Goal: Task Accomplishment & Management: Use online tool/utility

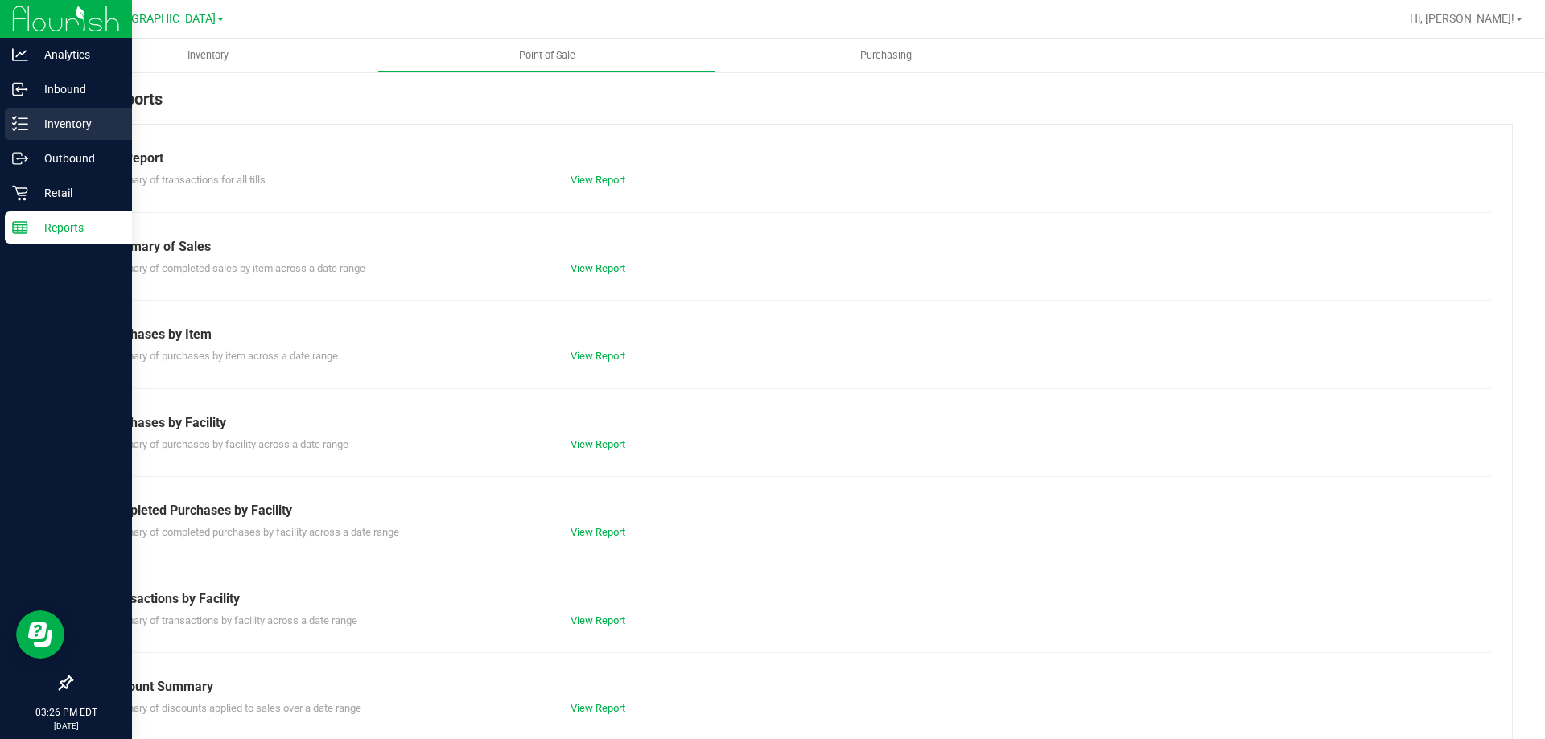
click at [60, 124] on p "Inventory" at bounding box center [76, 123] width 97 height 19
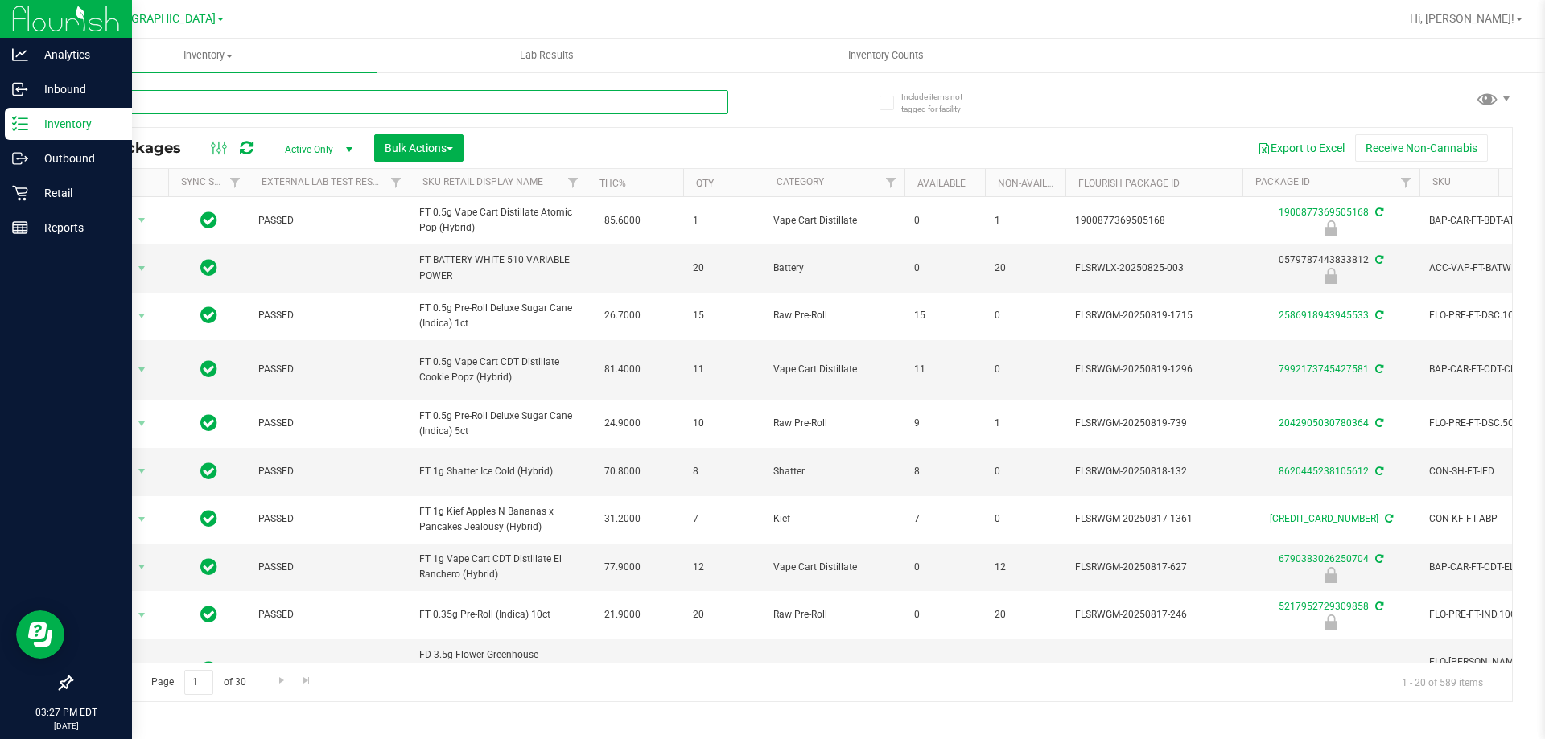
click at [203, 108] on input "text" at bounding box center [399, 102] width 657 height 24
type input "tnd"
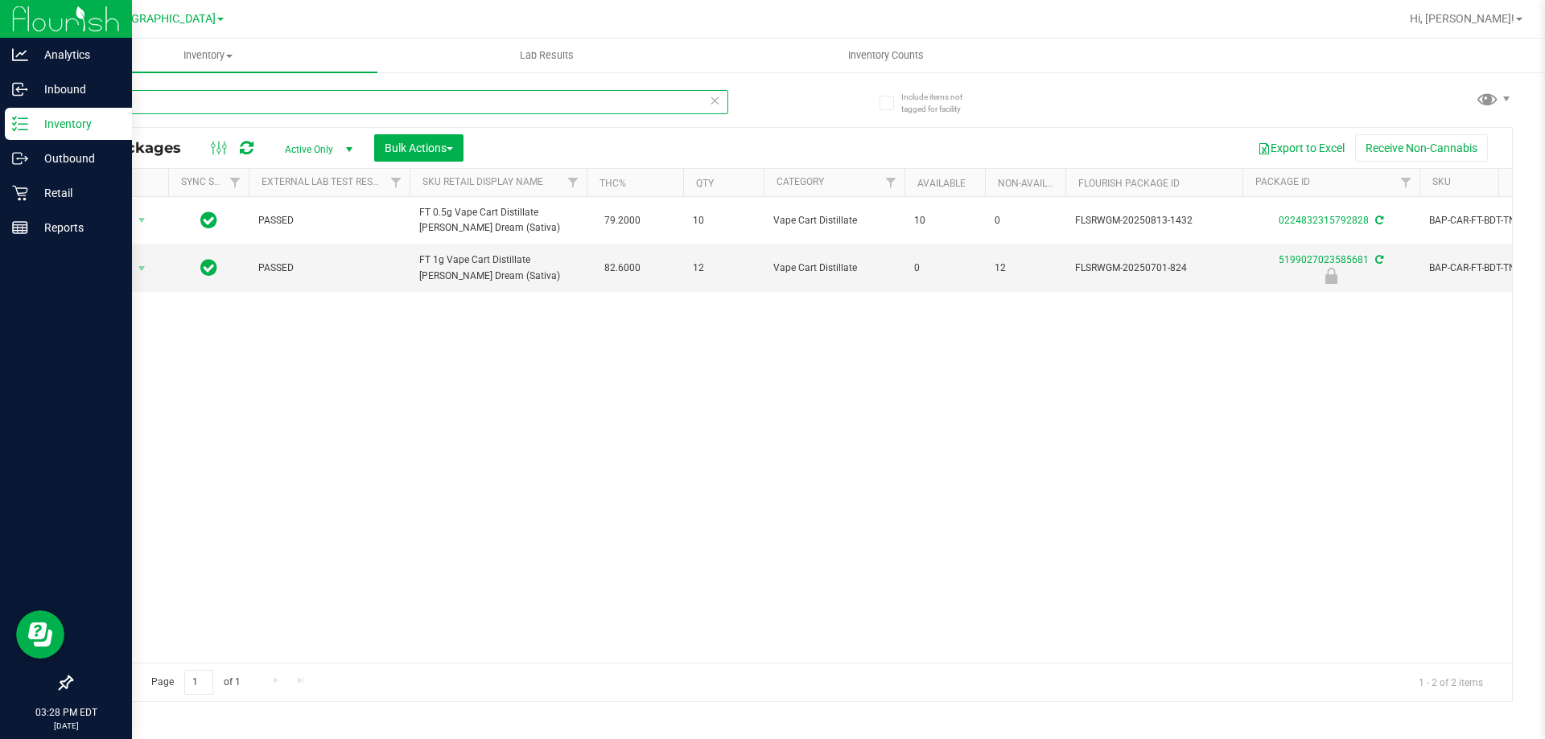
click at [163, 99] on input "tnd" at bounding box center [399, 102] width 657 height 24
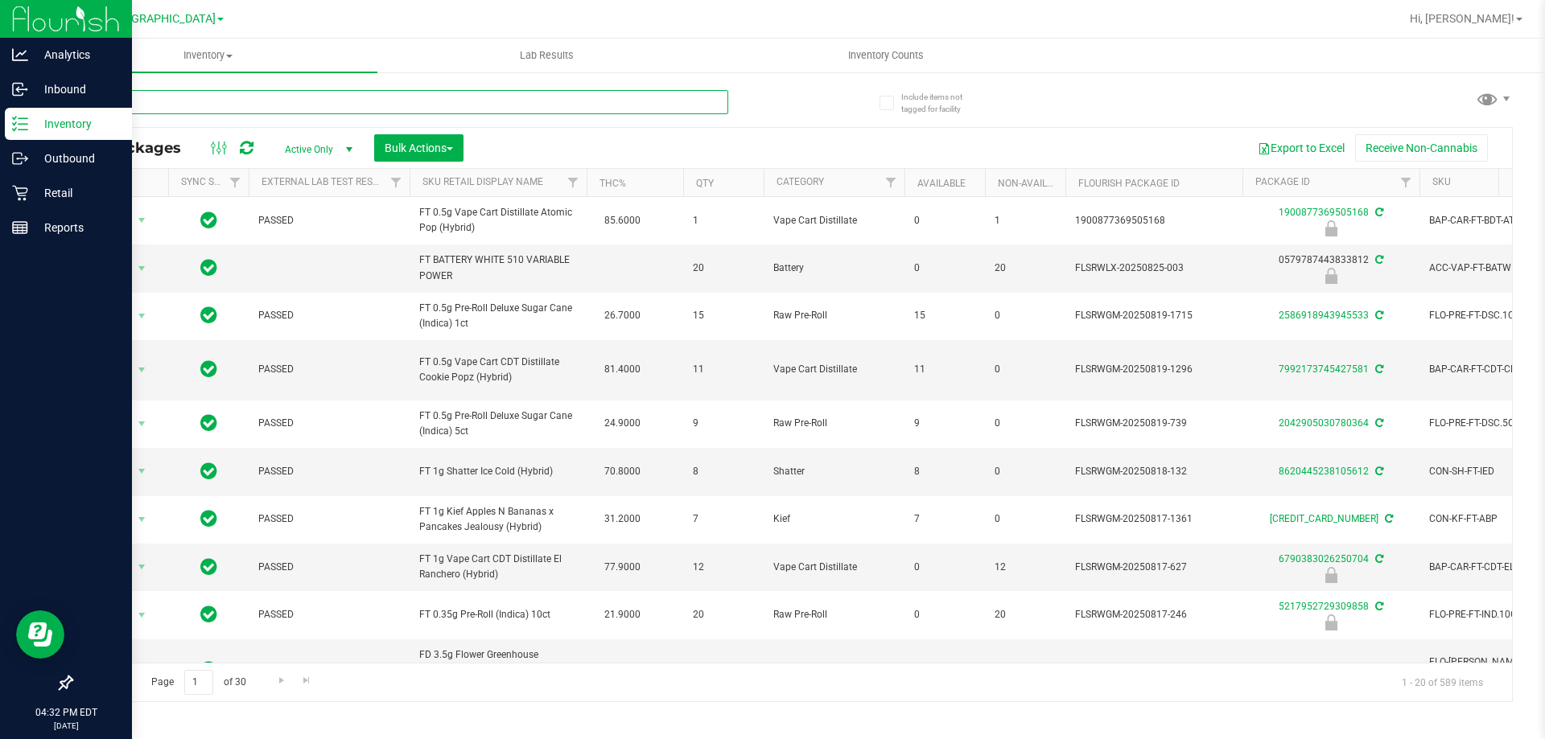
type input "htm"
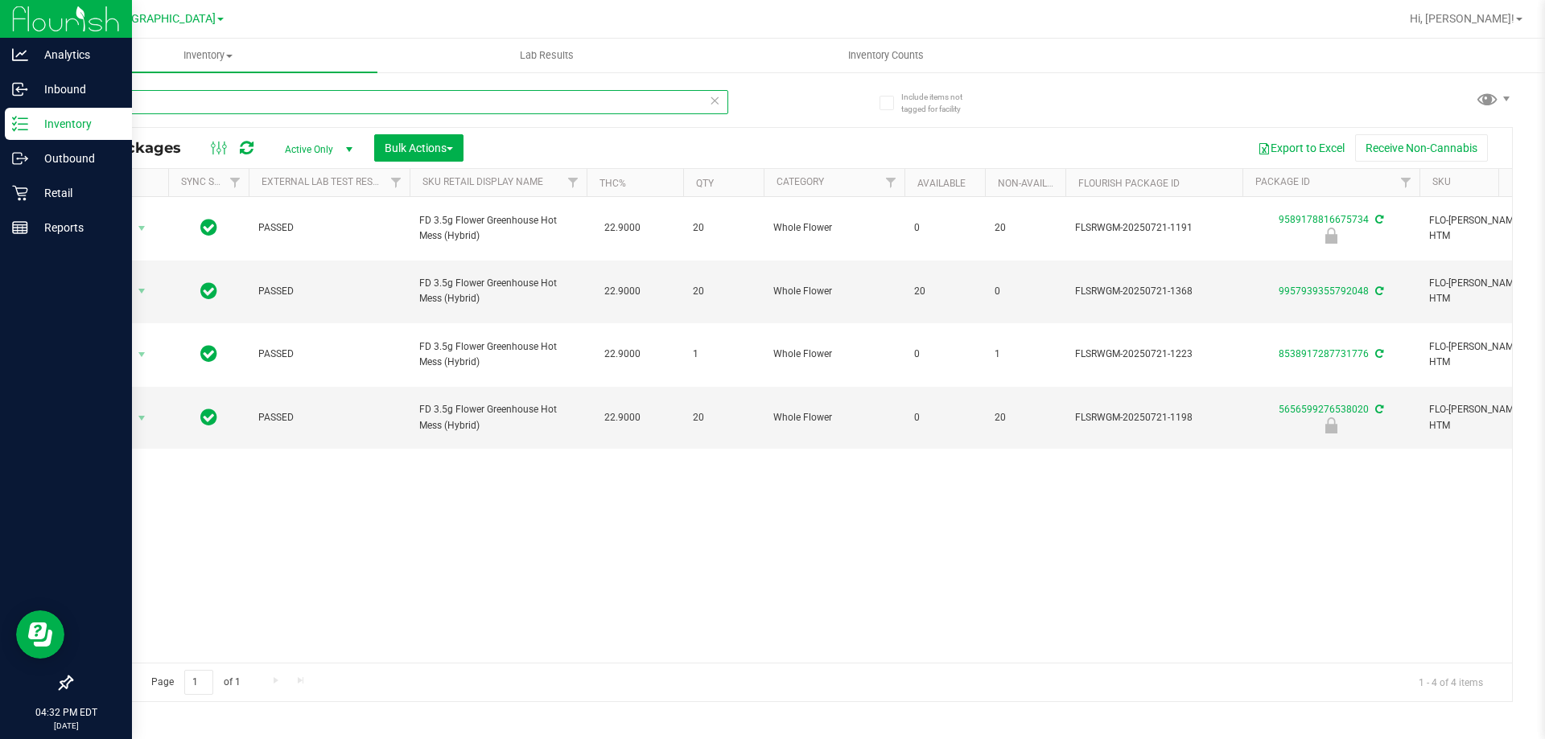
click at [197, 103] on input "htm" at bounding box center [399, 102] width 657 height 24
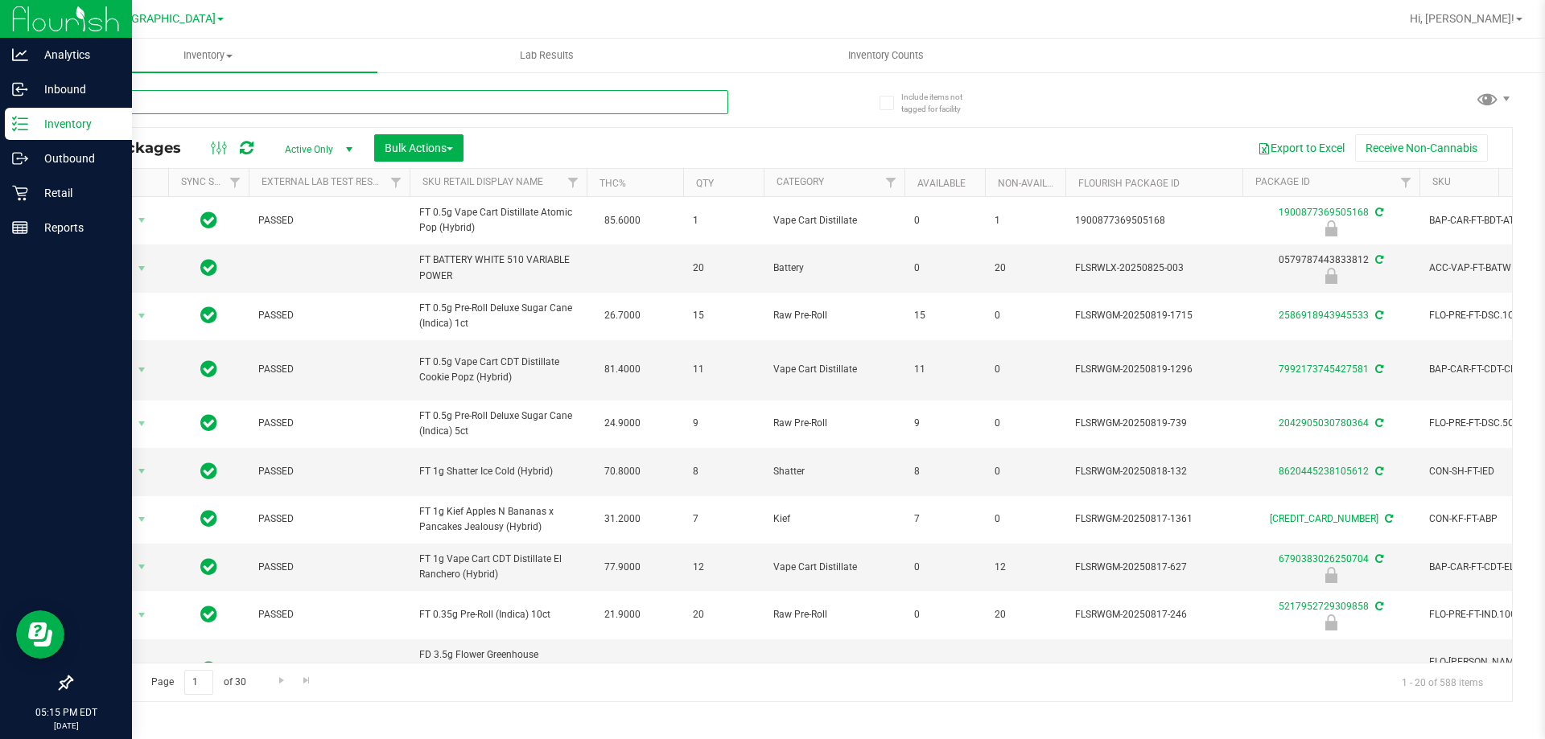
click at [363, 107] on input "text" at bounding box center [399, 102] width 657 height 24
click at [27, 189] on icon at bounding box center [19, 193] width 15 height 15
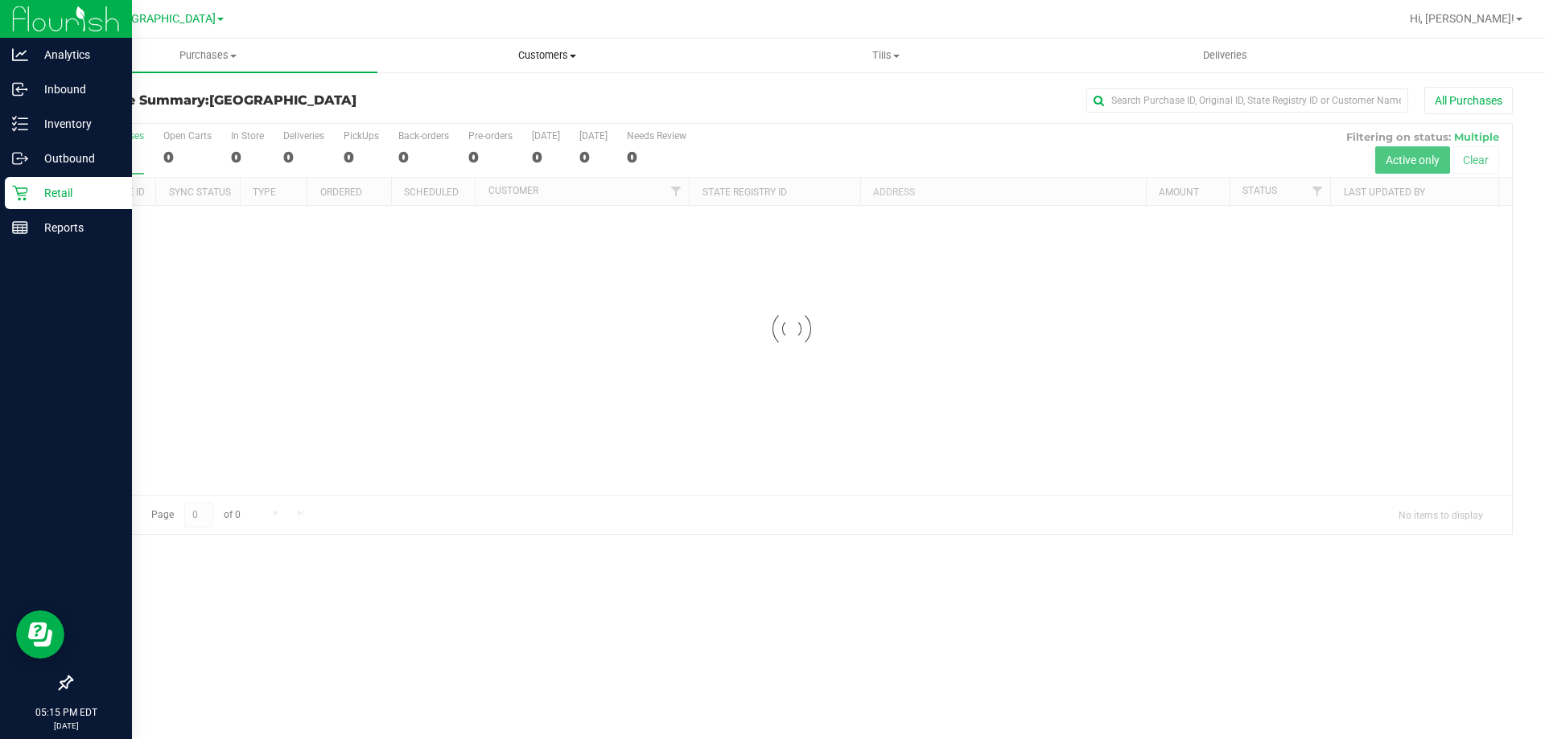
click at [545, 51] on span "Customers" at bounding box center [546, 55] width 337 height 14
click at [465, 96] on span "All customers" at bounding box center [435, 97] width 116 height 14
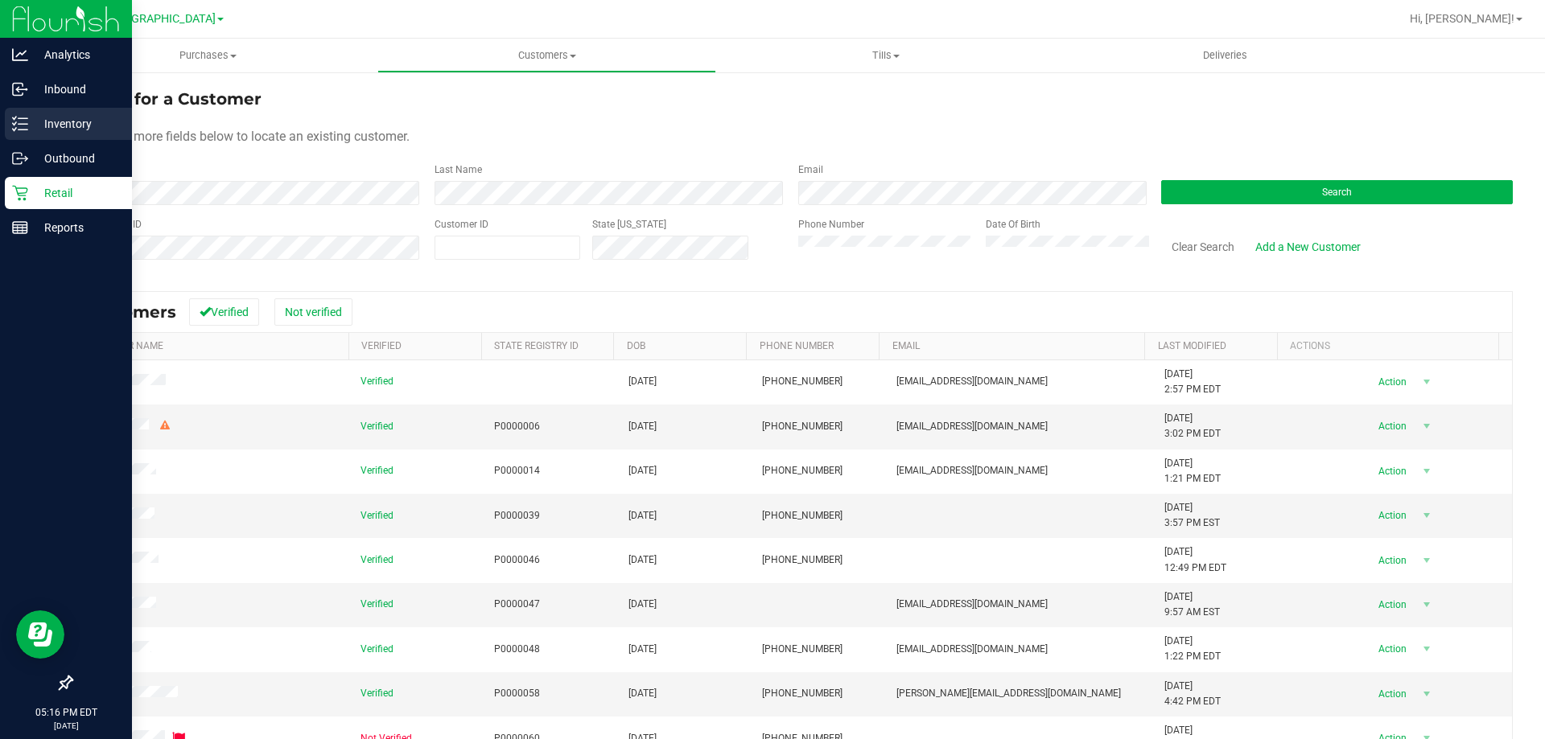
click at [56, 124] on p "Inventory" at bounding box center [76, 123] width 97 height 19
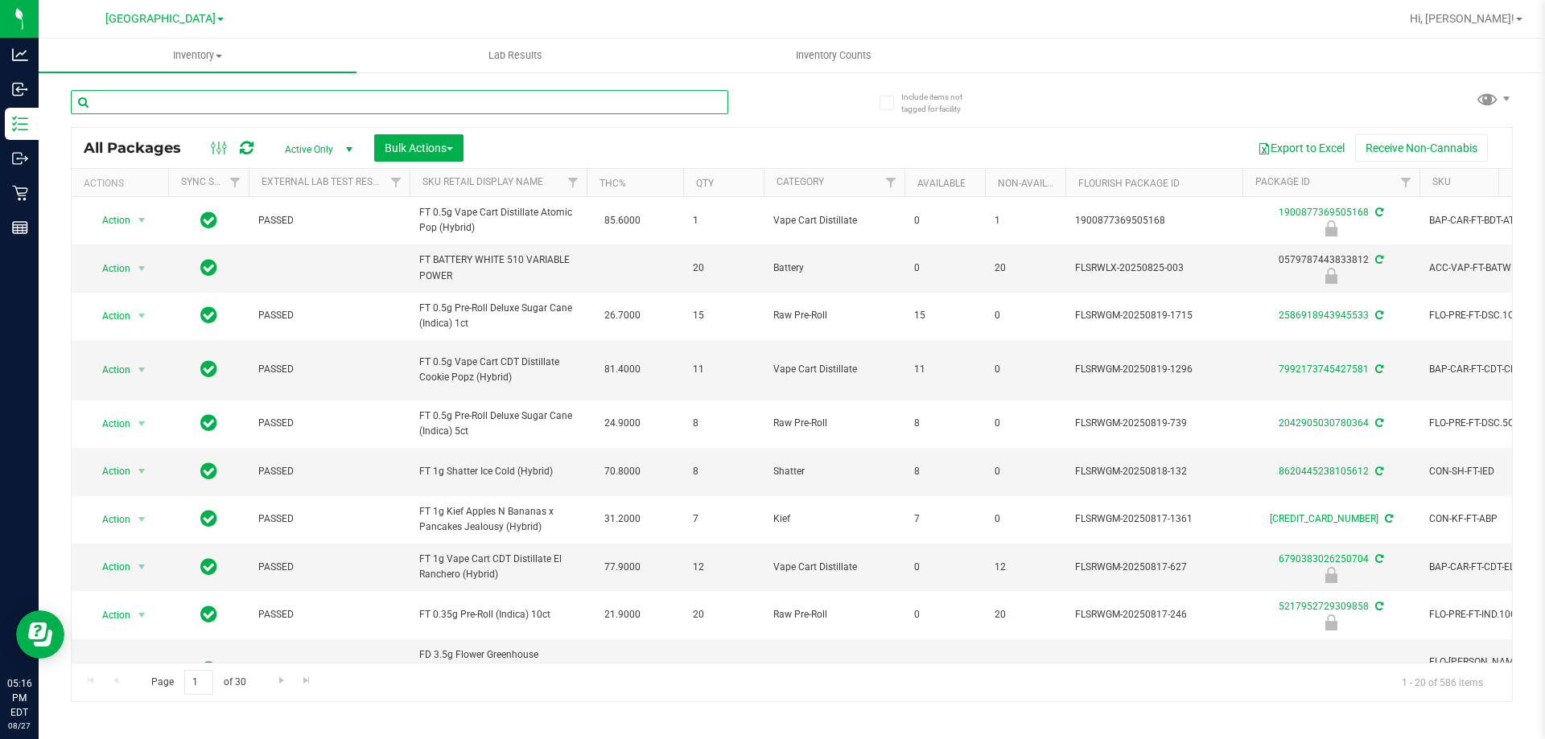
click at [537, 97] on input "text" at bounding box center [399, 102] width 657 height 24
type input "srh"
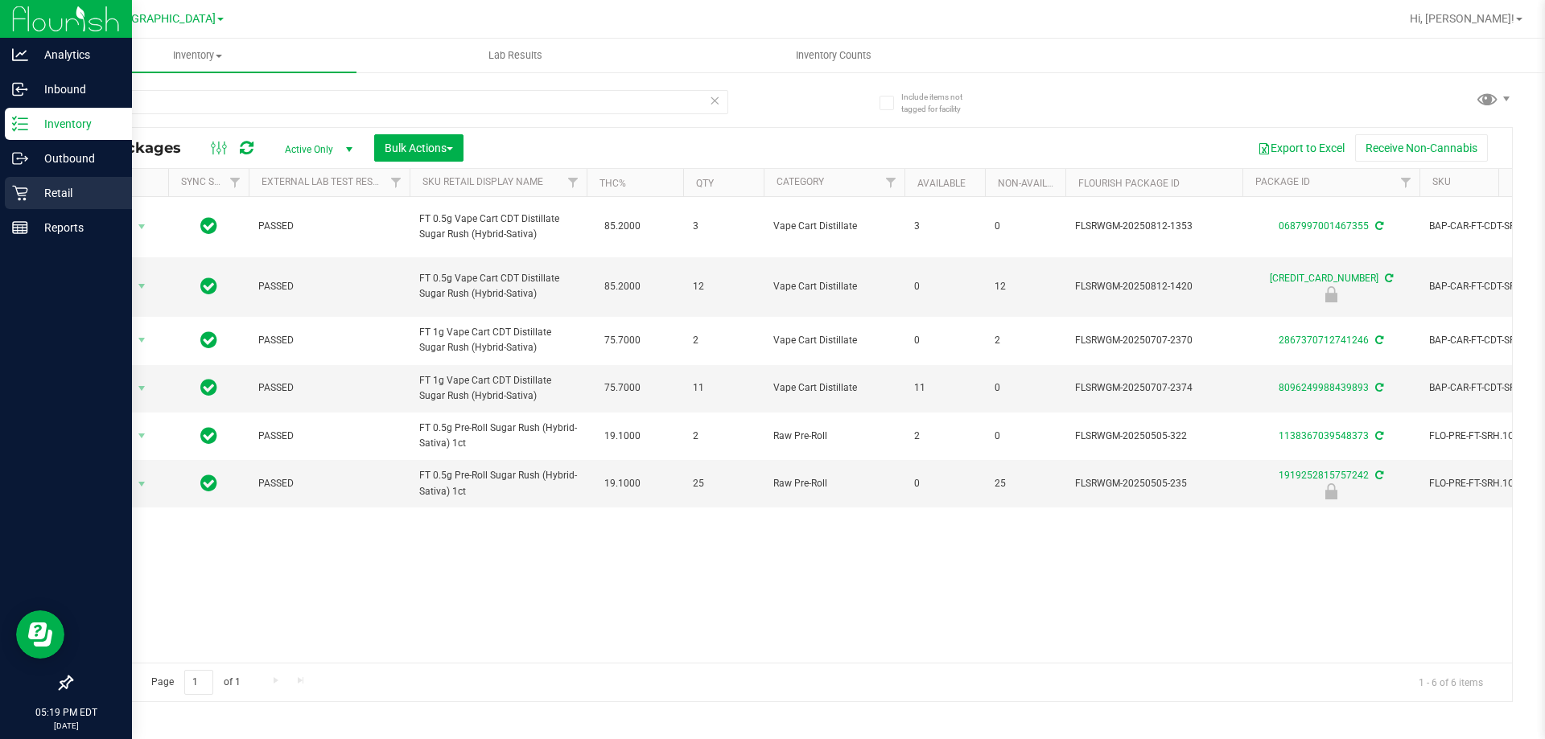
click at [13, 195] on icon at bounding box center [20, 193] width 16 height 16
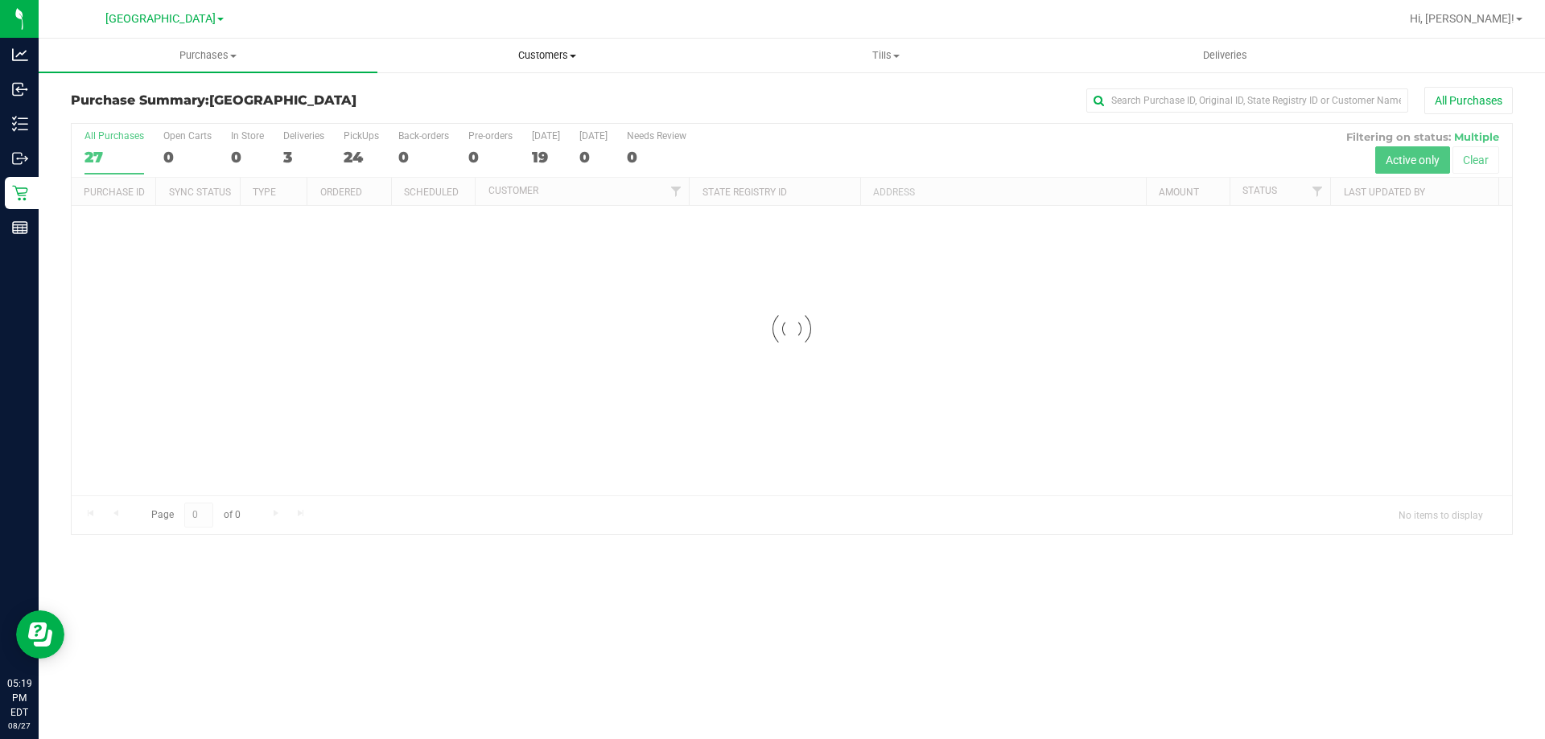
click at [544, 44] on uib-tab-heading "Customers All customers Add a new customer All physicians" at bounding box center [546, 55] width 337 height 32
click at [512, 90] on li "All customers" at bounding box center [546, 97] width 339 height 19
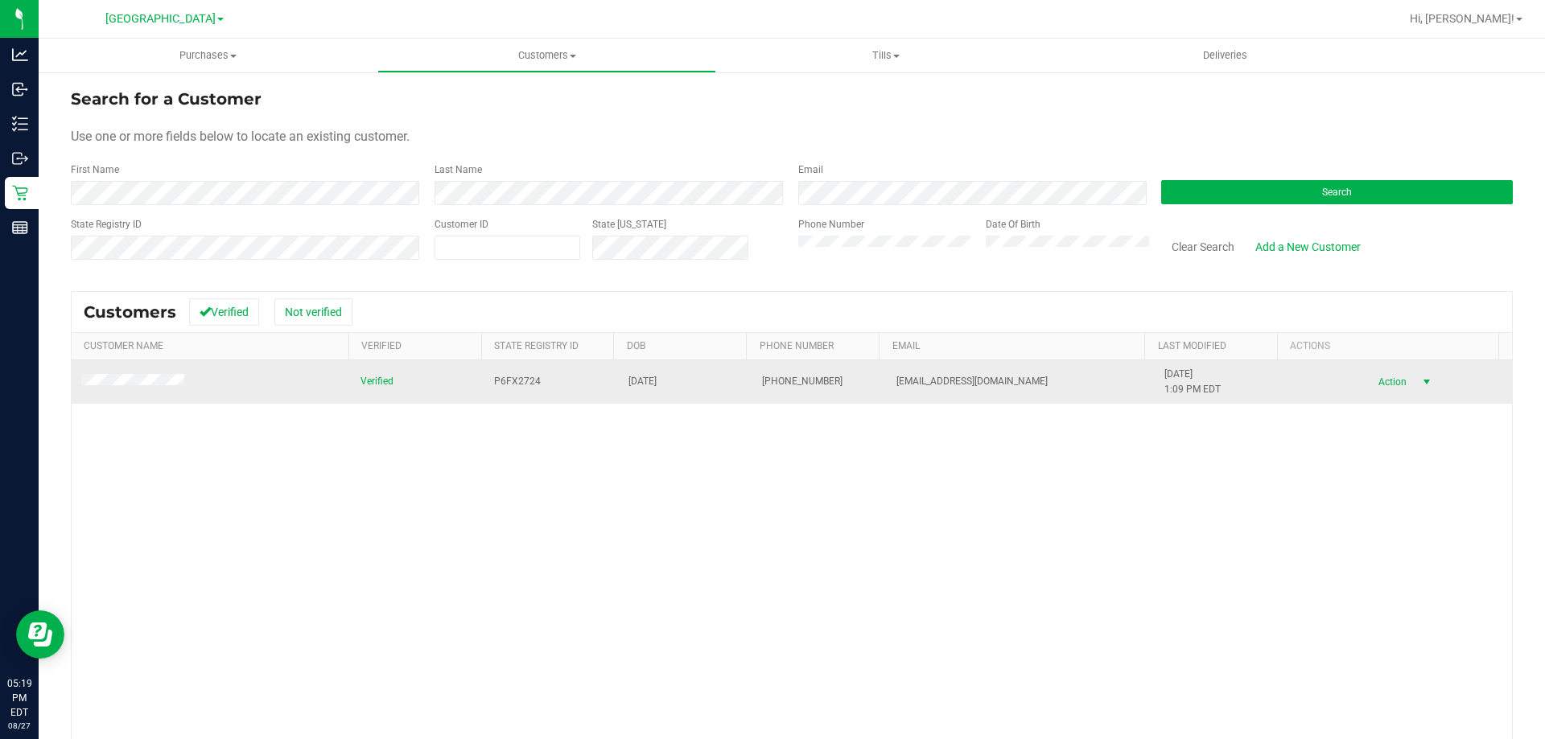
click at [1380, 390] on span "Action" at bounding box center [1390, 382] width 52 height 23
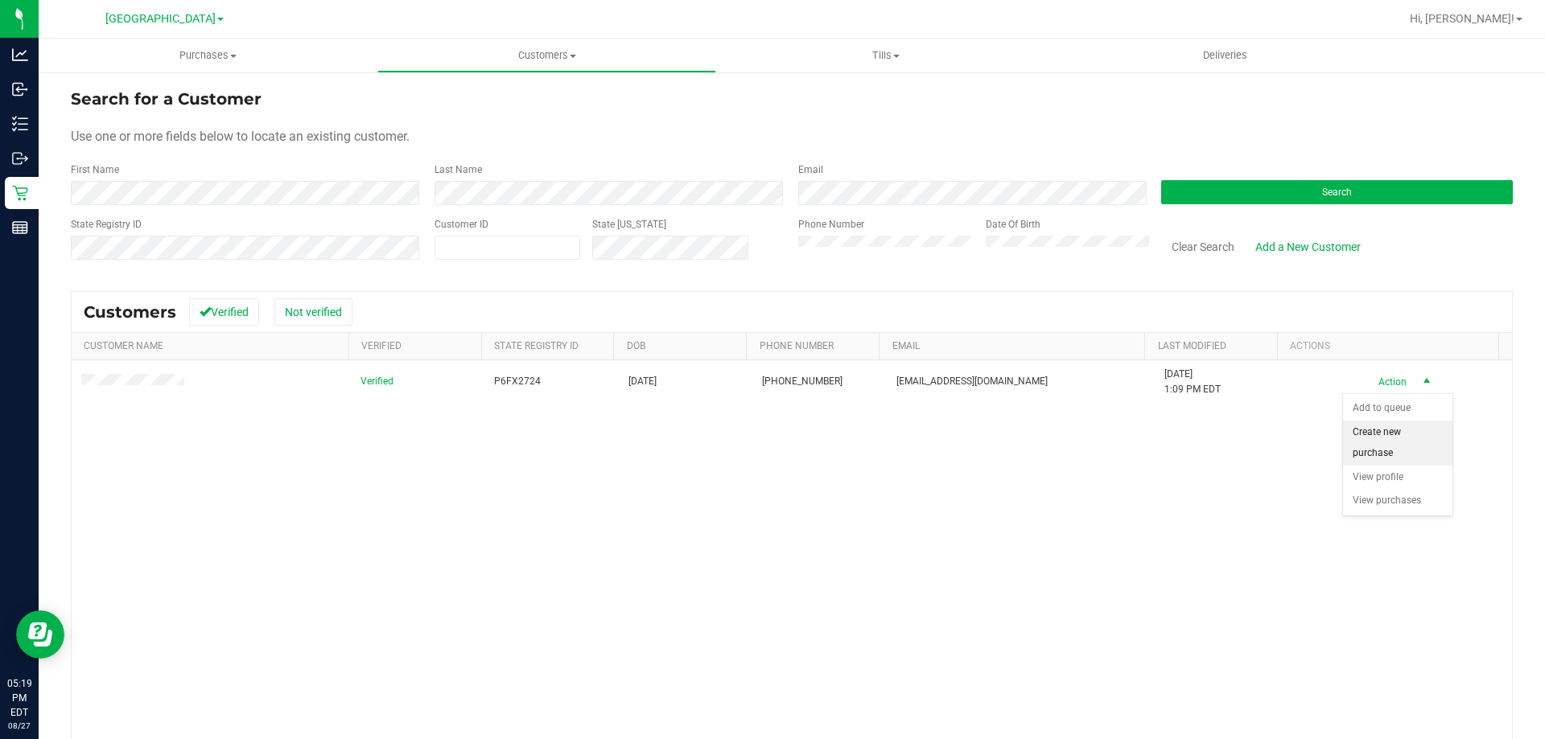
click at [1413, 432] on li "Create new purchase" at bounding box center [1397, 443] width 109 height 44
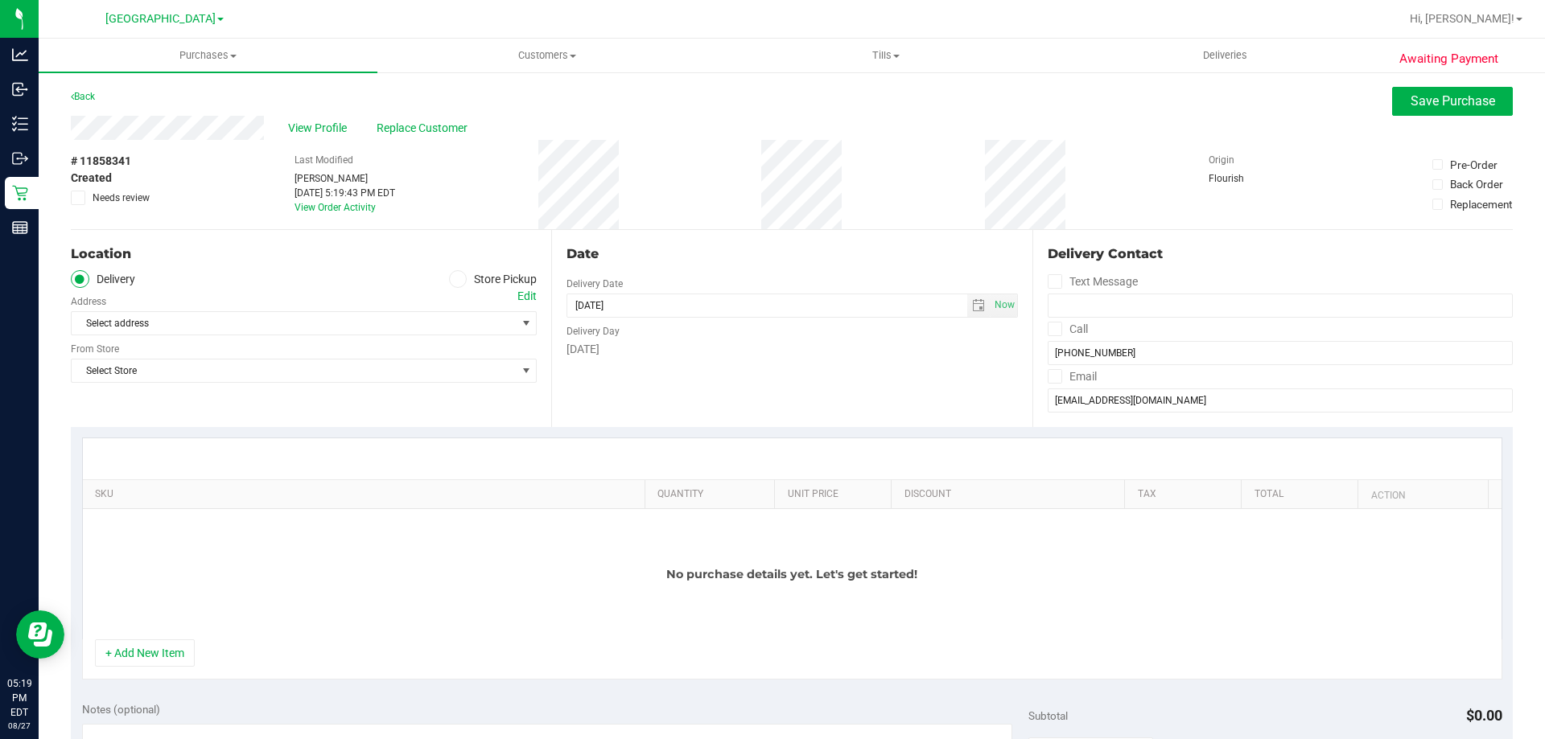
click at [449, 283] on span at bounding box center [458, 279] width 19 height 19
click at [0, 0] on input "Store Pickup" at bounding box center [0, 0] width 0 height 0
click at [442, 326] on span "Select Store" at bounding box center [294, 323] width 444 height 23
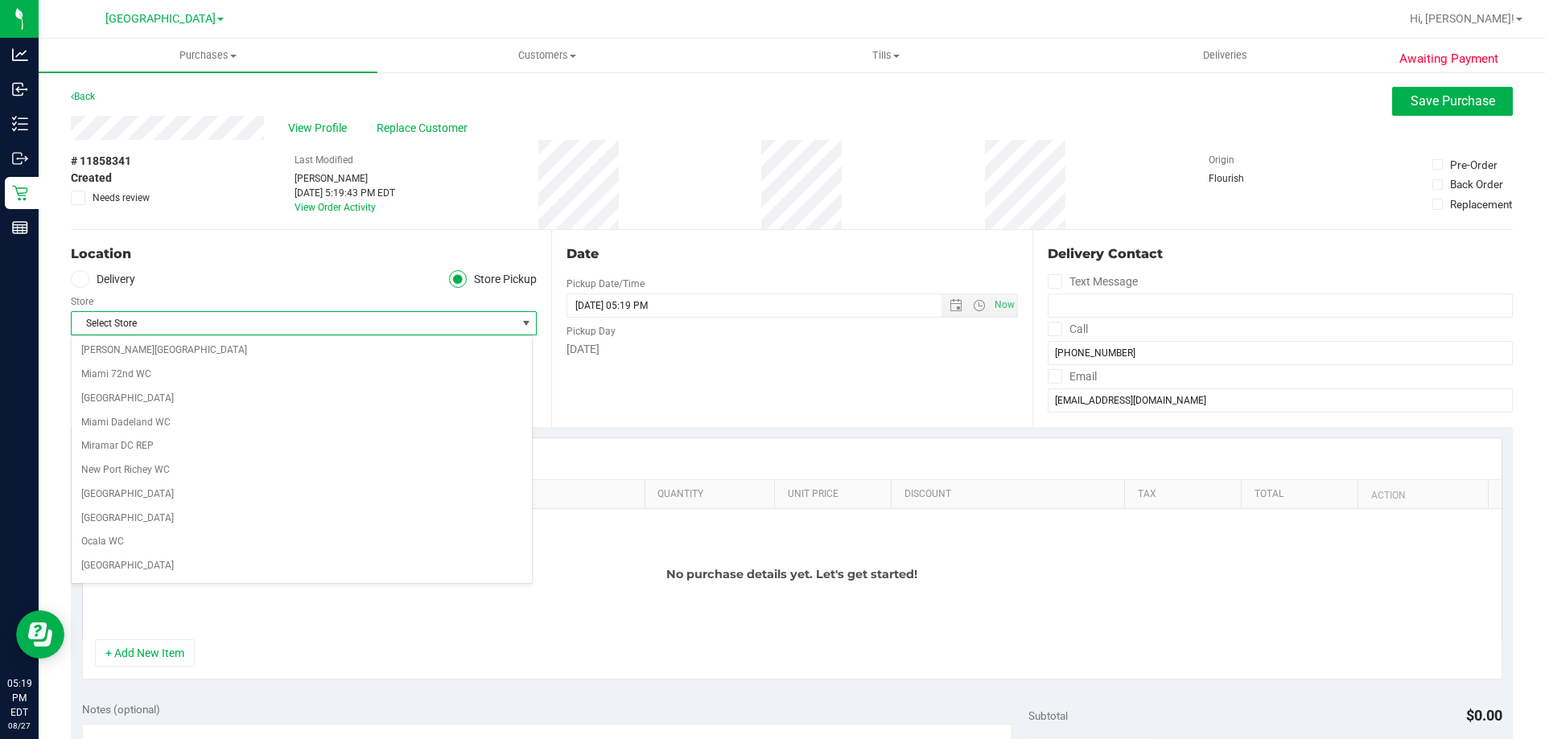
scroll to position [563, 0]
click at [177, 479] on li "[GEOGRAPHIC_DATA]" at bounding box center [302, 482] width 460 height 24
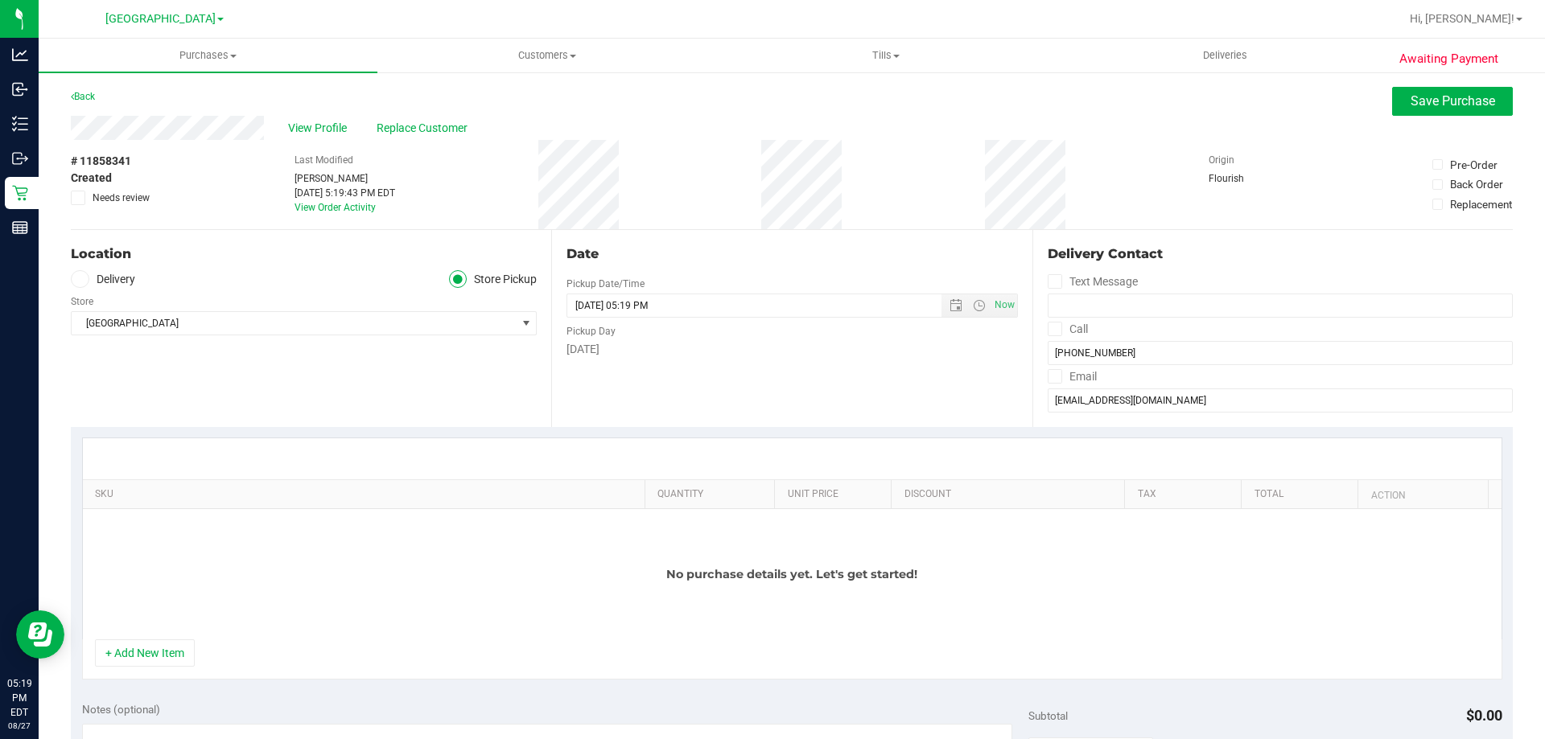
click at [510, 377] on div "Location Delivery Store Pickup Store North Port WC Select Store Bonita Springs …" at bounding box center [311, 328] width 480 height 197
click at [179, 643] on button "+ Add New Item" at bounding box center [145, 653] width 100 height 27
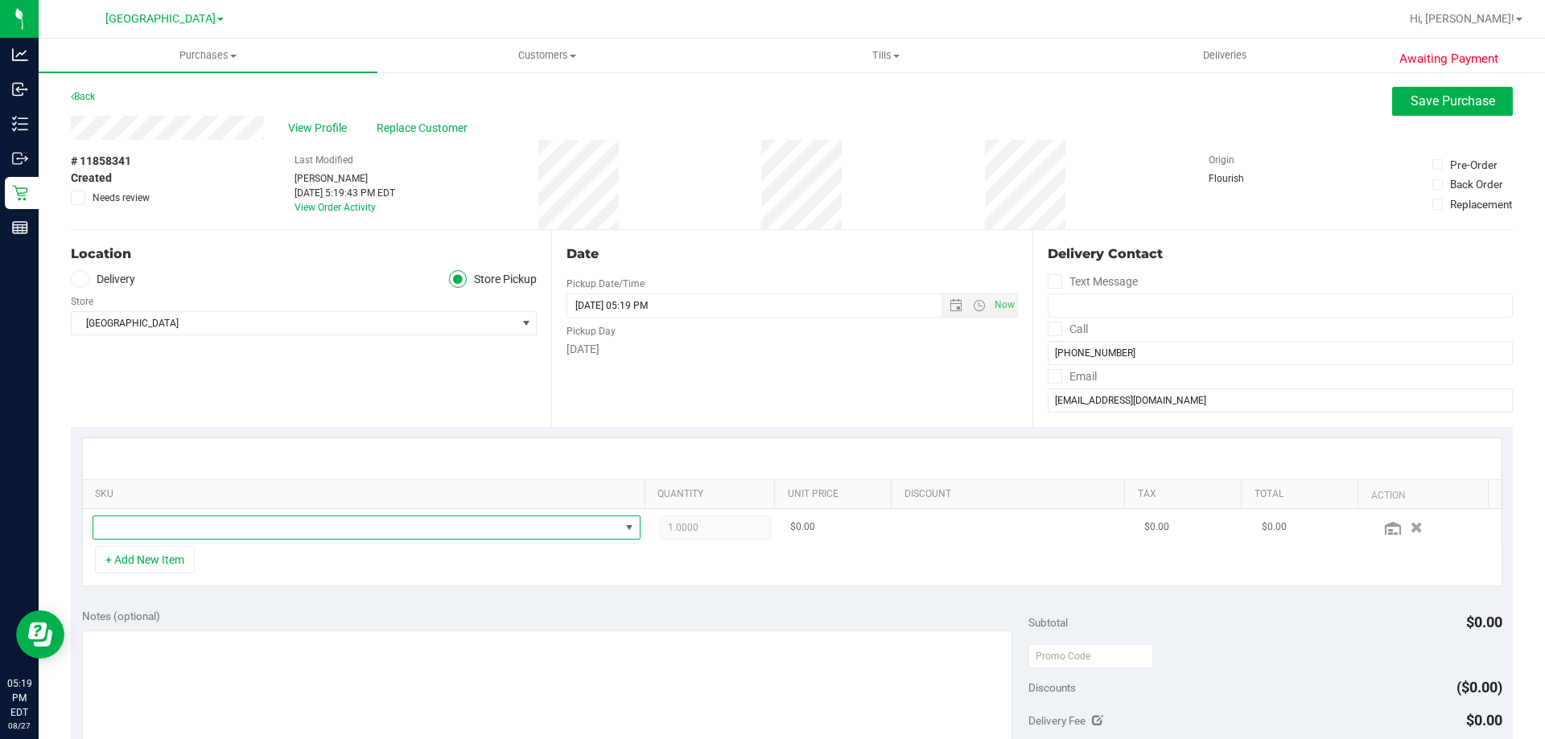
click at [290, 529] on span "NO DATA FOUND" at bounding box center [356, 527] width 526 height 23
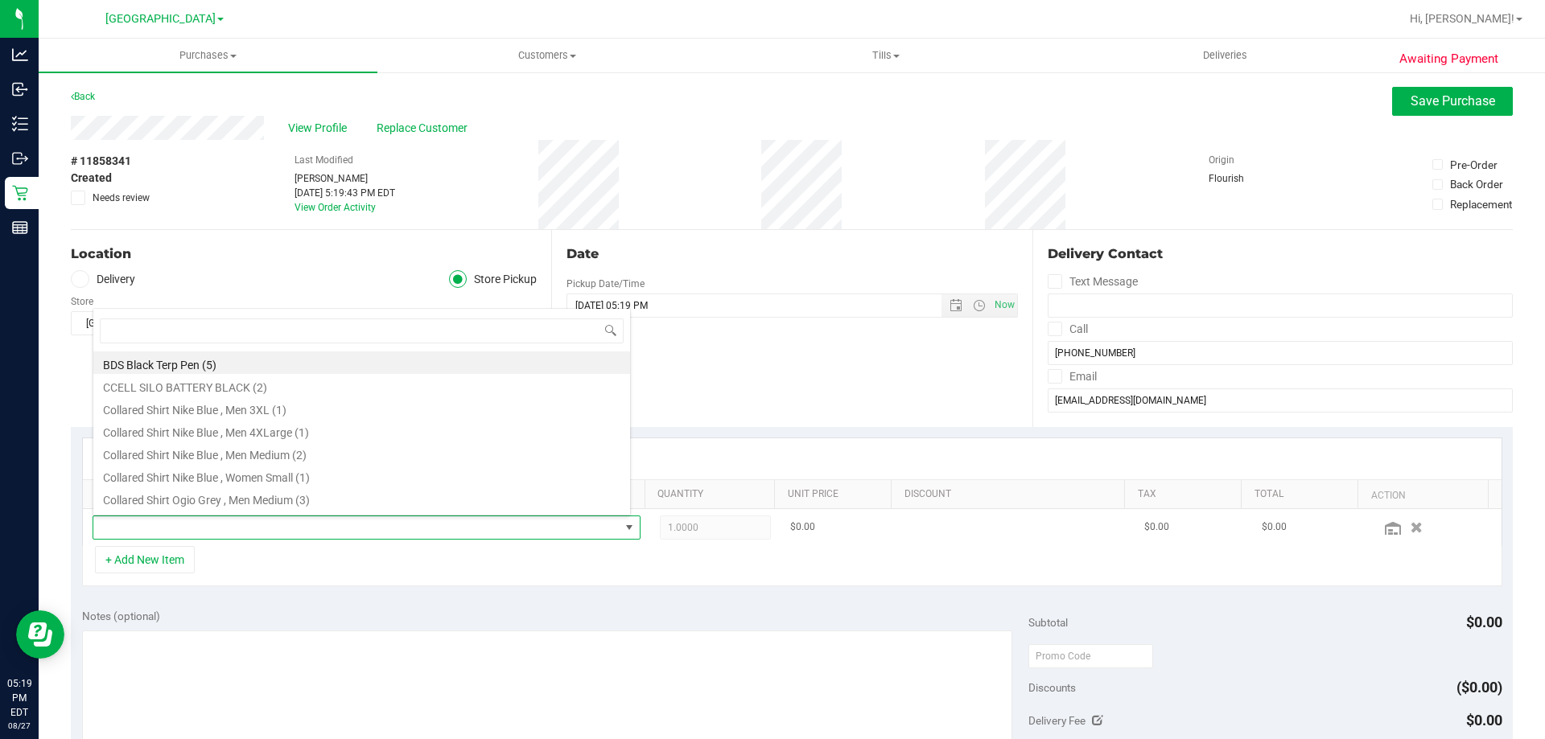
scroll to position [24, 533]
type input "azk"
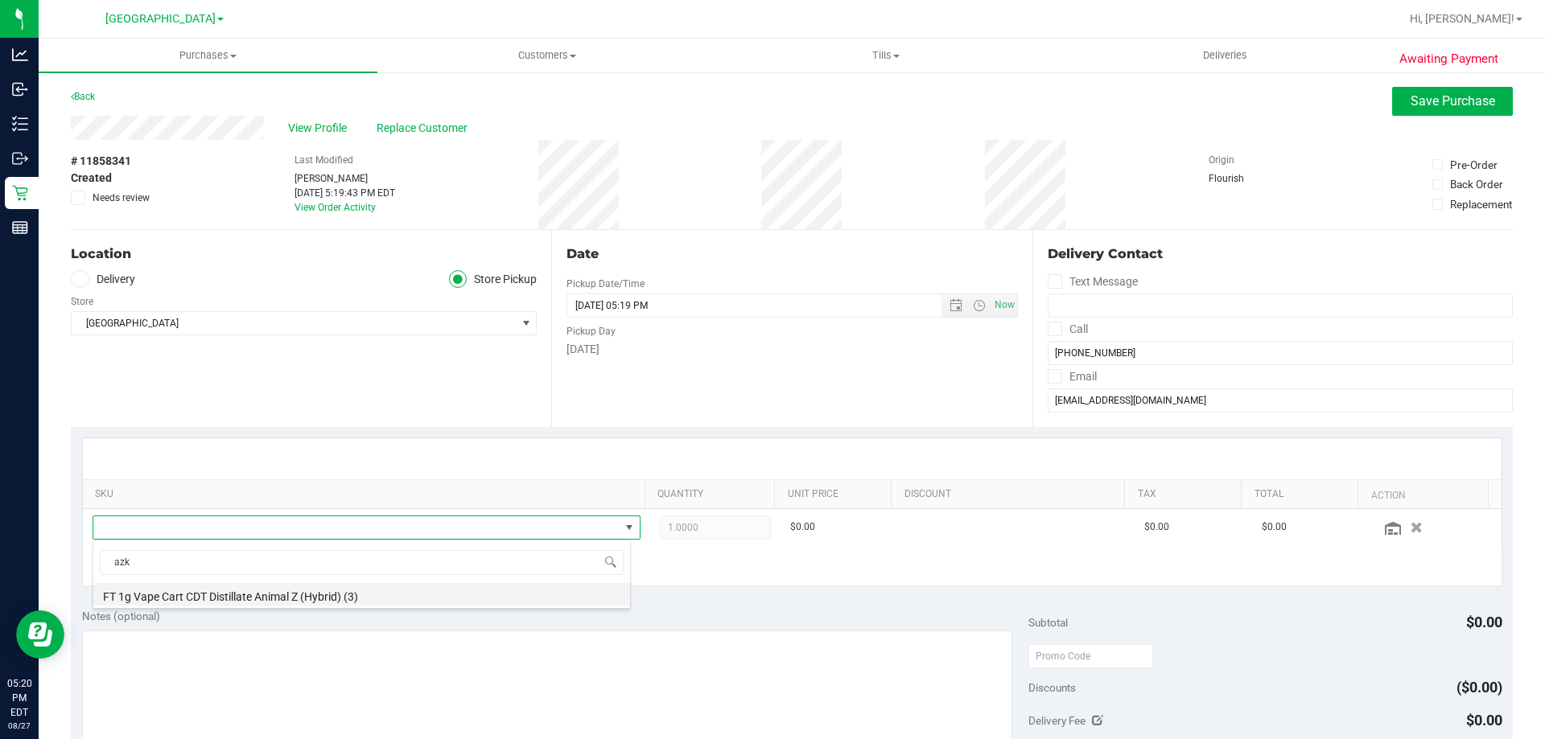
click at [243, 593] on li "FT 1g Vape Cart CDT Distillate Animal Z (Hybrid) (3)" at bounding box center [361, 594] width 537 height 23
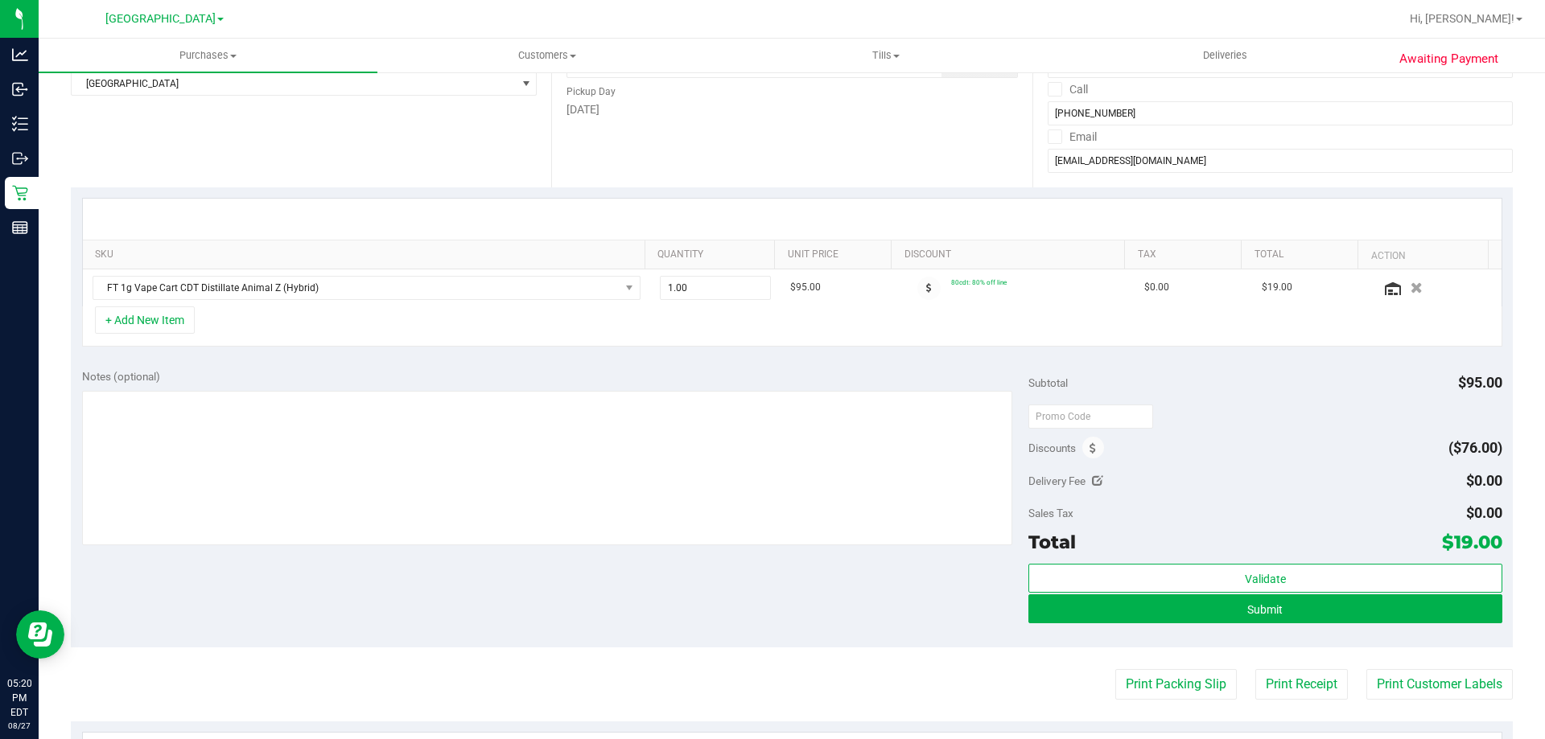
scroll to position [241, 0]
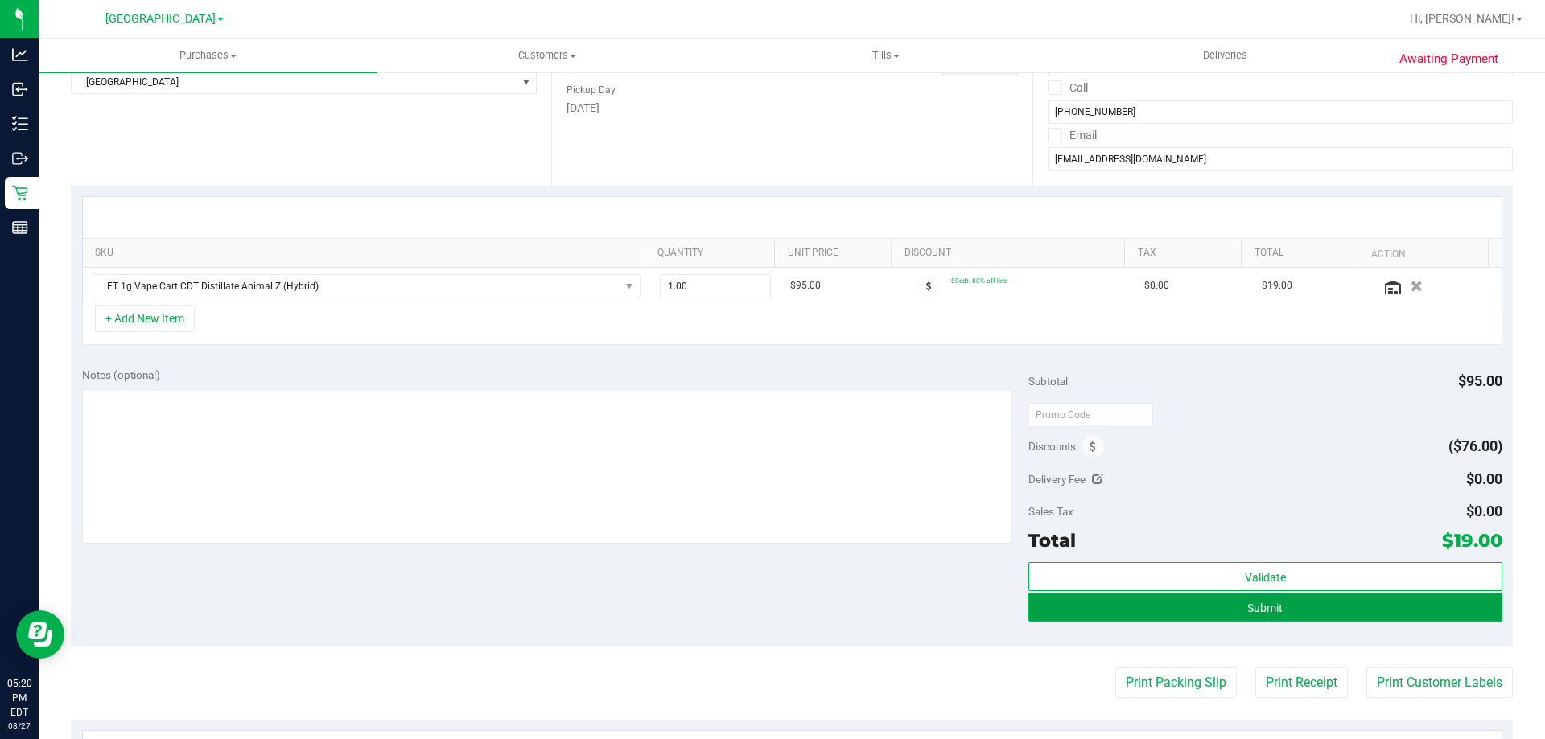
click at [1247, 607] on span "Submit" at bounding box center [1264, 608] width 35 height 13
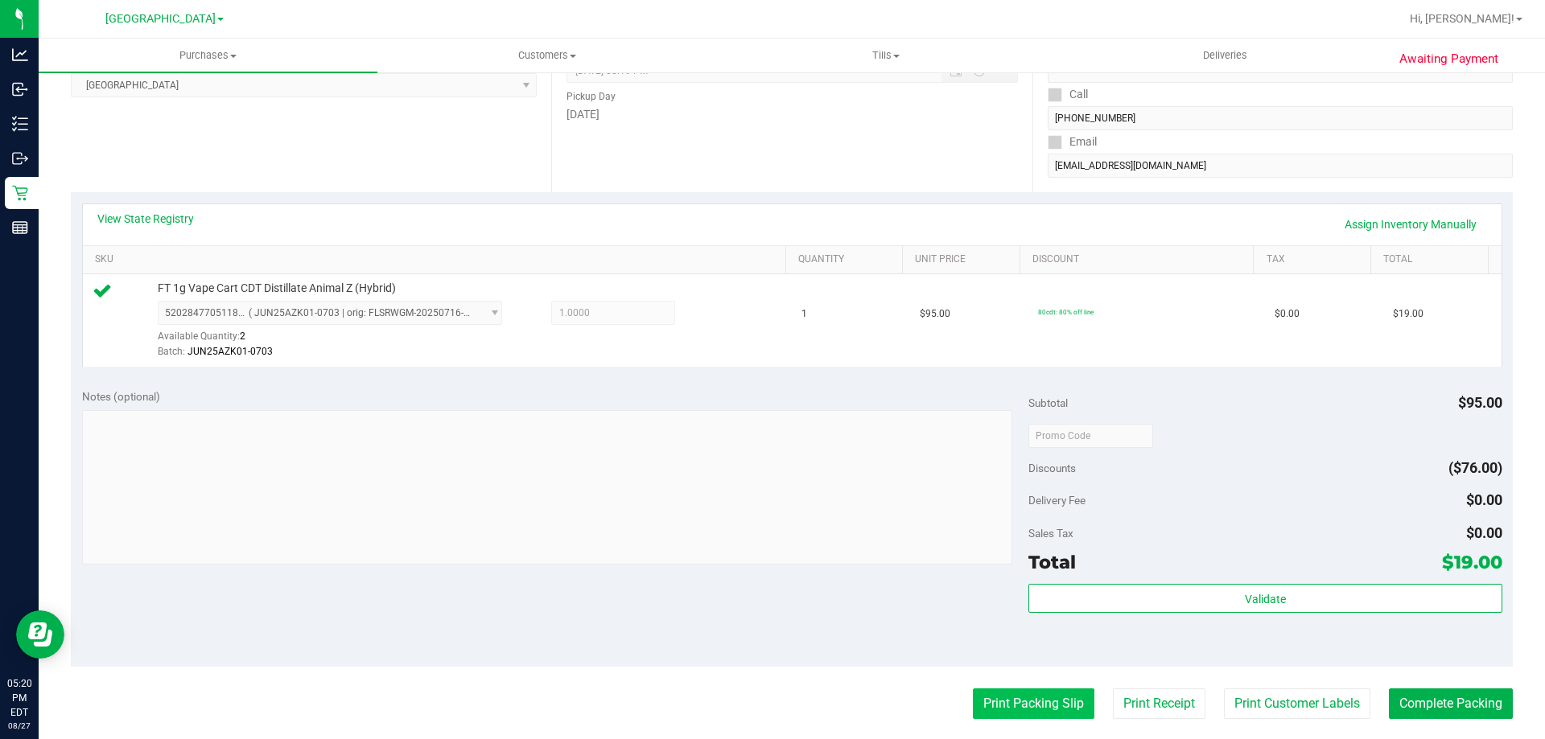
click at [1059, 699] on button "Print Packing Slip" at bounding box center [1033, 704] width 121 height 31
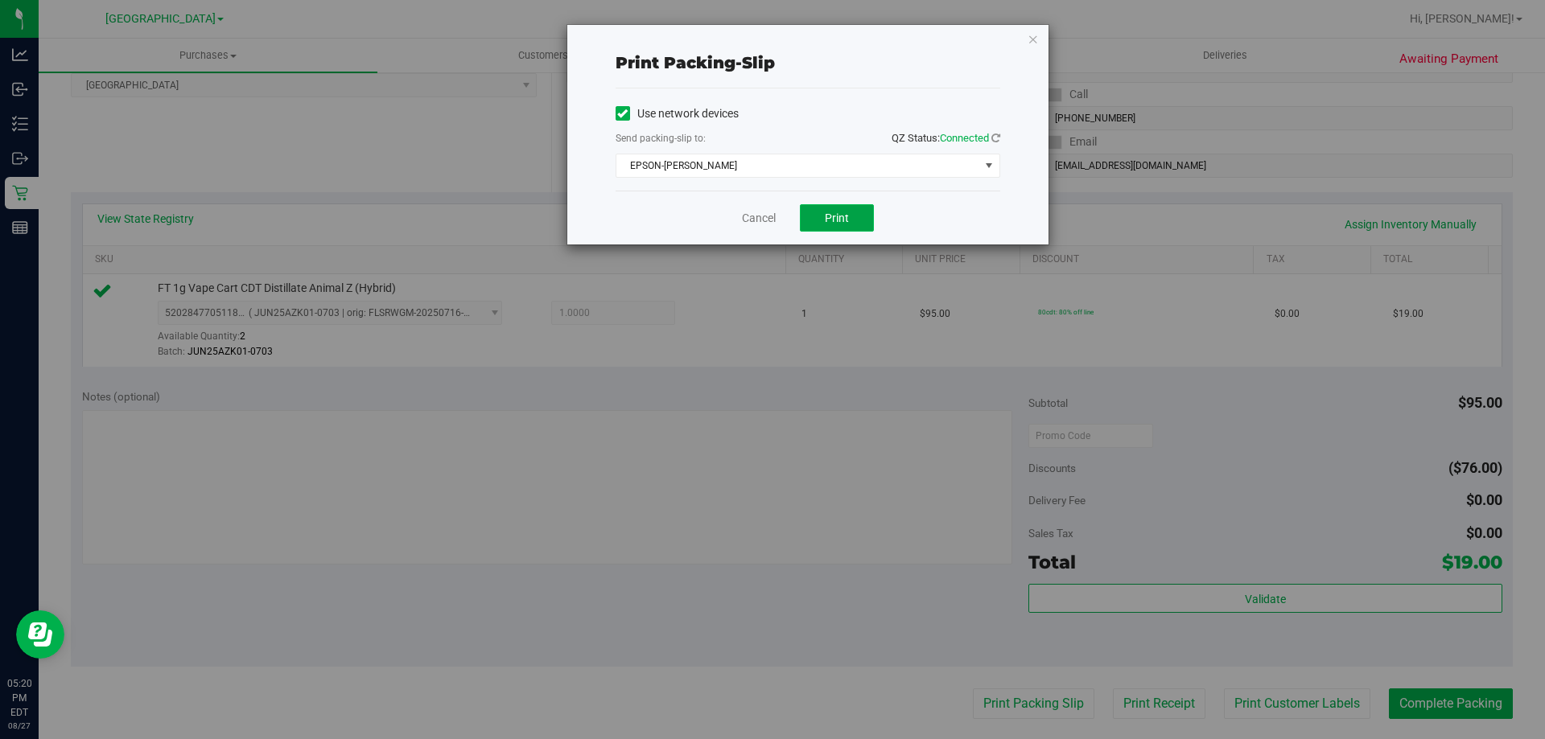
click at [823, 215] on button "Print" at bounding box center [837, 217] width 74 height 27
click at [1034, 39] on icon "button" at bounding box center [1032, 38] width 11 height 19
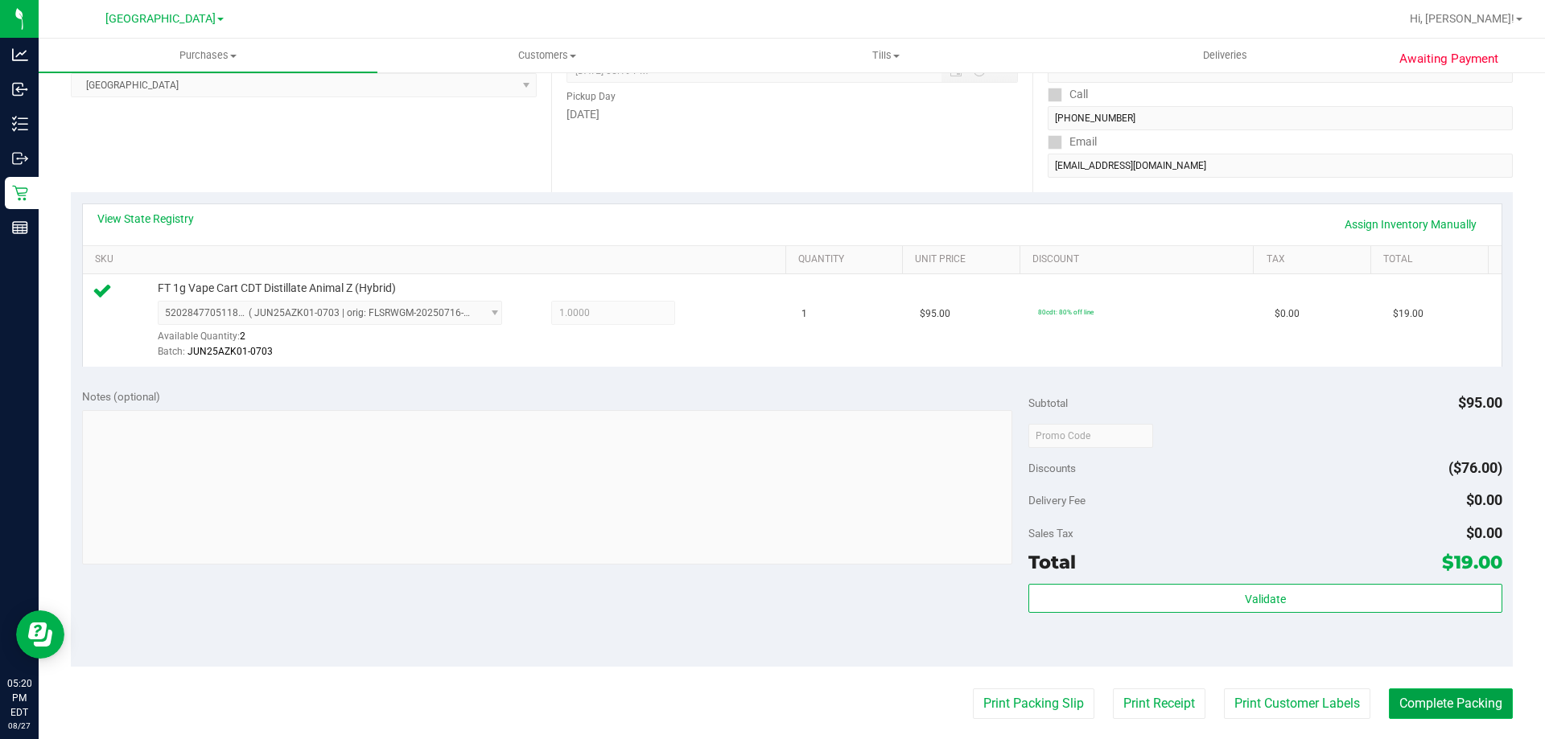
click at [1427, 708] on button "Complete Packing" at bounding box center [1451, 704] width 124 height 31
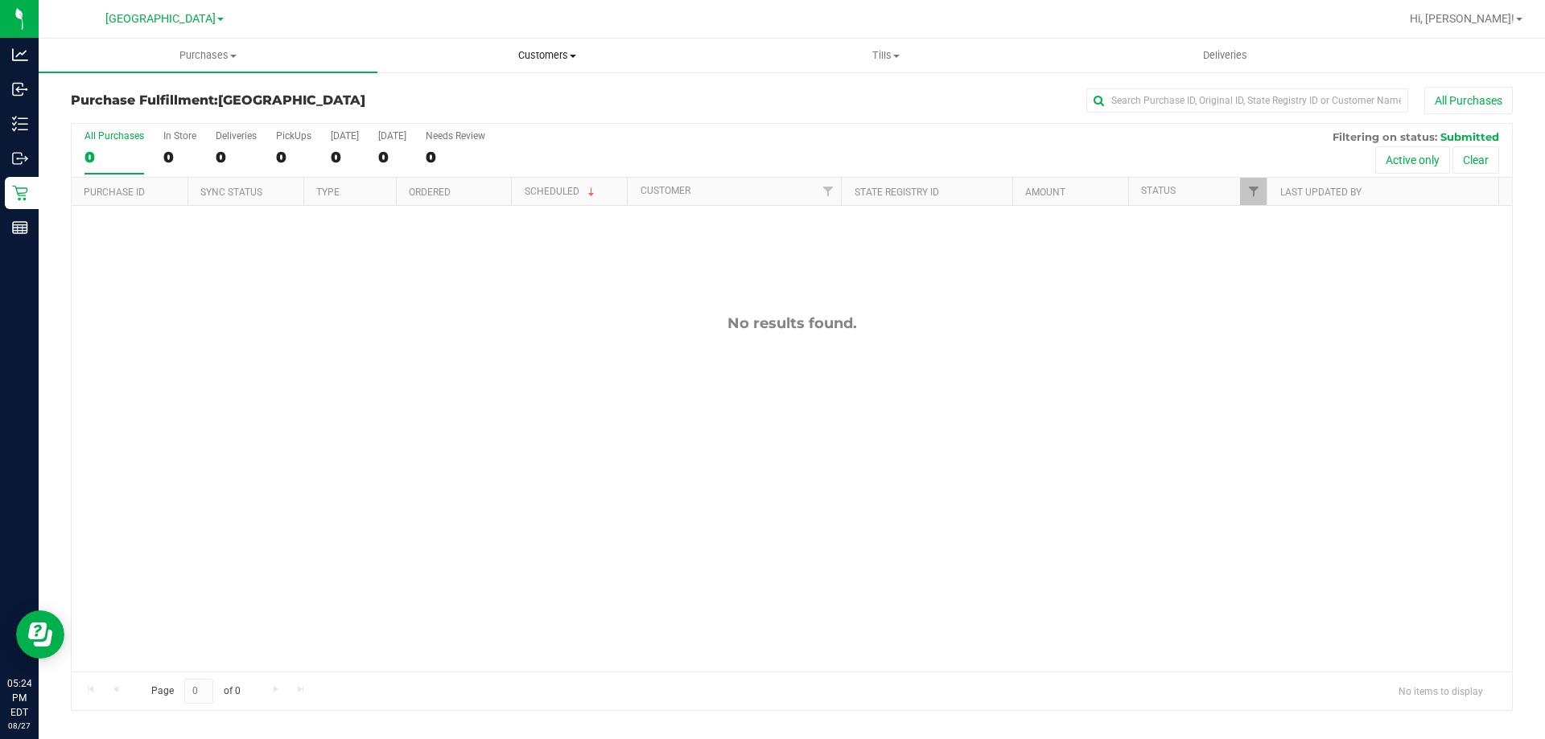
click at [535, 62] on span "Customers" at bounding box center [546, 55] width 337 height 14
click at [415, 94] on span "All customers" at bounding box center [435, 97] width 116 height 14
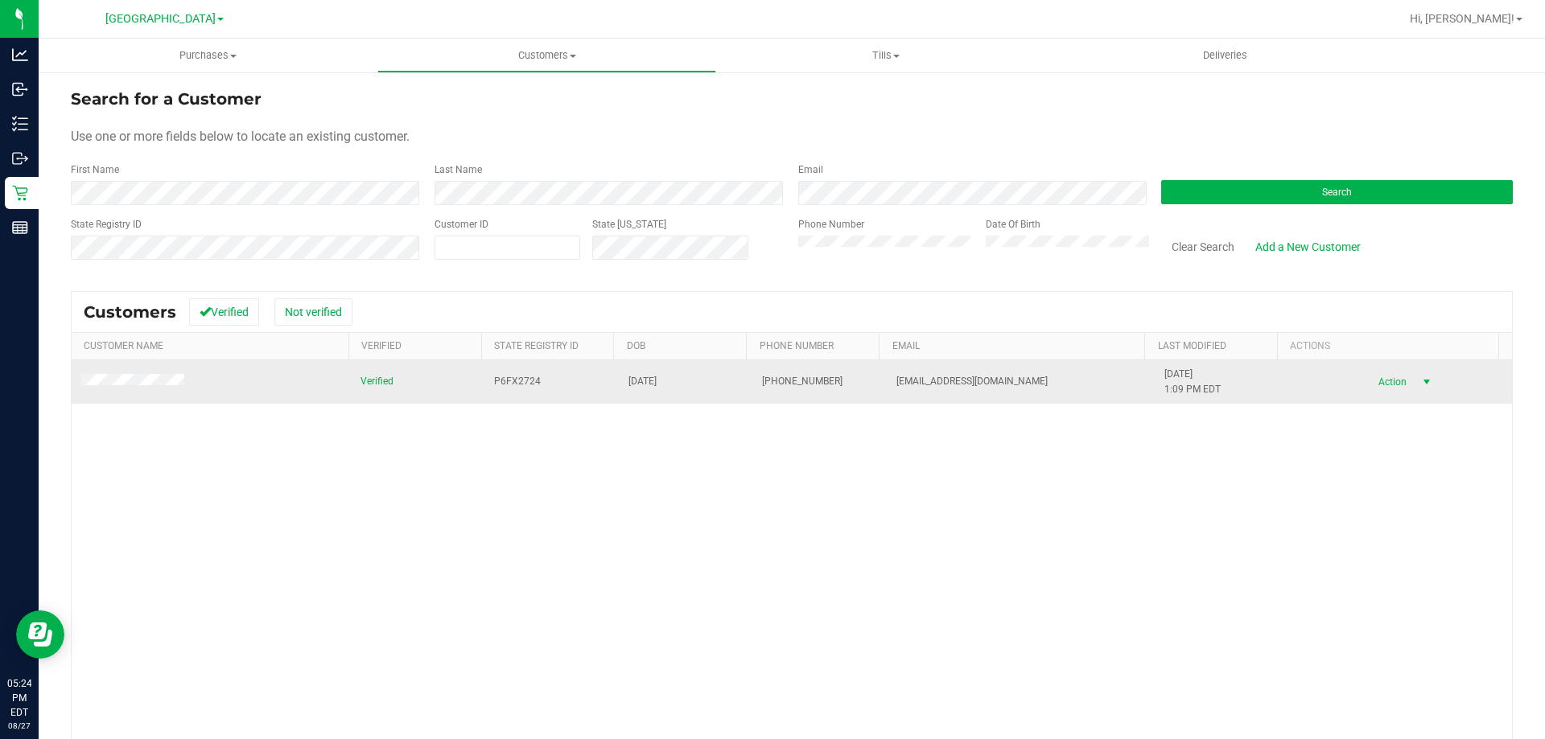
click at [1376, 385] on span "Action" at bounding box center [1390, 382] width 52 height 23
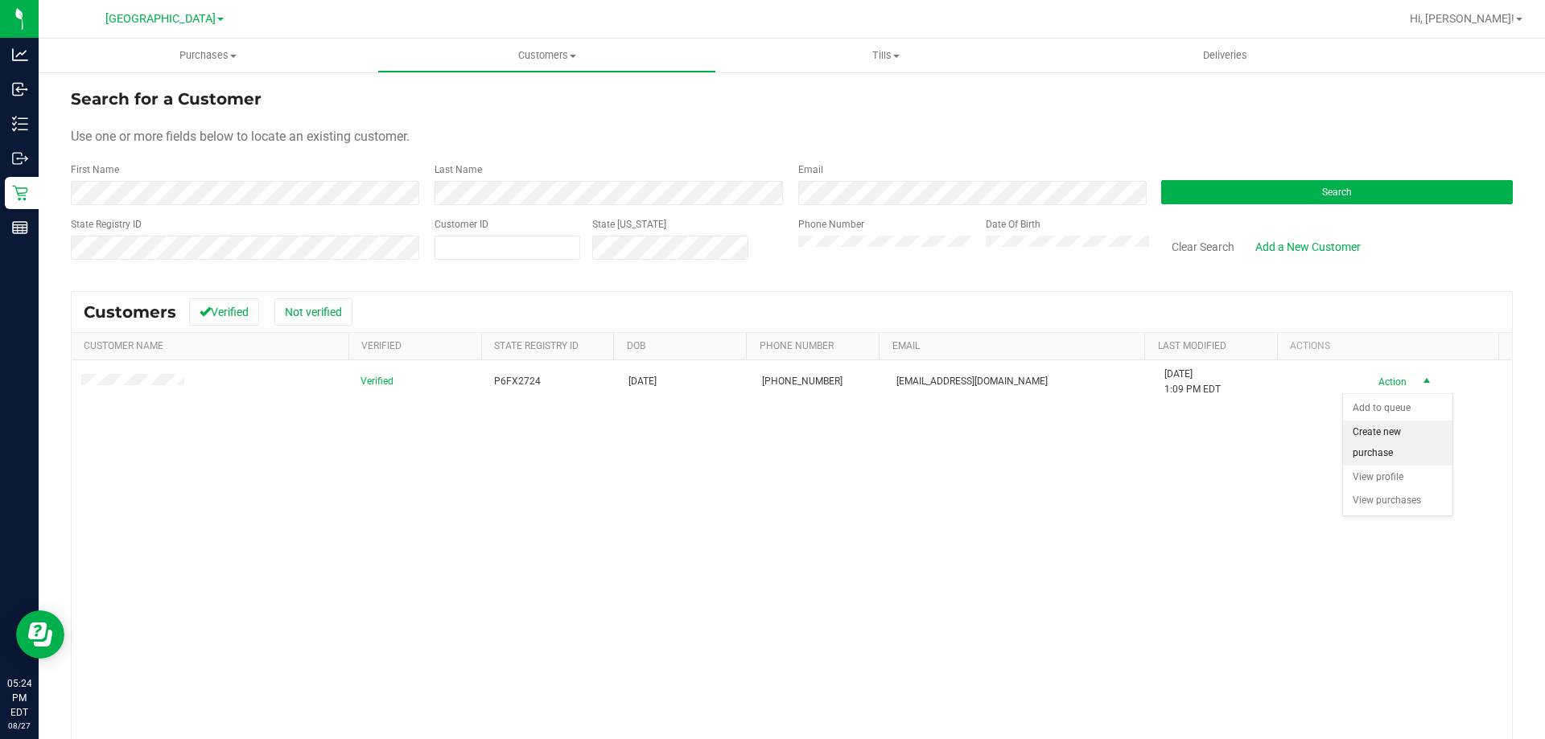
click at [1368, 433] on li "Create new purchase" at bounding box center [1397, 443] width 109 height 44
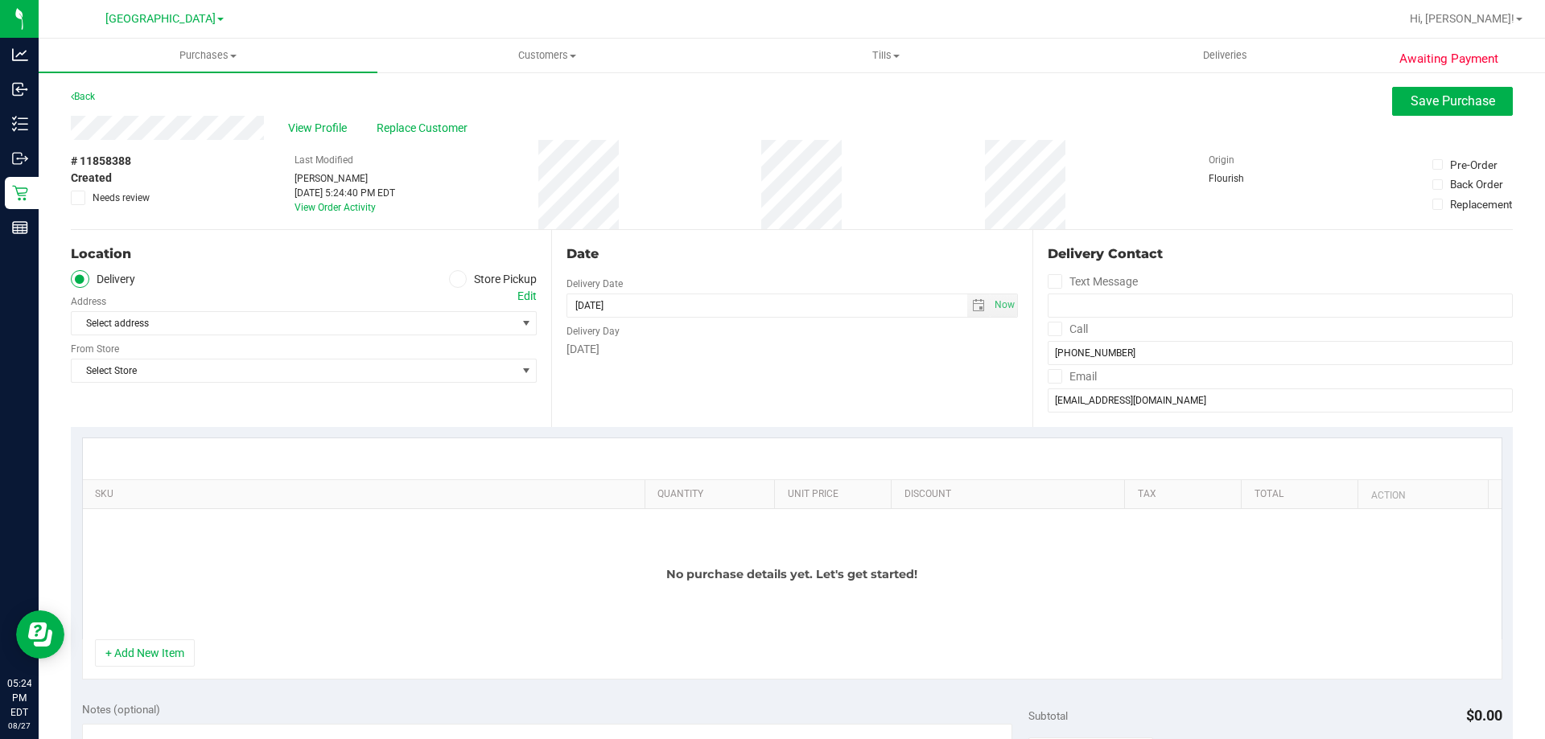
click at [453, 288] on span at bounding box center [458, 279] width 19 height 19
click at [0, 0] on input "Store Pickup" at bounding box center [0, 0] width 0 height 0
click at [476, 327] on span "Select Store" at bounding box center [294, 323] width 444 height 23
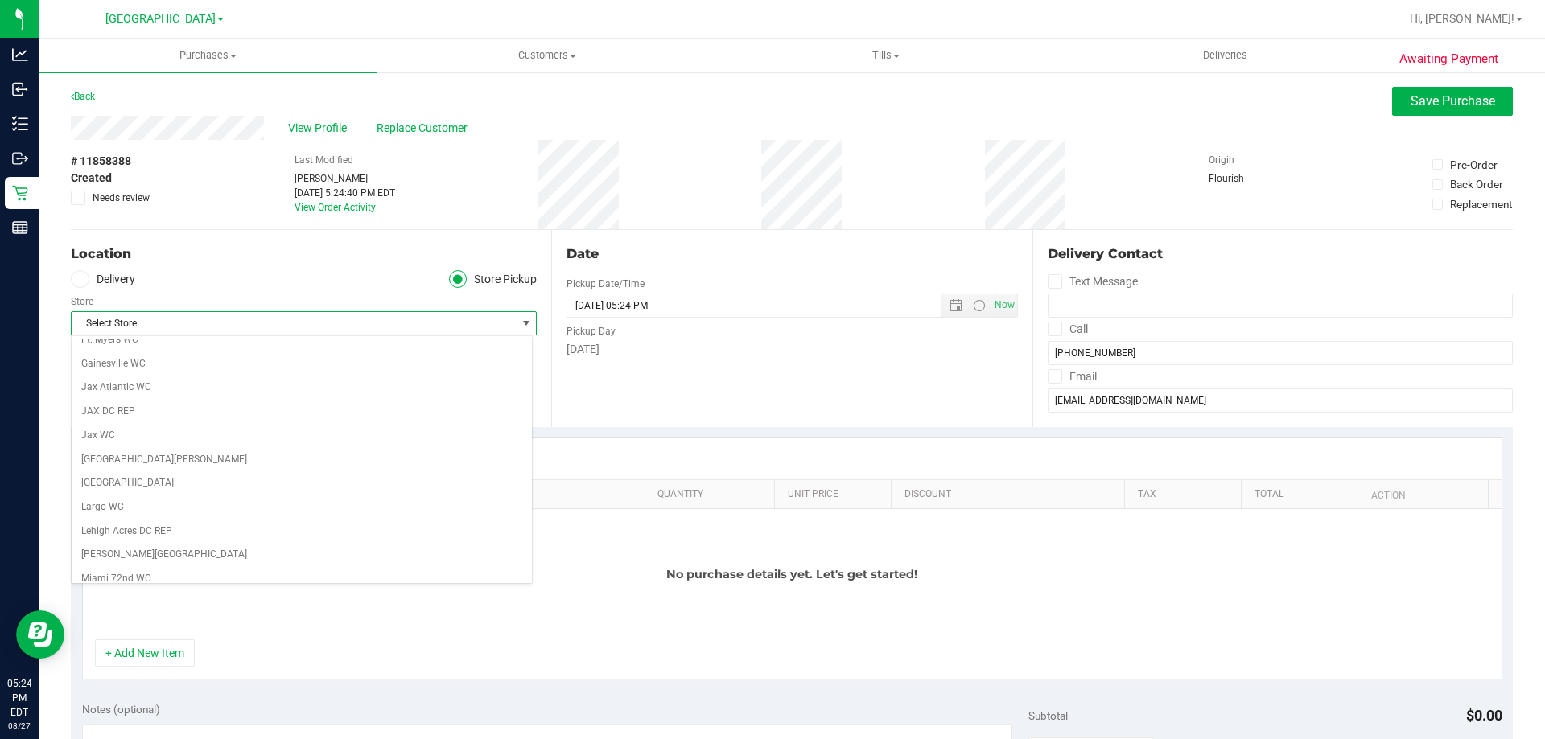
scroll to position [483, 0]
click at [364, 553] on li "[GEOGRAPHIC_DATA]" at bounding box center [302, 562] width 460 height 24
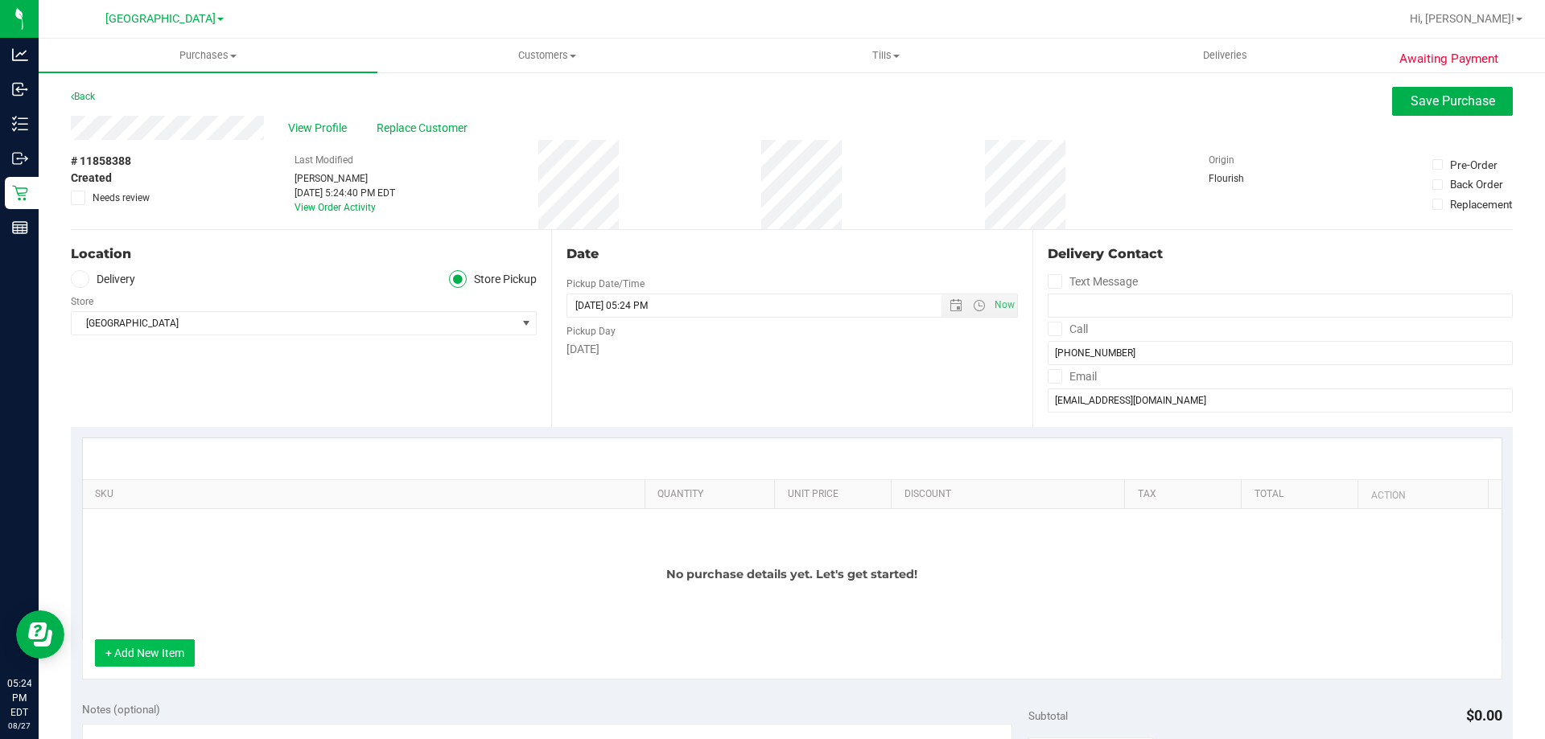
click at [179, 662] on button "+ Add New Item" at bounding box center [145, 653] width 100 height 27
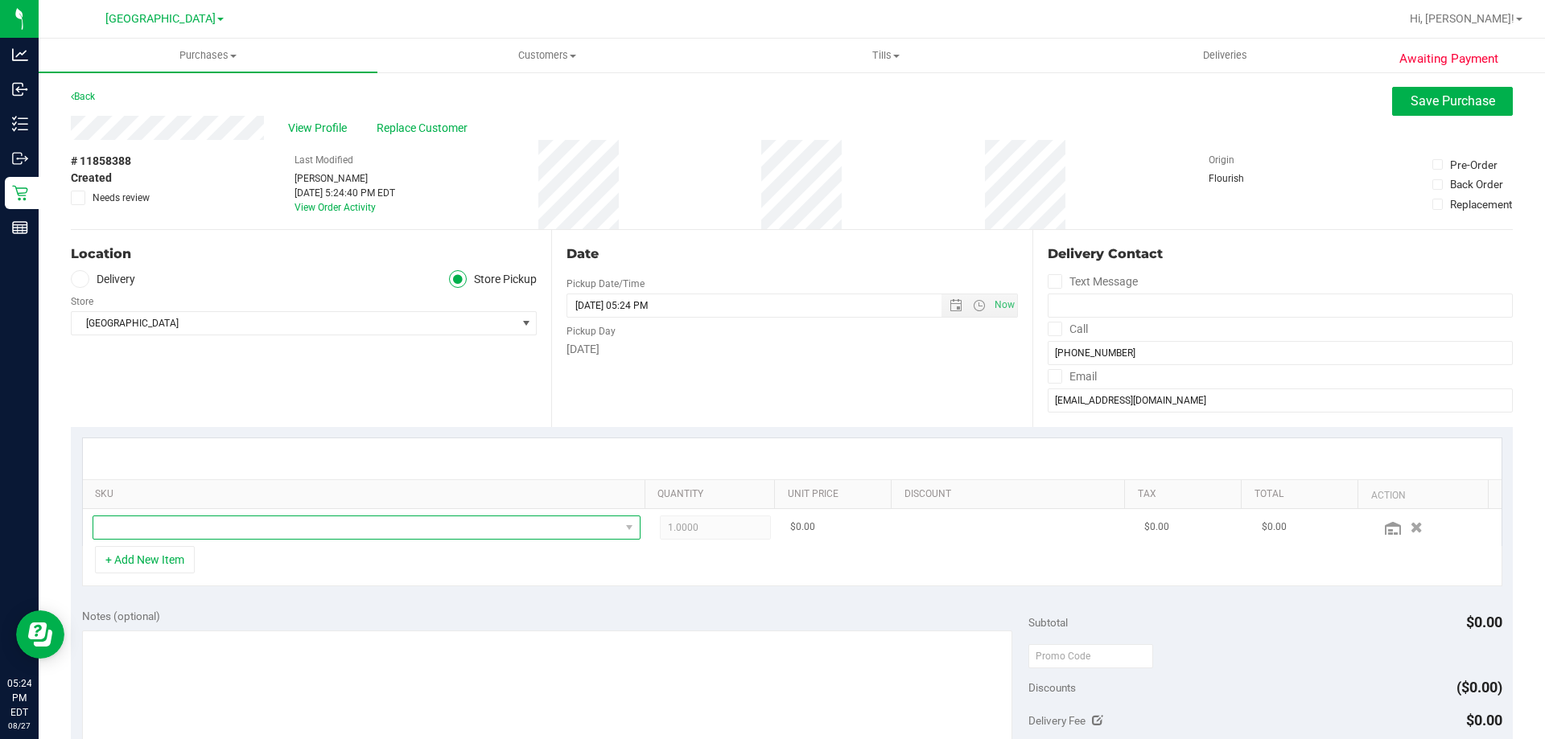
click at [400, 530] on span "NO DATA FOUND" at bounding box center [356, 527] width 526 height 23
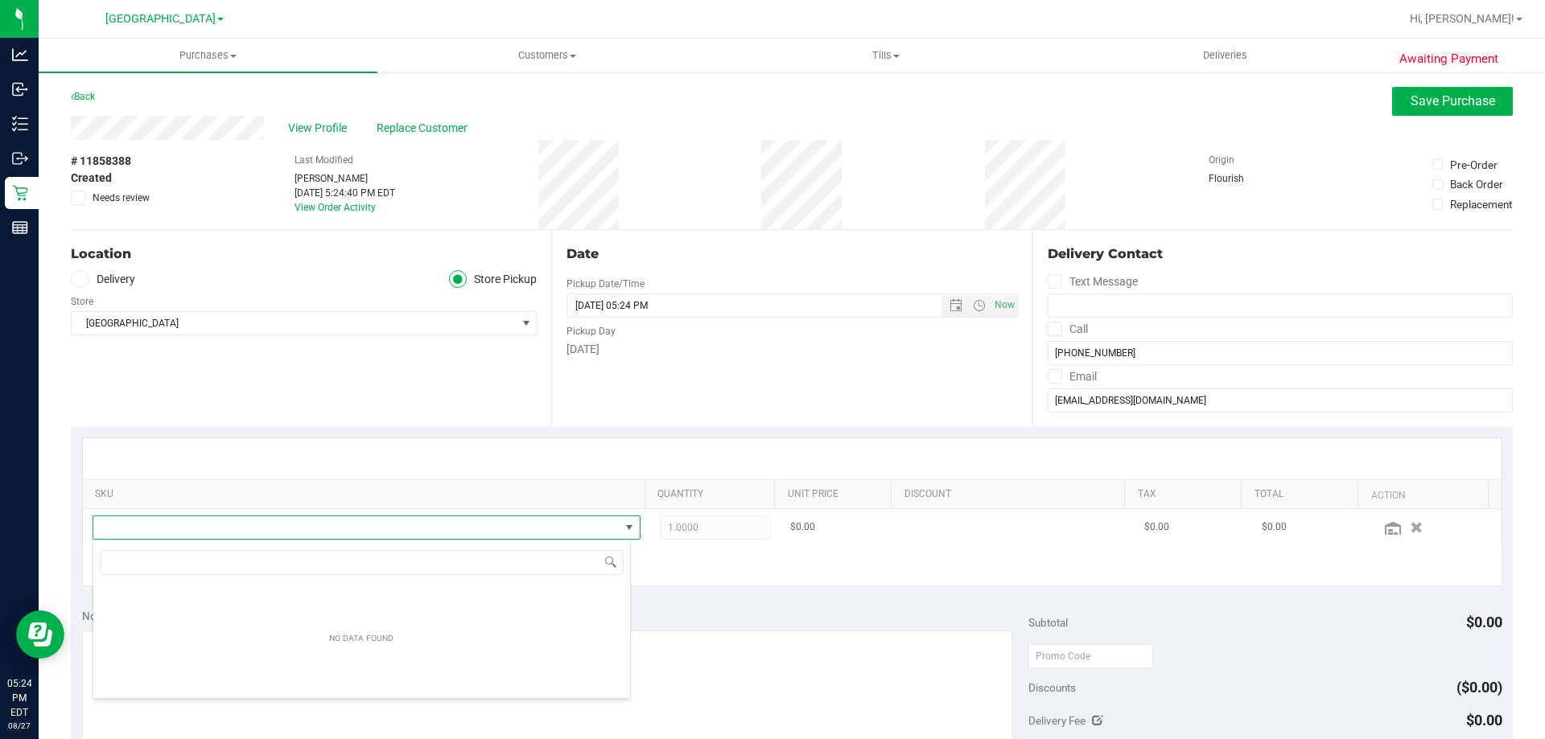
scroll to position [24, 533]
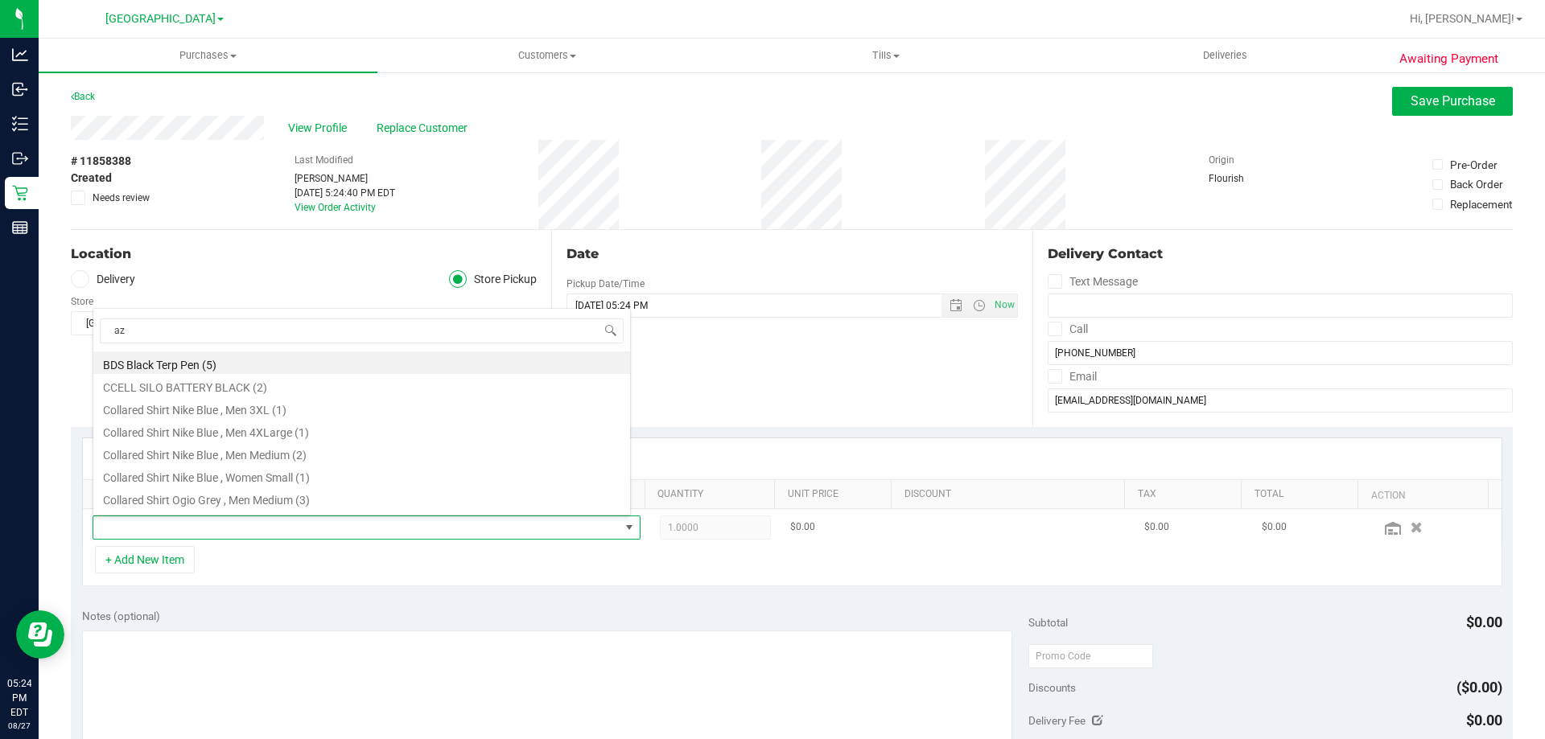
type input "azk"
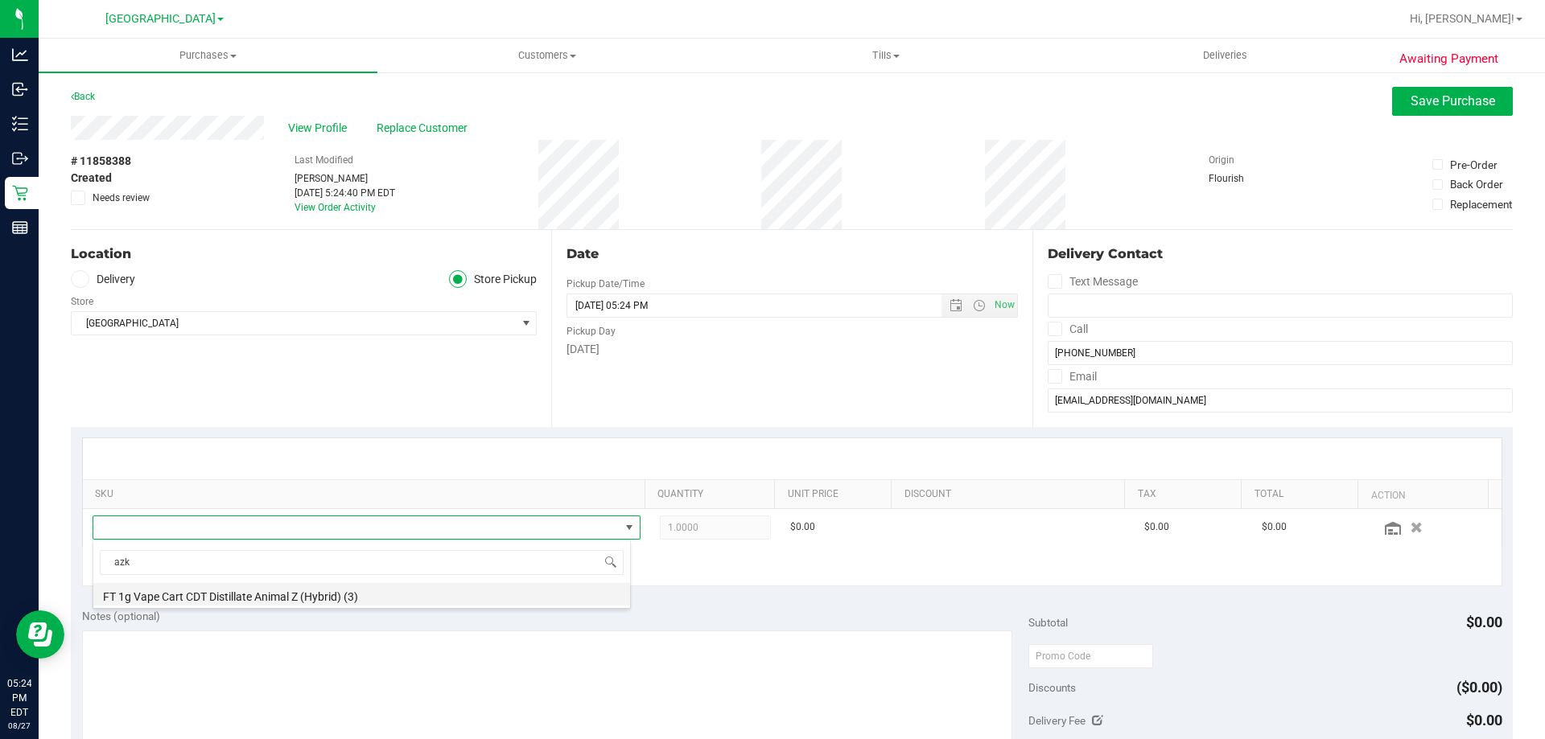
click at [344, 593] on li "FT 1g Vape Cart CDT Distillate Animal Z (Hybrid) (3)" at bounding box center [361, 594] width 537 height 23
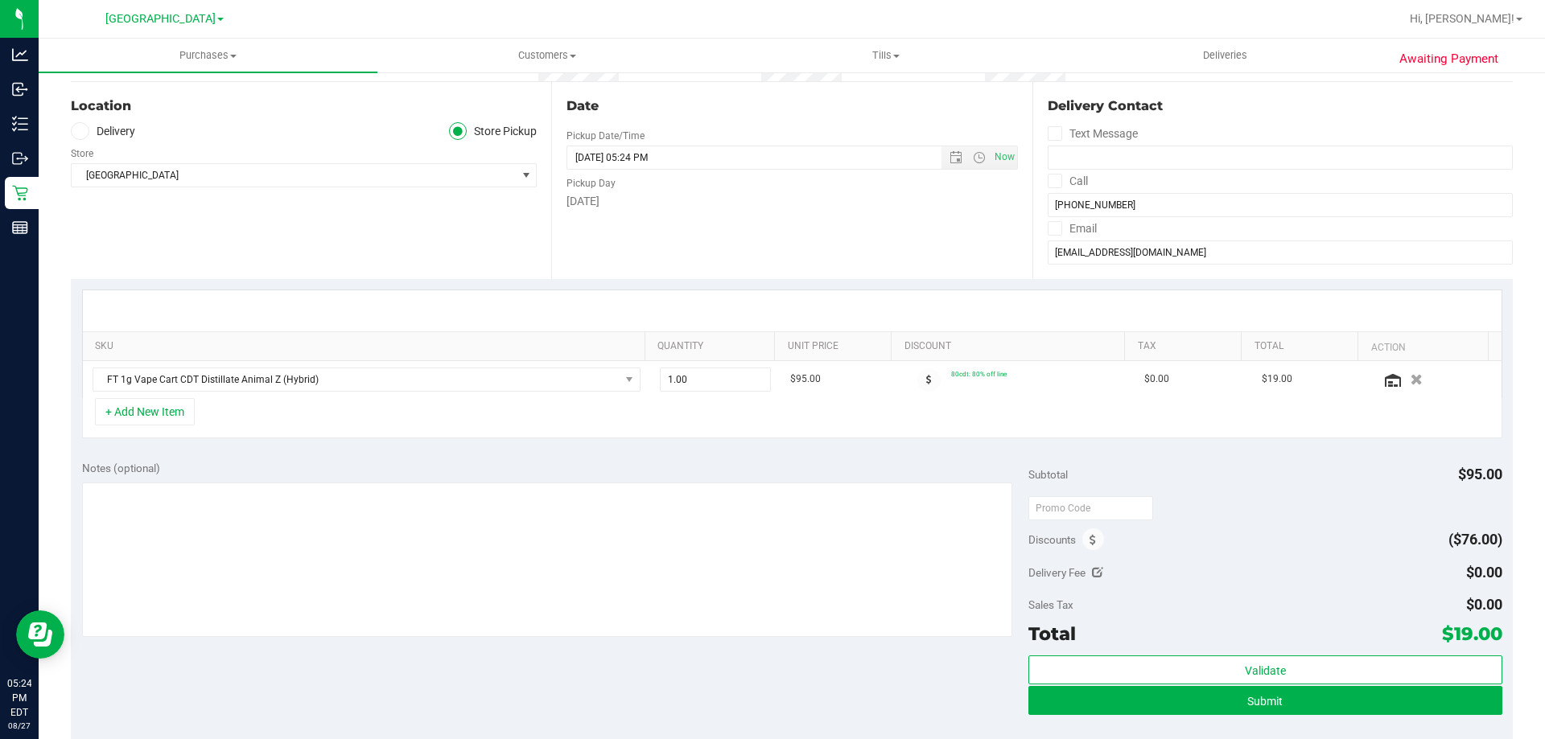
scroll to position [161, 0]
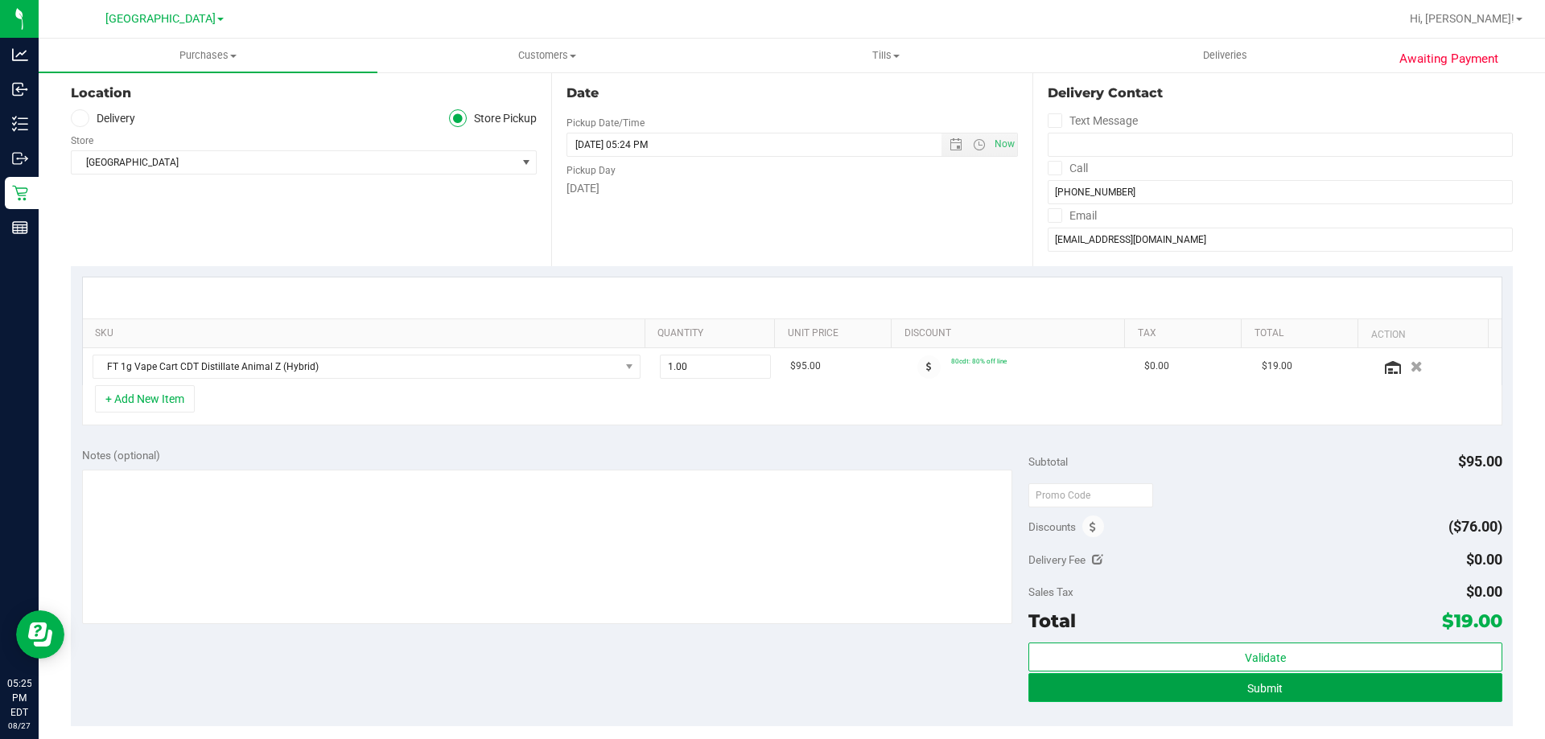
click at [1301, 686] on button "Submit" at bounding box center [1264, 687] width 473 height 29
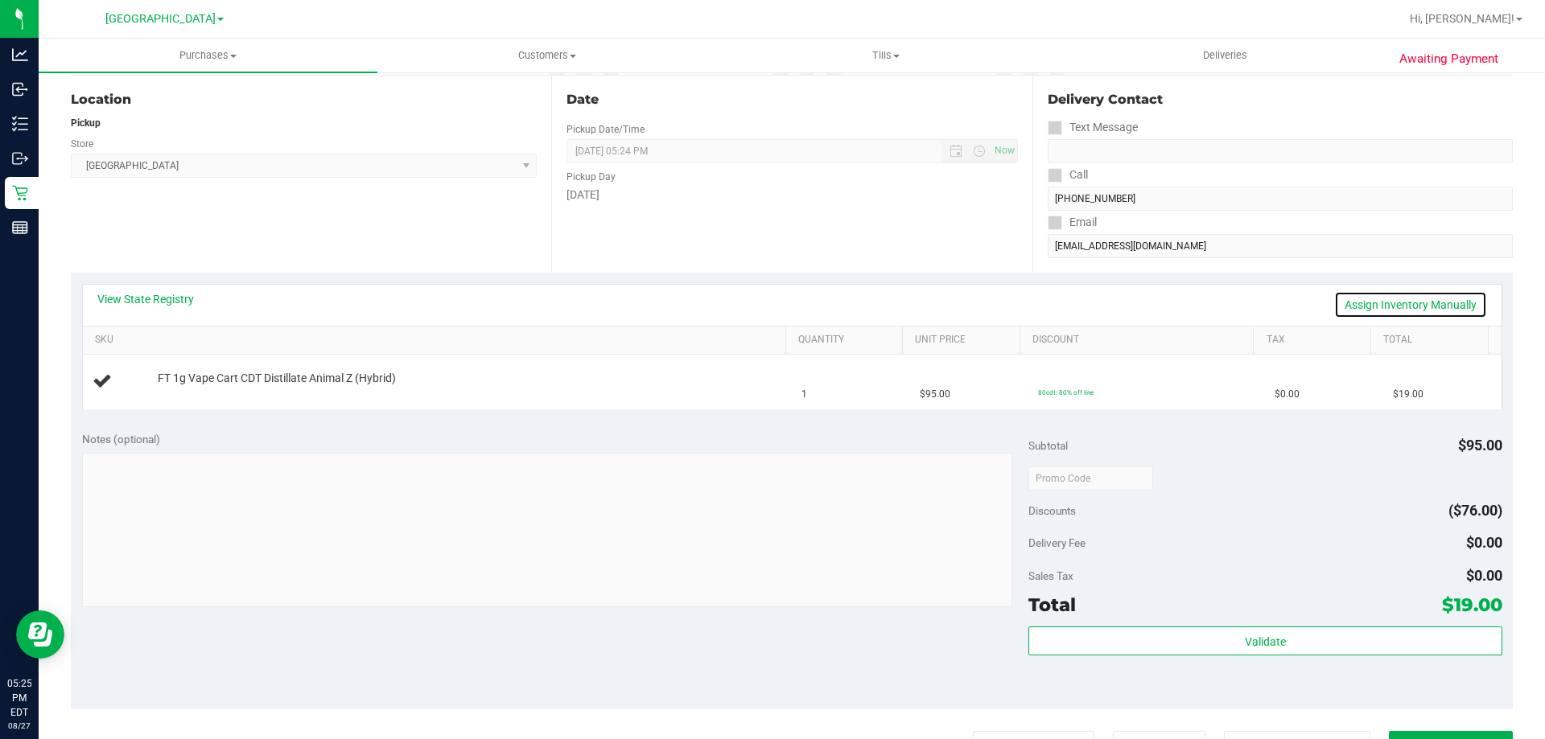
click at [1364, 302] on link "Assign Inventory Manually" at bounding box center [1410, 304] width 153 height 27
click at [1421, 305] on link "Save & Exit" at bounding box center [1449, 304] width 76 height 27
click at [1393, 306] on link "Assign Inventory Manually" at bounding box center [1410, 304] width 153 height 27
click at [204, 386] on link "Add Package" at bounding box center [187, 389] width 58 height 11
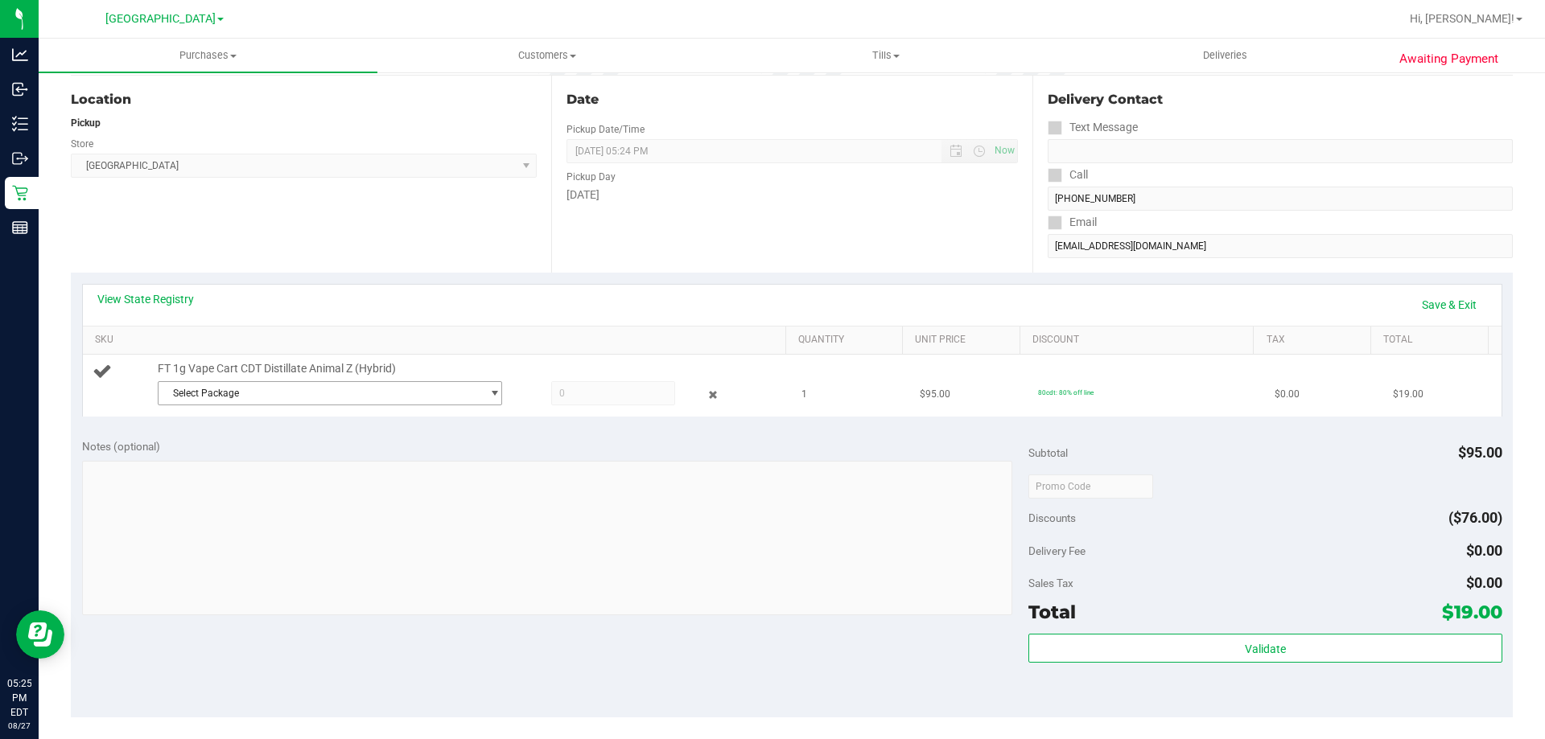
click at [227, 388] on span "Select Package" at bounding box center [319, 393] width 323 height 23
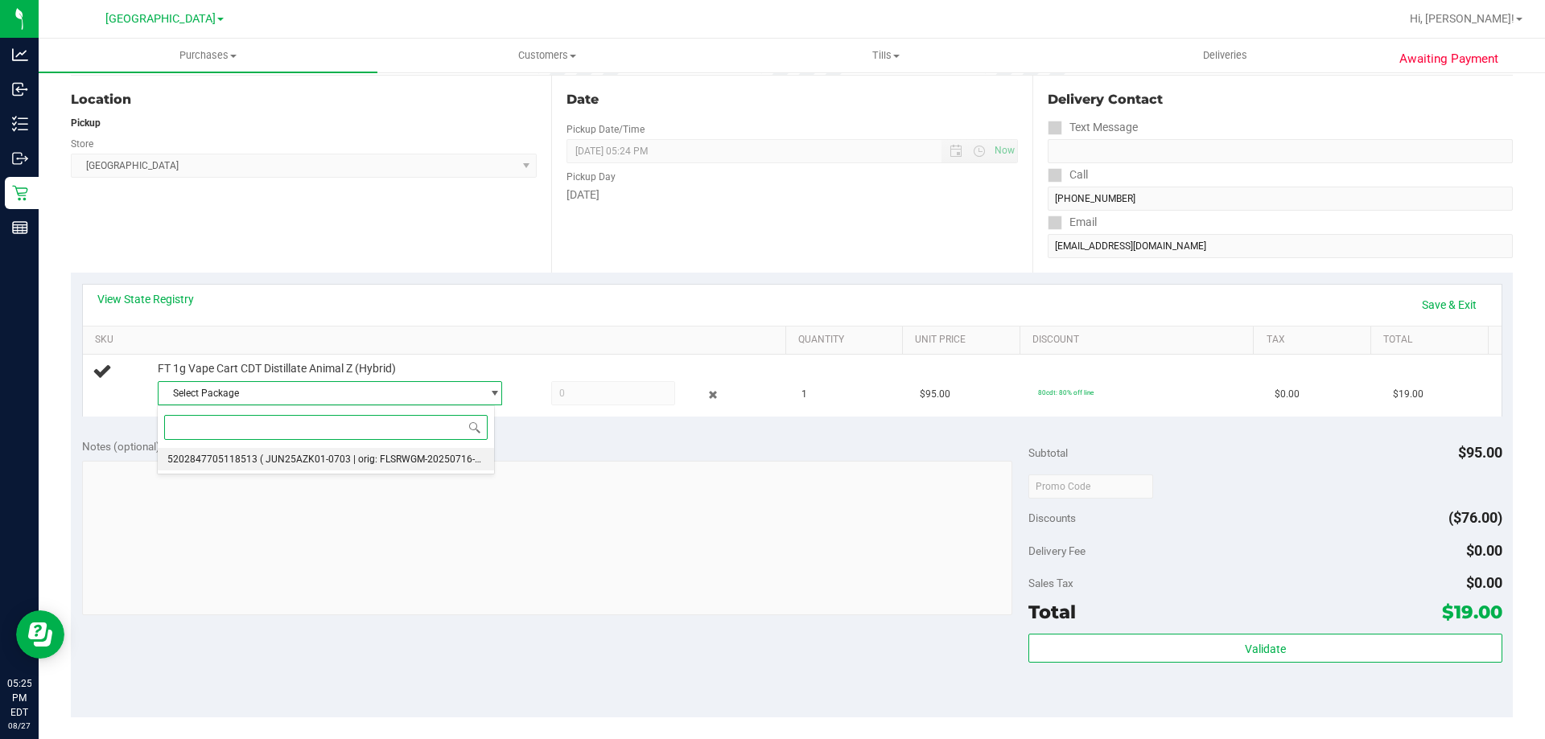
click at [289, 449] on li "5202847705118513 ( JUN25AZK01-0703 | orig: FLSRWGM-20250716-1774 )" at bounding box center [326, 459] width 336 height 23
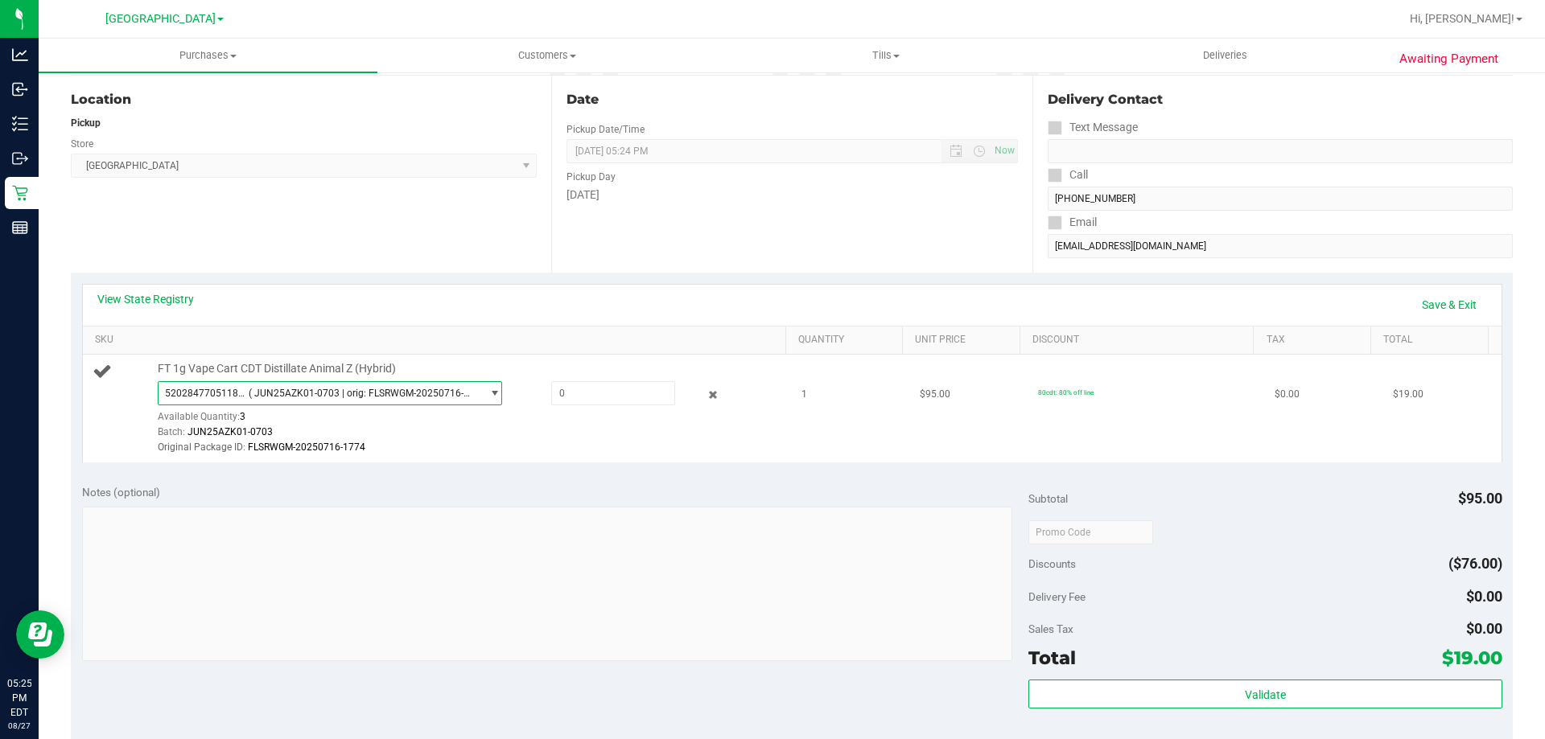
click at [307, 388] on span "( JUN25AZK01-0703 | orig: FLSRWGM-20250716-1774 )" at bounding box center [362, 393] width 226 height 11
click at [437, 462] on span "( JUN25AZK01-0703 | orig: FLSRWGM-20250716-1774 )" at bounding box center [381, 459] width 243 height 11
click at [379, 399] on span "5202847705118513 ( JUN25AZK01-0703 | orig: FLSRWGM-20250716-1774 )" at bounding box center [319, 393] width 323 height 23
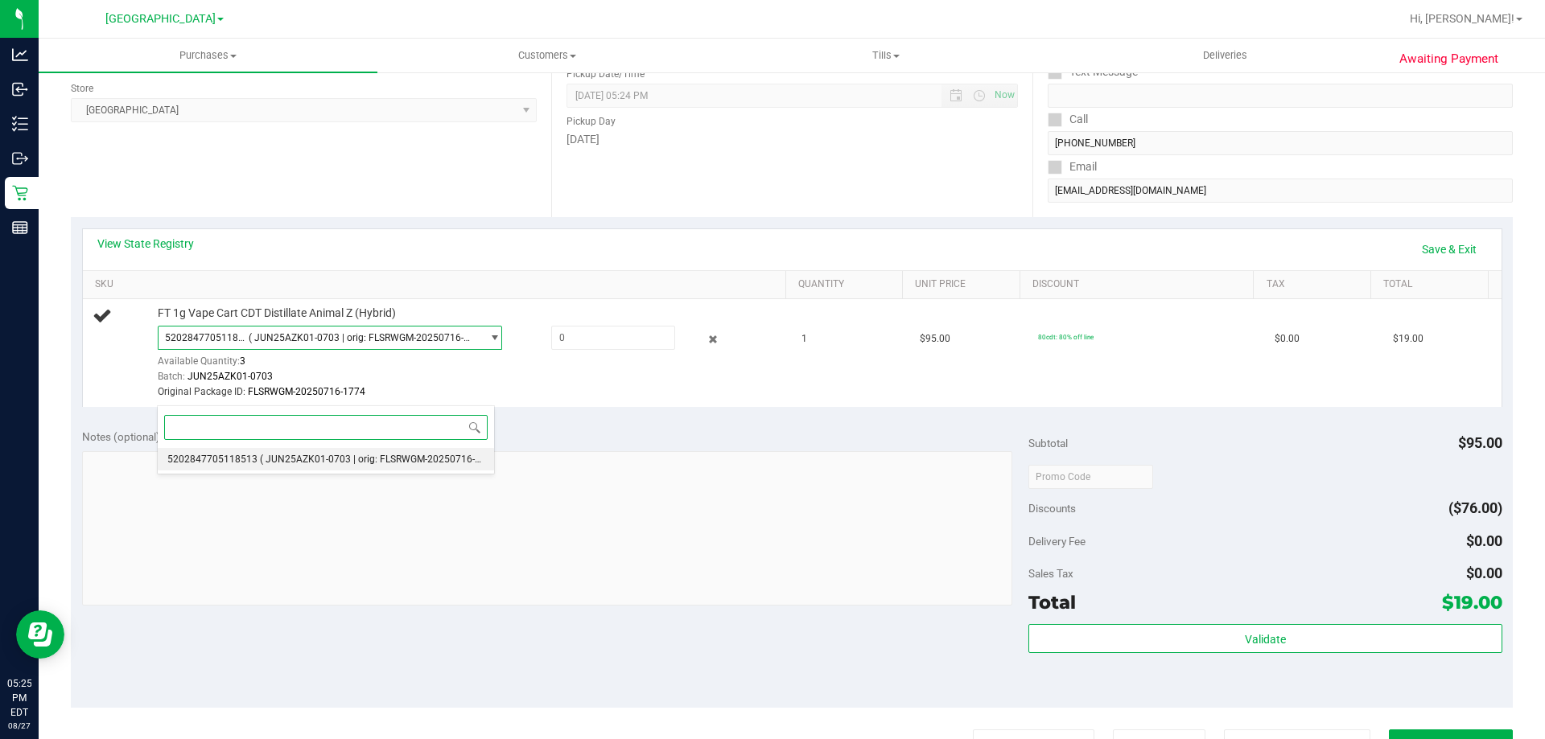
scroll to position [241, 0]
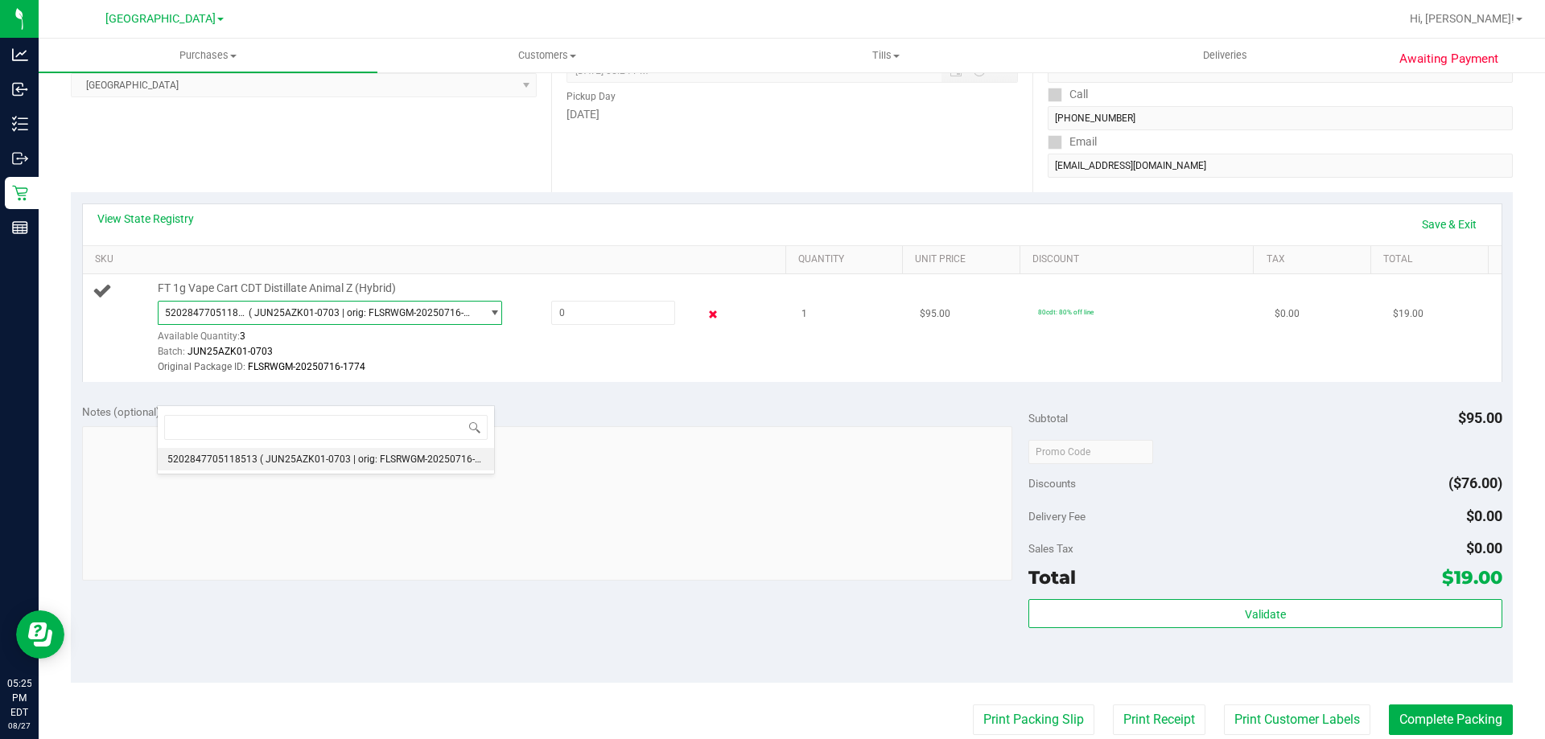
click at [705, 318] on icon at bounding box center [713, 315] width 17 height 19
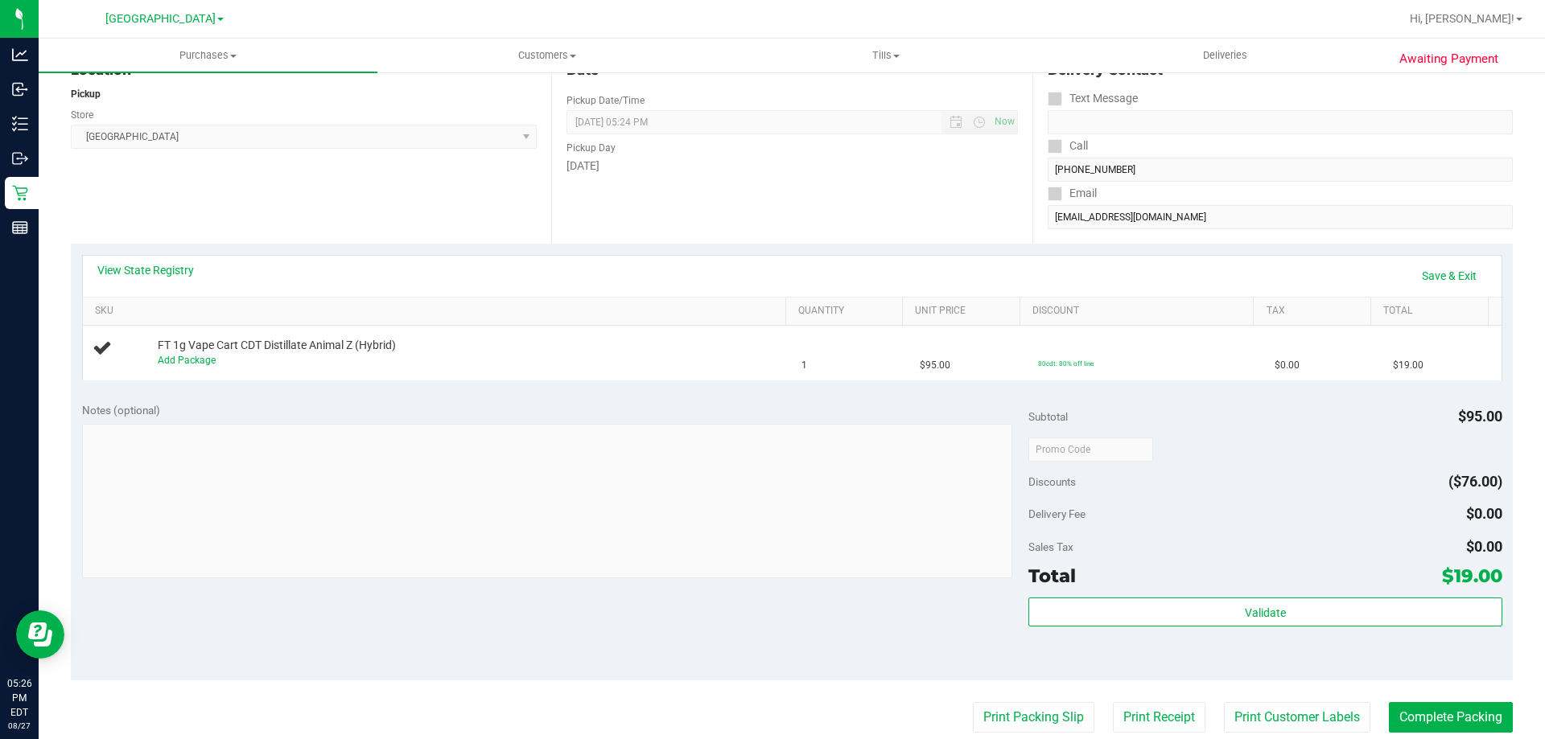
scroll to position [161, 0]
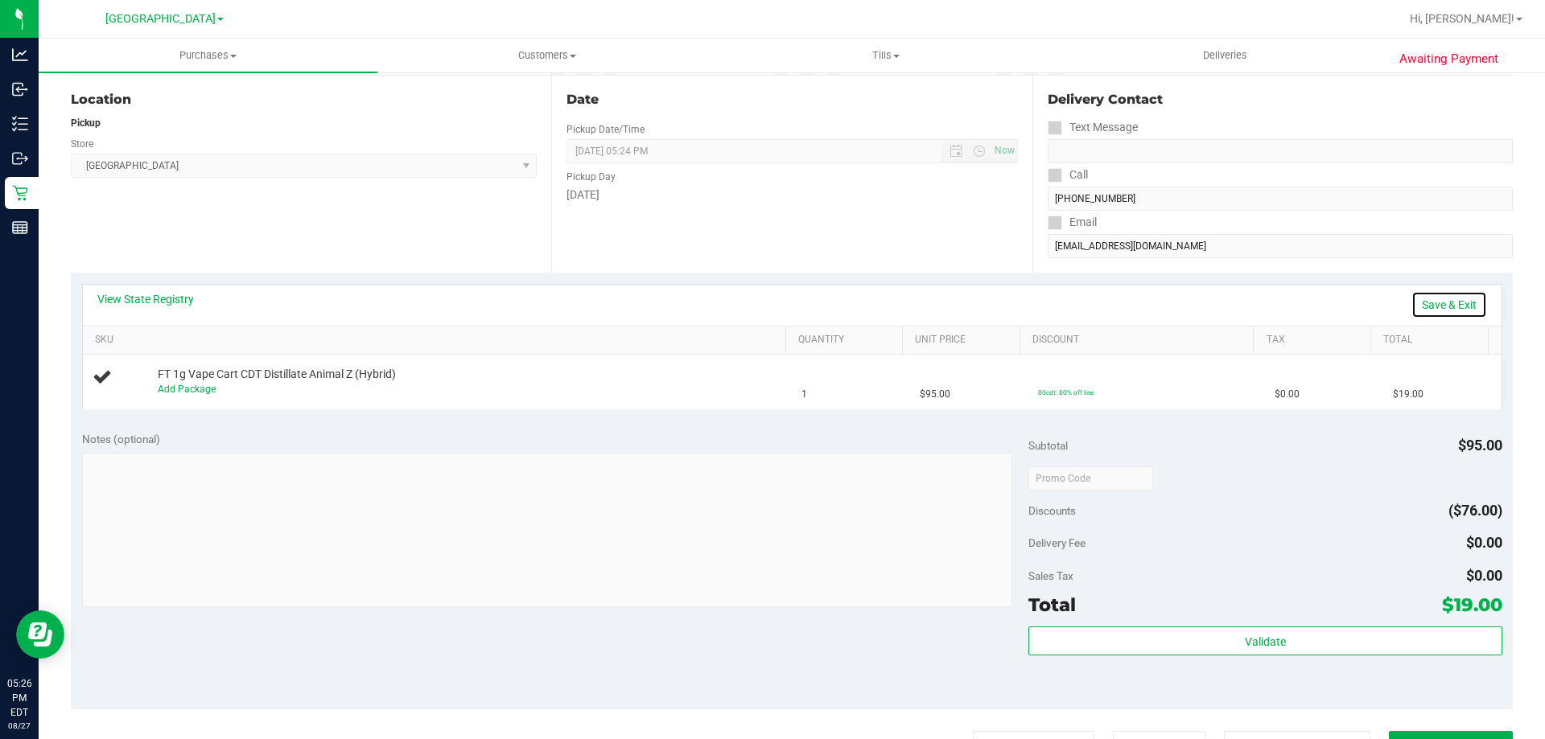
click at [1413, 306] on link "Save & Exit" at bounding box center [1449, 304] width 76 height 27
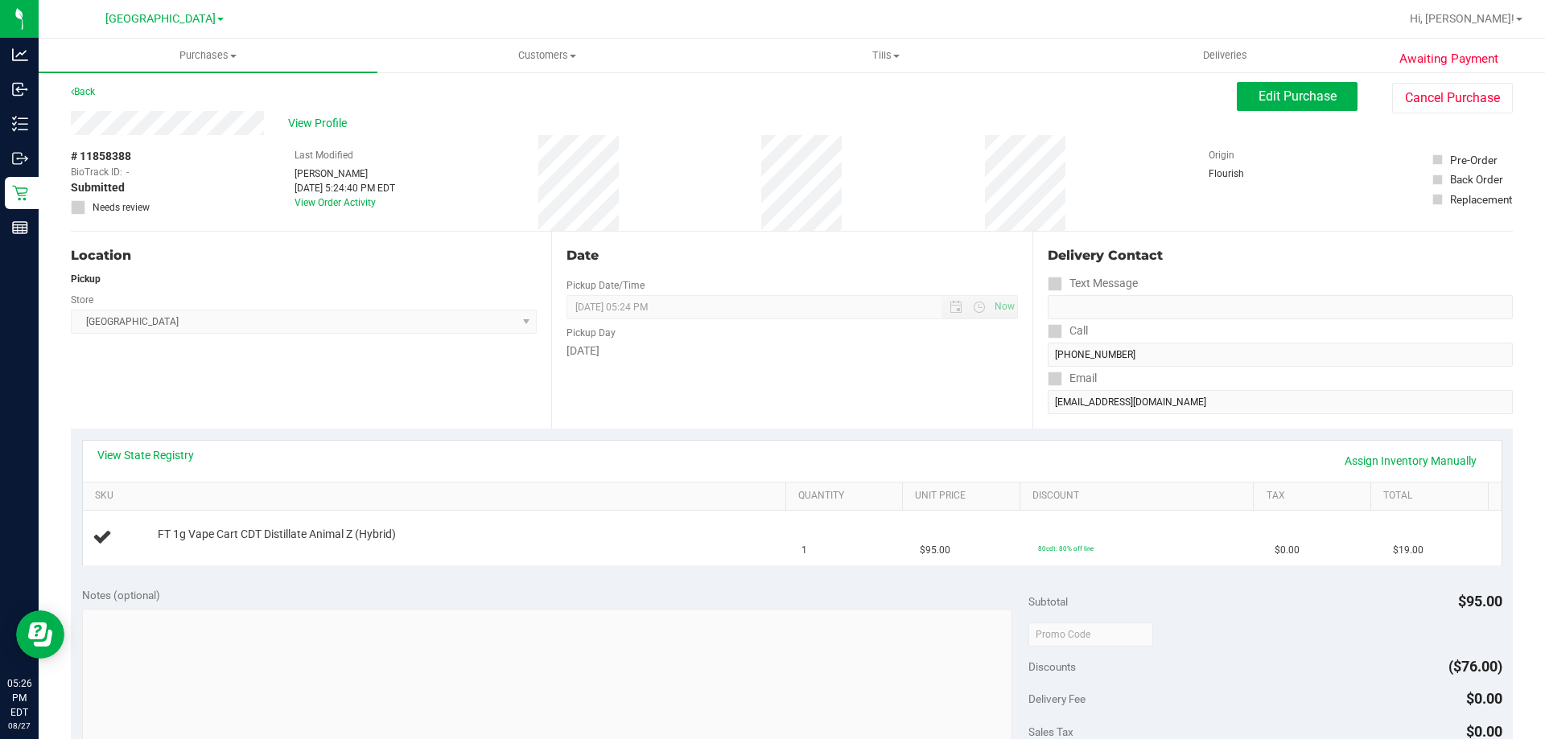
scroll to position [0, 0]
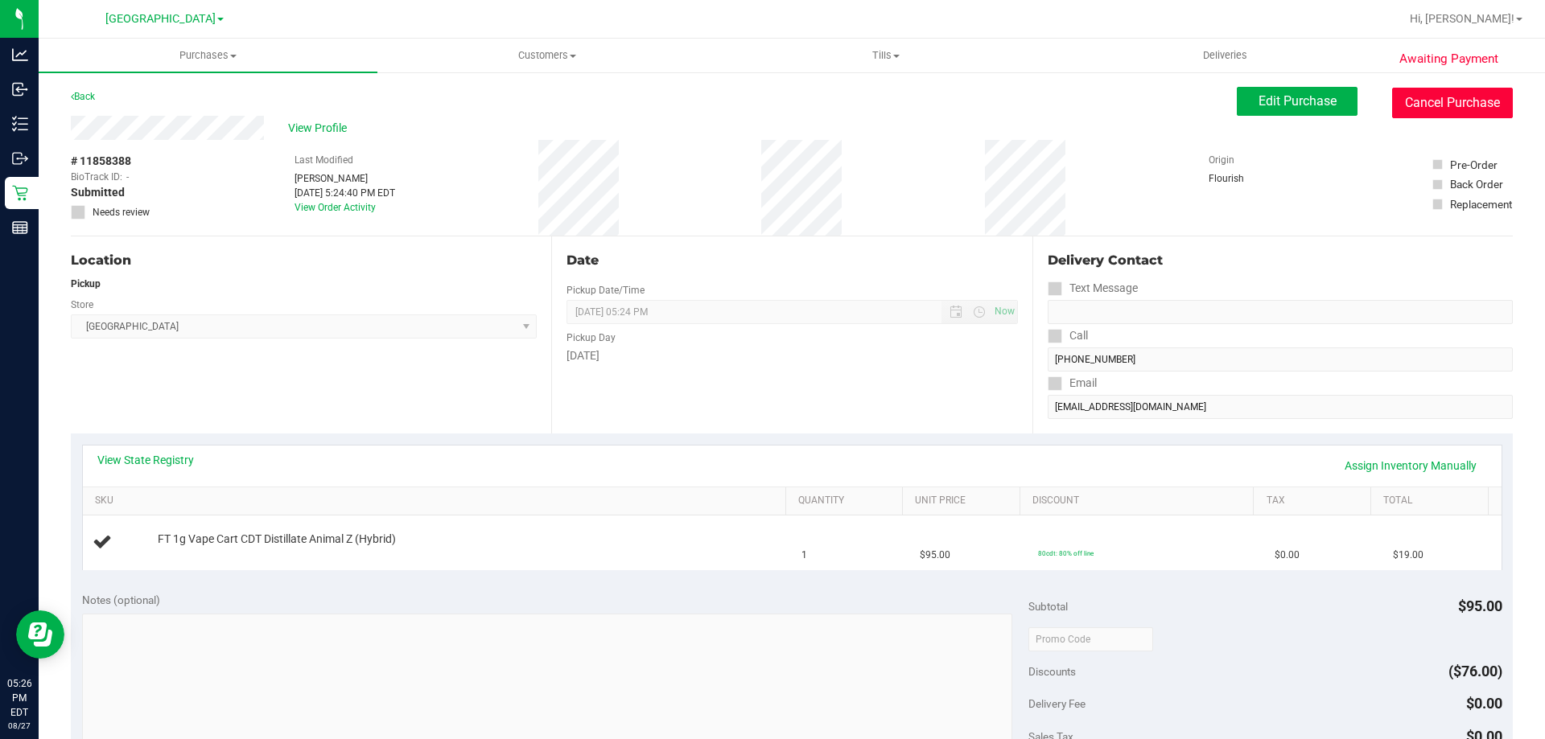
click at [1422, 109] on button "Cancel Purchase" at bounding box center [1452, 103] width 121 height 31
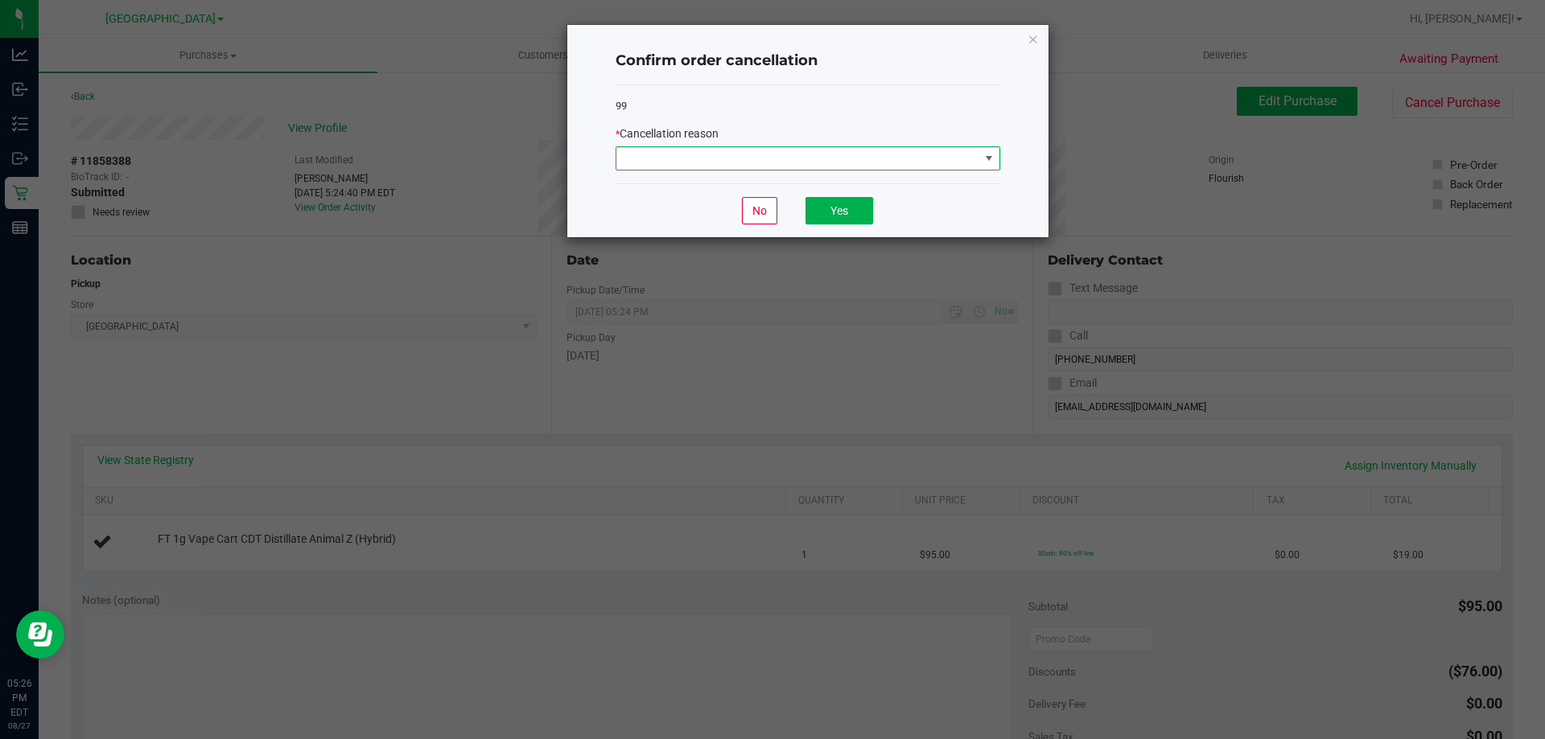
click at [784, 156] on span at bounding box center [797, 158] width 363 height 23
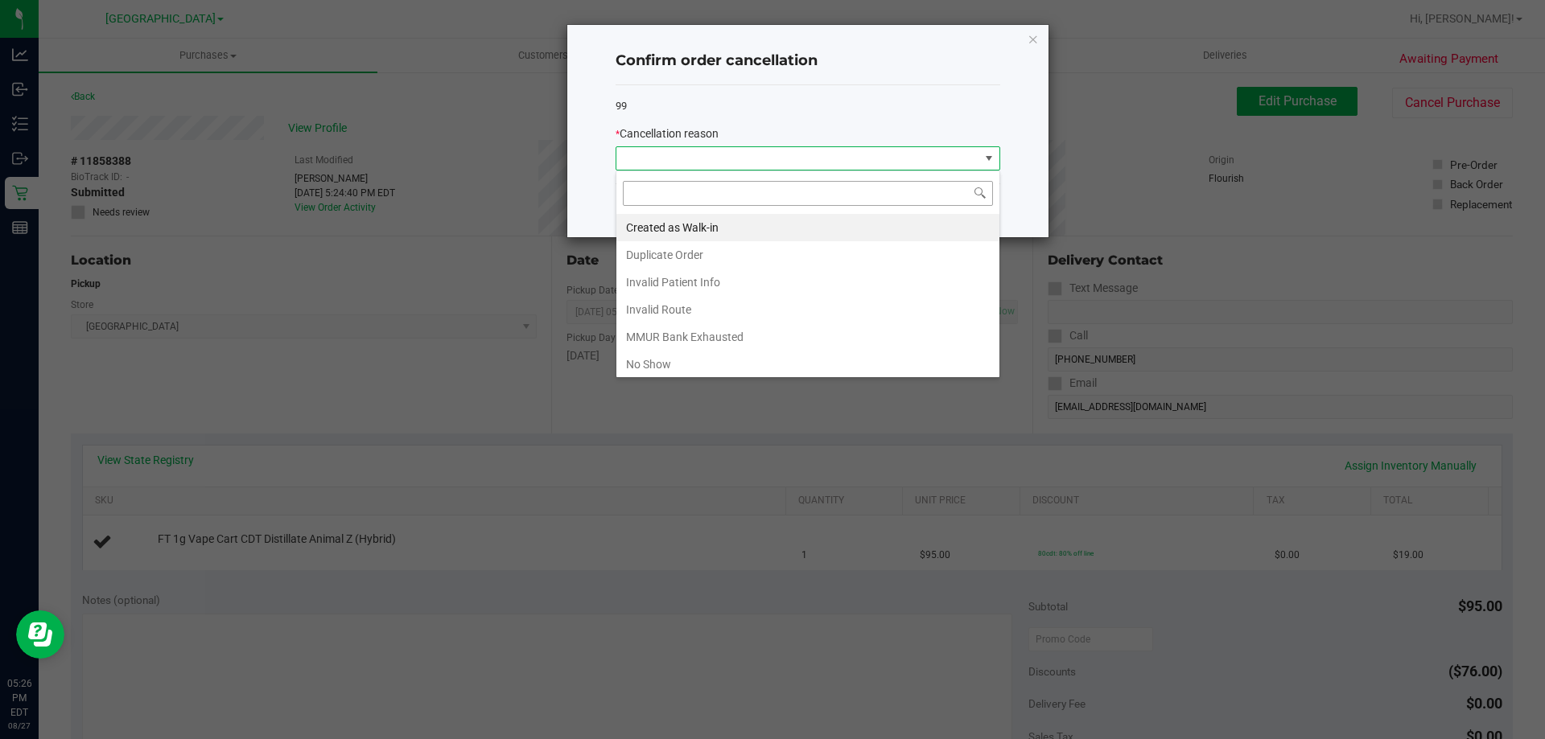
scroll to position [24, 385]
click at [757, 265] on li "Duplicate Order" at bounding box center [807, 254] width 383 height 27
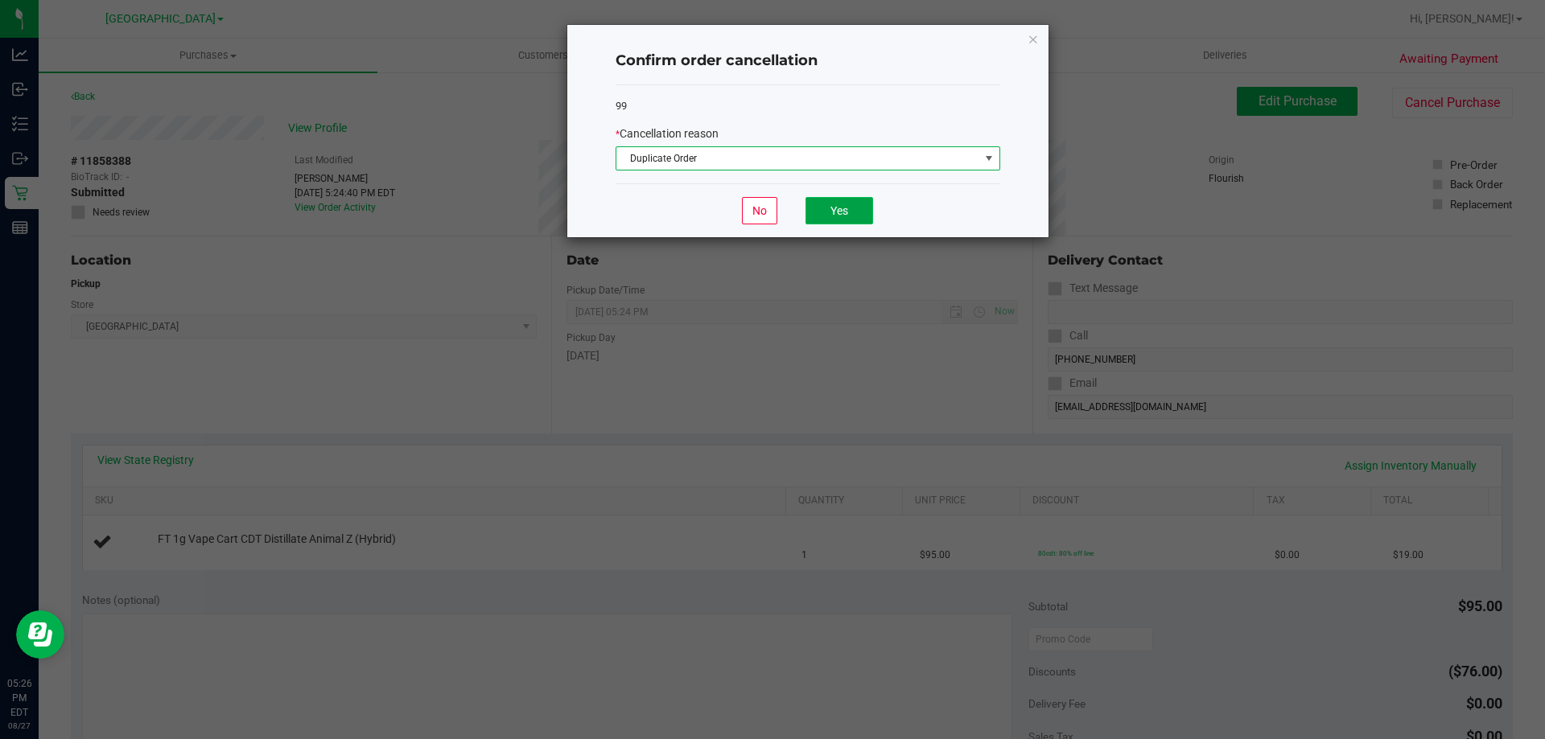
click at [825, 218] on button "Yes" at bounding box center [839, 210] width 68 height 27
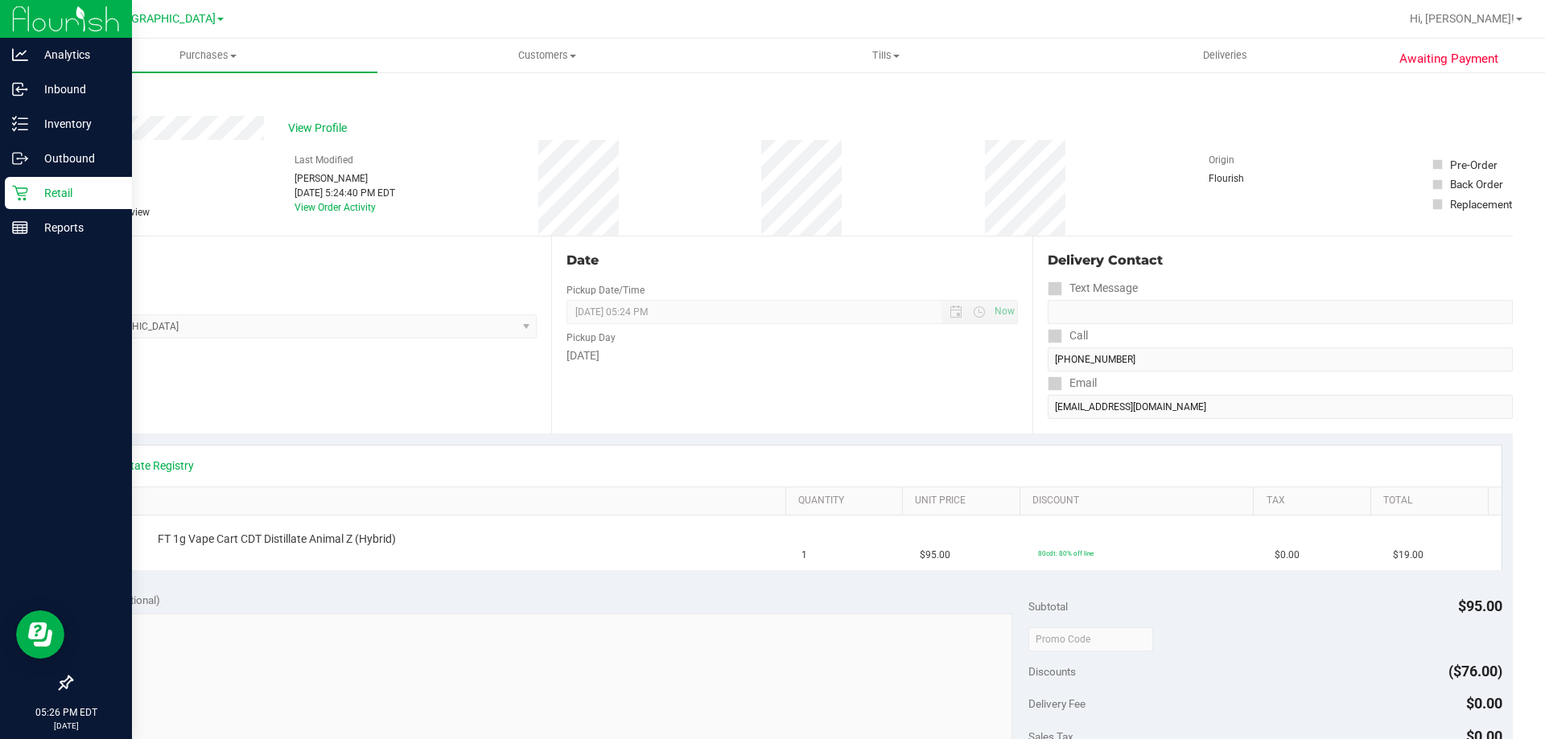
click at [19, 204] on div "Retail" at bounding box center [68, 193] width 127 height 32
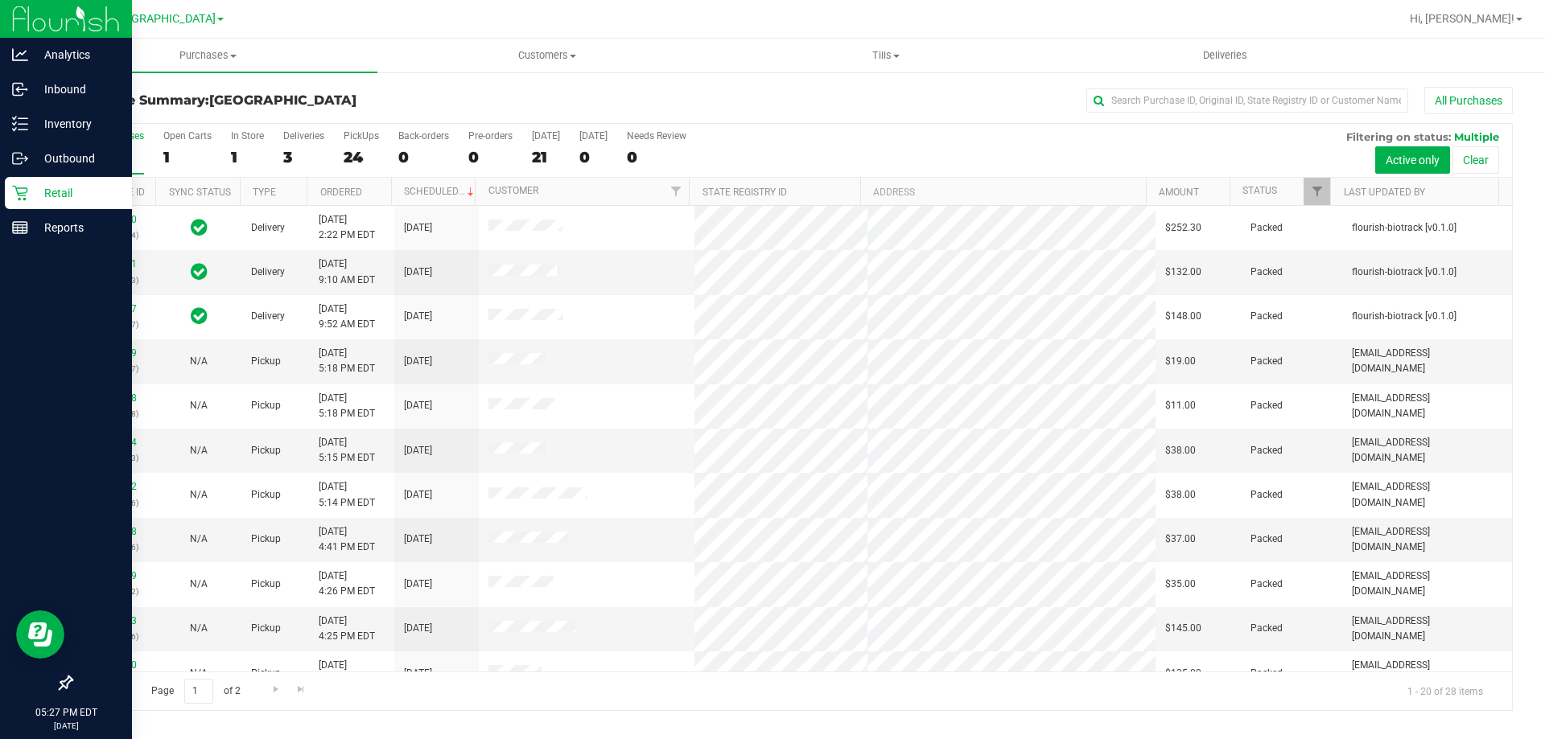
click at [23, 198] on icon at bounding box center [20, 193] width 16 height 16
click at [49, 134] on div "Inventory" at bounding box center [68, 124] width 127 height 32
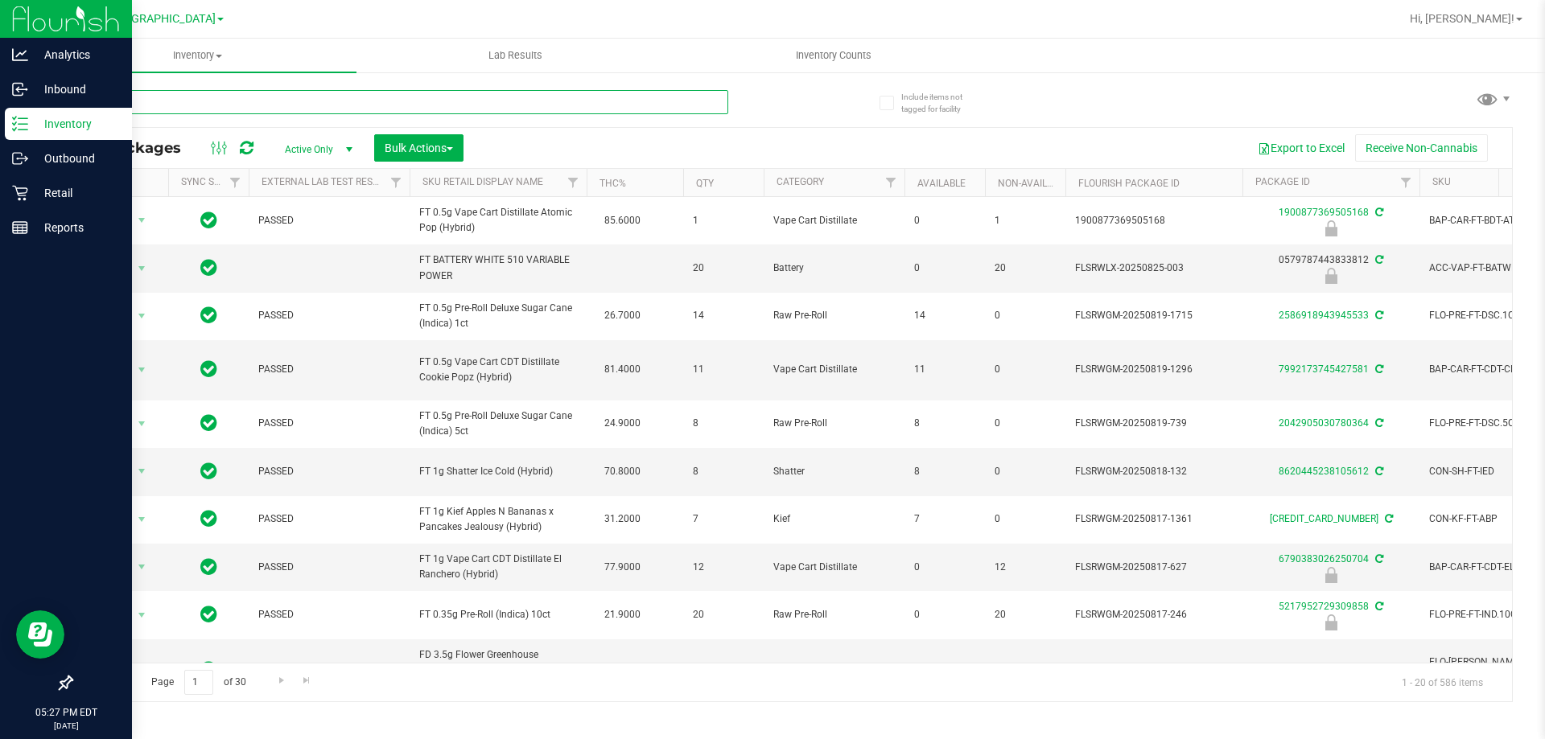
click at [272, 101] on input "text" at bounding box center [399, 102] width 657 height 24
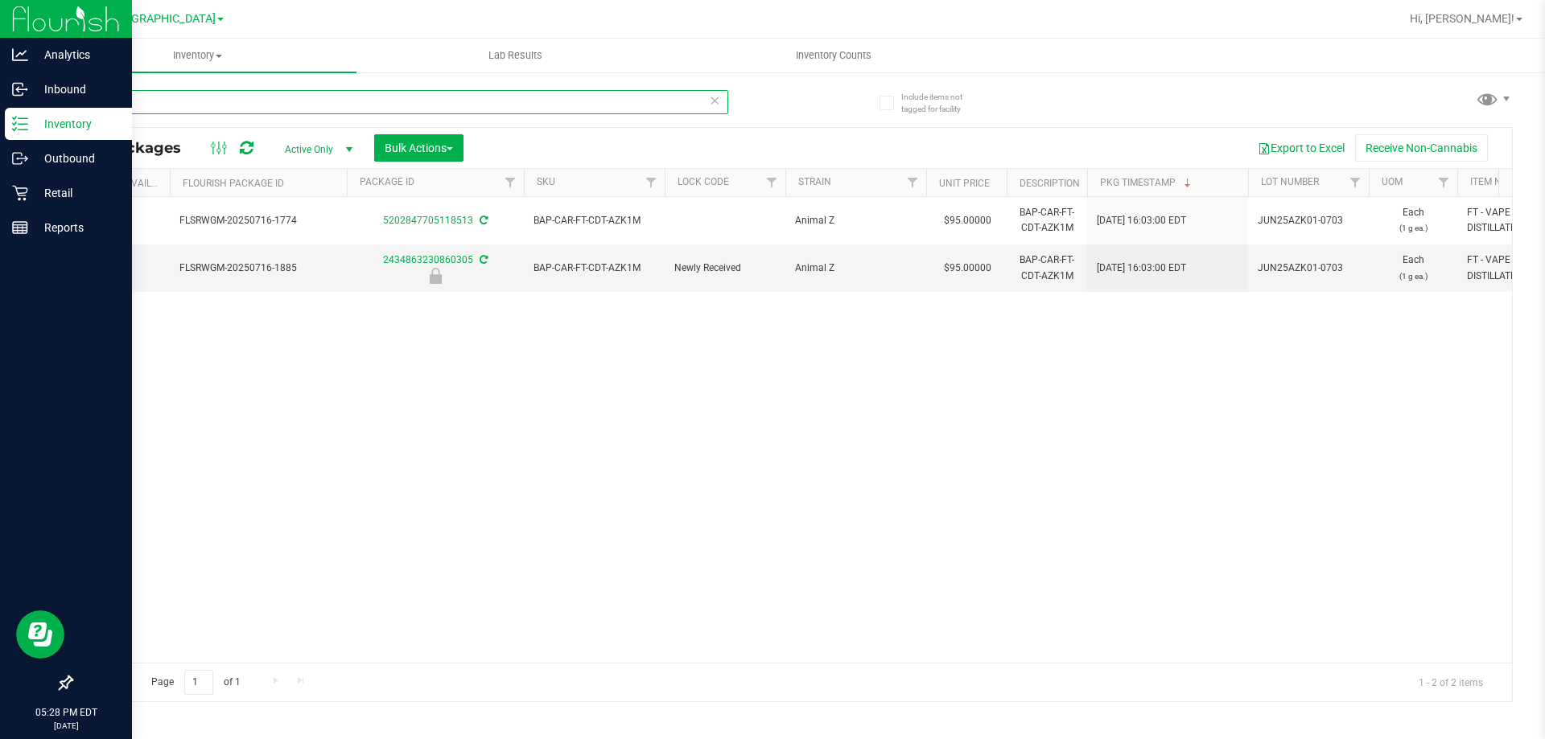
type input "azk"
click at [384, 108] on input "azk" at bounding box center [399, 102] width 657 height 24
click at [31, 198] on p "Retail" at bounding box center [76, 192] width 97 height 19
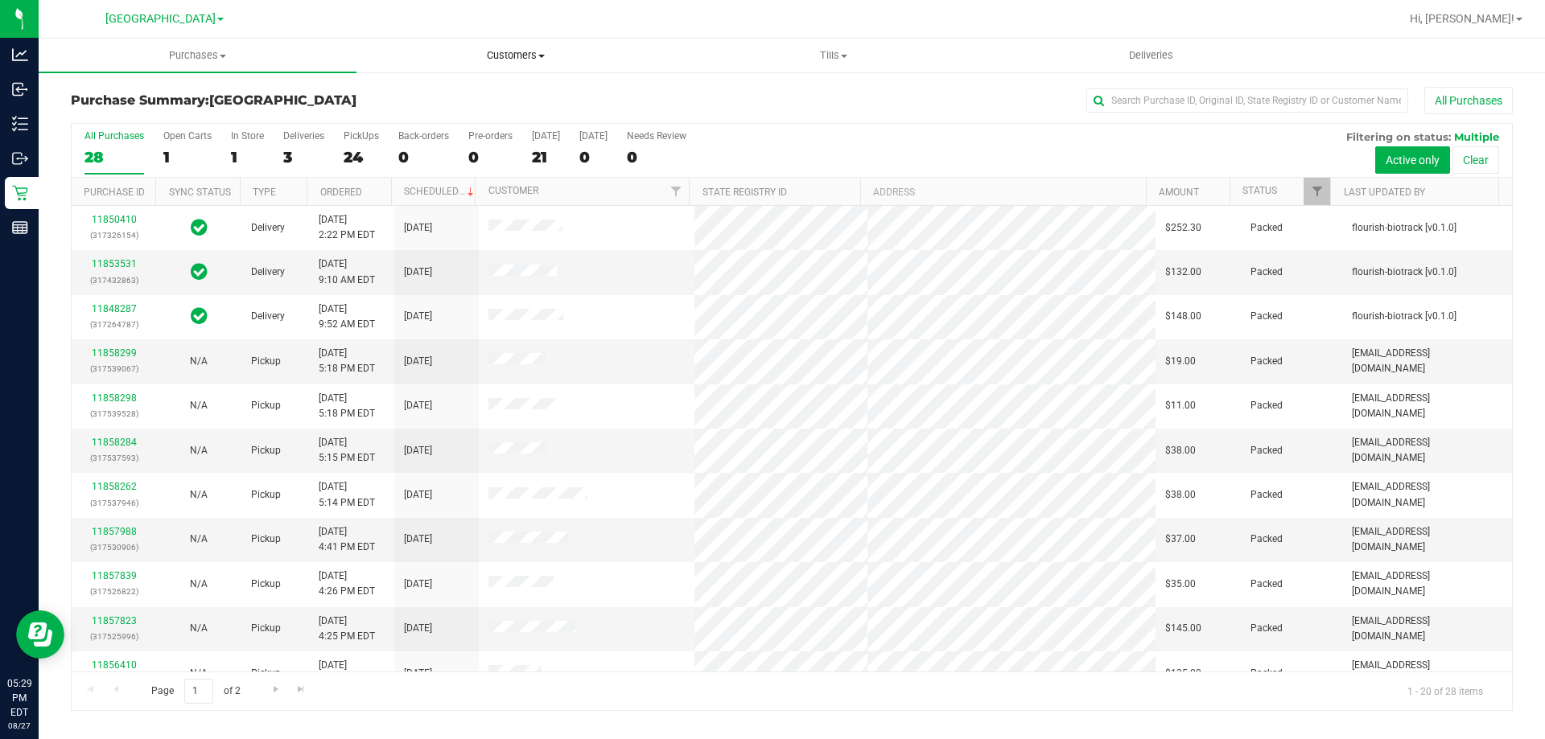
click at [513, 50] on span "Customers" at bounding box center [515, 55] width 316 height 14
click at [474, 93] on li "All customers" at bounding box center [515, 97] width 318 height 19
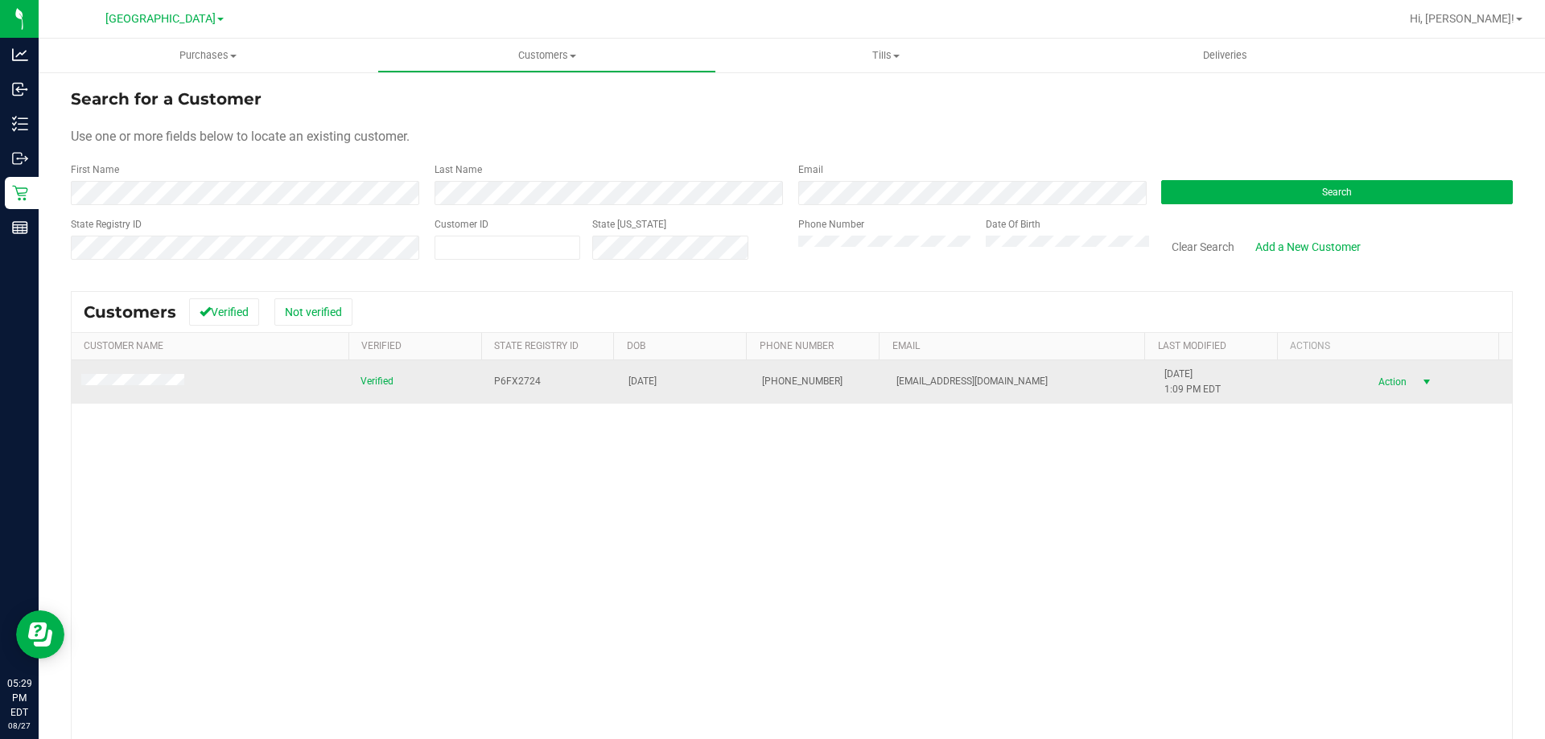
click at [1383, 379] on span "Action" at bounding box center [1390, 382] width 52 height 23
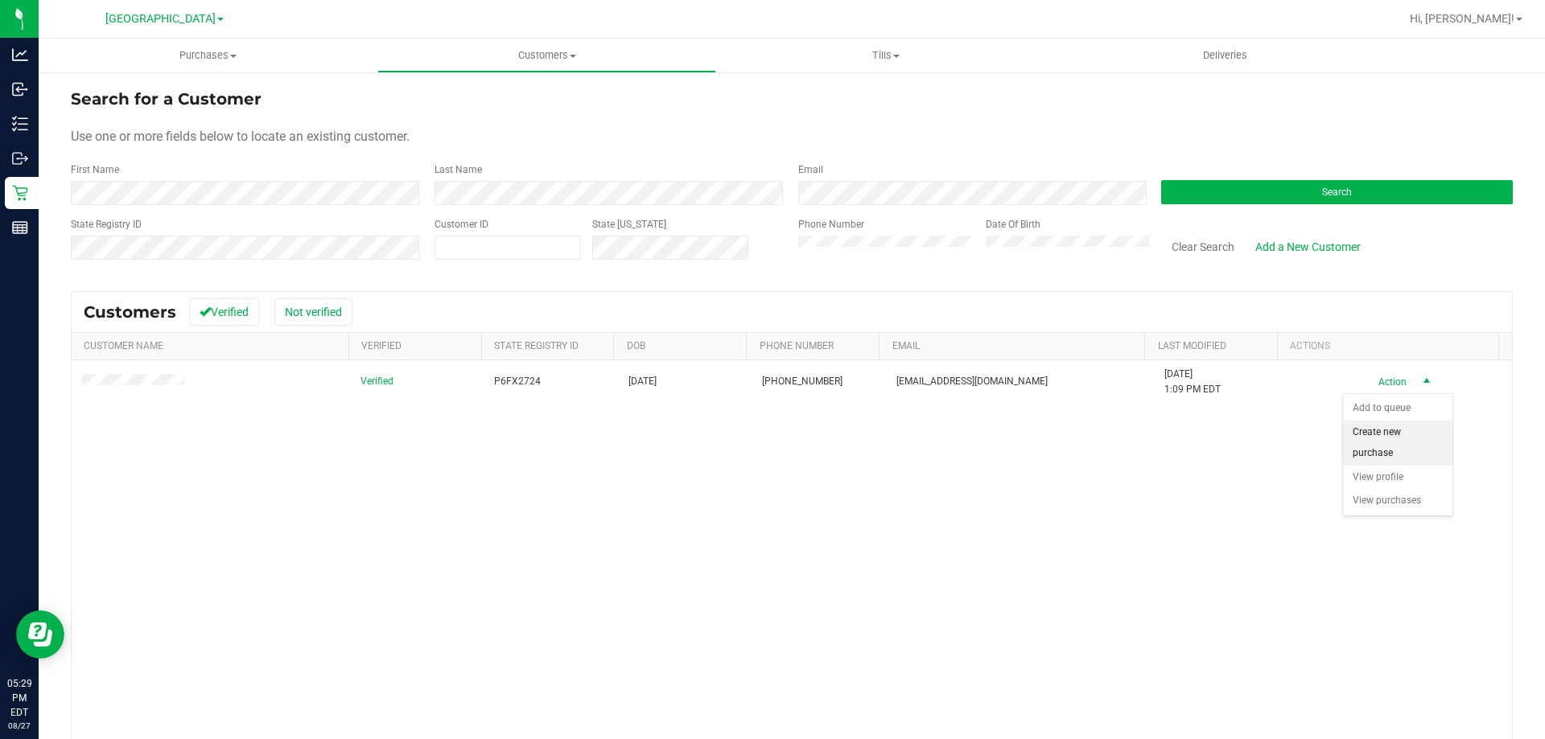
click at [1374, 447] on li "Create new purchase" at bounding box center [1397, 443] width 109 height 44
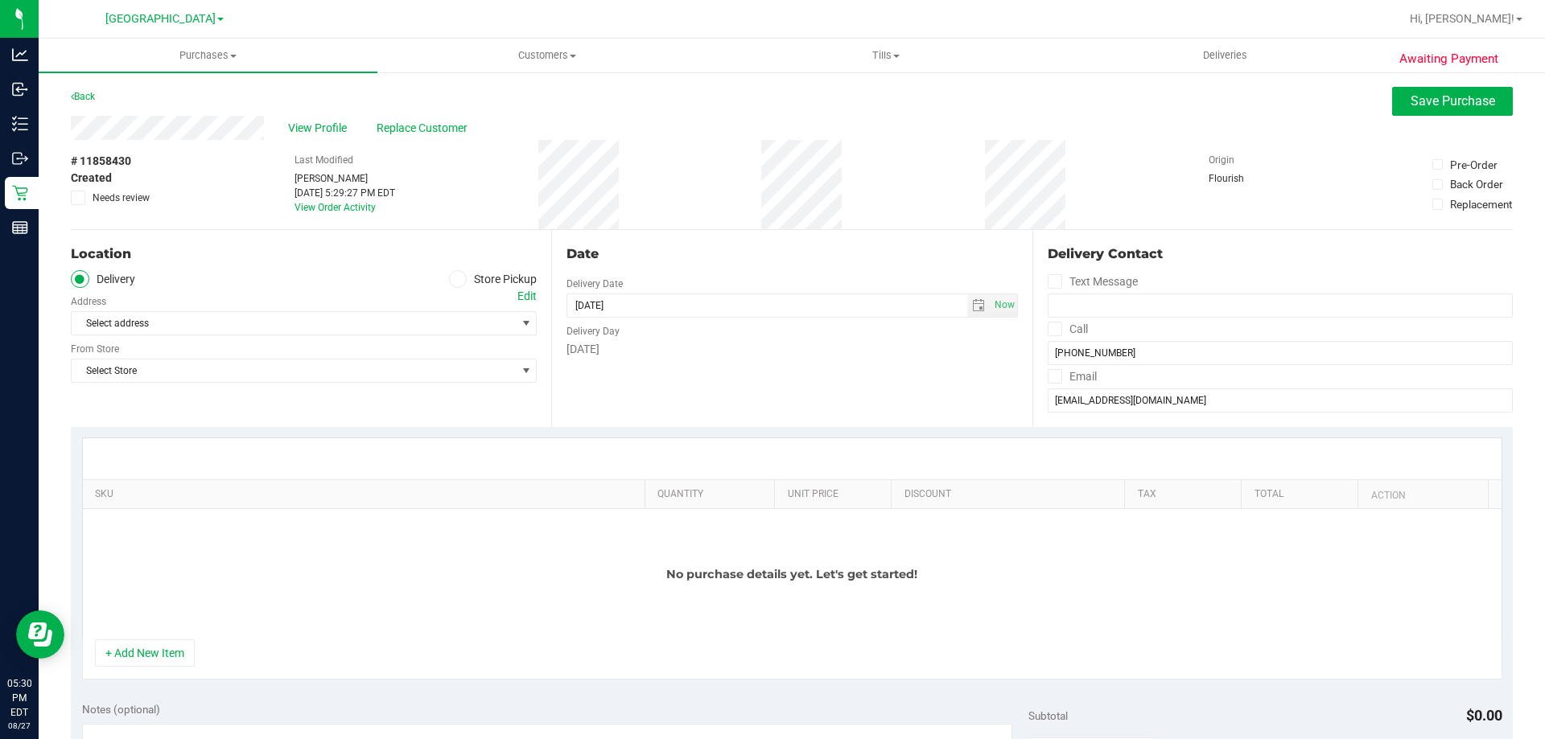
click at [452, 285] on span at bounding box center [458, 279] width 19 height 19
click at [0, 0] on input "Store Pickup" at bounding box center [0, 0] width 0 height 0
click at [377, 319] on span "Select Store" at bounding box center [294, 323] width 444 height 23
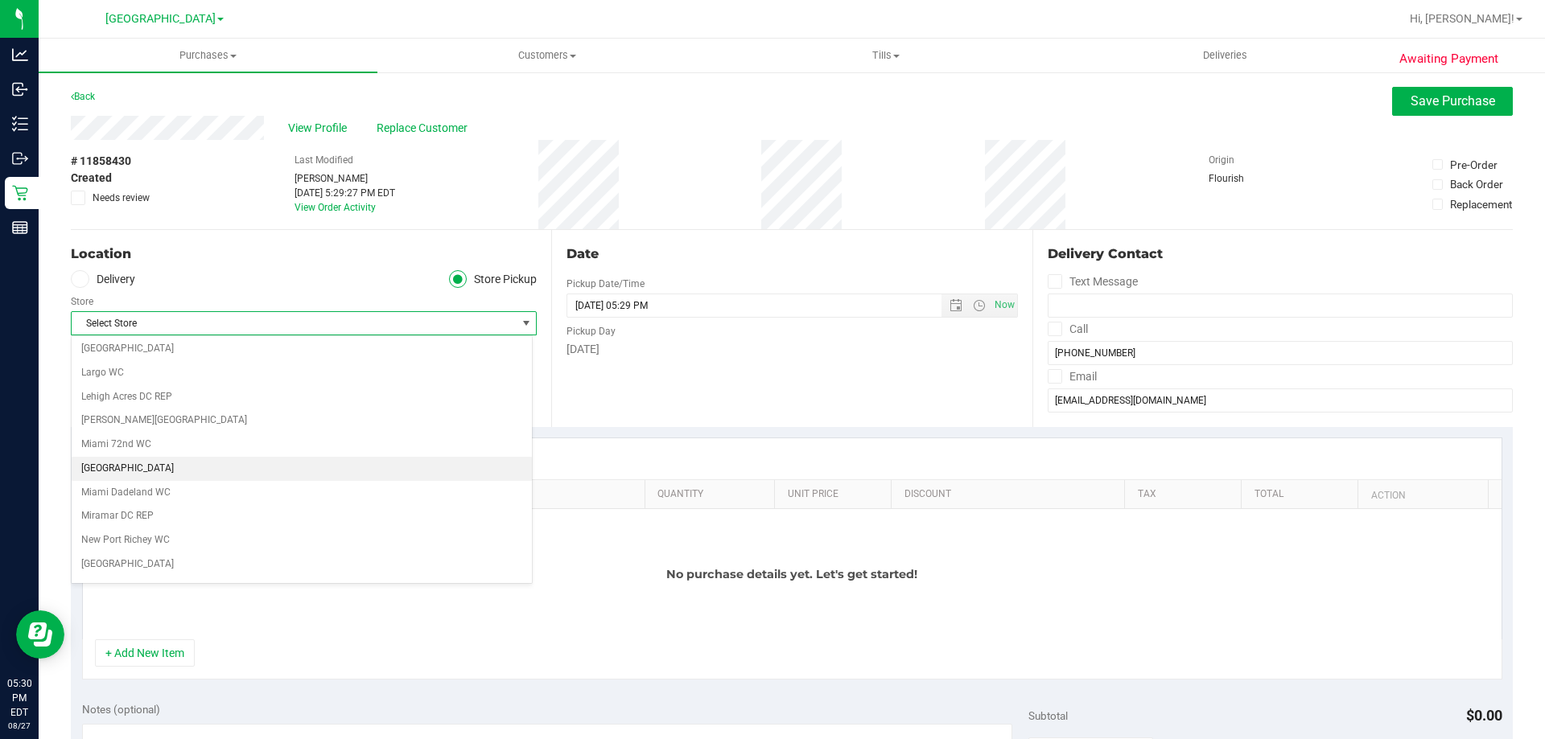
scroll to position [483, 0]
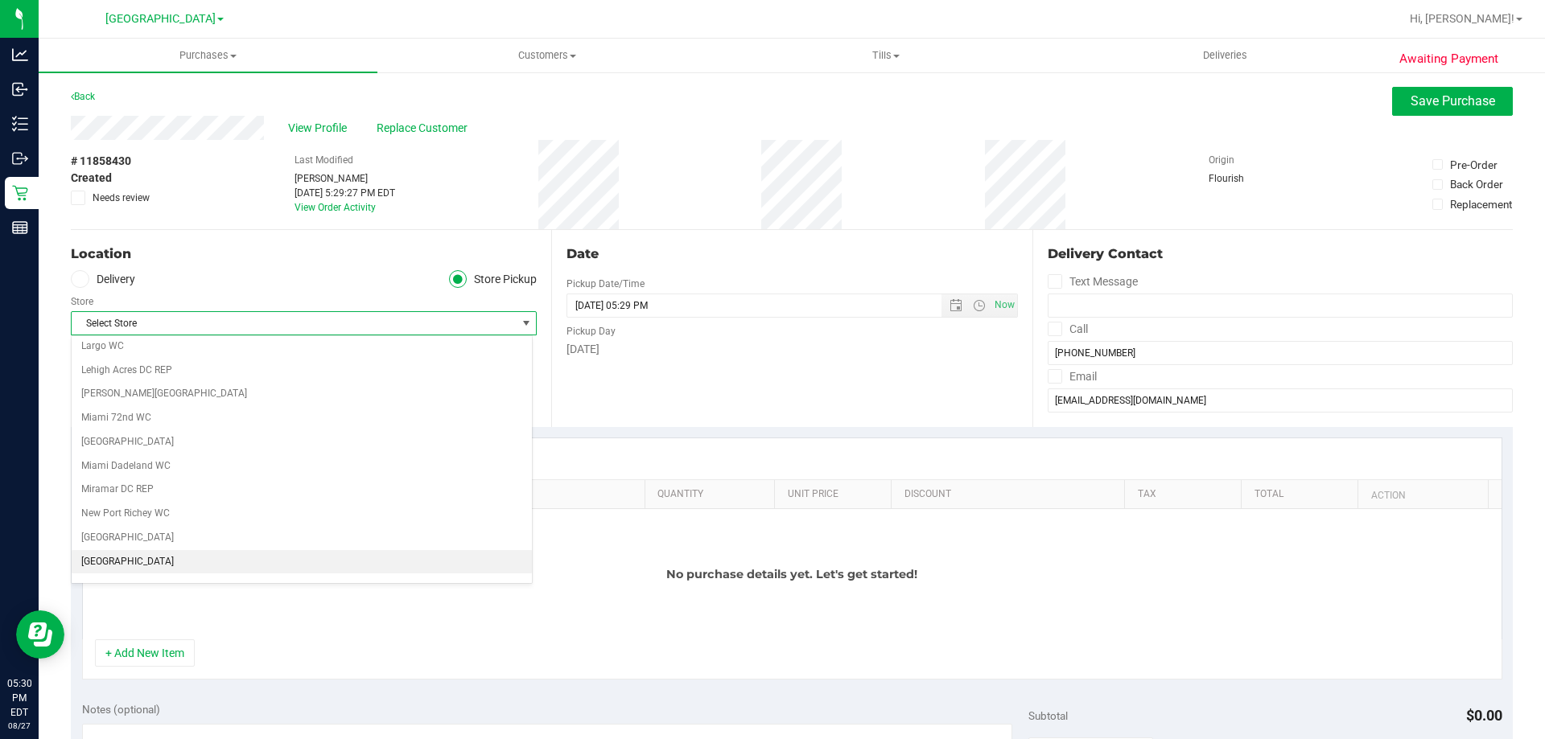
click at [307, 553] on li "[GEOGRAPHIC_DATA]" at bounding box center [302, 562] width 460 height 24
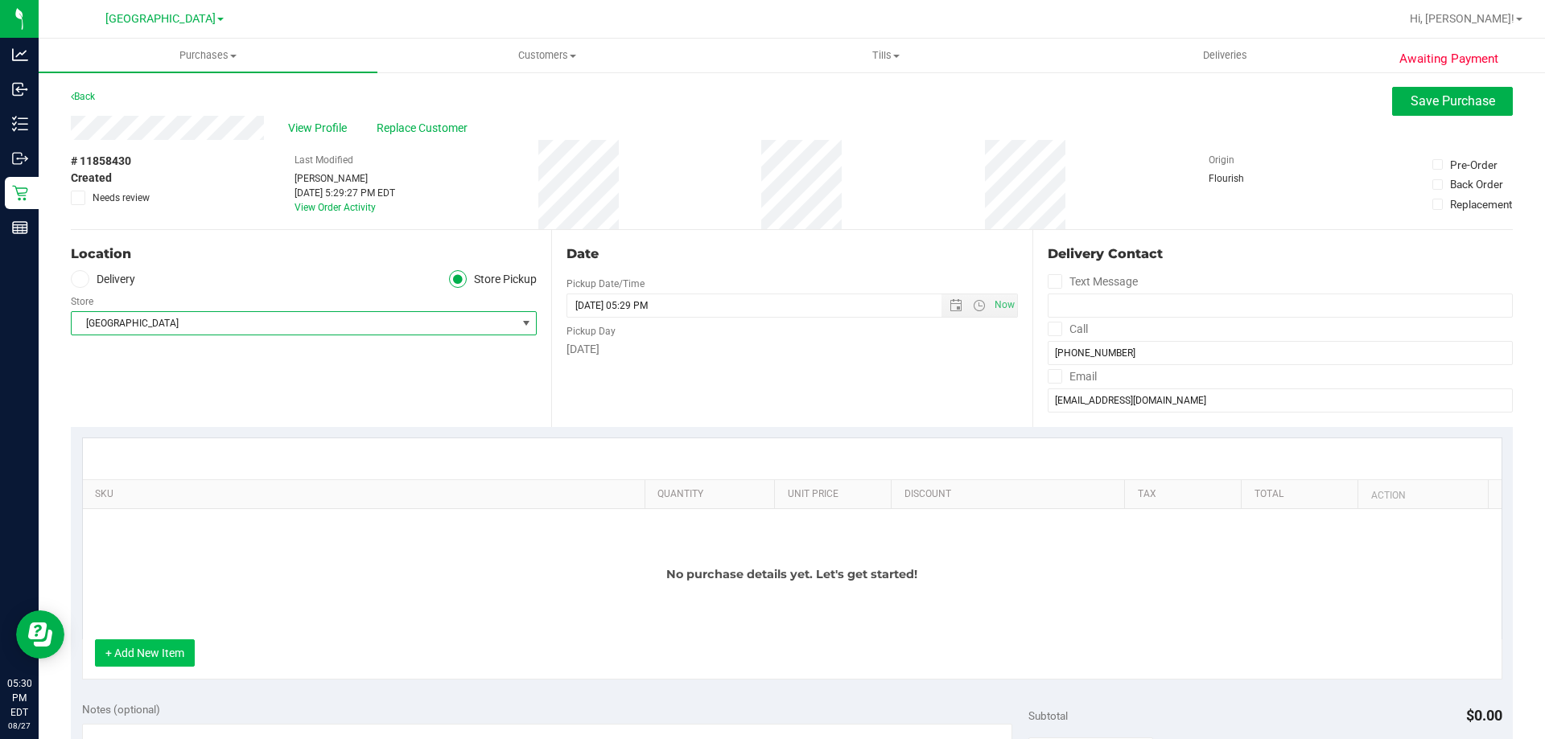
click at [187, 657] on button "+ Add New Item" at bounding box center [145, 653] width 100 height 27
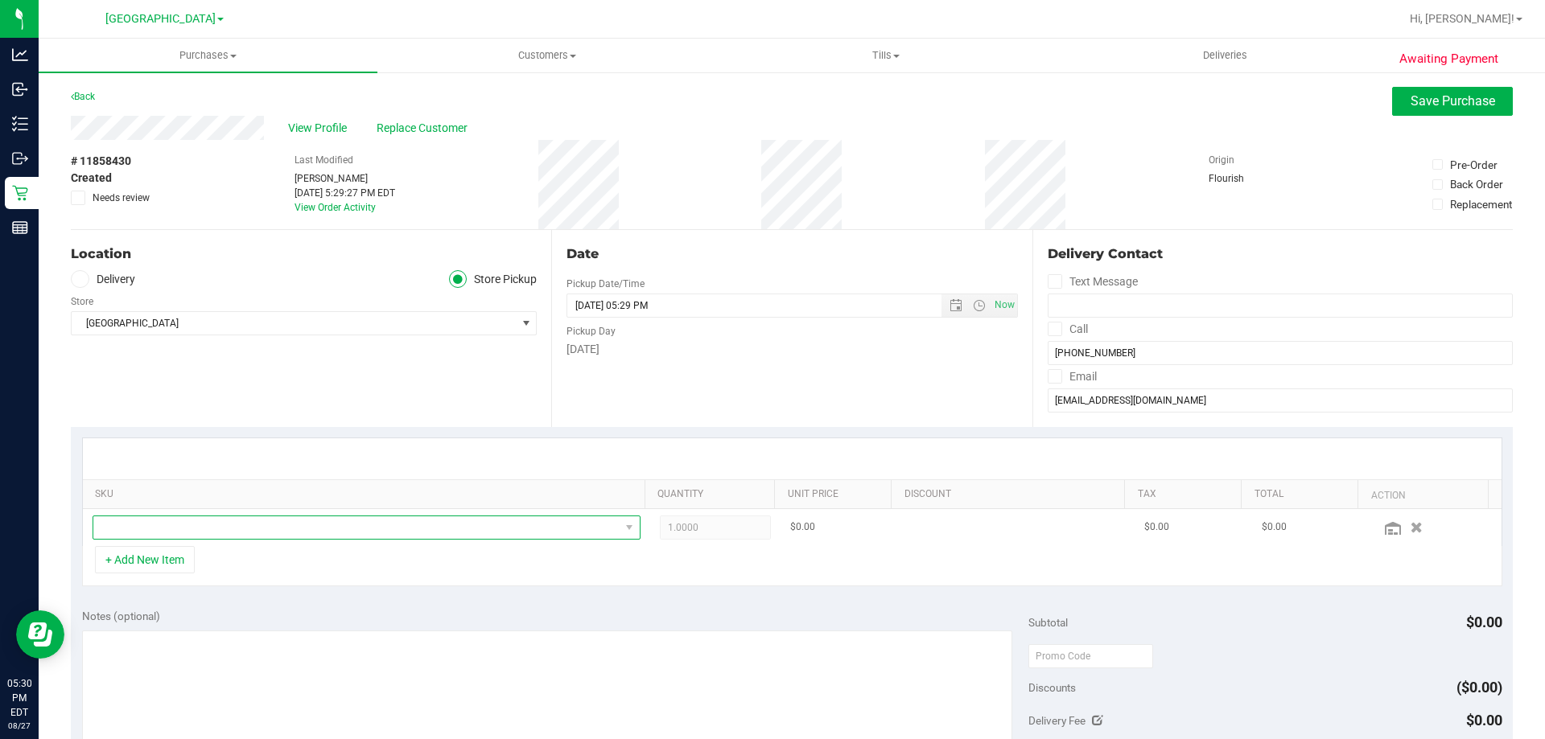
click at [322, 527] on span "NO DATA FOUND" at bounding box center [356, 527] width 526 height 23
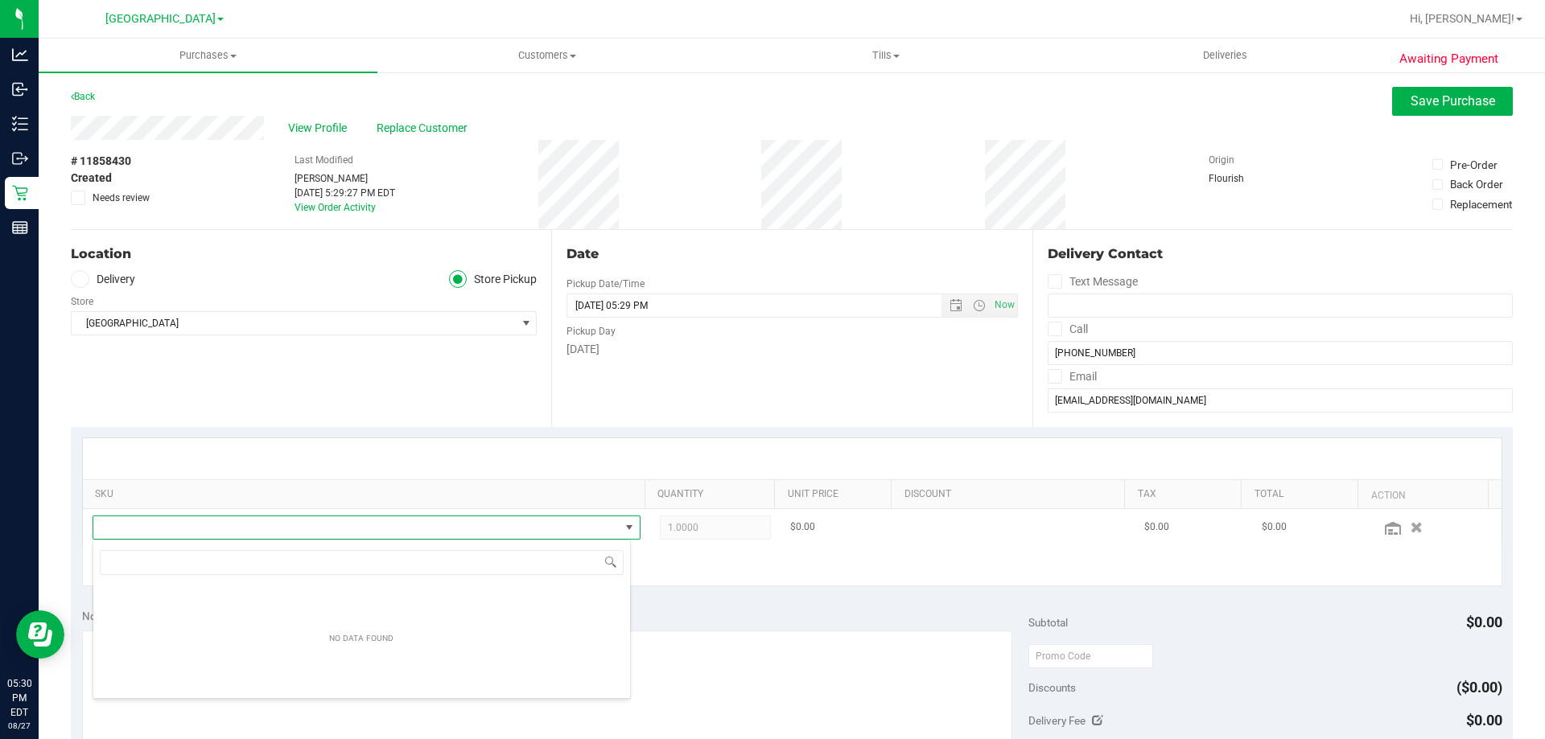
scroll to position [24, 533]
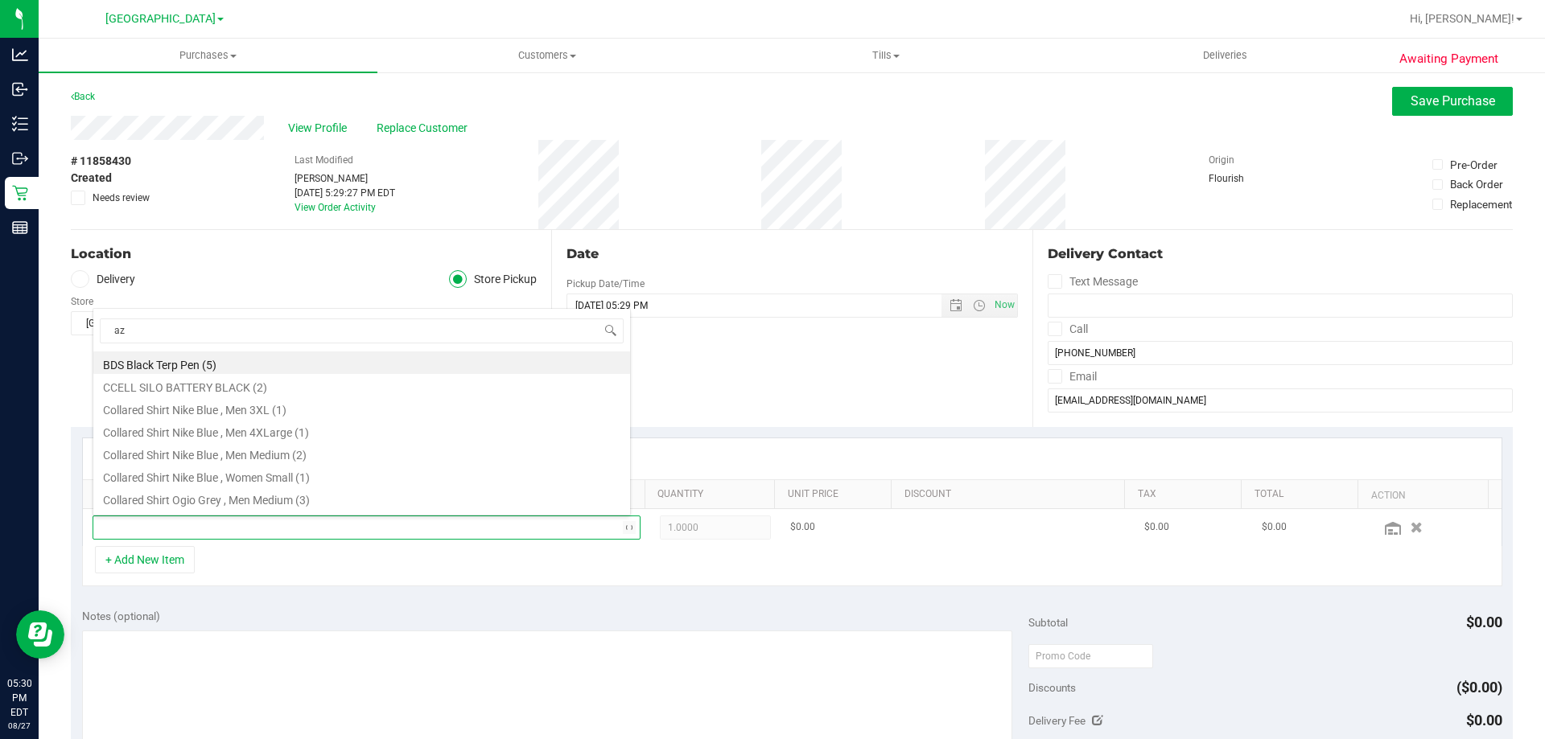
type input "azk"
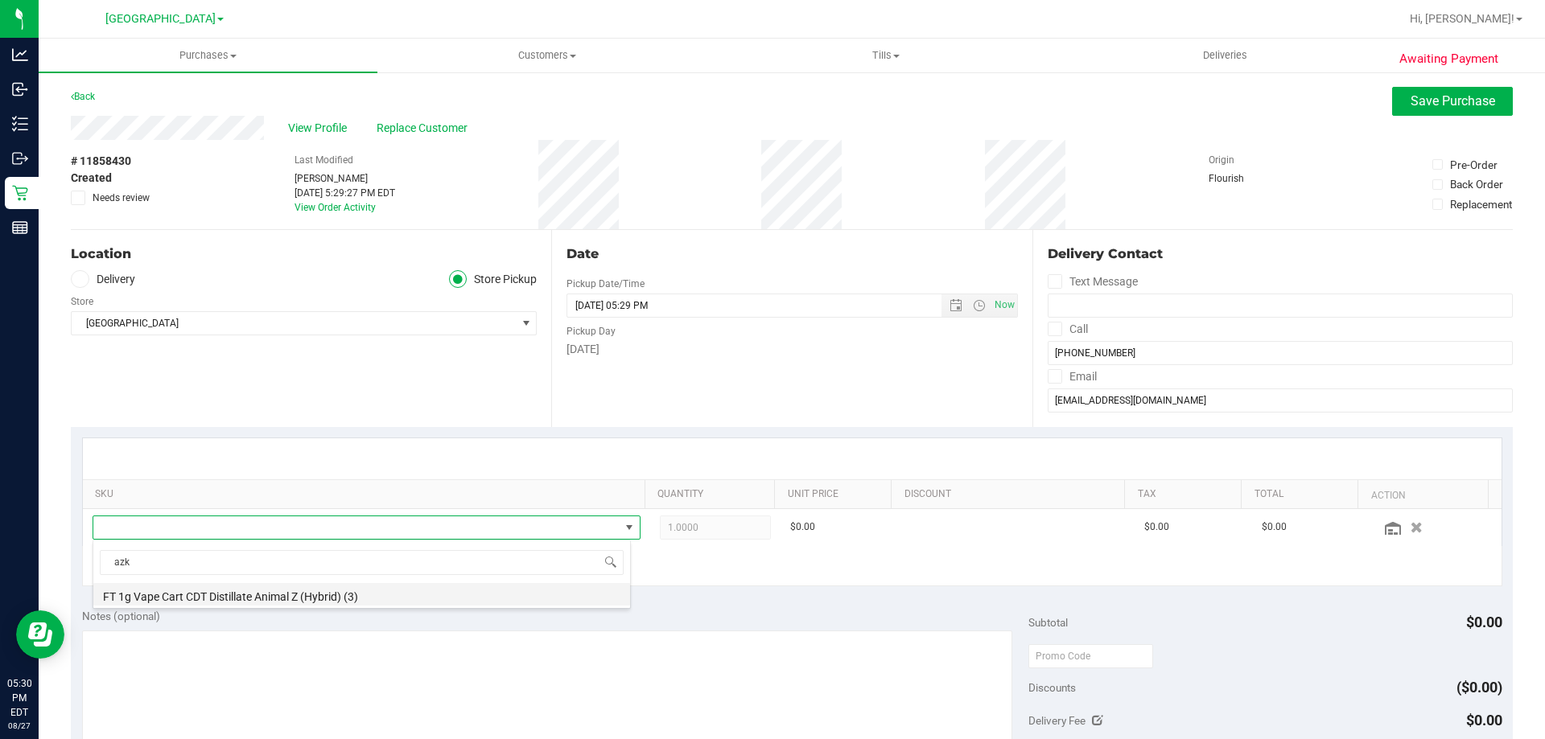
click at [319, 604] on li "FT 1g Vape Cart CDT Distillate Animal Z (Hybrid) (3)" at bounding box center [361, 594] width 537 height 23
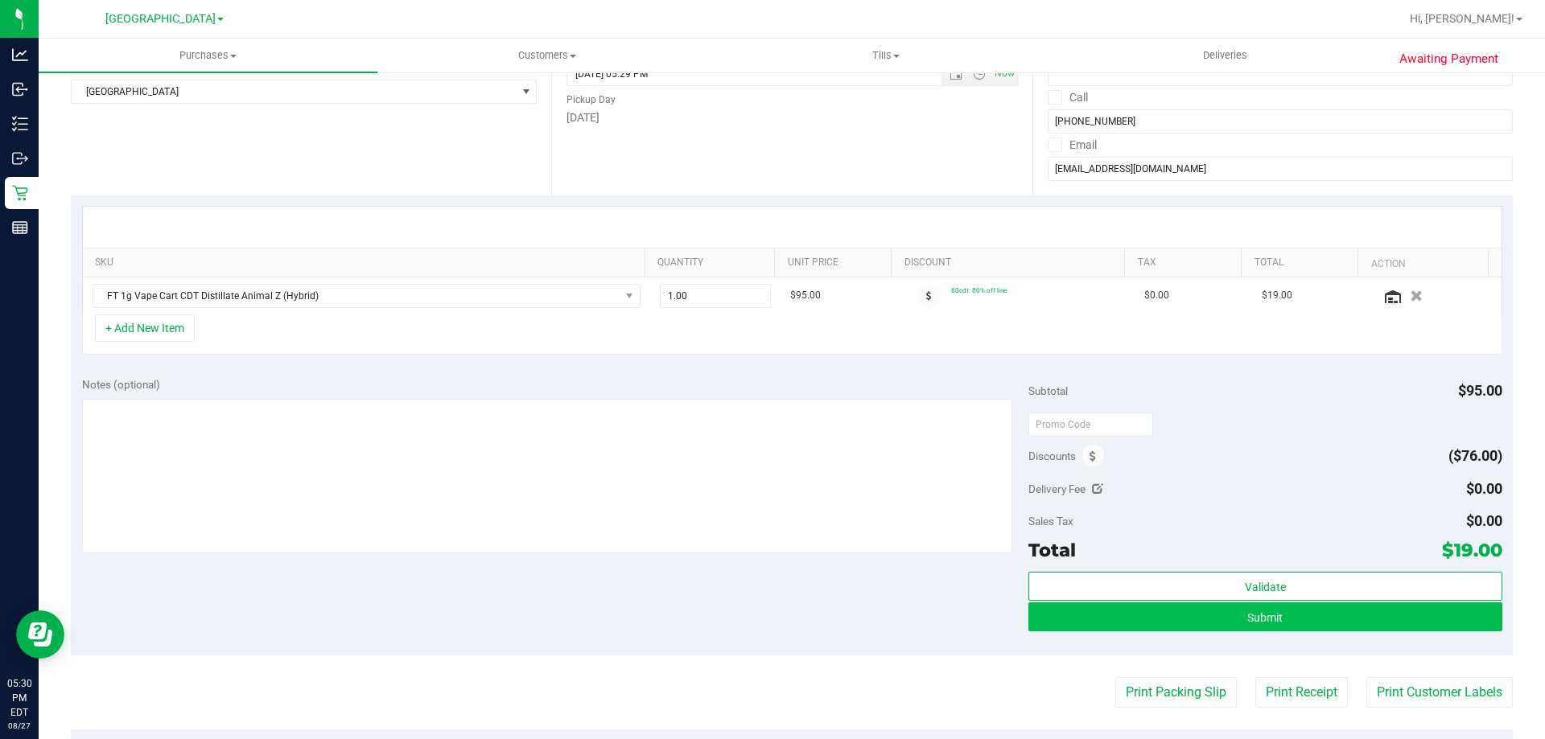
scroll to position [241, 0]
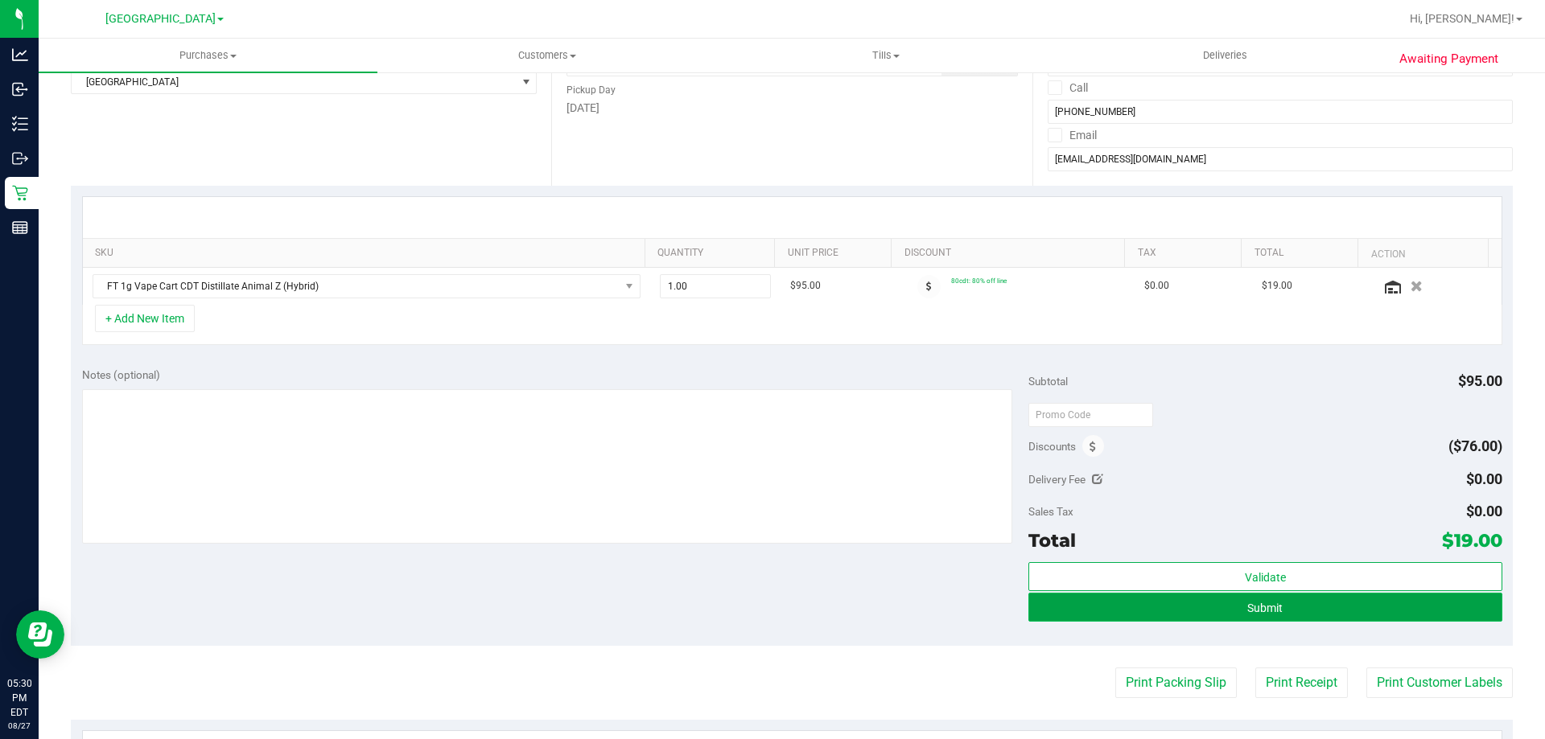
click at [1327, 605] on button "Submit" at bounding box center [1264, 607] width 473 height 29
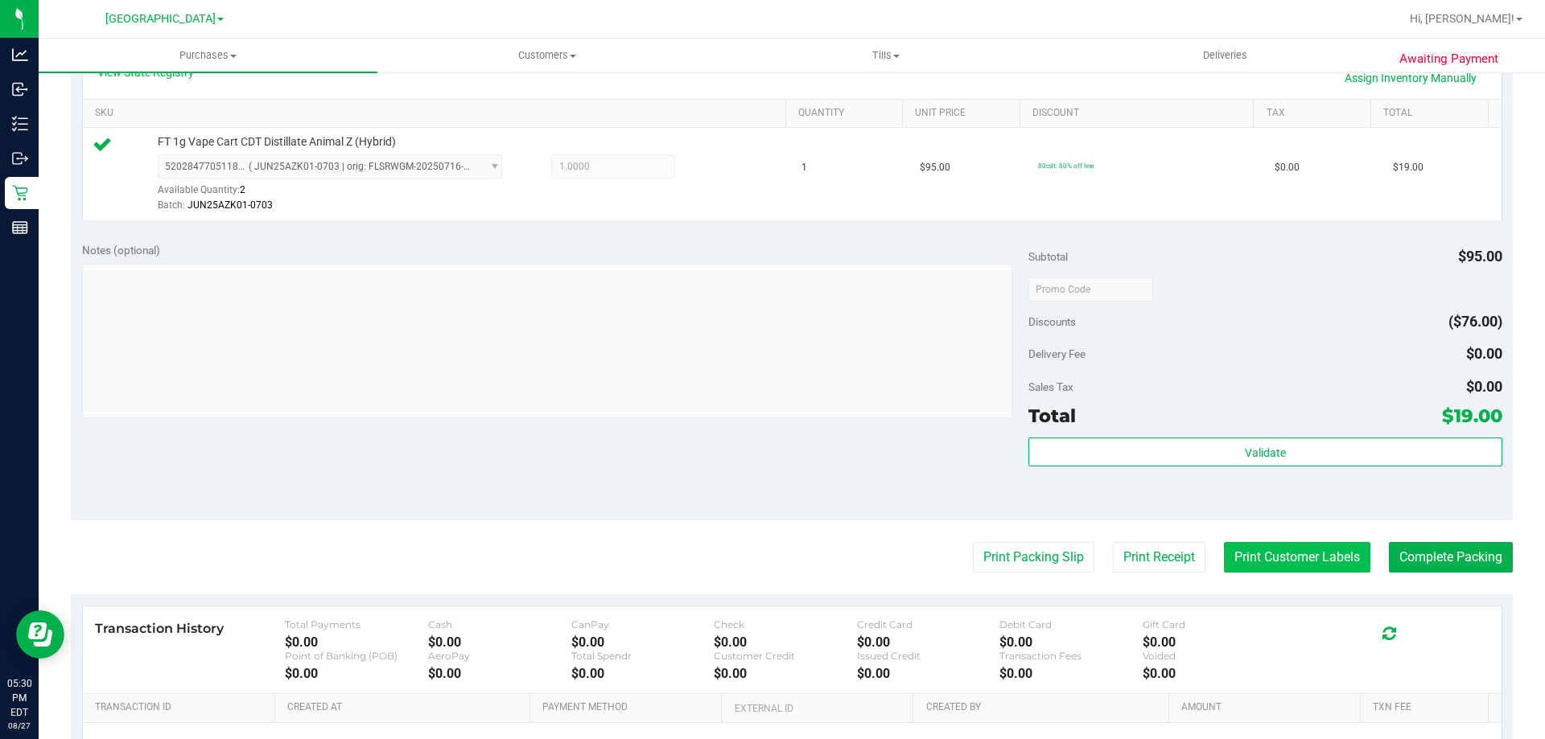
scroll to position [402, 0]
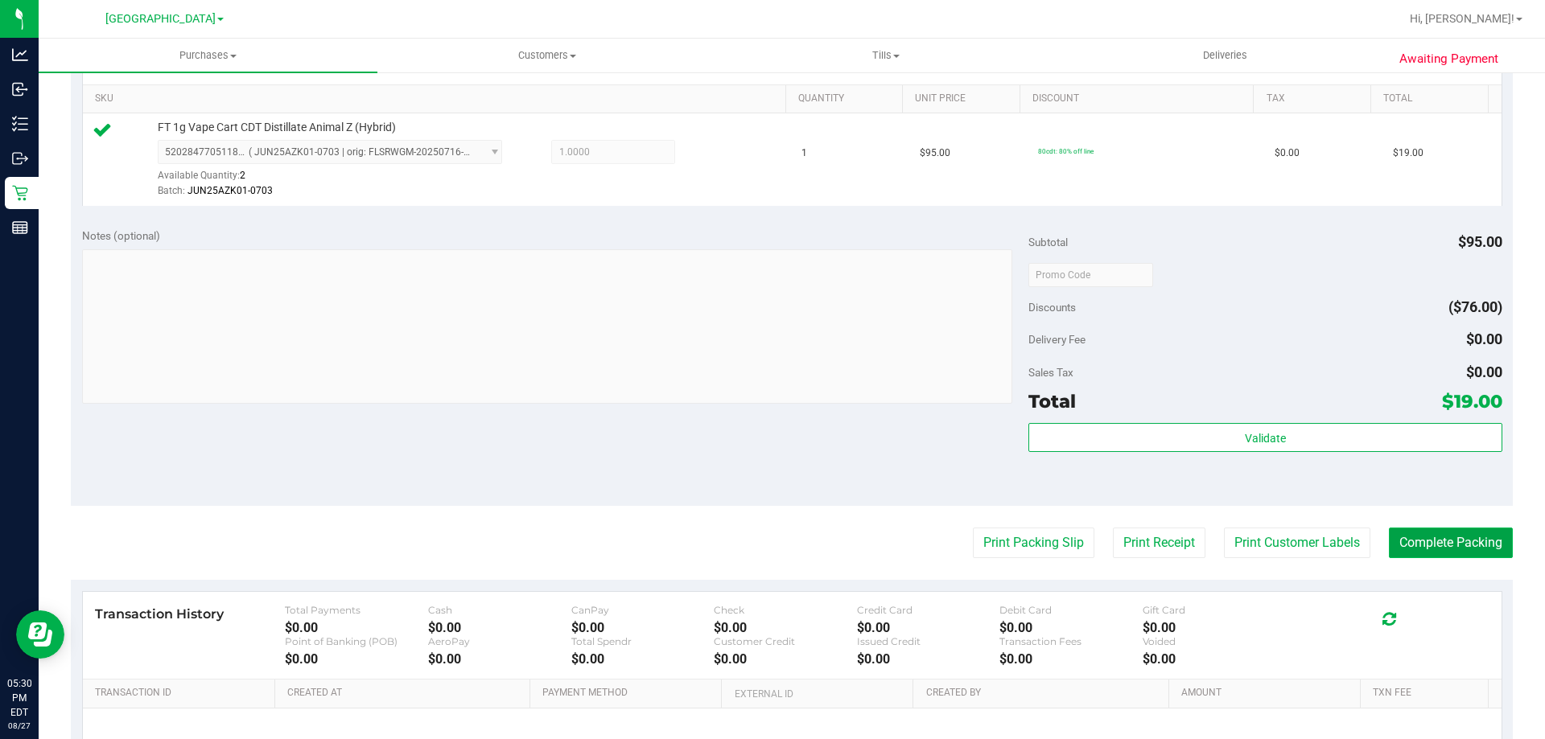
click at [1425, 550] on button "Complete Packing" at bounding box center [1451, 543] width 124 height 31
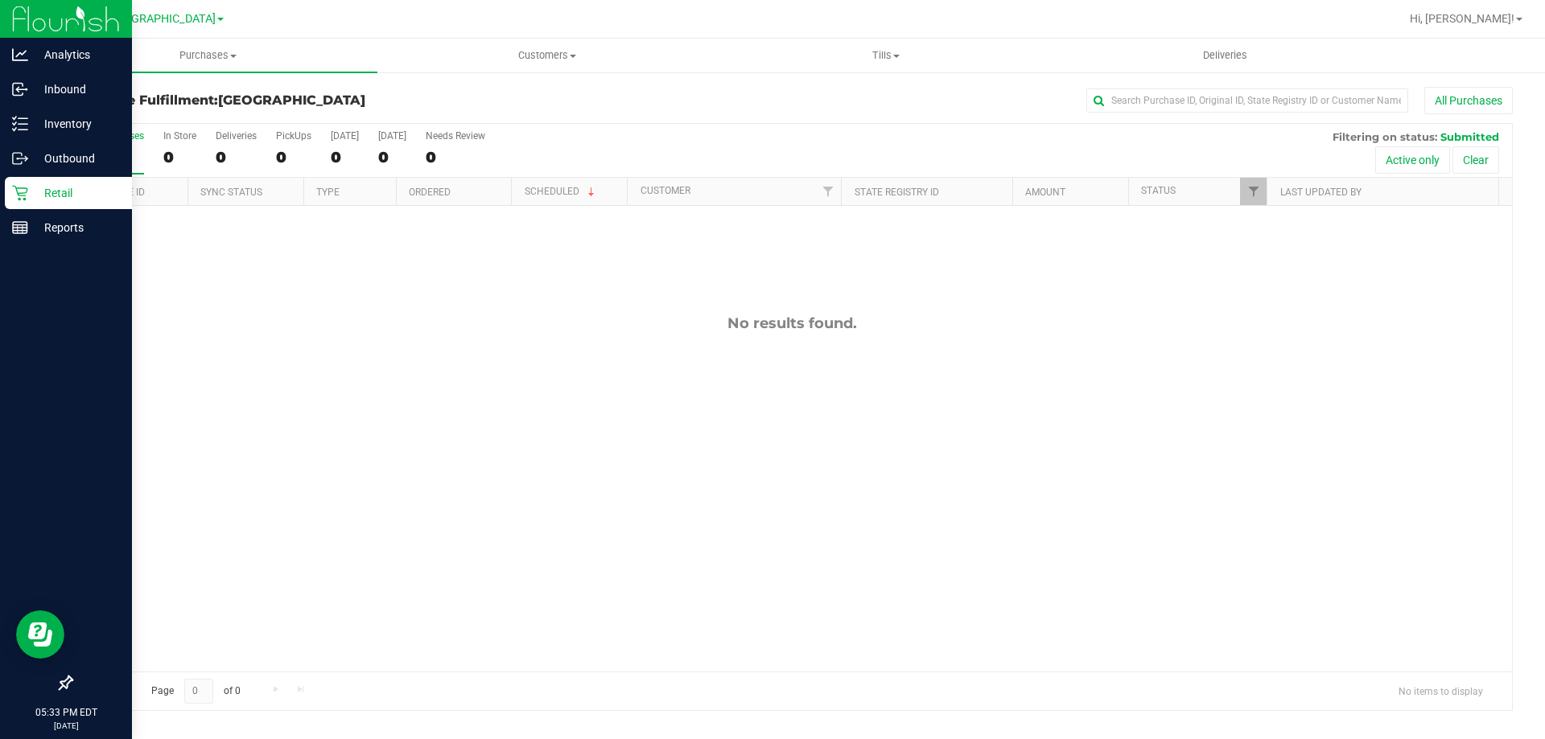
click at [97, 195] on p "Retail" at bounding box center [76, 192] width 97 height 19
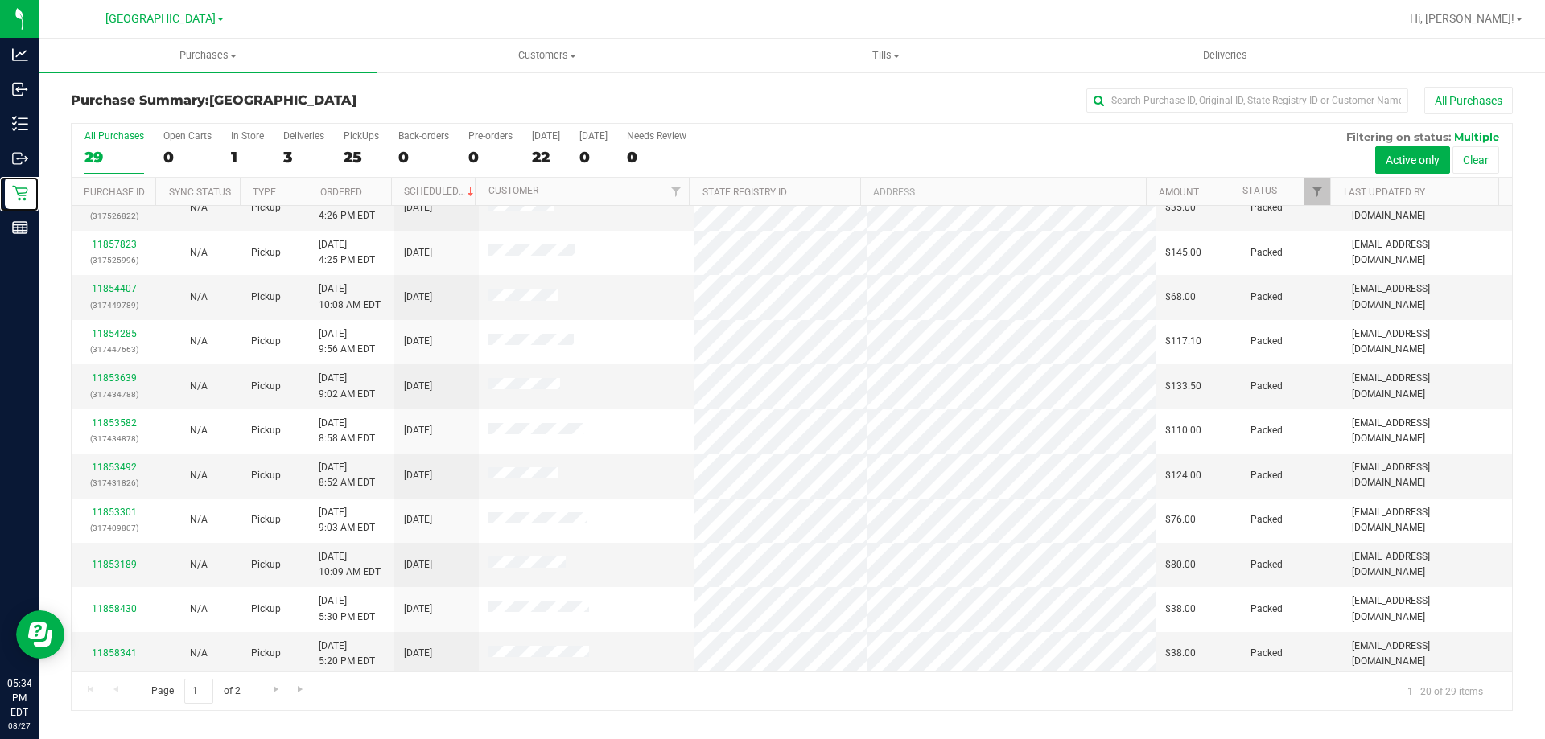
scroll to position [425, 0]
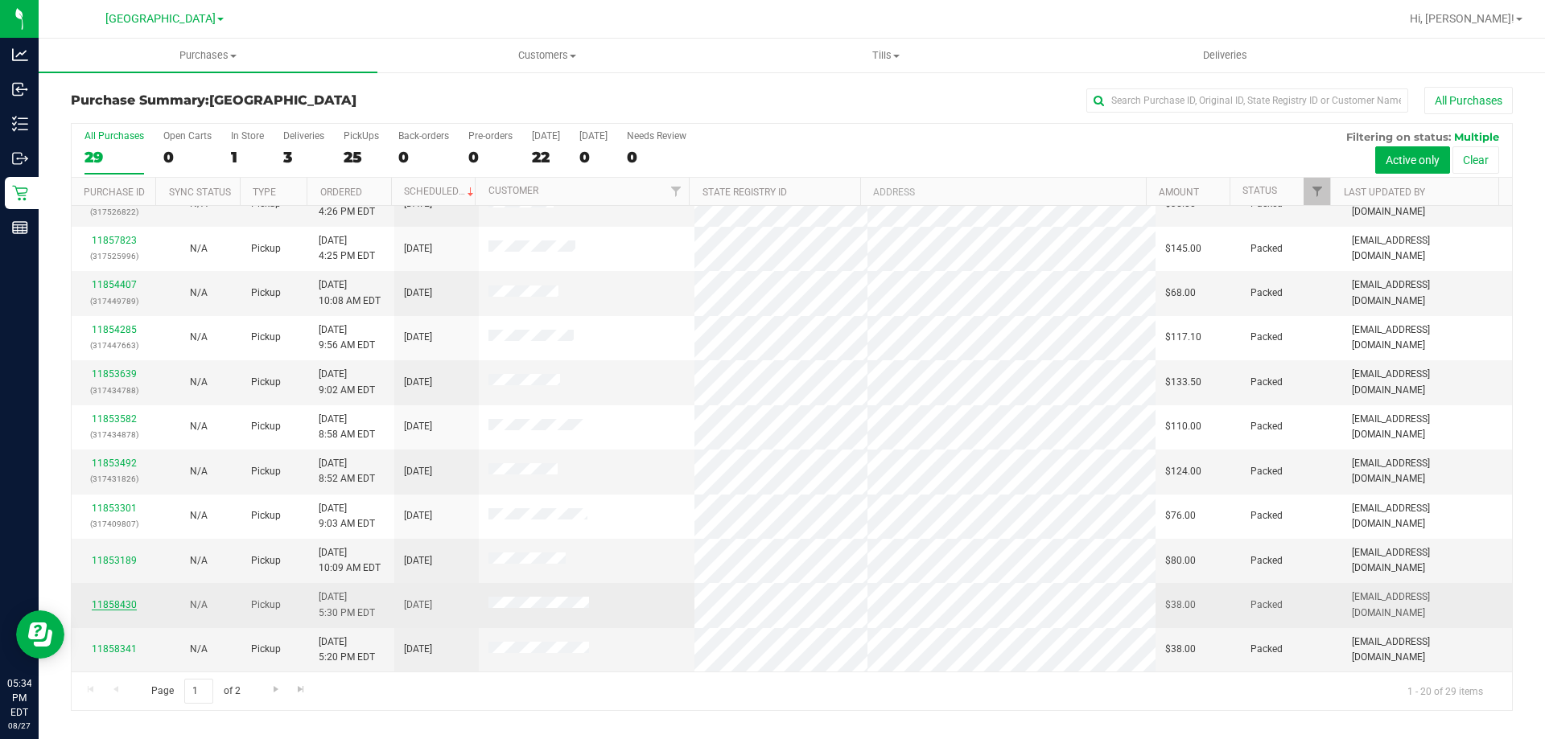
click at [130, 607] on link "11858430" at bounding box center [114, 604] width 45 height 11
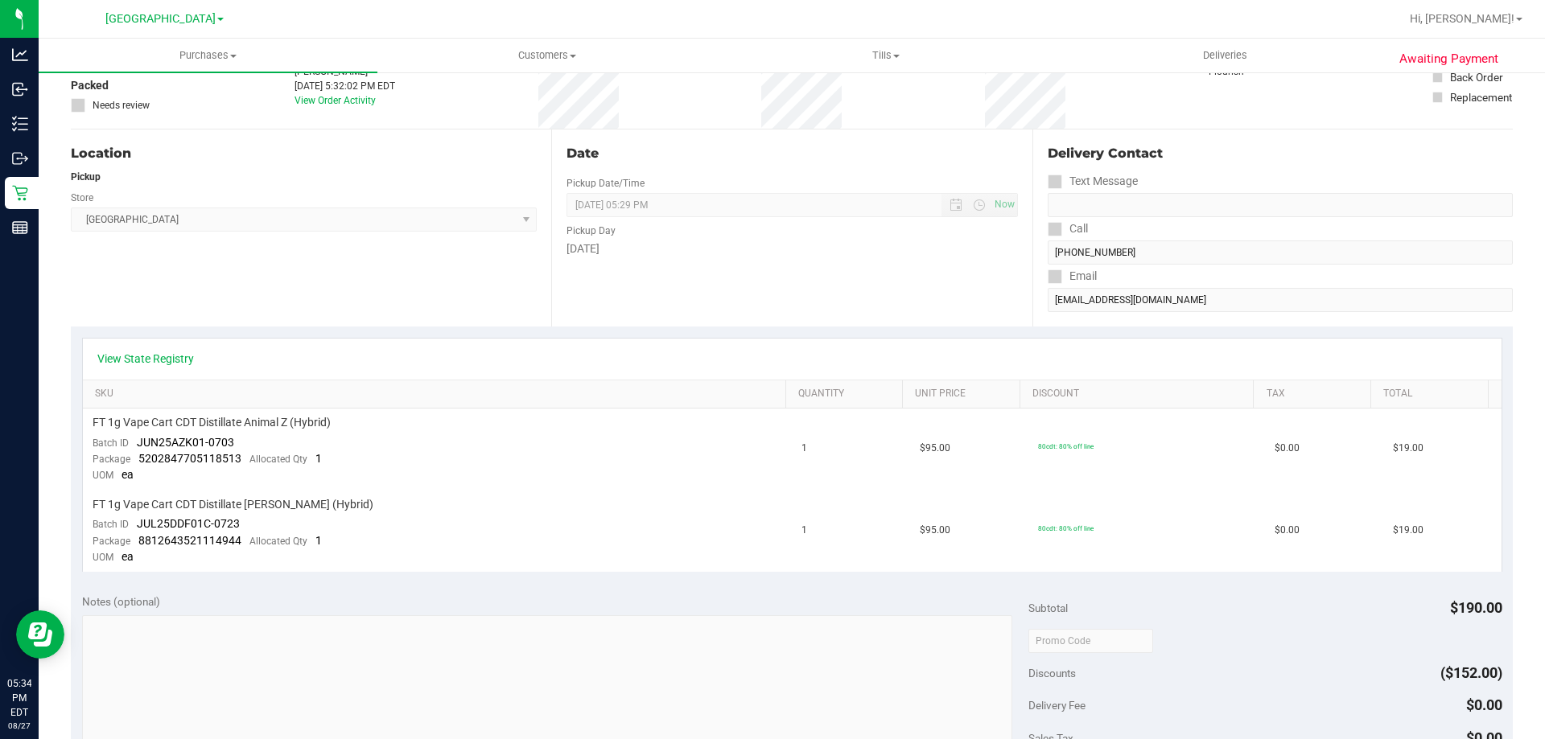
scroll to position [402, 0]
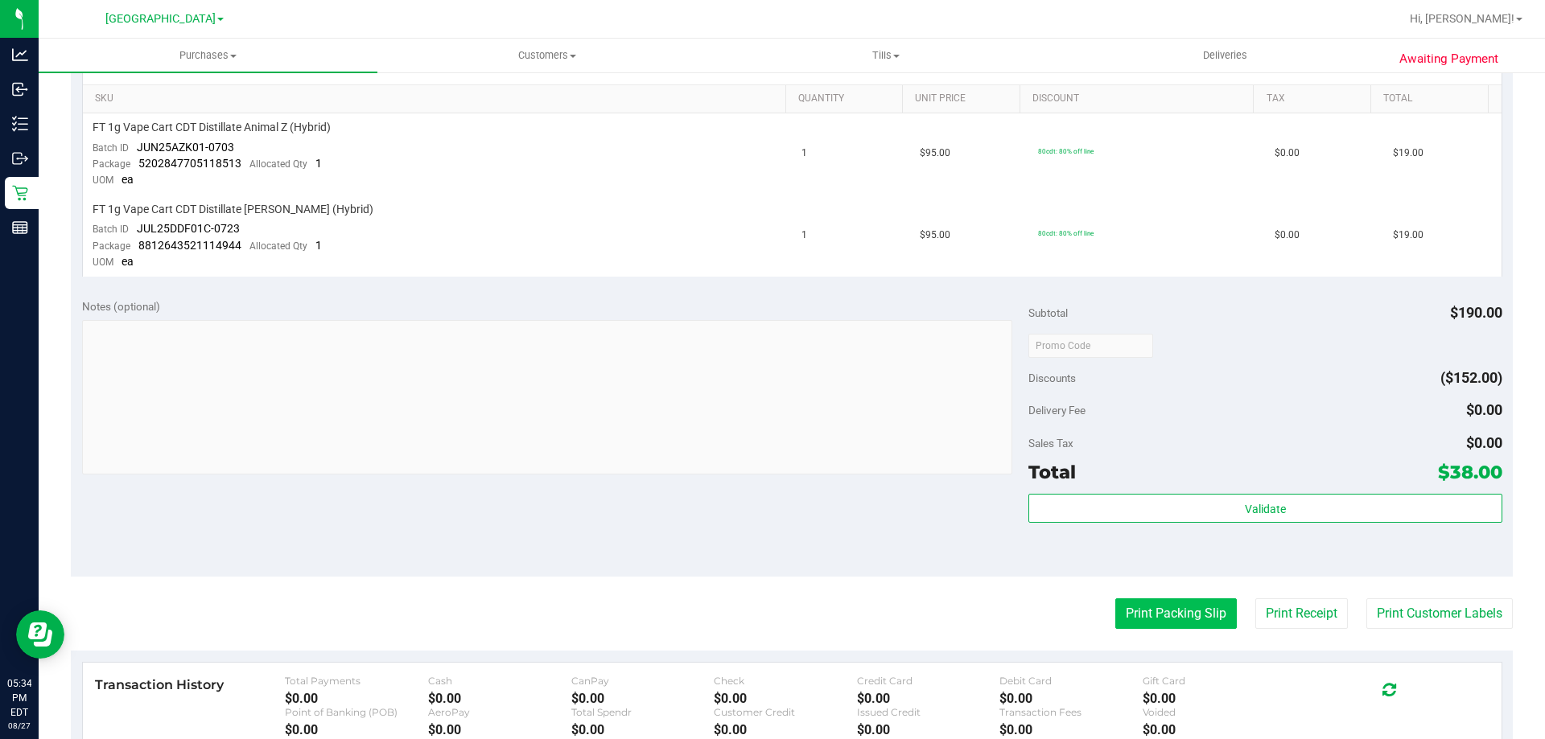
click at [1196, 614] on button "Print Packing Slip" at bounding box center [1175, 614] width 121 height 31
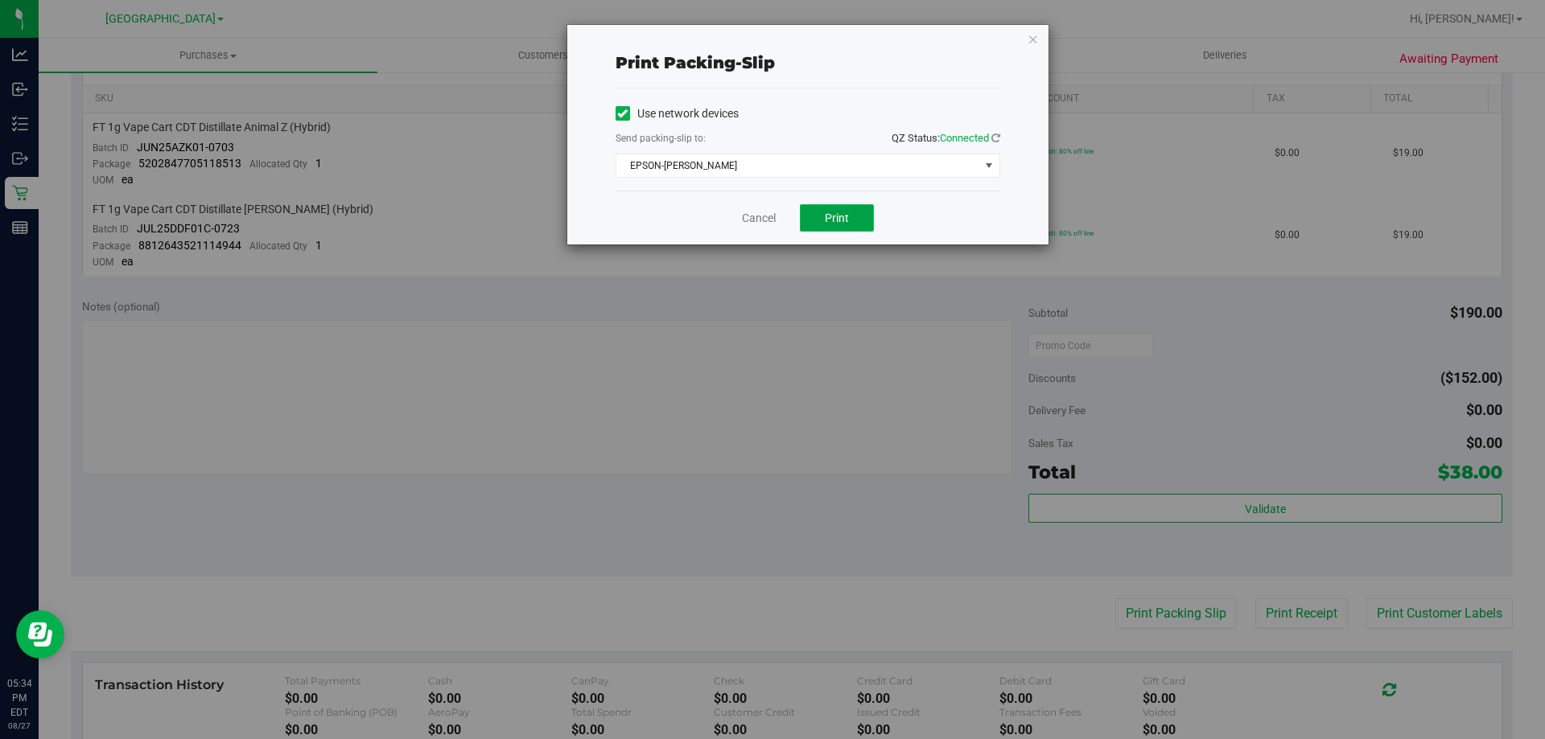
click at [835, 221] on span "Print" at bounding box center [837, 218] width 24 height 13
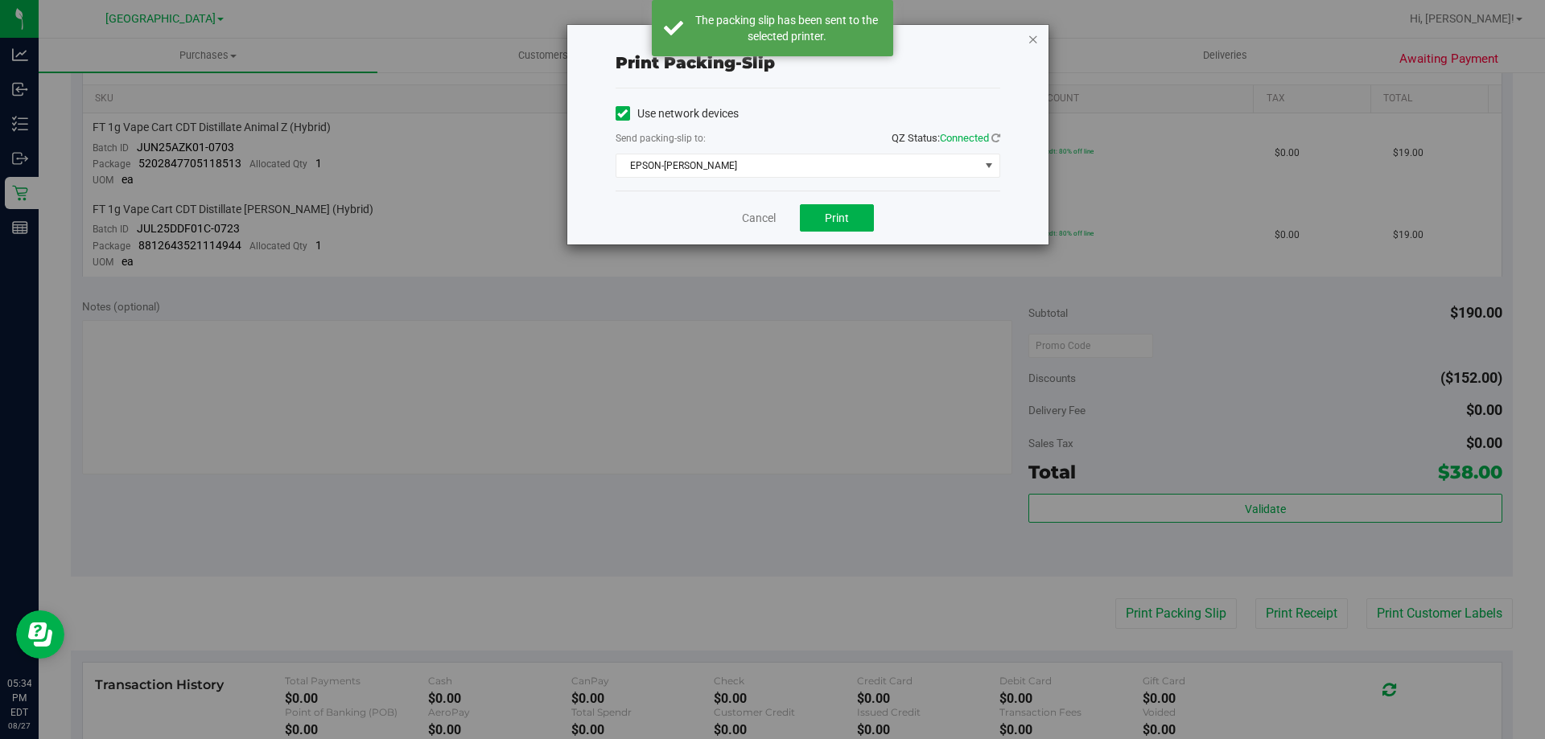
click at [1033, 40] on icon "button" at bounding box center [1032, 38] width 11 height 19
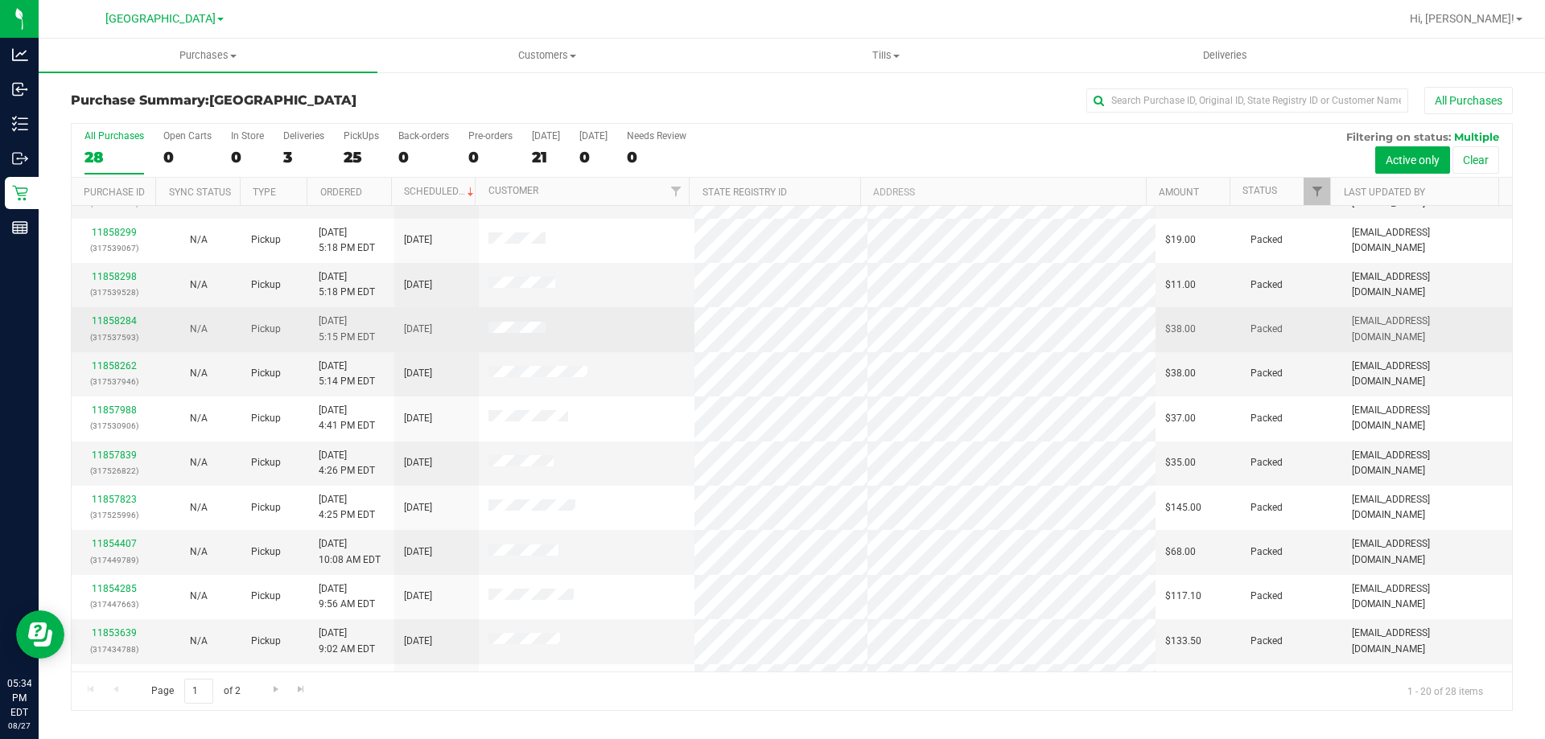
scroll to position [425, 0]
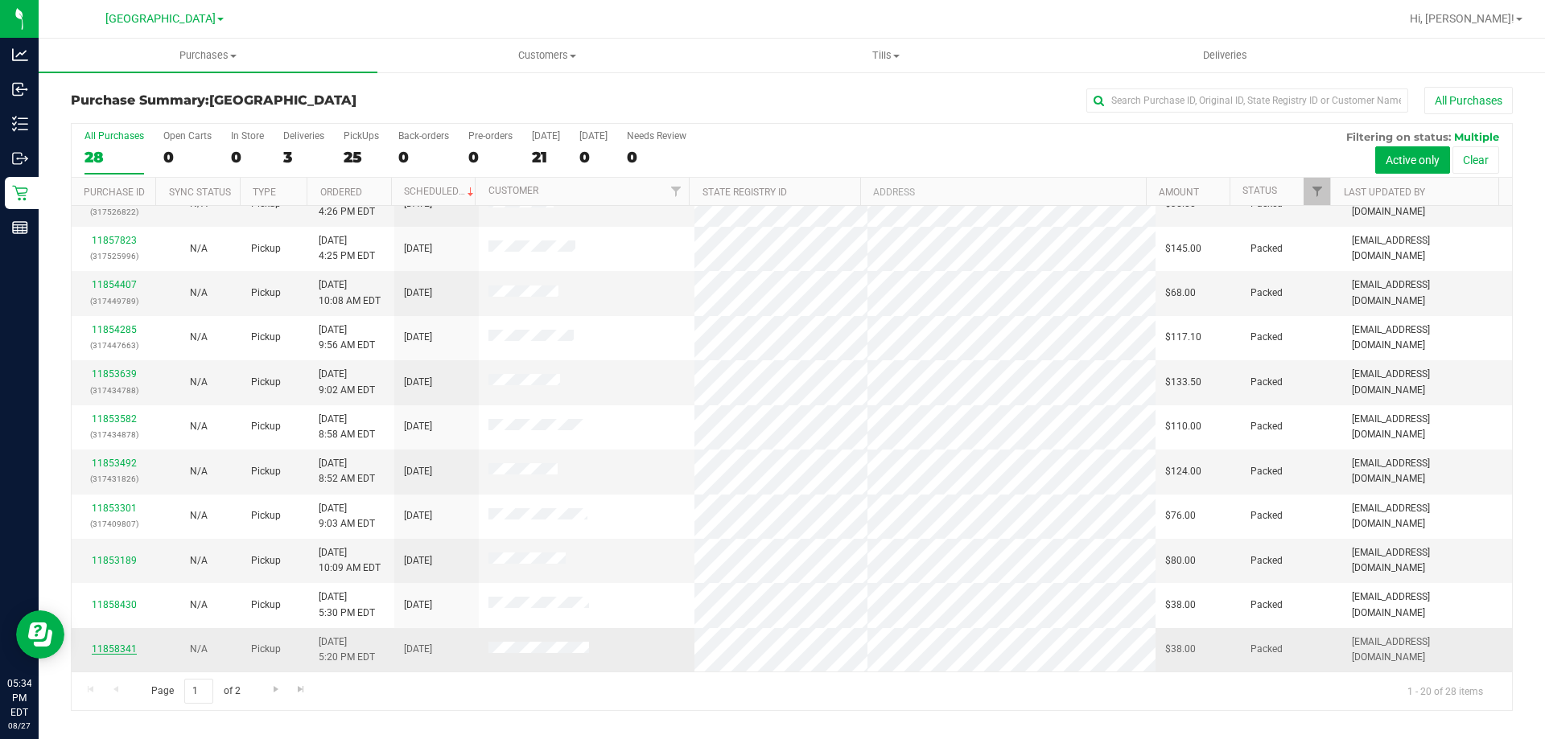
click at [109, 650] on link "11858341" at bounding box center [114, 649] width 45 height 11
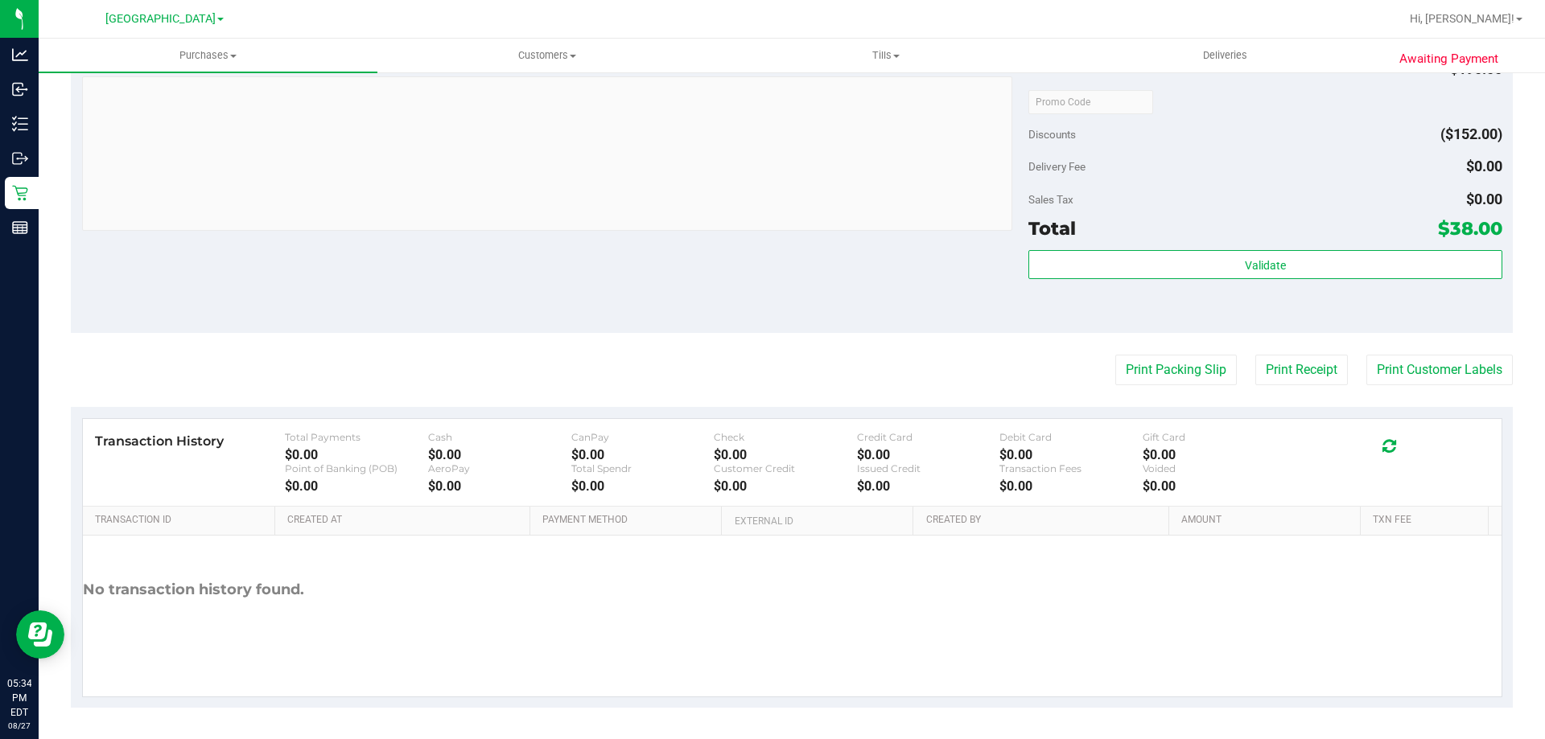
scroll to position [647, 0]
click at [1189, 373] on button "Print Packing Slip" at bounding box center [1175, 369] width 121 height 31
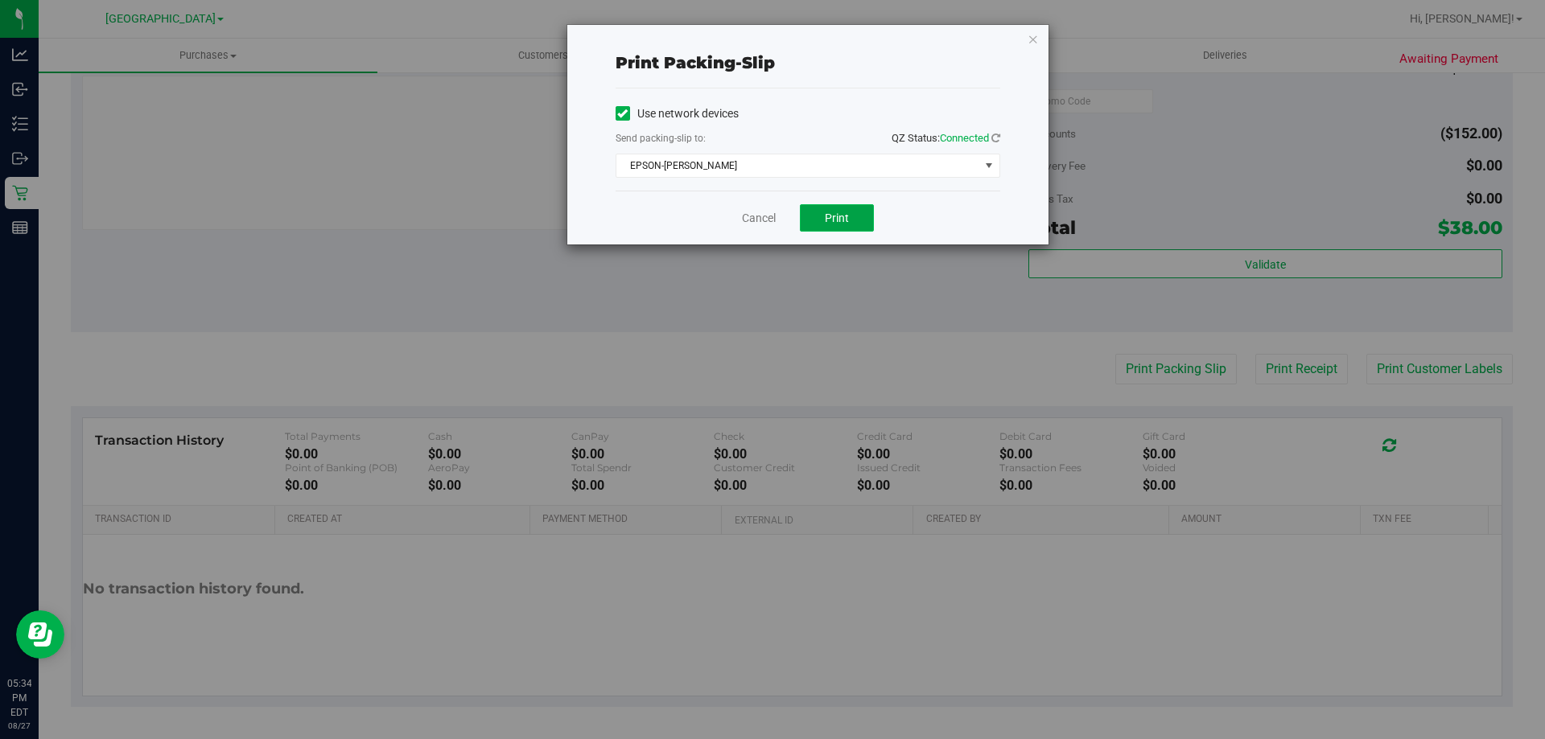
click at [855, 213] on button "Print" at bounding box center [837, 217] width 74 height 27
click at [1031, 39] on icon "button" at bounding box center [1032, 38] width 11 height 19
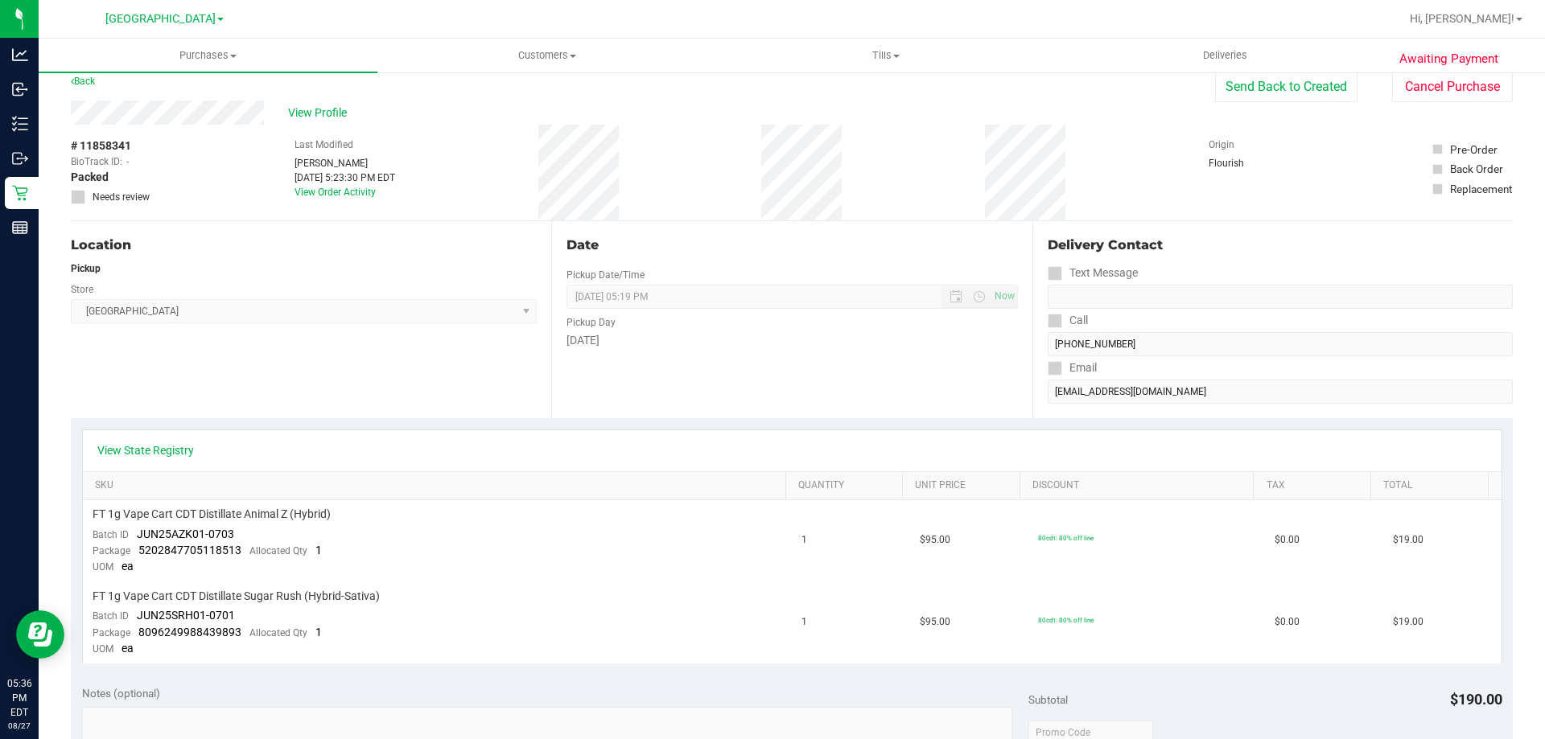
scroll to position [0, 0]
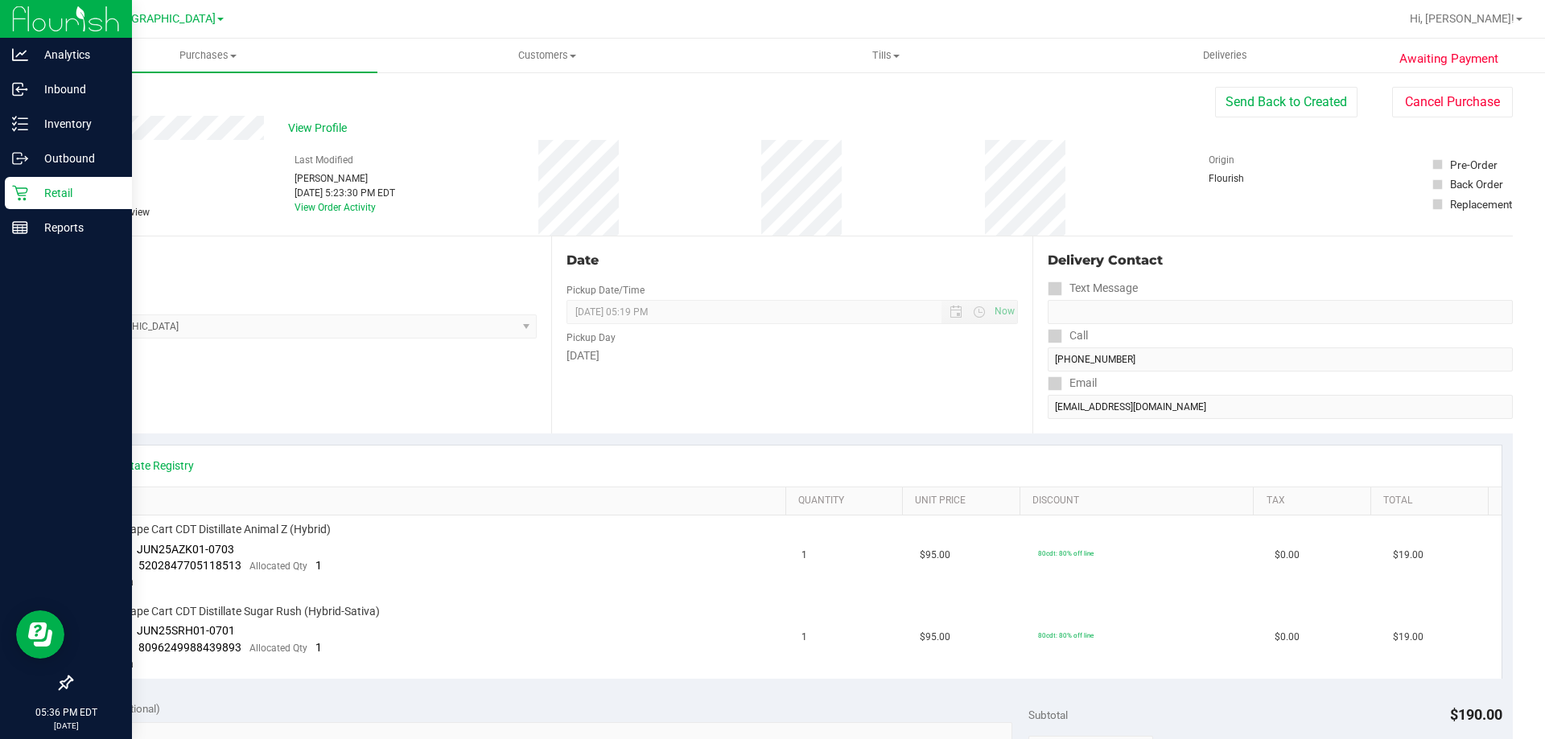
click at [17, 200] on icon at bounding box center [20, 193] width 16 height 16
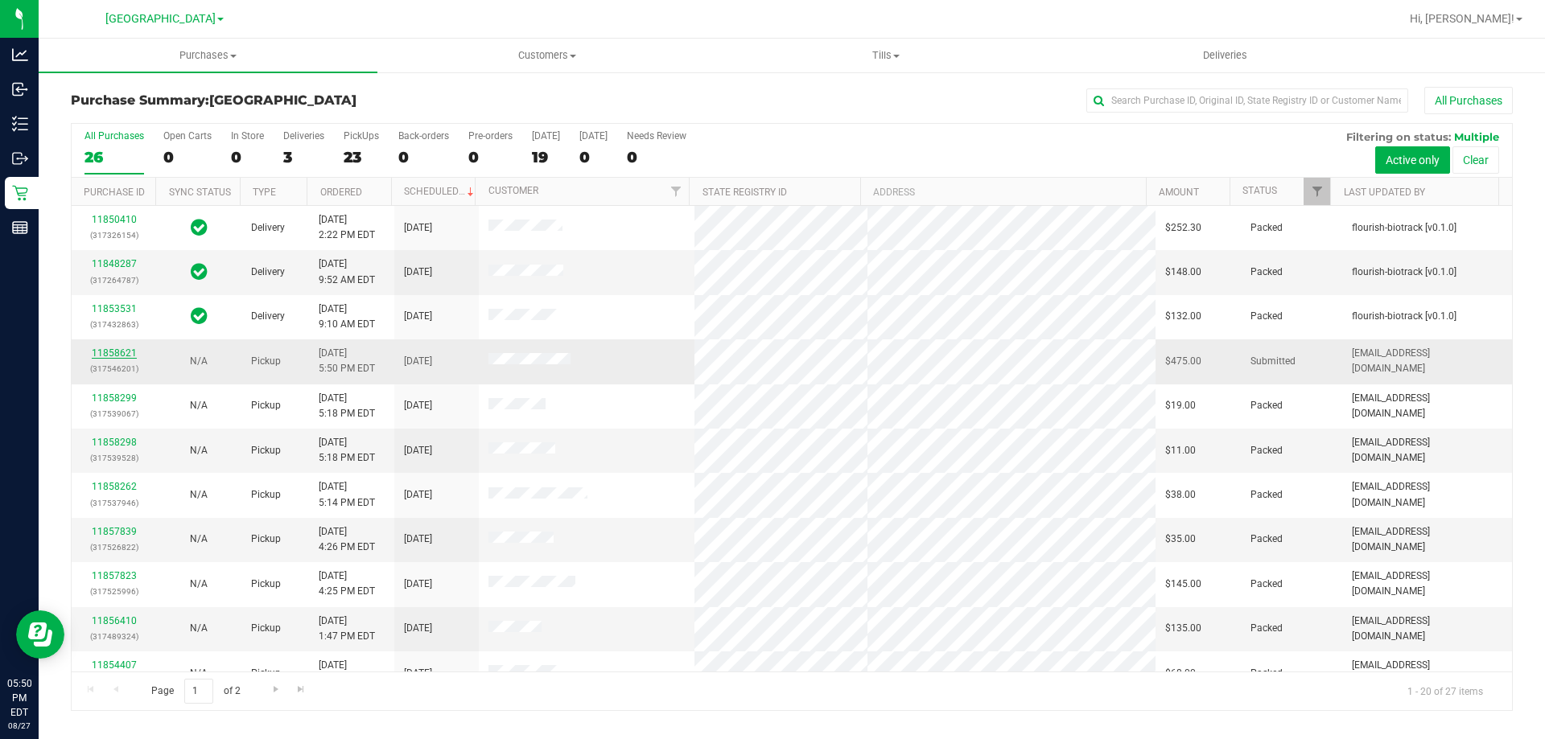
click at [103, 357] on link "11858621" at bounding box center [114, 353] width 45 height 11
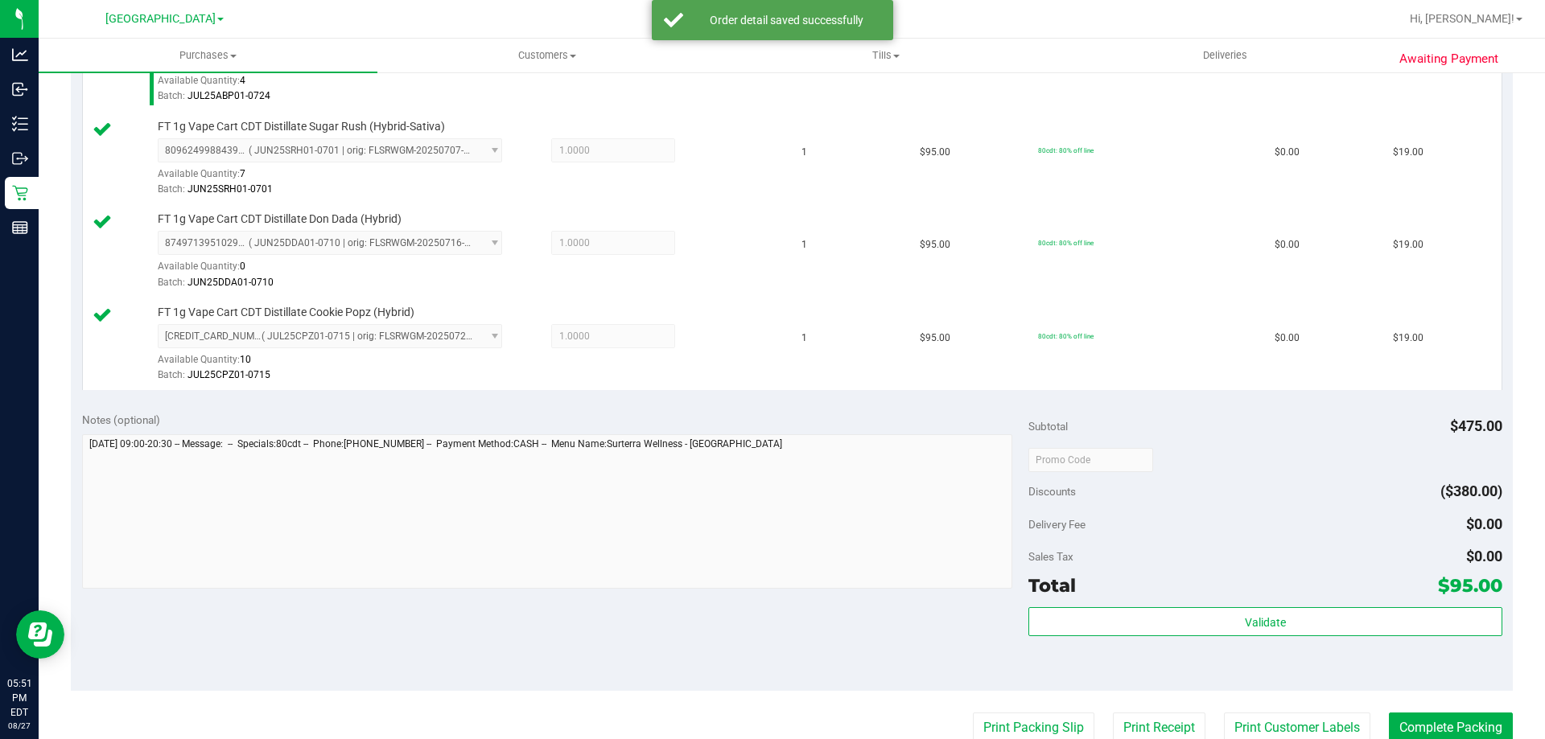
scroll to position [623, 0]
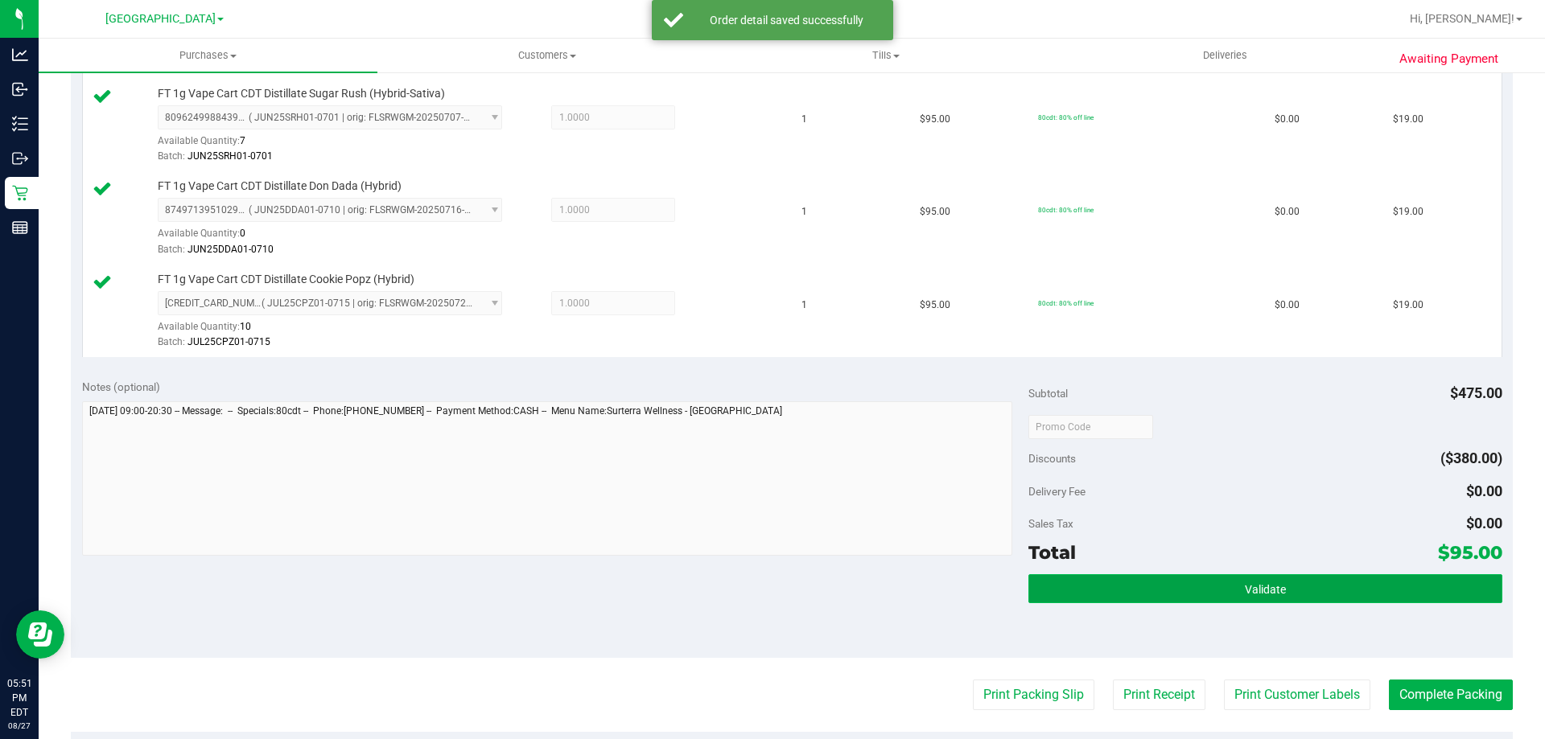
click at [1170, 598] on button "Validate" at bounding box center [1264, 588] width 473 height 29
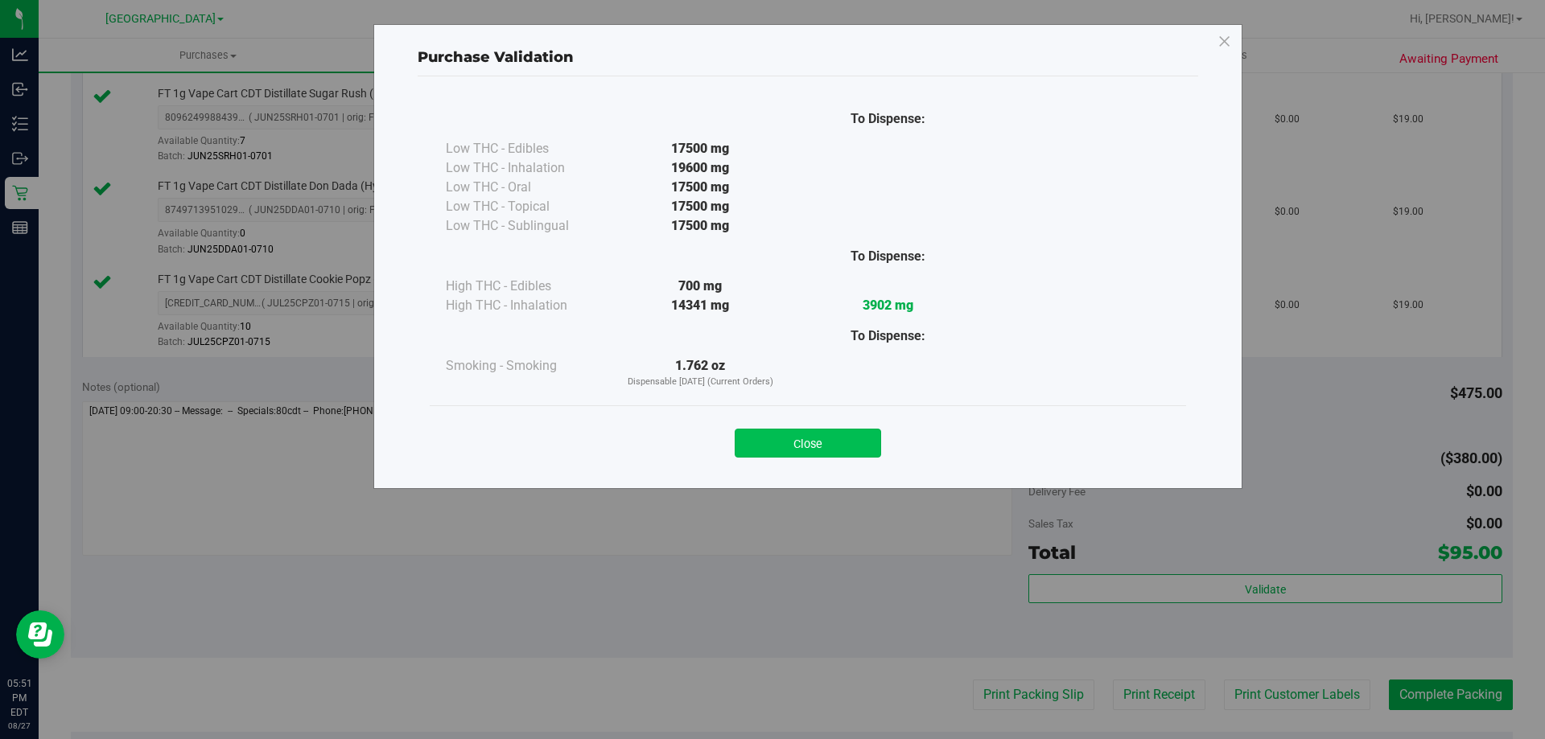
click at [784, 451] on button "Close" at bounding box center [807, 443] width 146 height 29
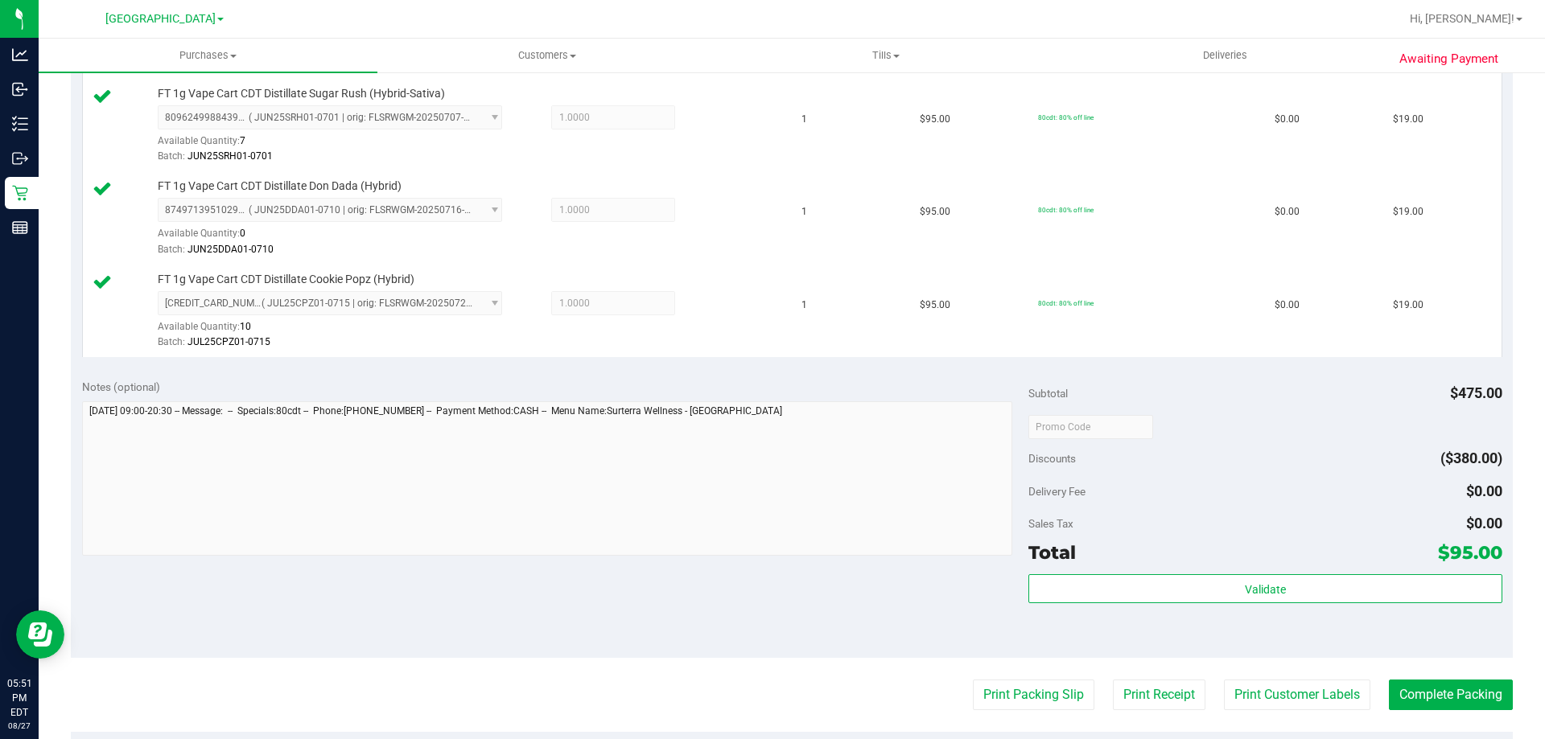
scroll to position [699, 0]
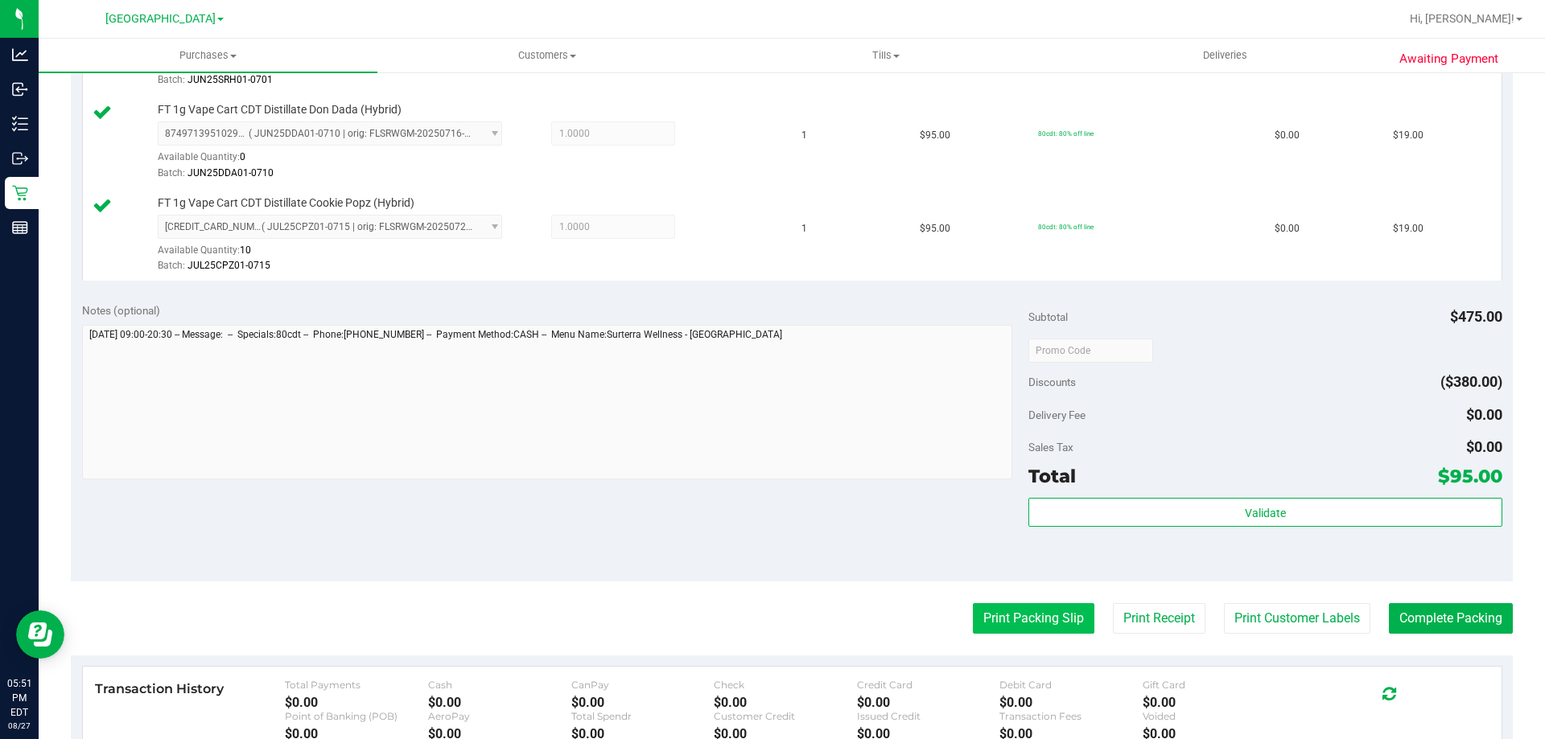
click at [1004, 613] on button "Print Packing Slip" at bounding box center [1033, 618] width 121 height 31
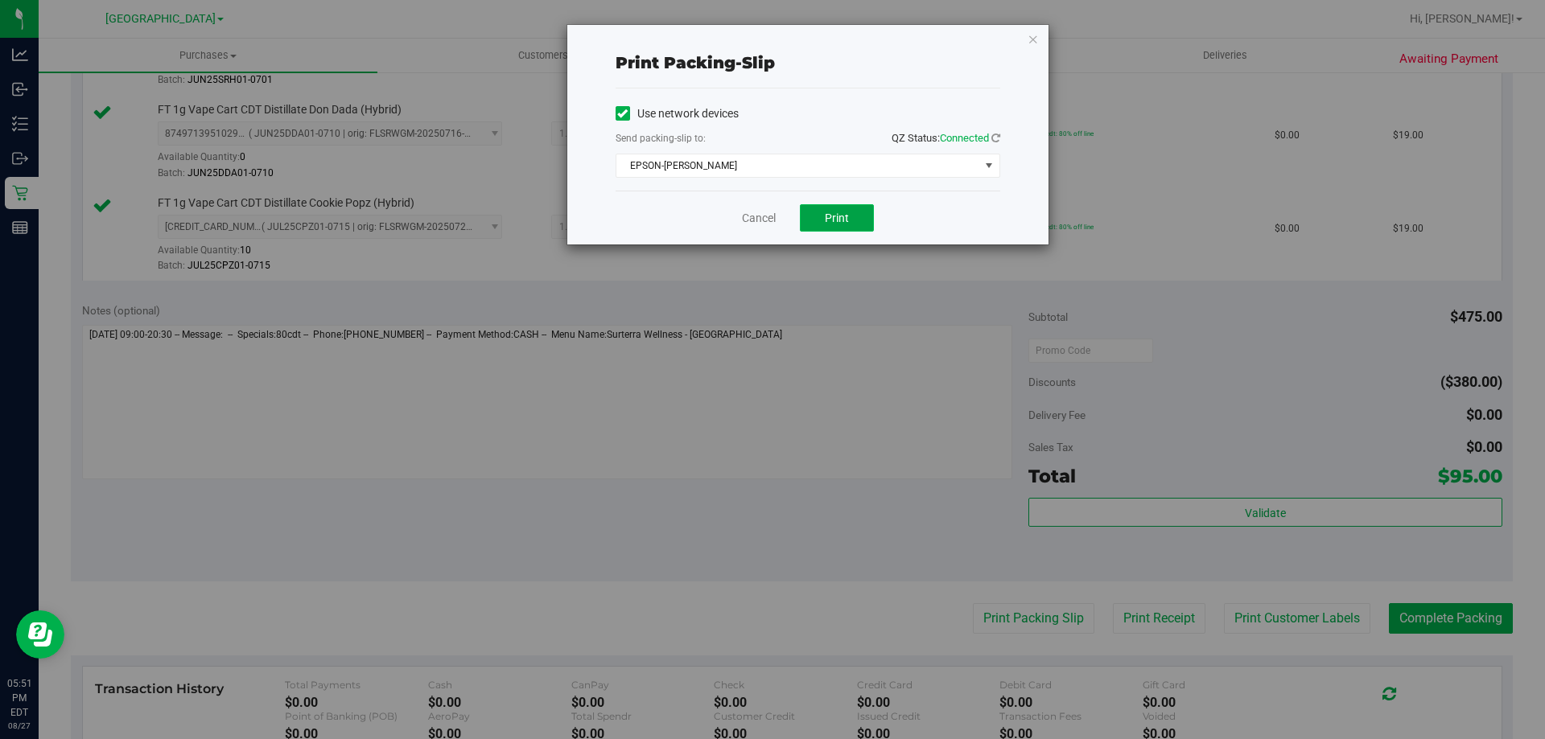
click at [821, 211] on button "Print" at bounding box center [837, 217] width 74 height 27
click at [1029, 43] on icon "button" at bounding box center [1032, 38] width 11 height 19
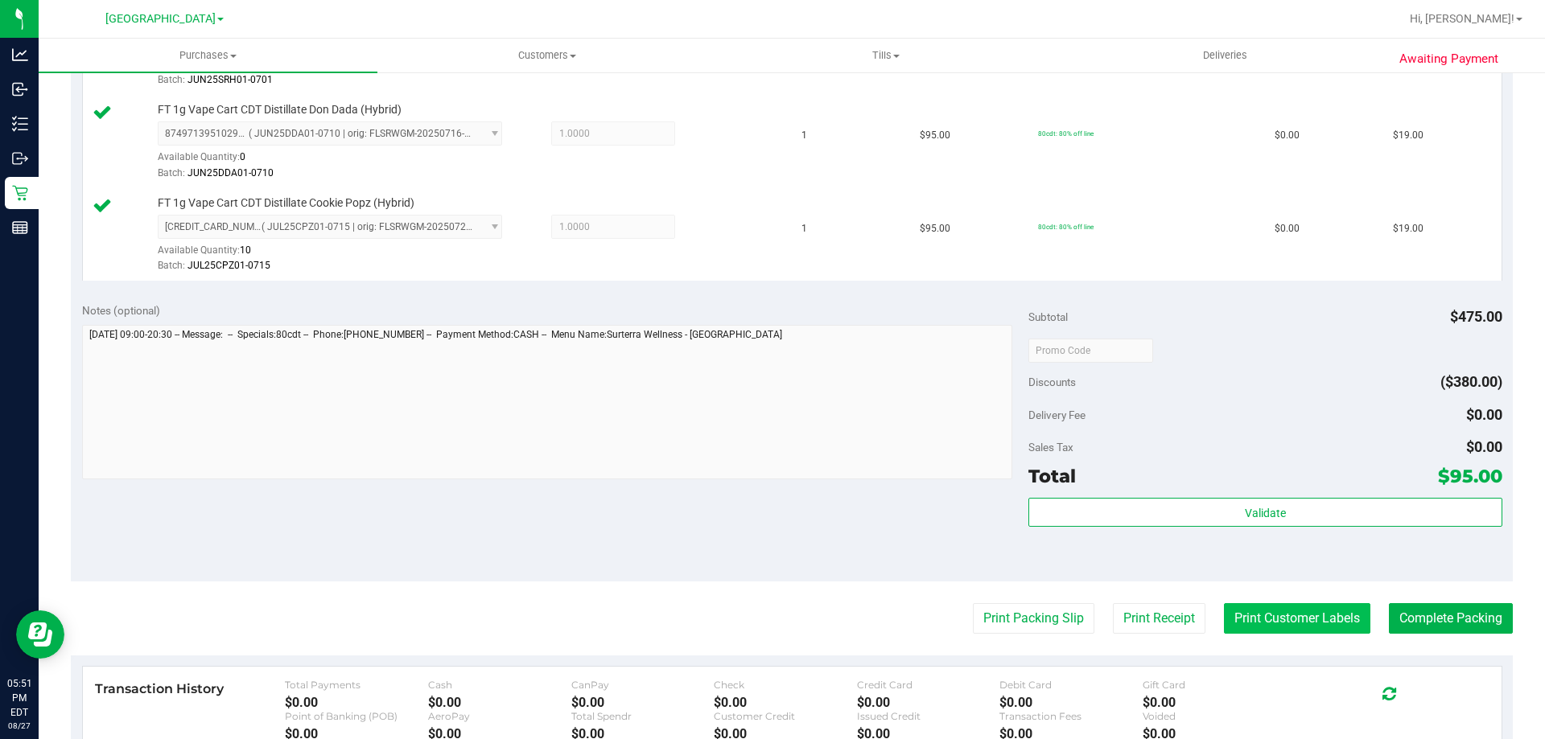
click at [1269, 627] on button "Print Customer Labels" at bounding box center [1297, 618] width 146 height 31
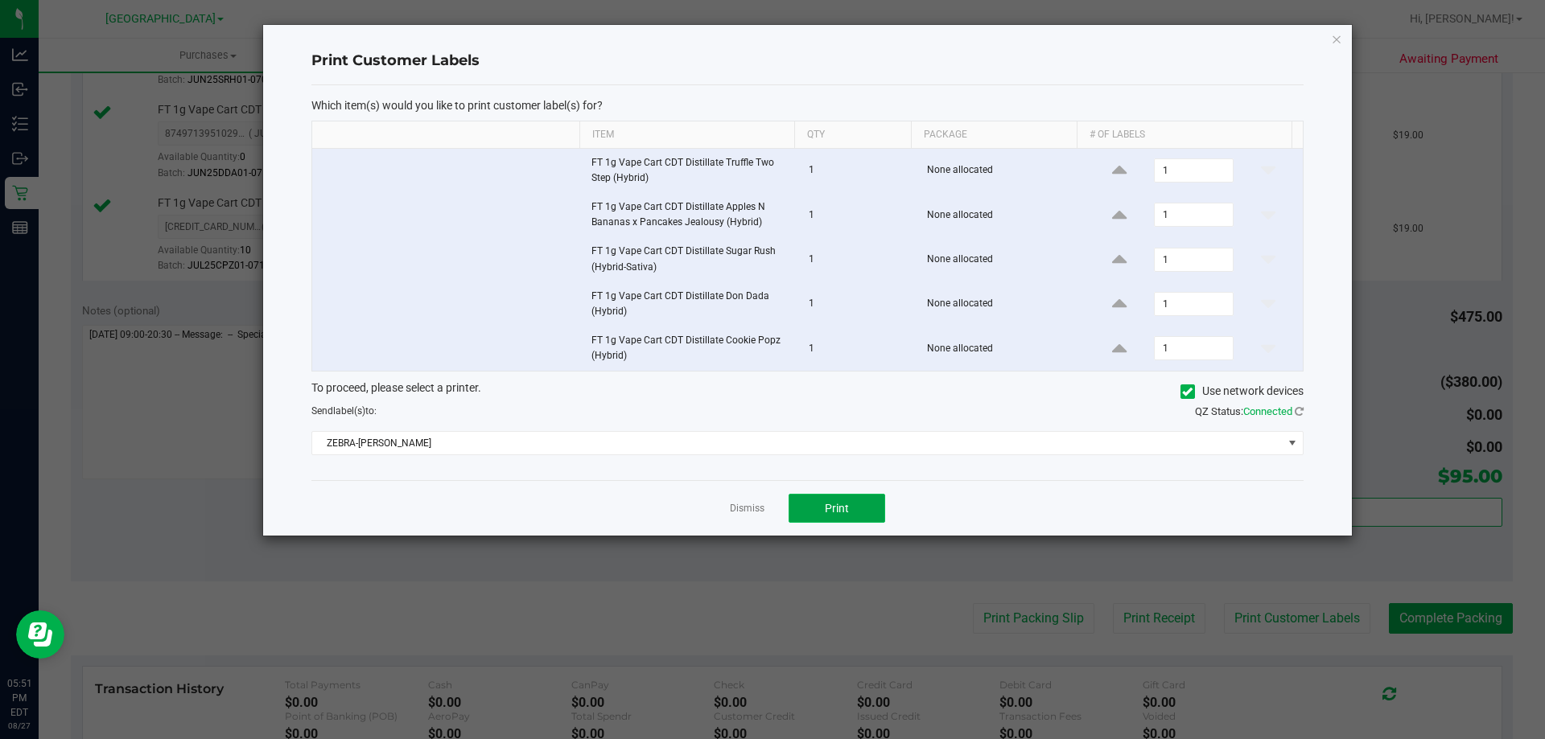
click at [841, 517] on button "Print" at bounding box center [836, 508] width 97 height 29
click at [1335, 41] on icon "button" at bounding box center [1336, 38] width 11 height 19
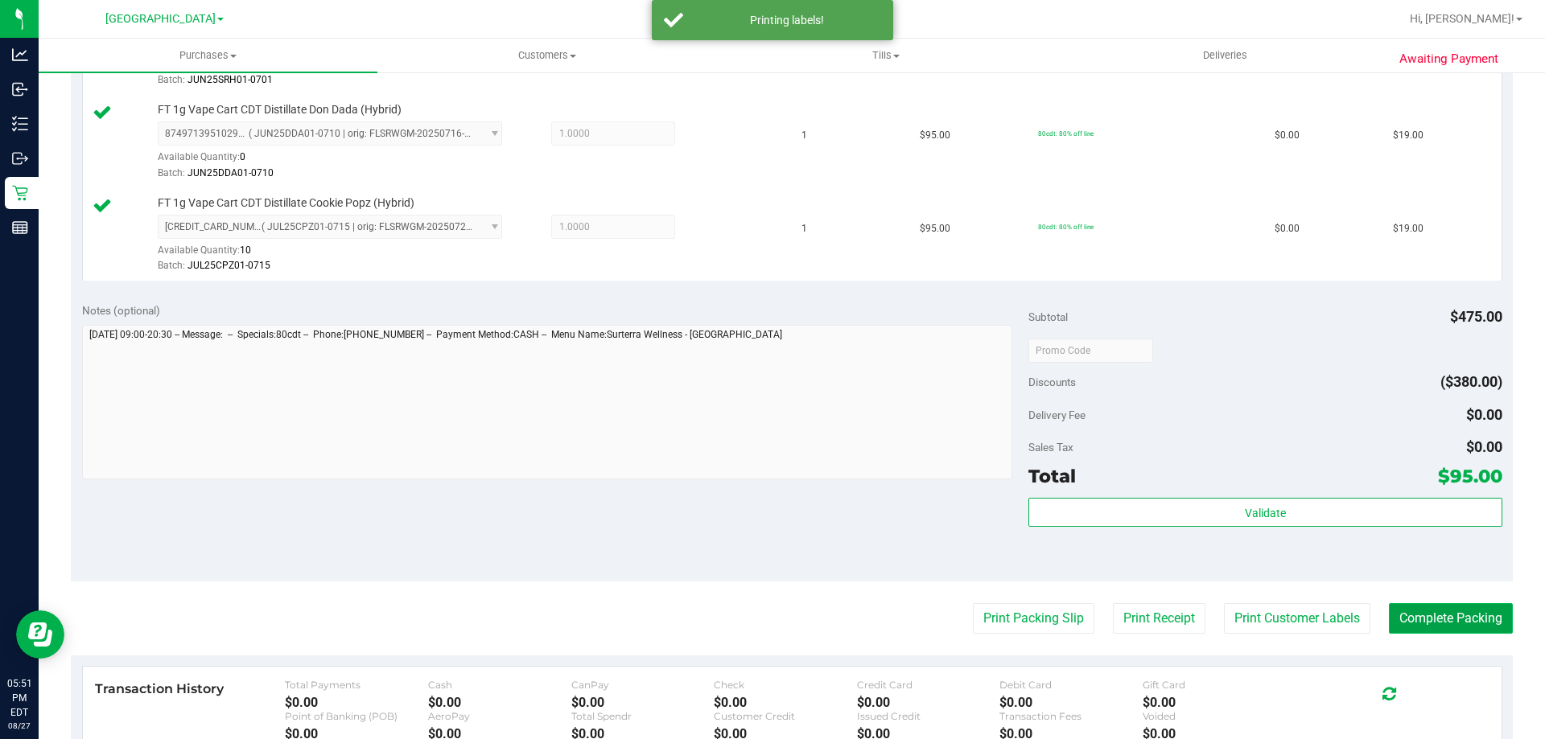
click at [1437, 619] on button "Complete Packing" at bounding box center [1451, 618] width 124 height 31
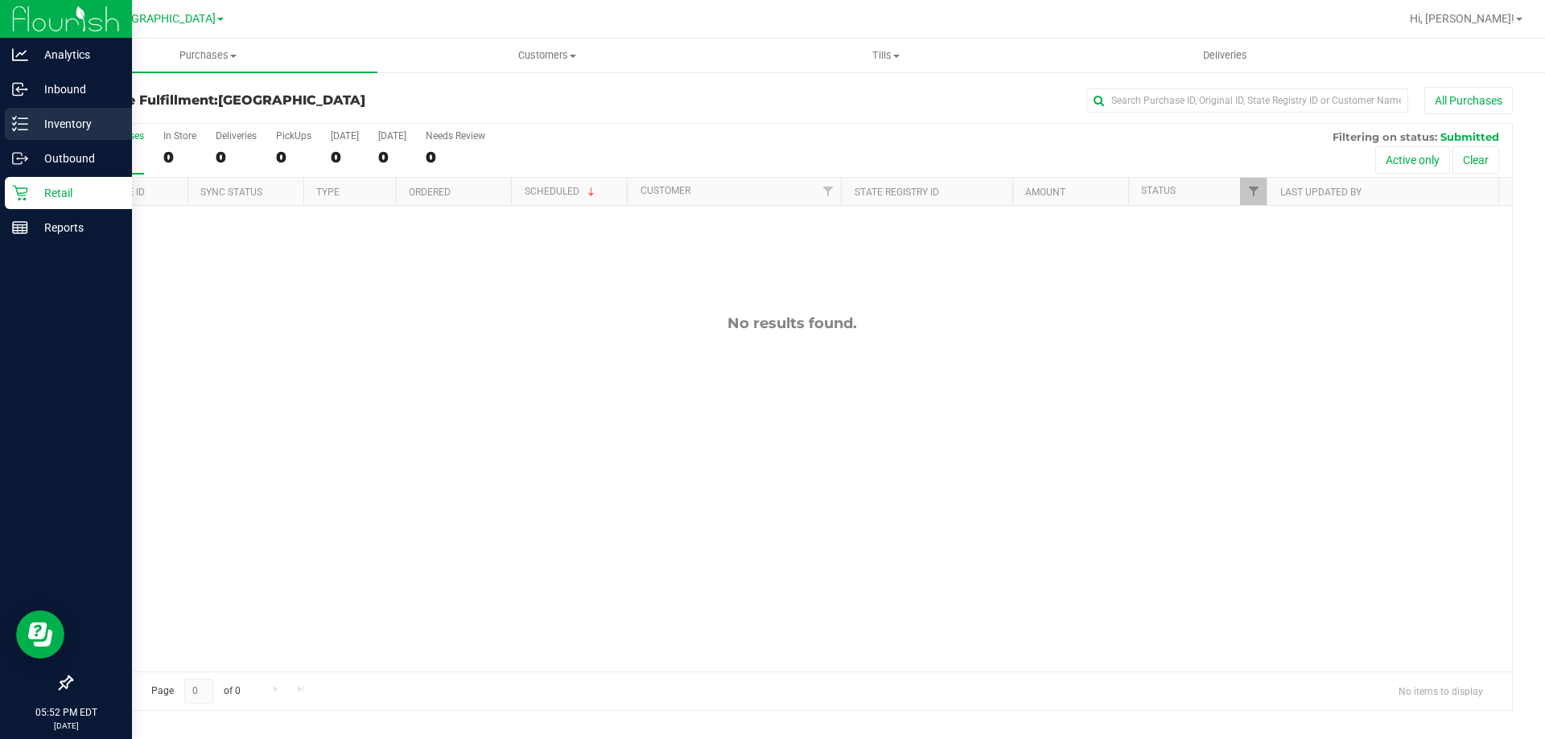
click at [51, 123] on p "Inventory" at bounding box center [76, 123] width 97 height 19
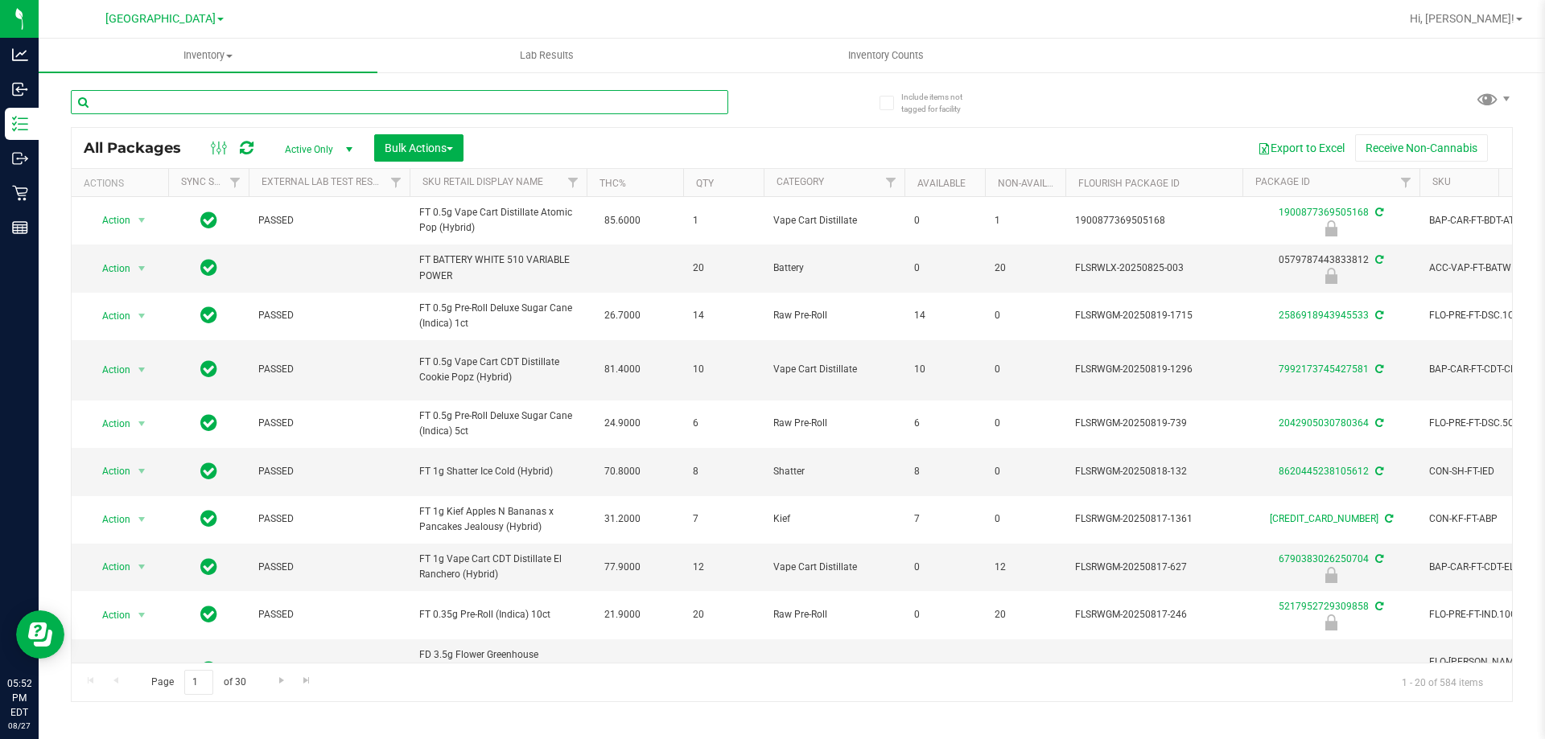
drag, startPoint x: 360, startPoint y: 126, endPoint x: 358, endPoint y: 106, distance: 20.3
click at [358, 106] on input "text" at bounding box center [399, 102] width 657 height 24
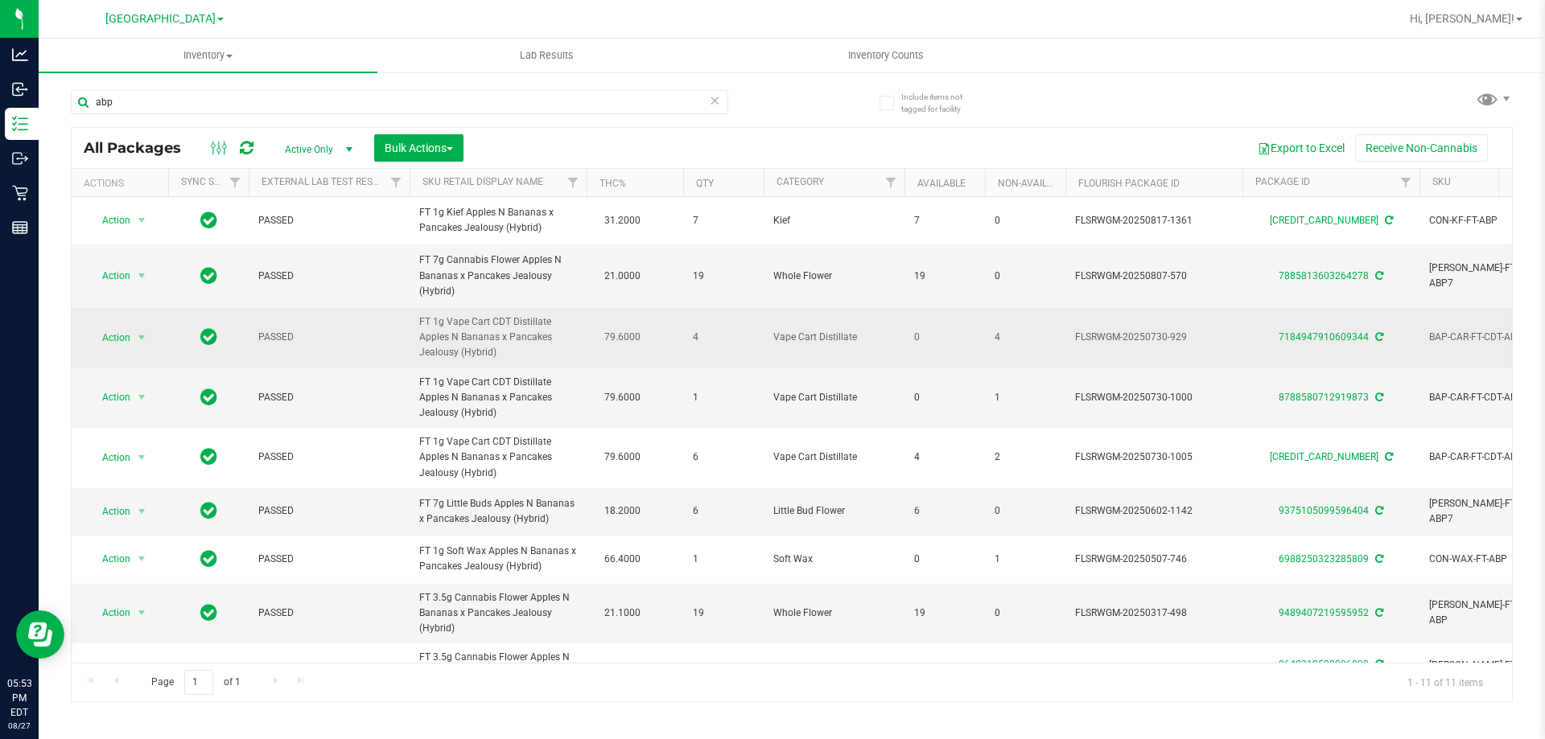
click at [499, 356] on td "FT 1g Vape Cart CDT Distillate Apples N Bananas x Pancakes Jealousy (Hybrid)" at bounding box center [497, 338] width 177 height 60
copy span "FT 1g Vape Cart CDT Distillate Apples N Bananas x Pancakes Jealousy (Hybrid)"
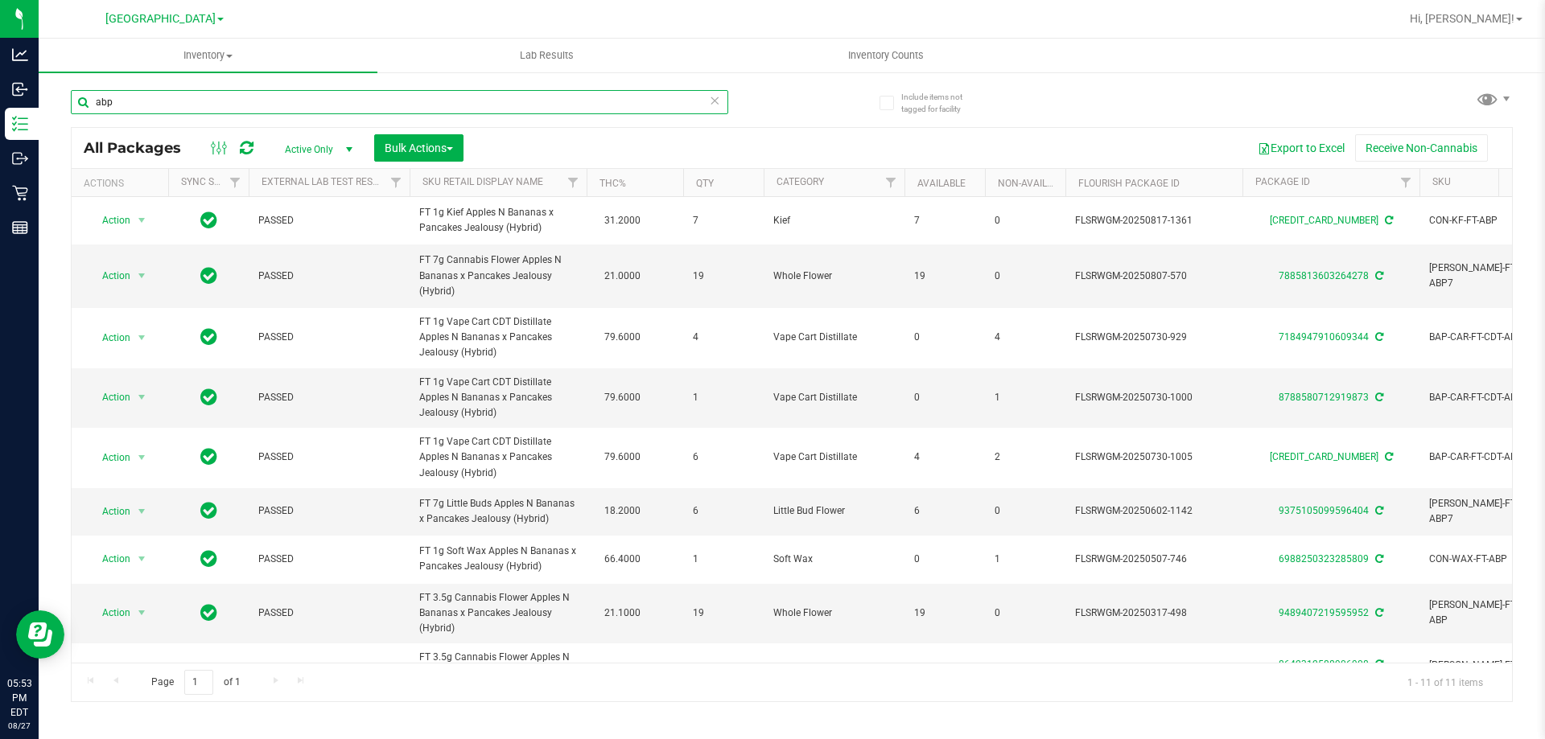
click at [298, 99] on input "abp" at bounding box center [399, 102] width 657 height 24
paste input "FT 1g Vape Cart CDT Distillate Apples N Bananas x Pancakes Jealousy (Hybrid)"
type input "FT 1g Vape Cart CDT Distillate Apples N Bananas x Pancakes Jealousy (Hybrid)"
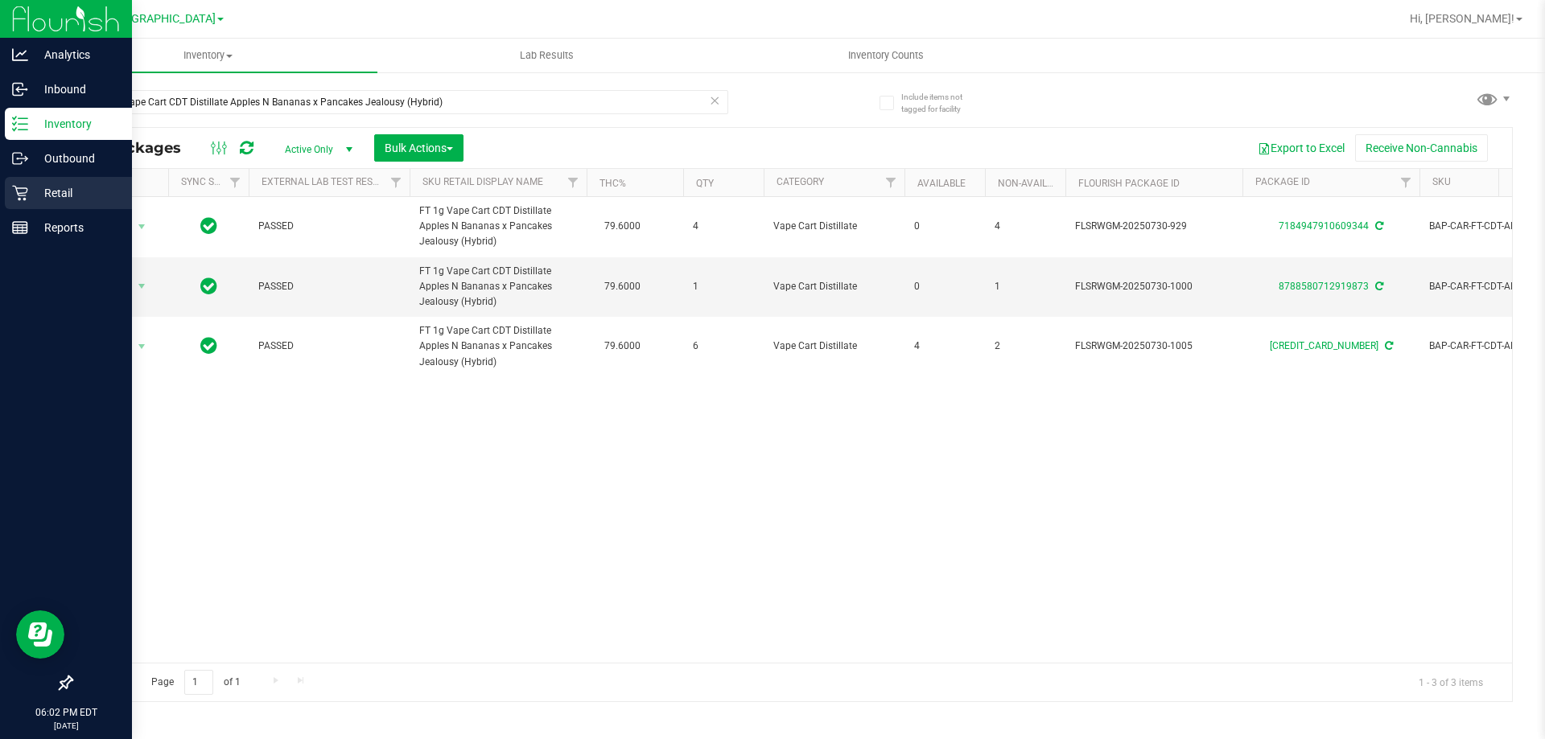
click at [61, 186] on p "Retail" at bounding box center [76, 192] width 97 height 19
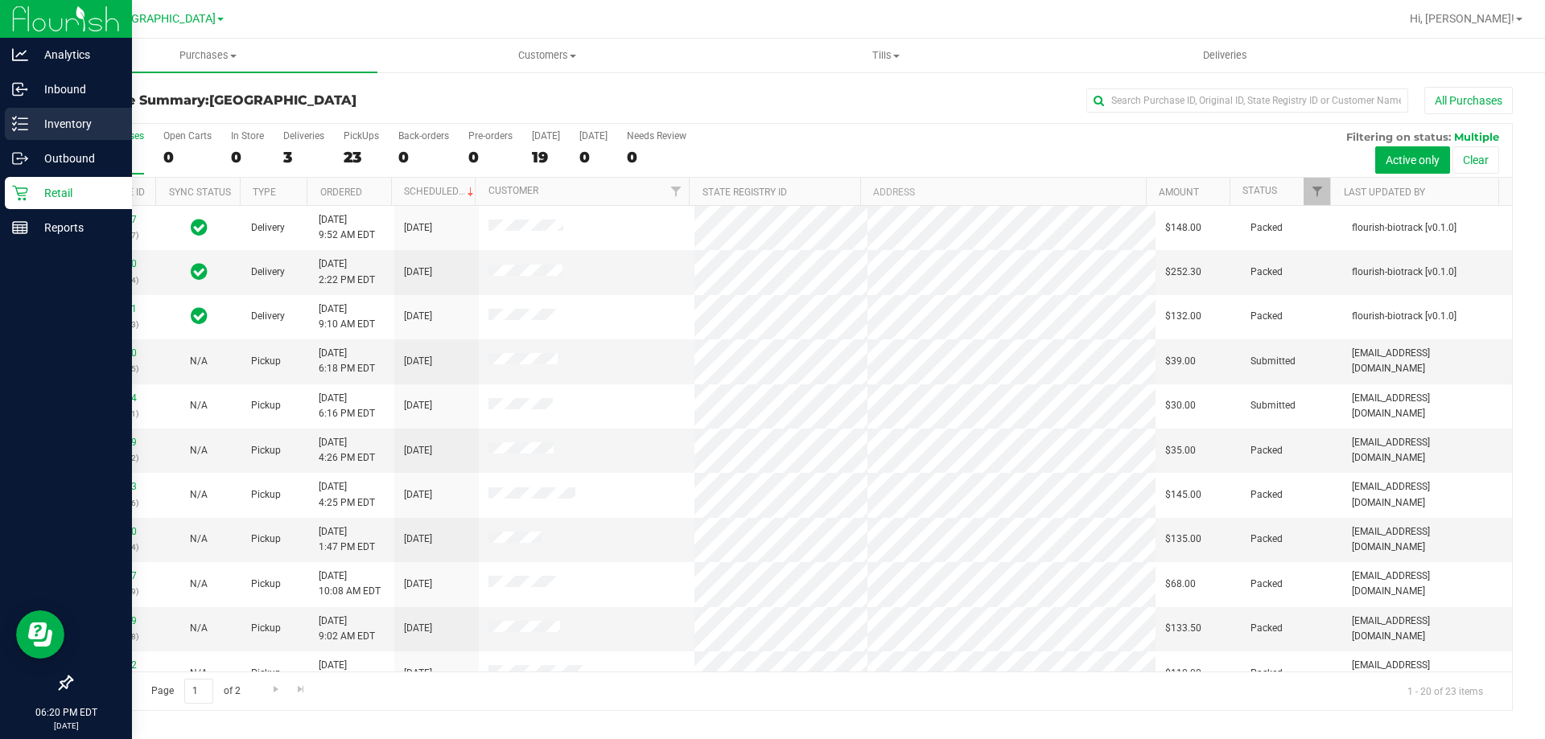
click at [46, 109] on div "Inventory" at bounding box center [68, 124] width 127 height 32
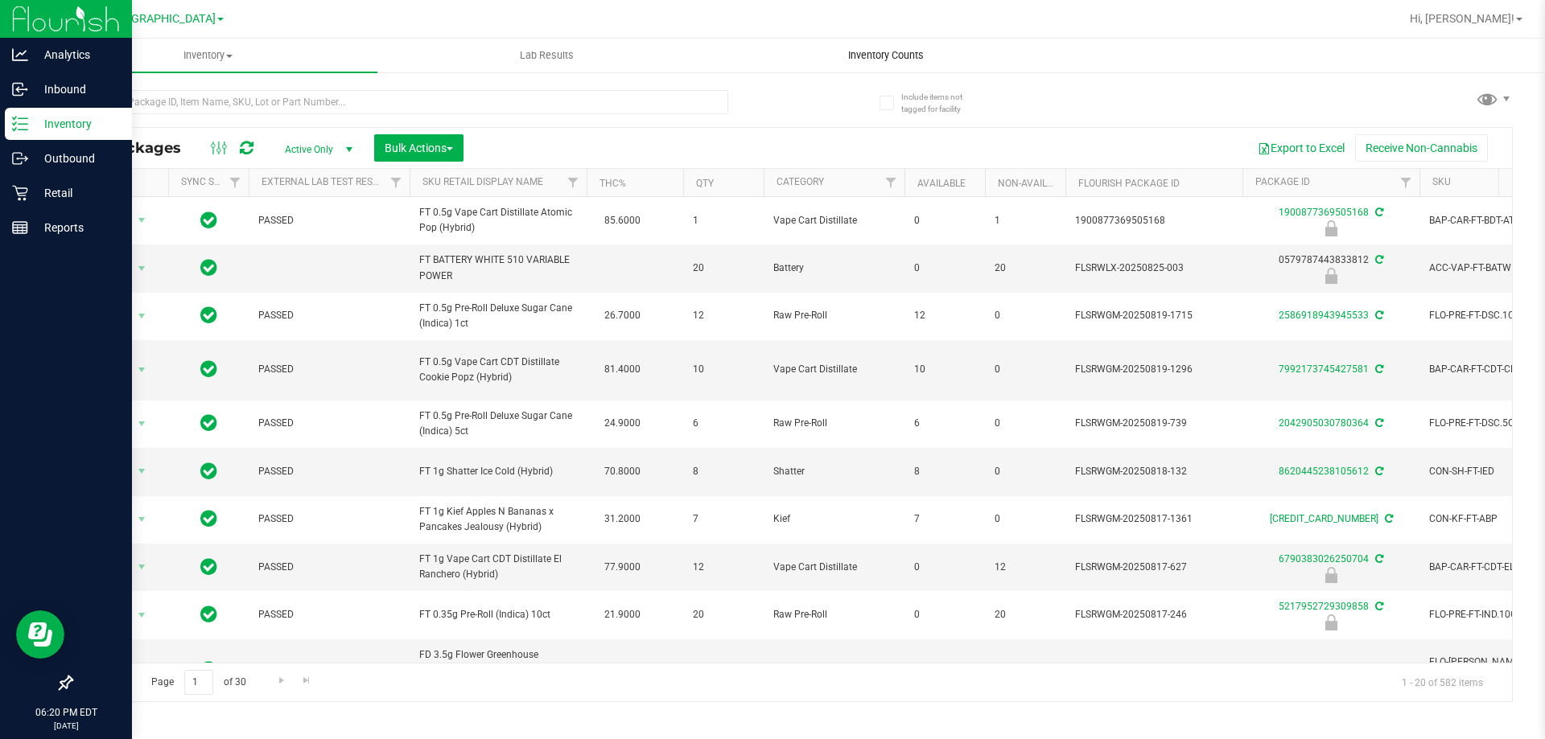
click at [878, 64] on uib-tab-heading "Inventory Counts" at bounding box center [885, 55] width 337 height 32
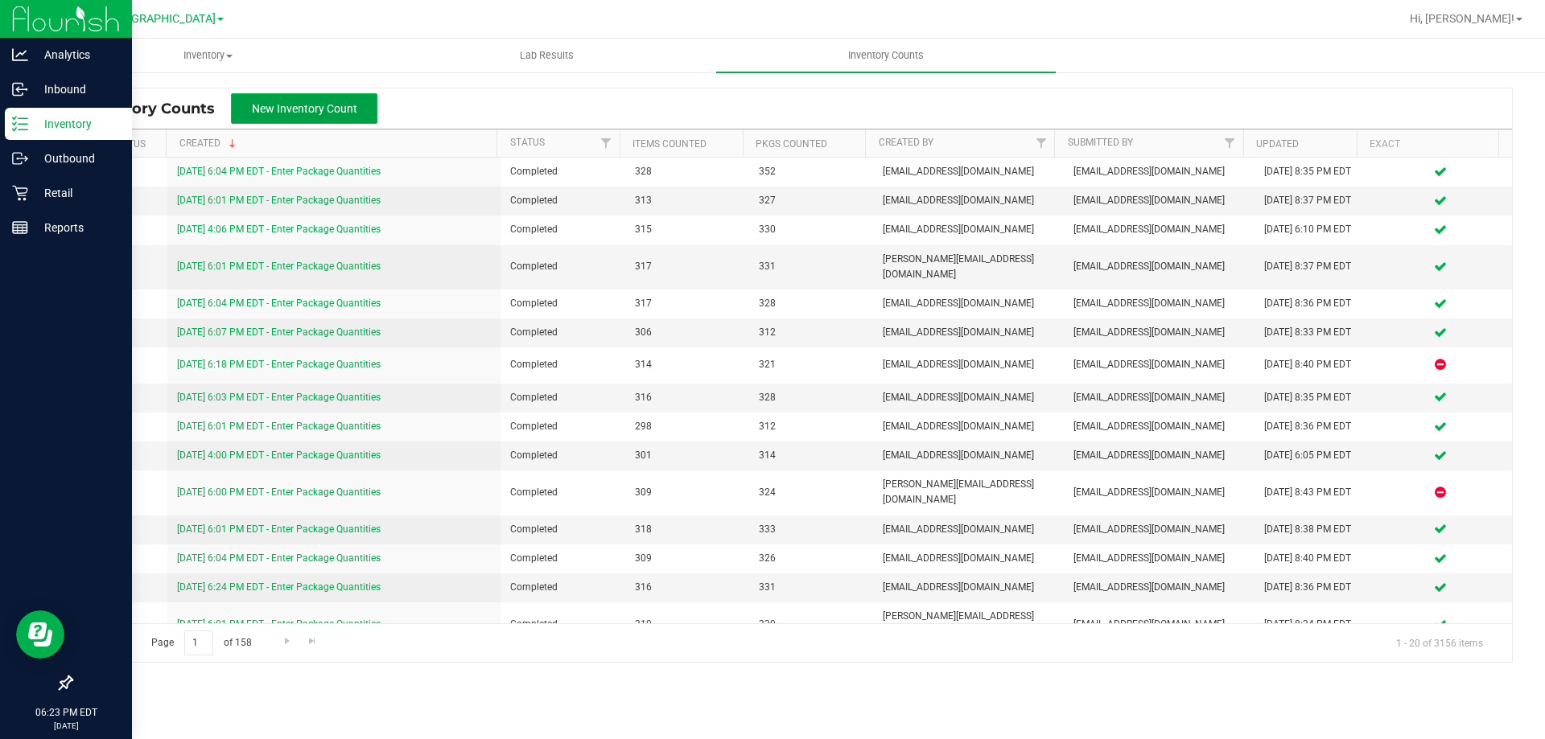
click at [312, 122] on button "New Inventory Count" at bounding box center [304, 108] width 146 height 31
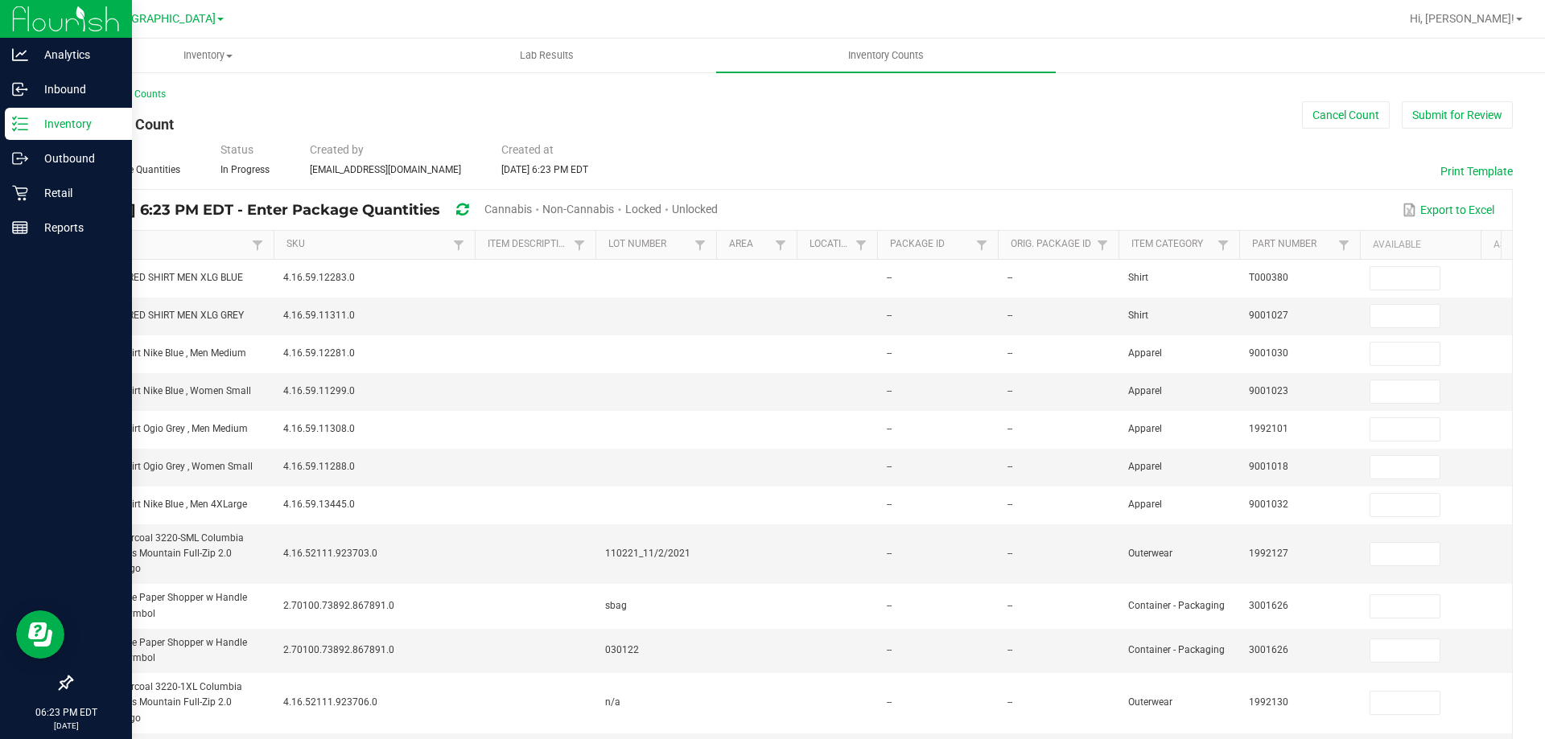
click at [718, 208] on span "Unlocked" at bounding box center [695, 209] width 46 height 13
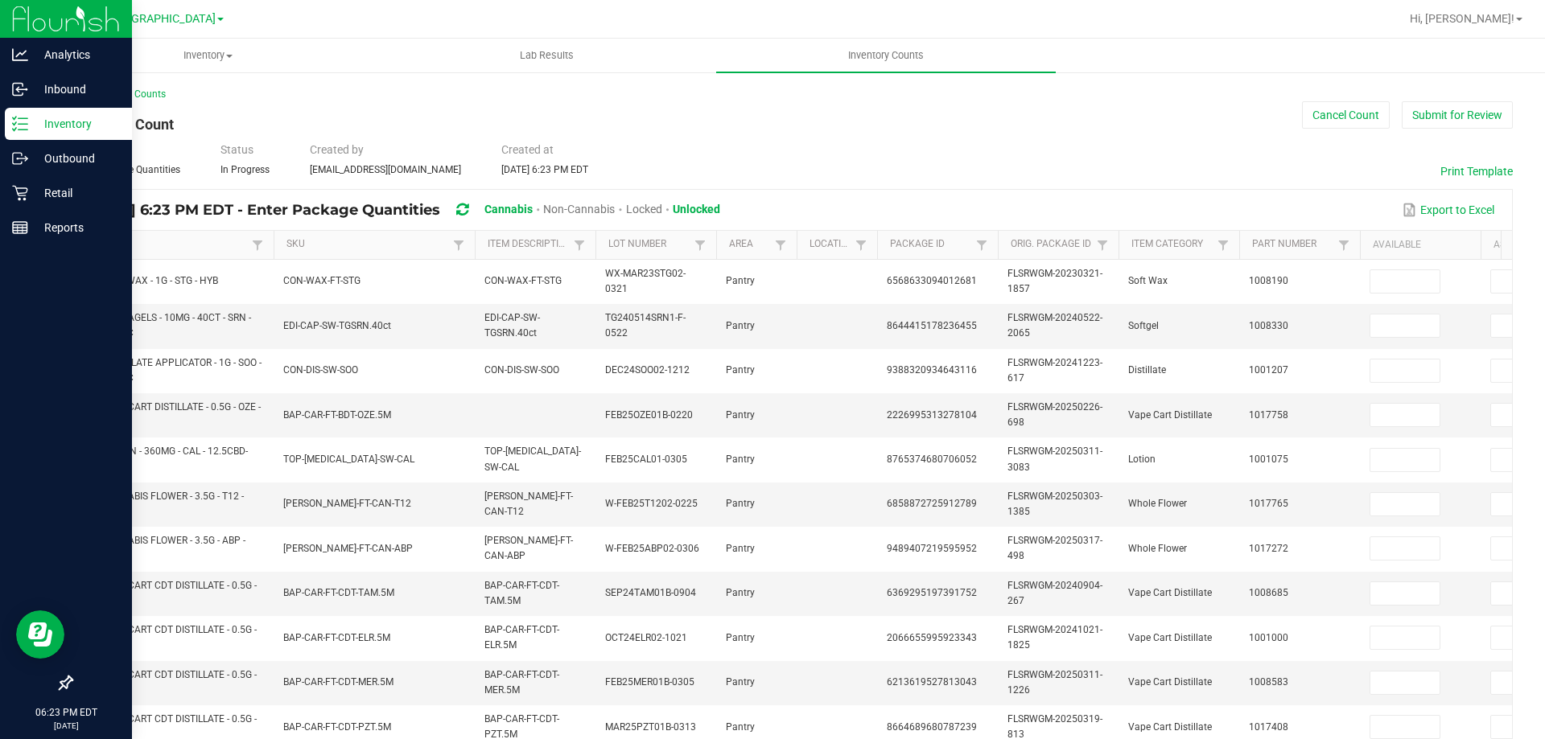
click at [198, 243] on link "Item" at bounding box center [166, 244] width 162 height 13
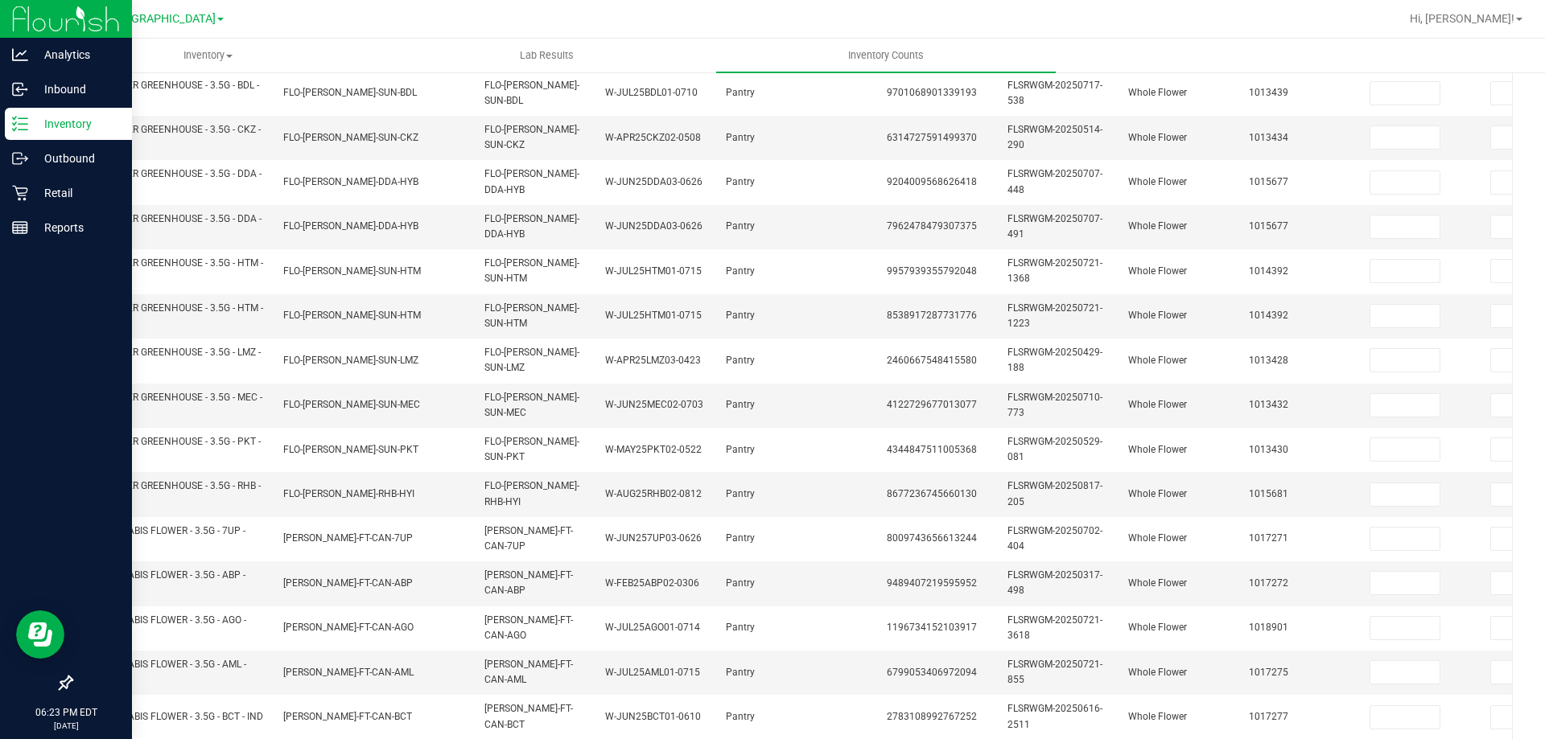
scroll to position [481, 0]
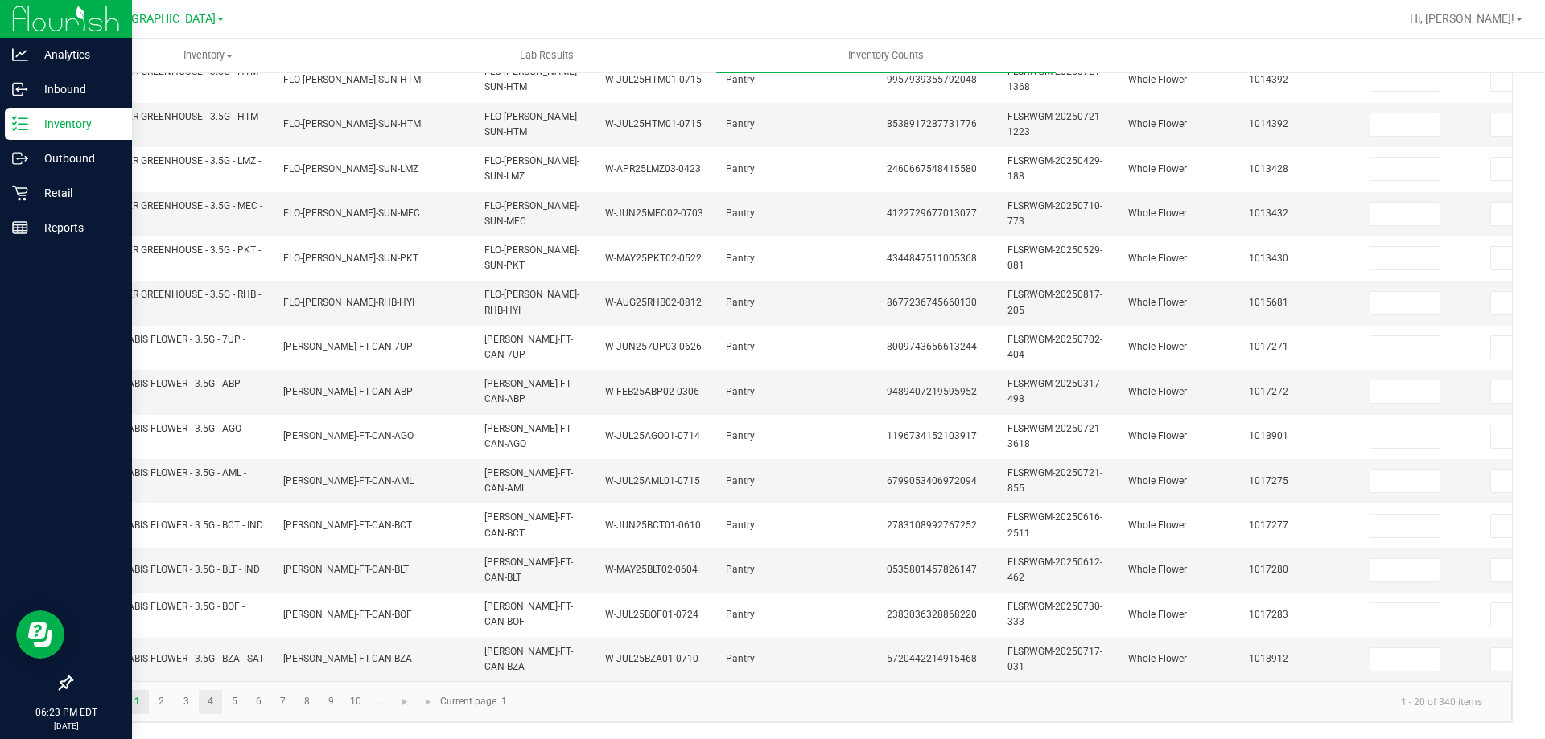
click at [212, 697] on link "4" at bounding box center [210, 702] width 23 height 24
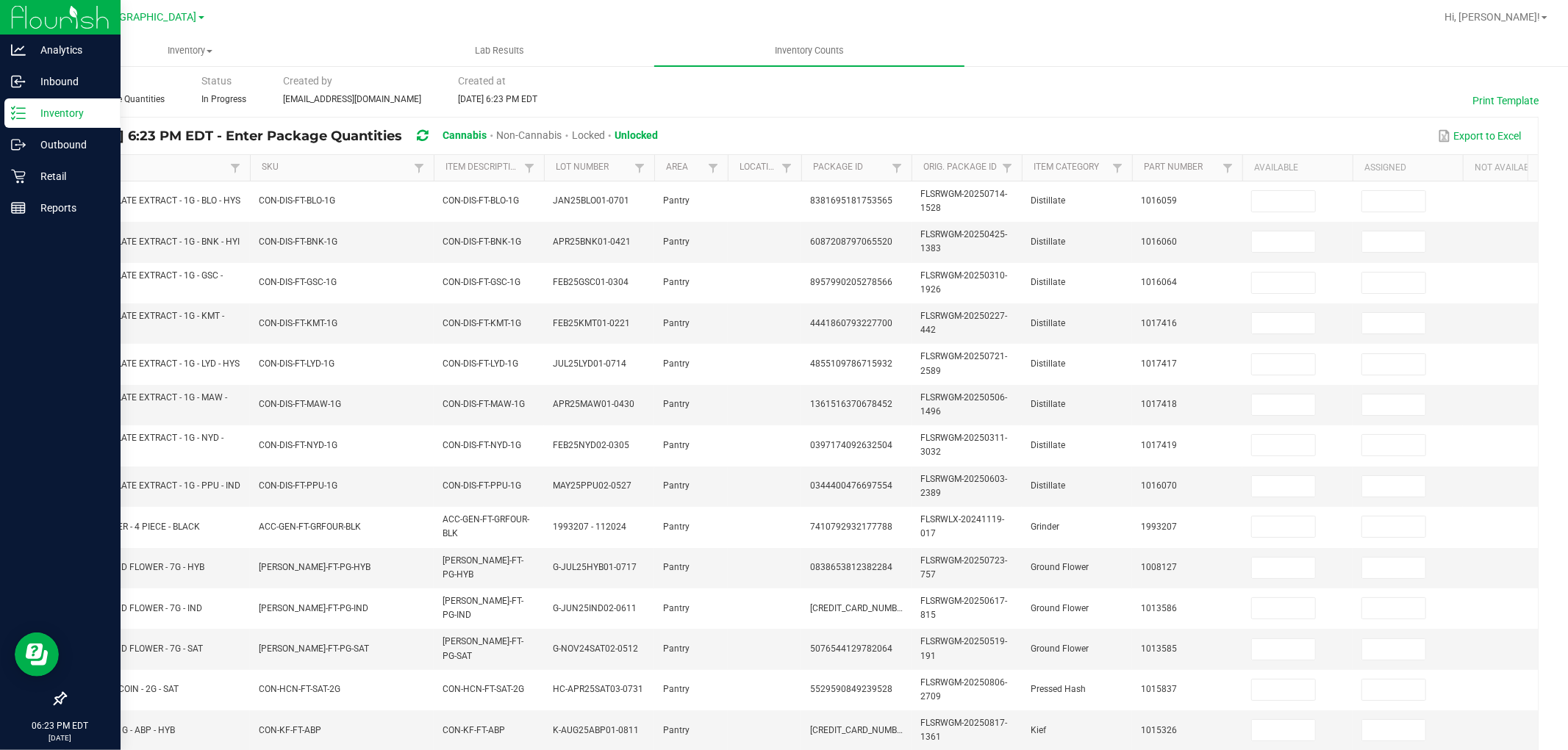
scroll to position [55, 0]
click at [1103, 119] on div "Aug 27, 2025 6:23 PM EDT - Enter Package Quantities Cannabis Non-Cannabis Locke…" at bounding box center [801, 137] width 1472 height 37
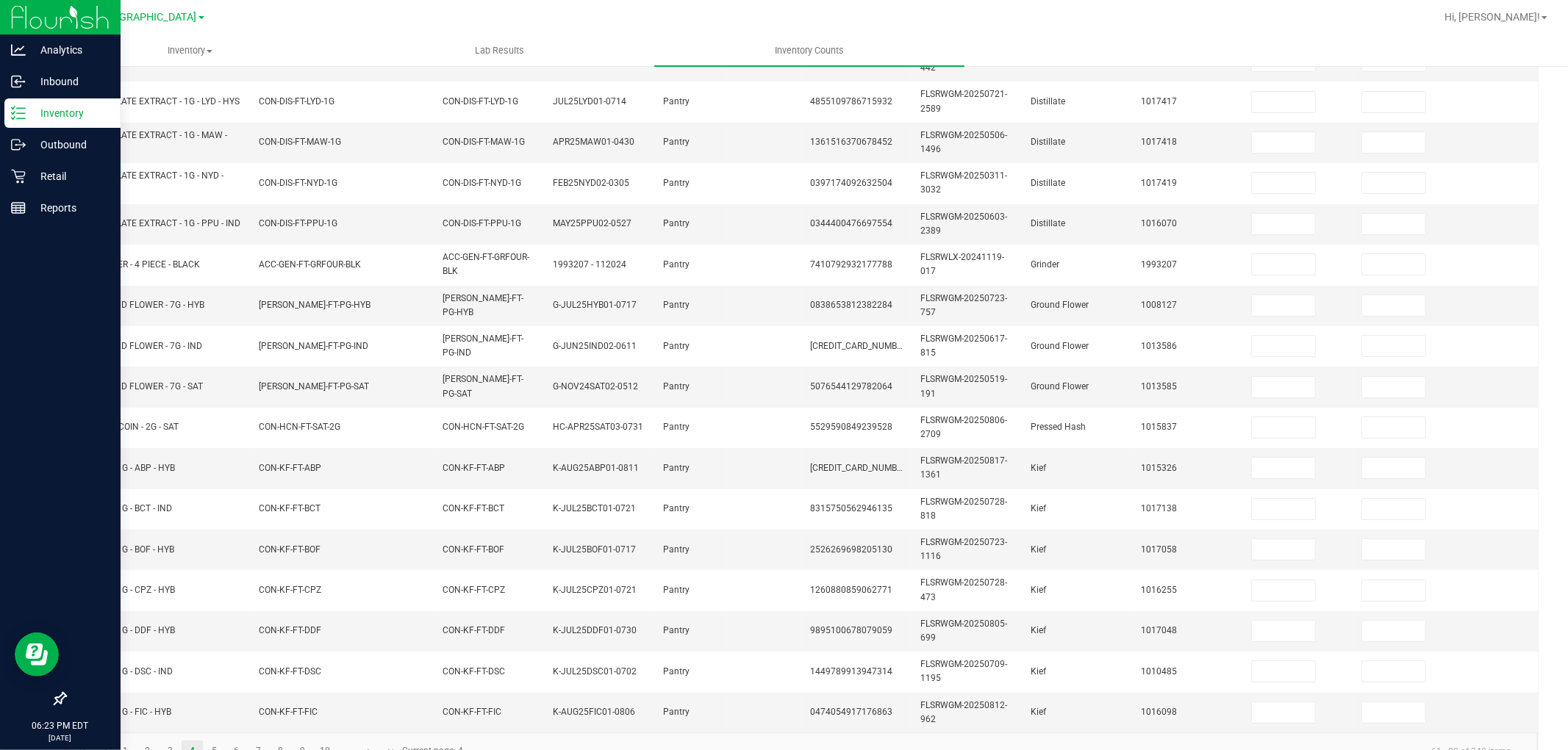
scroll to position [367, 0]
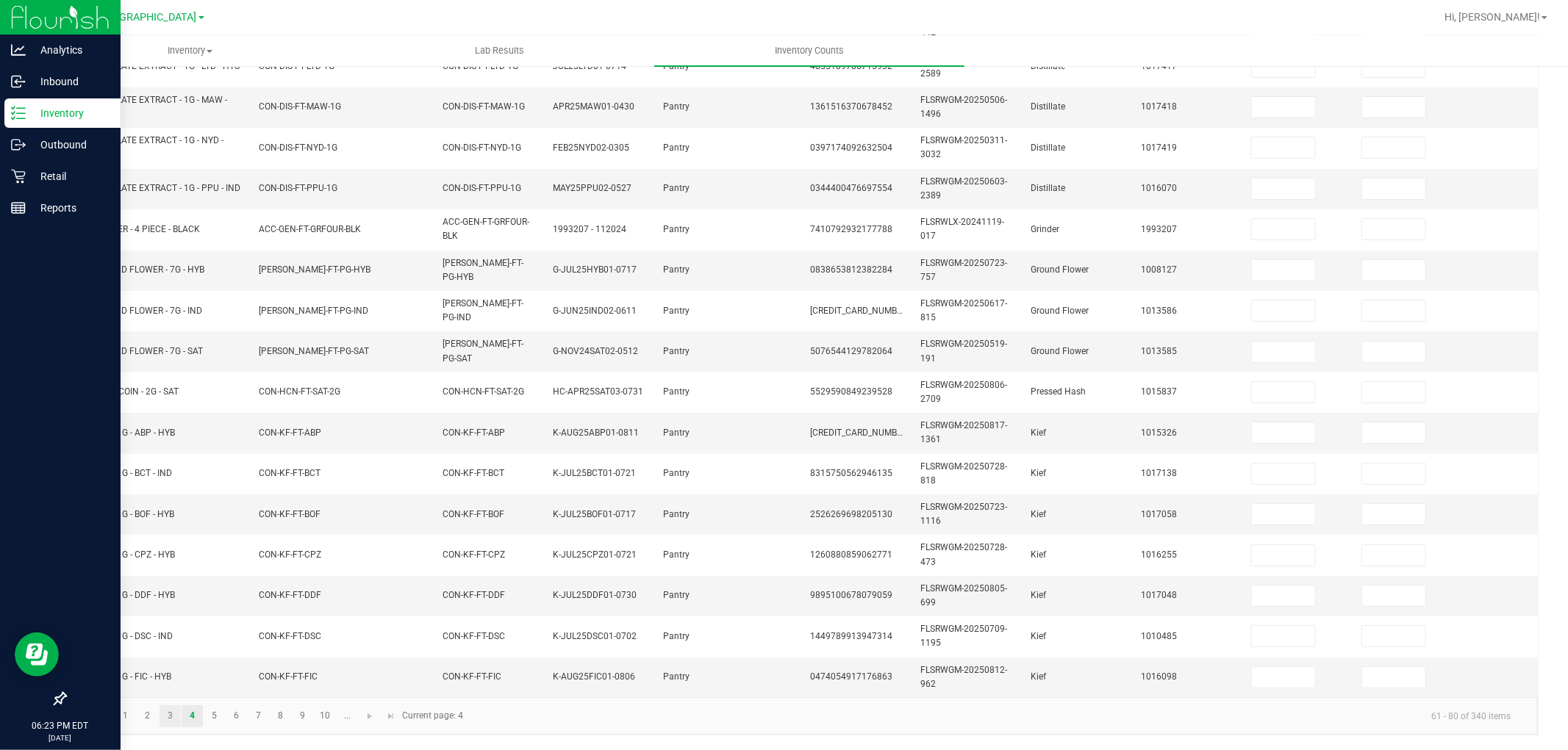
click at [170, 675] on link "3" at bounding box center [170, 716] width 21 height 22
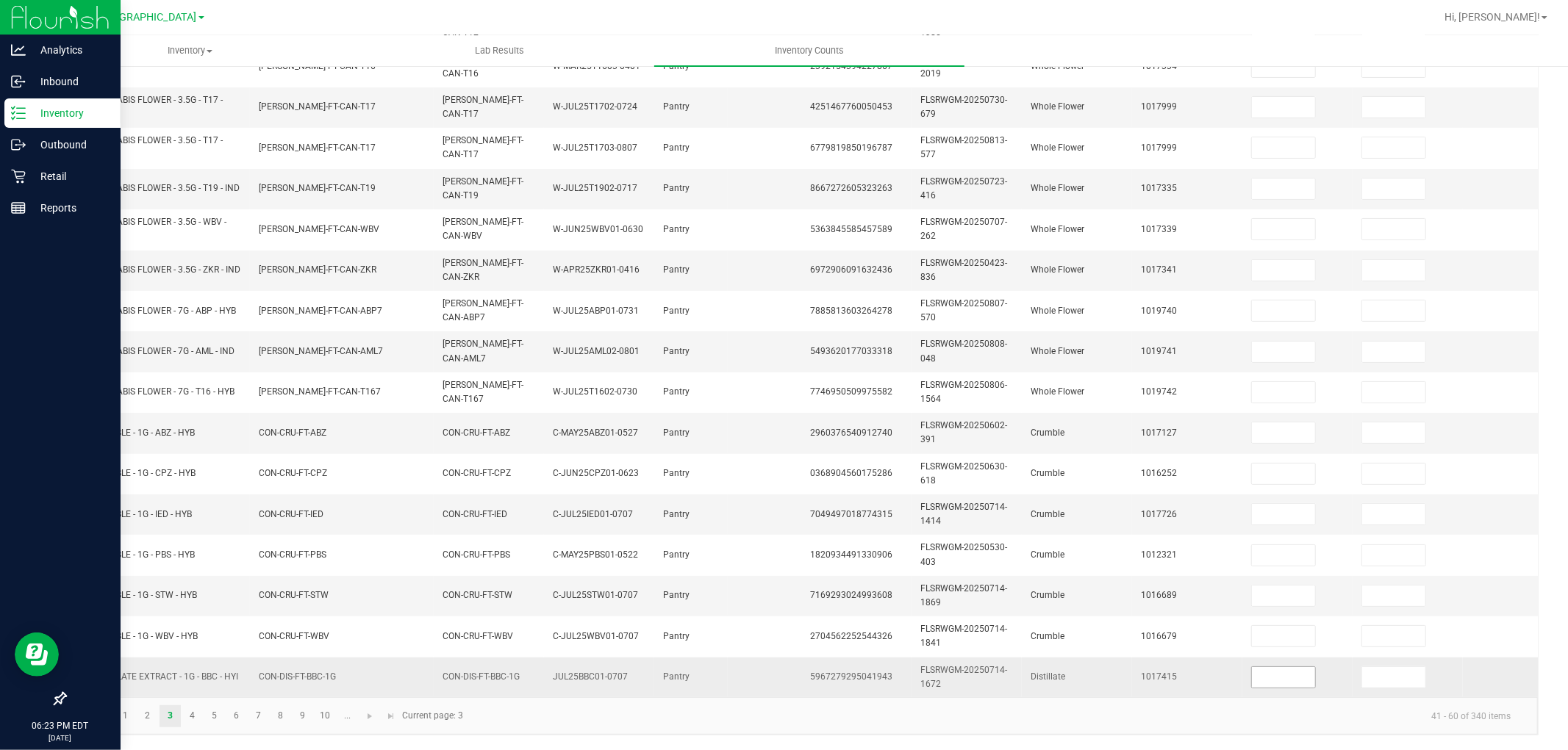
click at [1257, 667] on input at bounding box center [1283, 677] width 63 height 21
type input "12"
type input "0"
click at [192, 675] on link "4" at bounding box center [192, 716] width 21 height 22
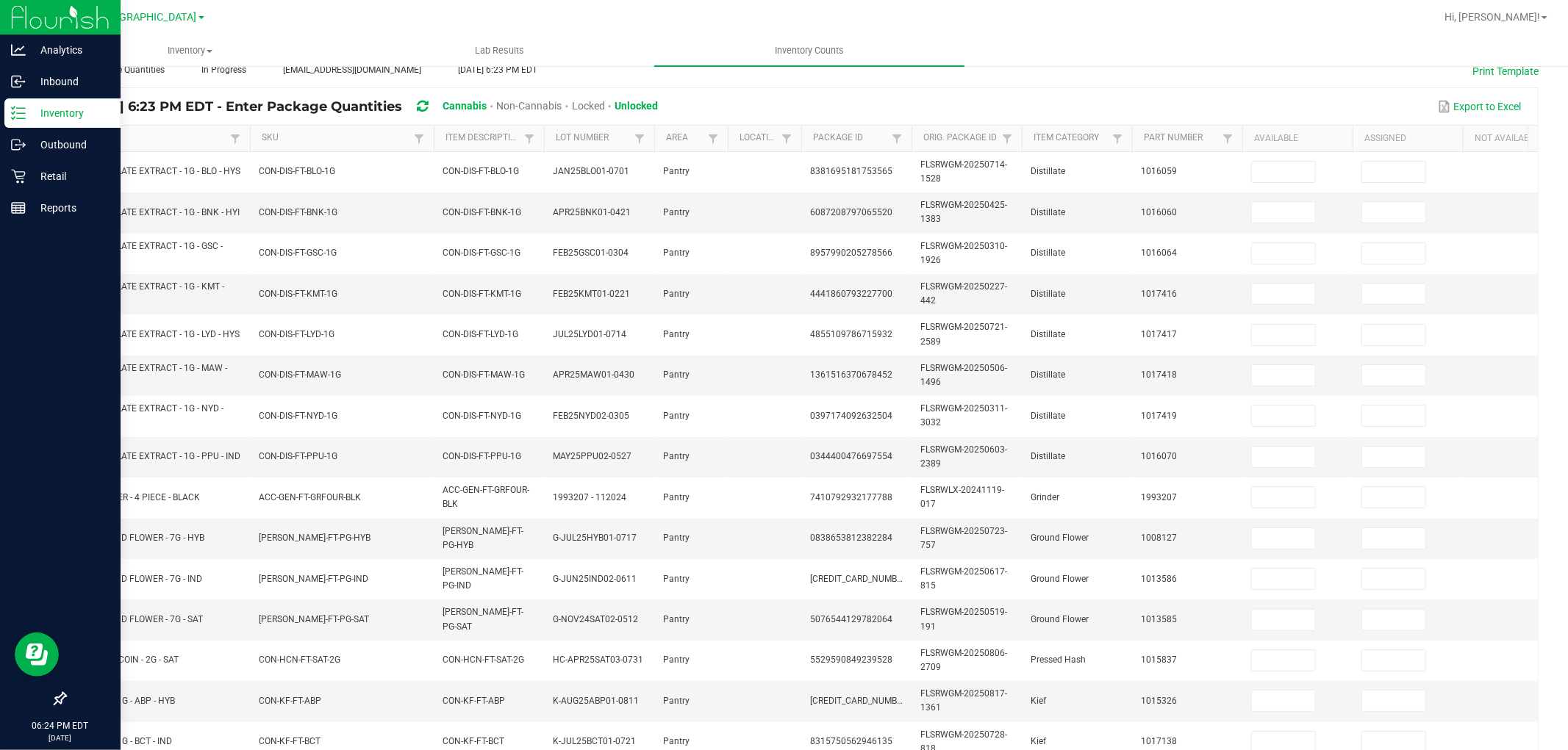
scroll to position [0, 0]
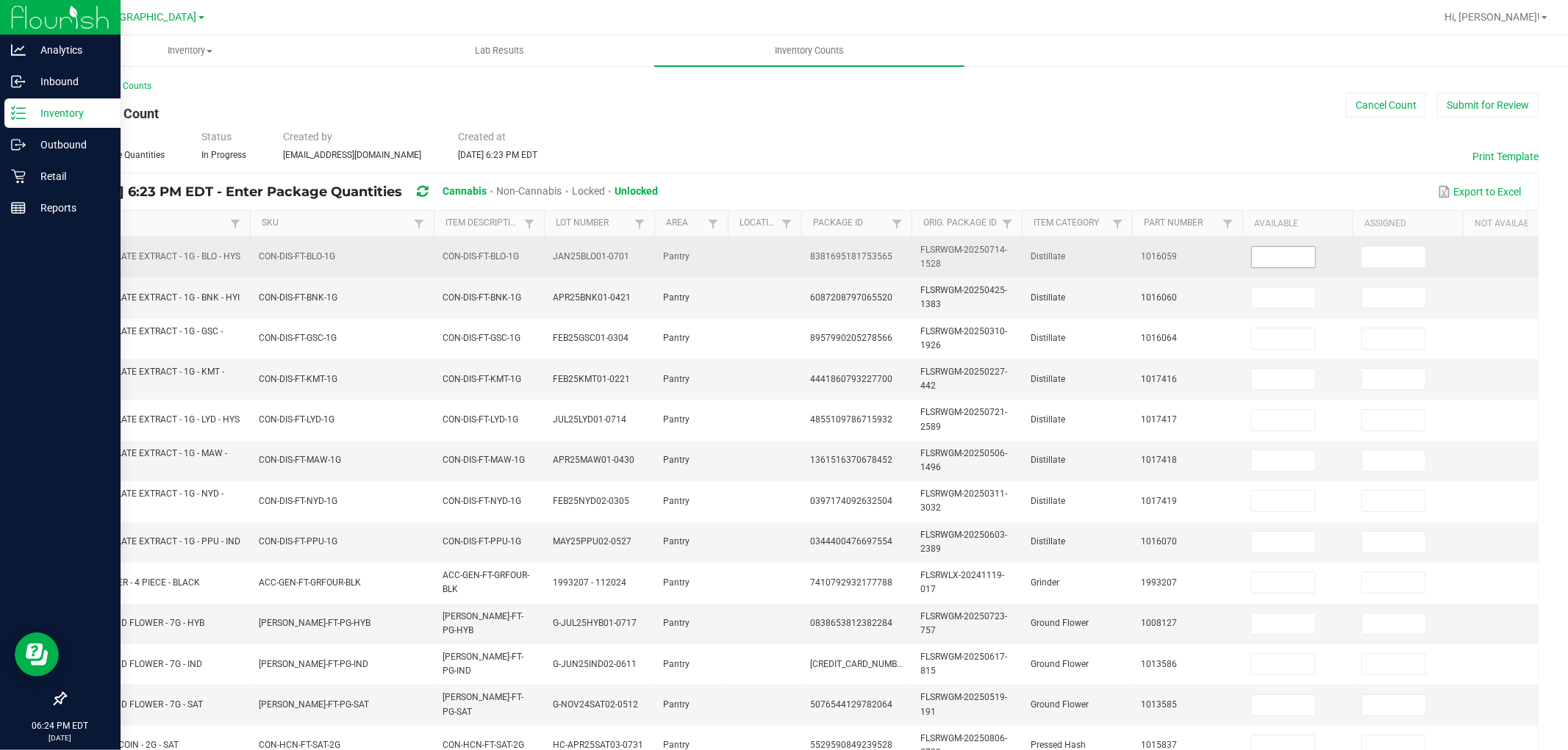
click at [1284, 258] on input at bounding box center [1283, 257] width 63 height 21
type input "12"
click at [1404, 258] on input "1" at bounding box center [1393, 257] width 63 height 21
type input "0"
type input "1"
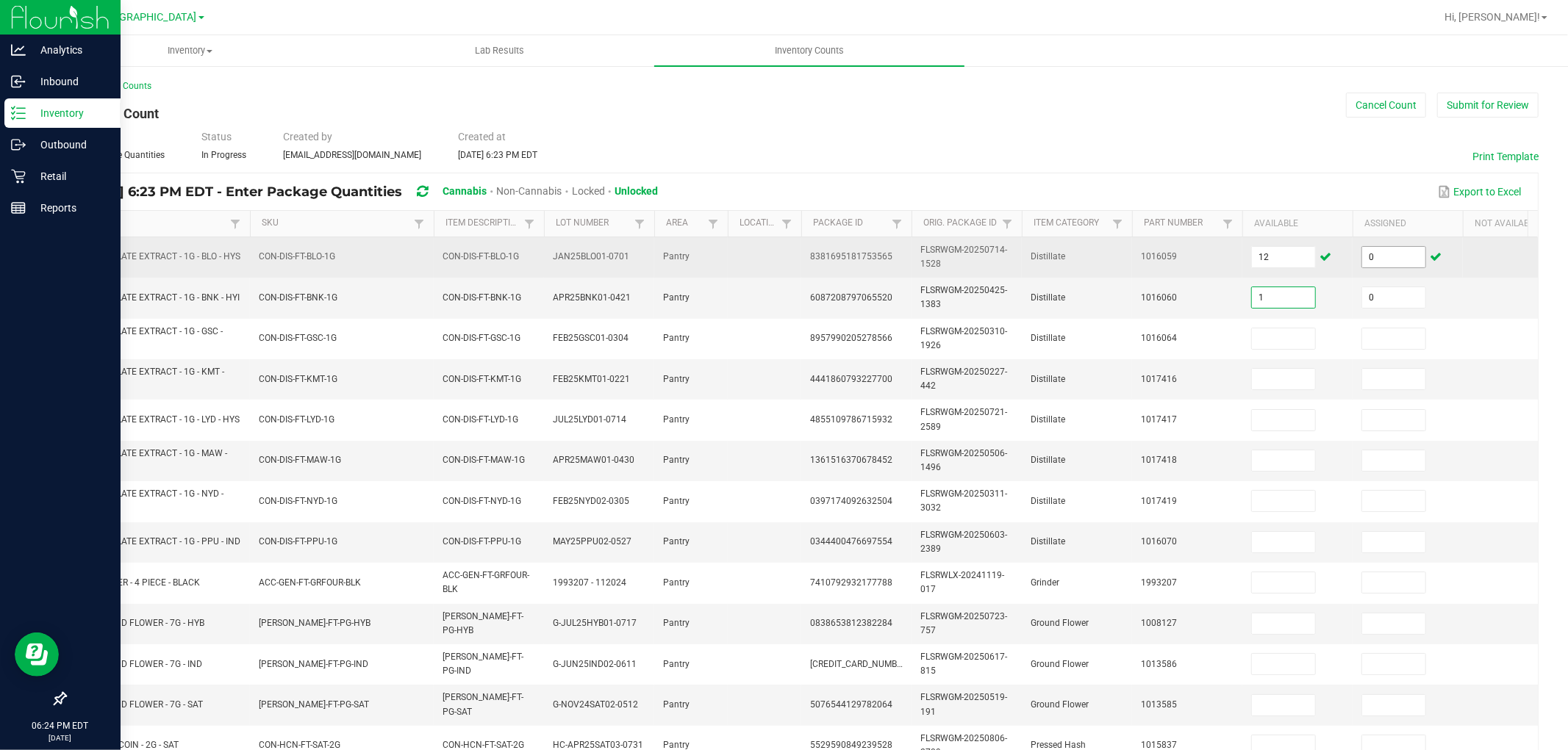
type input "0"
type input "5"
type input "0"
type input "8"
type input "0"
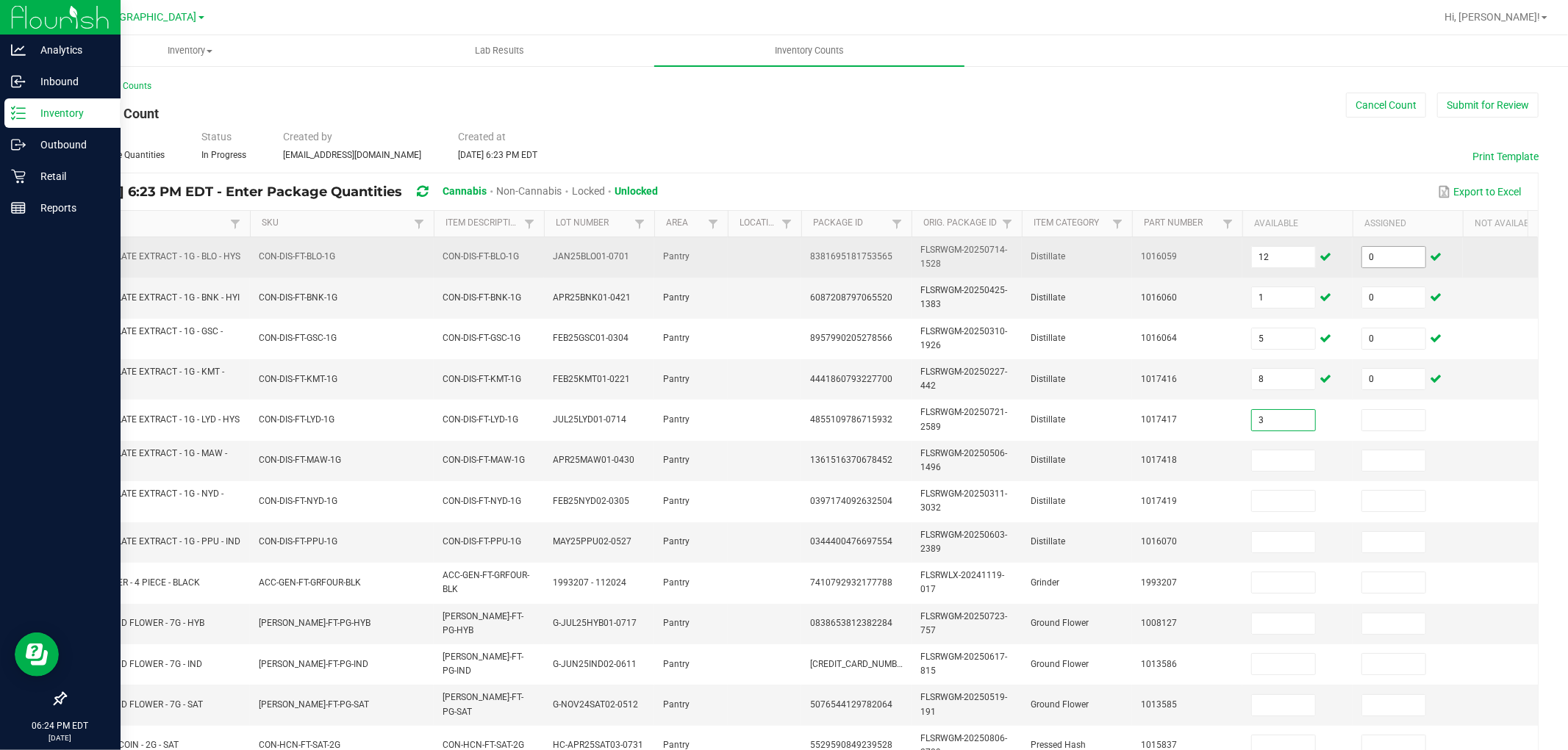
type input "3"
type input "0"
type input "3"
type input "0"
type input "5"
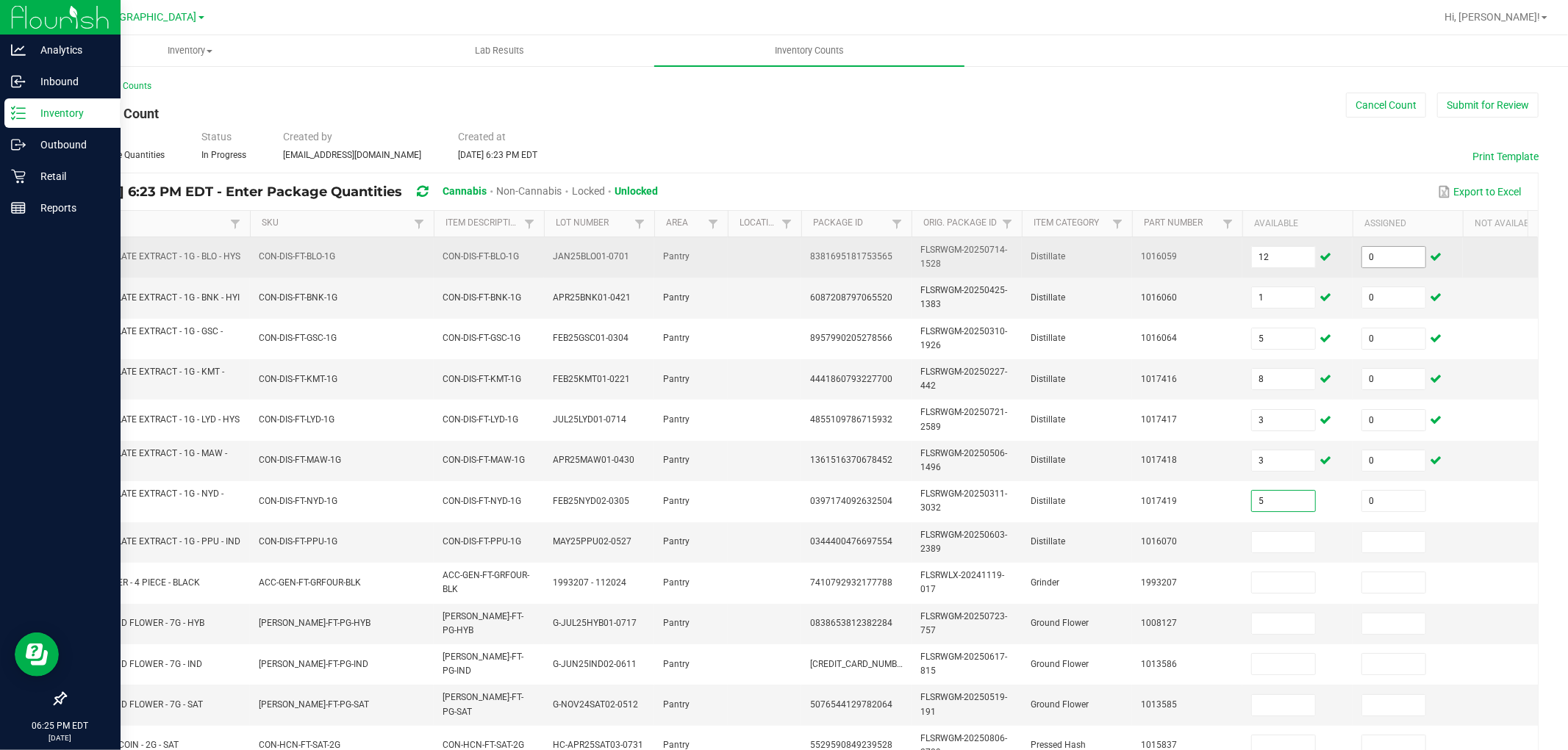
type input "0"
type input "8"
type input "0"
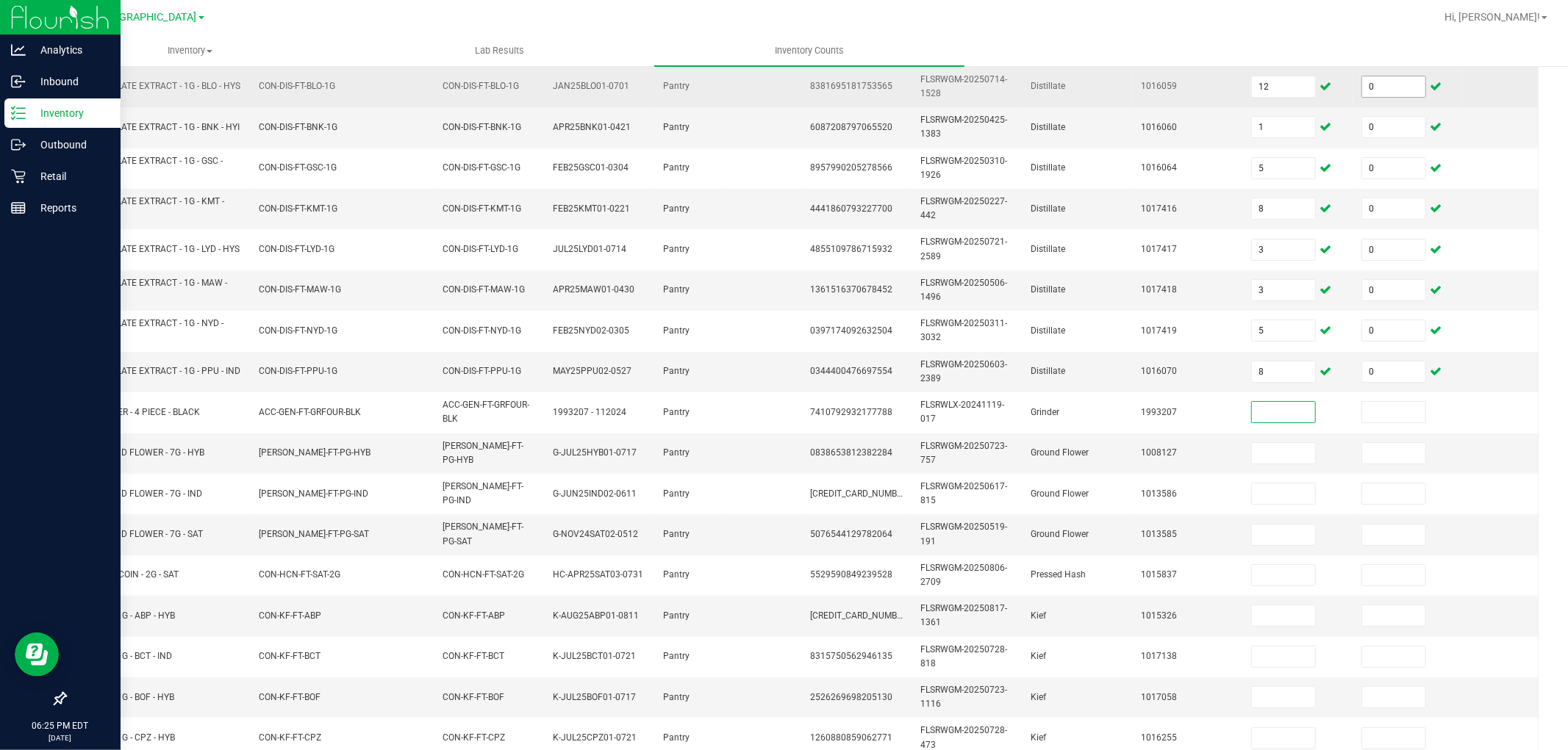
scroll to position [195, 0]
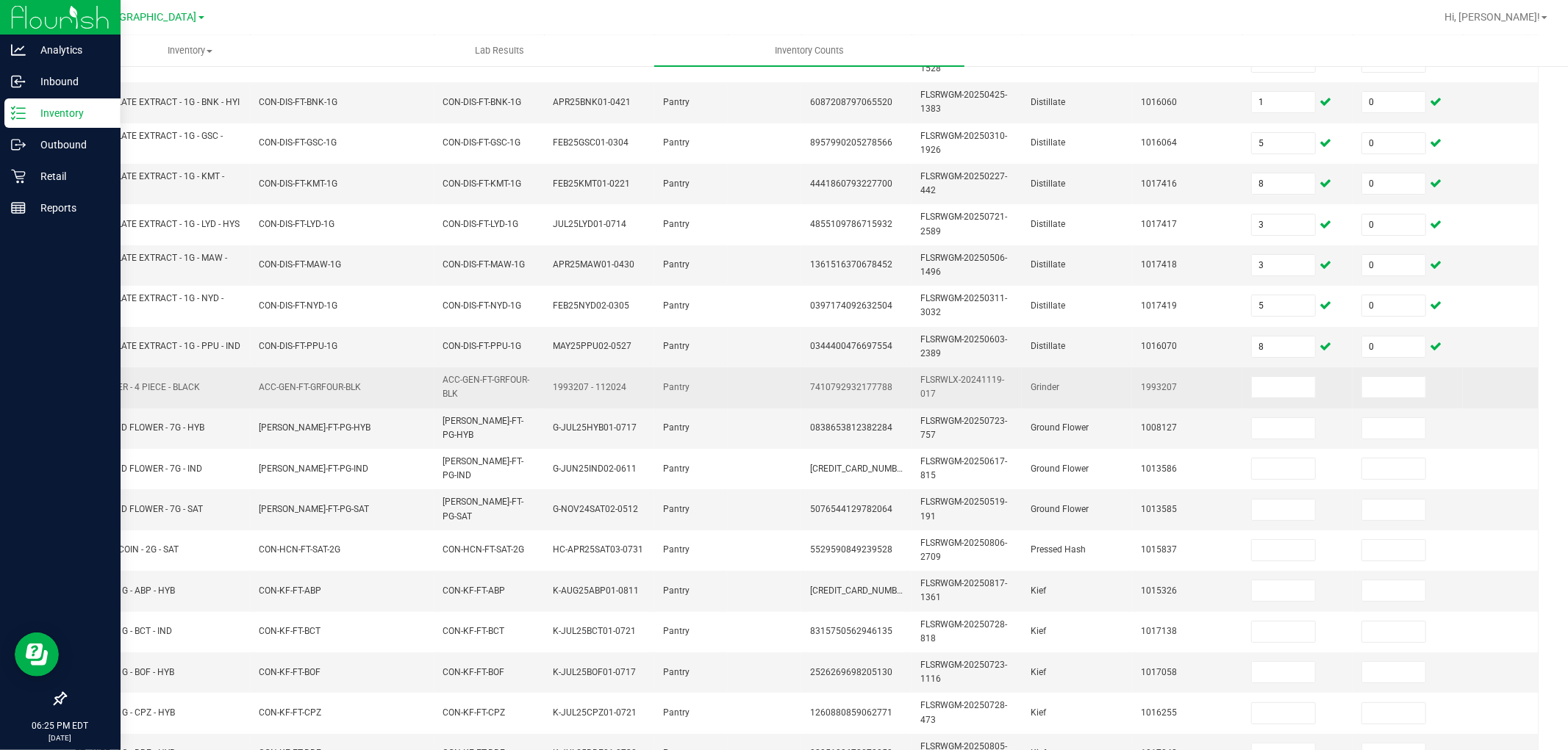
click at [169, 386] on span "FT - GRINDER - 4 PIECE - BLACK" at bounding box center [137, 386] width 125 height 10
copy span "FT - GRINDER - 4 PIECE - BLACK"
click at [1269, 390] on input at bounding box center [1283, 387] width 63 height 21
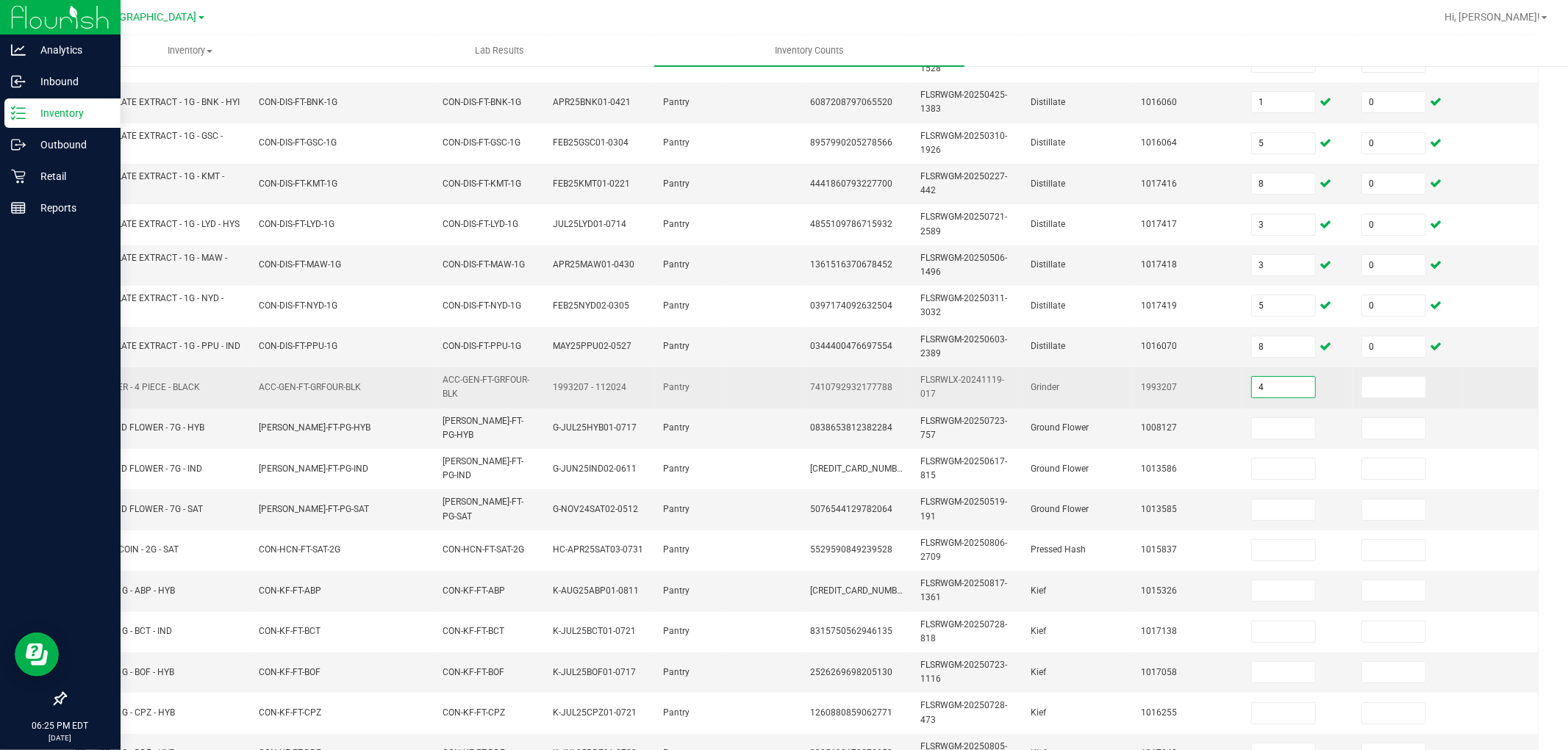
type input "4"
type input "0"
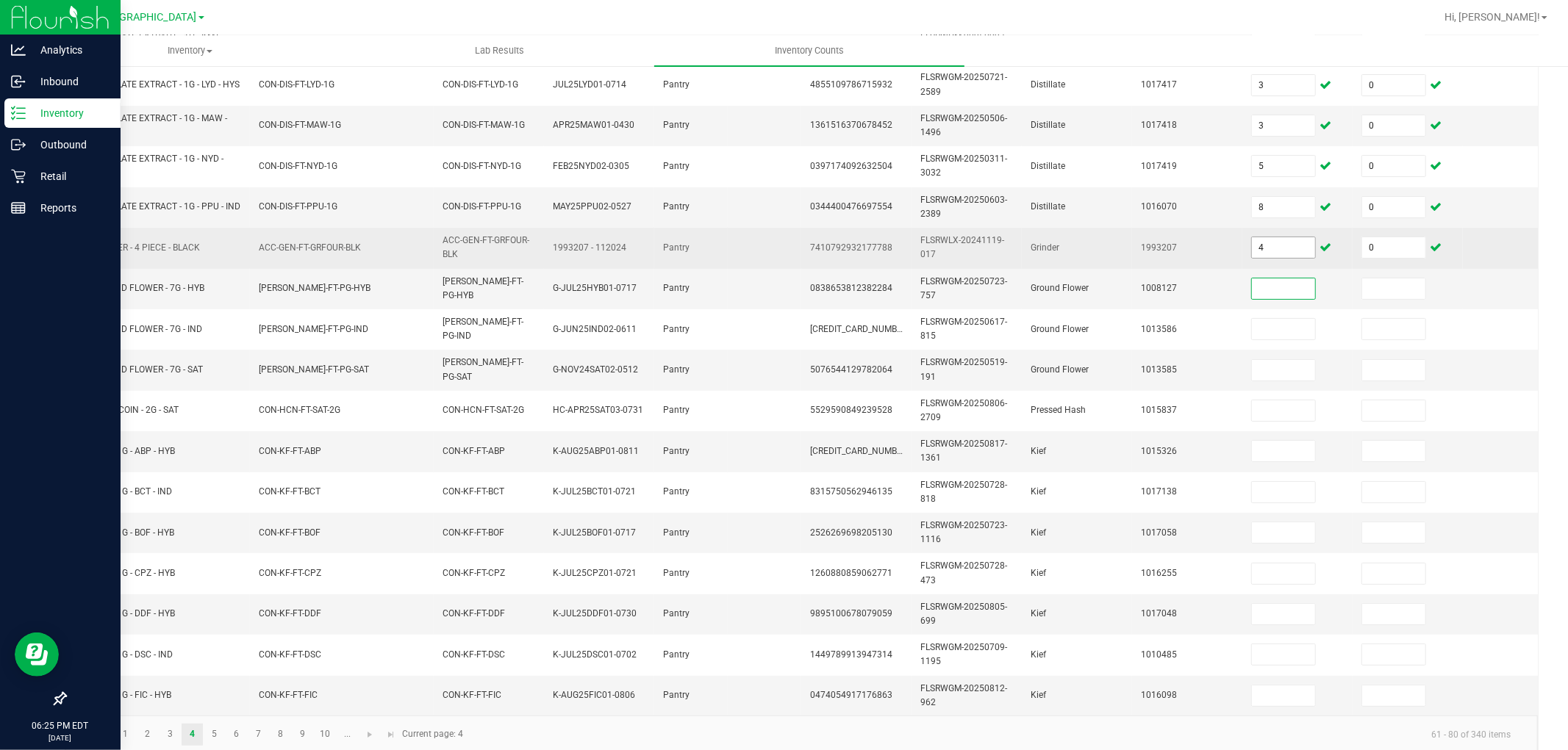
scroll to position [338, 0]
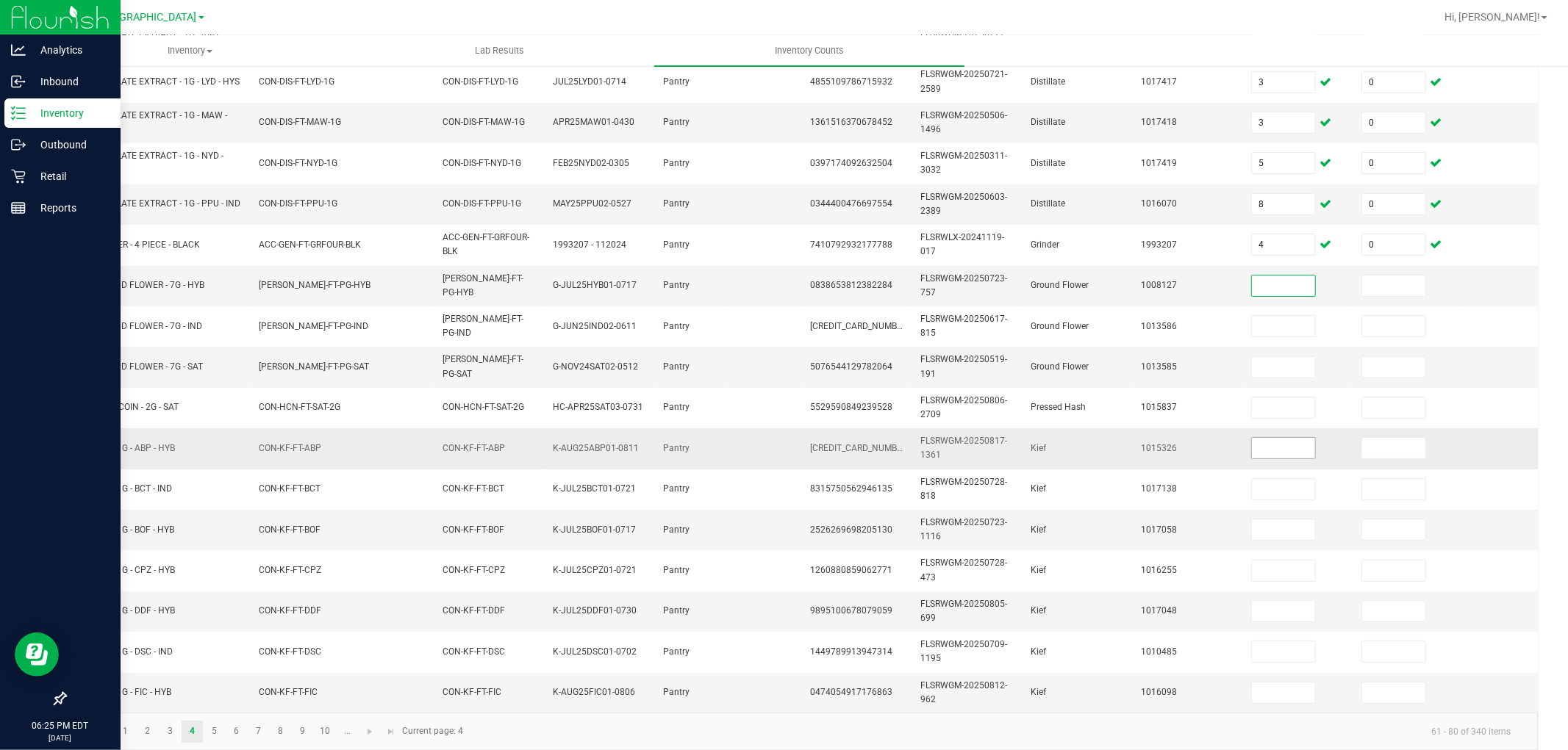
click at [1268, 449] on input at bounding box center [1283, 448] width 63 height 21
type input "7"
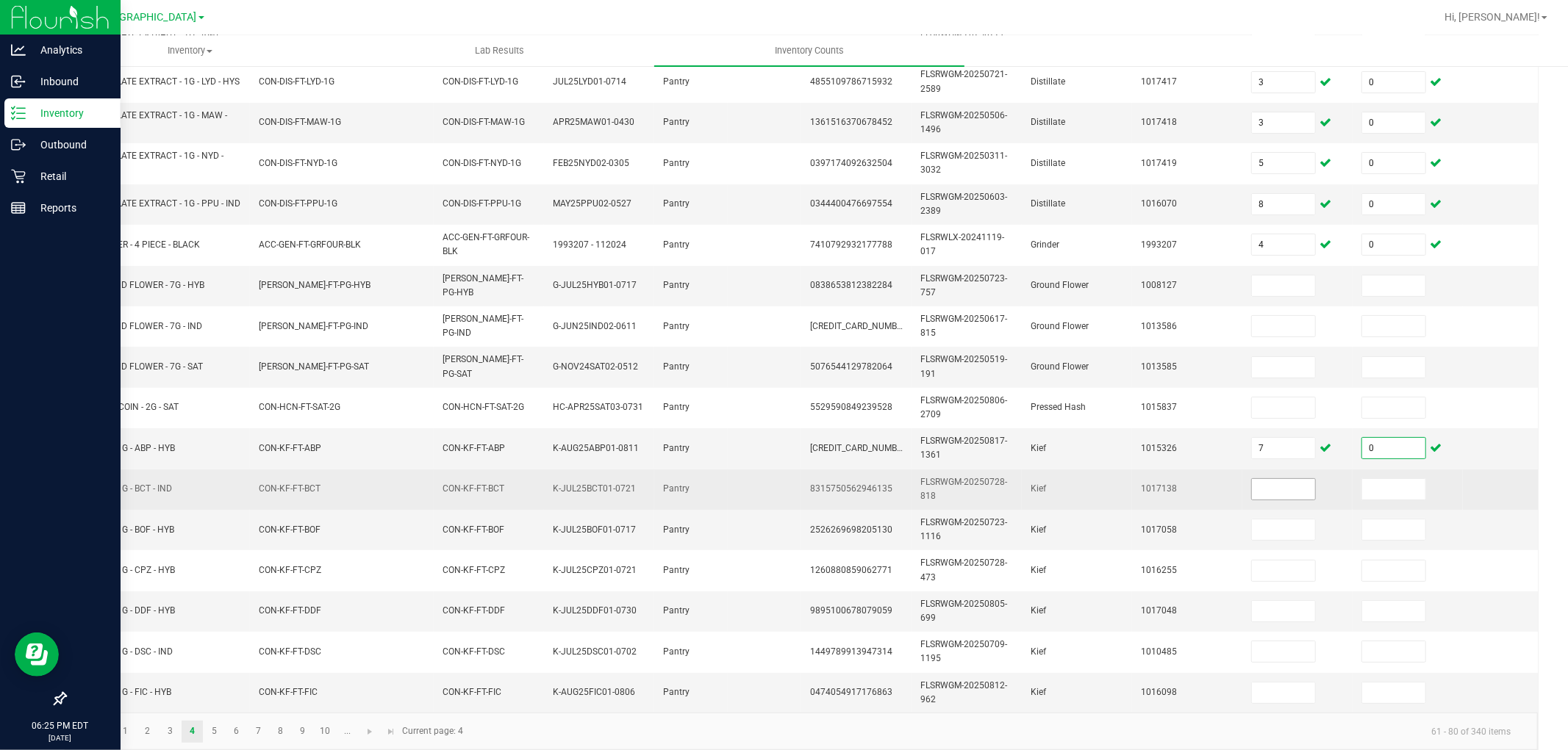
type input "0"
click at [1277, 491] on input at bounding box center [1283, 490] width 63 height 21
type input "2"
type input "0"
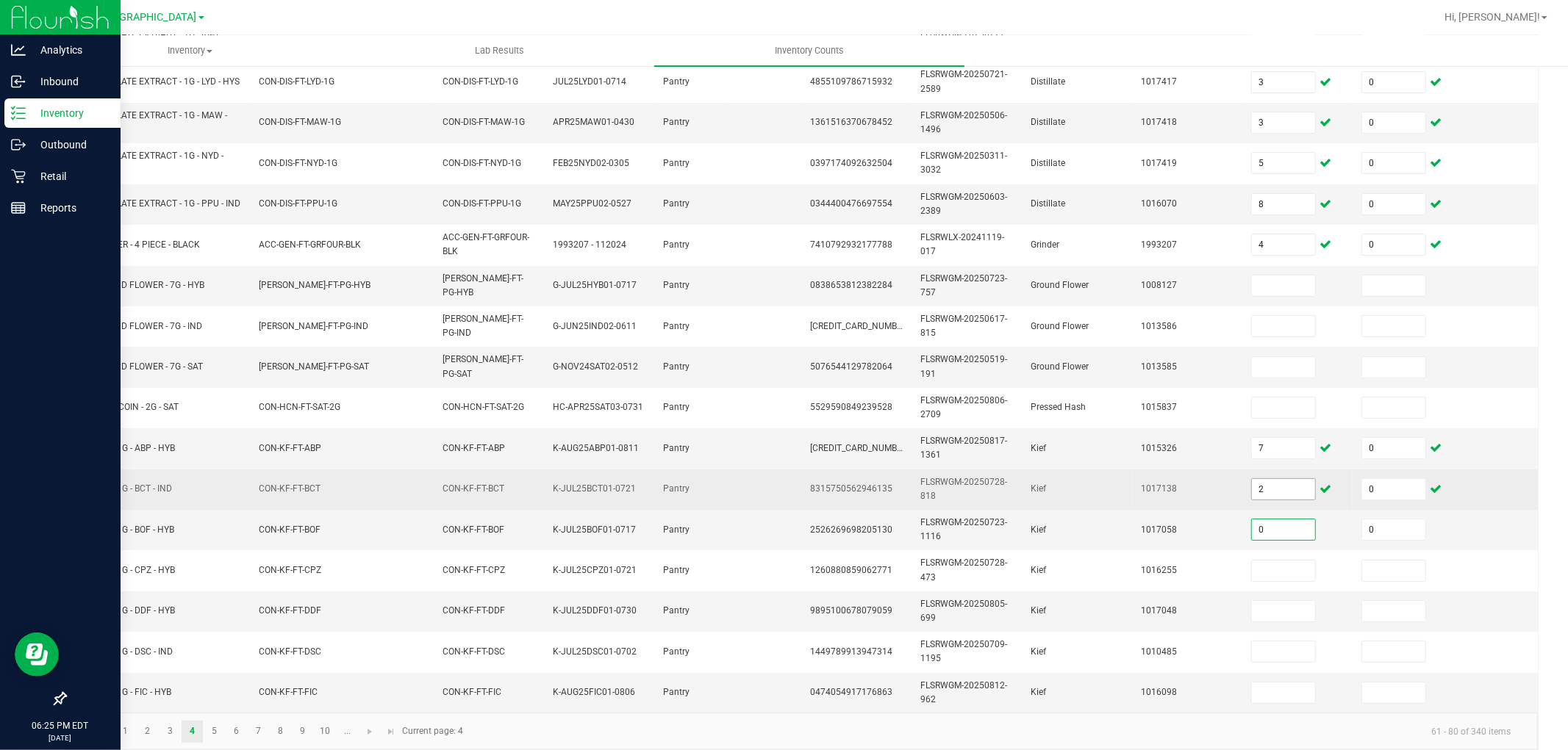
type input "0"
type input "6"
type input "0"
type input "4"
type input "0"
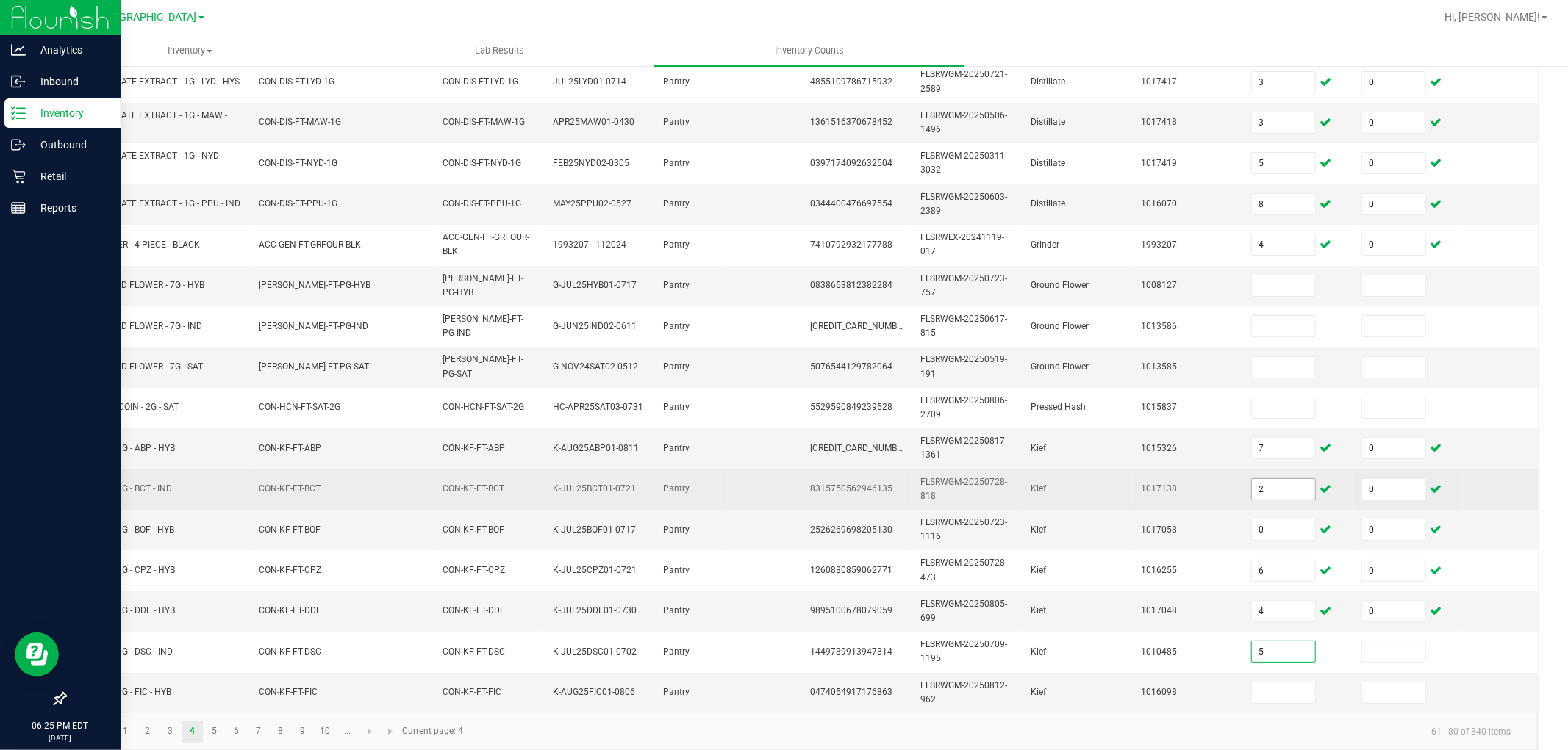
type input "5"
type input "0"
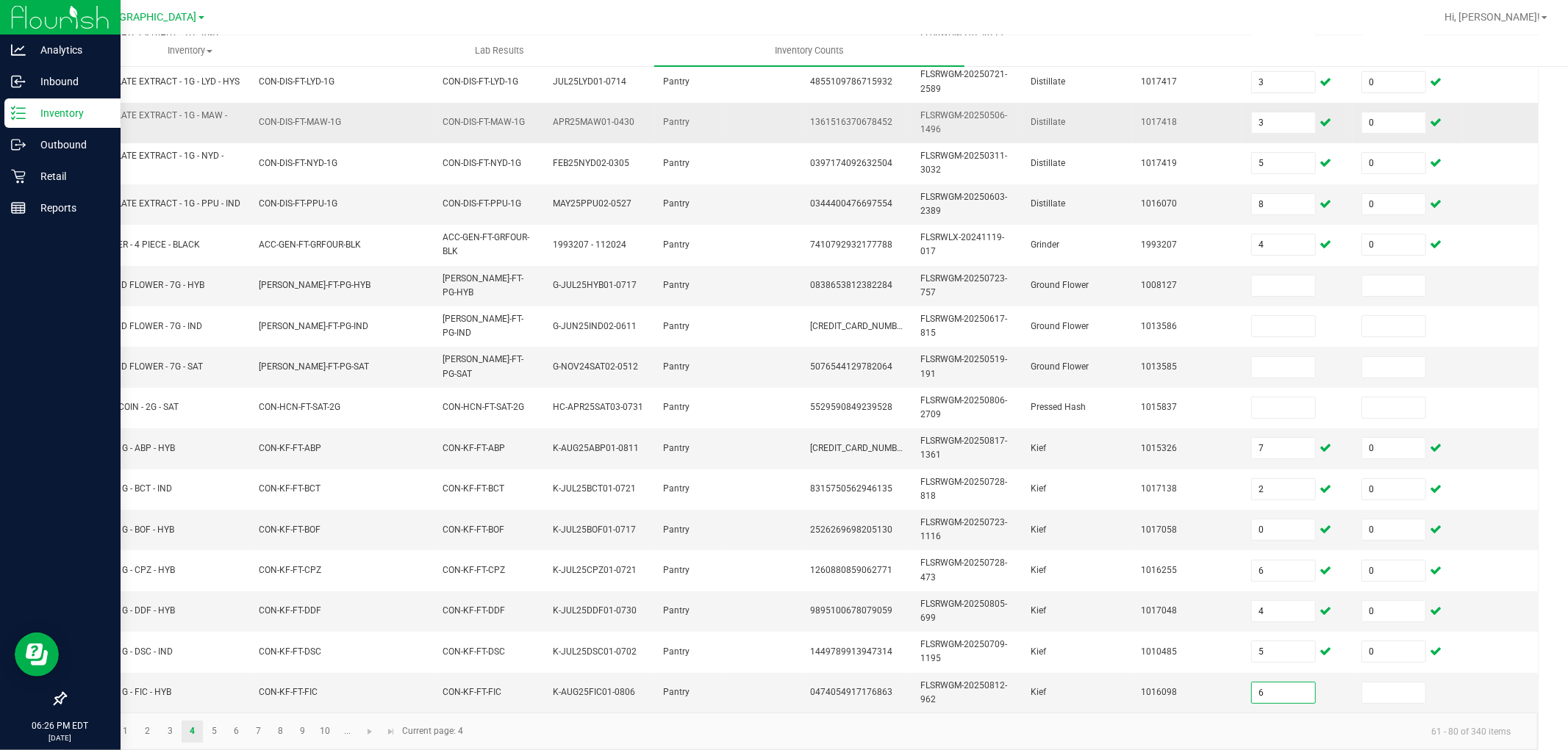
type input "6"
click at [1409, 675] on input at bounding box center [1393, 692] width 63 height 21
type input "0"
click at [214, 675] on link "5" at bounding box center [214, 732] width 21 height 22
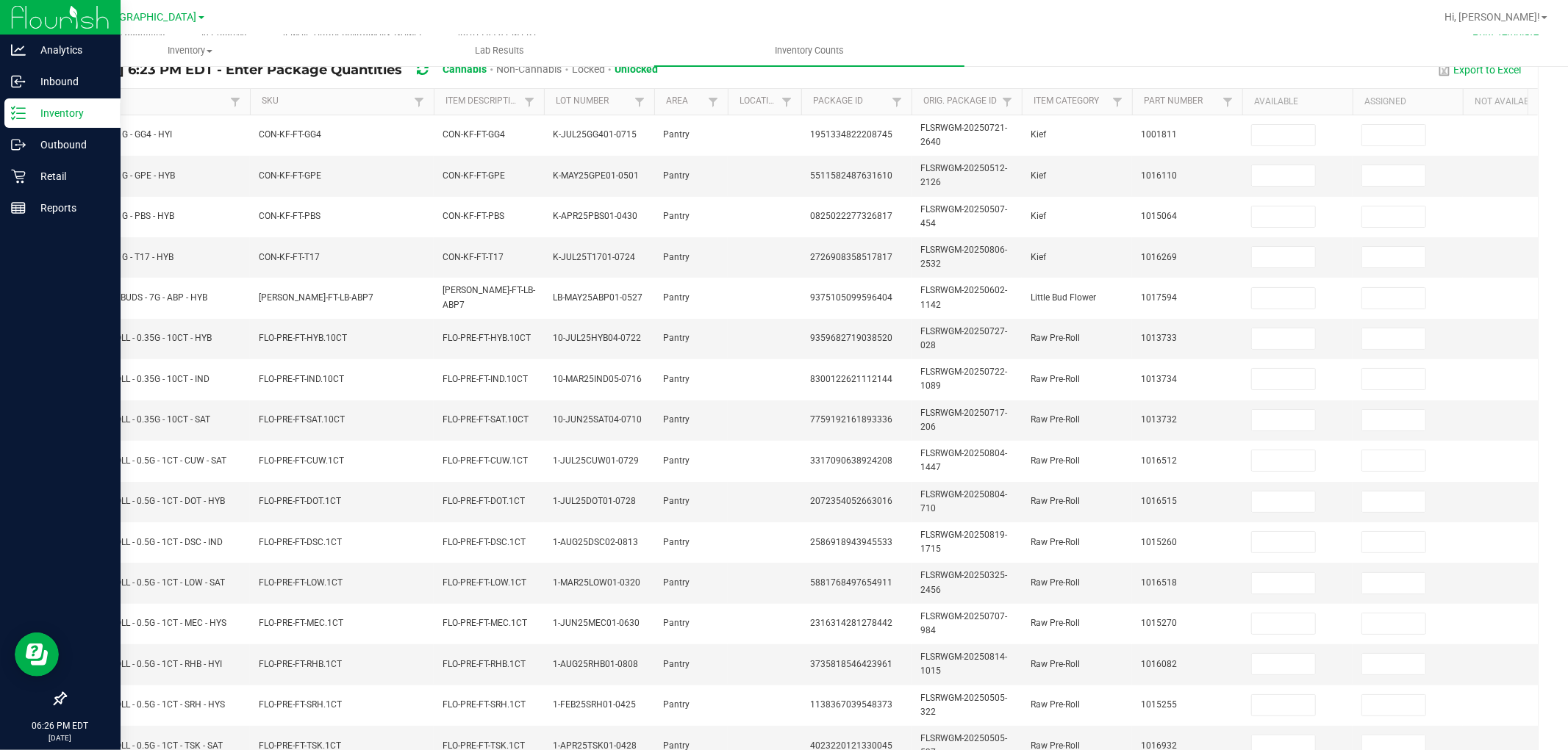
scroll to position [0, 0]
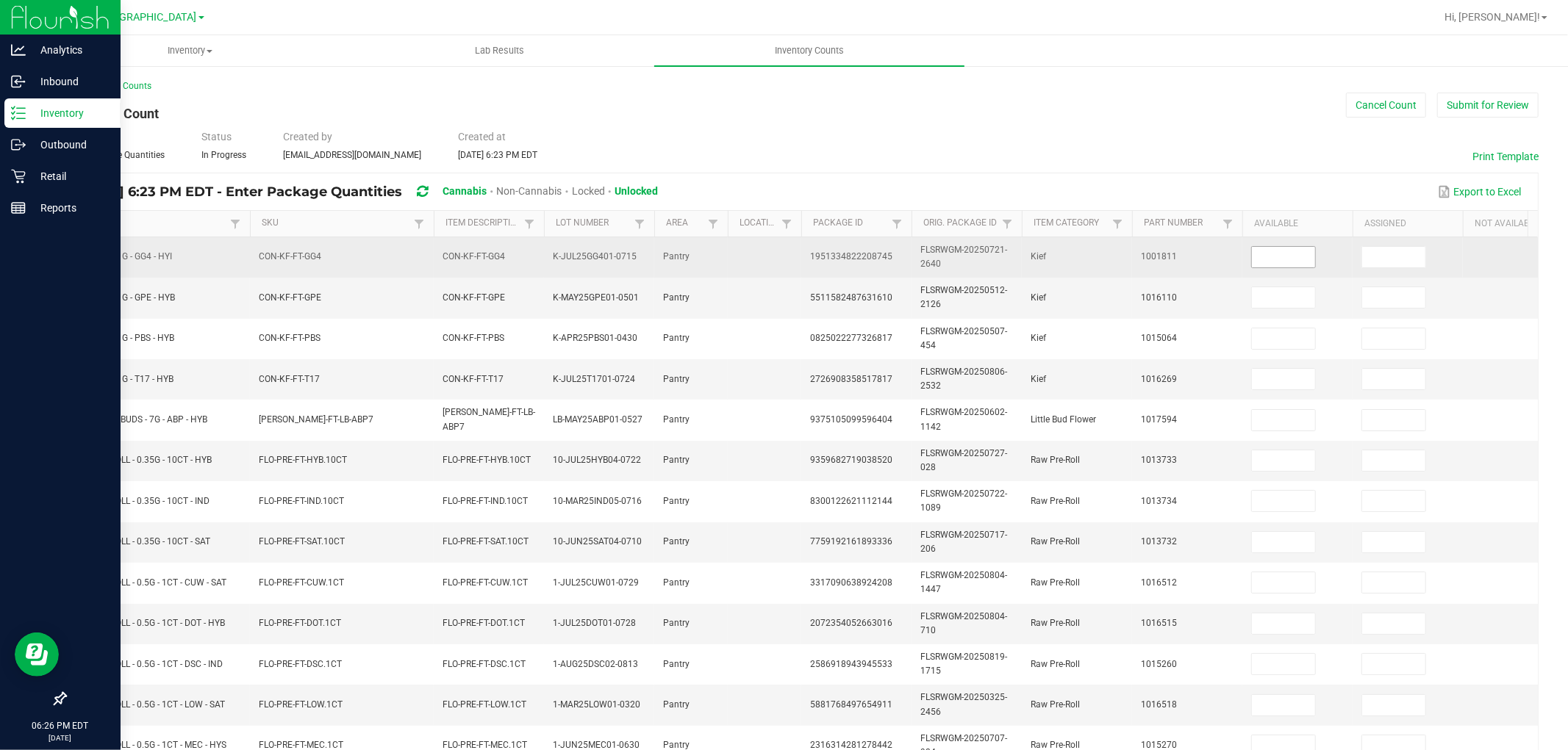
click at [1274, 258] on input at bounding box center [1283, 257] width 63 height 21
type input "8"
click at [1369, 259] on input at bounding box center [1393, 257] width 63 height 21
type input "0"
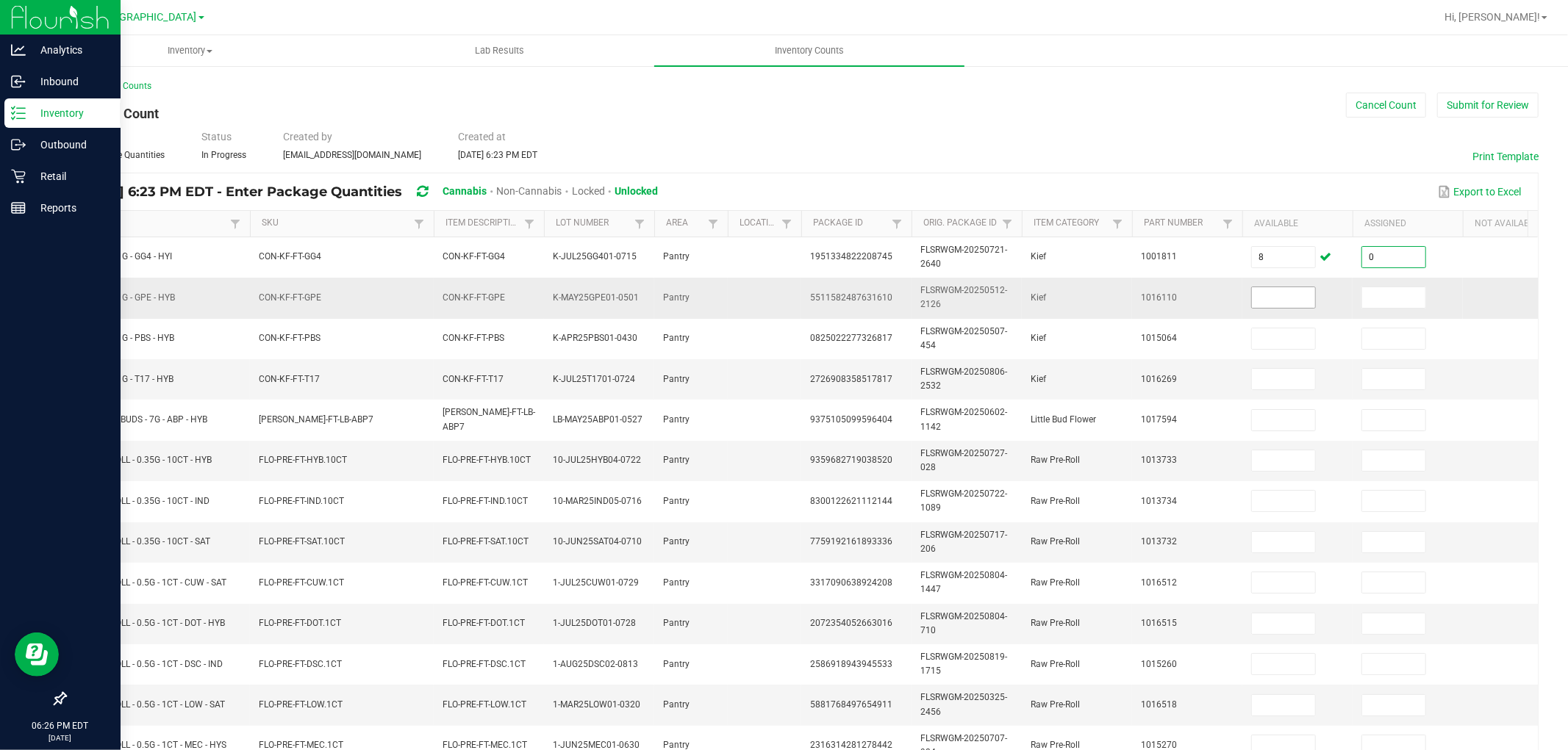
click at [1292, 296] on input at bounding box center [1283, 298] width 63 height 21
type input "2"
click at [1374, 297] on input at bounding box center [1393, 298] width 63 height 21
type input "0"
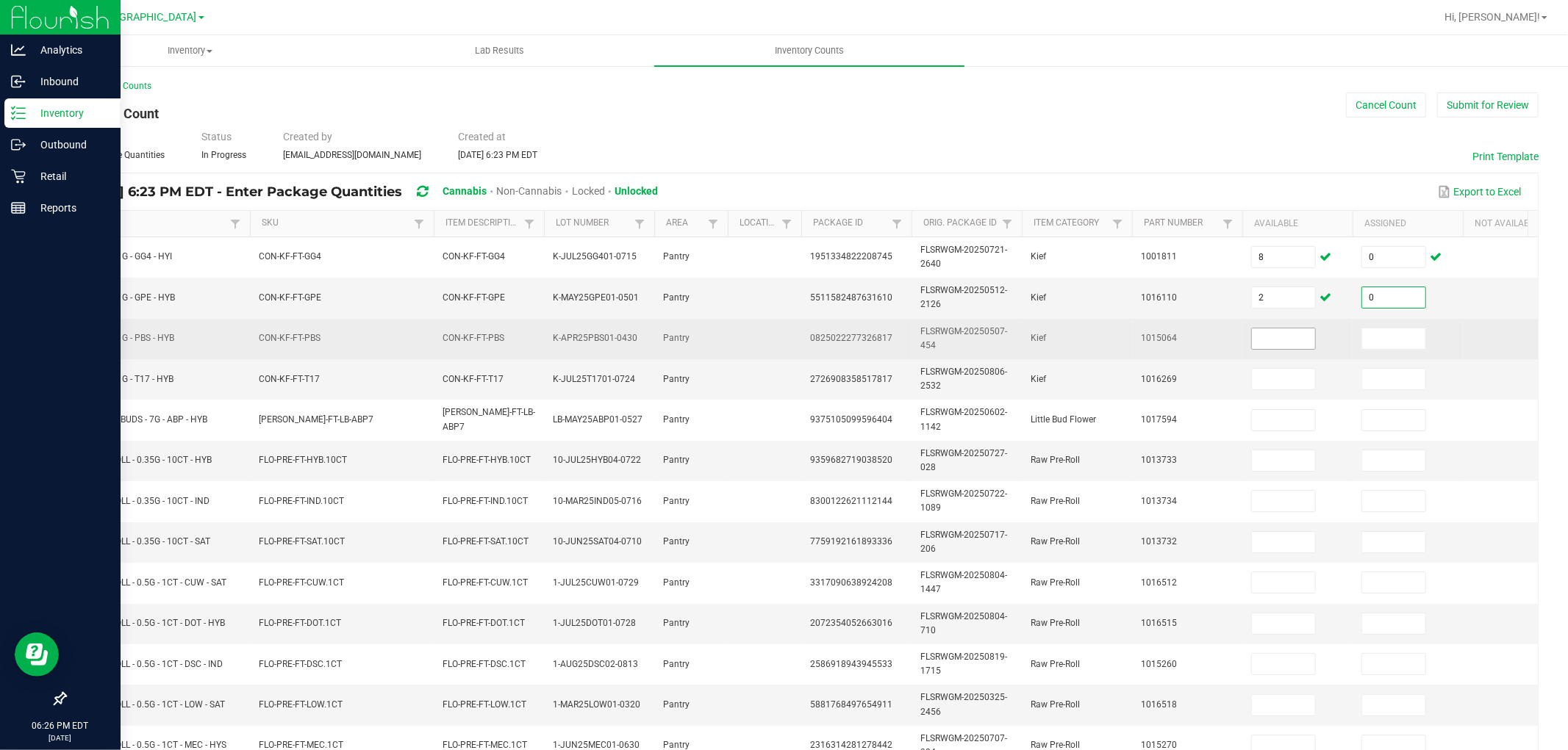
click at [1283, 336] on input at bounding box center [1283, 339] width 63 height 21
type input "1"
click at [1390, 339] on input at bounding box center [1393, 339] width 63 height 21
type input "0"
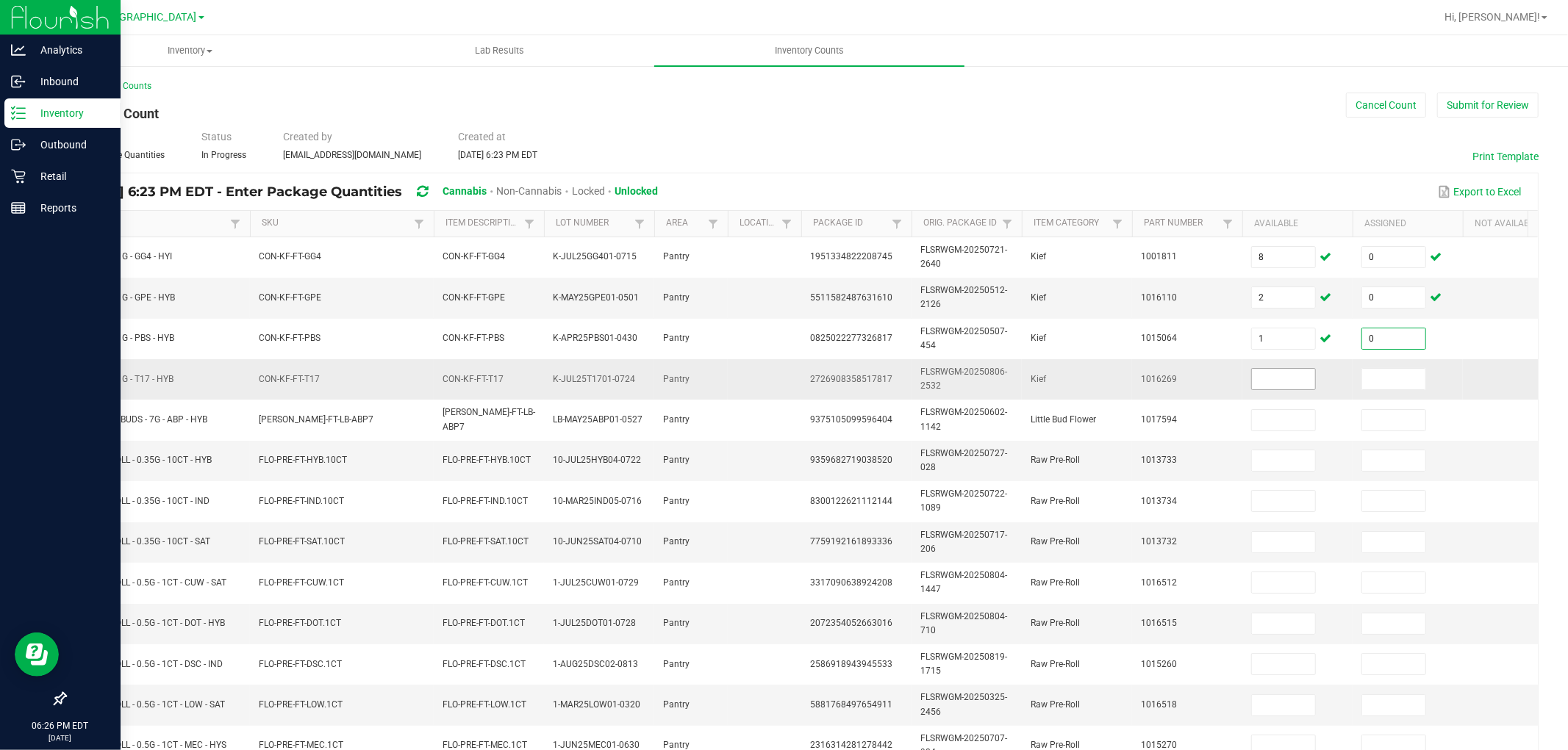
click at [1302, 375] on input at bounding box center [1283, 379] width 63 height 21
type input "2"
type input "5"
click at [1383, 377] on input at bounding box center [1393, 379] width 63 height 21
type input "0"
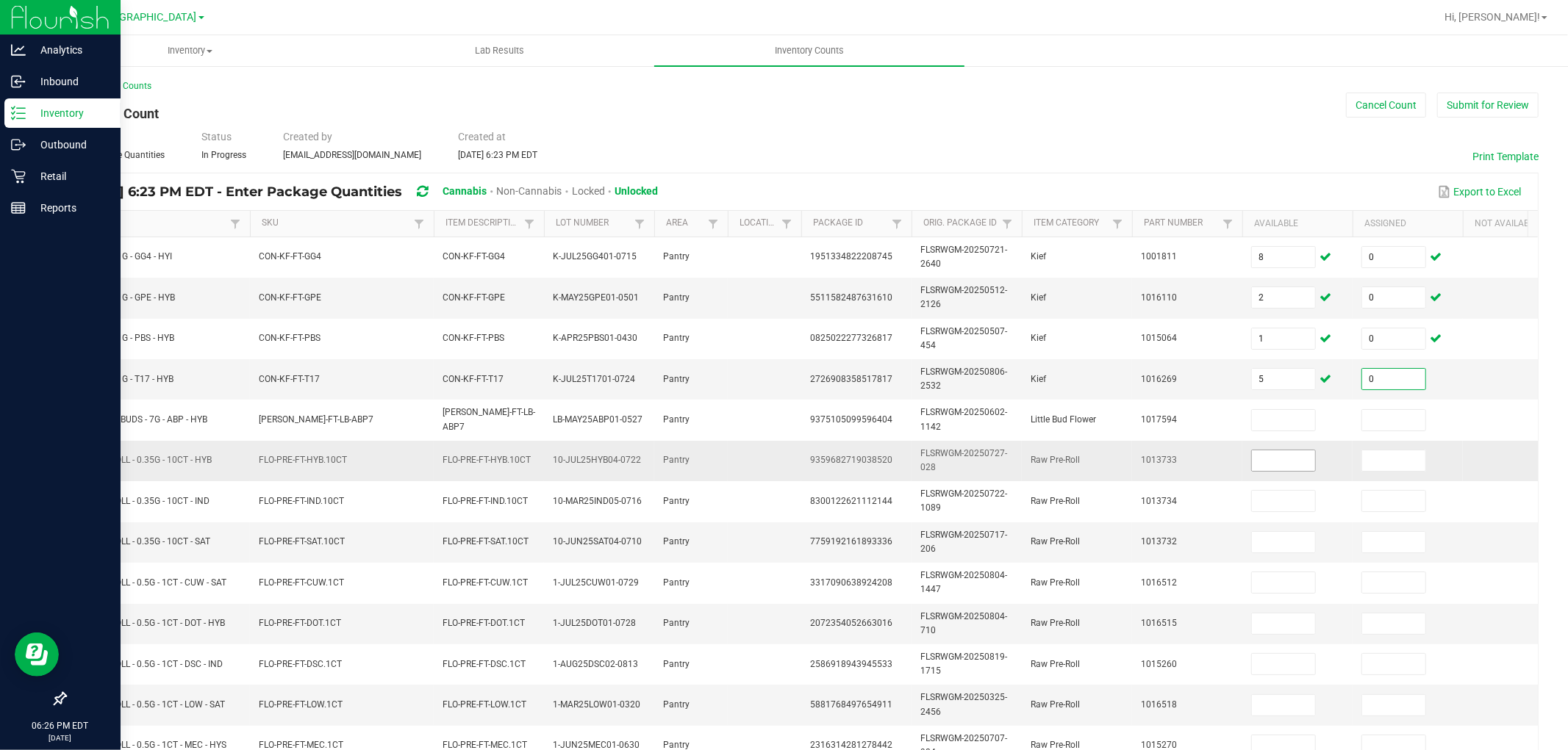
click at [1295, 453] on input at bounding box center [1283, 460] width 63 height 21
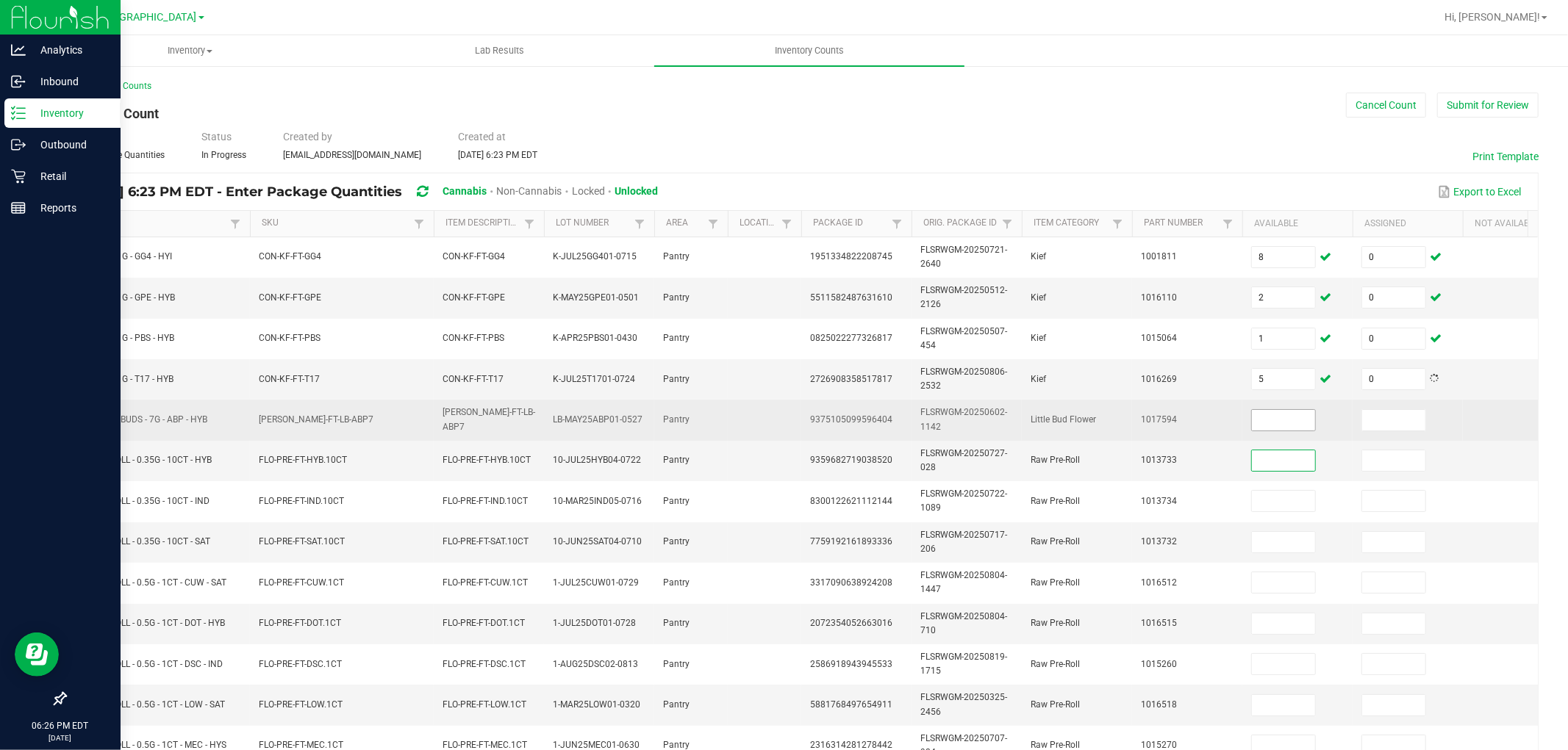
click at [1283, 420] on input at bounding box center [1283, 420] width 63 height 21
type input "6"
type input "0"
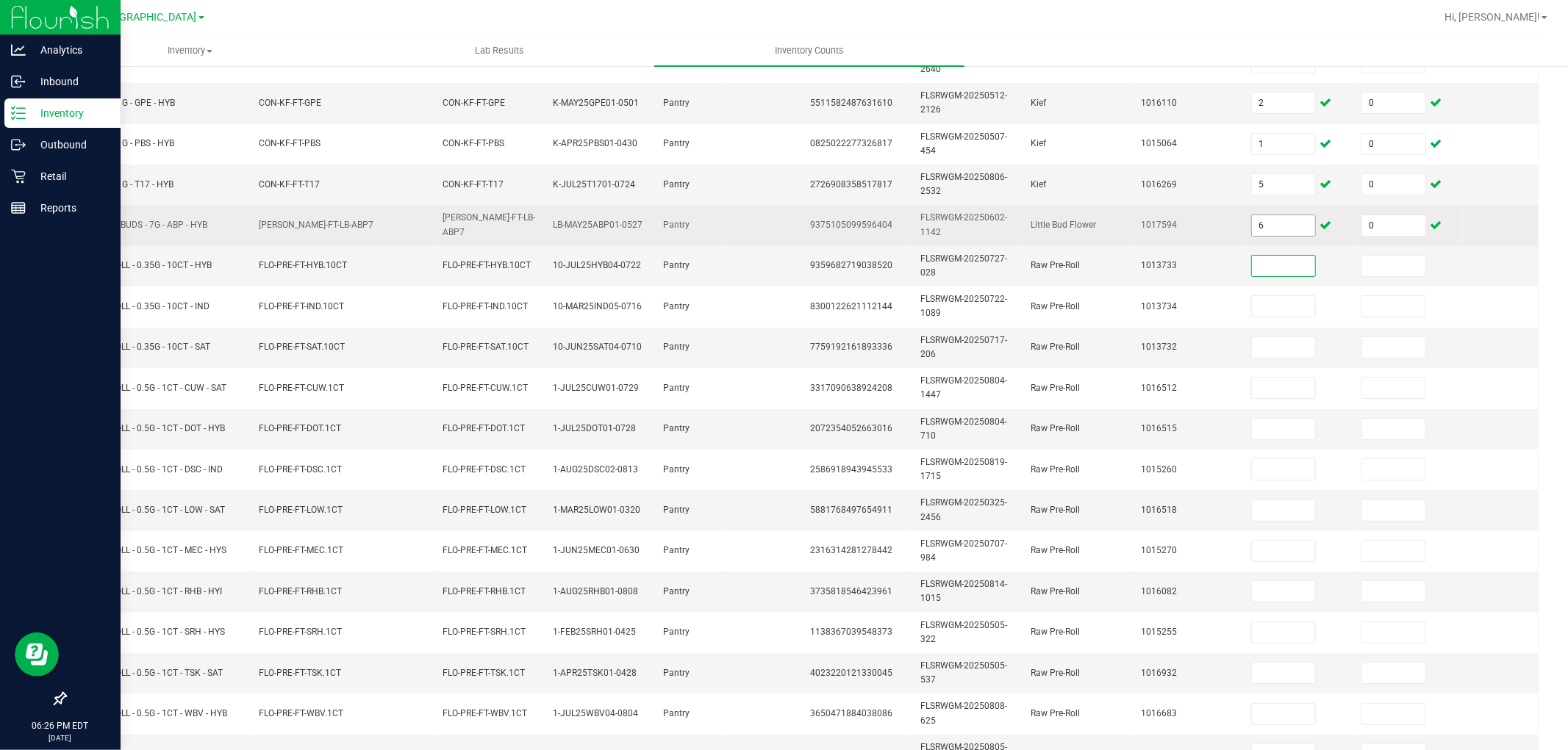
scroll to position [259, 0]
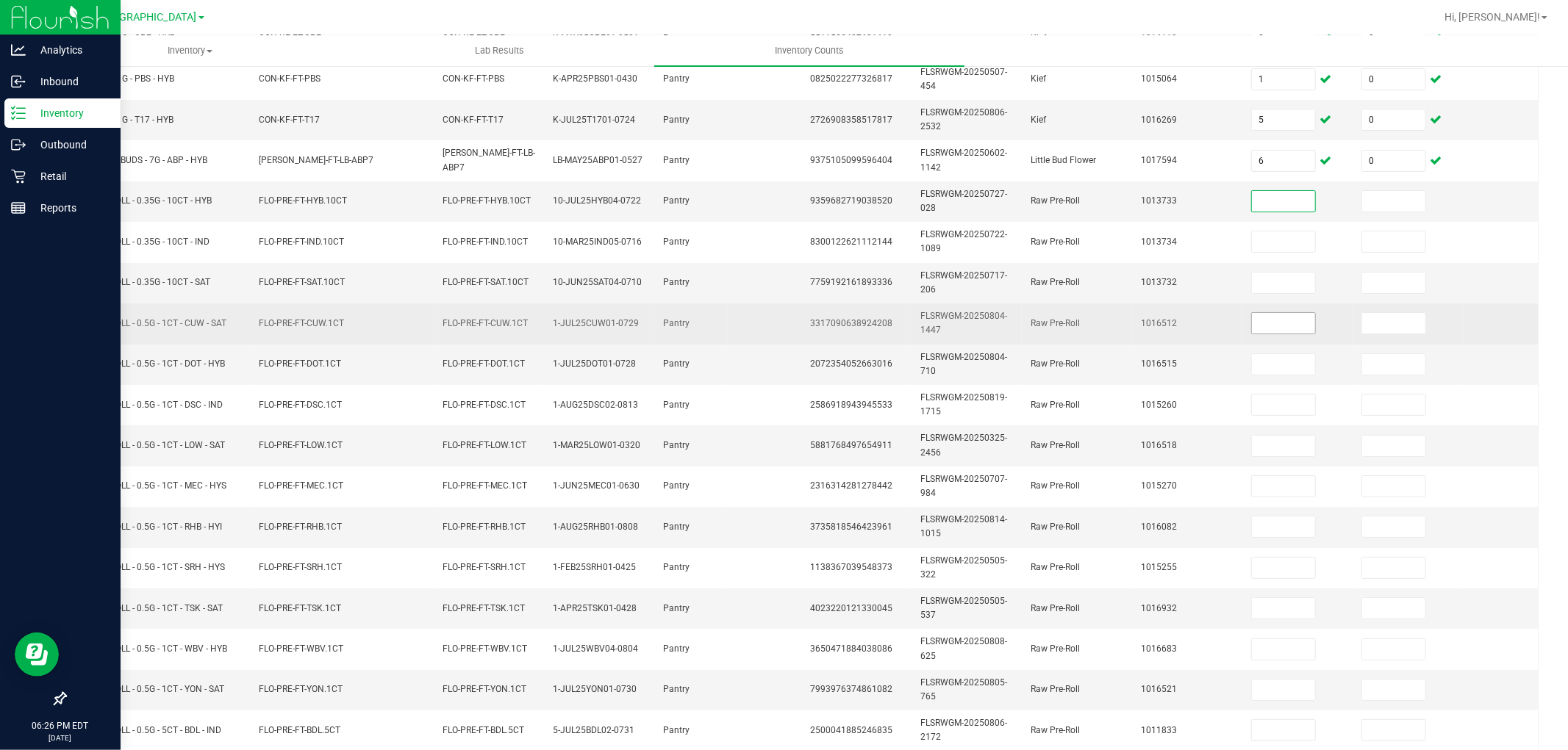
click at [1276, 325] on input at bounding box center [1283, 323] width 63 height 21
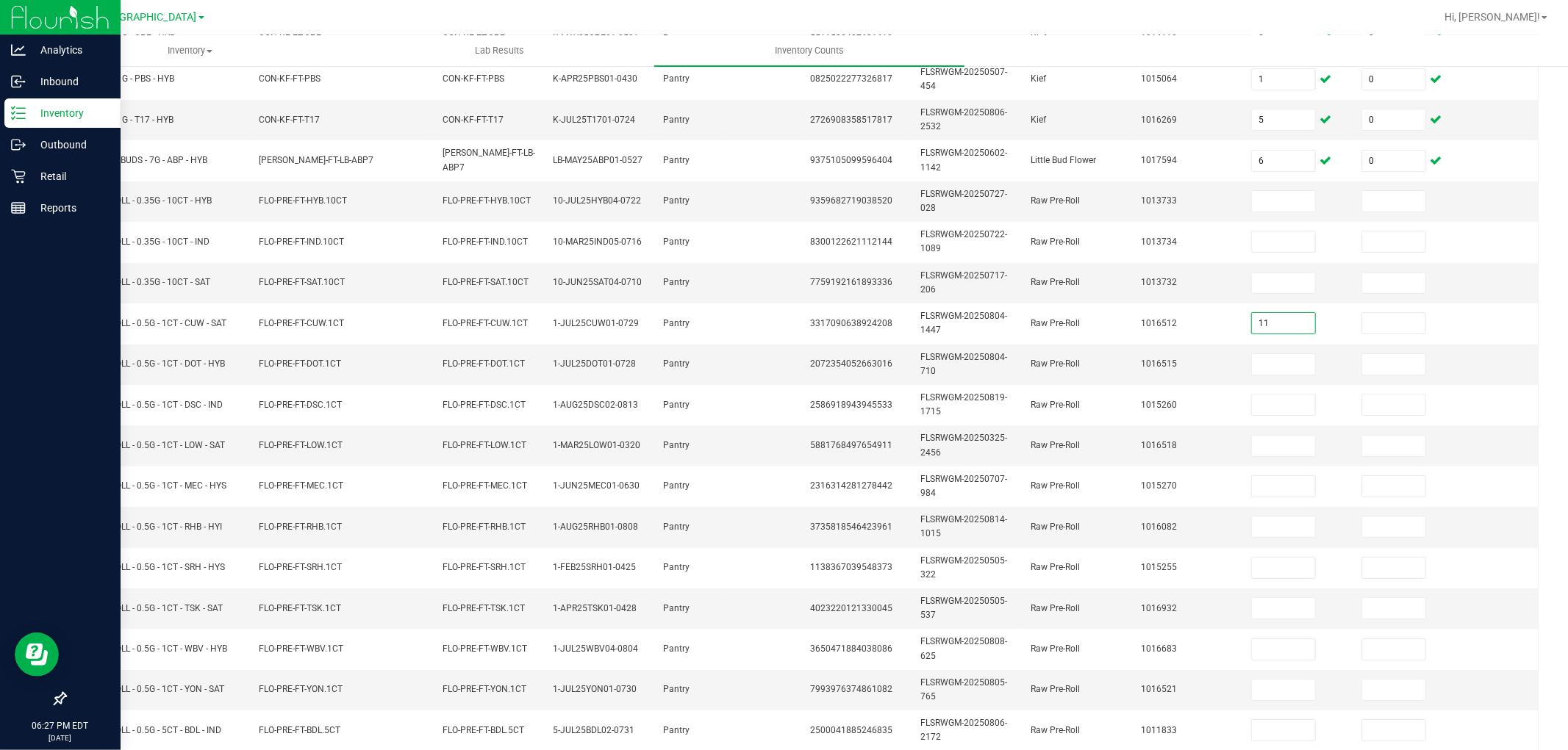
type input "11"
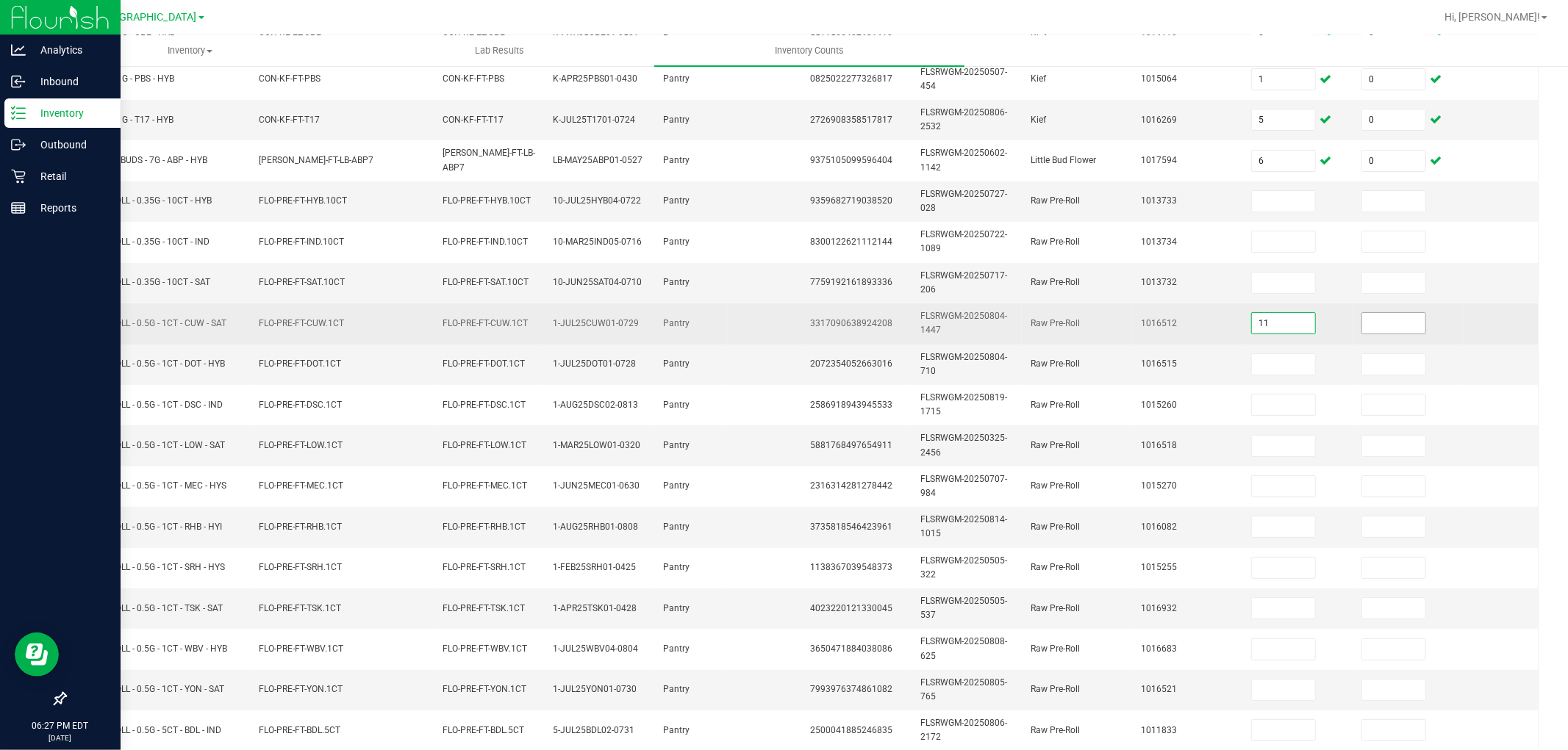
click at [1380, 324] on input at bounding box center [1393, 323] width 63 height 21
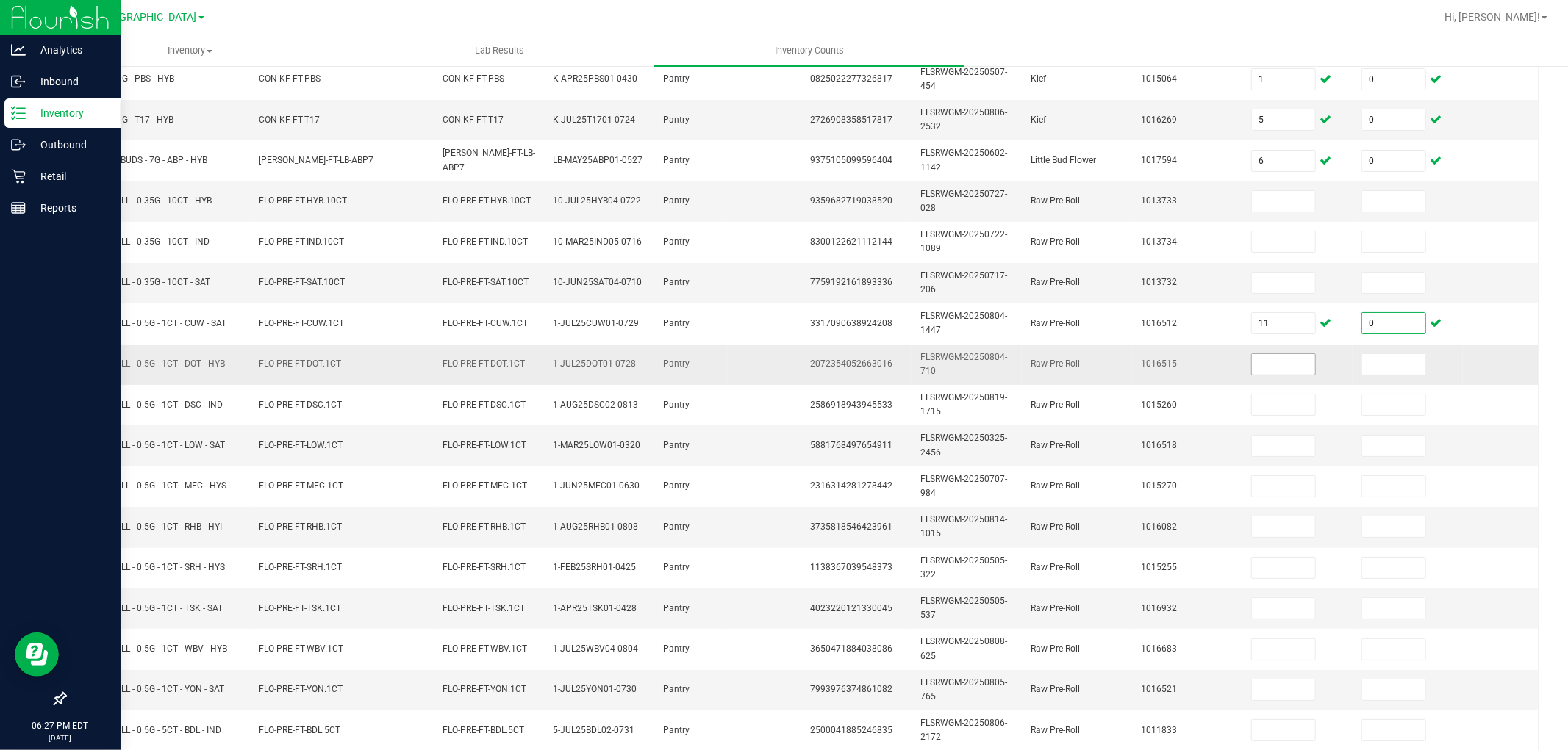
type input "0"
click at [1291, 360] on input at bounding box center [1283, 364] width 63 height 21
type input "16"
click at [1403, 364] on input at bounding box center [1393, 364] width 63 height 21
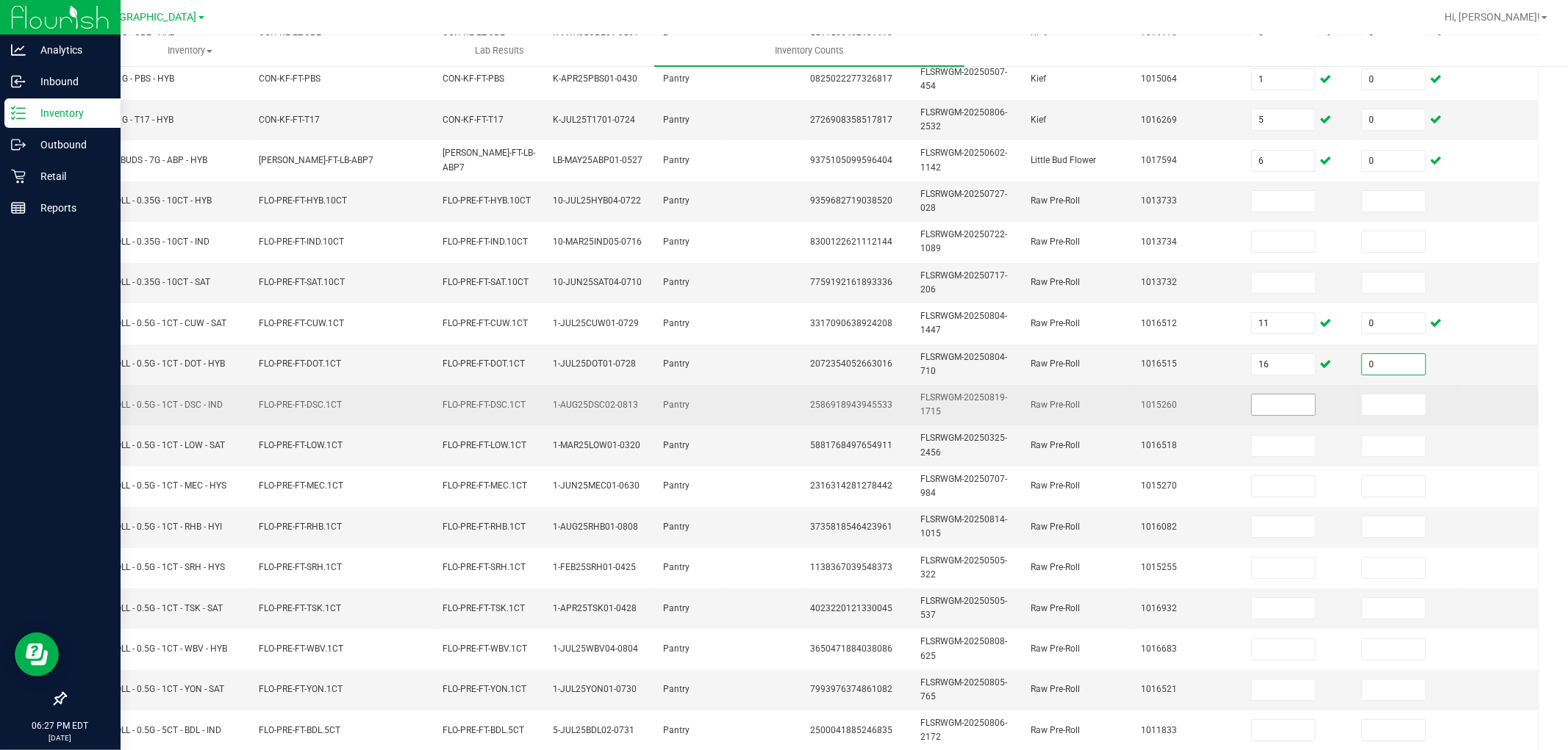
click at [1315, 395] on div at bounding box center [1315, 395] width 0 height 0
type input "0"
click at [1268, 406] on input at bounding box center [1283, 405] width 63 height 21
type input "12"
click at [1395, 410] on input at bounding box center [1393, 405] width 63 height 21
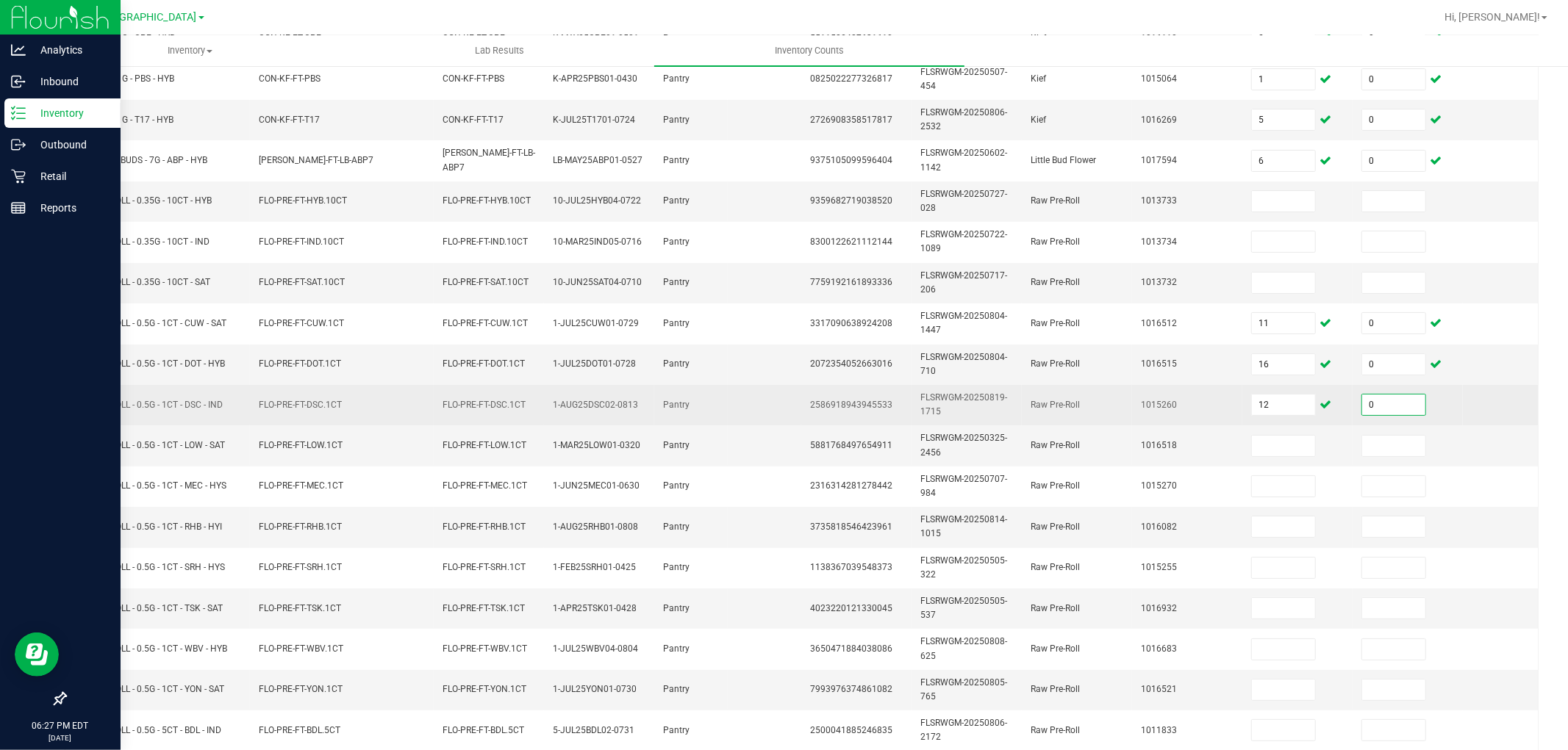
type input "0"
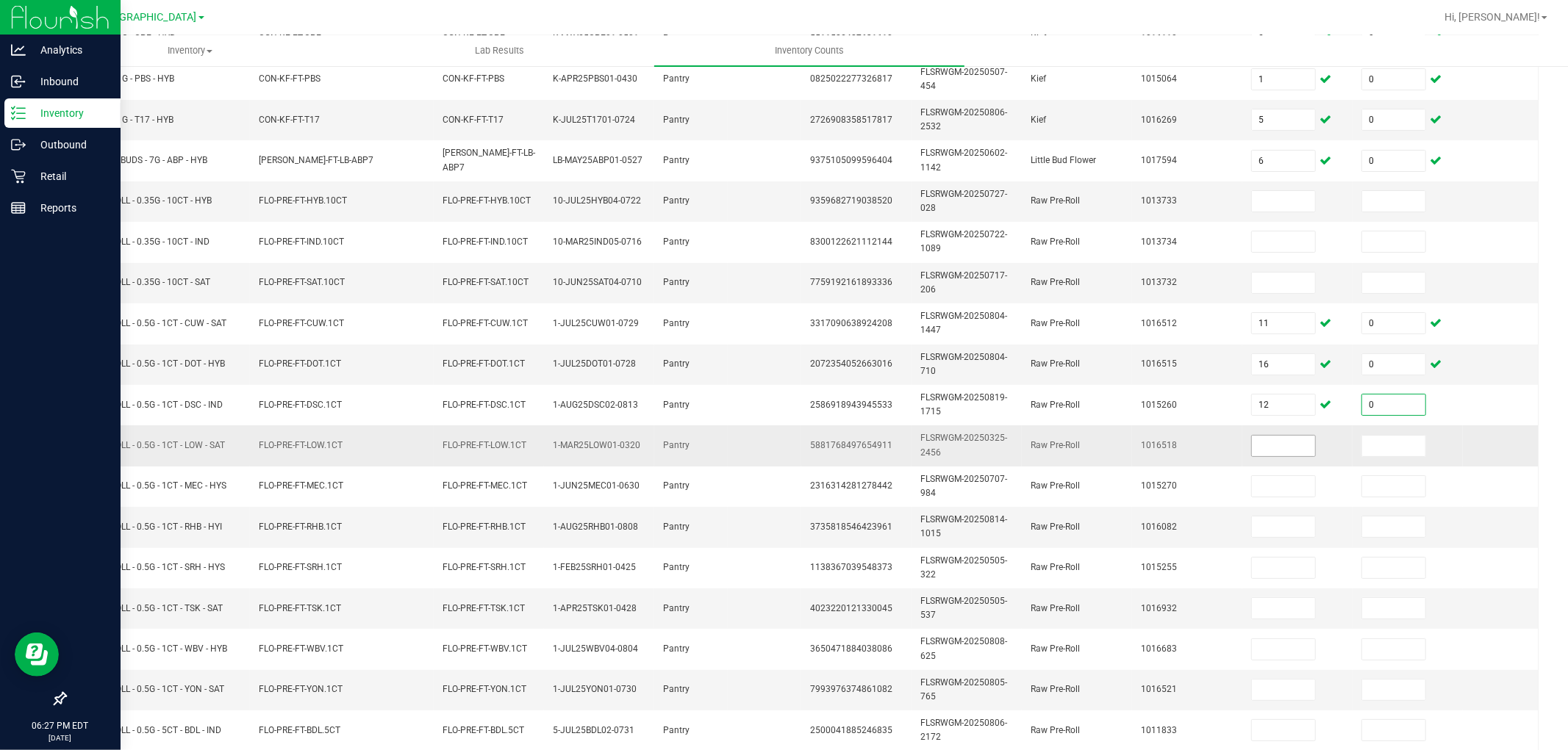
click at [1292, 444] on input at bounding box center [1283, 446] width 63 height 21
type input "8"
click at [1380, 446] on input at bounding box center [1393, 446] width 63 height 21
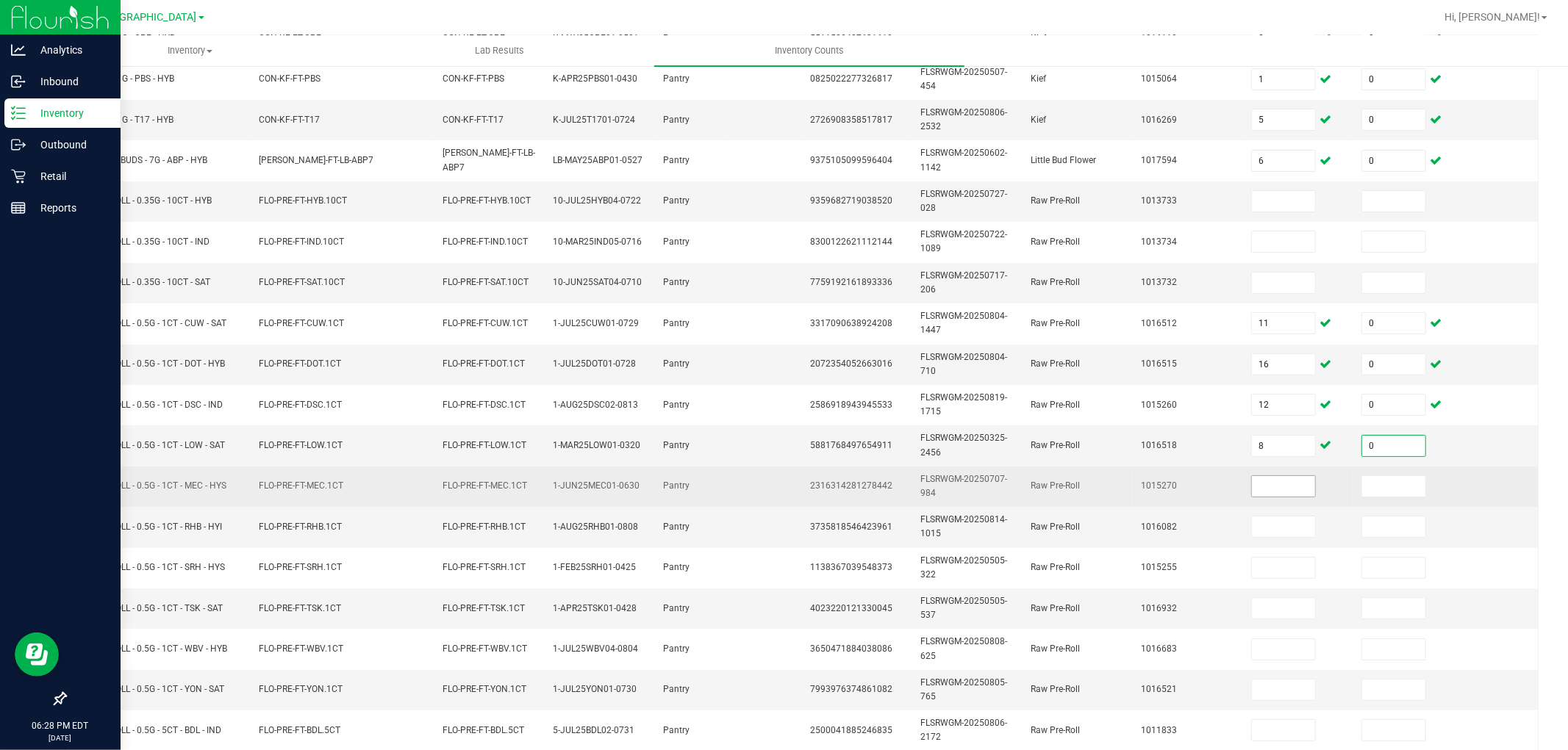
type input "0"
click at [1288, 481] on input at bounding box center [1283, 486] width 63 height 21
type input "22"
click at [1385, 485] on input at bounding box center [1393, 486] width 63 height 21
type input "1"
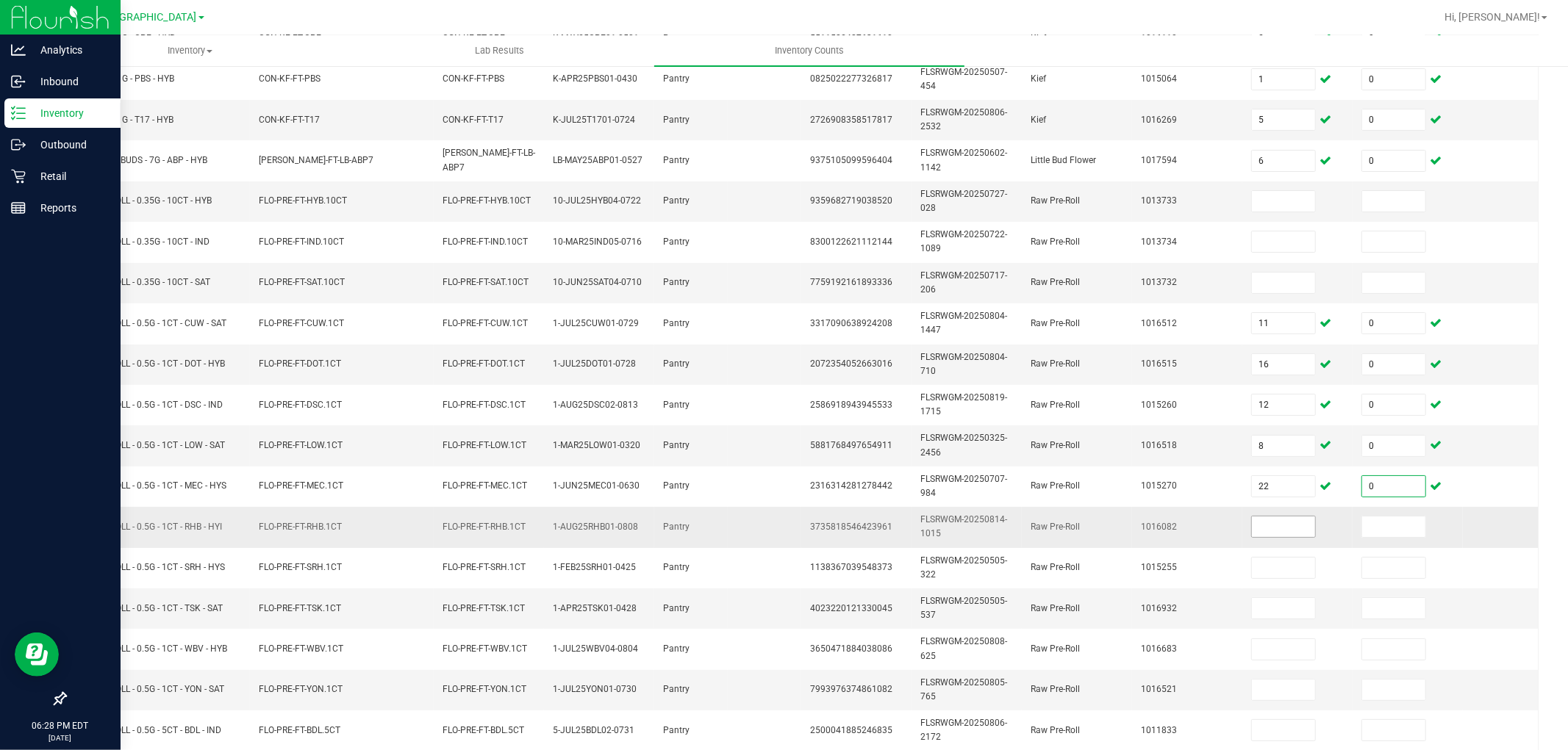
type input "0"
click at [1282, 525] on input at bounding box center [1283, 527] width 63 height 21
type input "24"
click at [1387, 528] on input at bounding box center [1393, 527] width 63 height 21
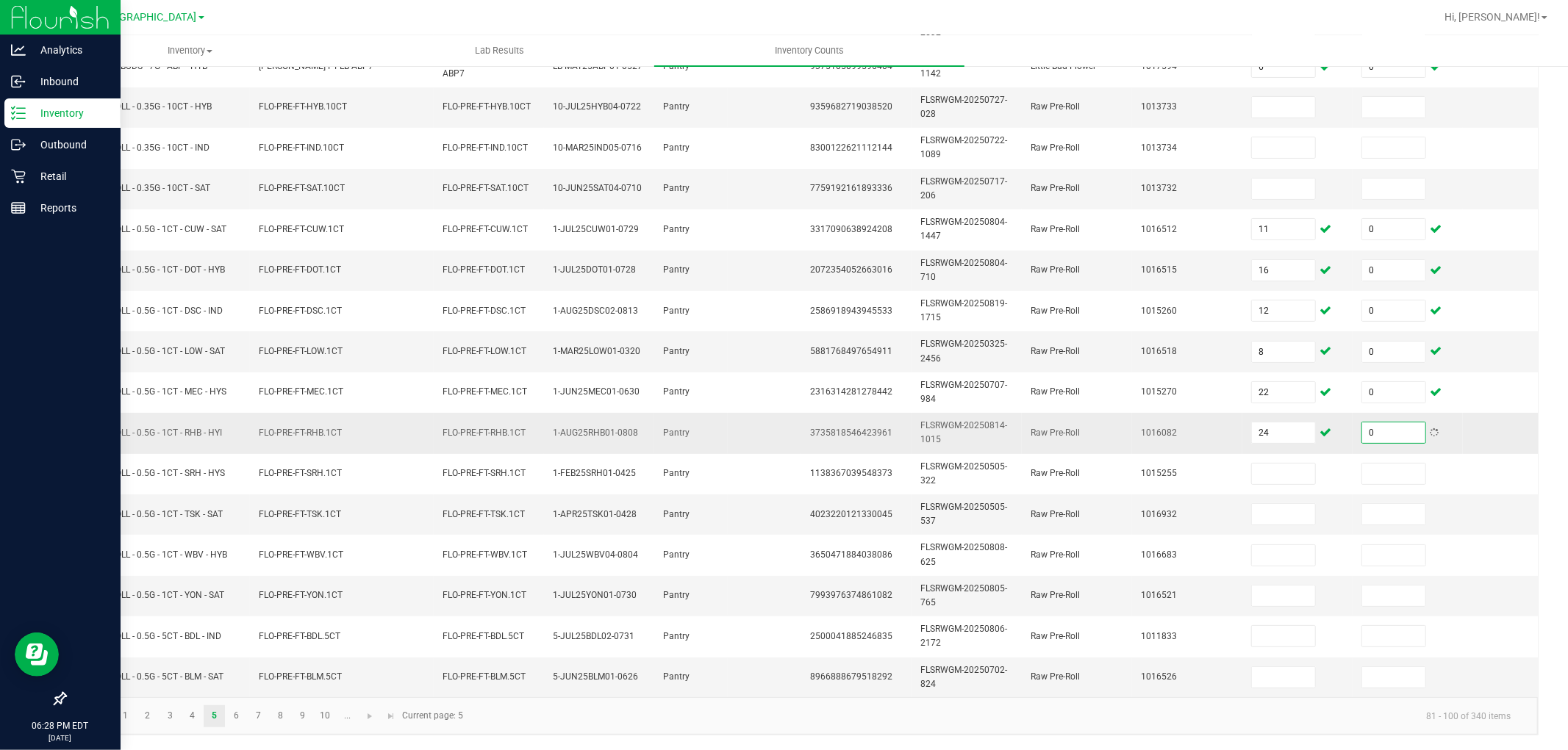
type input "0"
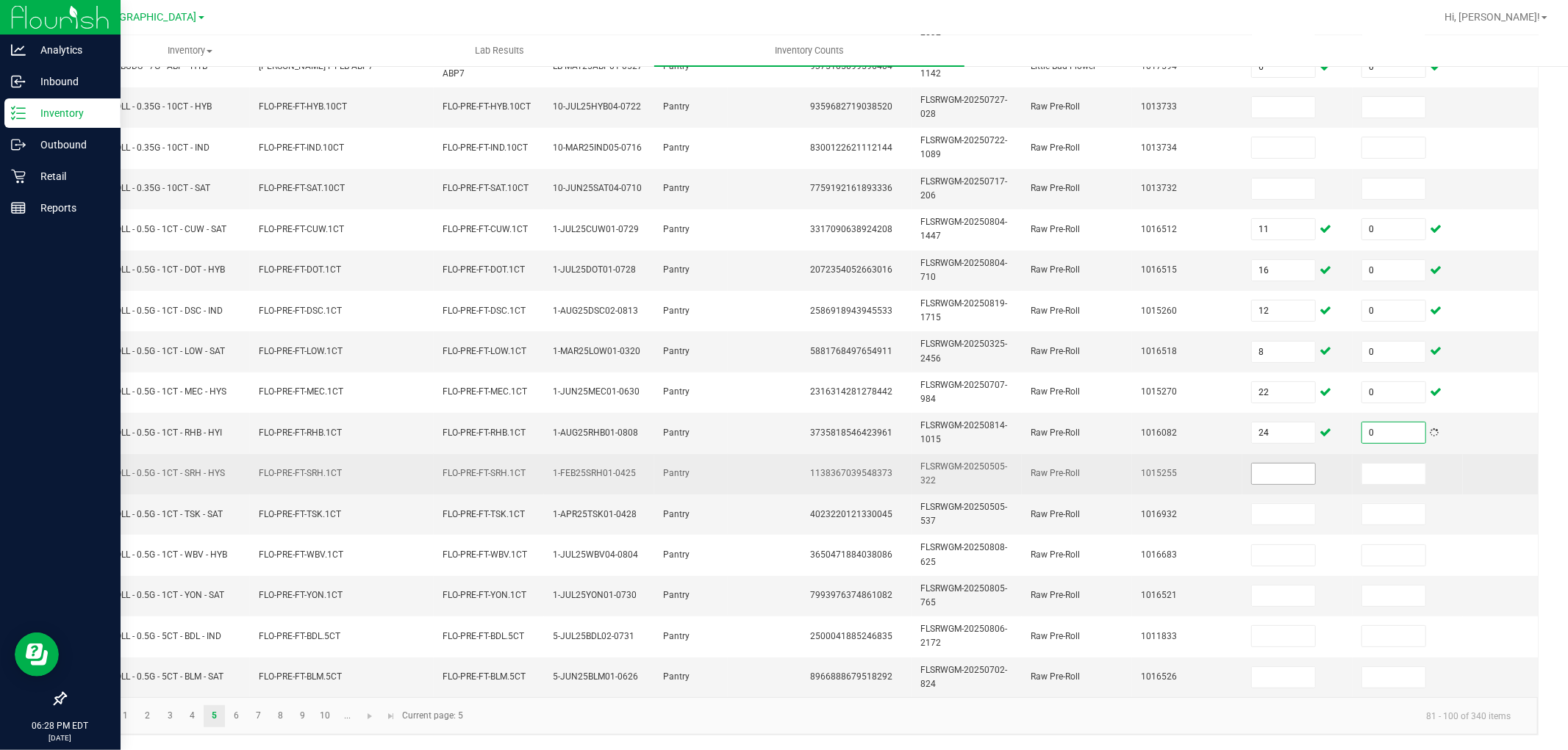
click at [1289, 464] on input at bounding box center [1283, 474] width 63 height 21
type input "2"
click at [1389, 464] on input at bounding box center [1393, 474] width 63 height 21
type input "0"
click at [1307, 476] on td "2" at bounding box center [1298, 474] width 111 height 40
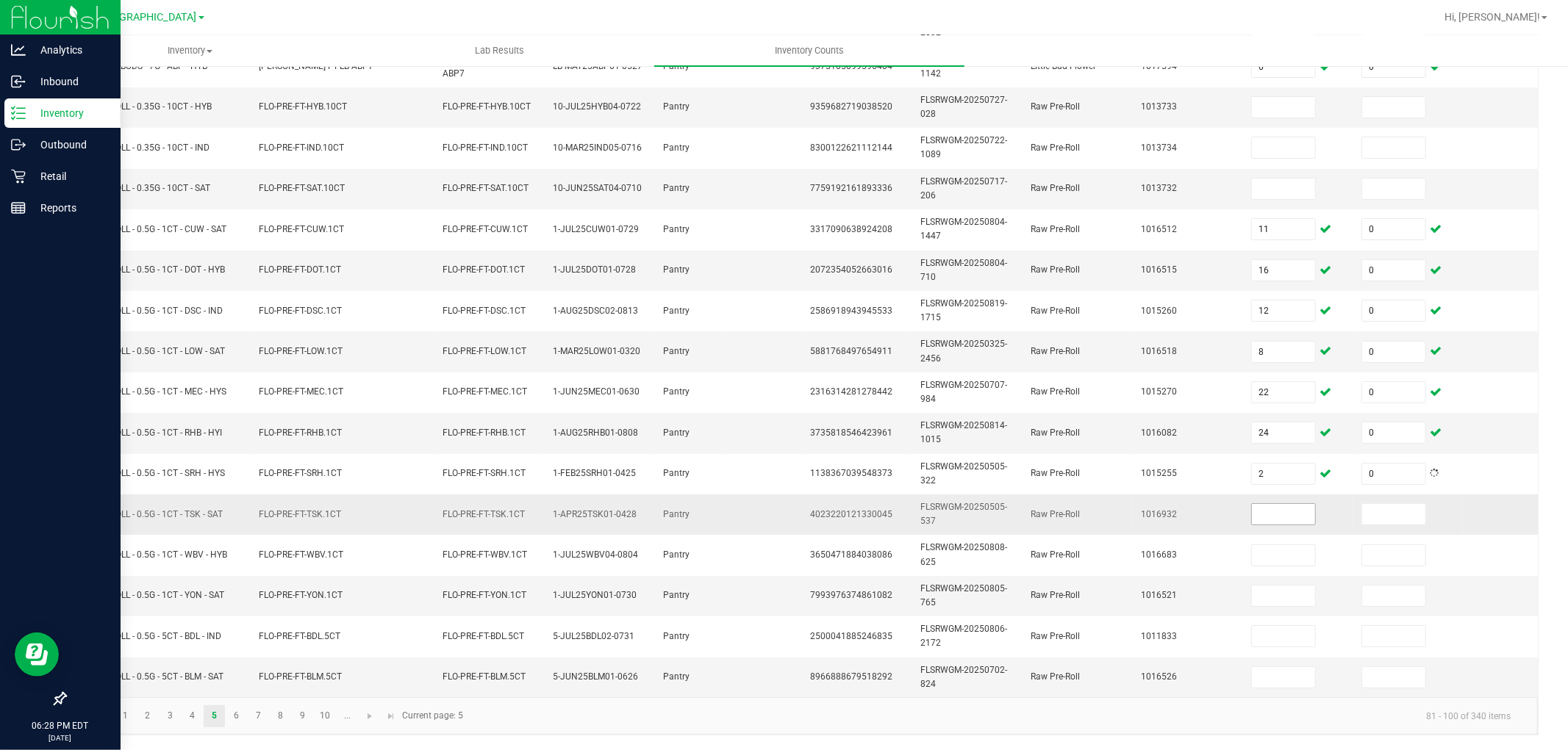
click at [1273, 504] on input at bounding box center [1283, 514] width 63 height 21
type input "15"
click at [1386, 505] on input at bounding box center [1393, 514] width 63 height 21
type input "0"
click at [1287, 576] on td at bounding box center [1298, 597] width 111 height 40
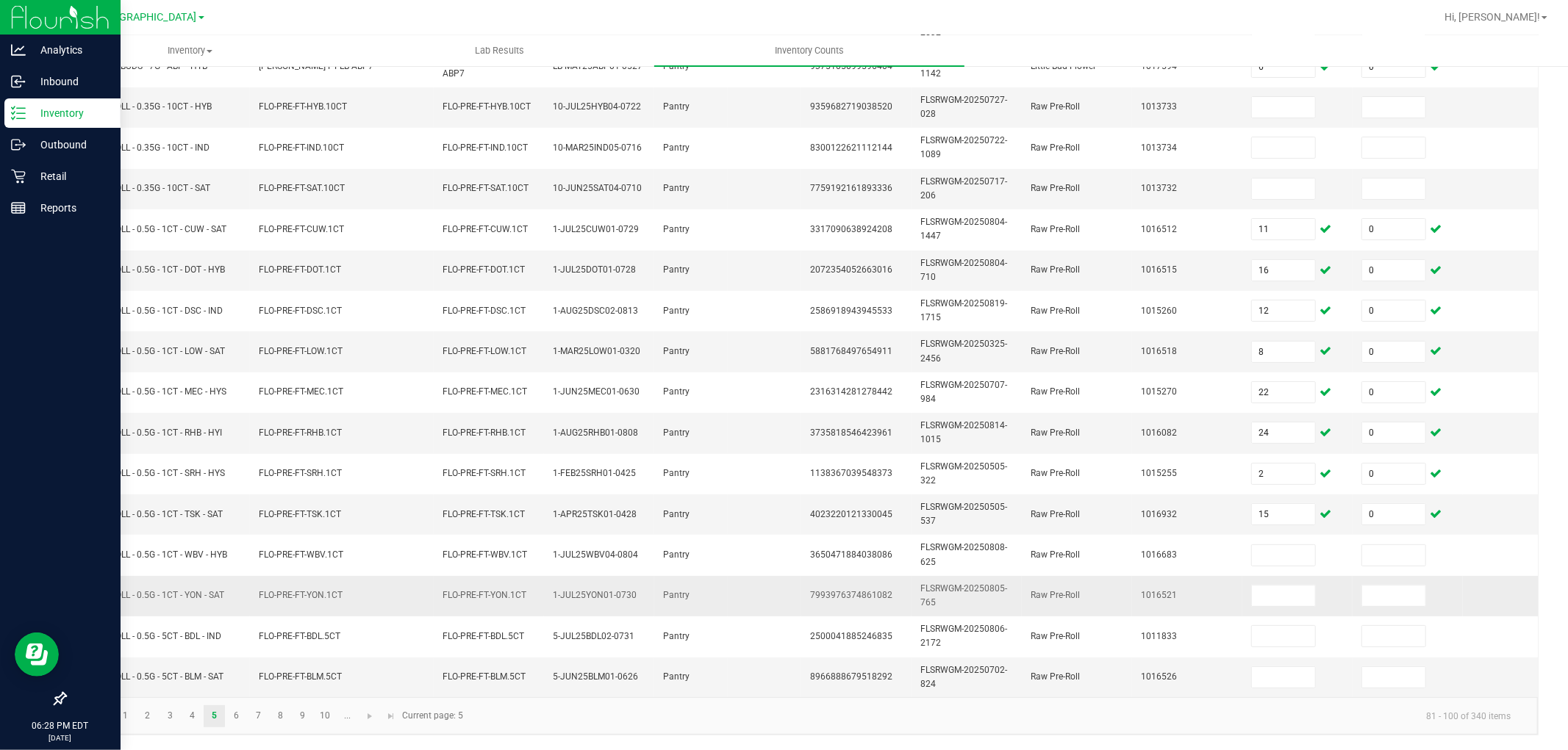
click at [1272, 576] on td at bounding box center [1298, 597] width 111 height 40
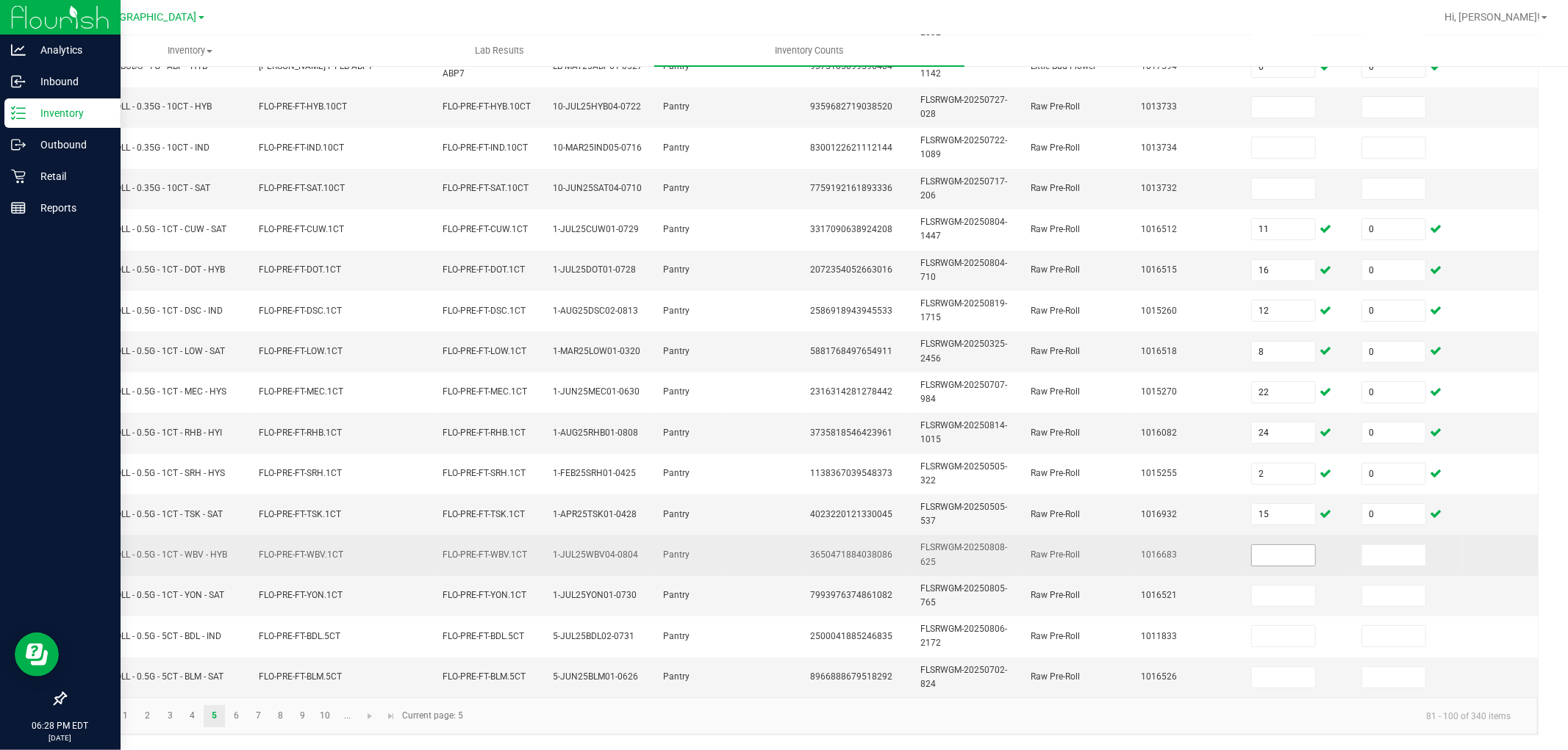
click at [1275, 545] on input at bounding box center [1283, 555] width 63 height 21
type input "1"
click at [1404, 545] on input at bounding box center [1393, 555] width 63 height 21
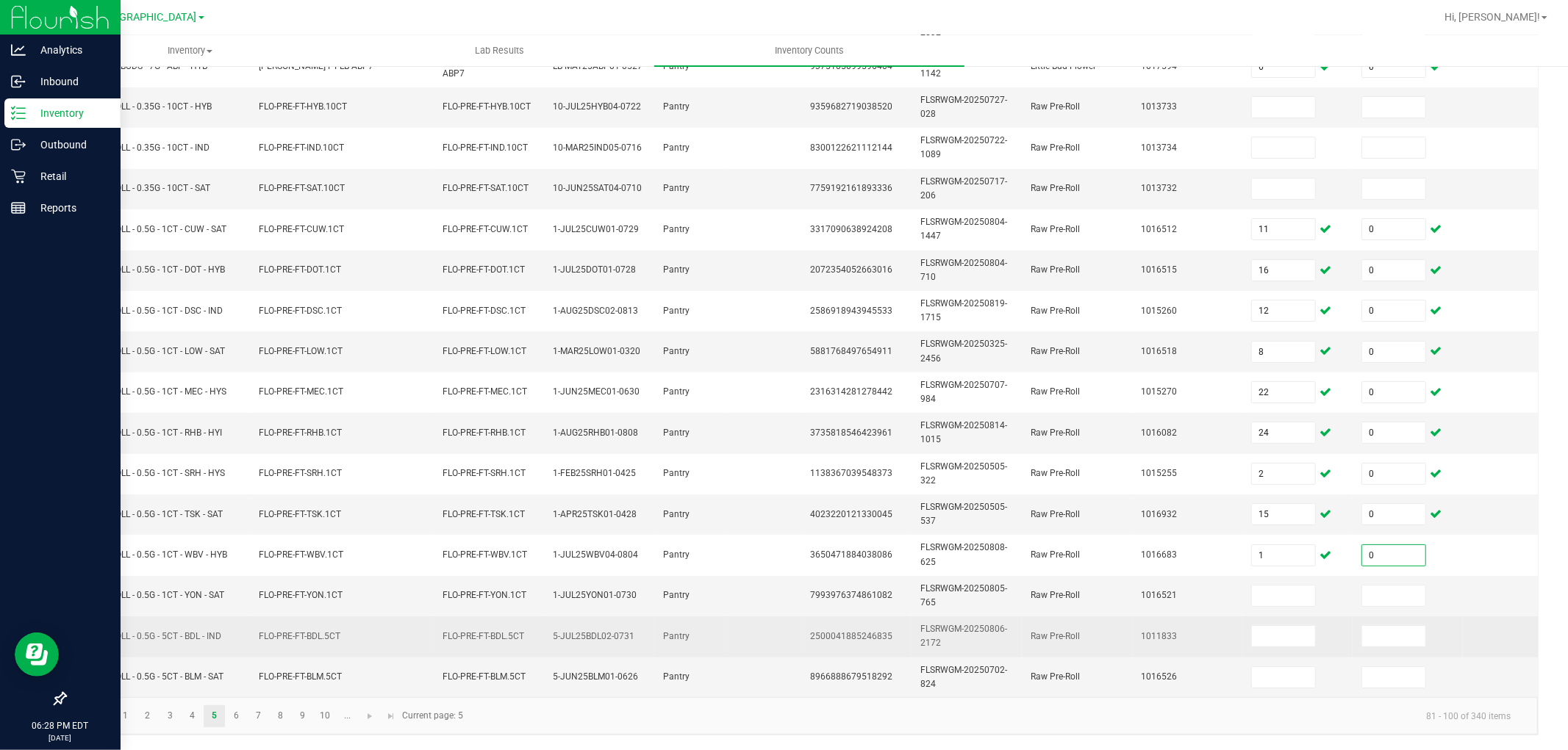
type input "0"
click at [1306, 617] on td at bounding box center [1298, 637] width 111 height 40
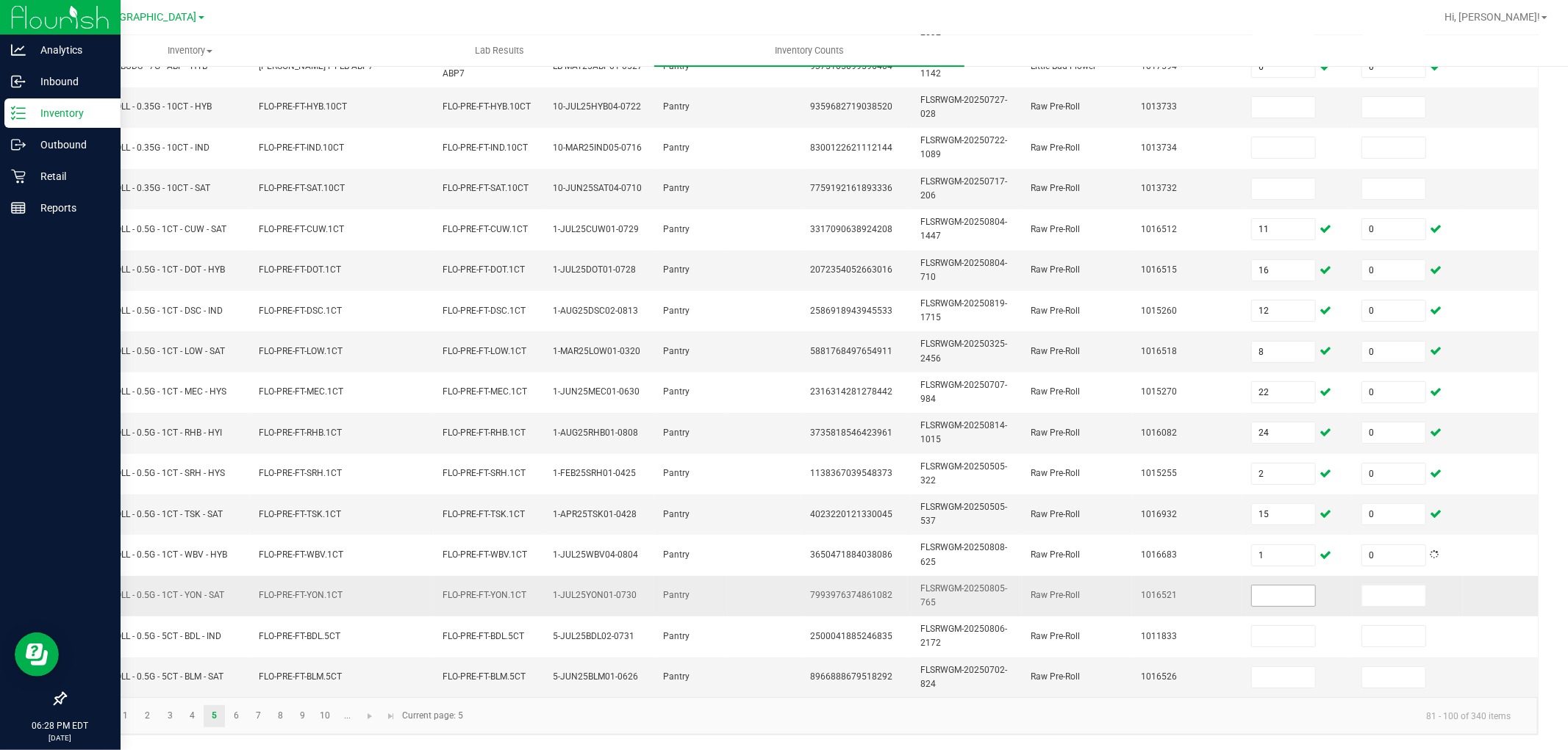
click at [1265, 586] on input at bounding box center [1283, 596] width 63 height 21
type input "25"
click at [1390, 586] on input at bounding box center [1393, 596] width 63 height 21
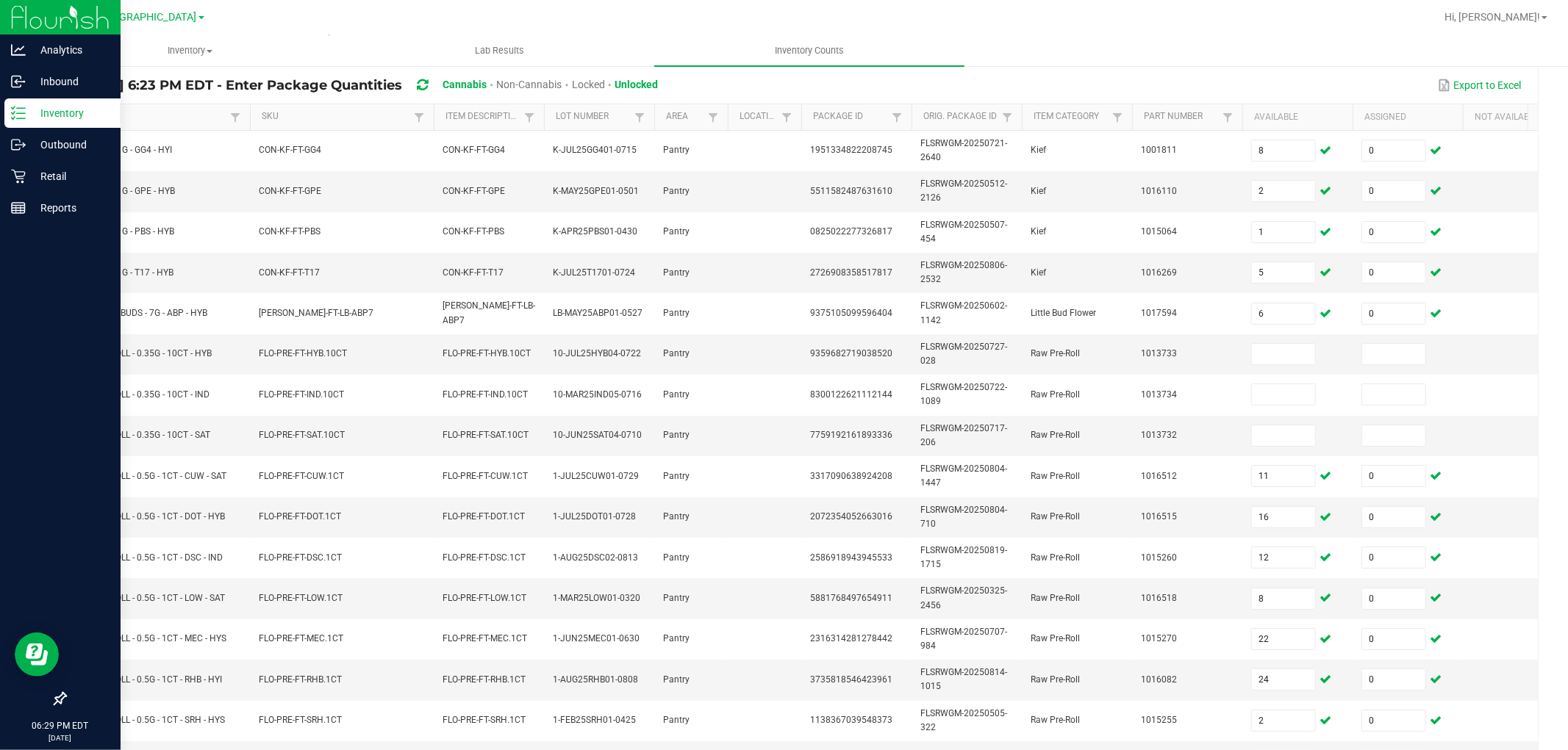
scroll to position [86, 0]
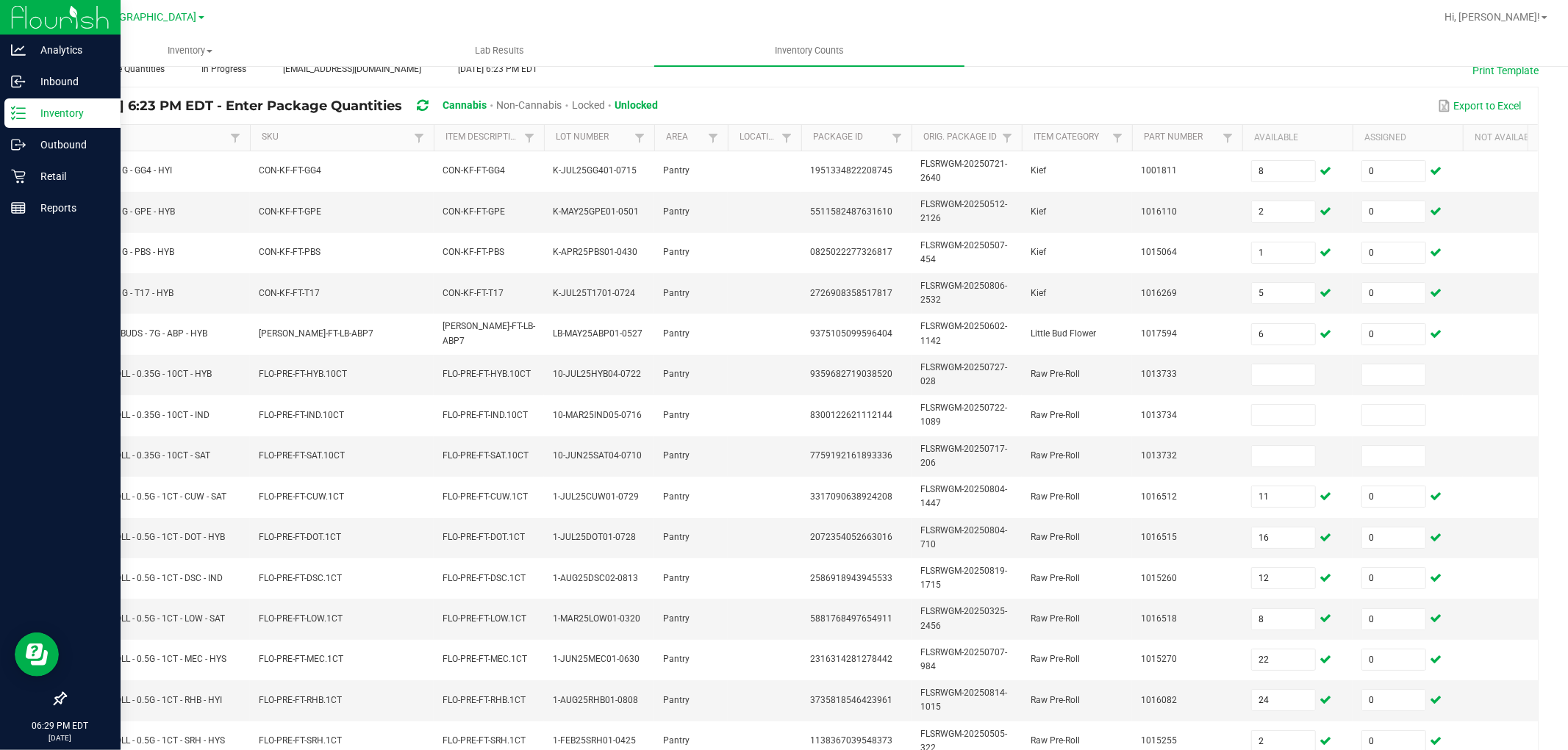
type input "0"
click at [1269, 375] on input at bounding box center [1283, 375] width 63 height 21
type input "8"
click at [1411, 377] on input at bounding box center [1393, 375] width 63 height 21
type input "0"
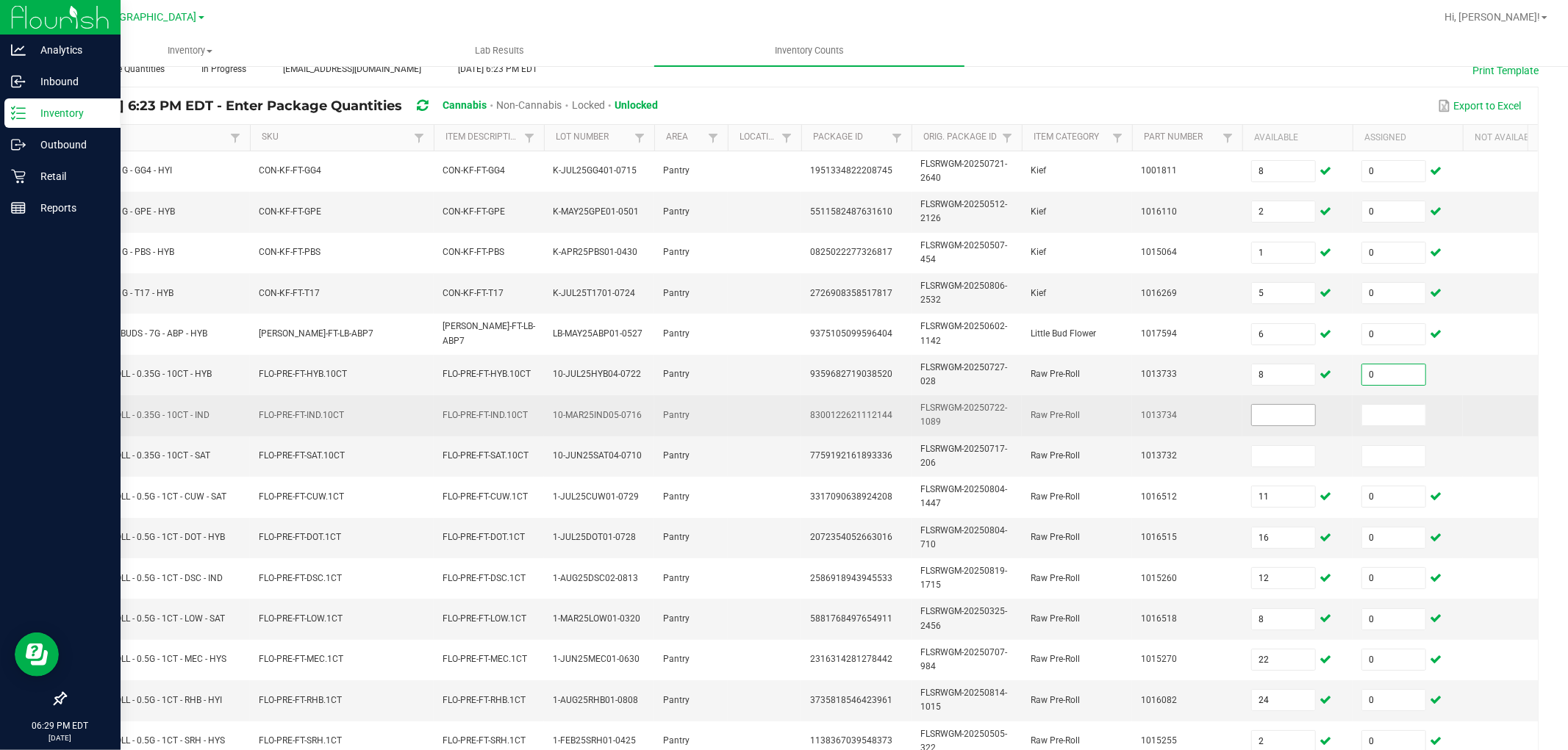
click at [1287, 417] on input at bounding box center [1283, 415] width 63 height 21
type input "8"
click at [1393, 414] on input at bounding box center [1393, 415] width 63 height 21
type input "0"
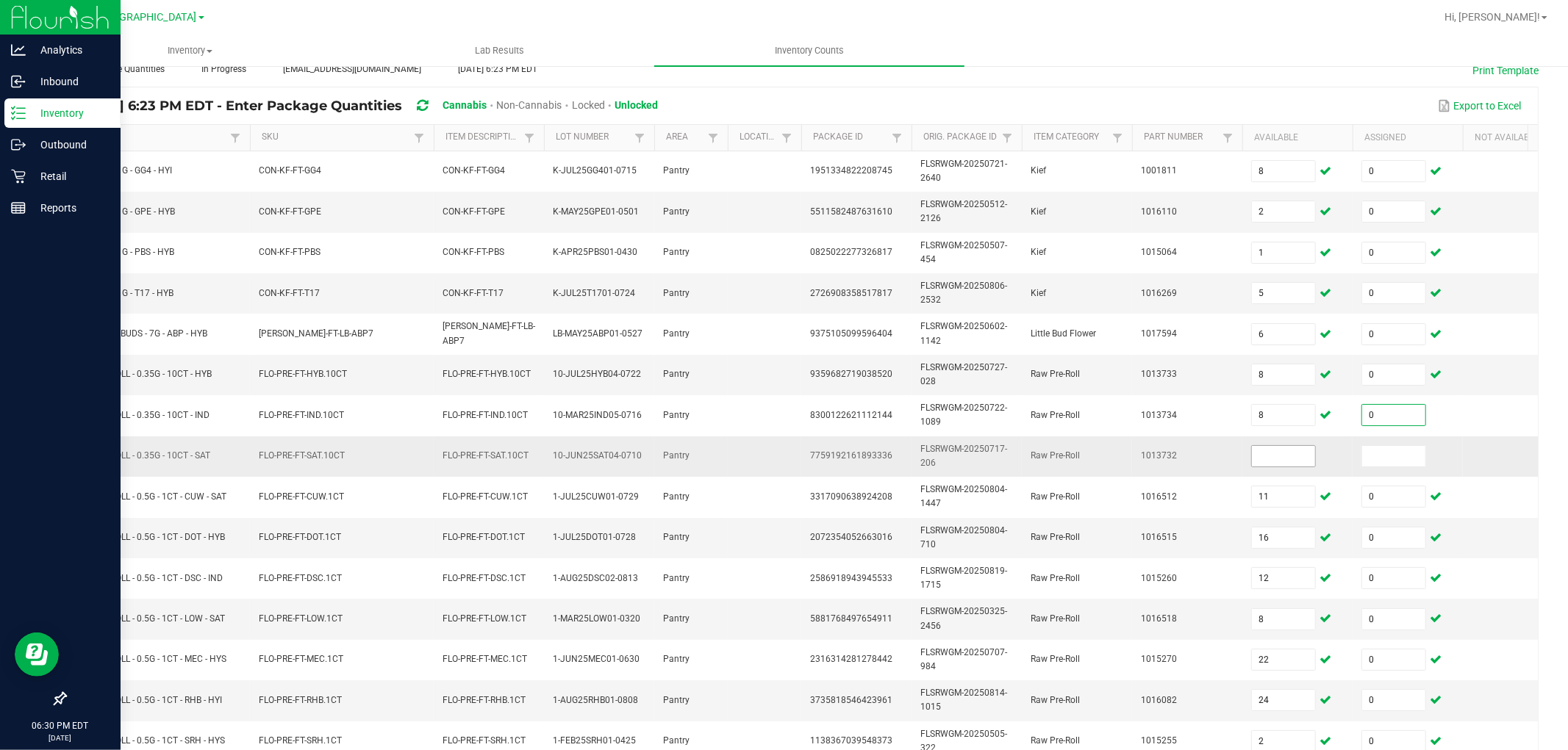
click at [1295, 457] on input at bounding box center [1283, 456] width 63 height 21
type input "16"
click at [1387, 453] on input at bounding box center [1393, 456] width 63 height 21
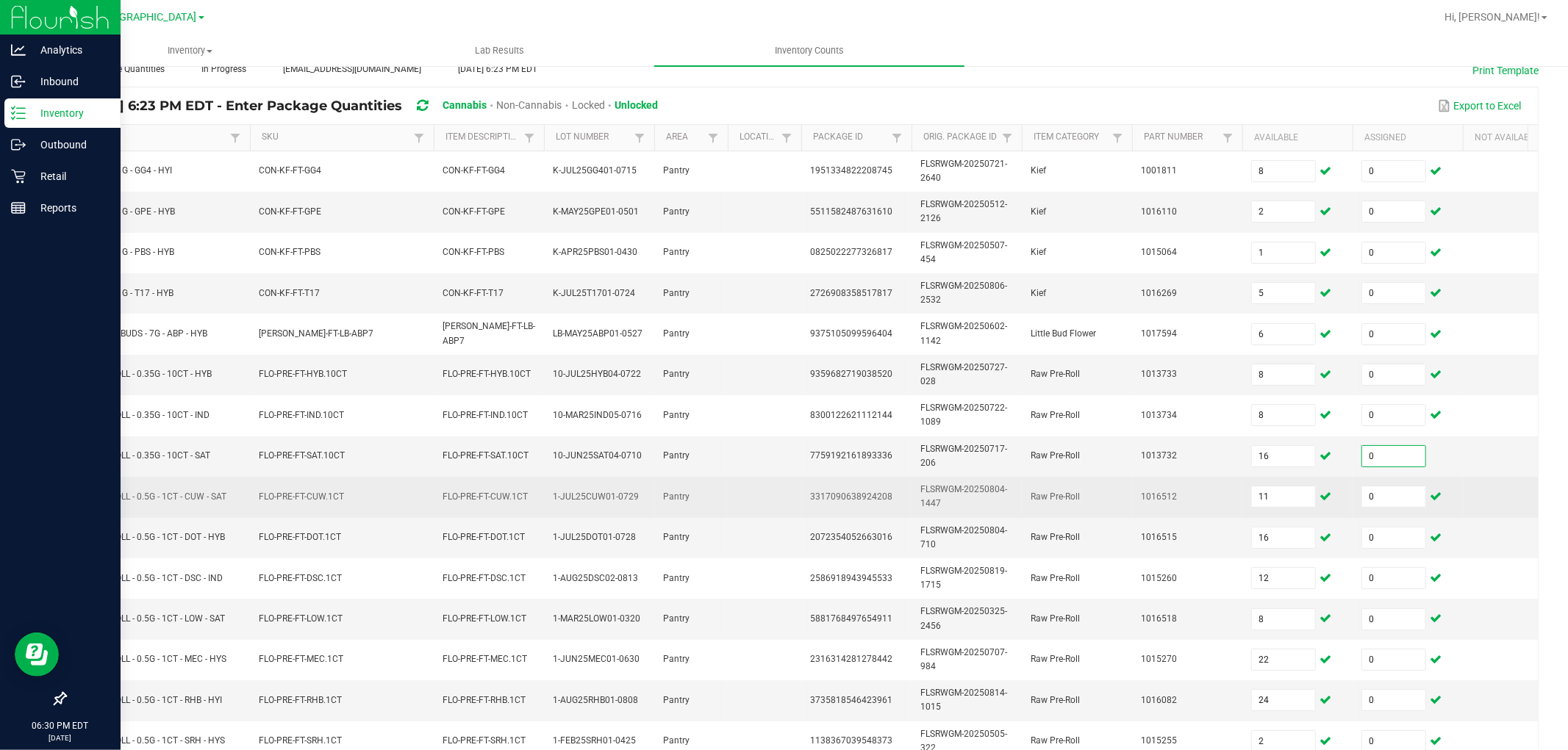
type input "0"
click at [1022, 493] on td "Raw Pre-Roll" at bounding box center [1076, 497] width 111 height 40
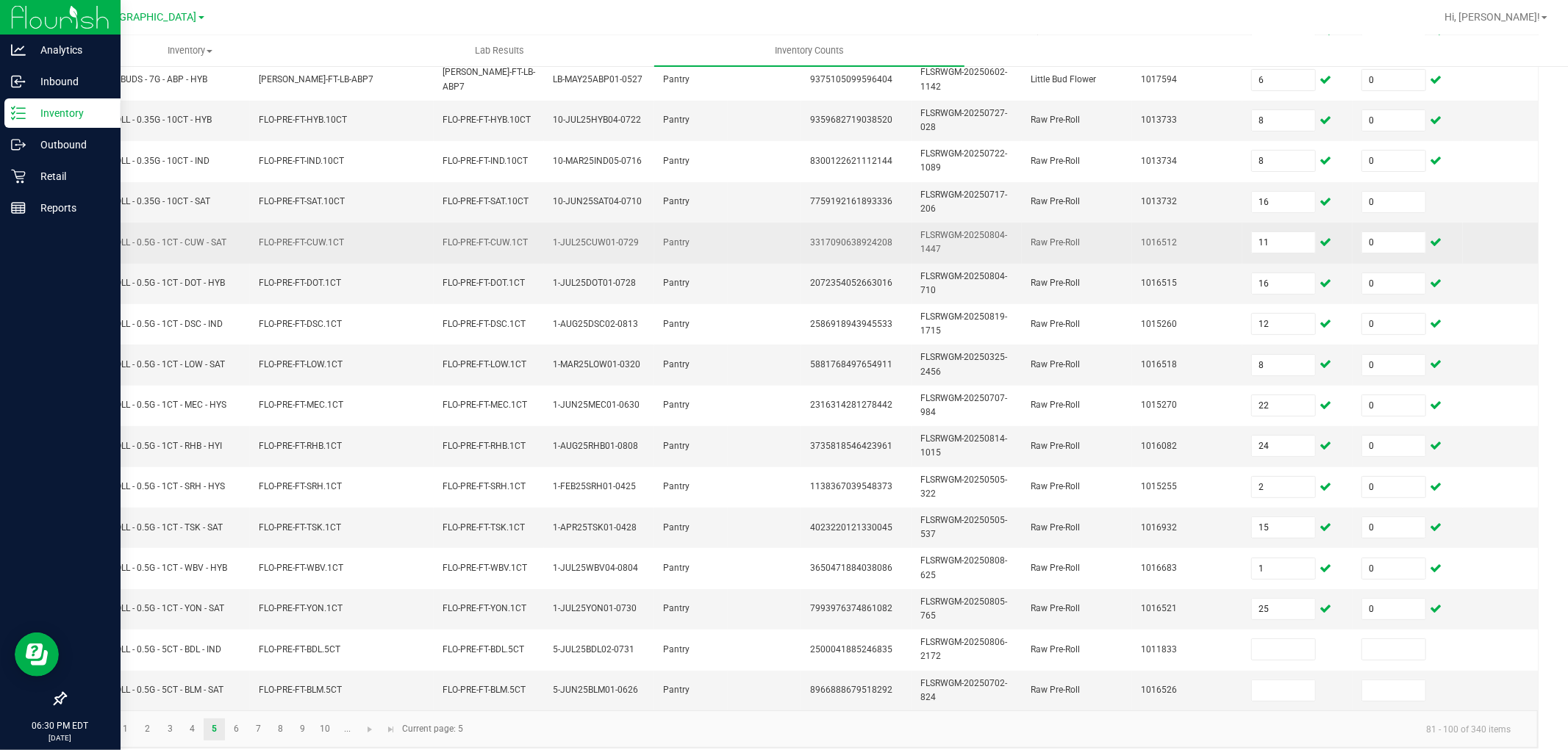
scroll to position [367, 0]
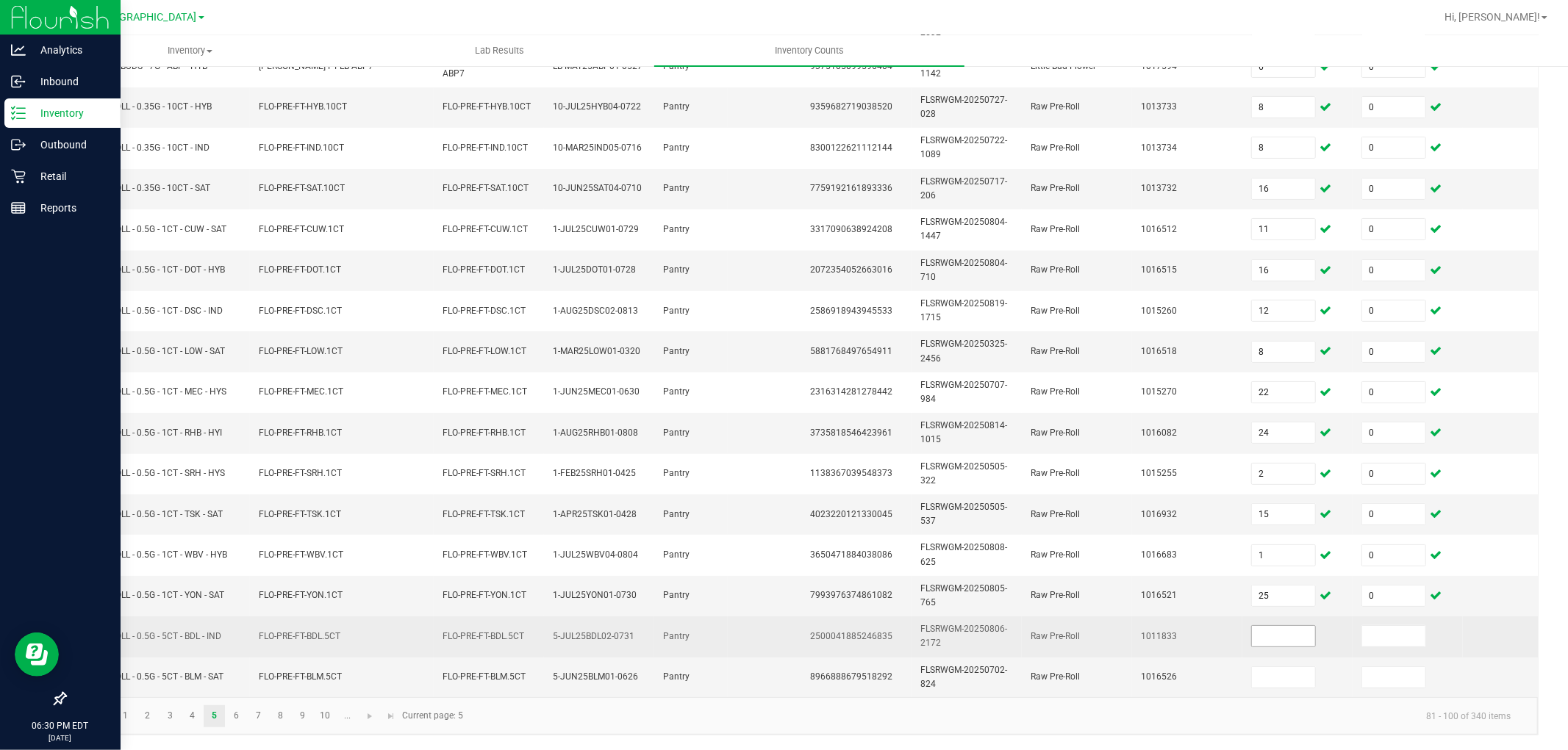
click at [1274, 626] on input at bounding box center [1283, 636] width 63 height 21
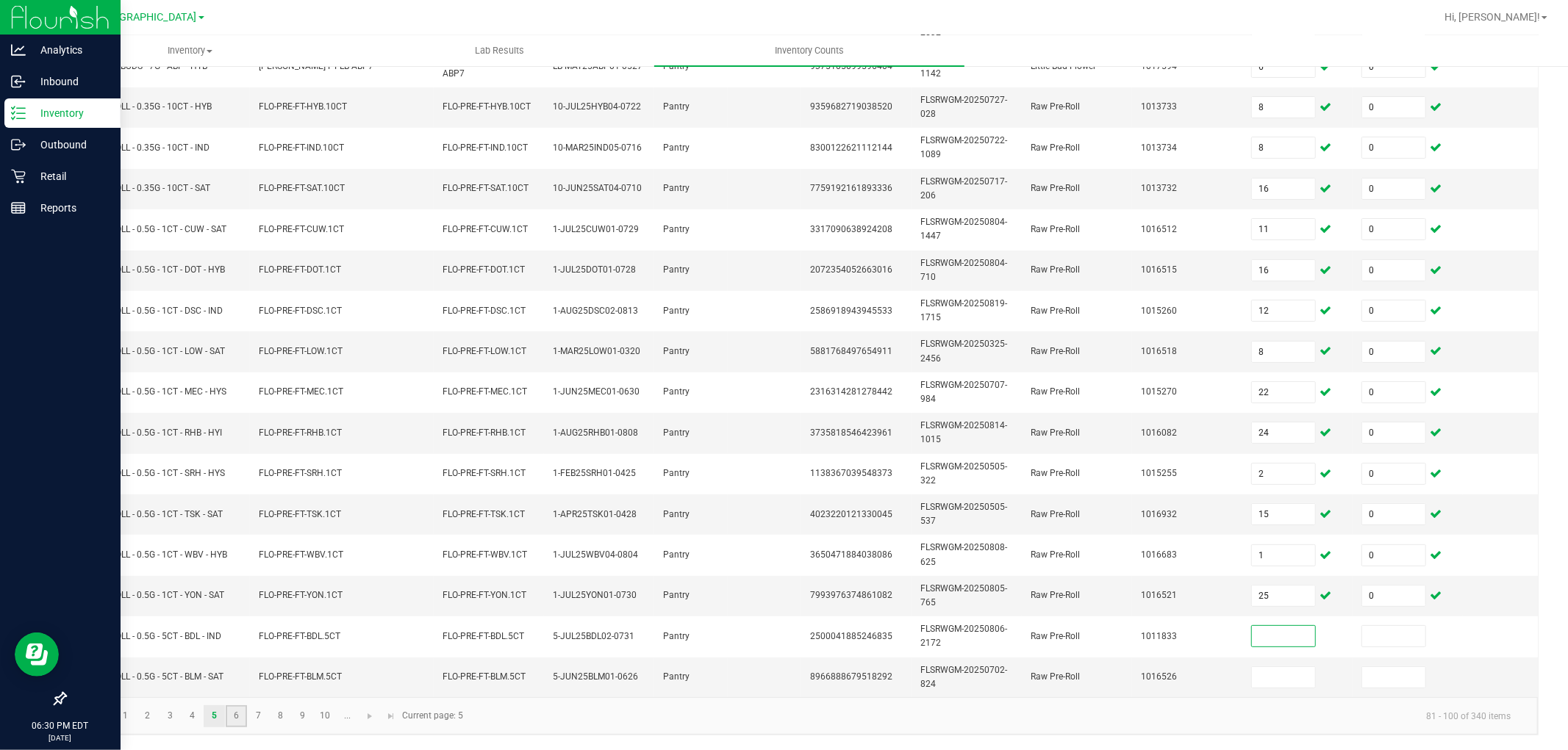
click at [236, 675] on link "6" at bounding box center [236, 716] width 21 height 22
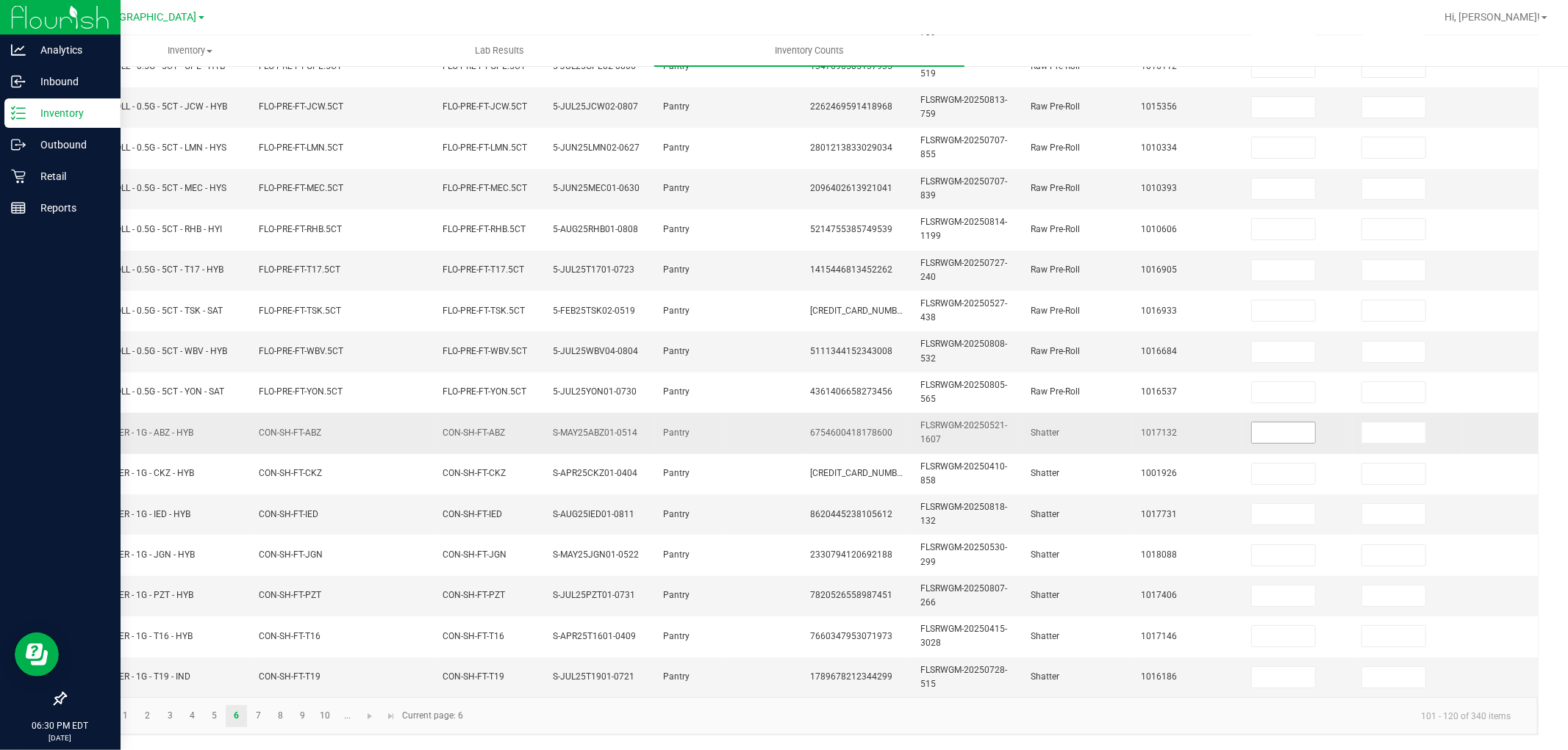
click at [1285, 423] on input at bounding box center [1283, 433] width 63 height 21
type input "7"
type input "0"
type input "2"
type input "0"
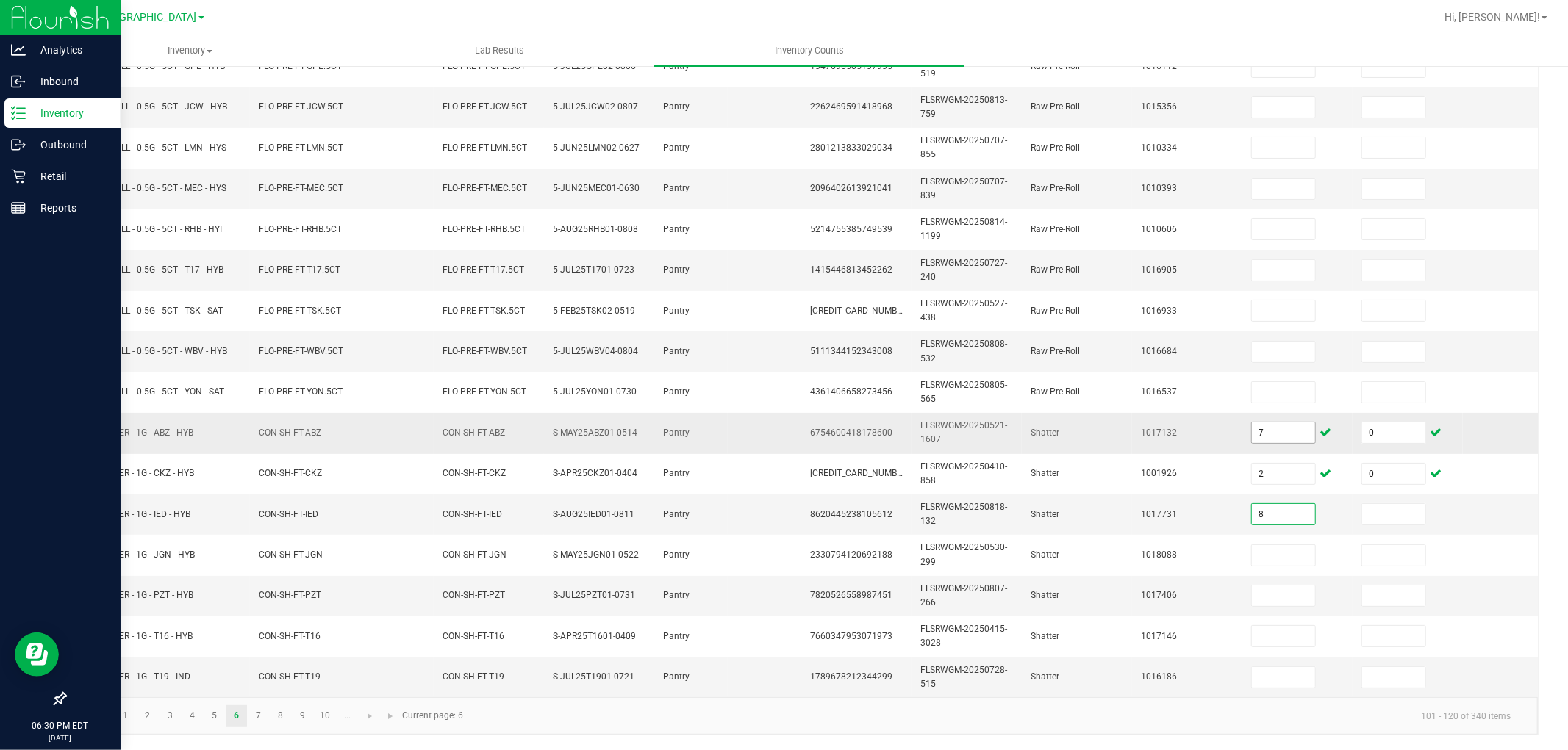
type input "8"
type input "0"
type input "5"
type input "0"
type input "4"
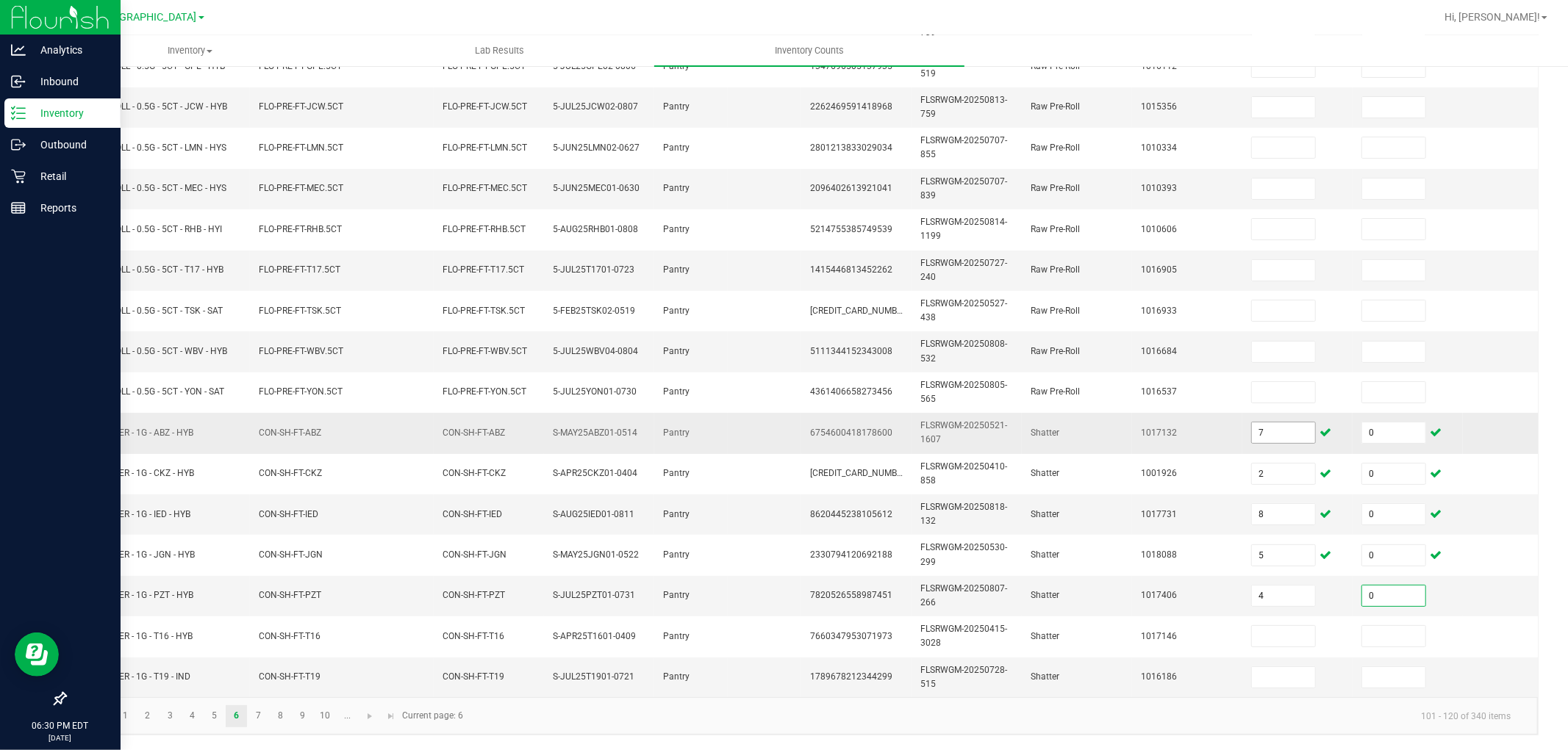
type input "0"
type input "4"
type input "0"
type input "5"
type input "0"
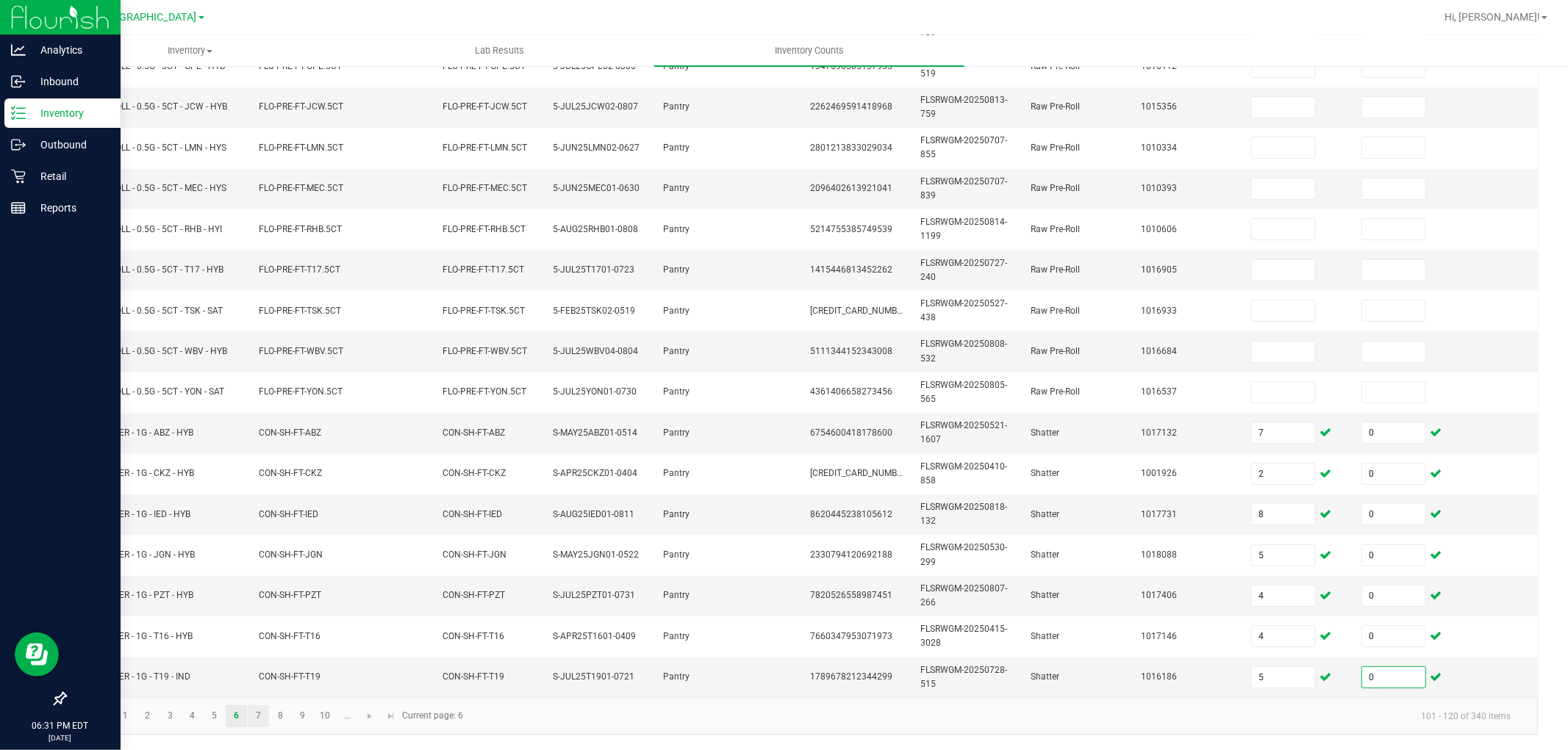
click at [258, 675] on link "7" at bounding box center [258, 716] width 21 height 22
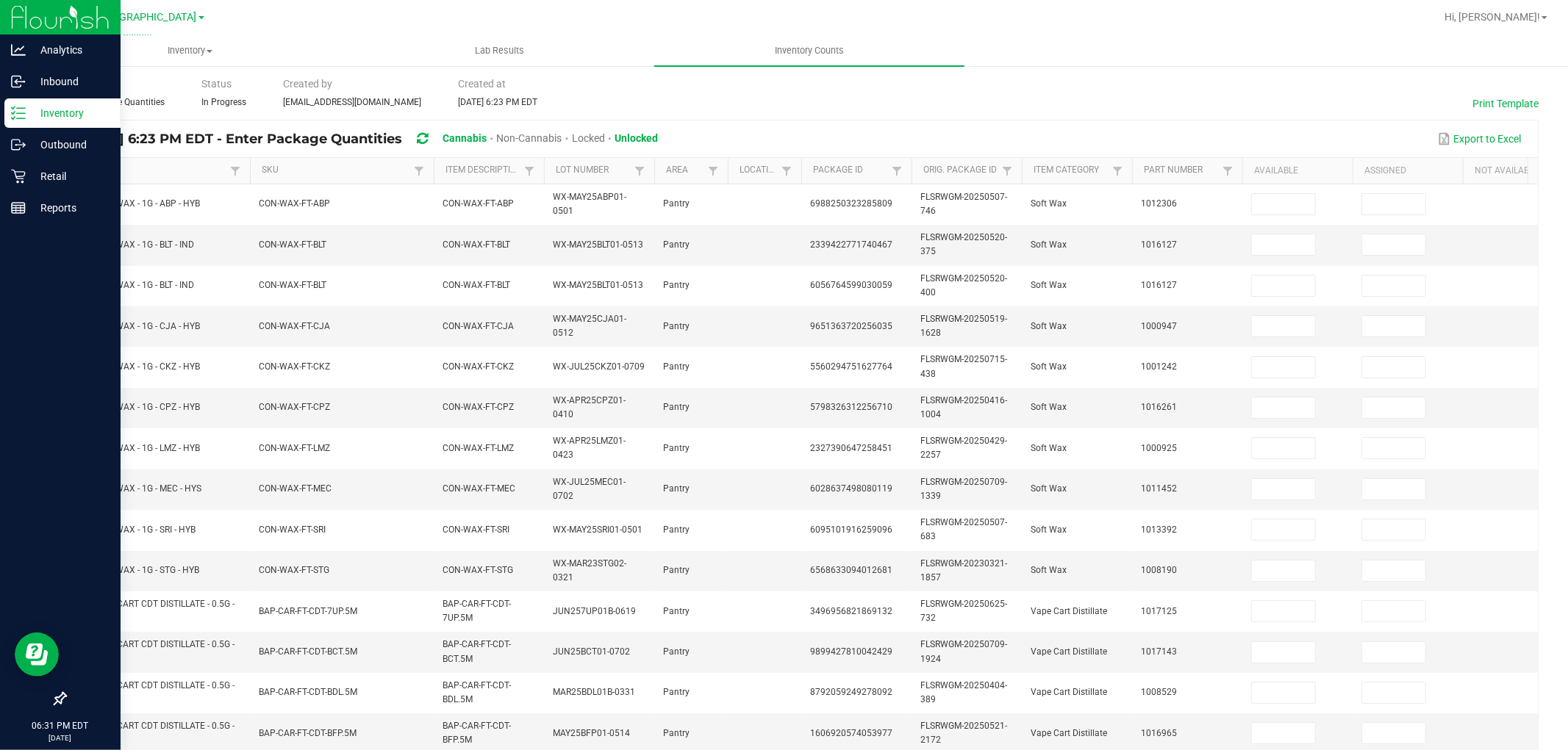
scroll to position [0, 0]
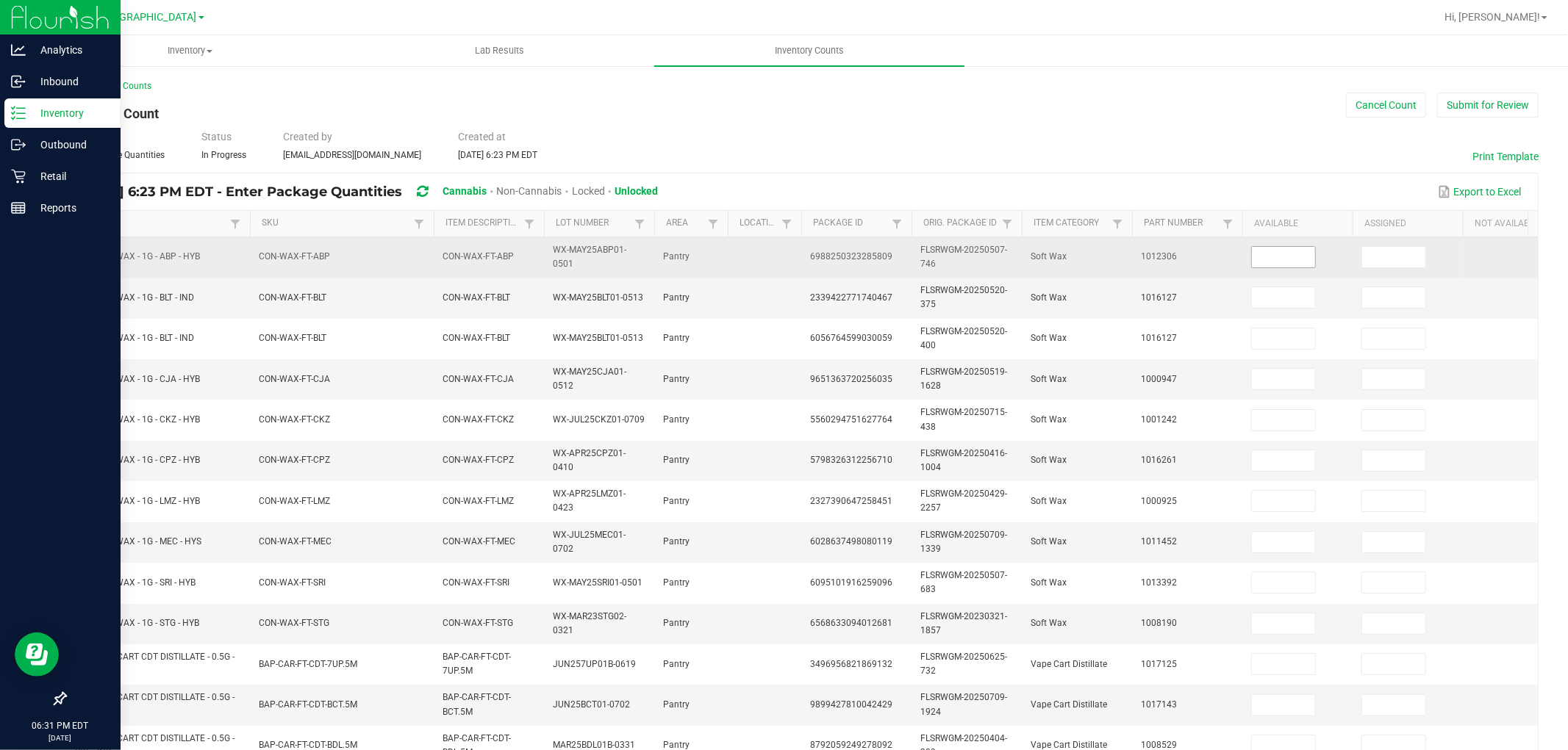
click at [1298, 258] on input at bounding box center [1283, 257] width 63 height 21
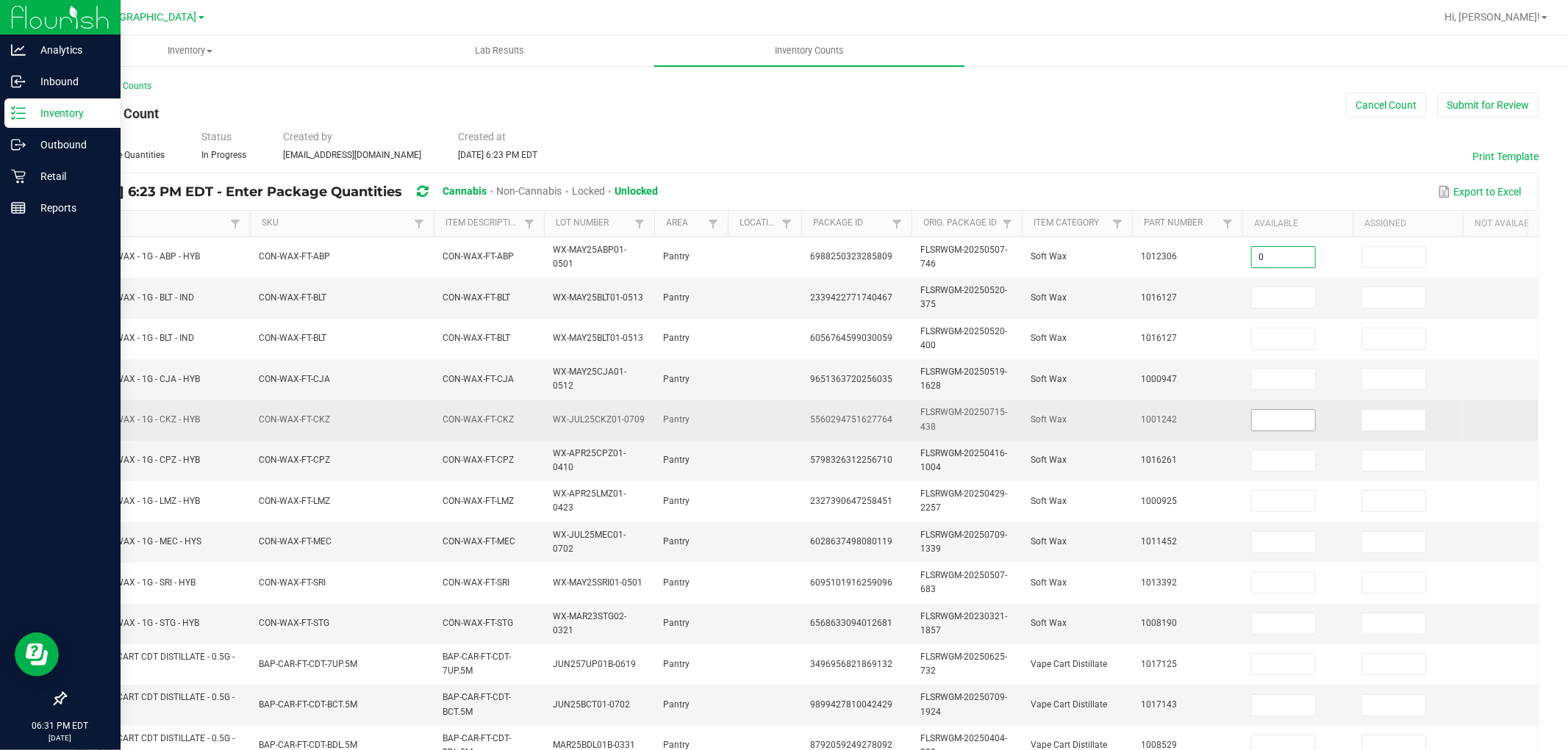
type input "0"
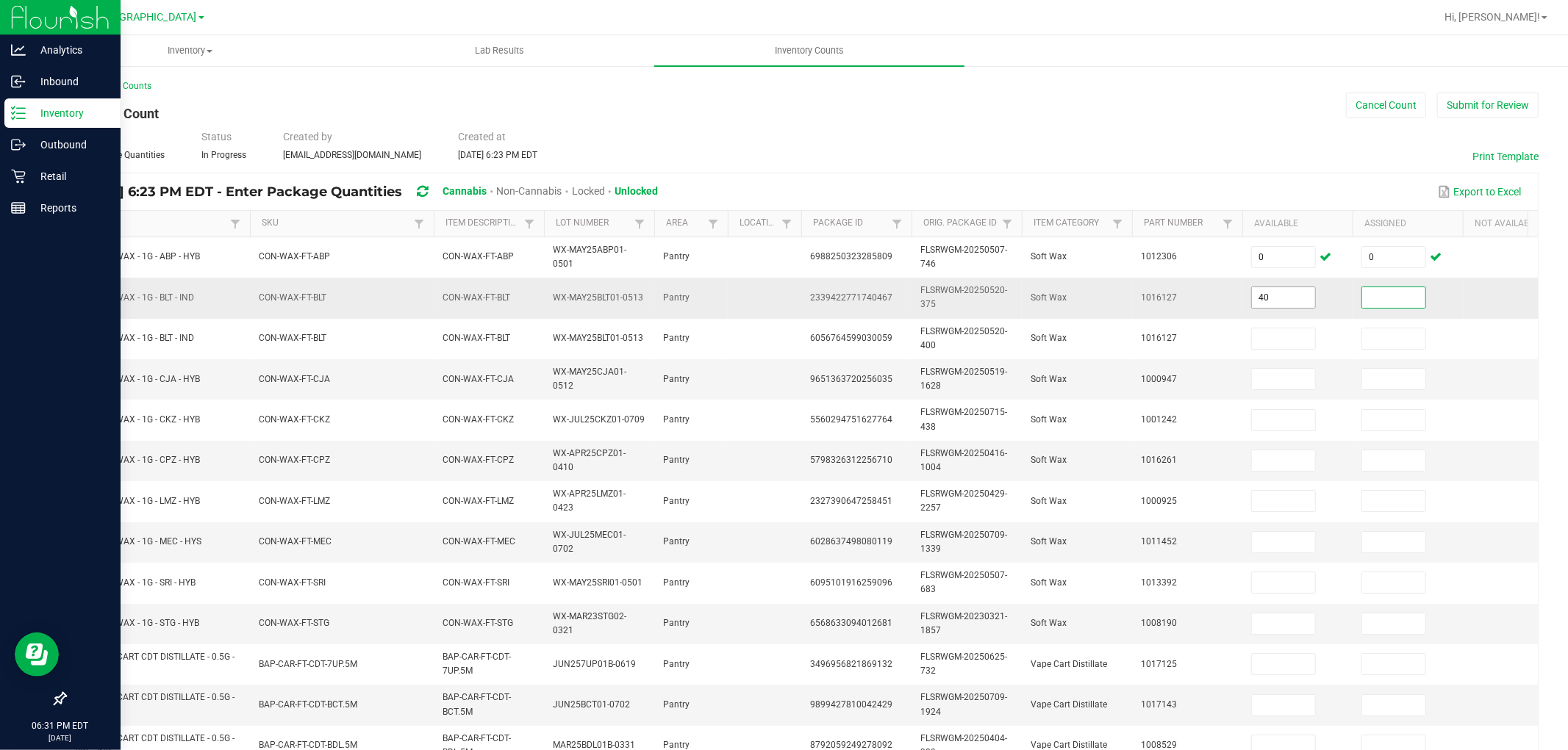
click at [1284, 298] on input "40" at bounding box center [1283, 298] width 63 height 21
type input "4"
type input "0"
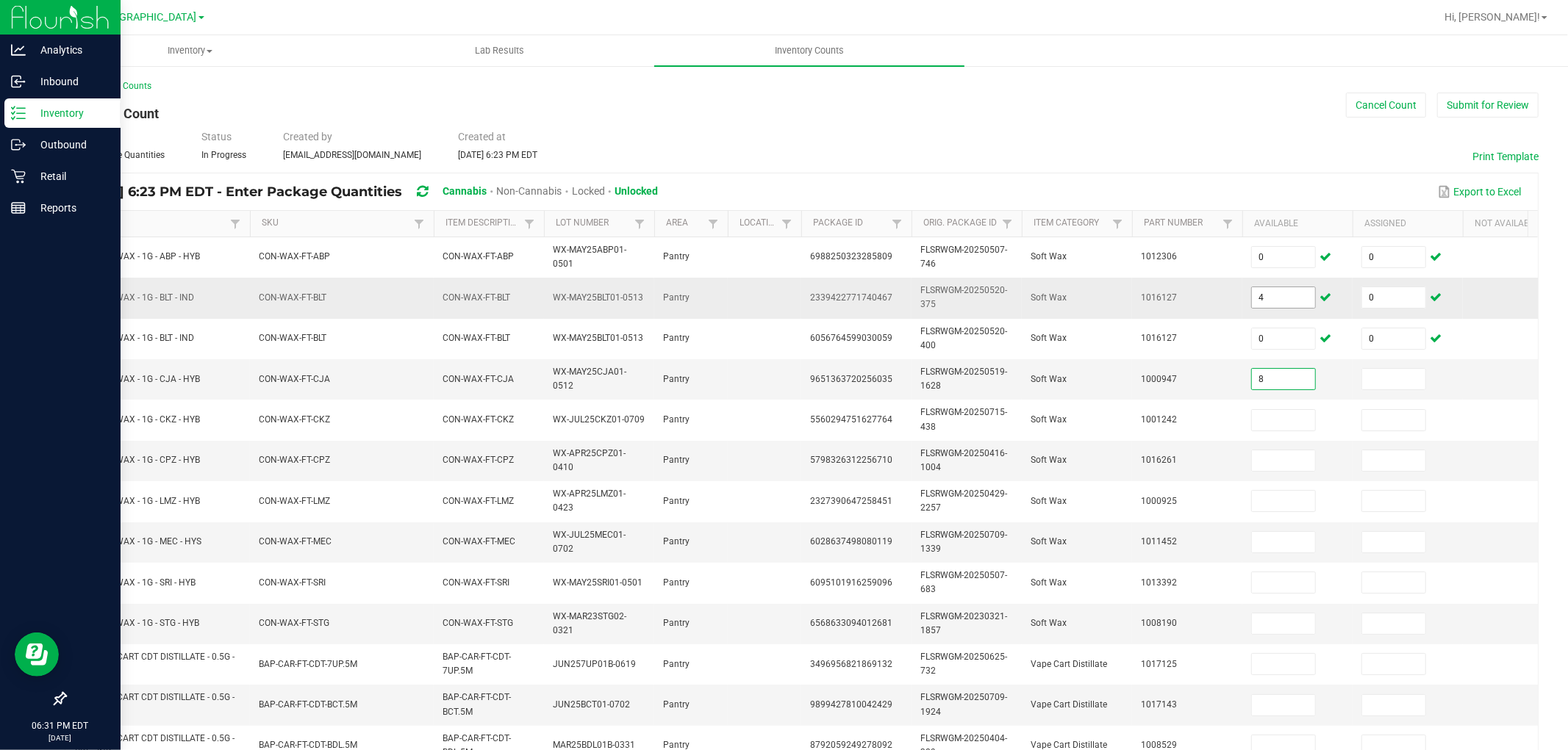
type input "8"
type input "0"
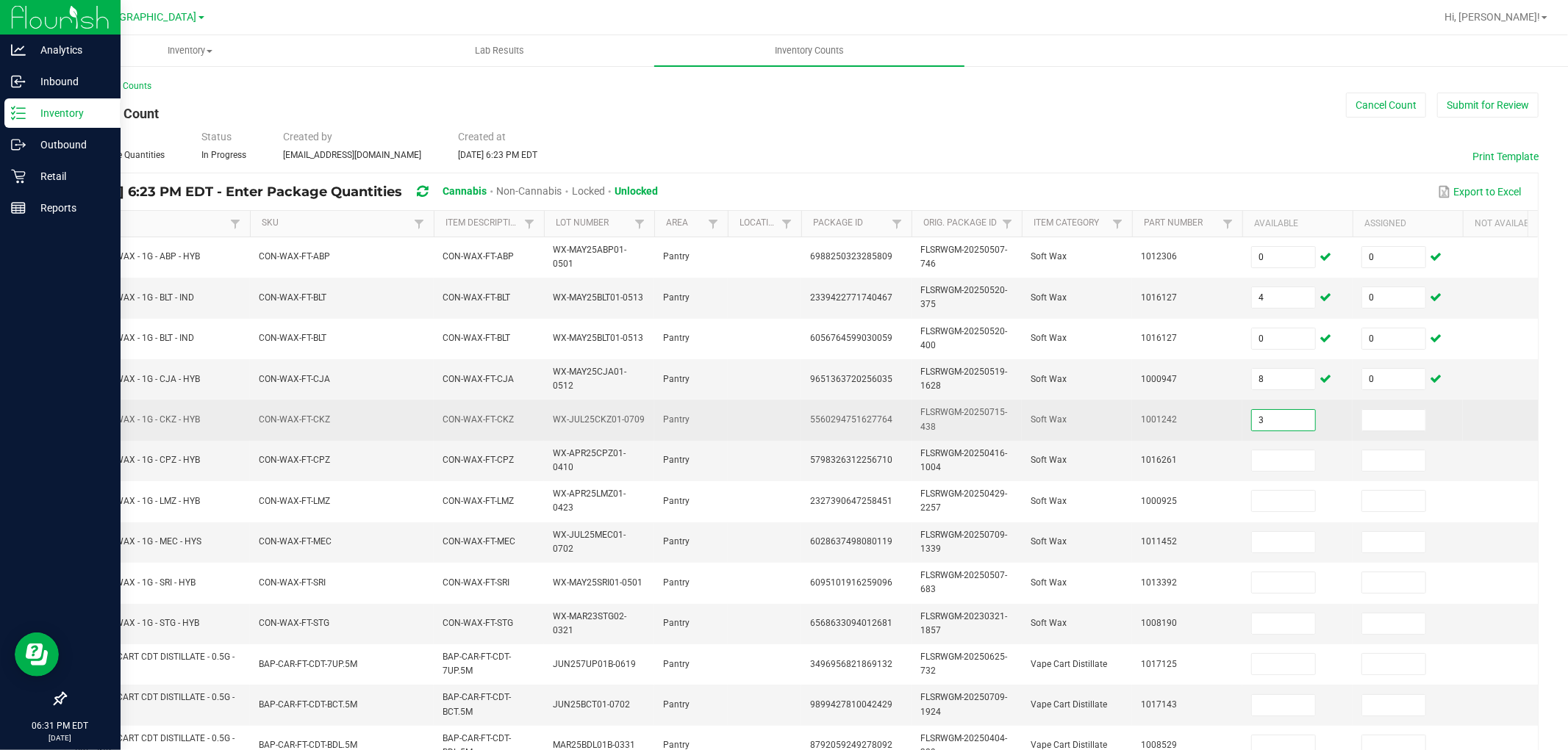
type input "3"
type input "0"
type input "6"
type input "0"
type input "3"
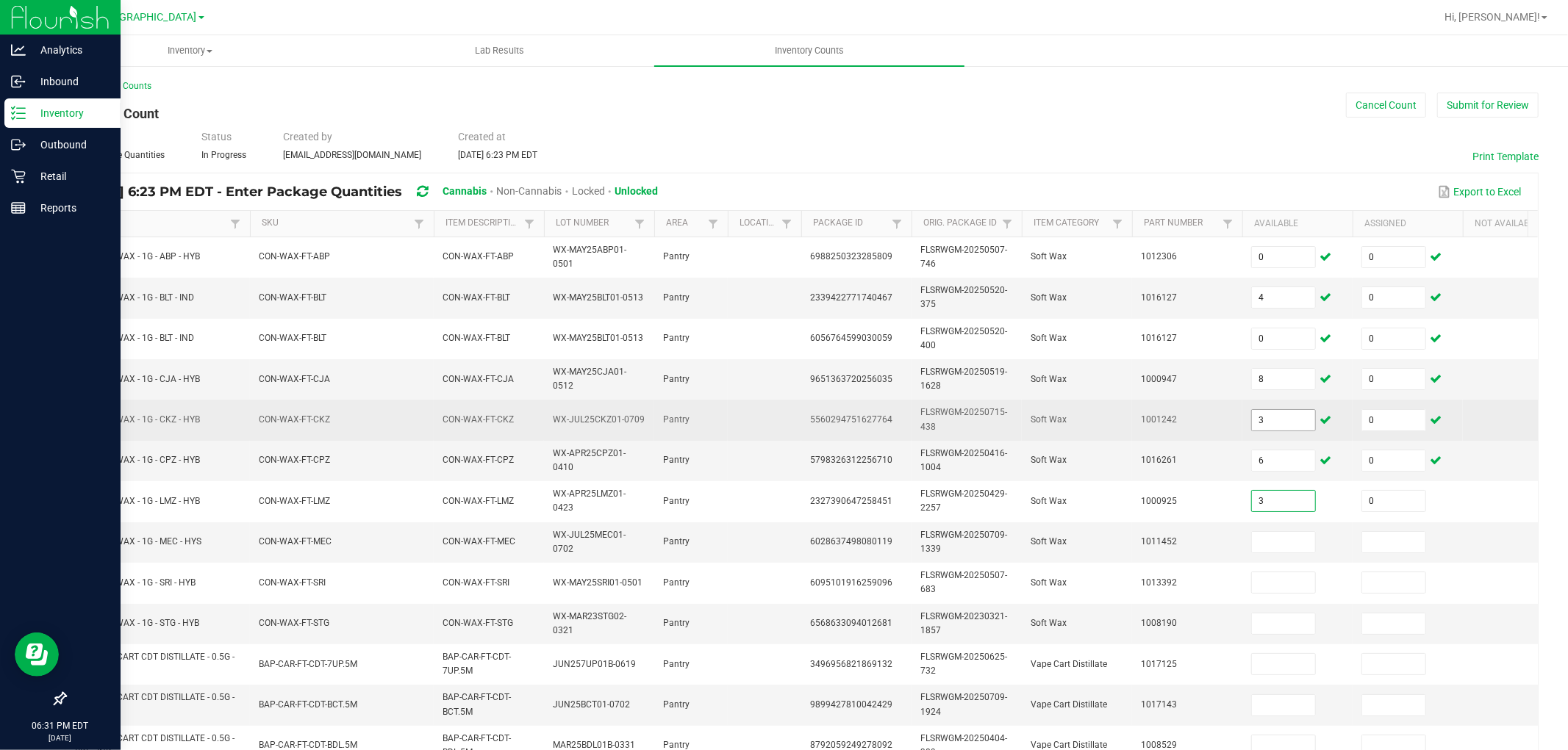
type input "0"
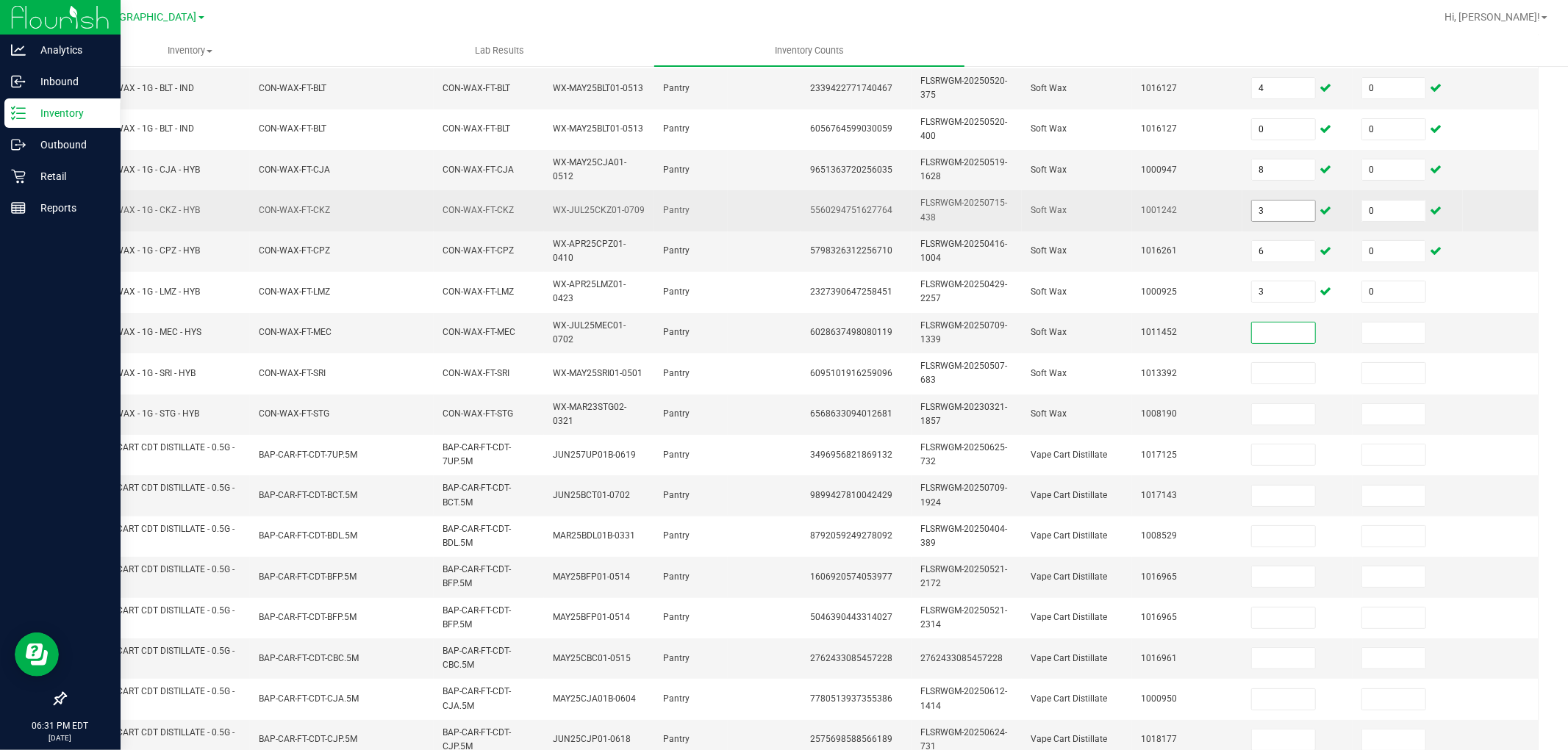
scroll to position [267, 0]
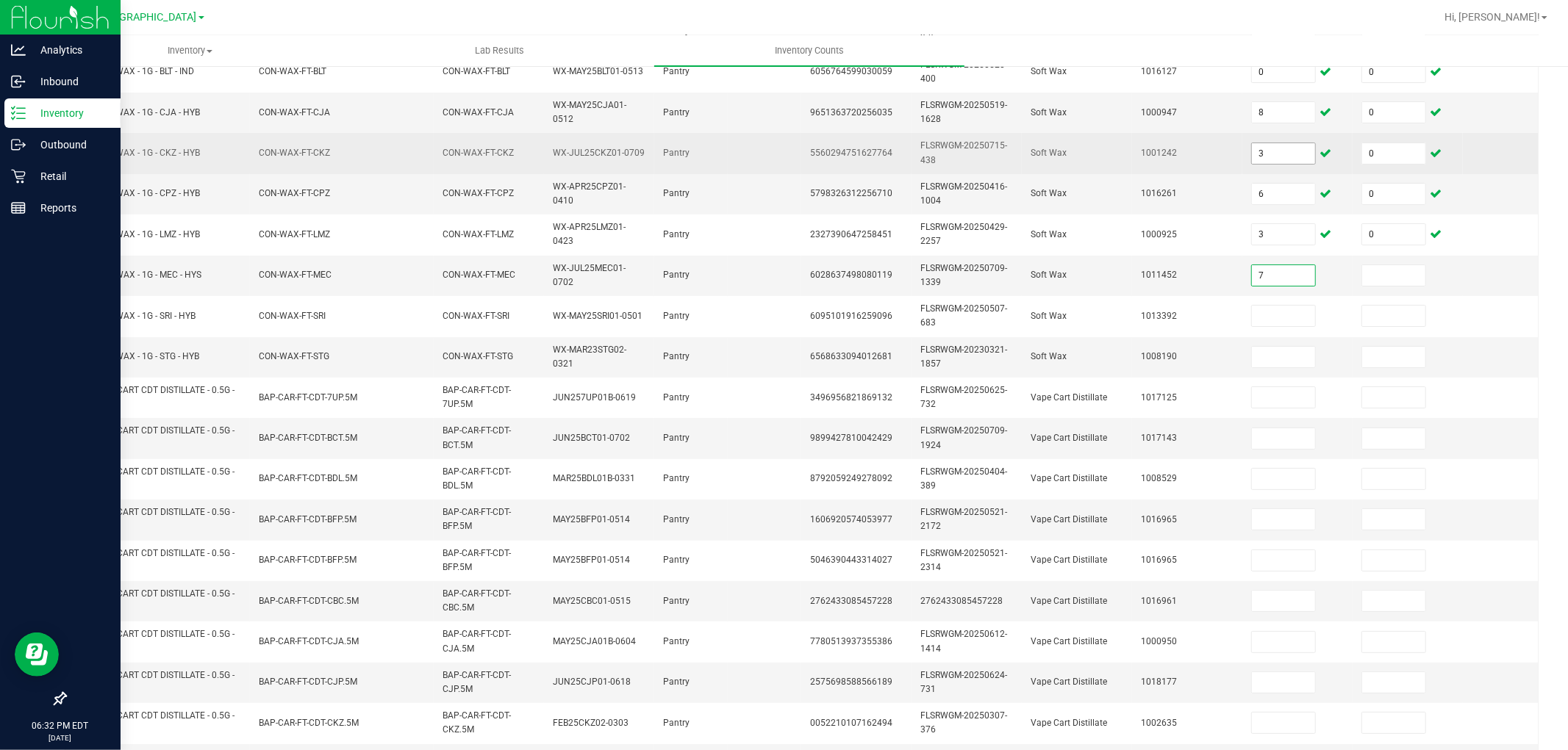
type input "7"
type input "0"
type input "8"
type input "0"
type input "2"
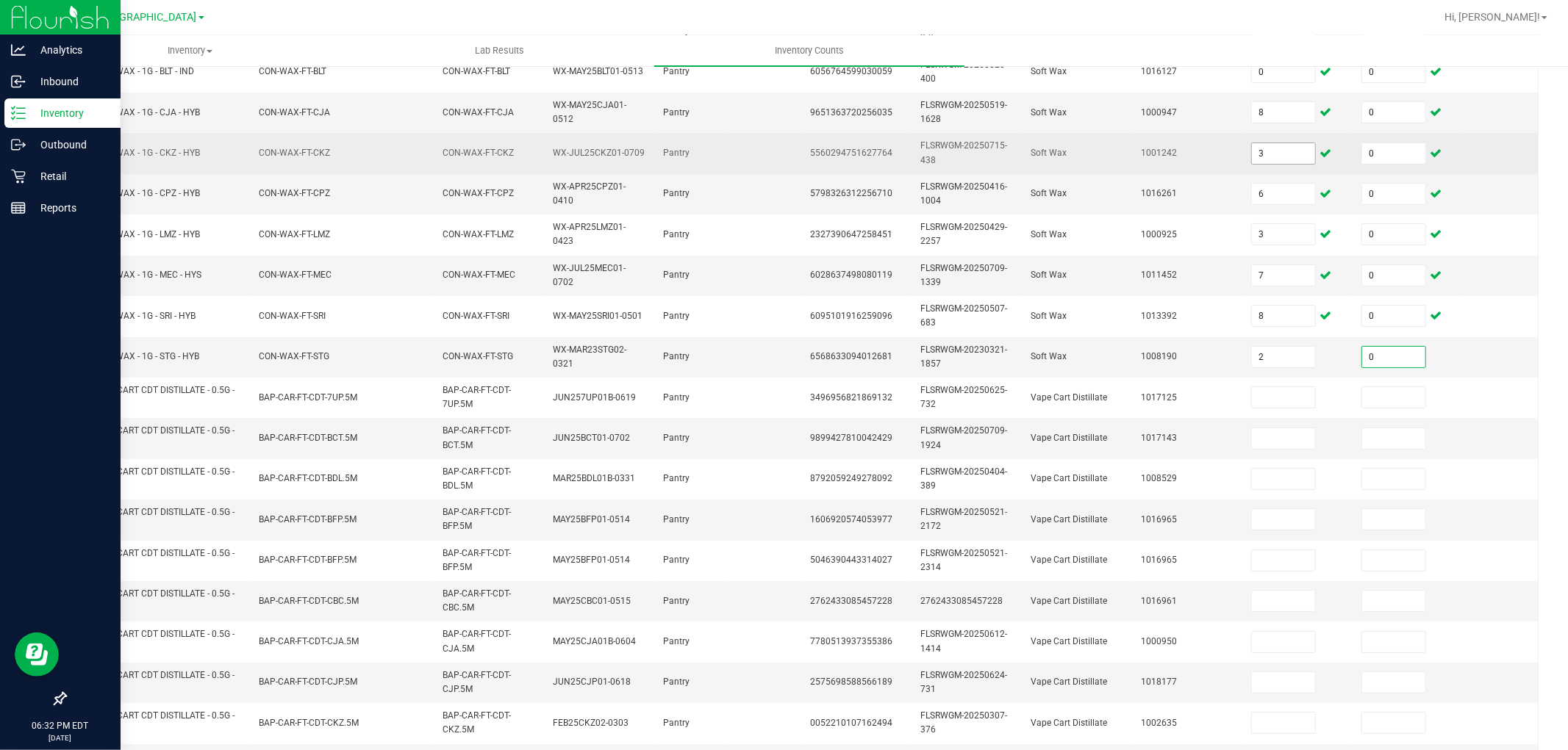
type input "0"
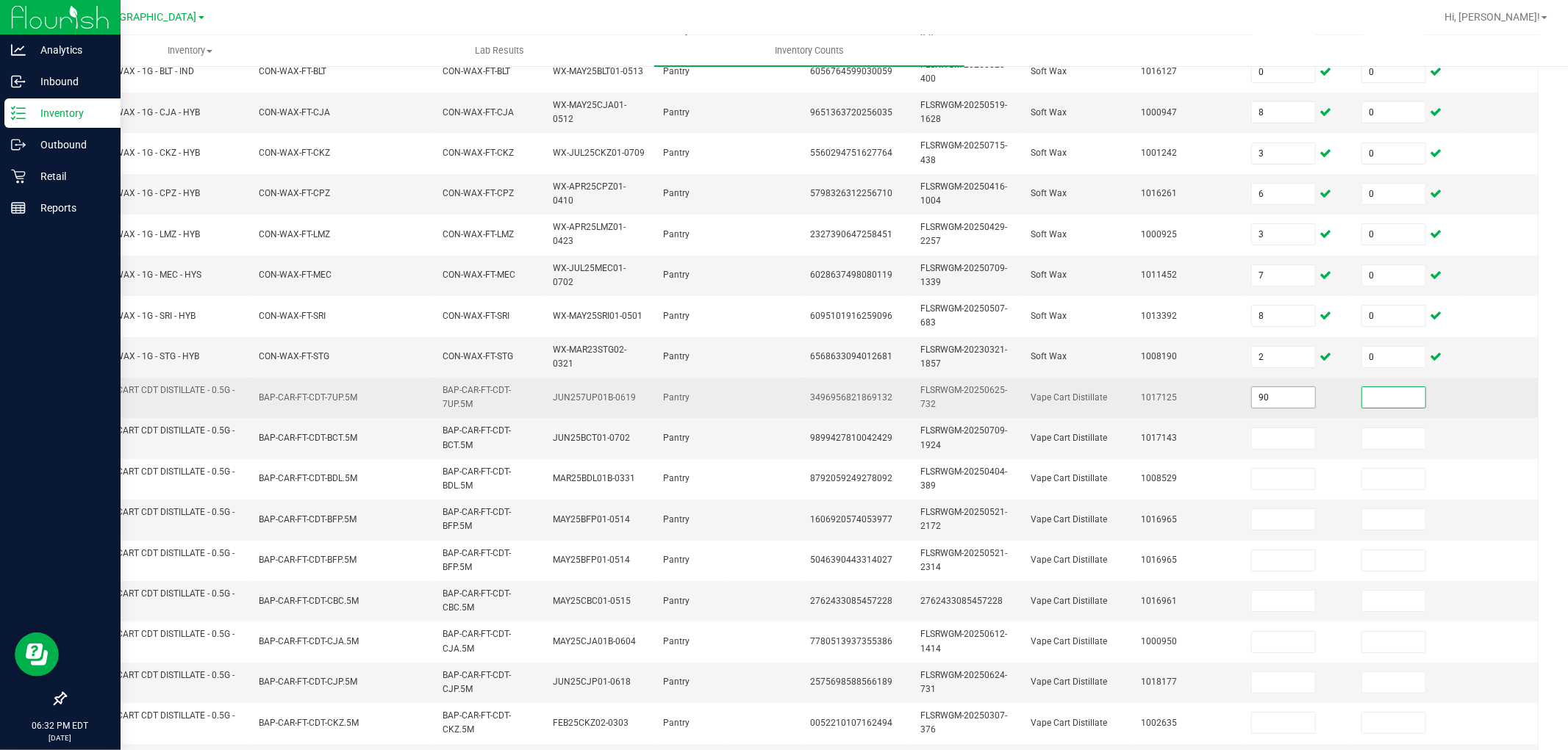
click at [1273, 395] on input "90" at bounding box center [1283, 397] width 63 height 21
type input "9"
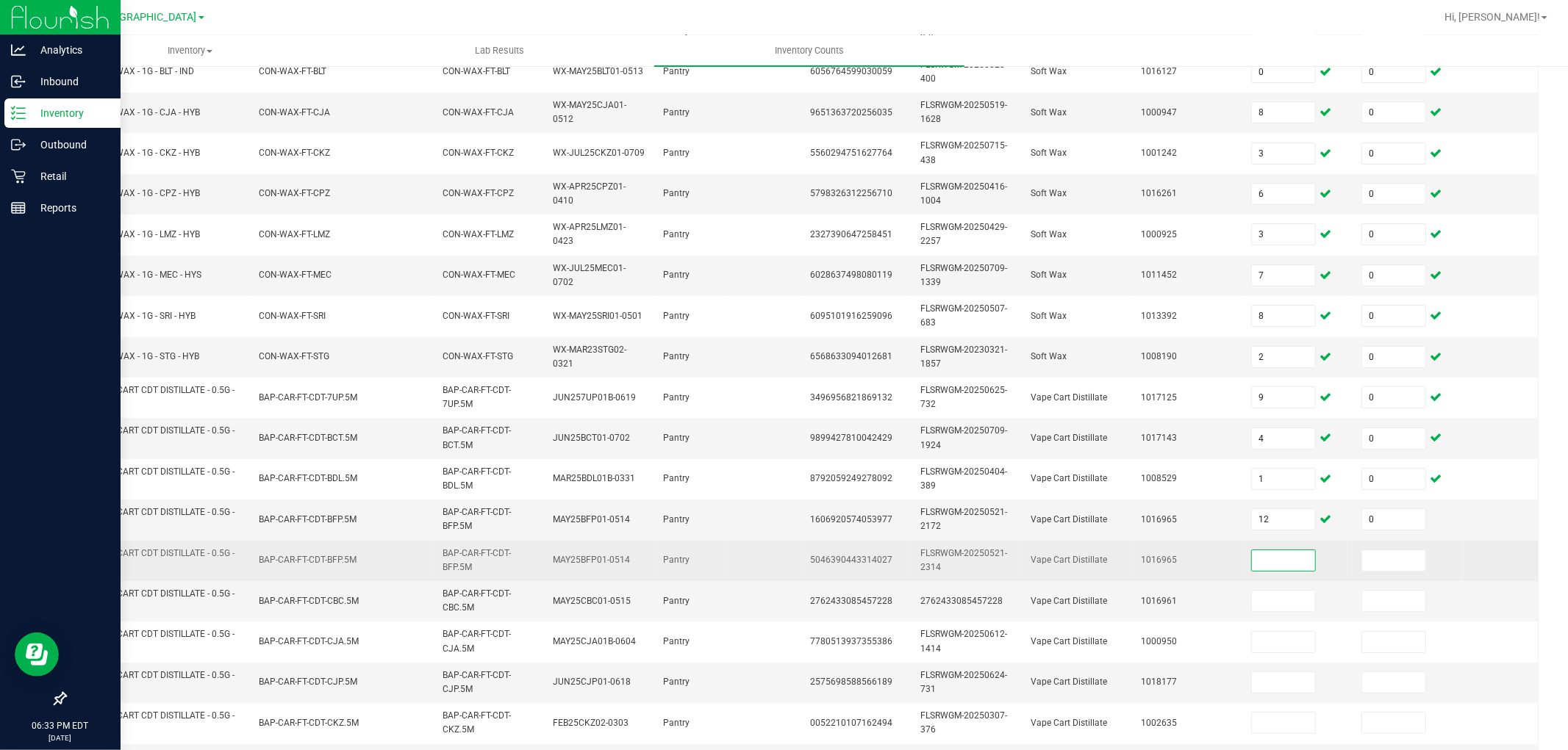
scroll to position [367, 0]
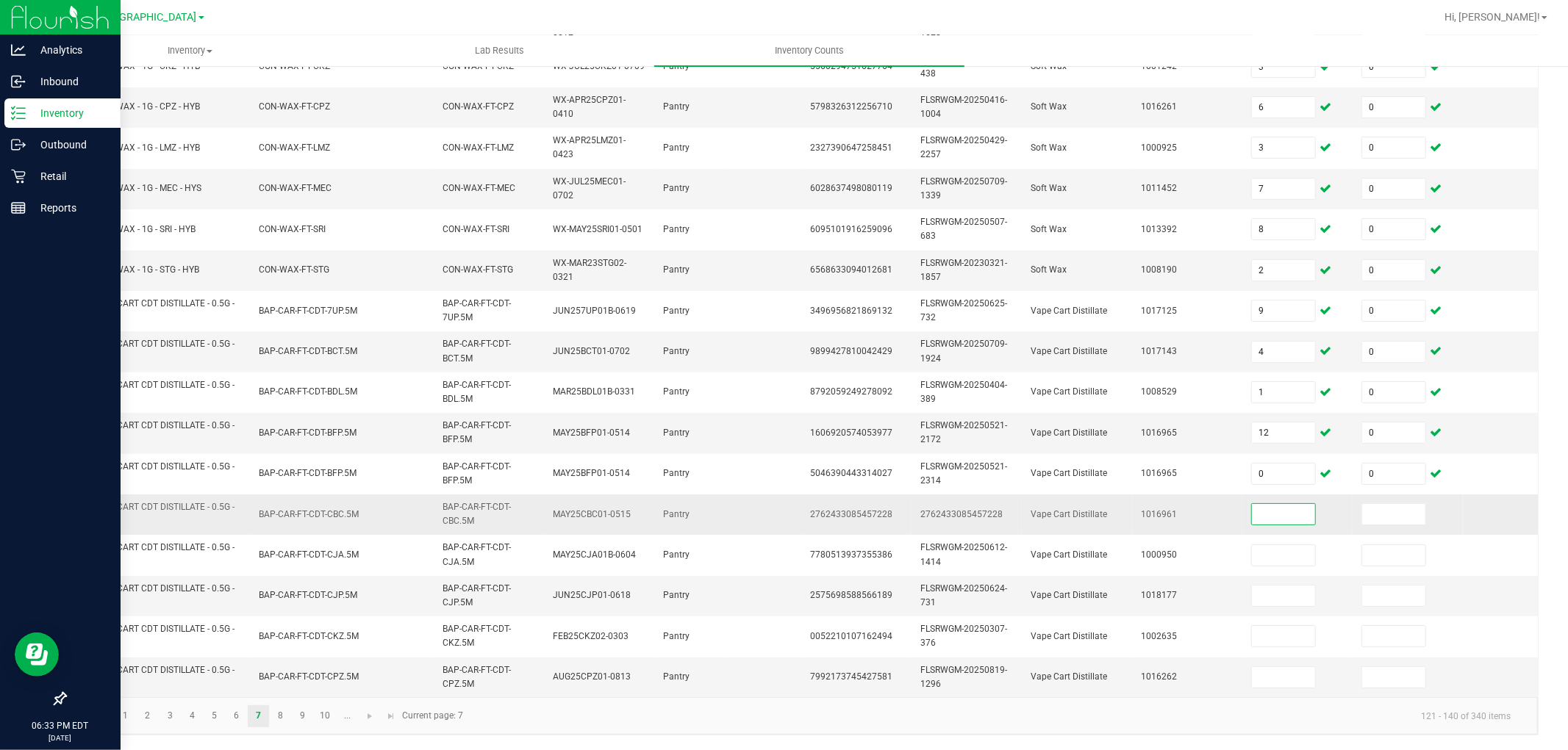
click at [141, 502] on span "FT - VAPE CART CDT DISTILLATE - 0.5G - CBC - SAT" at bounding box center [158, 514] width 166 height 28
click at [142, 502] on span "FT - VAPE CART CDT DISTILLATE - 0.5G - CBC - SAT" at bounding box center [154, 513] width 160 height 25
copy span "FT - VAPE CART CDT DISTILLATE - 0.5G - CBC - SAT"
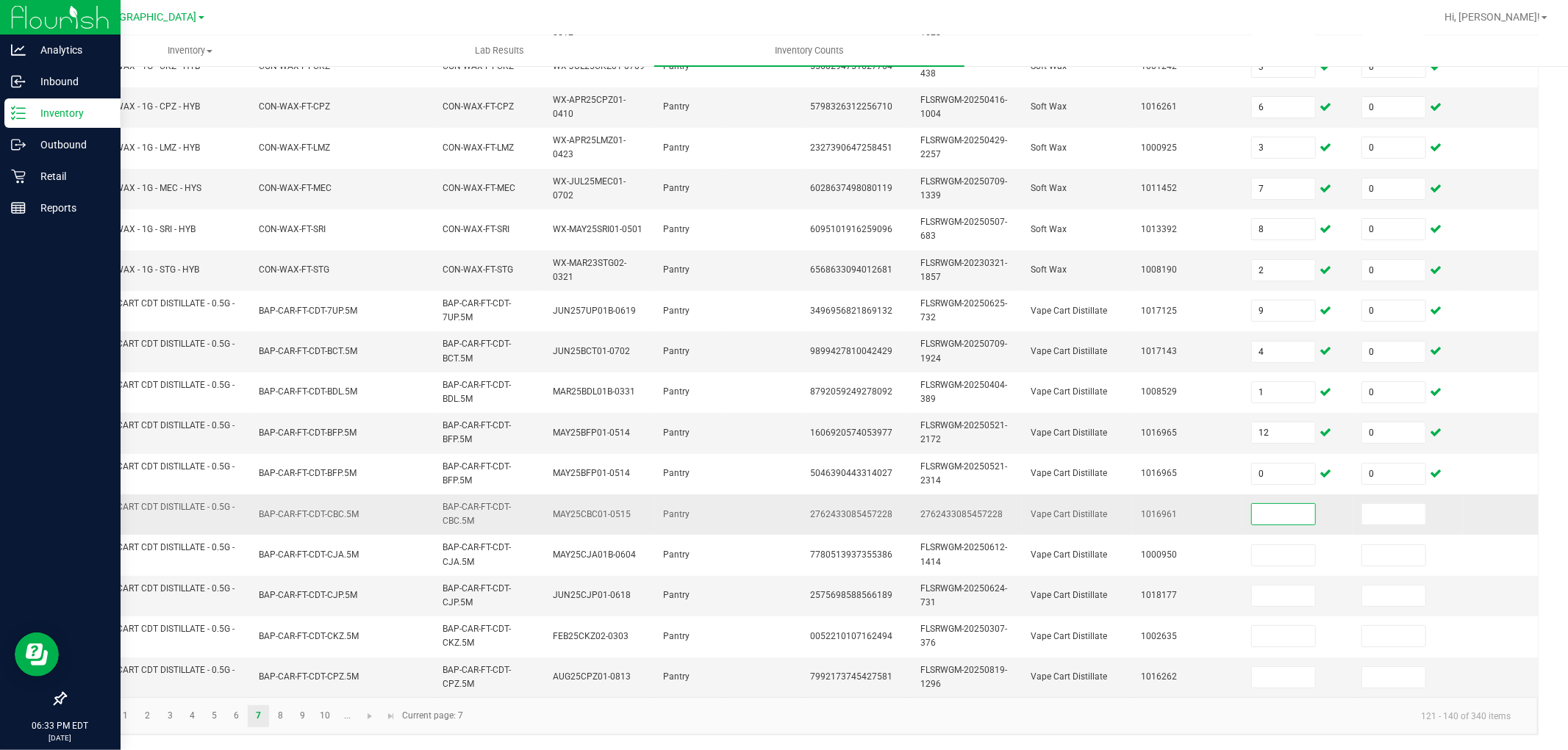
click at [1294, 505] on input at bounding box center [1283, 514] width 63 height 21
click at [1411, 494] on td at bounding box center [1407, 514] width 111 height 40
click at [1400, 504] on input at bounding box center [1393, 514] width 63 height 21
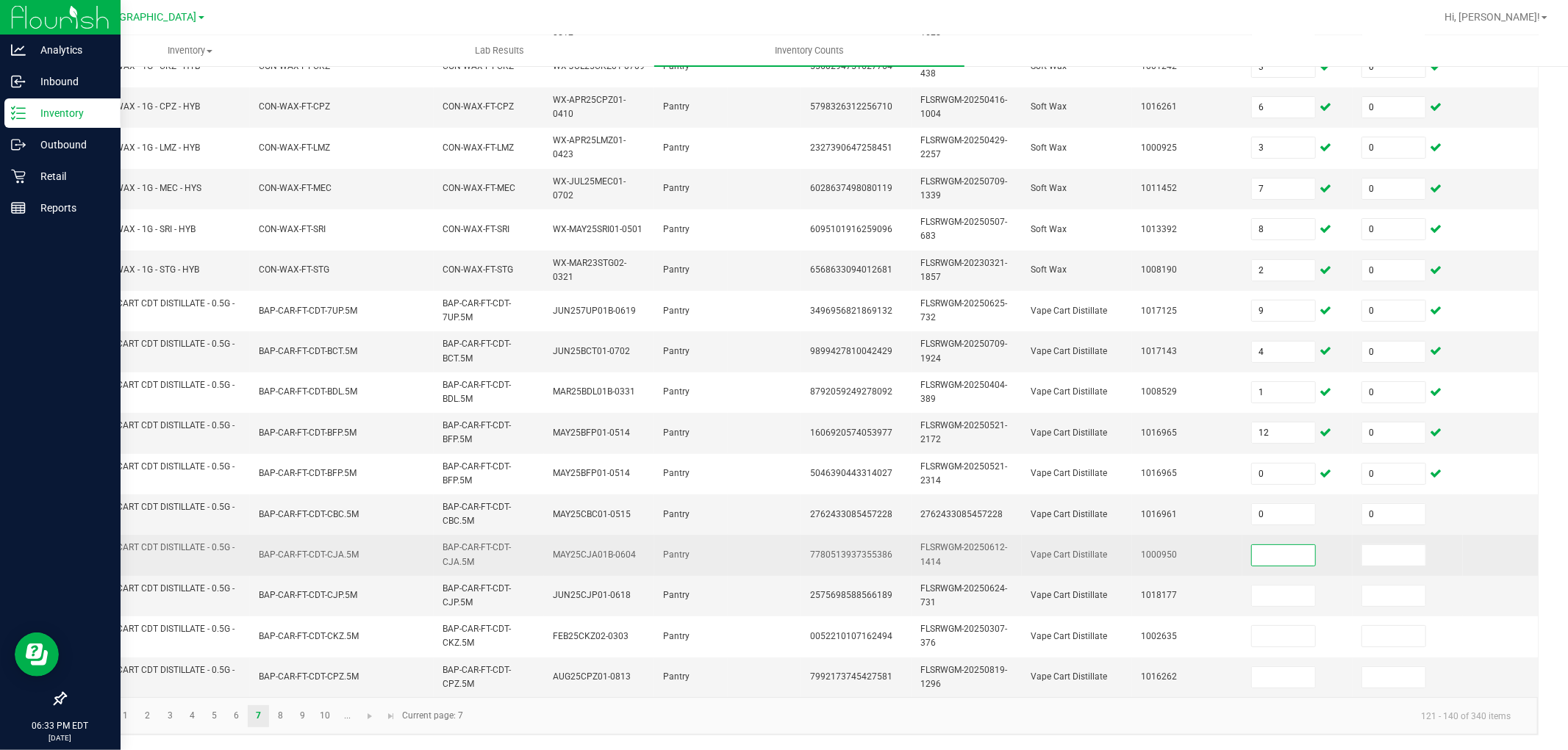
click at [1269, 550] on input at bounding box center [1283, 555] width 63 height 21
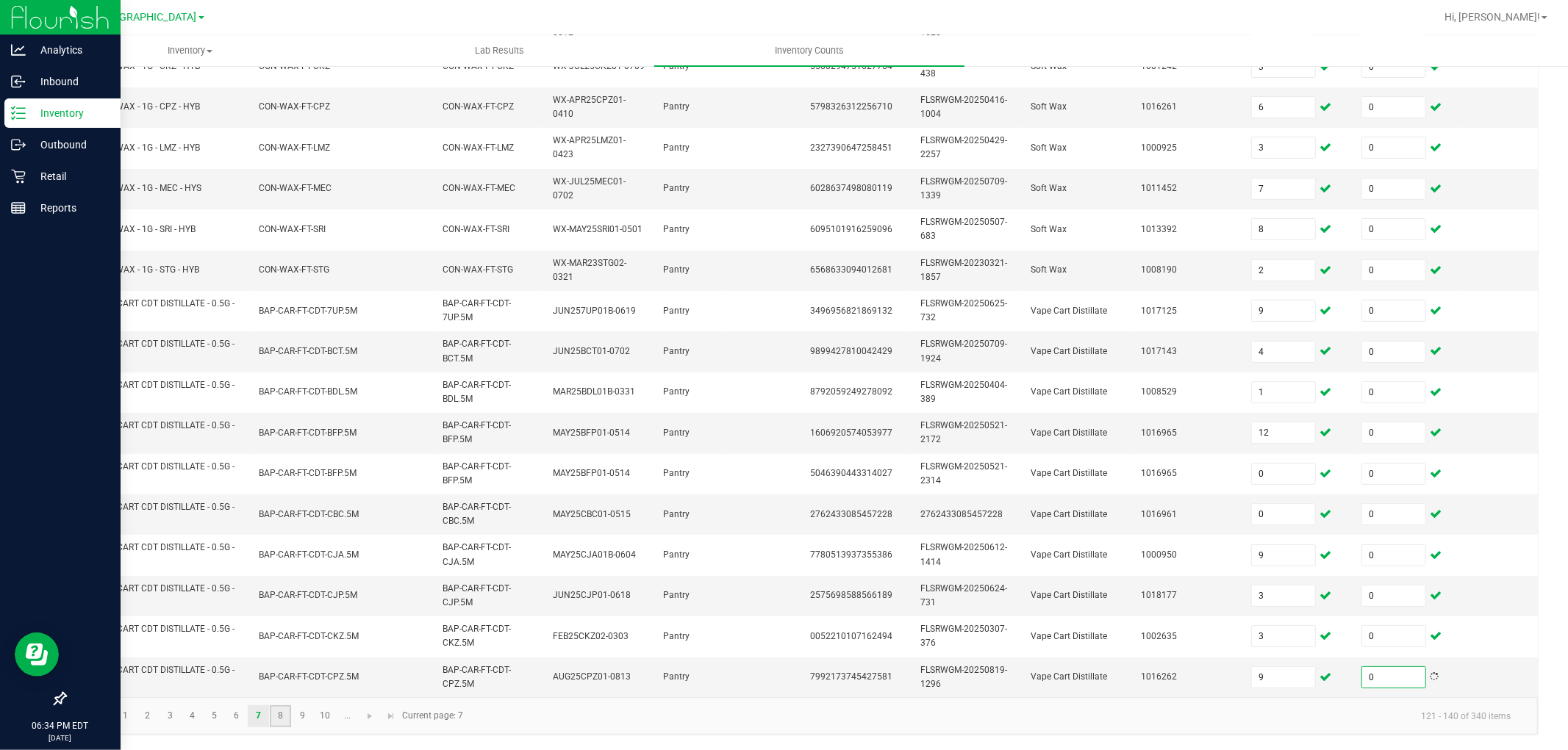
click at [281, 675] on link "8" at bounding box center [280, 716] width 21 height 22
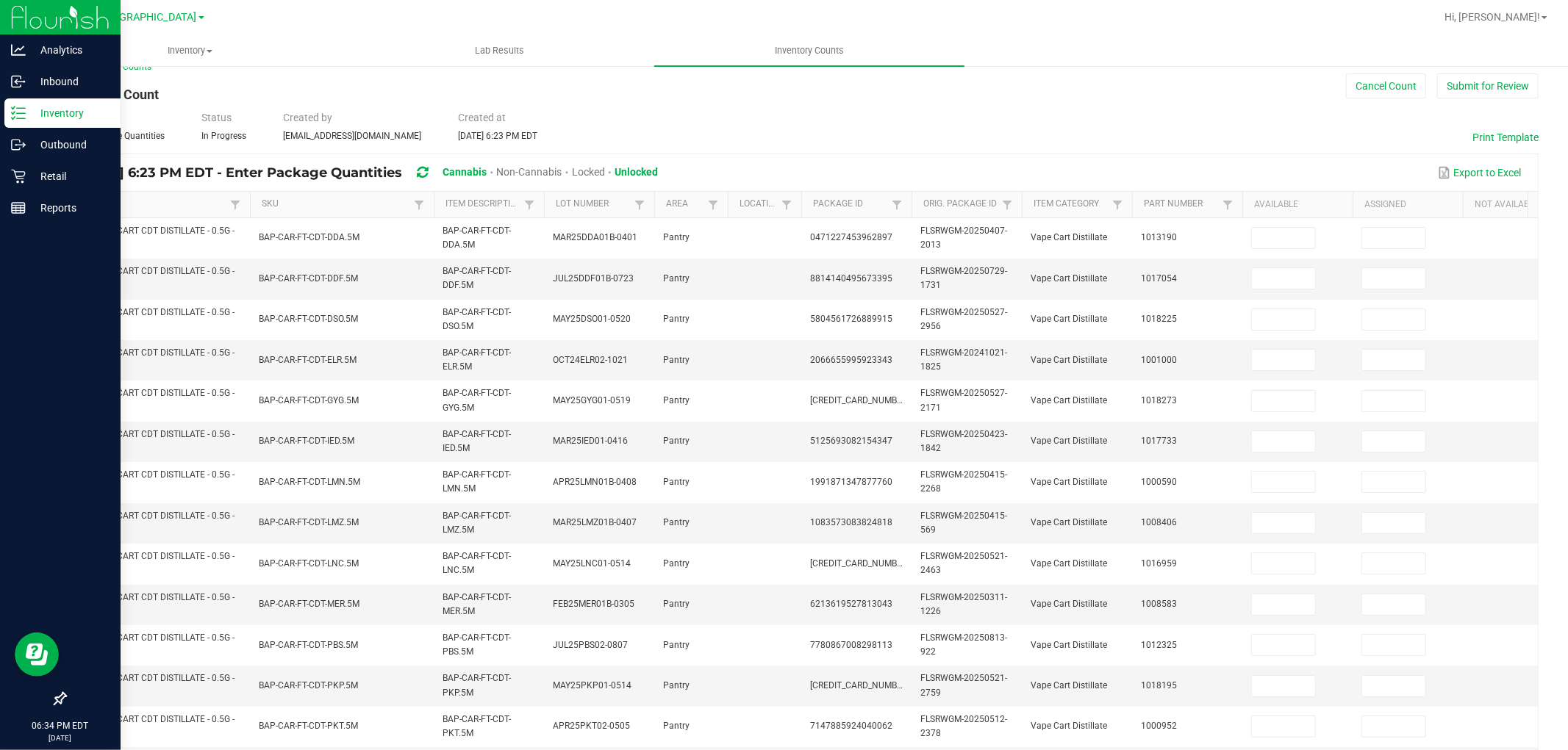
scroll to position [20, 0]
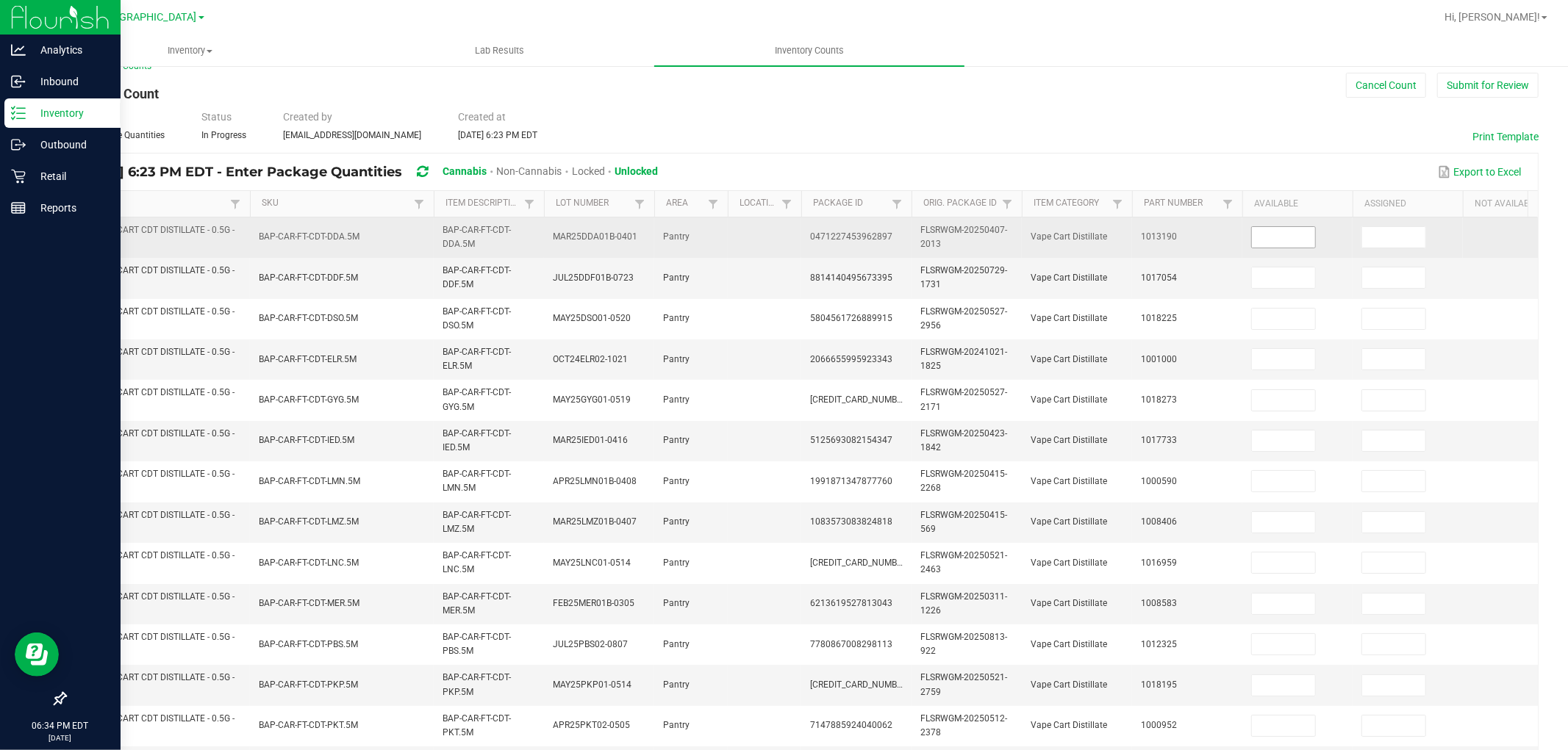
click at [1295, 235] on input at bounding box center [1283, 238] width 63 height 21
click at [1408, 231] on input at bounding box center [1393, 238] width 63 height 21
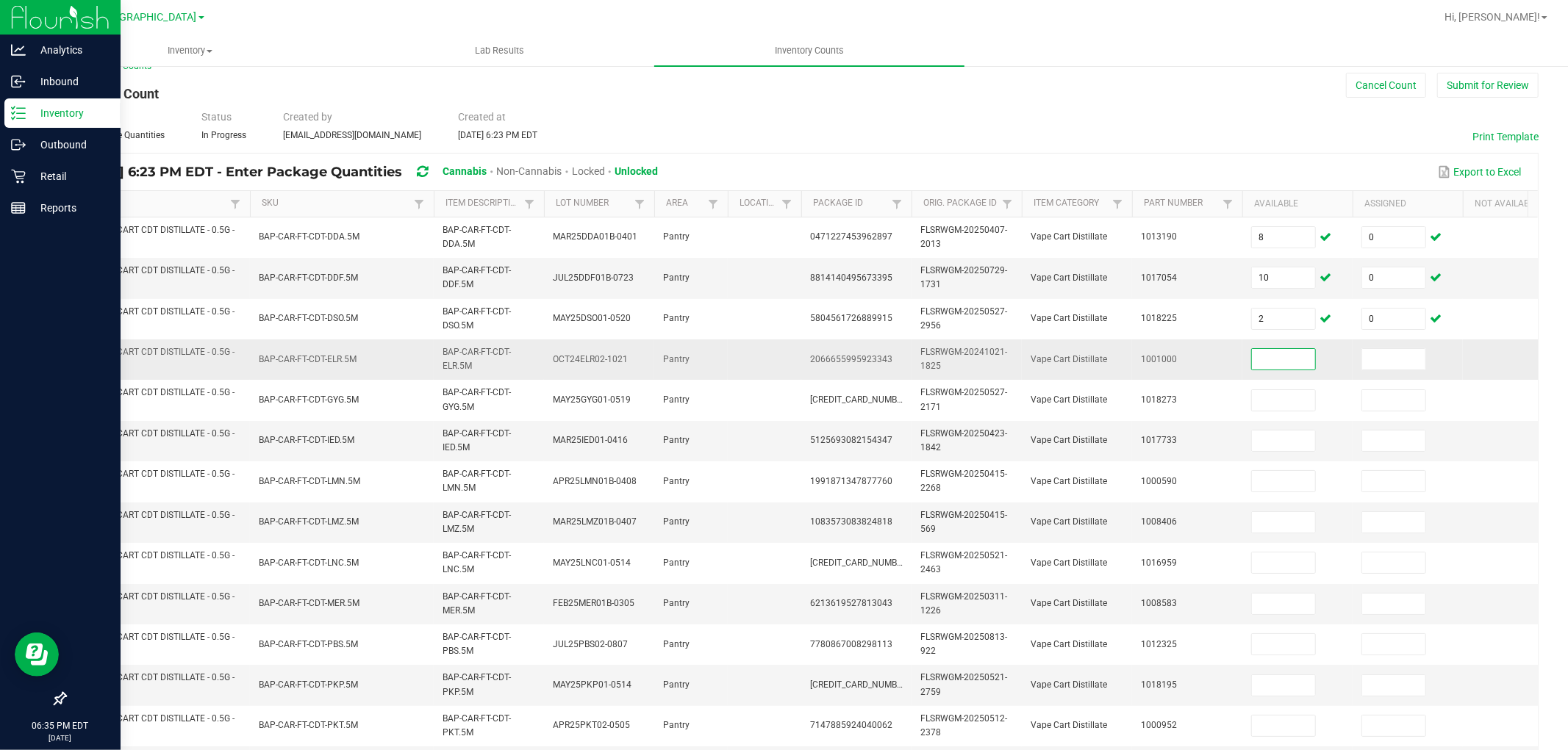
click at [1296, 357] on input at bounding box center [1283, 359] width 63 height 21
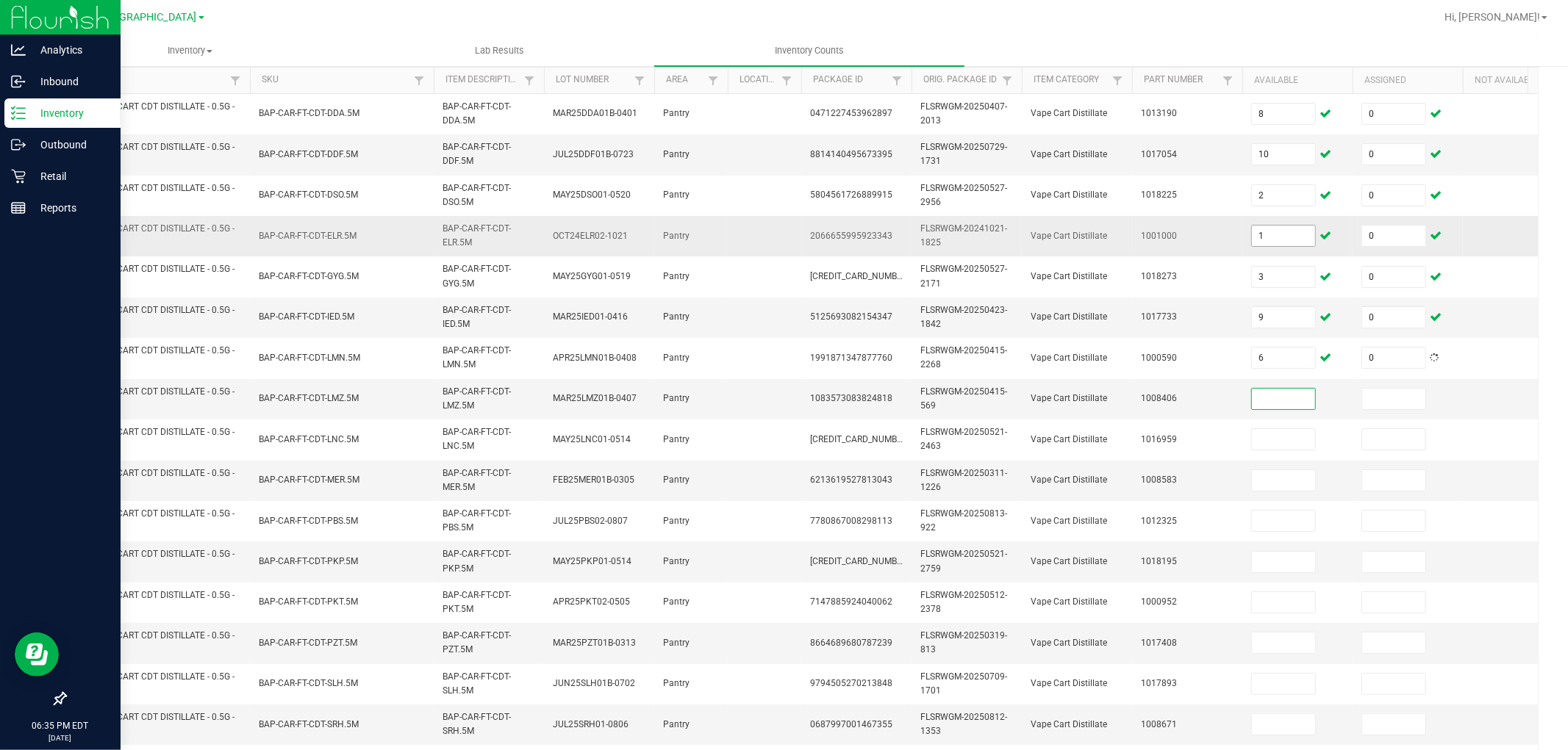
scroll to position [143, 0]
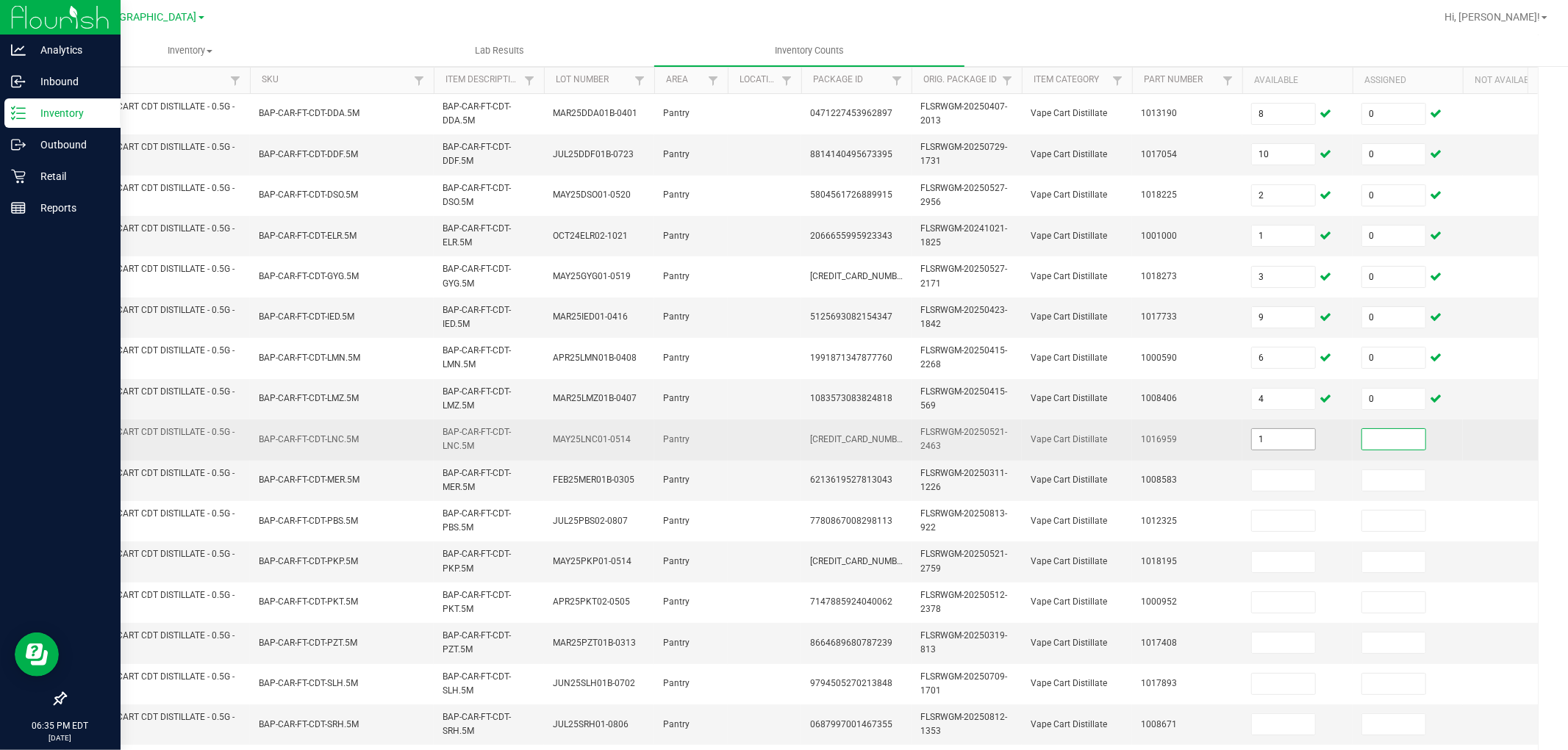
click at [1303, 435] on input "1" at bounding box center [1283, 439] width 63 height 21
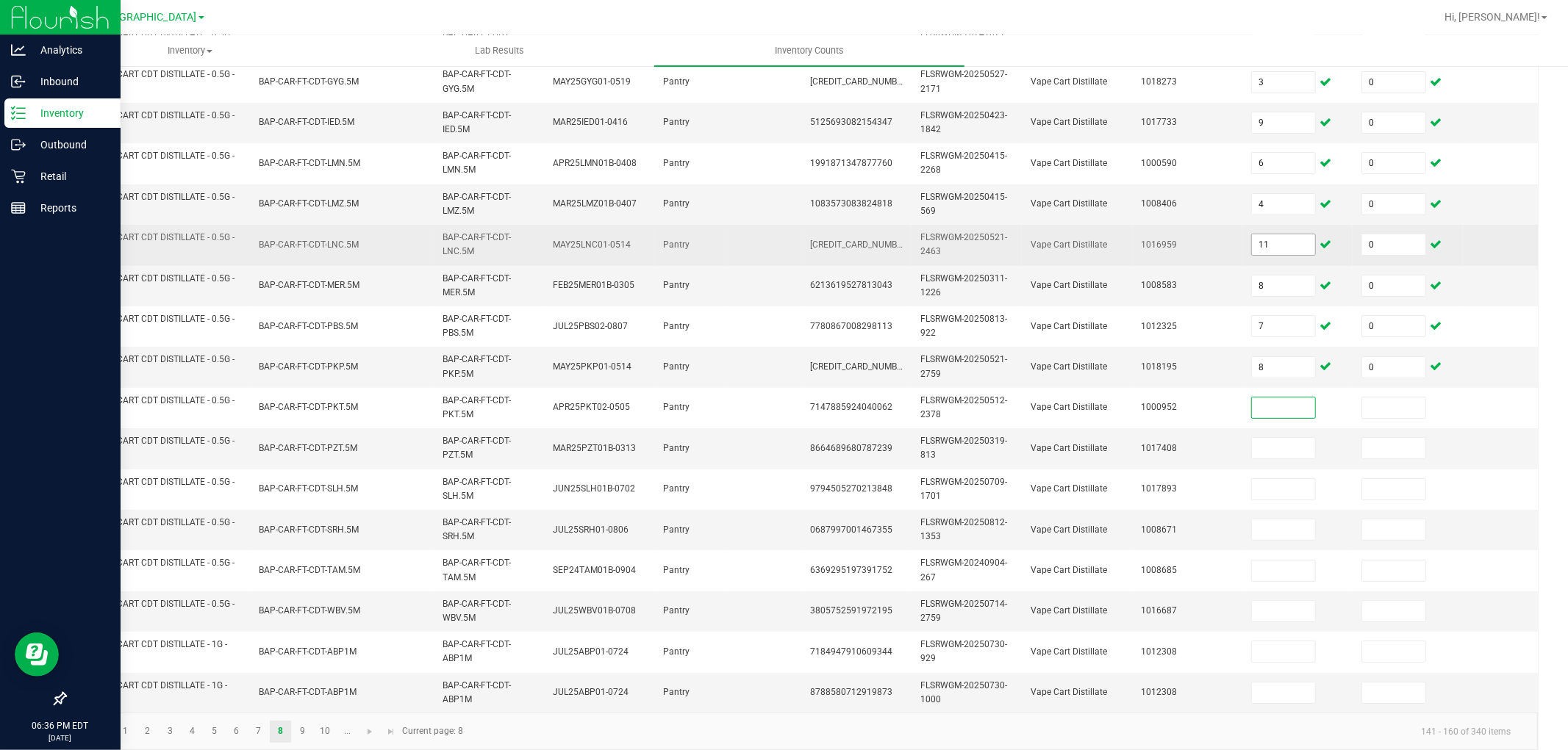
scroll to position [340, 0]
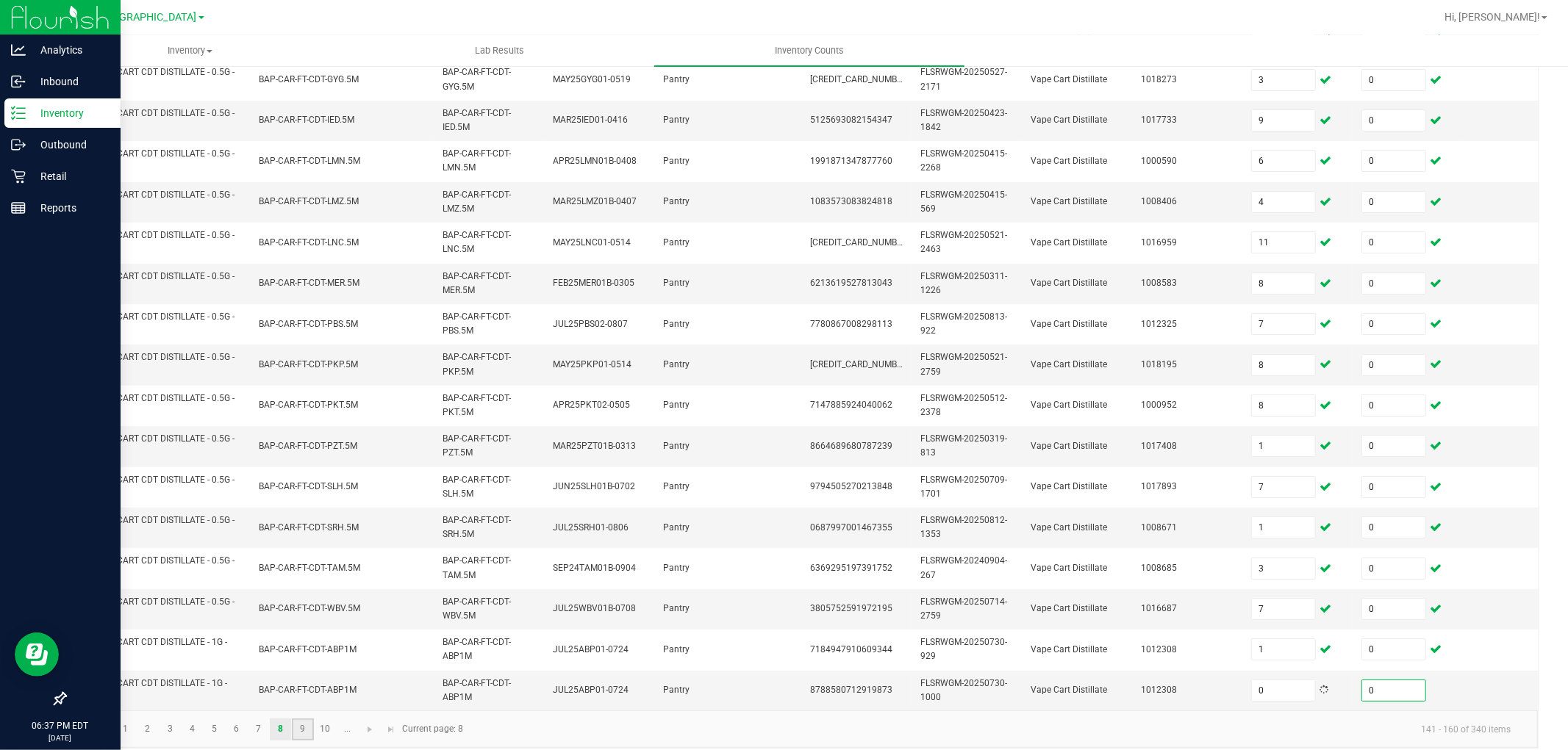
click at [302, 675] on link "9" at bounding box center [302, 730] width 21 height 22
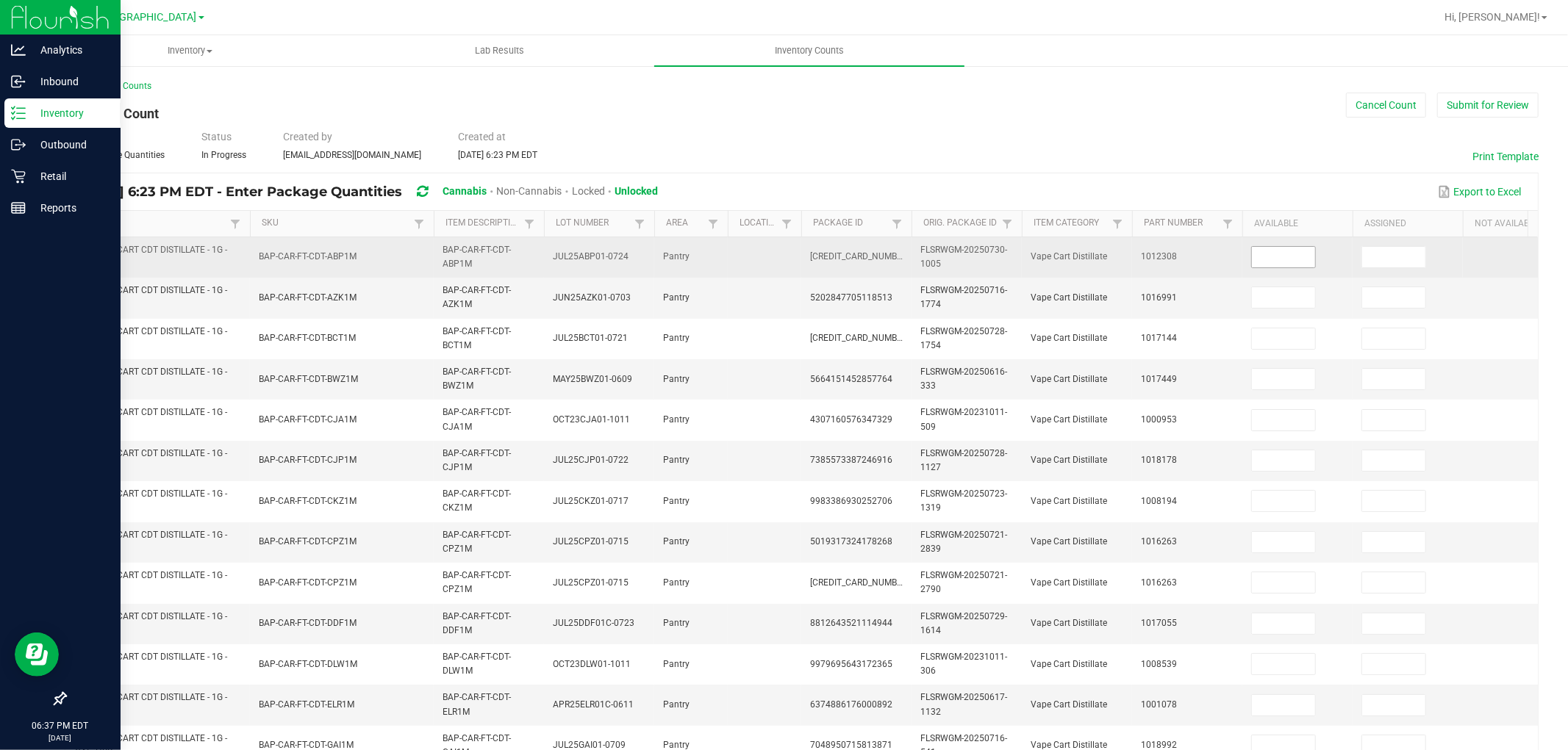
click at [1298, 259] on input at bounding box center [1283, 257] width 63 height 21
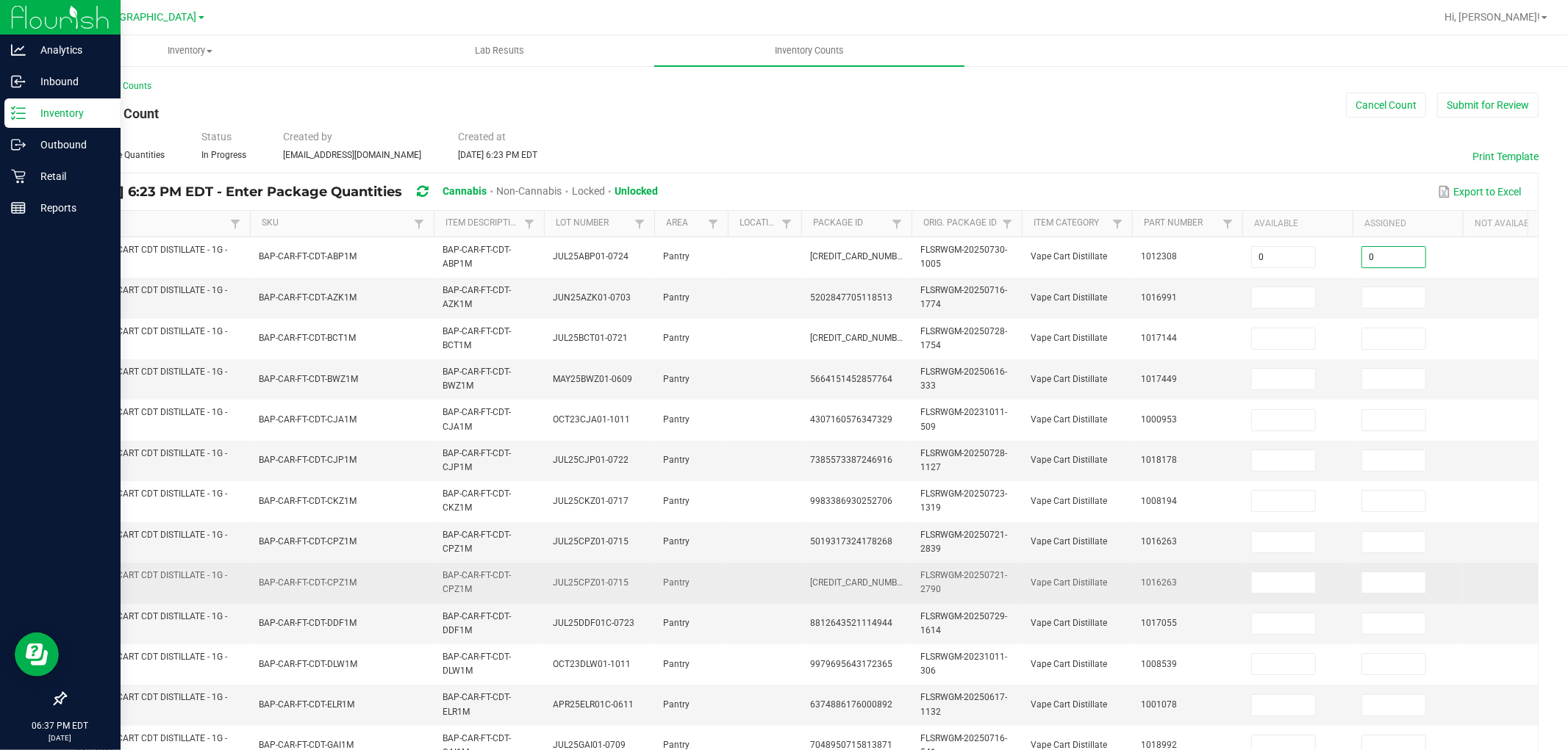
click at [240, 565] on td "FT - VAPE CART CDT DISTILLATE - 1G - CPZ - HYB" at bounding box center [157, 583] width 184 height 40
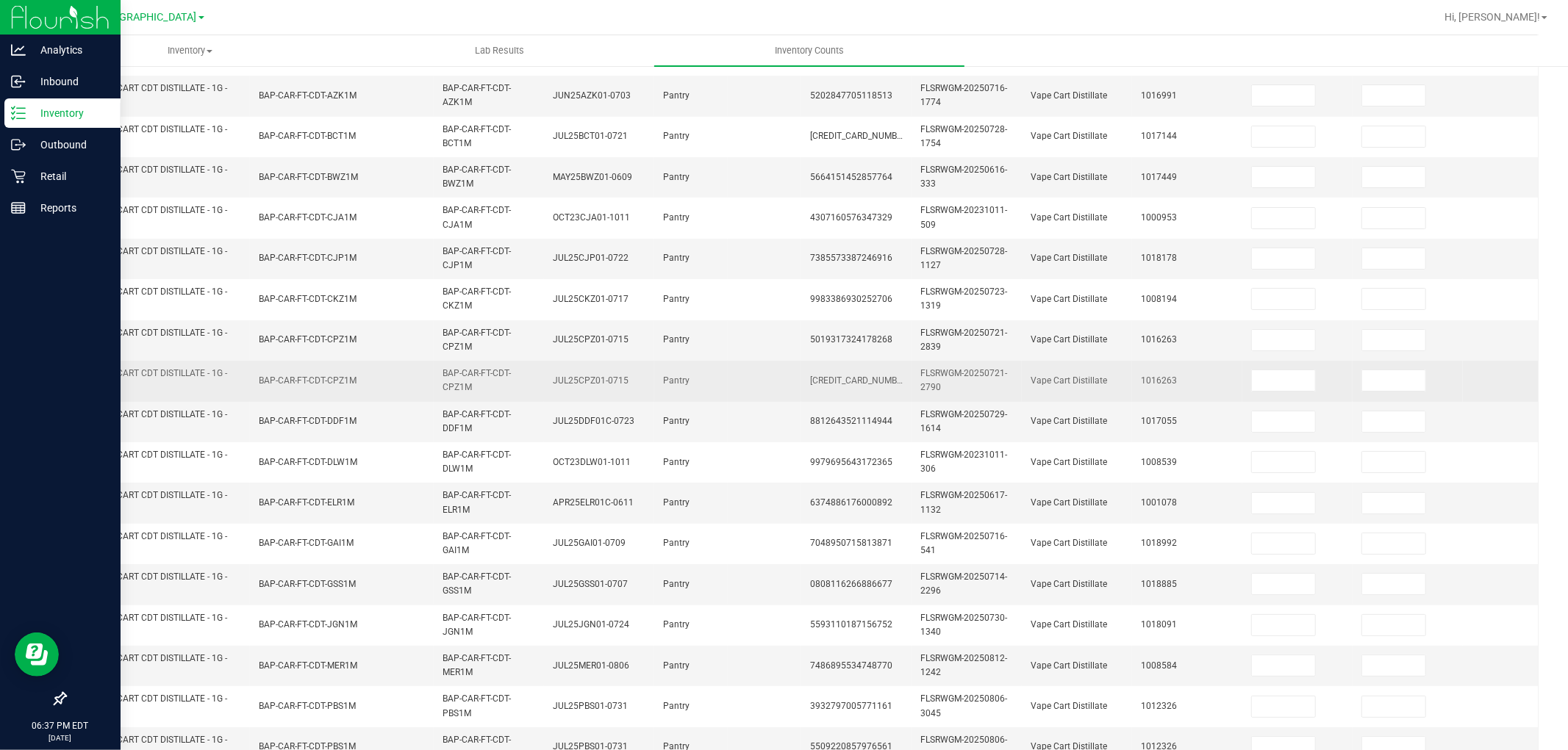
scroll to position [367, 0]
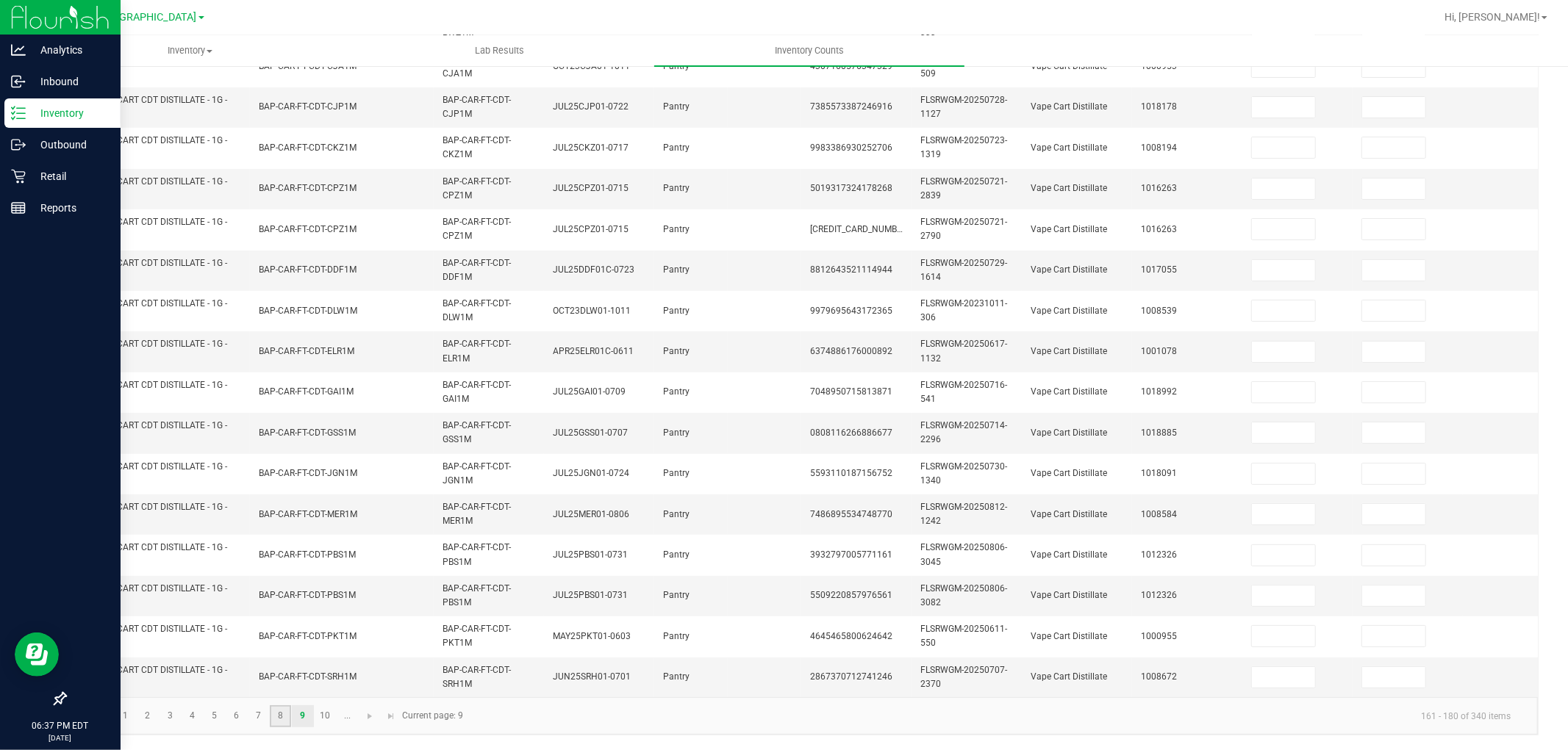
click at [281, 675] on link "8" at bounding box center [280, 716] width 21 height 22
click at [302, 675] on link "9" at bounding box center [302, 716] width 21 height 22
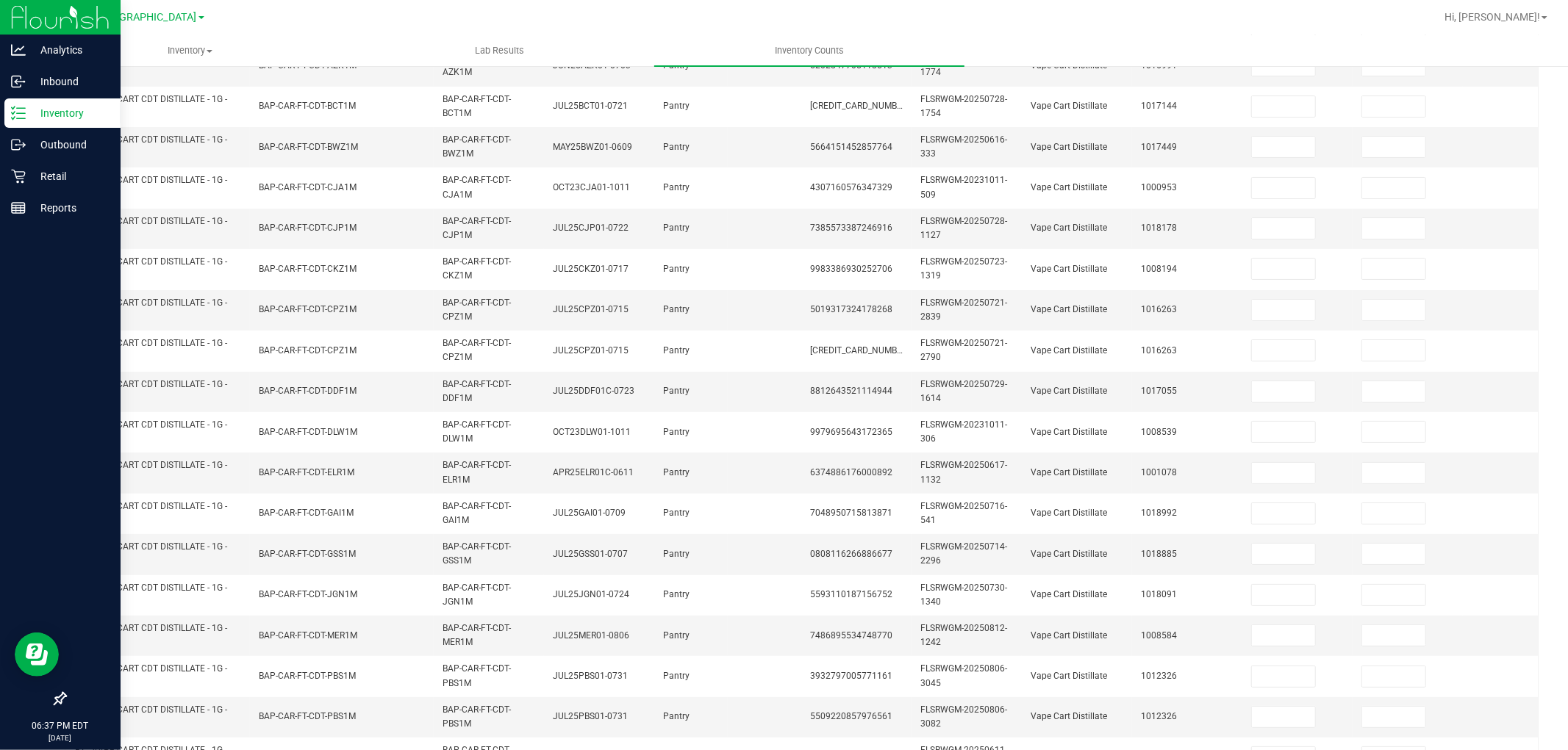
scroll to position [0, 0]
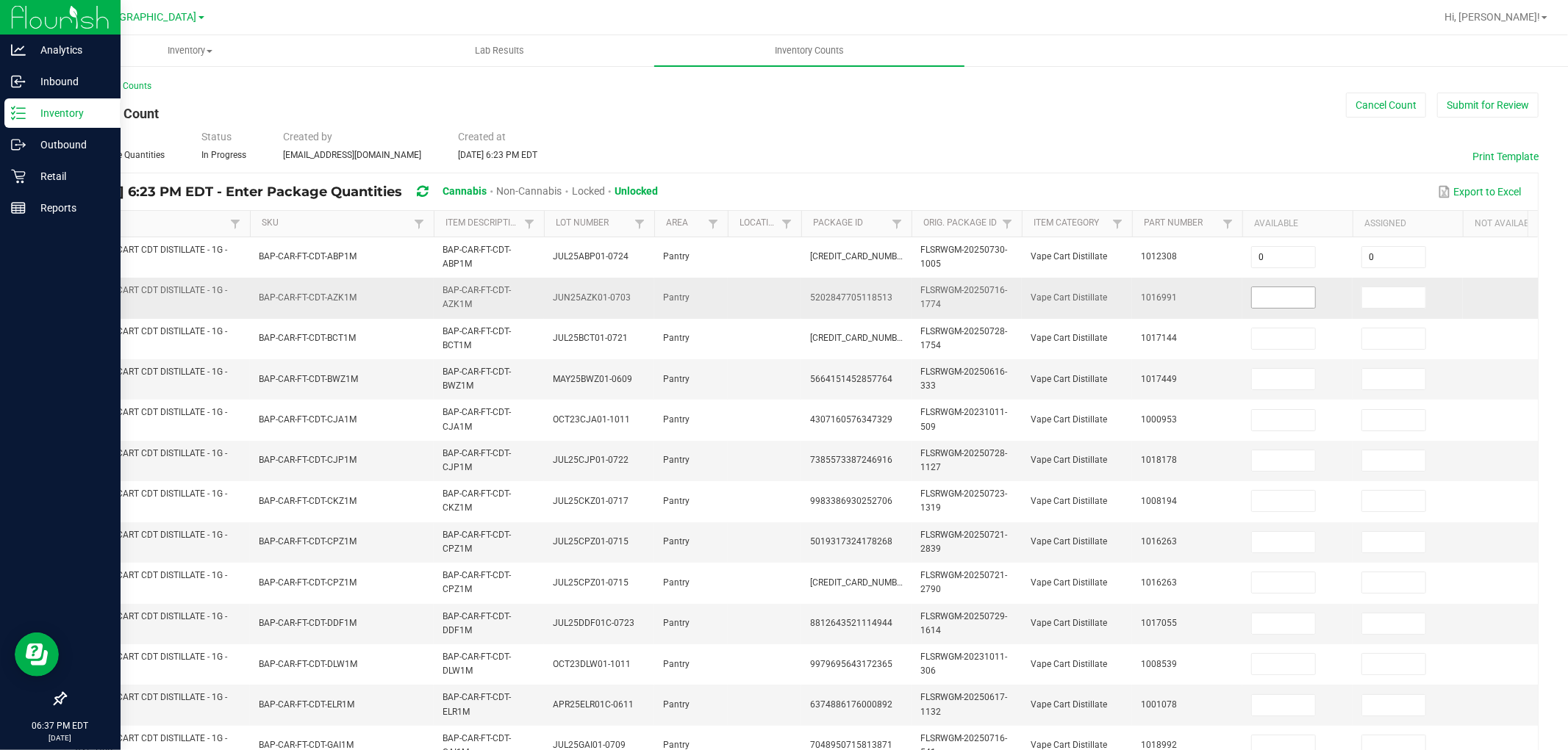
click at [1302, 302] on input at bounding box center [1283, 298] width 63 height 21
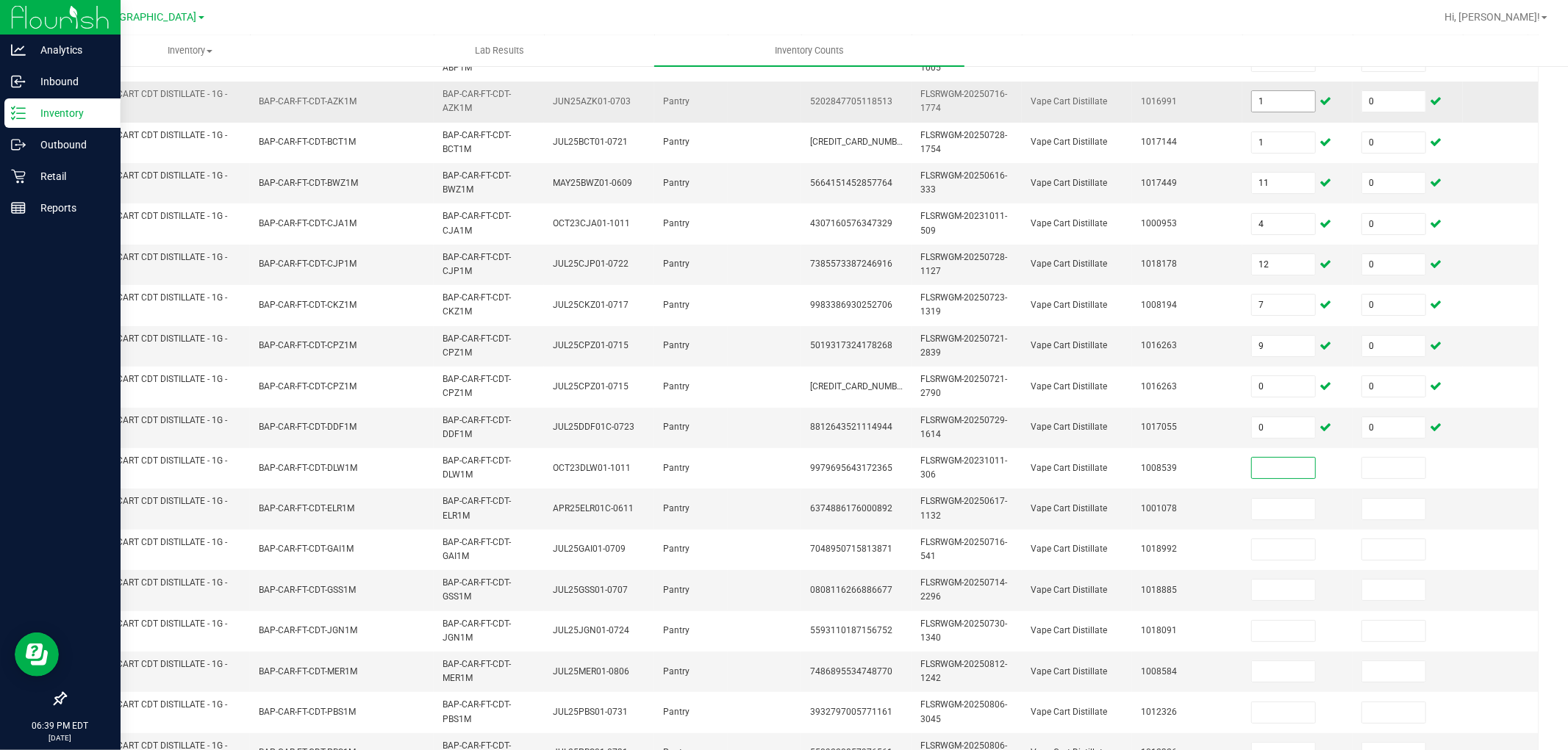
scroll to position [250, 0]
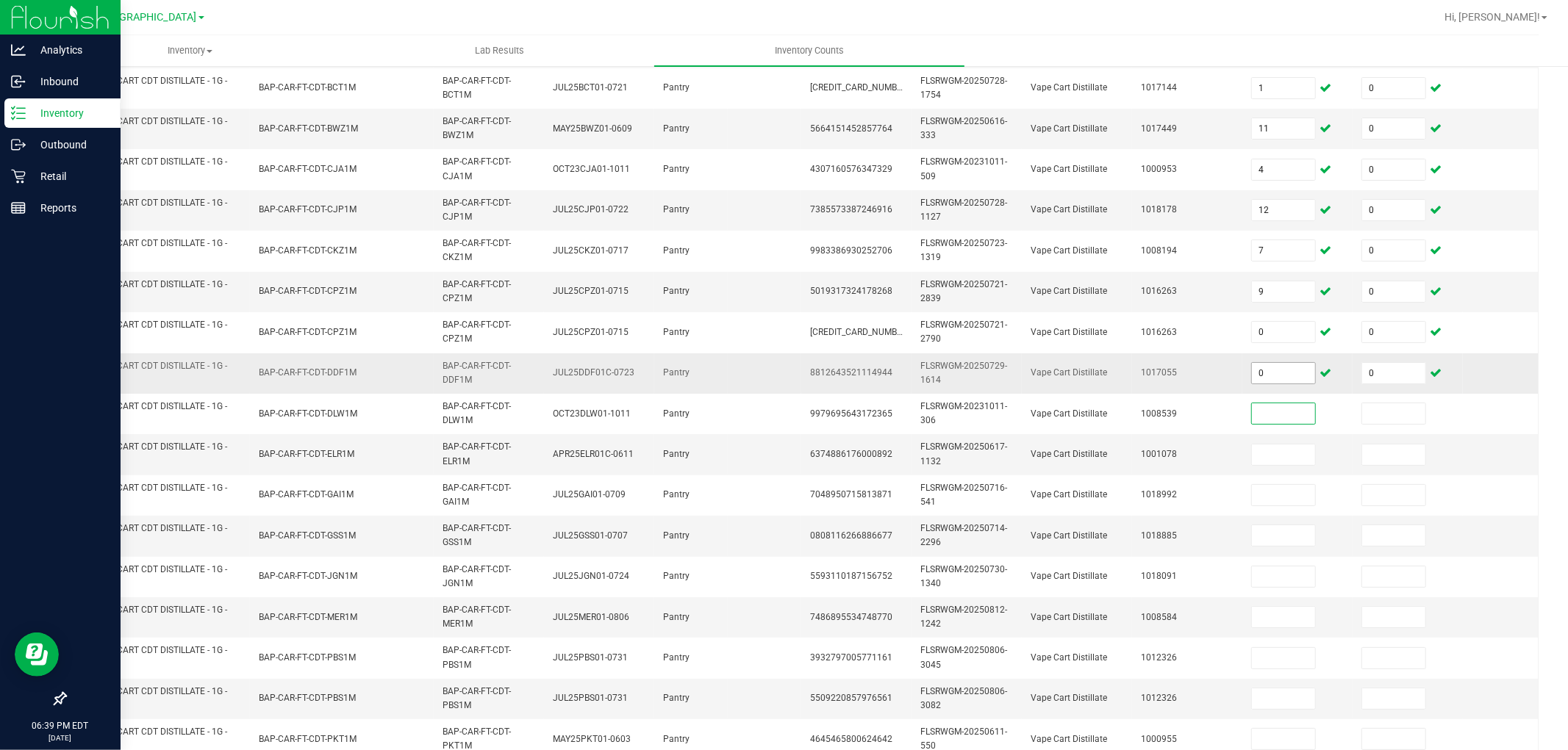
click at [1291, 375] on input "0" at bounding box center [1283, 373] width 63 height 21
click at [1384, 460] on input at bounding box center [1393, 455] width 63 height 21
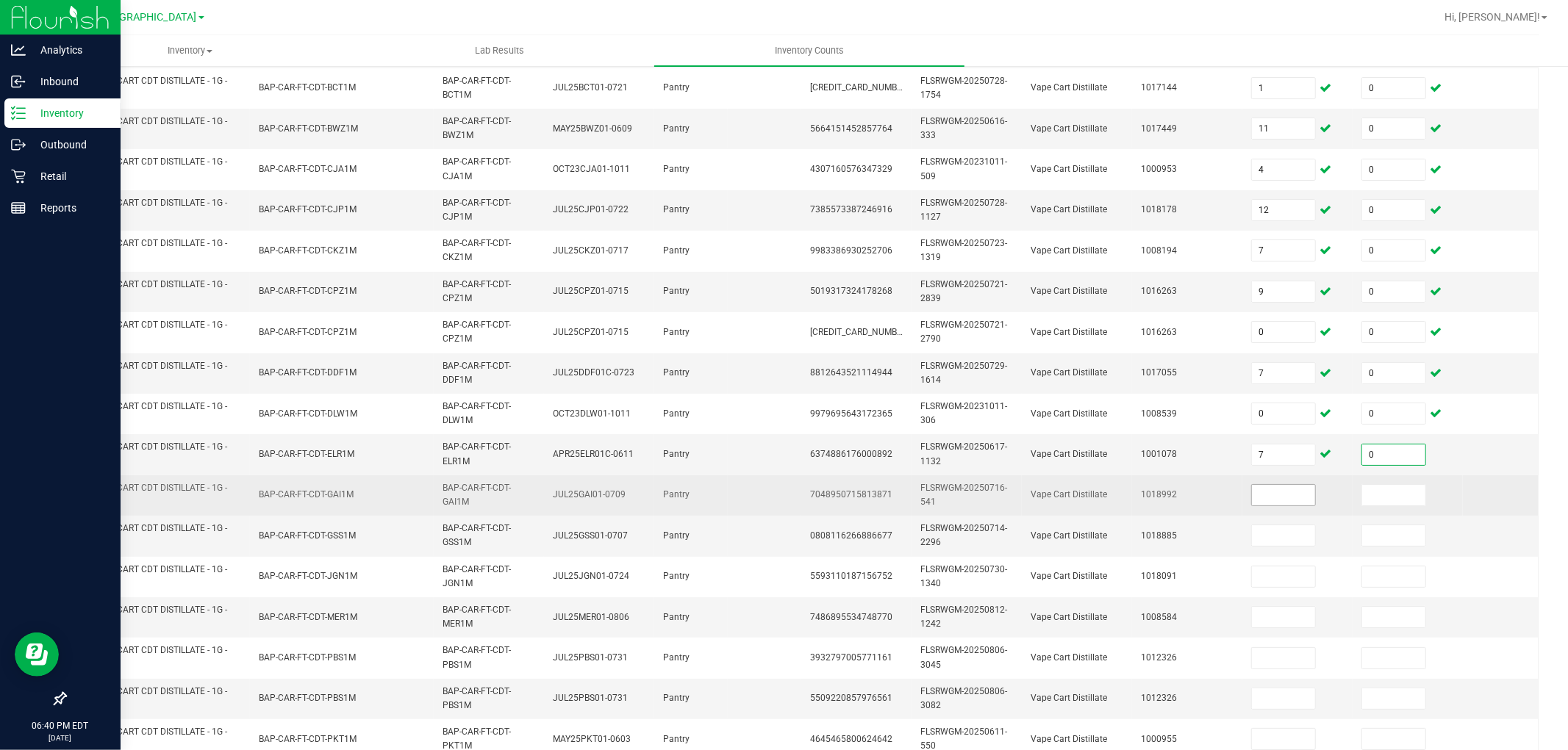
click at [1279, 494] on input at bounding box center [1283, 495] width 63 height 21
click at [1388, 500] on input at bounding box center [1393, 495] width 63 height 21
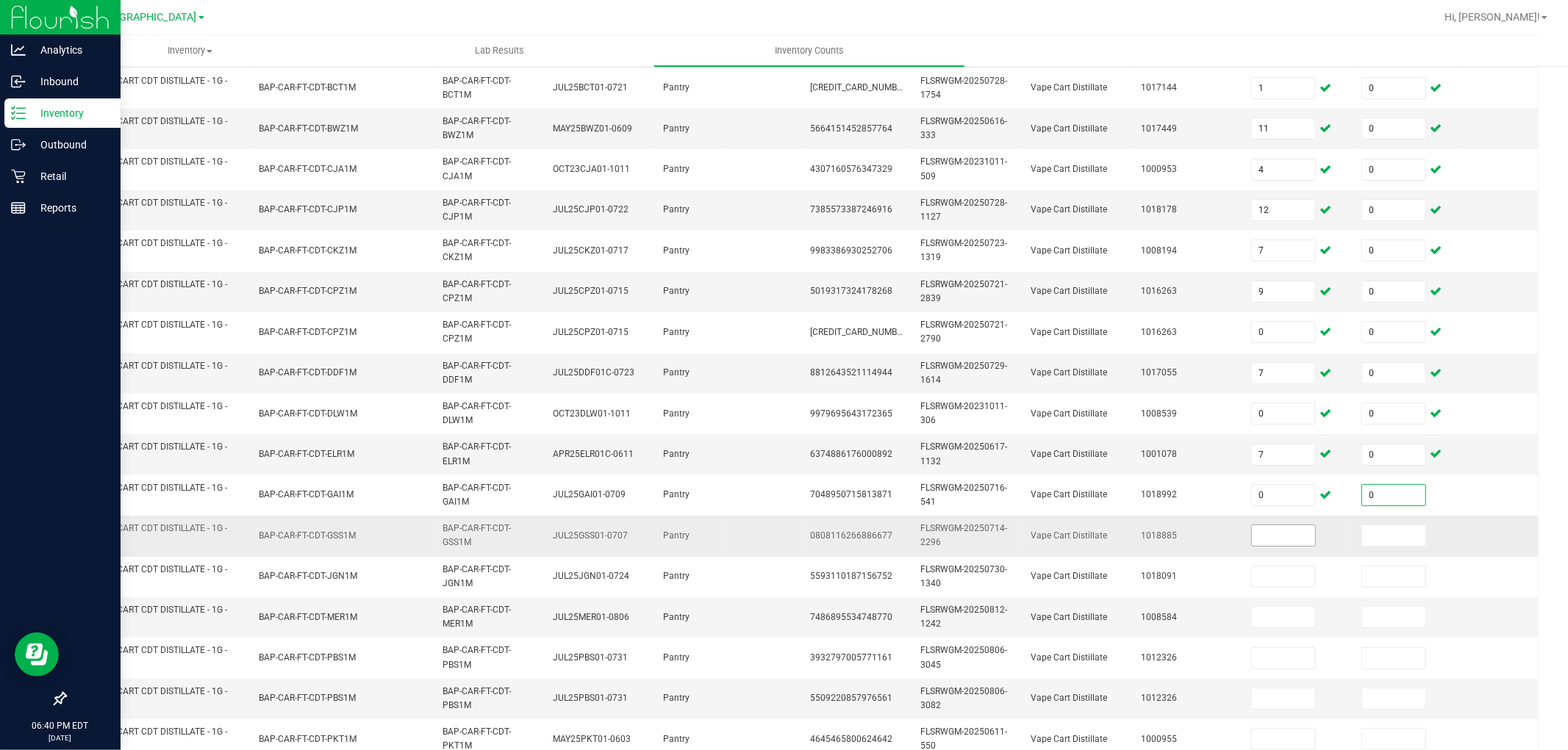
click at [1297, 538] on input at bounding box center [1283, 535] width 63 height 21
click at [1391, 538] on input at bounding box center [1393, 535] width 63 height 21
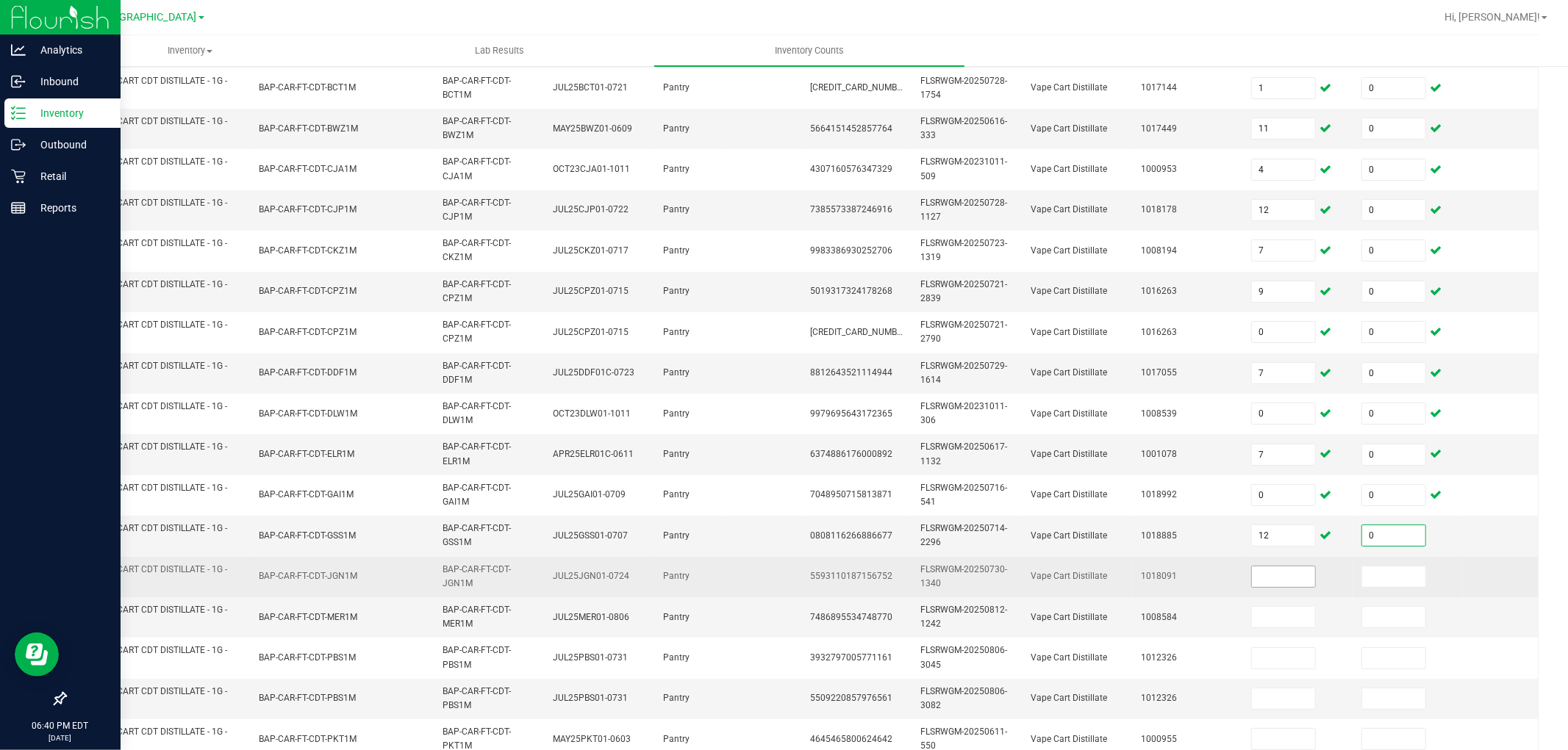
click at [1280, 577] on input at bounding box center [1283, 576] width 63 height 21
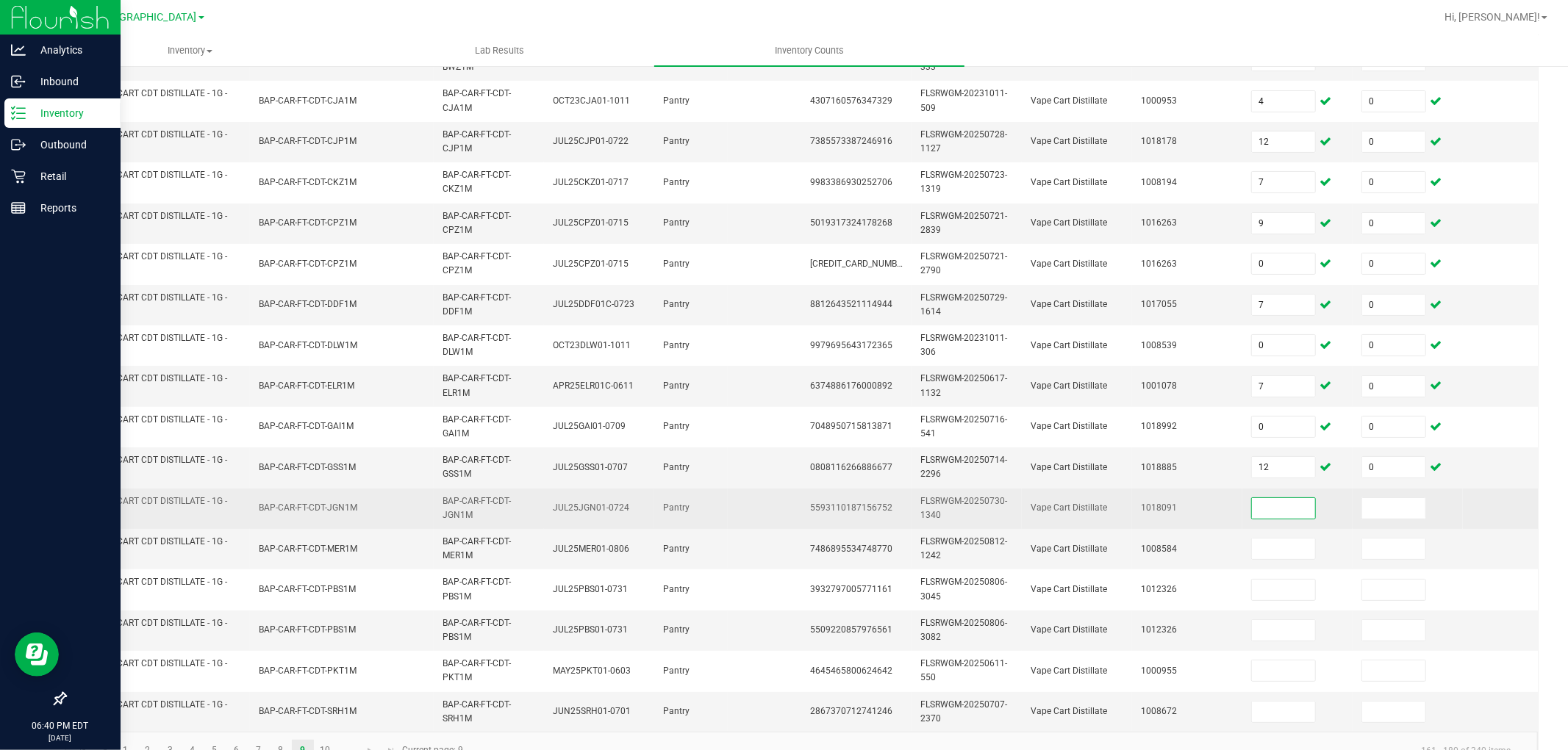
scroll to position [329, 0]
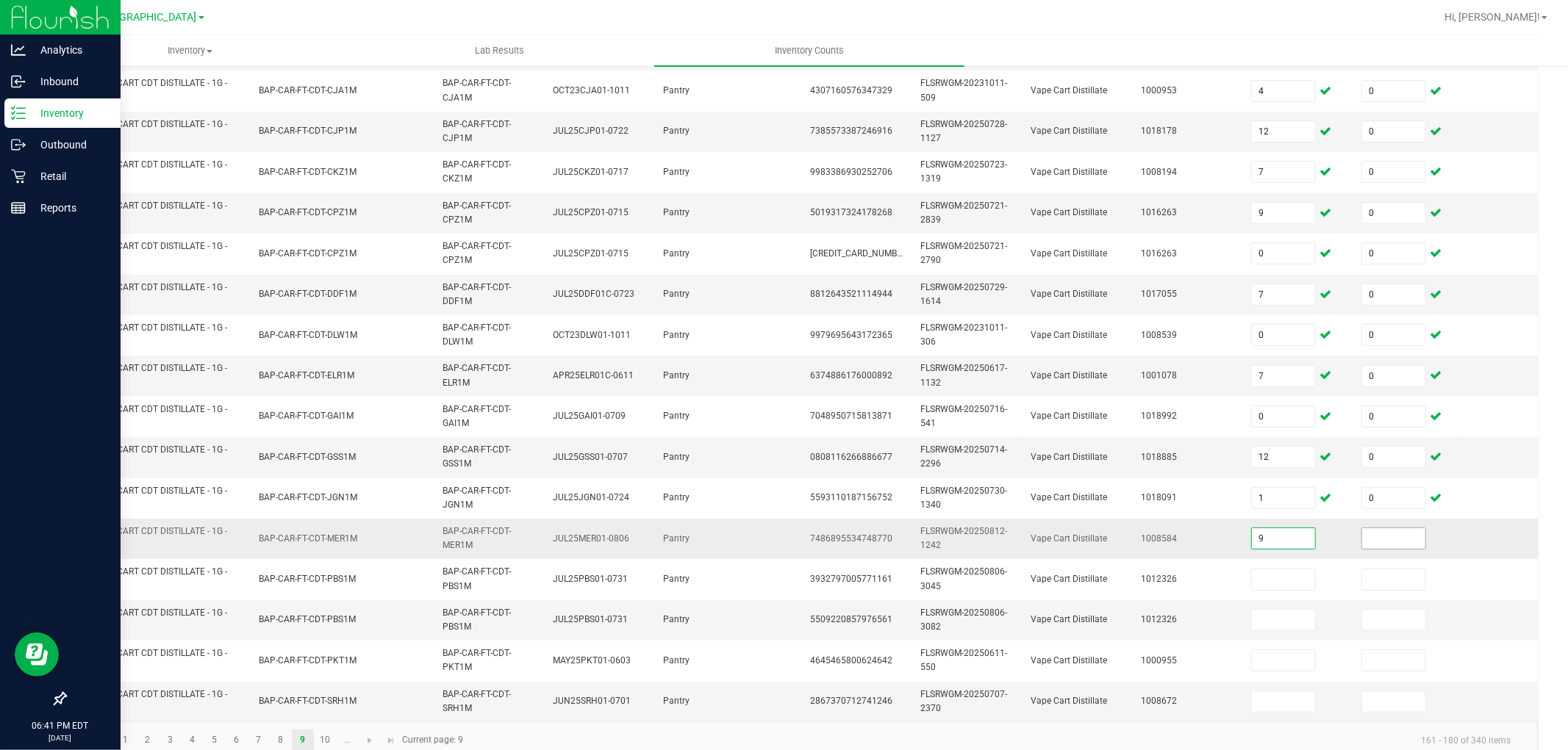
click at [1372, 533] on input at bounding box center [1393, 538] width 63 height 21
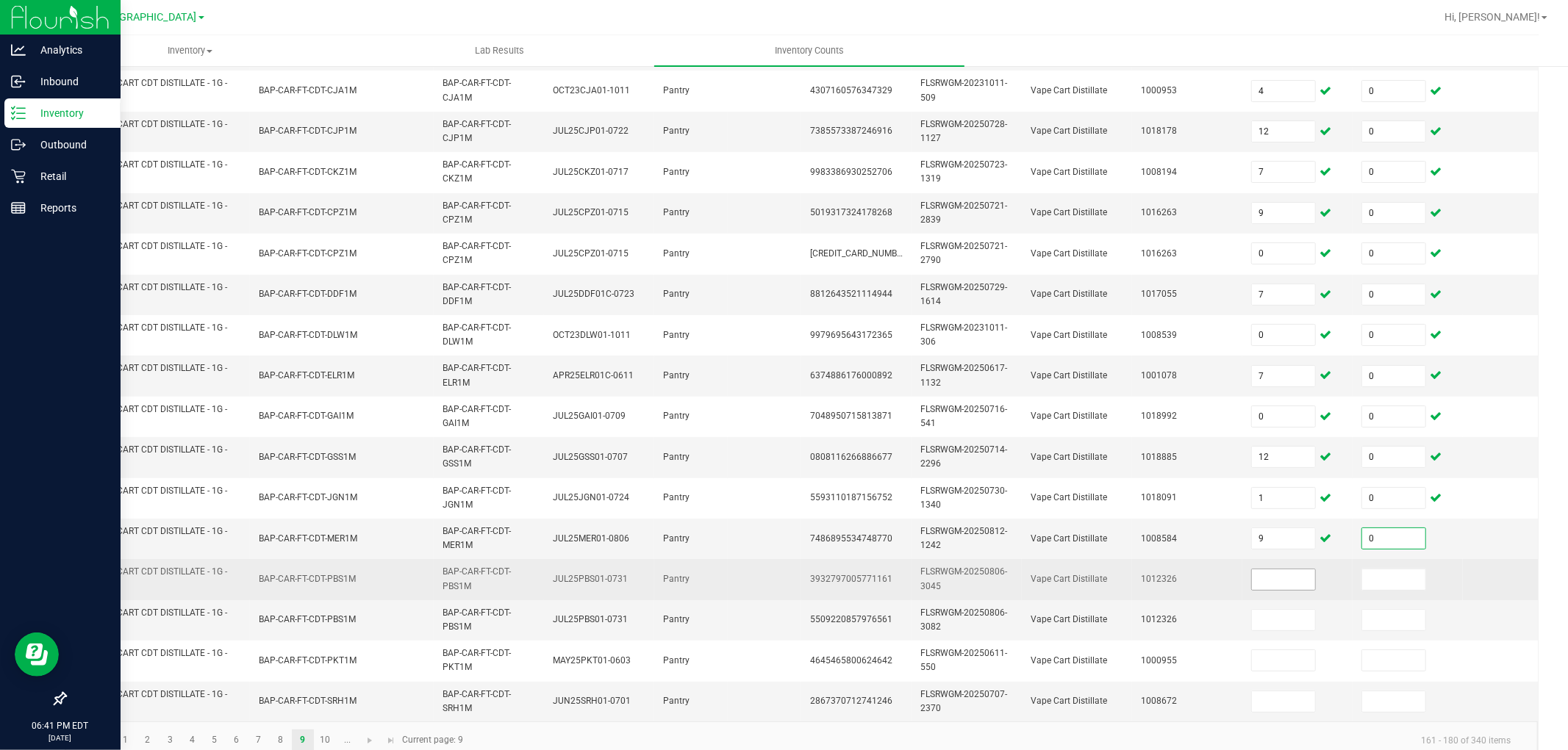
click at [1287, 581] on input at bounding box center [1283, 579] width 63 height 21
click at [1384, 579] on input at bounding box center [1393, 579] width 63 height 21
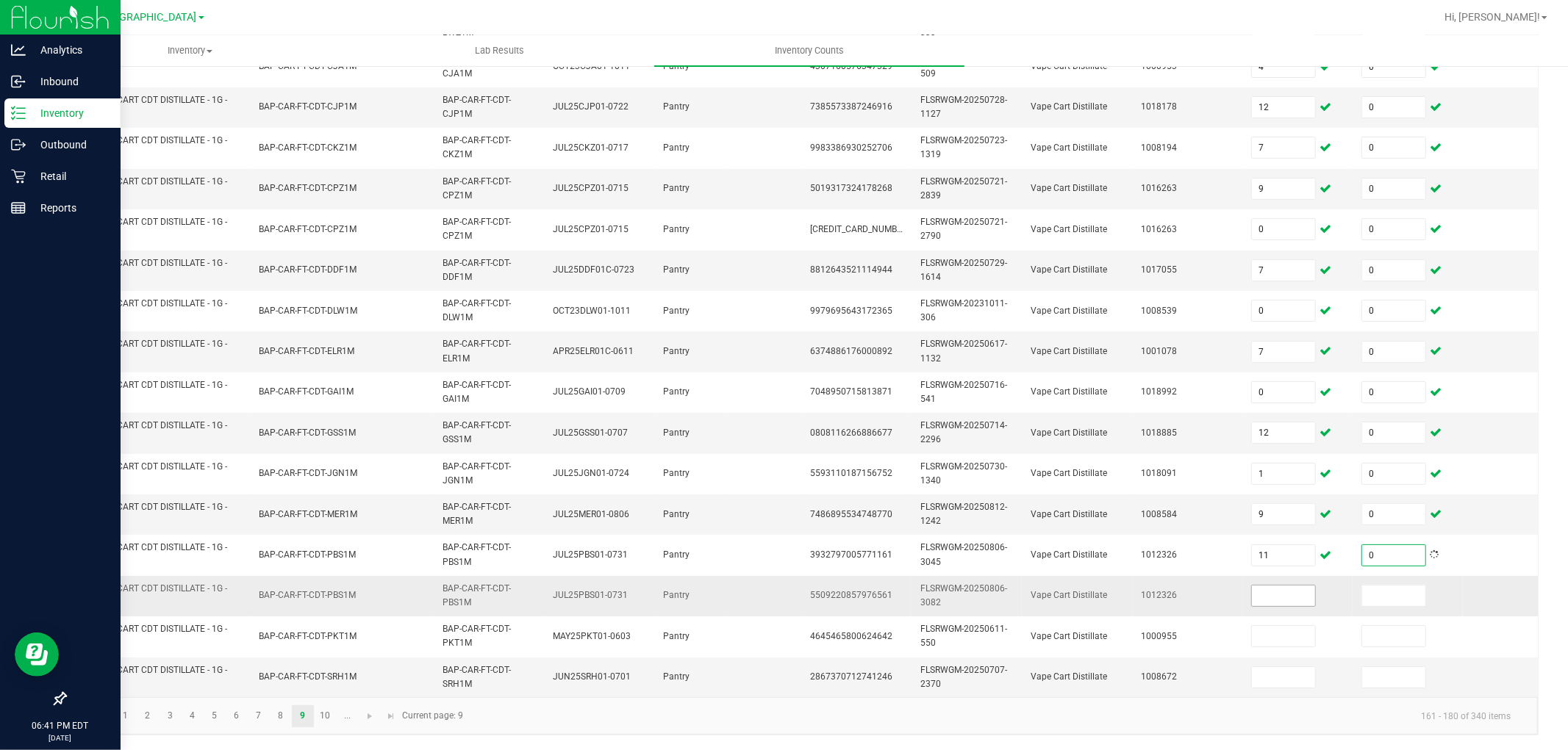
click at [1268, 586] on input at bounding box center [1283, 596] width 63 height 21
click at [1385, 586] on input at bounding box center [1393, 596] width 63 height 21
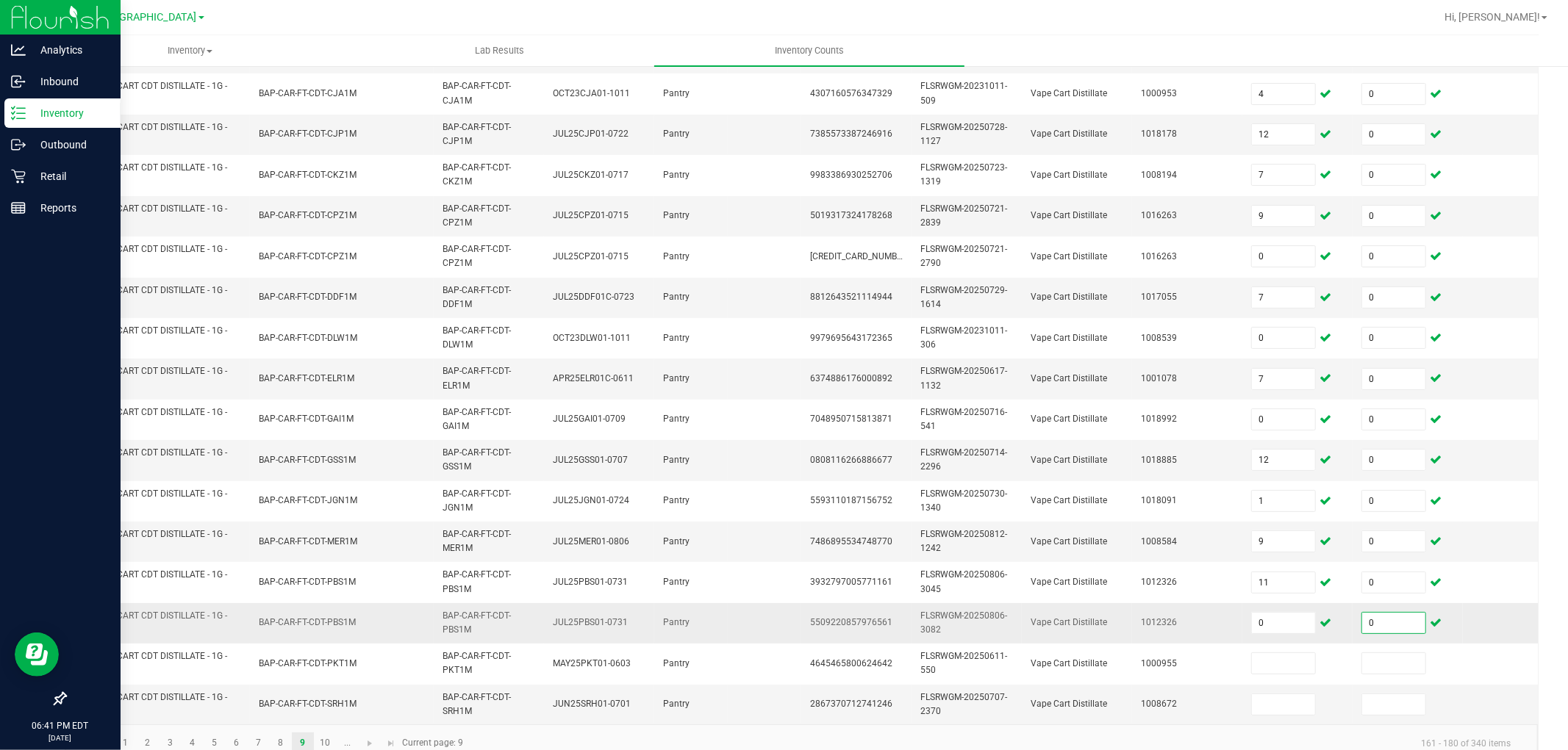
scroll to position [310, 0]
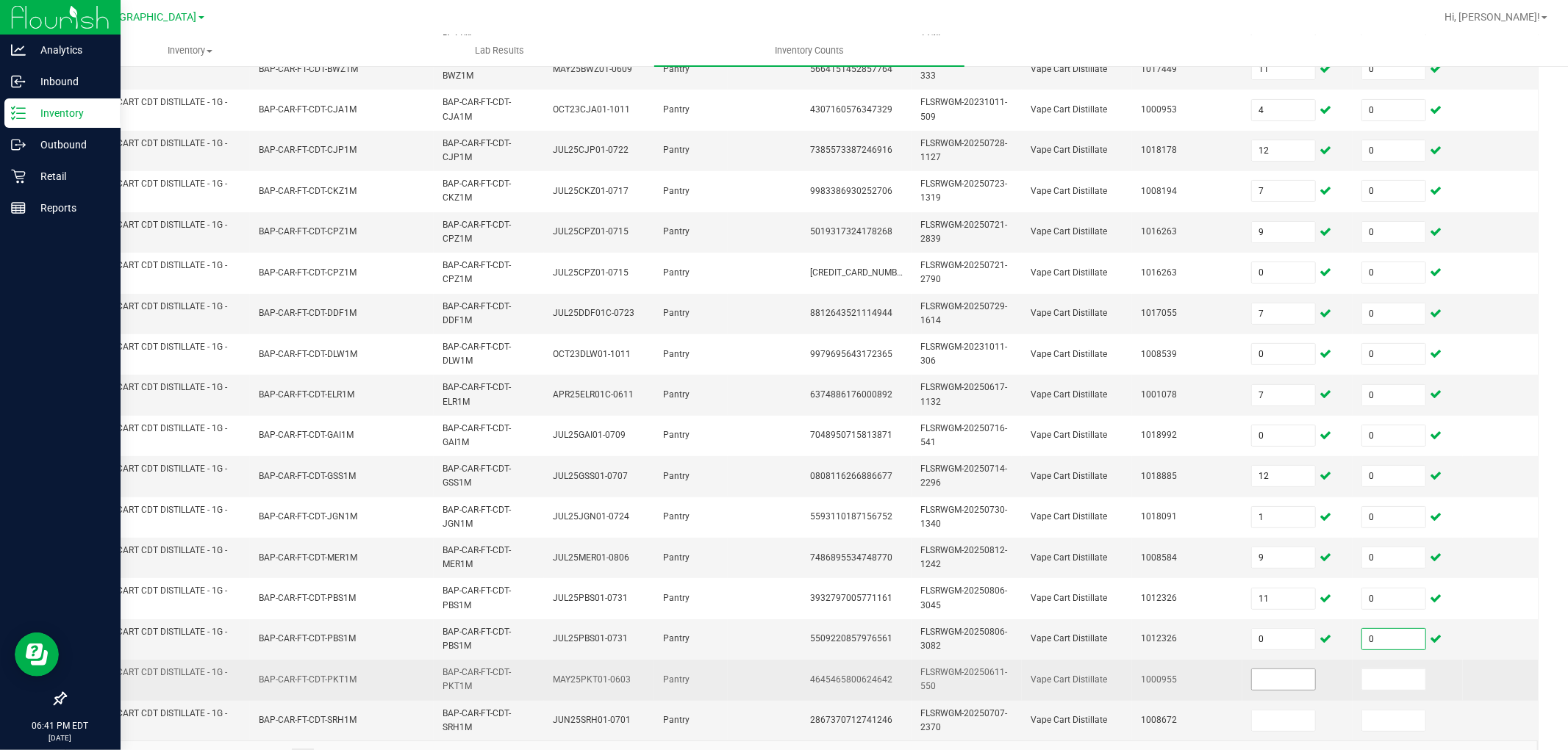
click at [1290, 675] on input at bounding box center [1283, 680] width 63 height 21
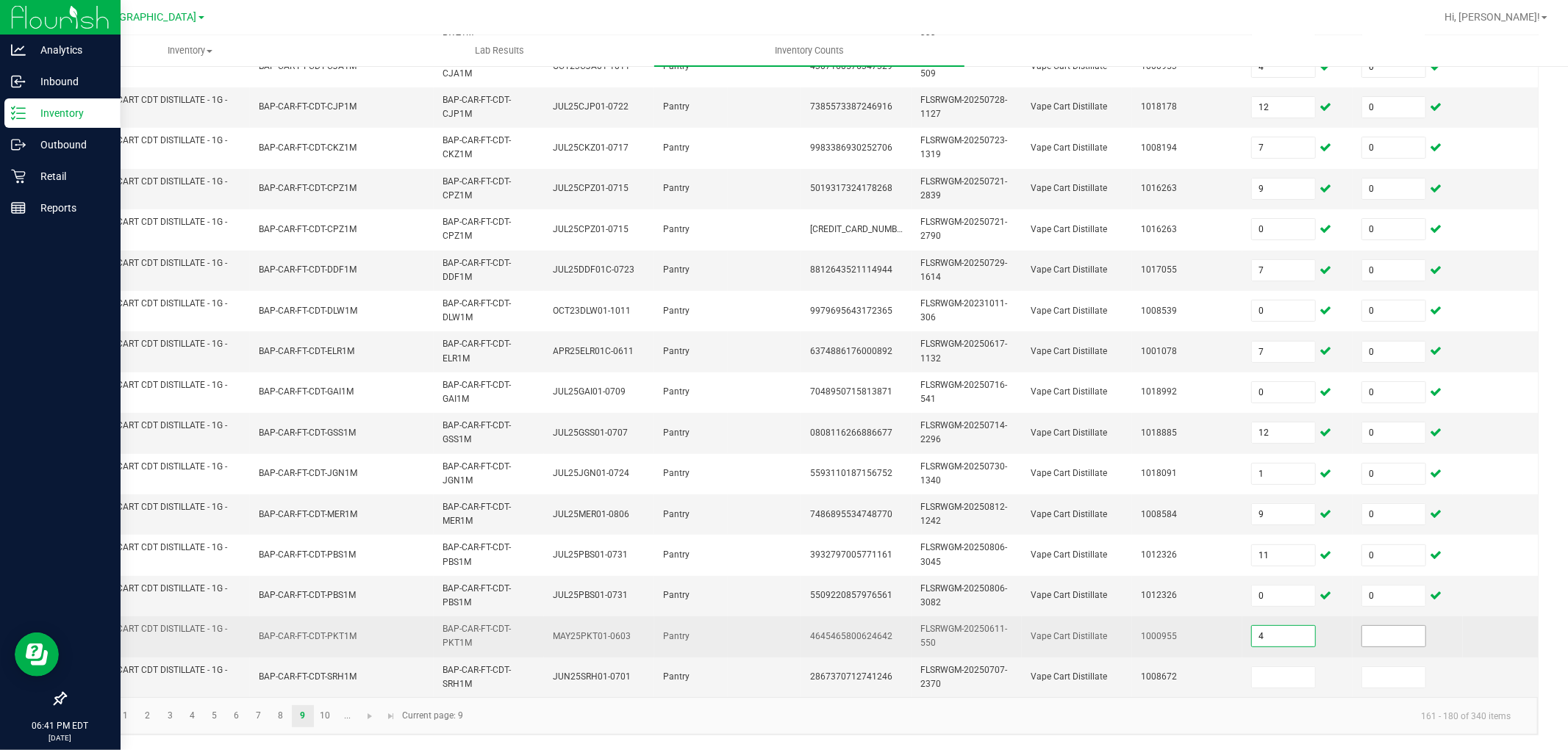
click at [1388, 626] on input at bounding box center [1393, 636] width 63 height 21
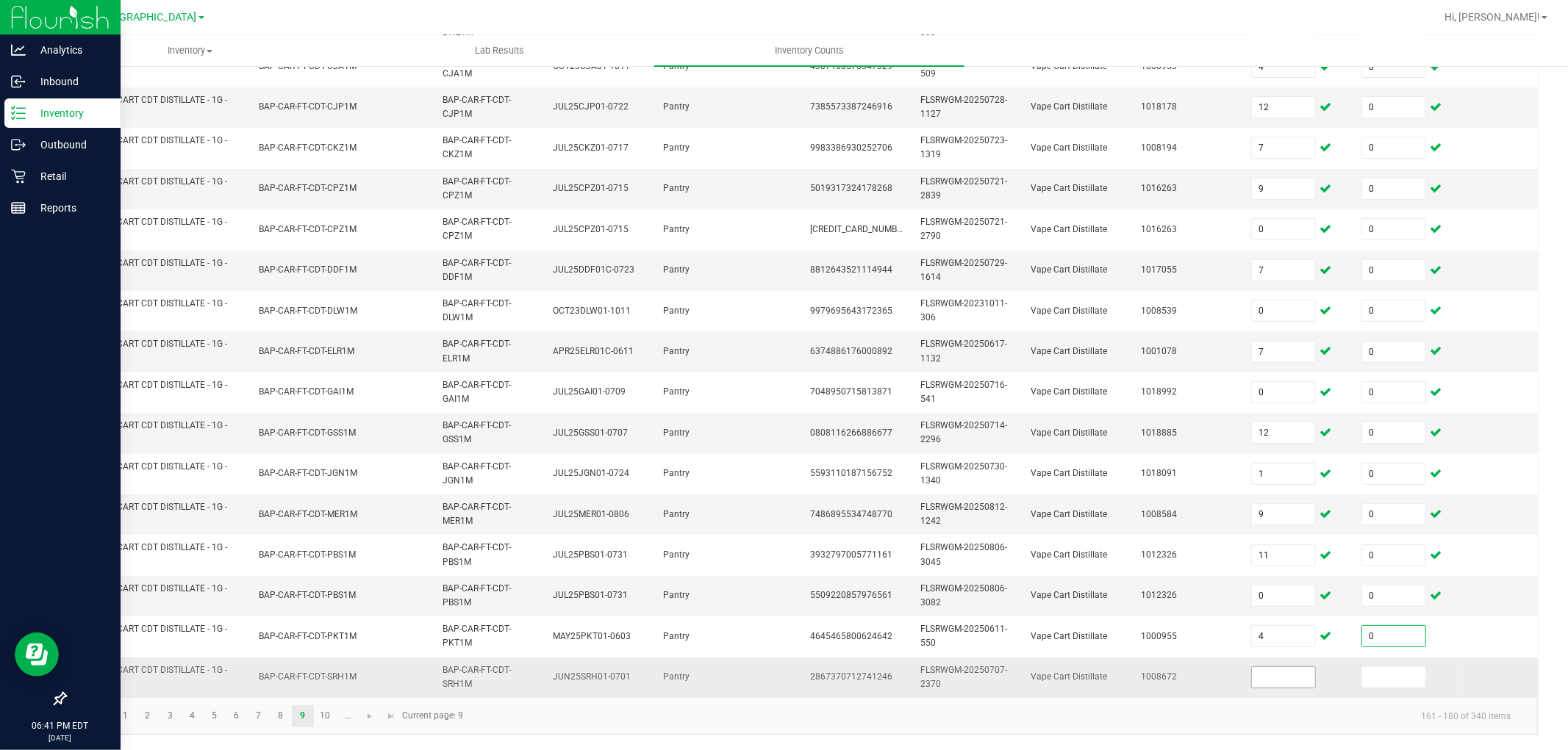
click at [1307, 667] on input at bounding box center [1283, 677] width 63 height 21
click at [324, 675] on link "10" at bounding box center [324, 716] width 21 height 22
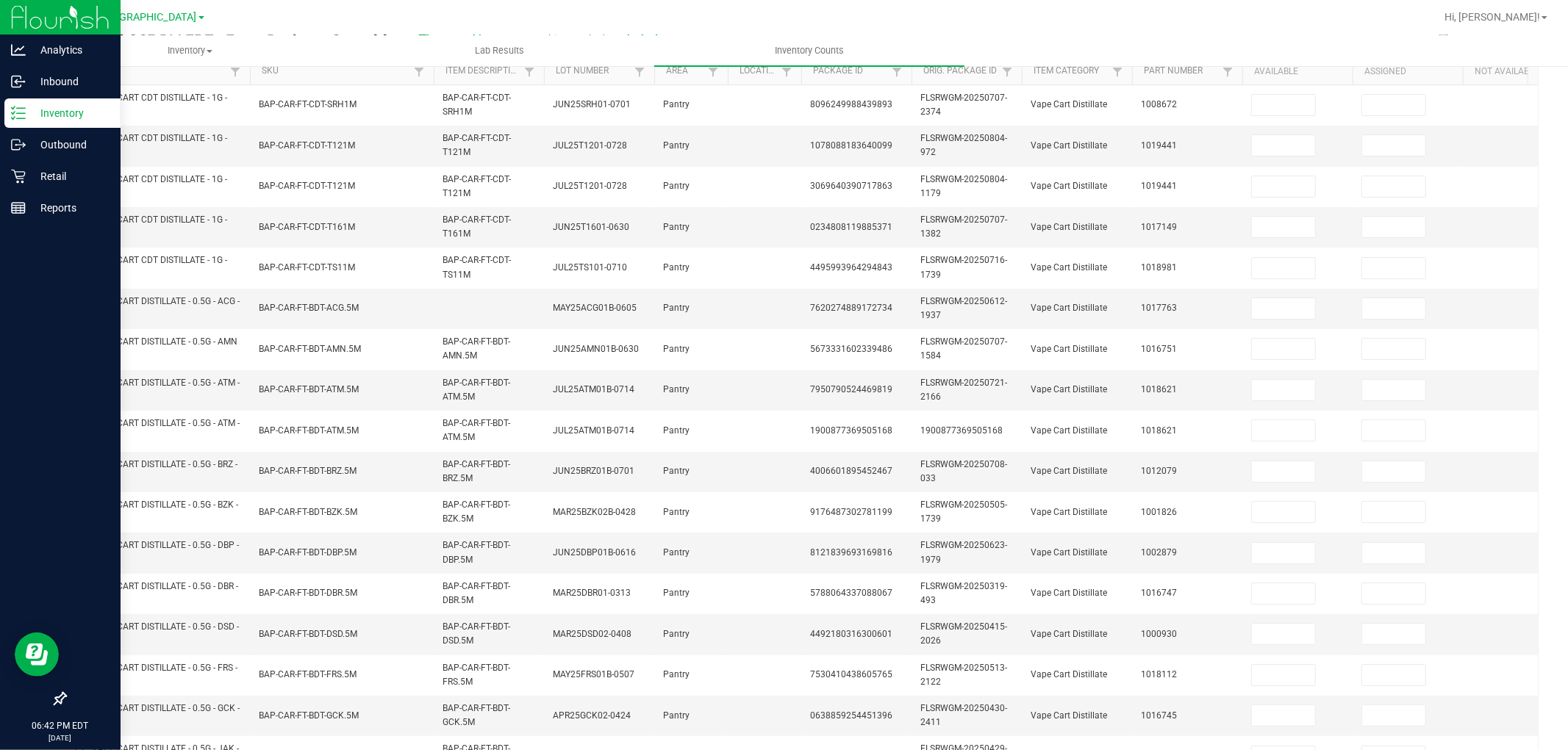
scroll to position [0, 0]
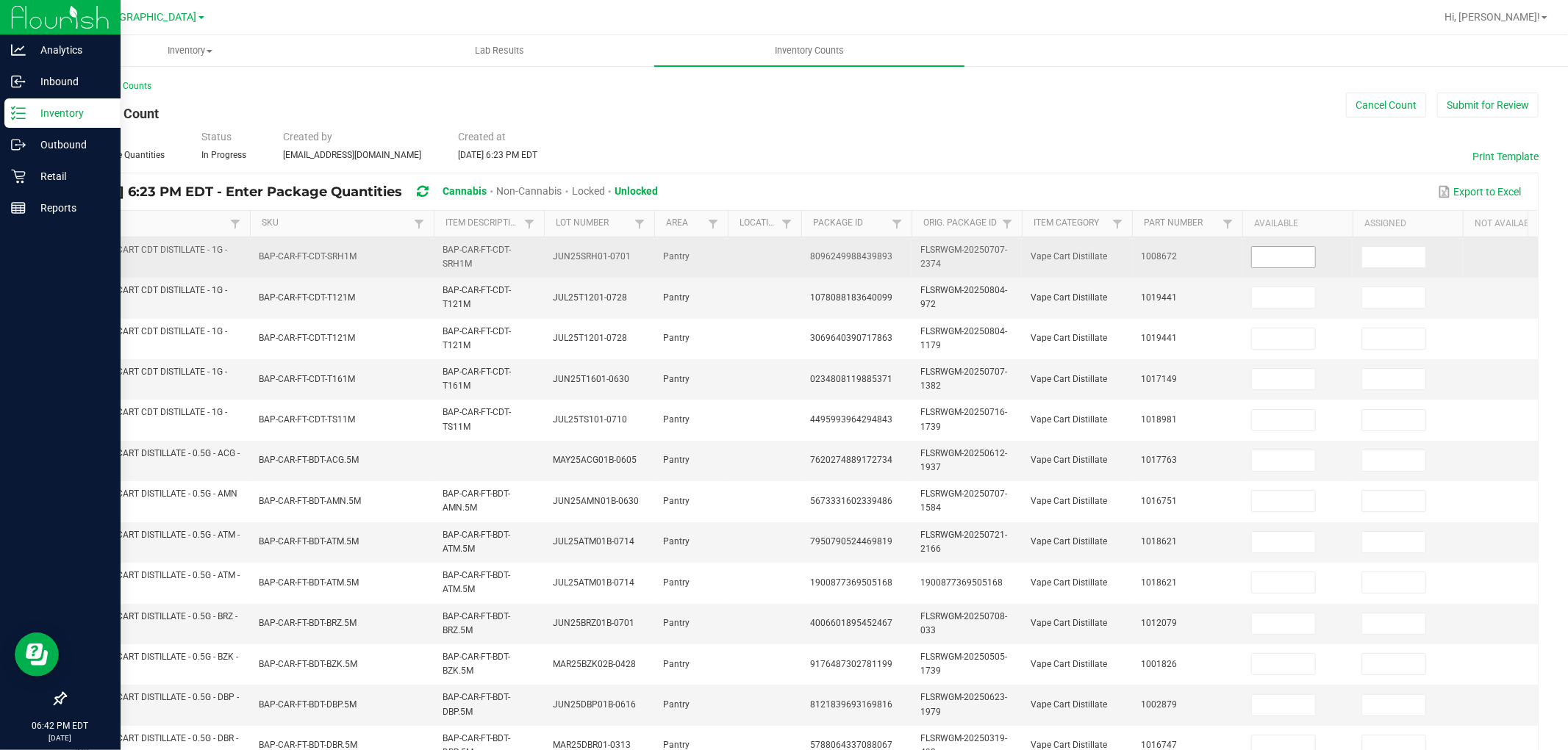
click at [1296, 258] on input at bounding box center [1283, 257] width 63 height 21
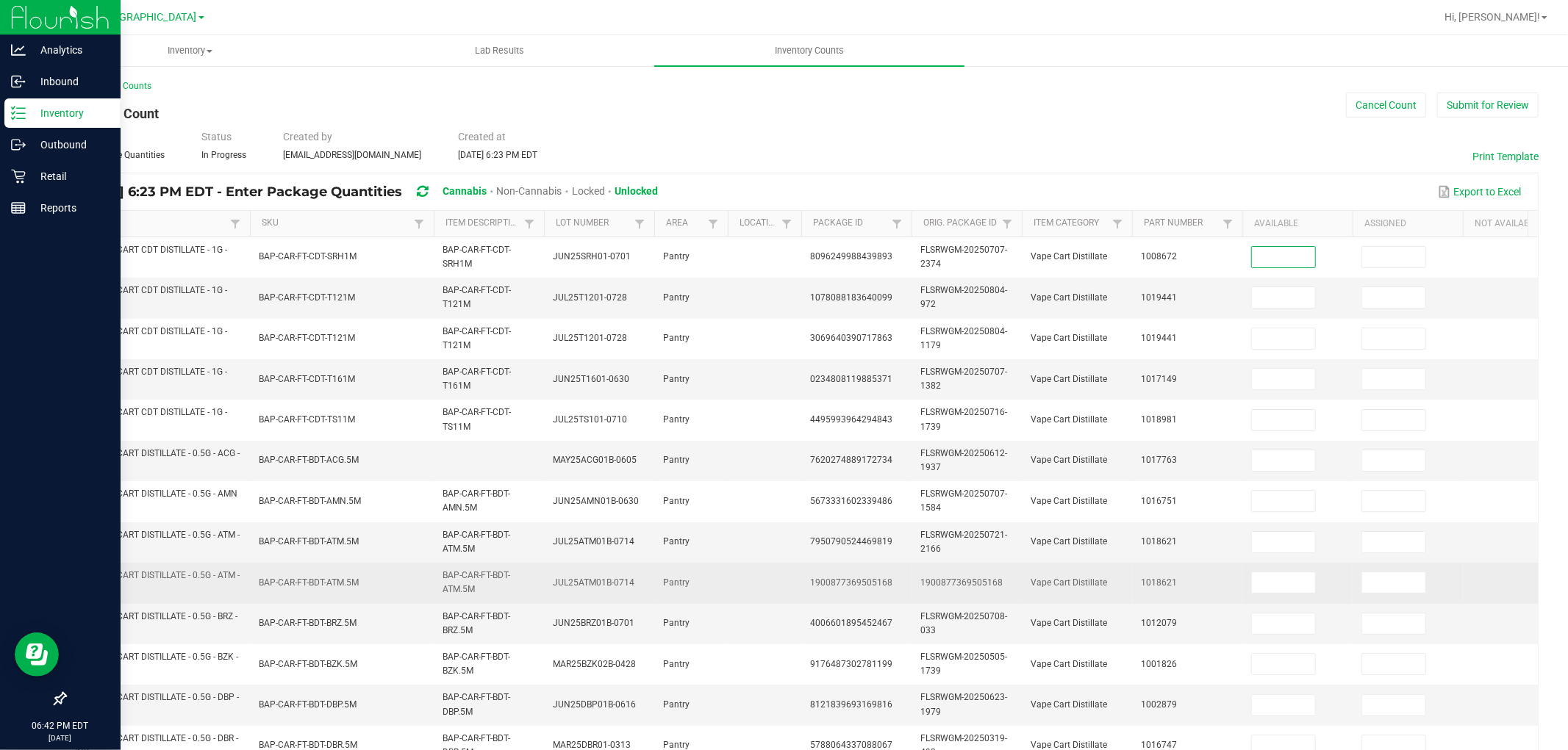
click at [502, 577] on span "BAP-CAR-FT-BDT-ATM.5M" at bounding box center [476, 582] width 68 height 25
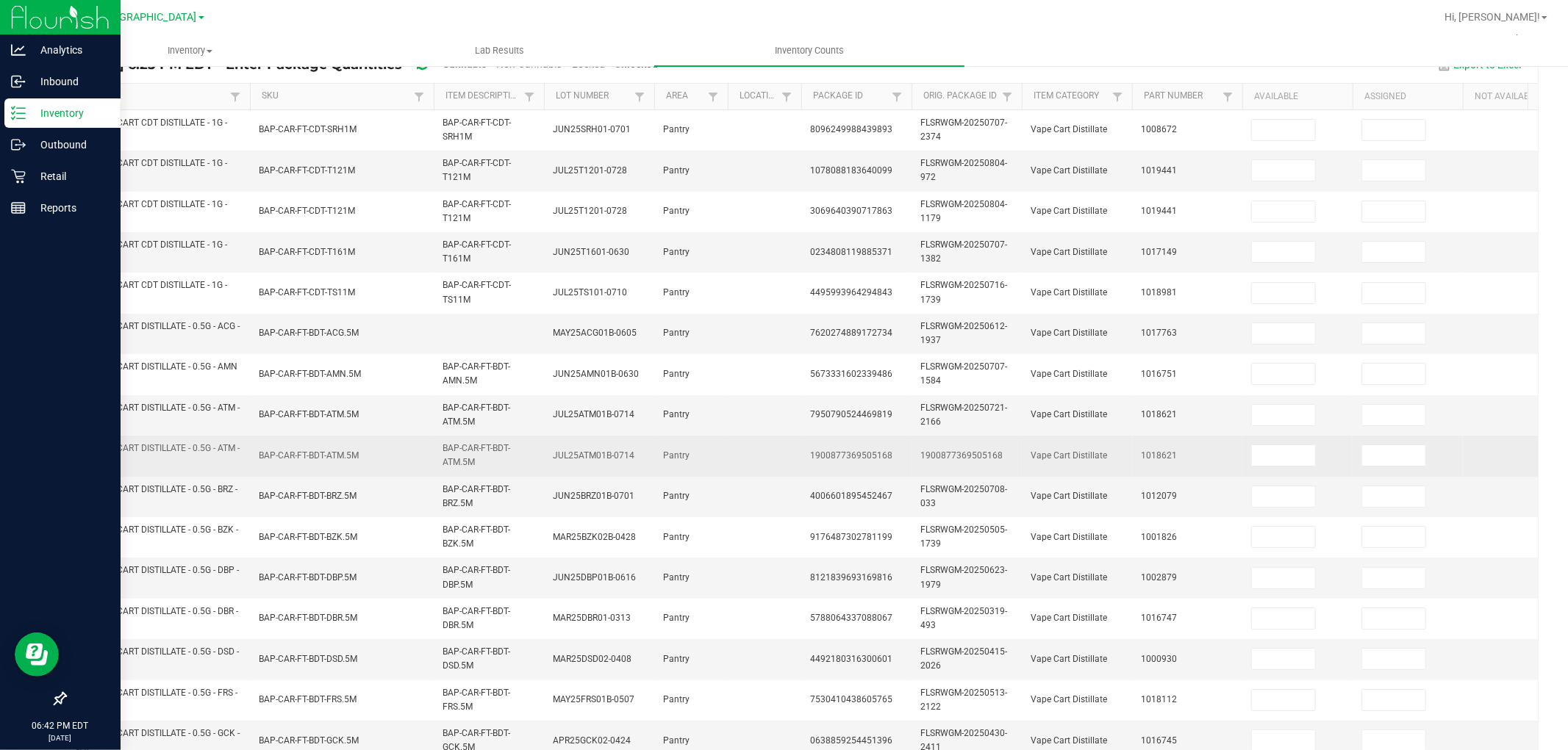
scroll to position [367, 0]
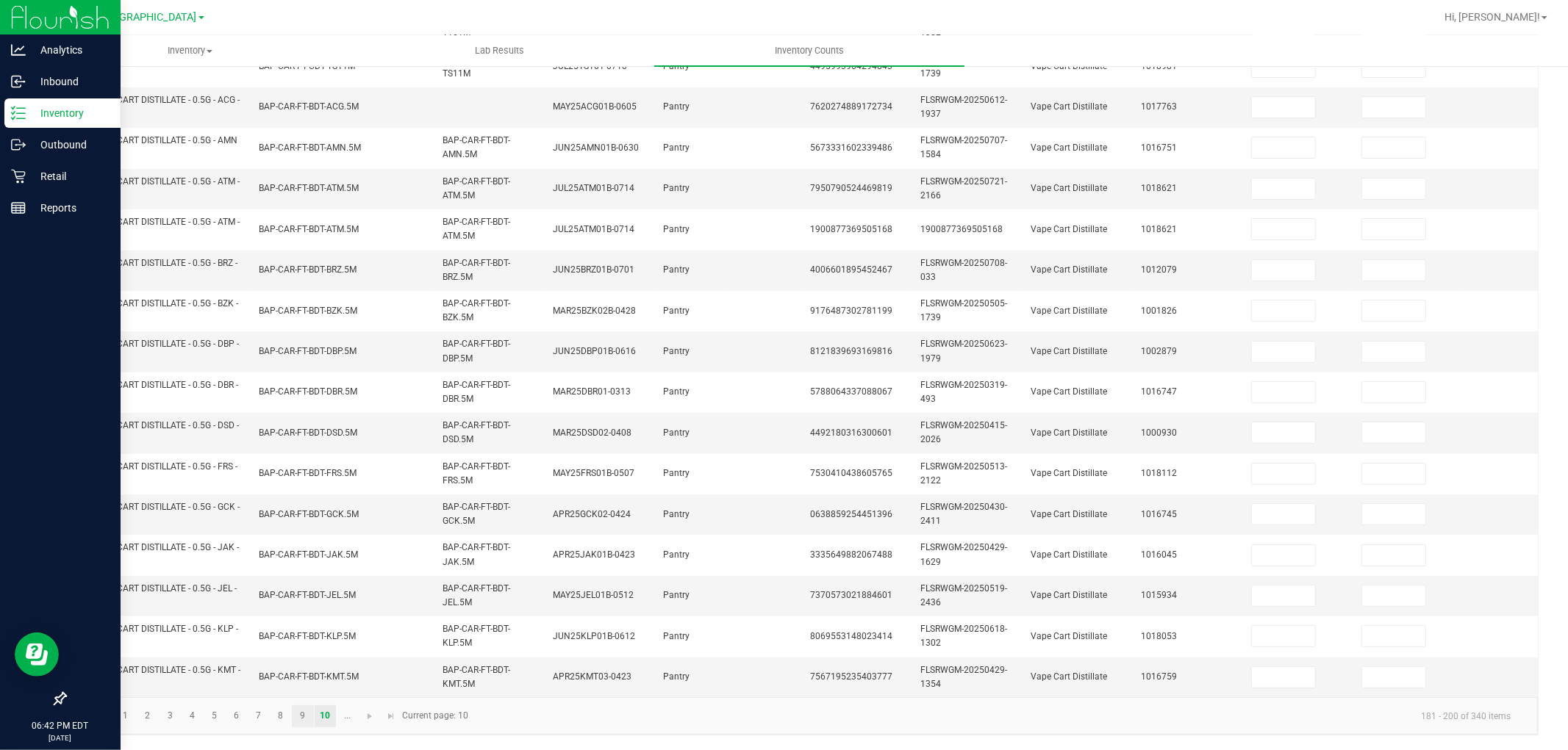
click at [302, 675] on link "9" at bounding box center [302, 716] width 21 height 22
click at [325, 675] on link "10" at bounding box center [324, 716] width 21 height 22
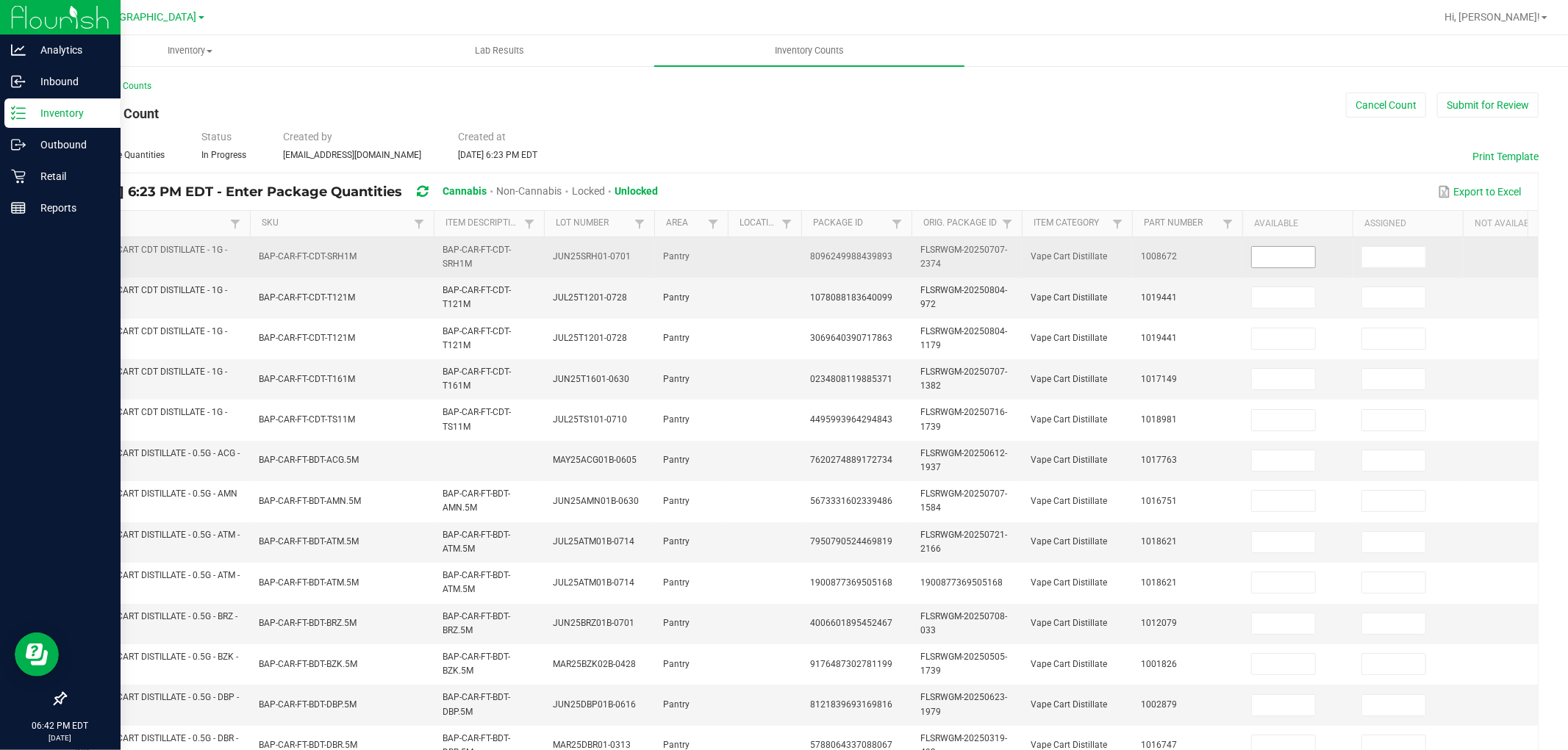
click at [1306, 261] on input at bounding box center [1283, 257] width 63 height 21
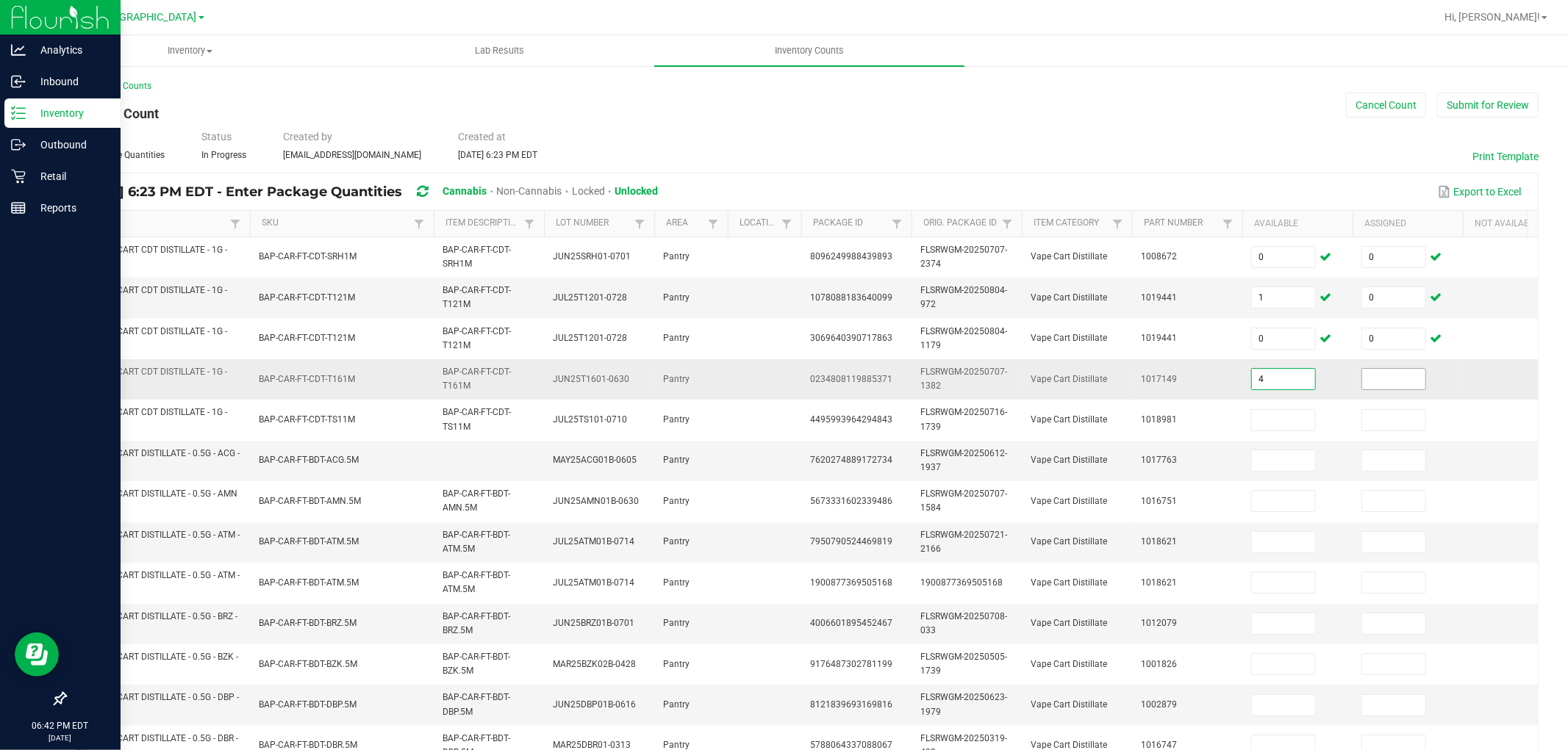
click at [1411, 375] on input at bounding box center [1393, 379] width 63 height 21
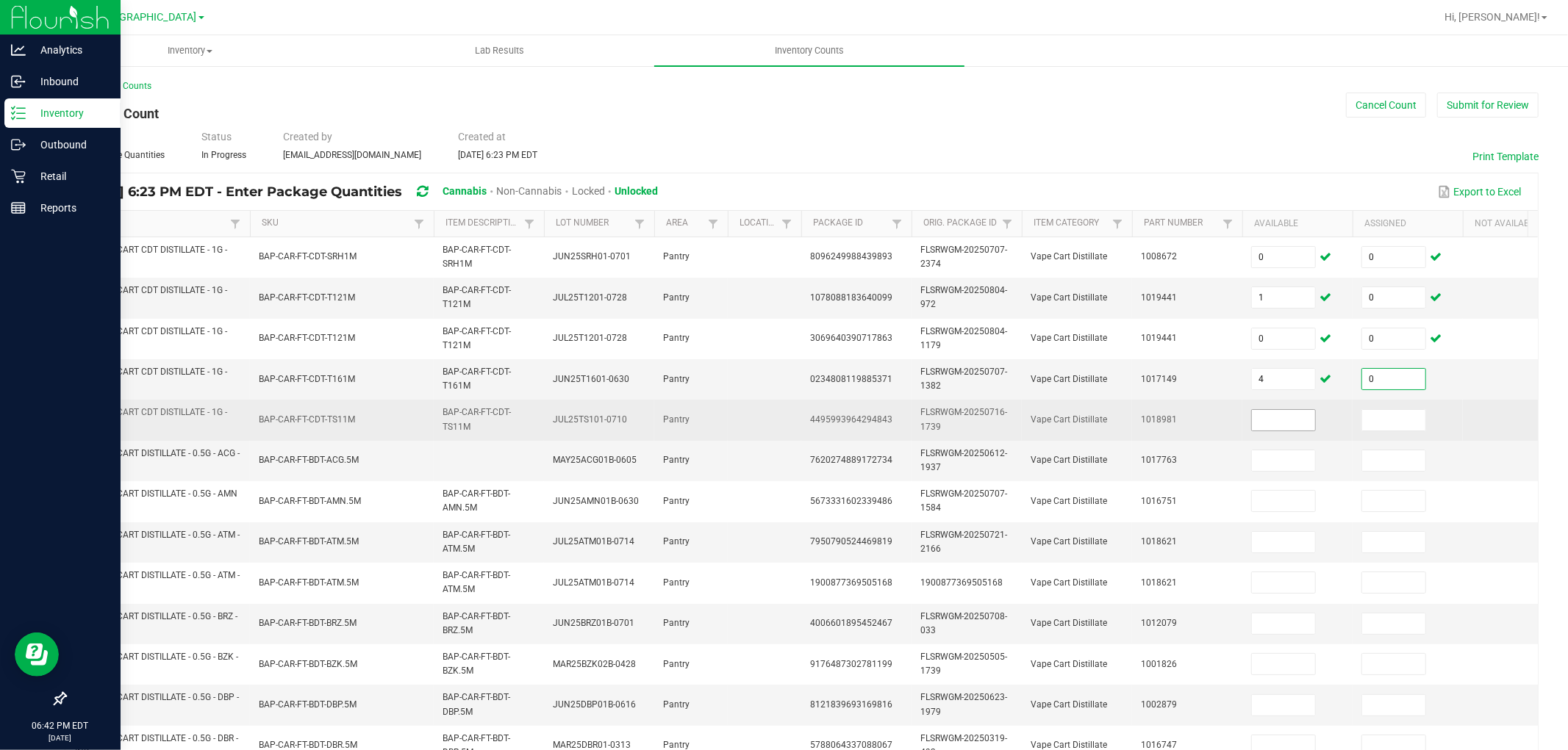
click at [1291, 425] on input at bounding box center [1283, 420] width 63 height 21
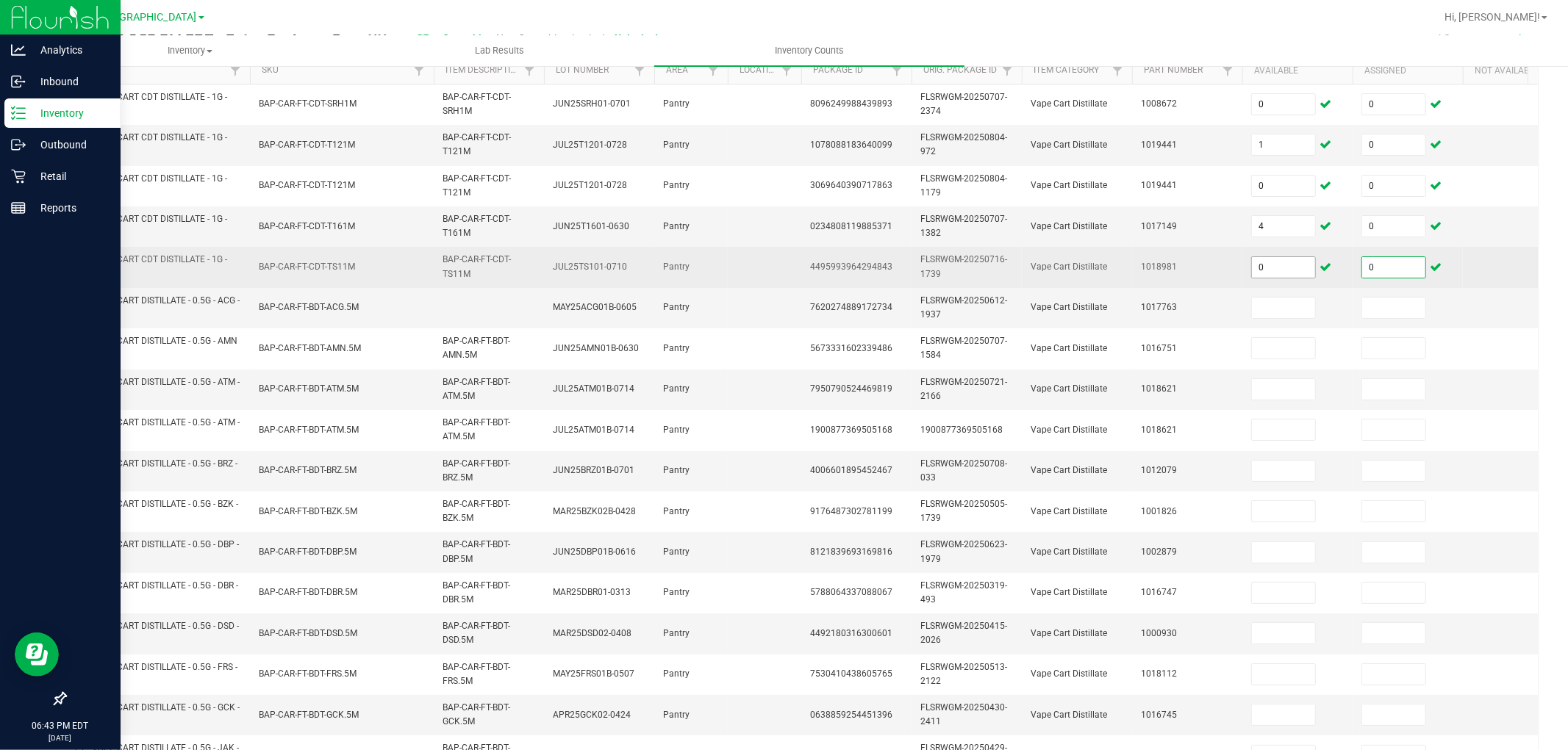
scroll to position [153, 0]
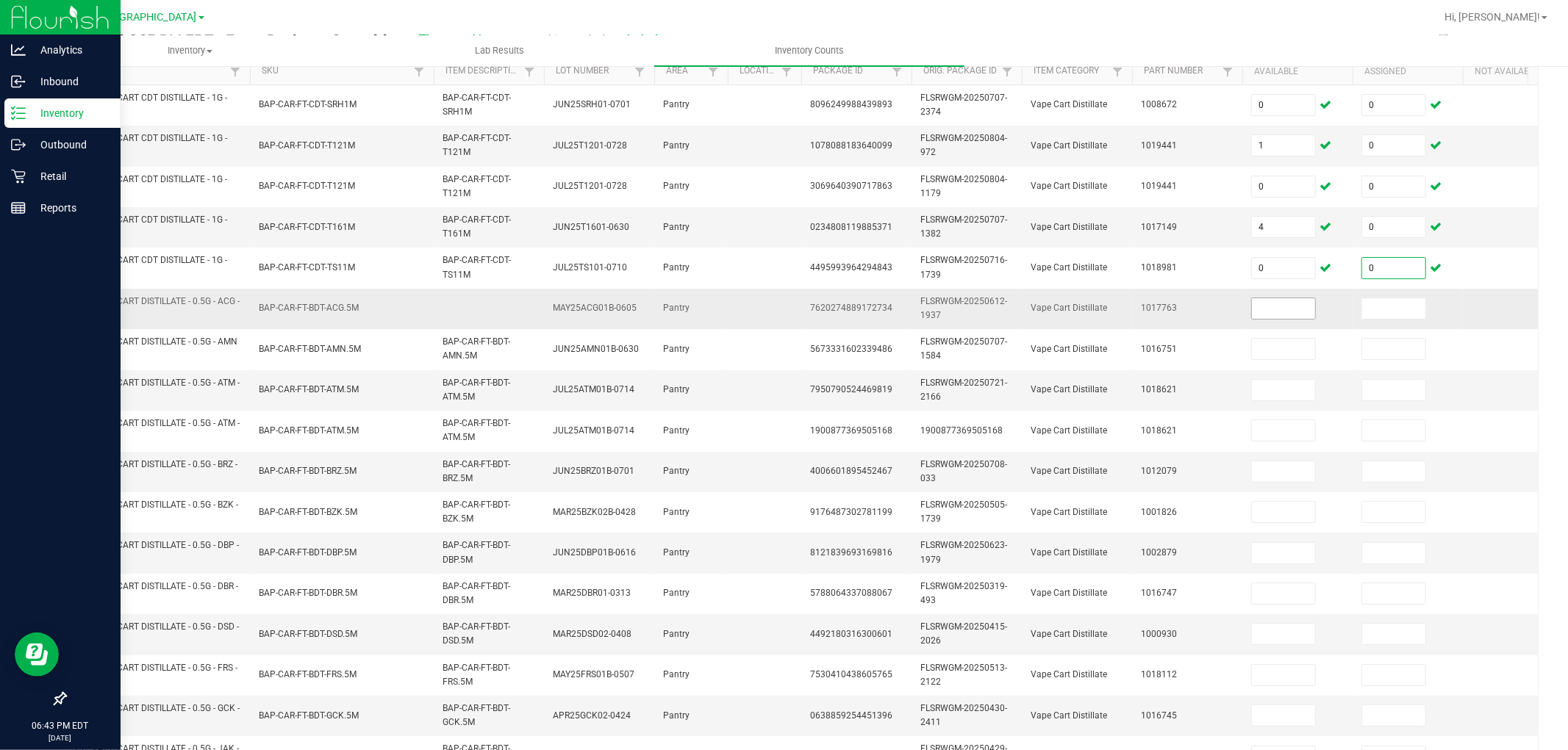
click at [1262, 306] on input at bounding box center [1283, 309] width 63 height 21
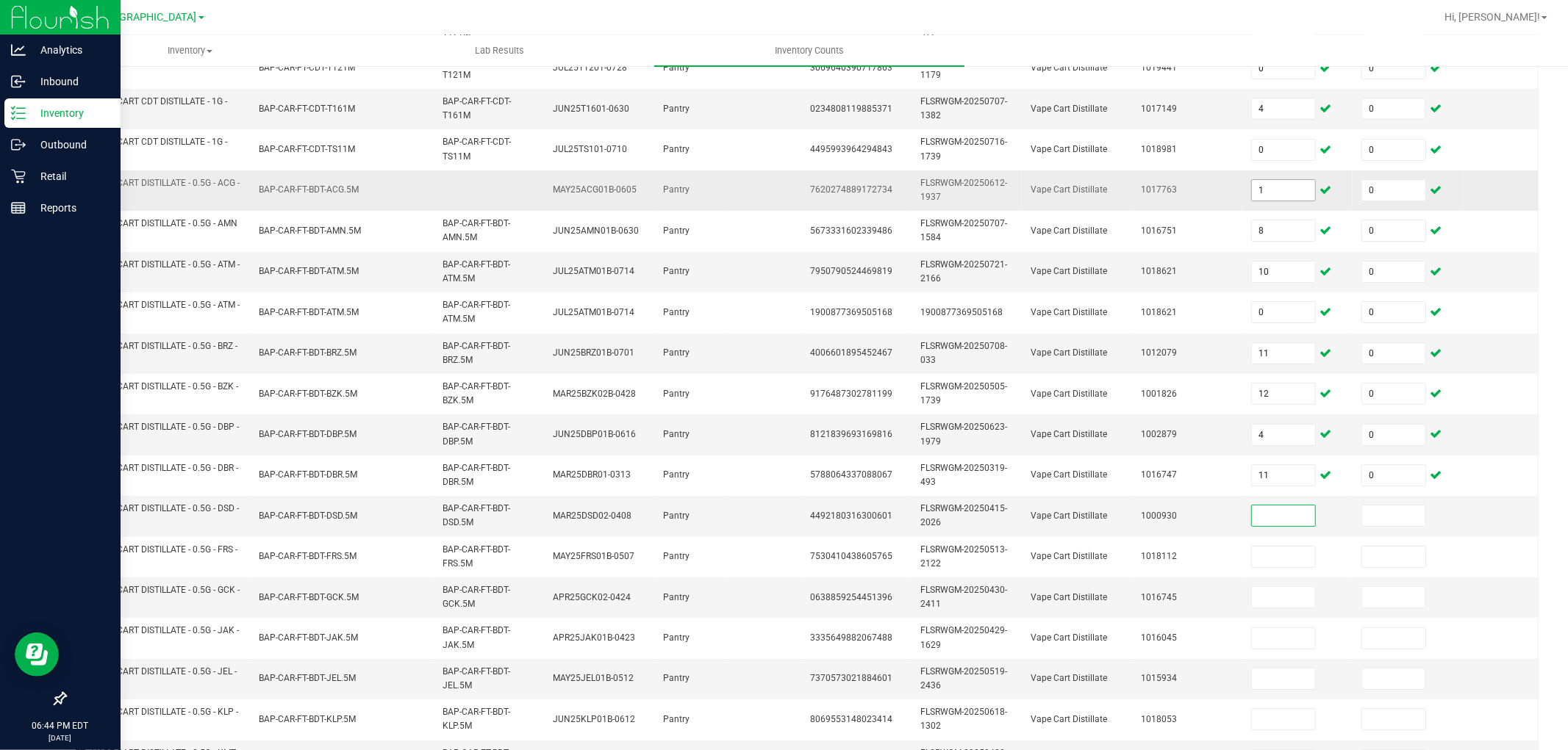
scroll to position [367, 0]
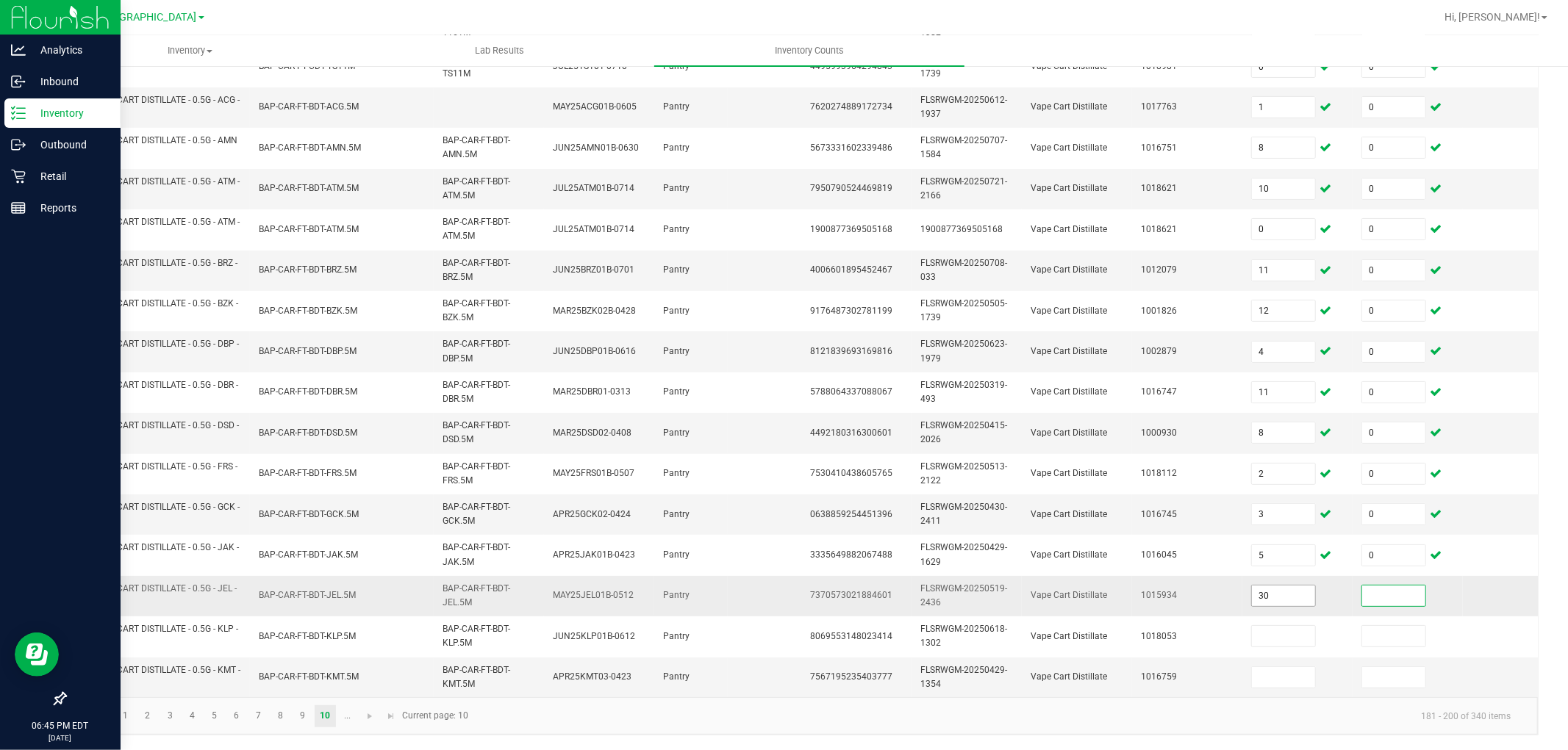
click at [1287, 586] on input "30" at bounding box center [1283, 596] width 63 height 21
click at [368, 675] on span "Go to the next page" at bounding box center [369, 716] width 12 height 12
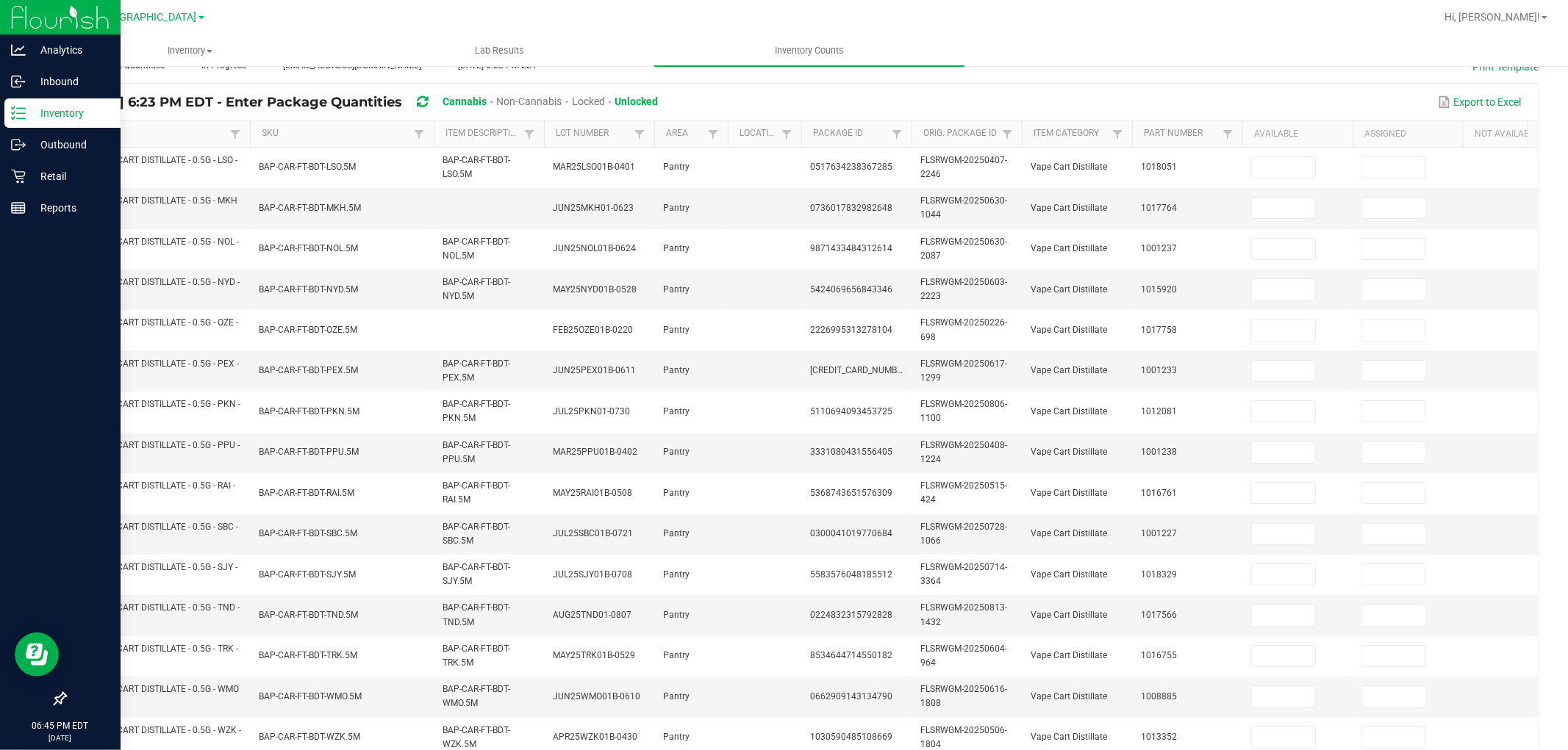
scroll to position [0, 0]
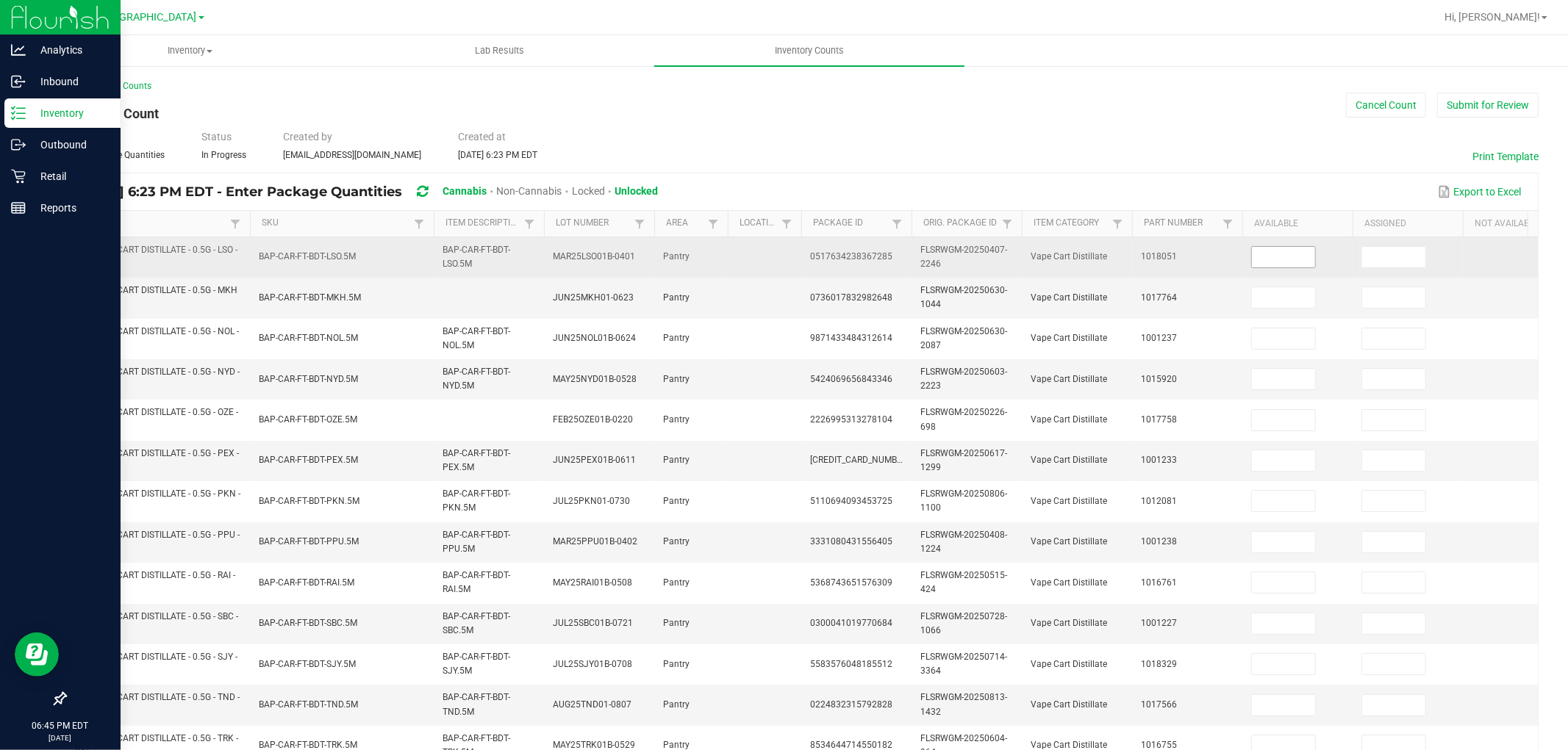
click at [1283, 259] on input at bounding box center [1283, 257] width 63 height 21
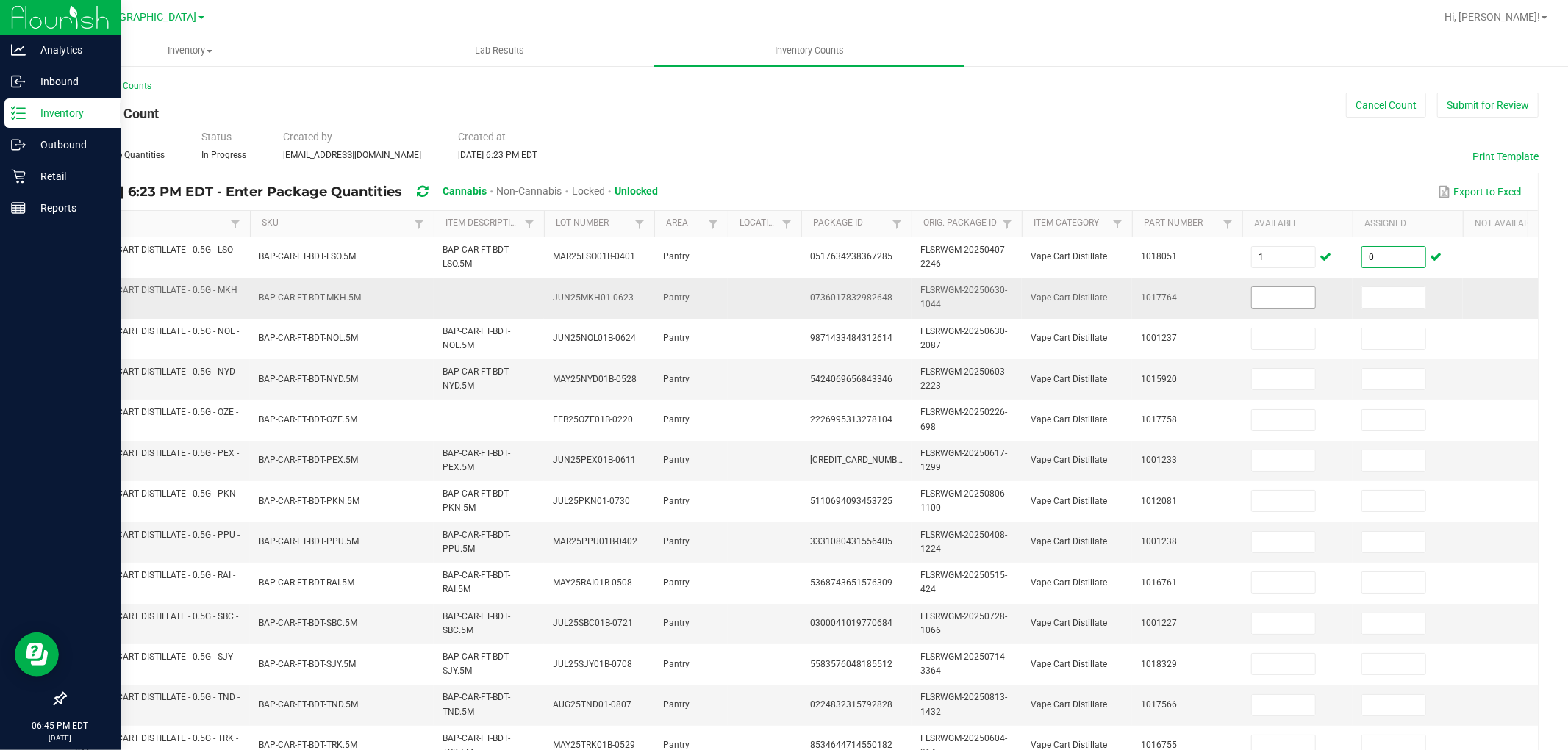
click at [1296, 299] on input at bounding box center [1283, 298] width 63 height 21
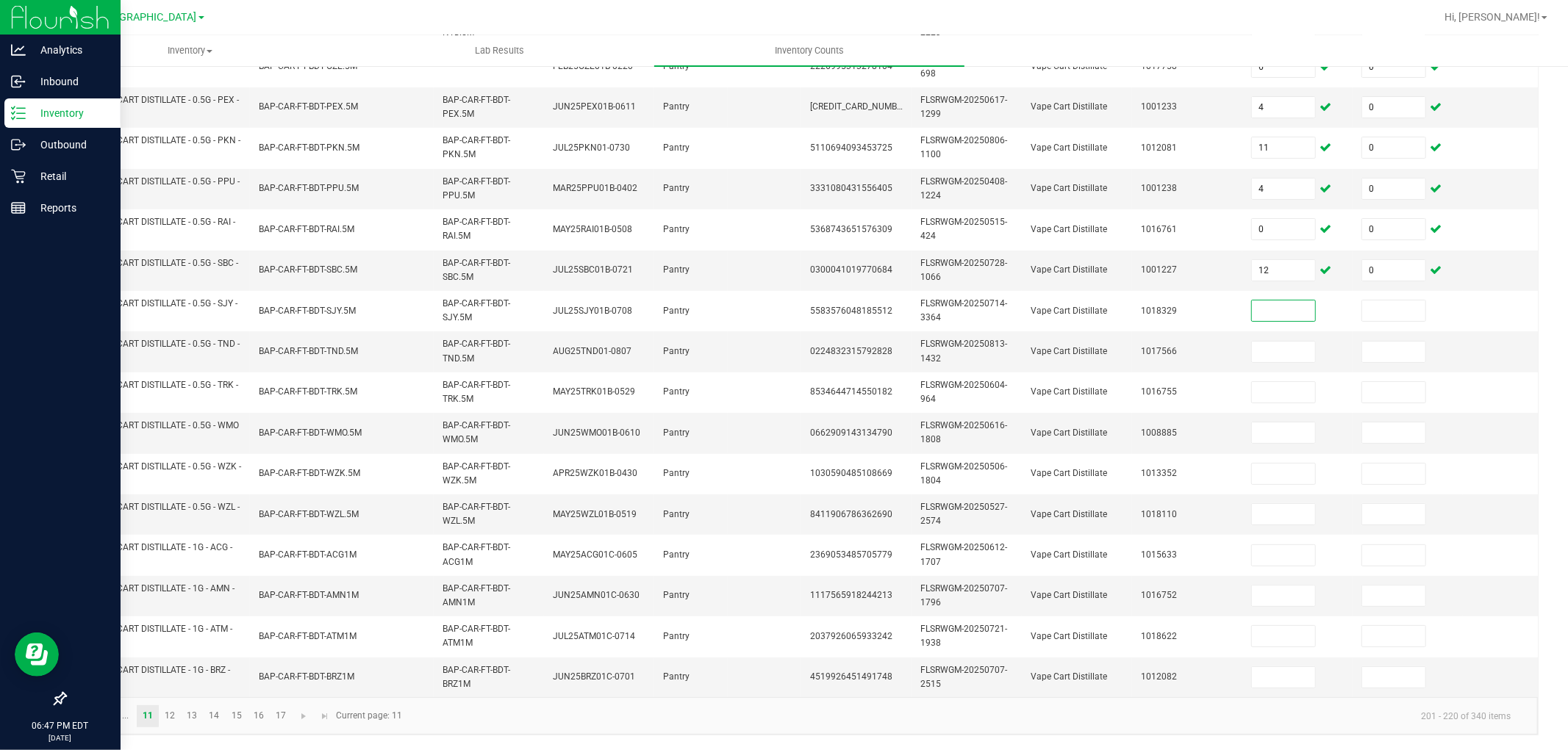
scroll to position [367, 0]
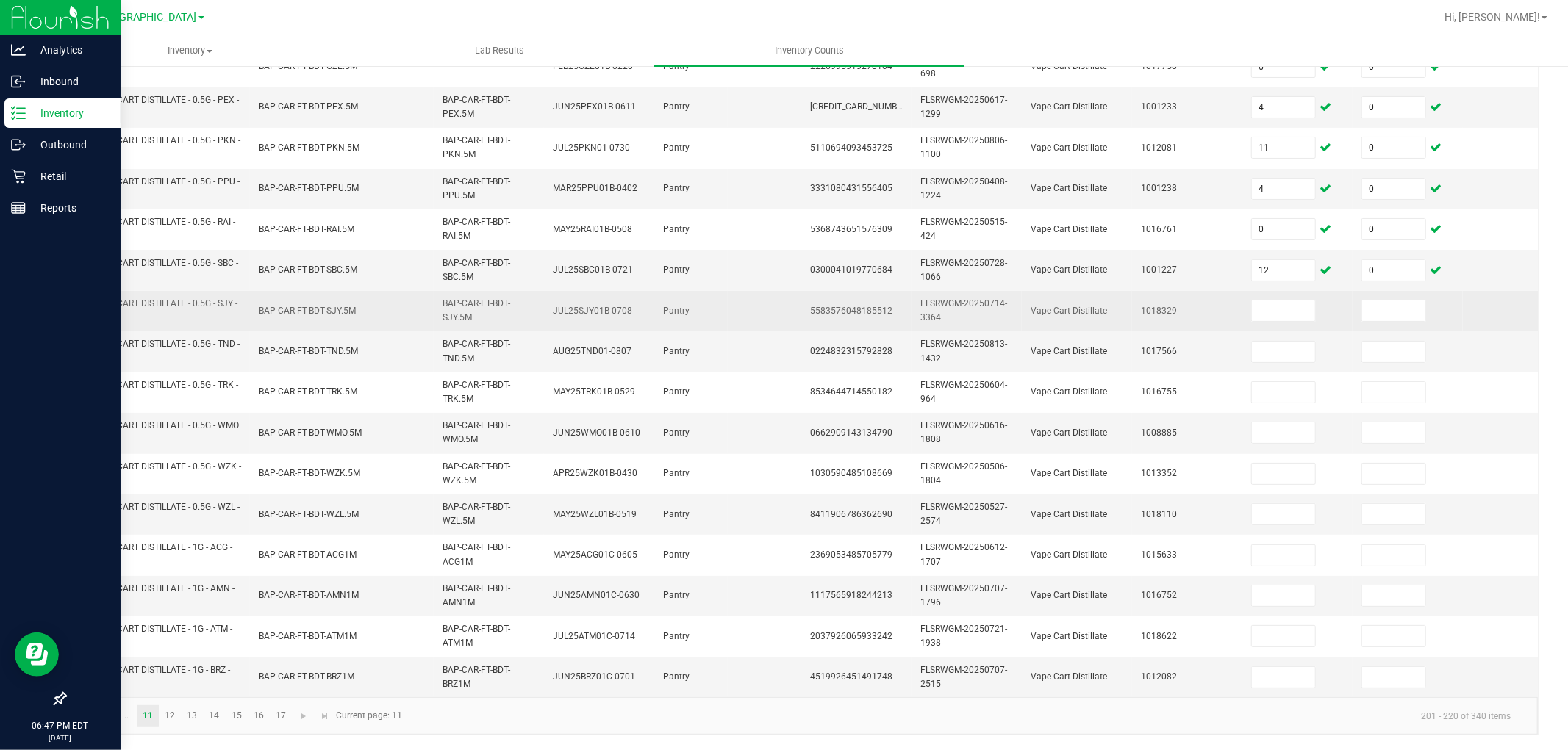
click at [207, 291] on td "FT - VAPE CART DISTILLATE - 0.5G - SJY - HYB" at bounding box center [157, 312] width 184 height 40
click at [203, 299] on span "FT - VAPE CART DISTILLATE - 0.5G - SJY - HYB" at bounding box center [156, 311] width 163 height 25
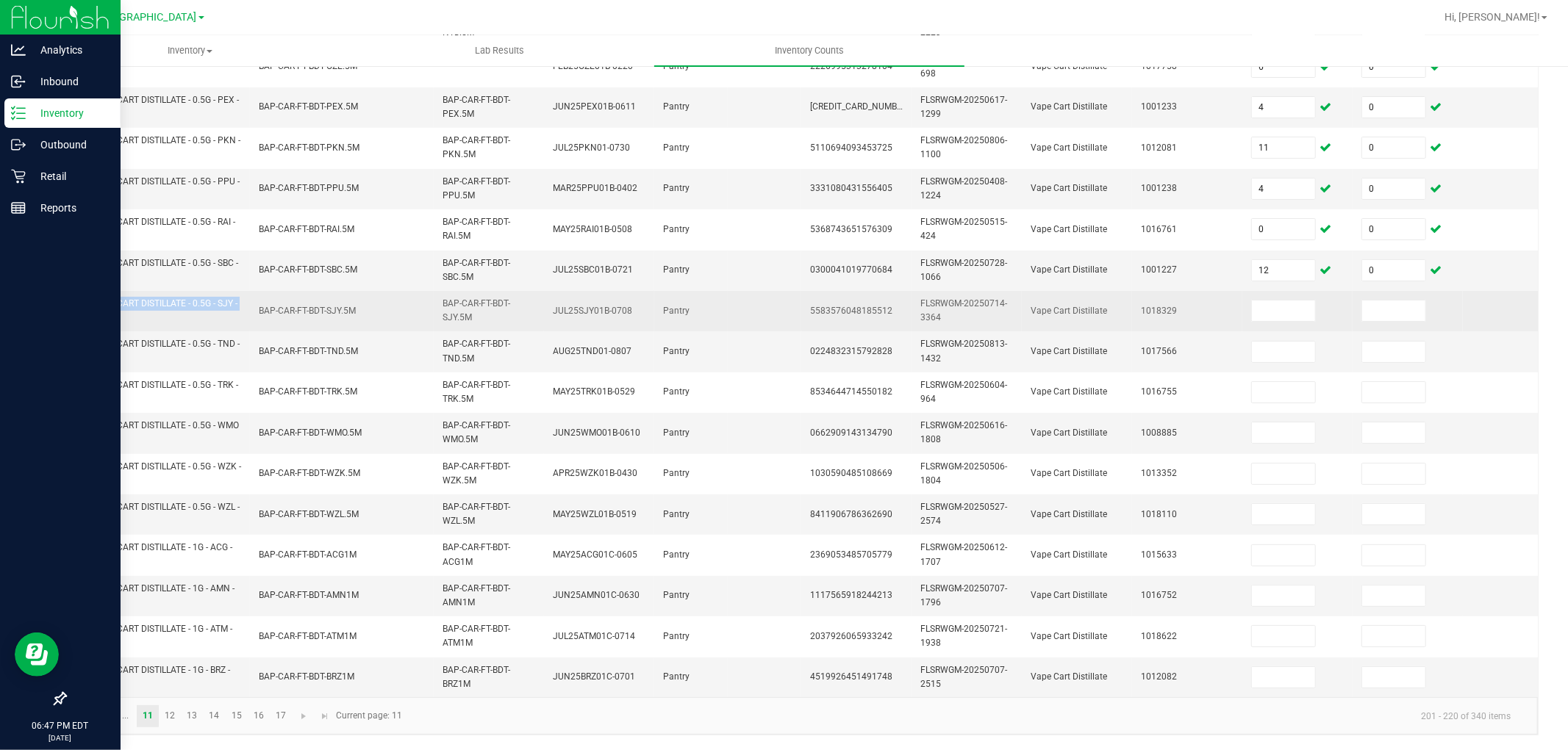
copy span "FT - VAPE CART DISTILLATE - 0.5G - SJY - HYB"
click at [1281, 301] on input at bounding box center [1283, 311] width 63 height 21
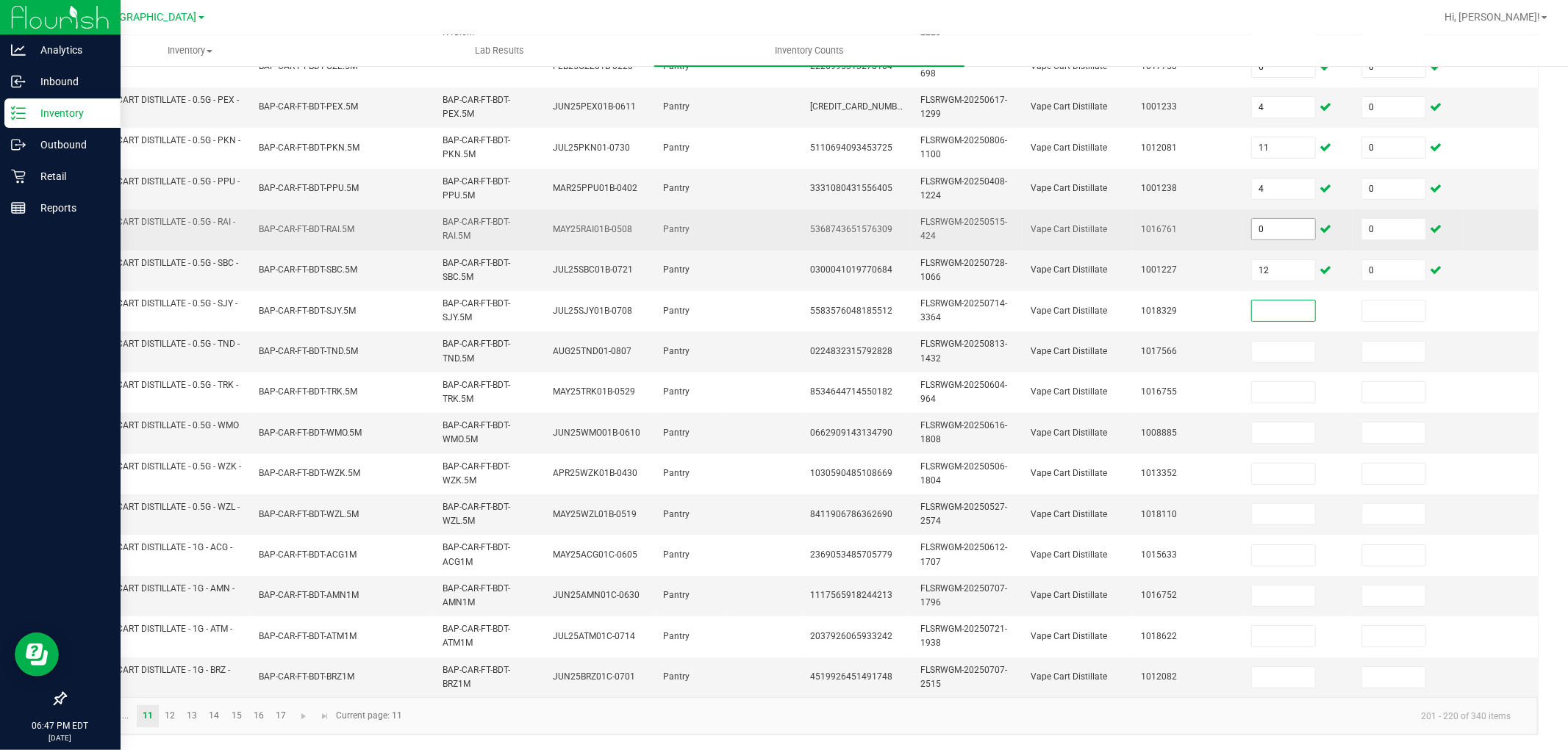
click at [1284, 219] on input "0" at bounding box center [1283, 229] width 63 height 21
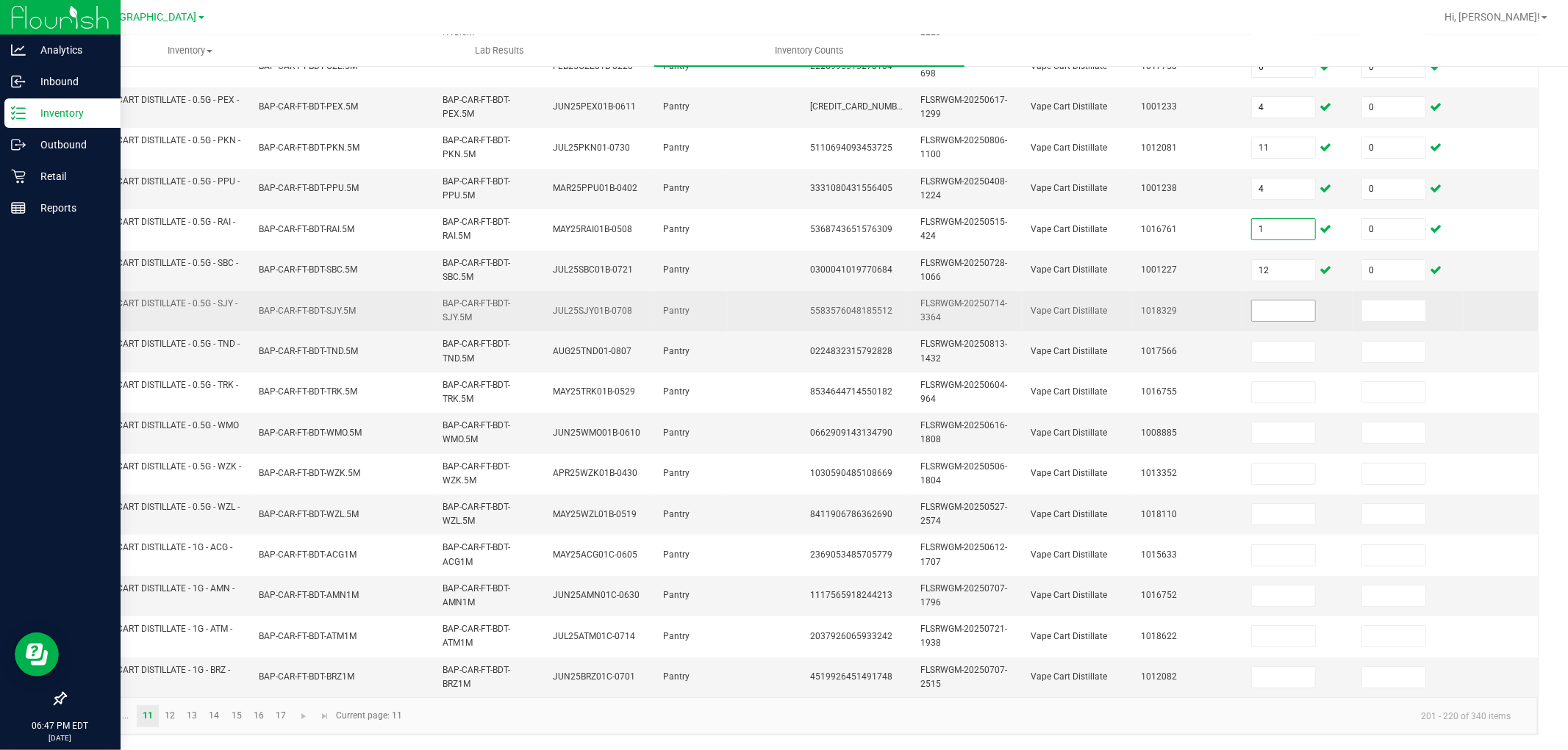
click at [1291, 301] on input at bounding box center [1283, 311] width 63 height 21
click at [1385, 301] on input at bounding box center [1393, 311] width 63 height 21
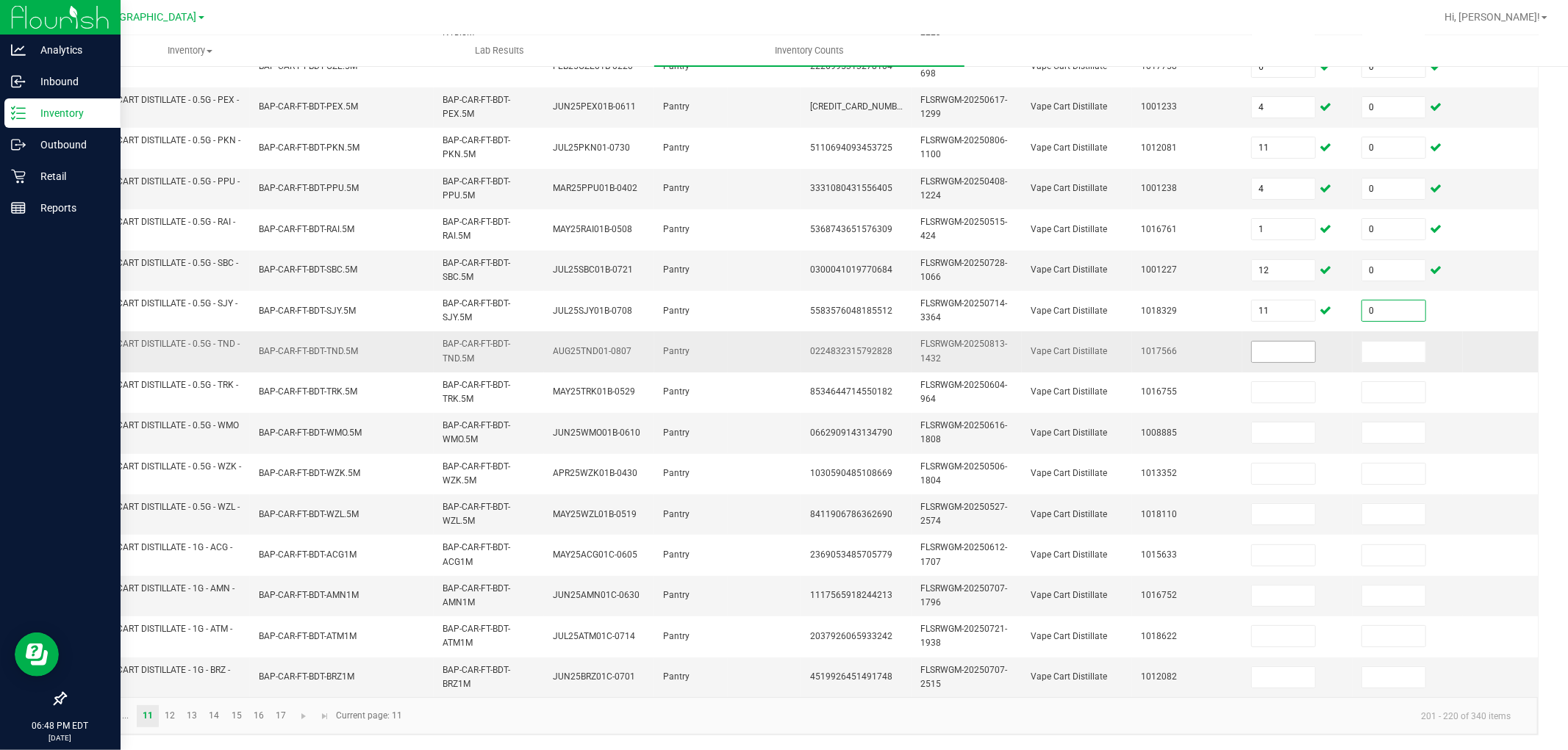
click at [1261, 342] on input at bounding box center [1283, 352] width 63 height 21
click at [1393, 342] on input at bounding box center [1393, 352] width 63 height 21
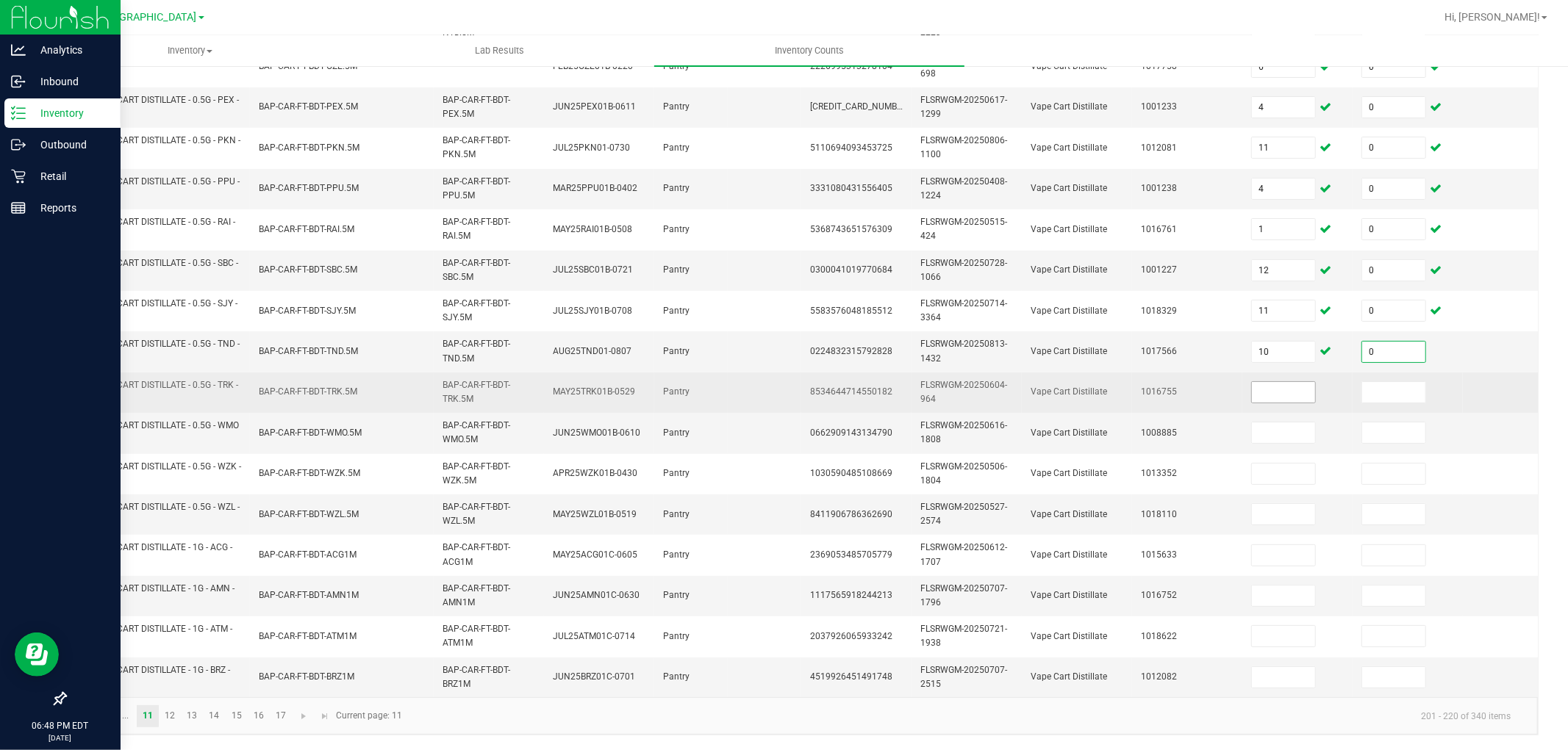
click at [1288, 382] on input at bounding box center [1283, 392] width 63 height 21
click at [1405, 382] on input at bounding box center [1393, 392] width 63 height 21
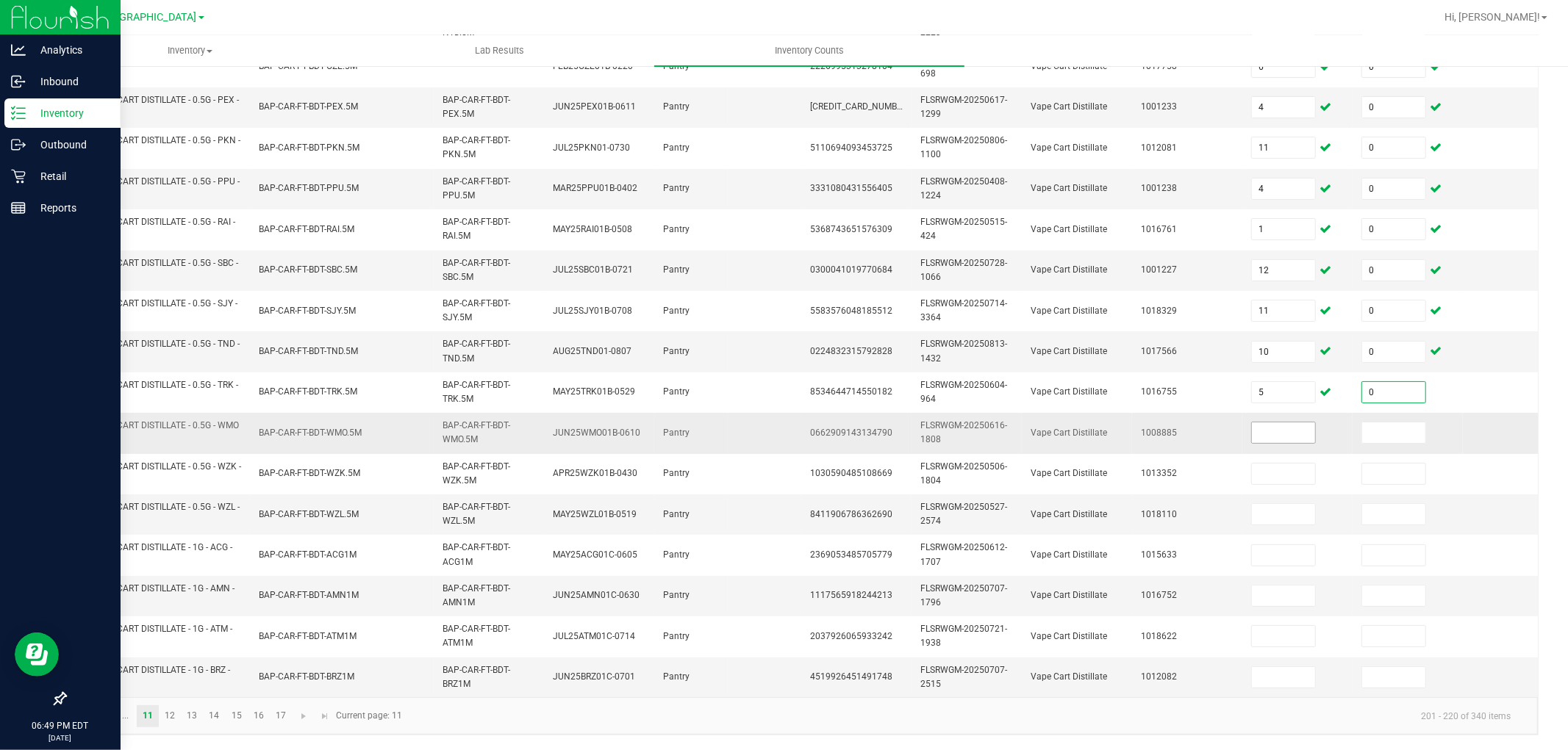
click at [1258, 423] on input at bounding box center [1283, 433] width 63 height 21
click at [1404, 423] on input at bounding box center [1393, 433] width 63 height 21
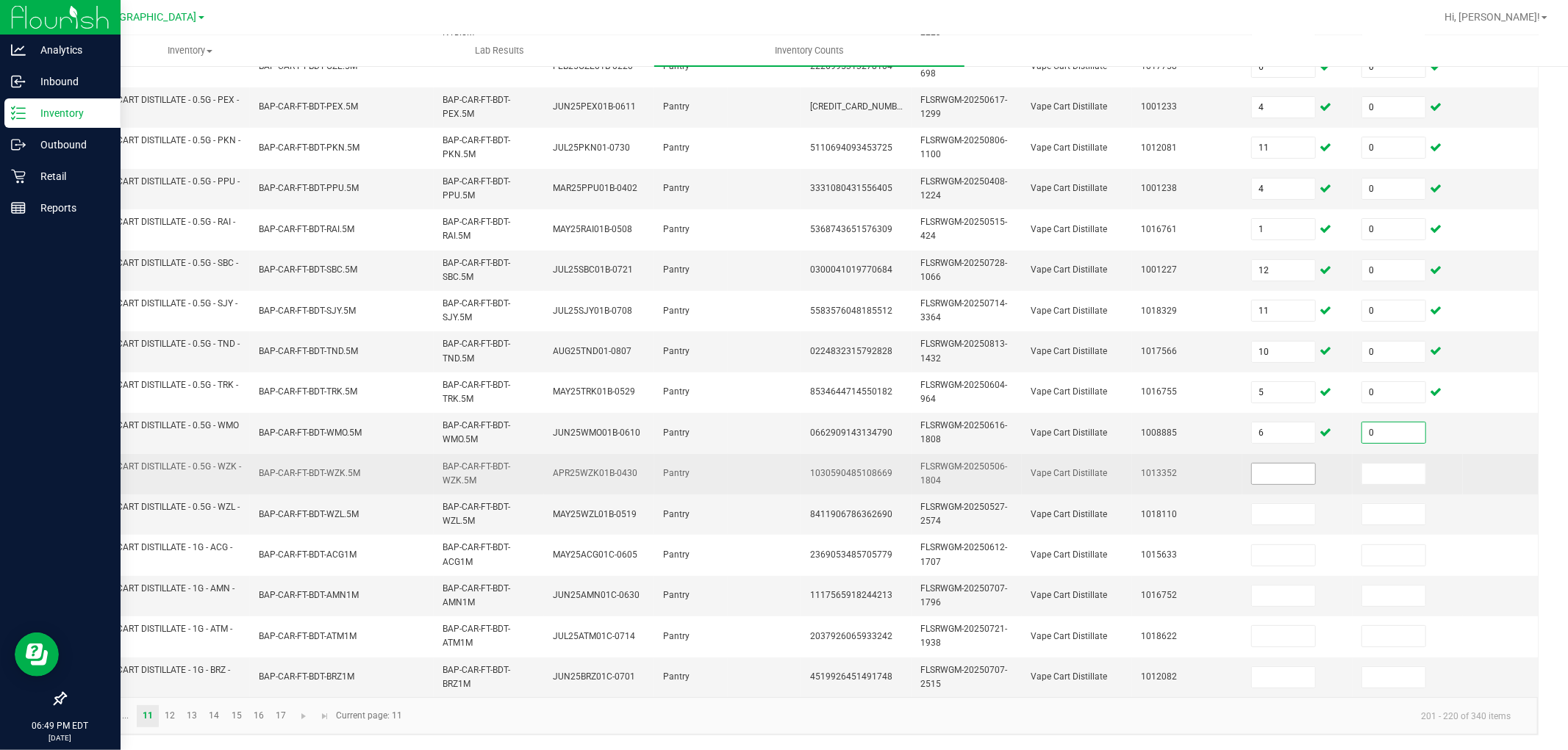
click at [1287, 464] on input at bounding box center [1283, 474] width 63 height 21
click at [1372, 464] on input at bounding box center [1393, 474] width 63 height 21
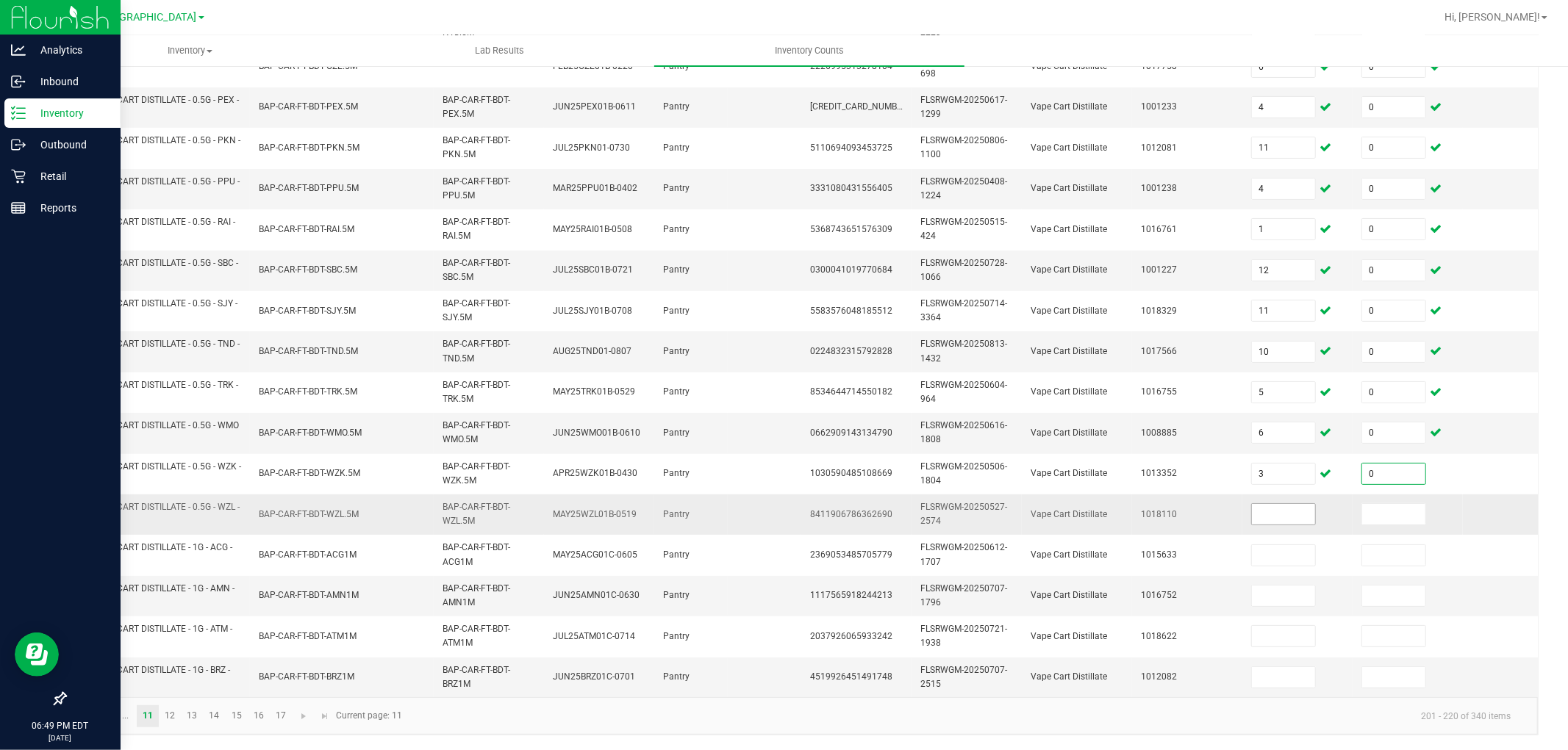
click at [1269, 504] on input at bounding box center [1283, 514] width 63 height 21
click at [1408, 504] on input at bounding box center [1393, 514] width 63 height 21
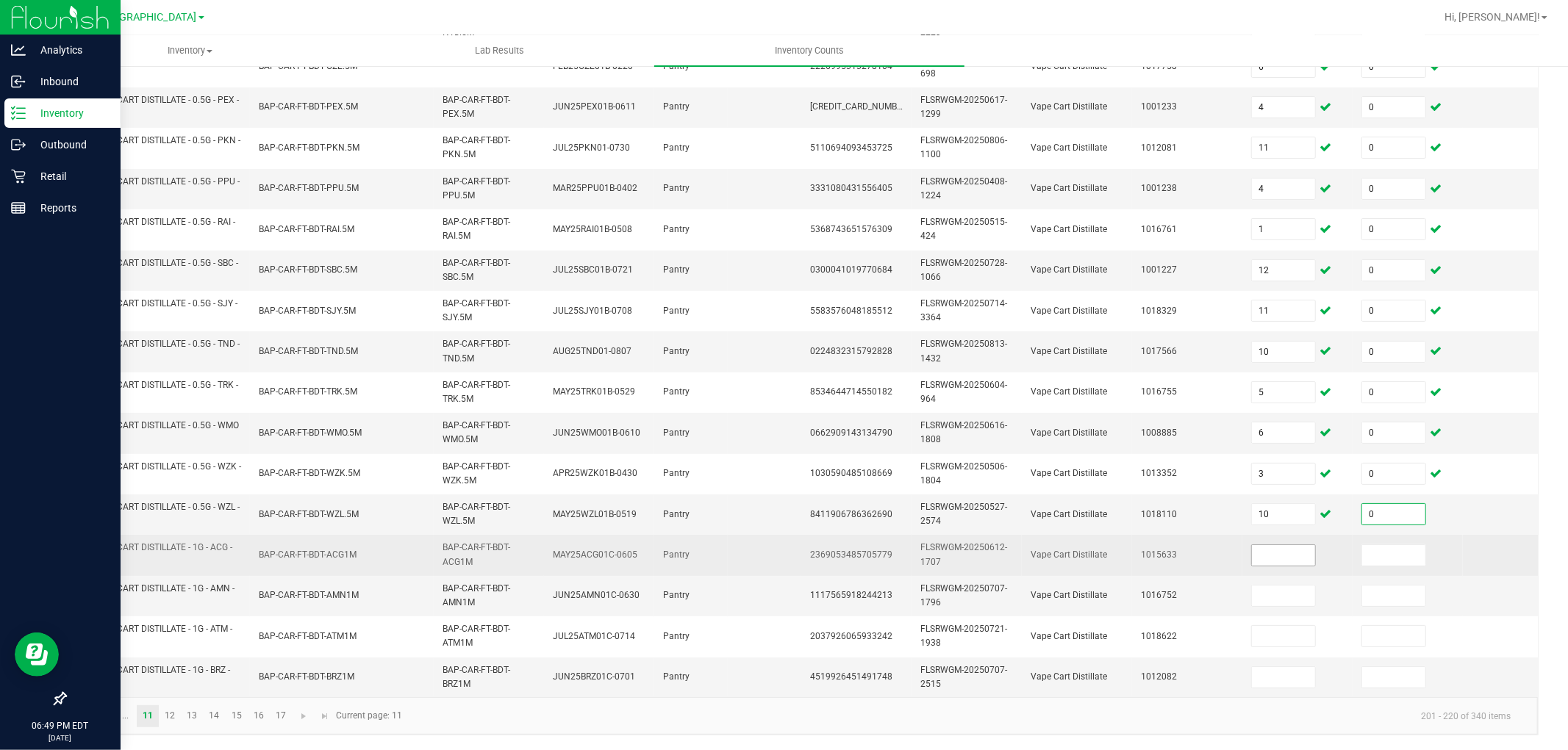
click at [1269, 545] on input at bounding box center [1283, 555] width 63 height 21
click at [1287, 545] on input at bounding box center [1283, 555] width 63 height 21
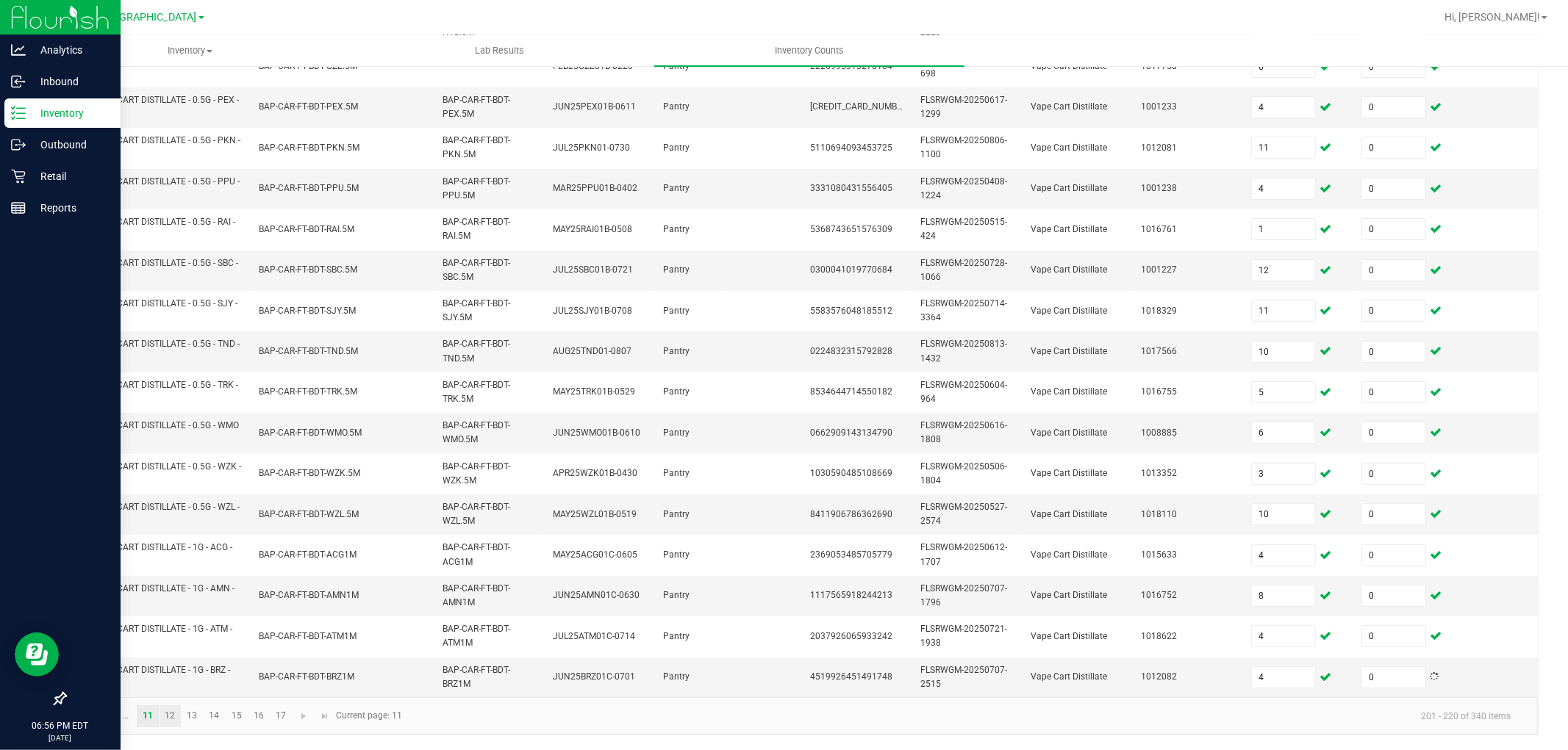
click at [170, 675] on link "12" at bounding box center [170, 716] width 21 height 22
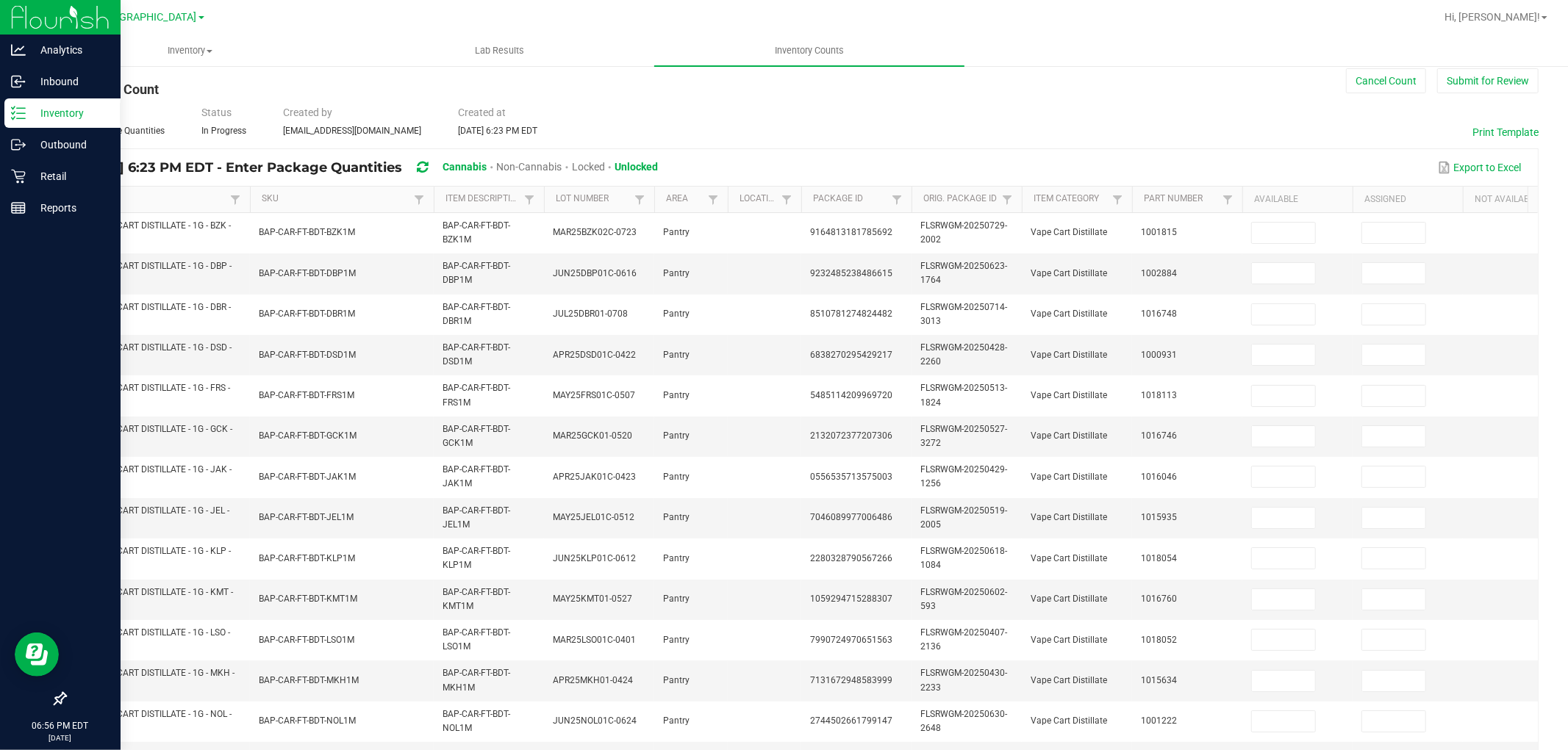
scroll to position [0, 0]
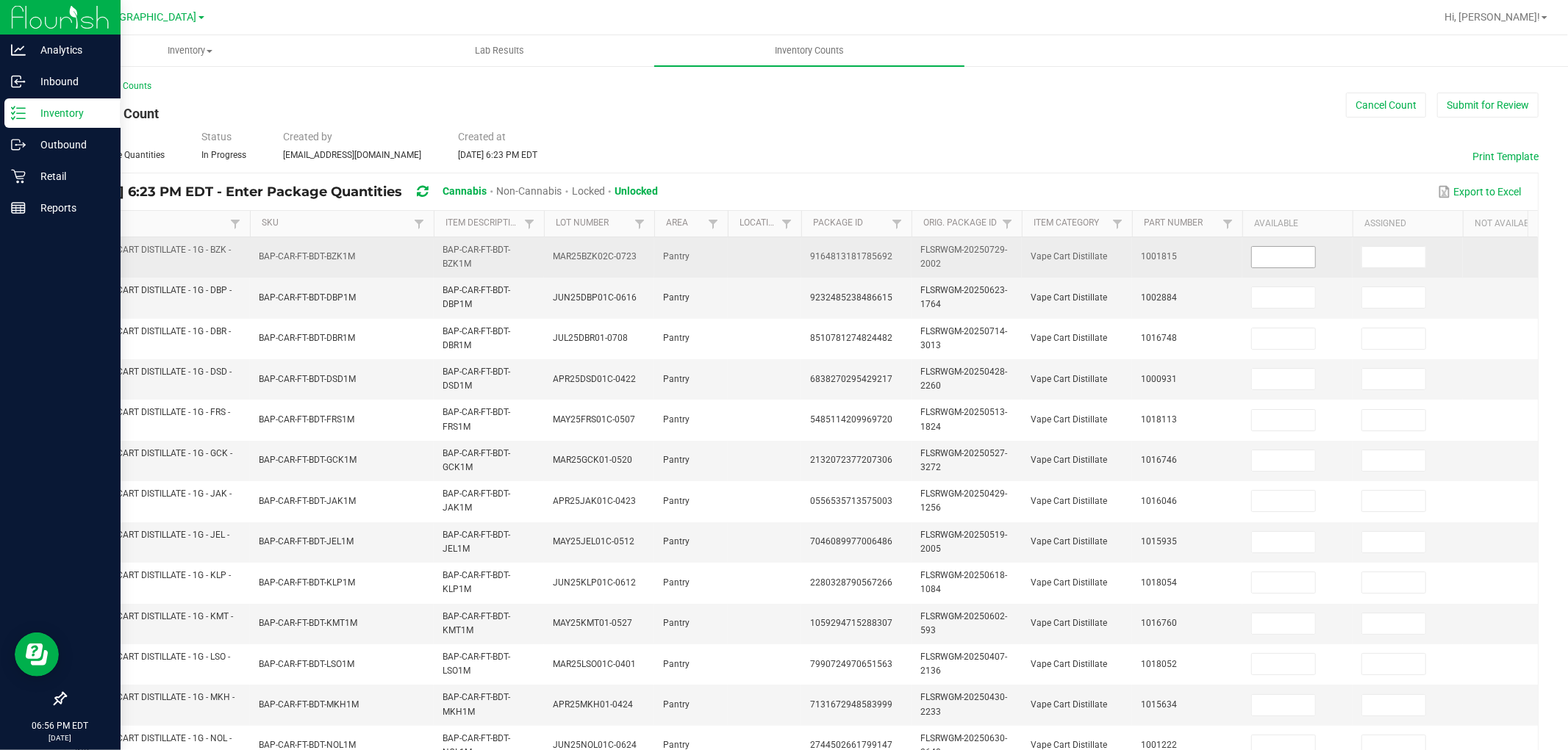
click at [1283, 258] on input at bounding box center [1283, 257] width 63 height 21
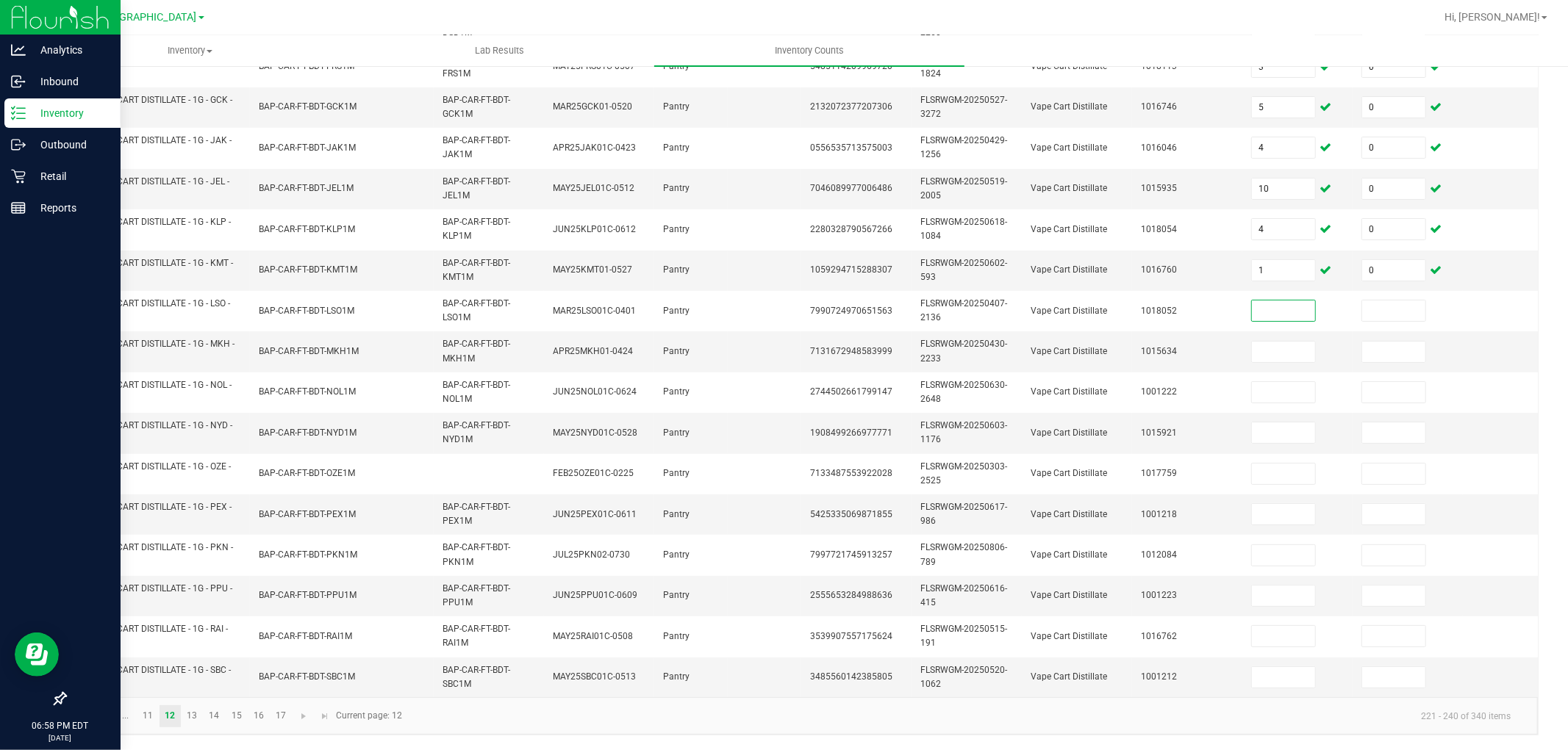
scroll to position [365, 0]
click at [196, 675] on link "13" at bounding box center [192, 716] width 21 height 22
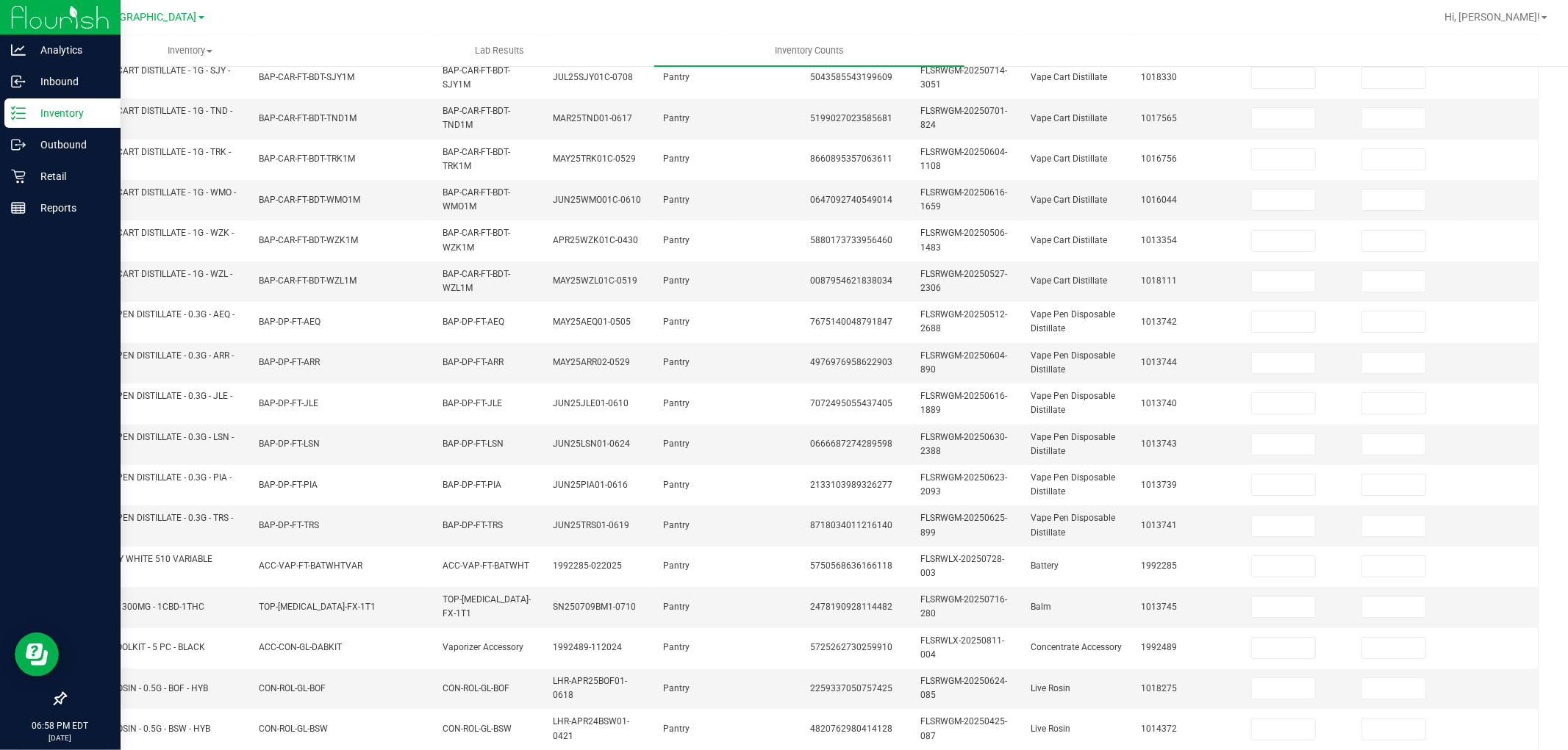
scroll to position [0, 0]
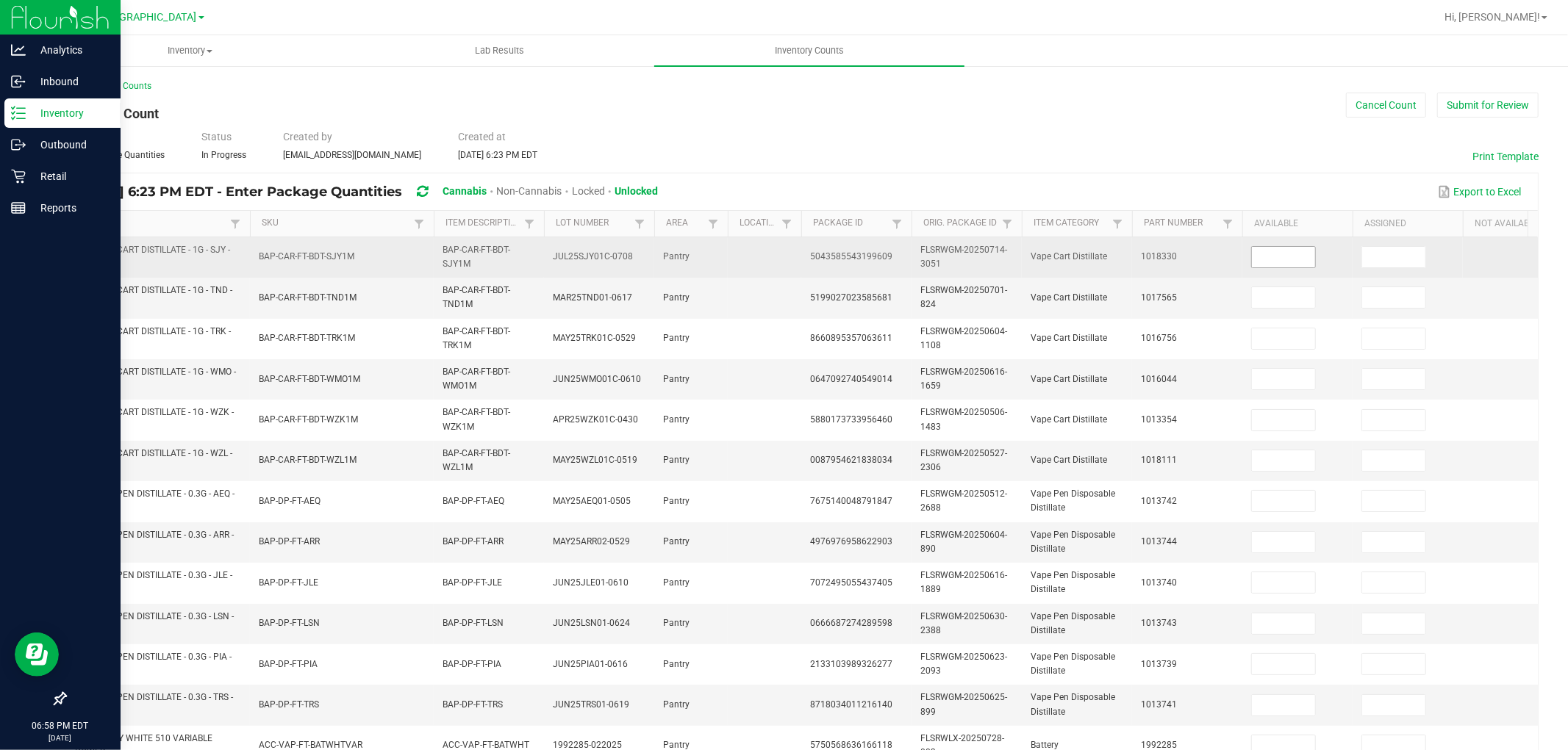
click at [1276, 261] on input at bounding box center [1283, 257] width 63 height 21
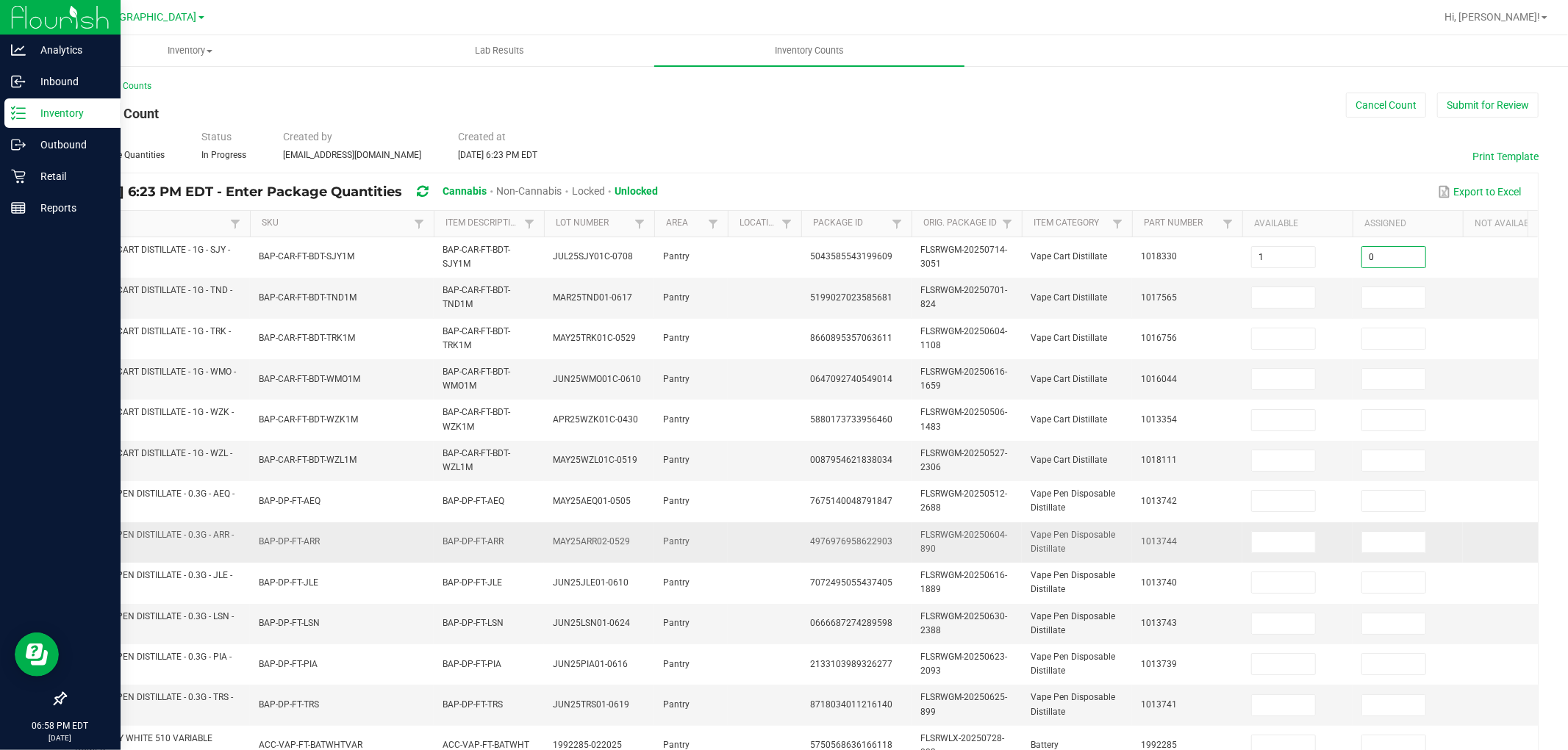
click at [374, 551] on td "BAP-DP-FT-ARR" at bounding box center [342, 543] width 184 height 40
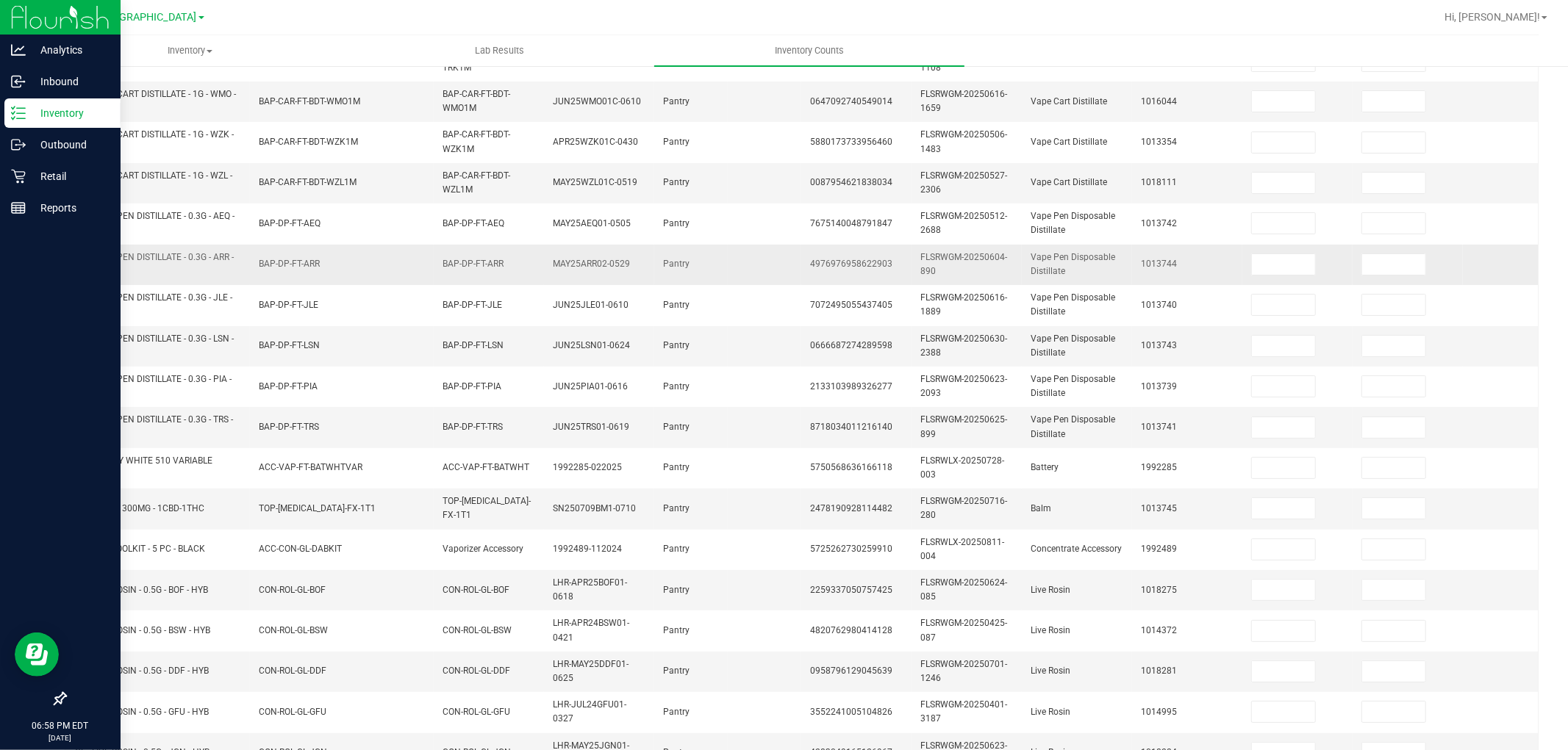
scroll to position [367, 0]
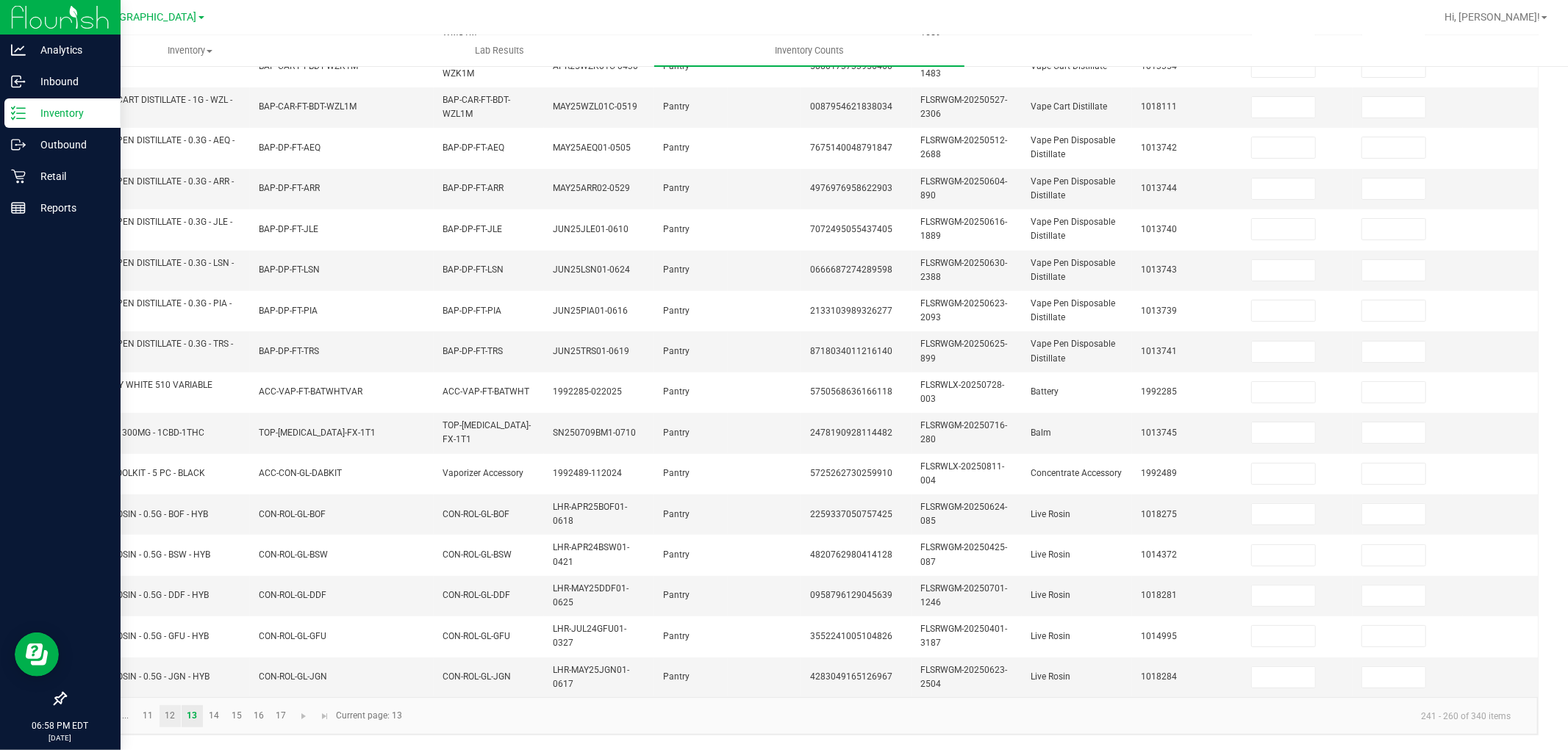
click at [171, 675] on link "12" at bounding box center [170, 716] width 21 height 22
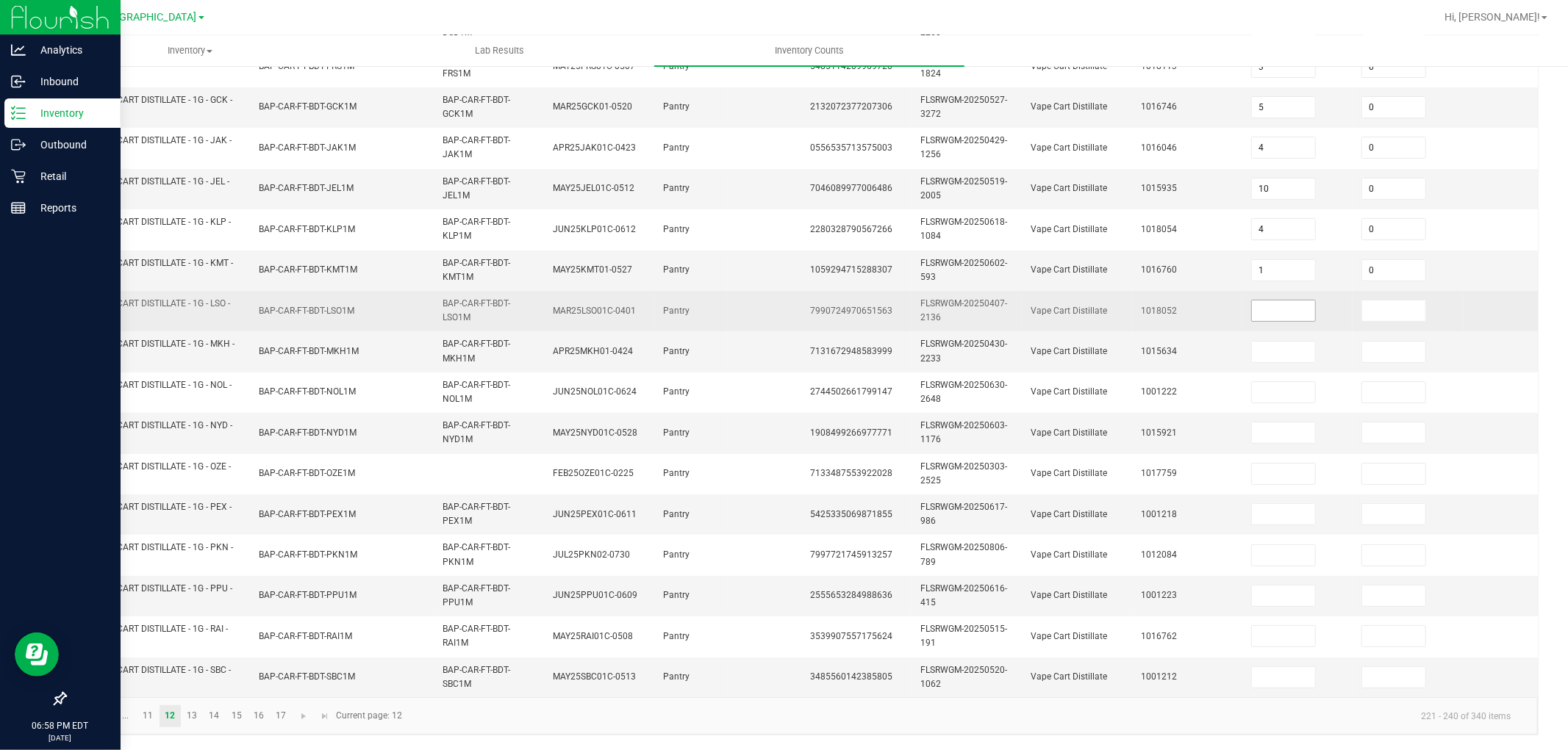
click at [1288, 301] on input at bounding box center [1283, 311] width 63 height 21
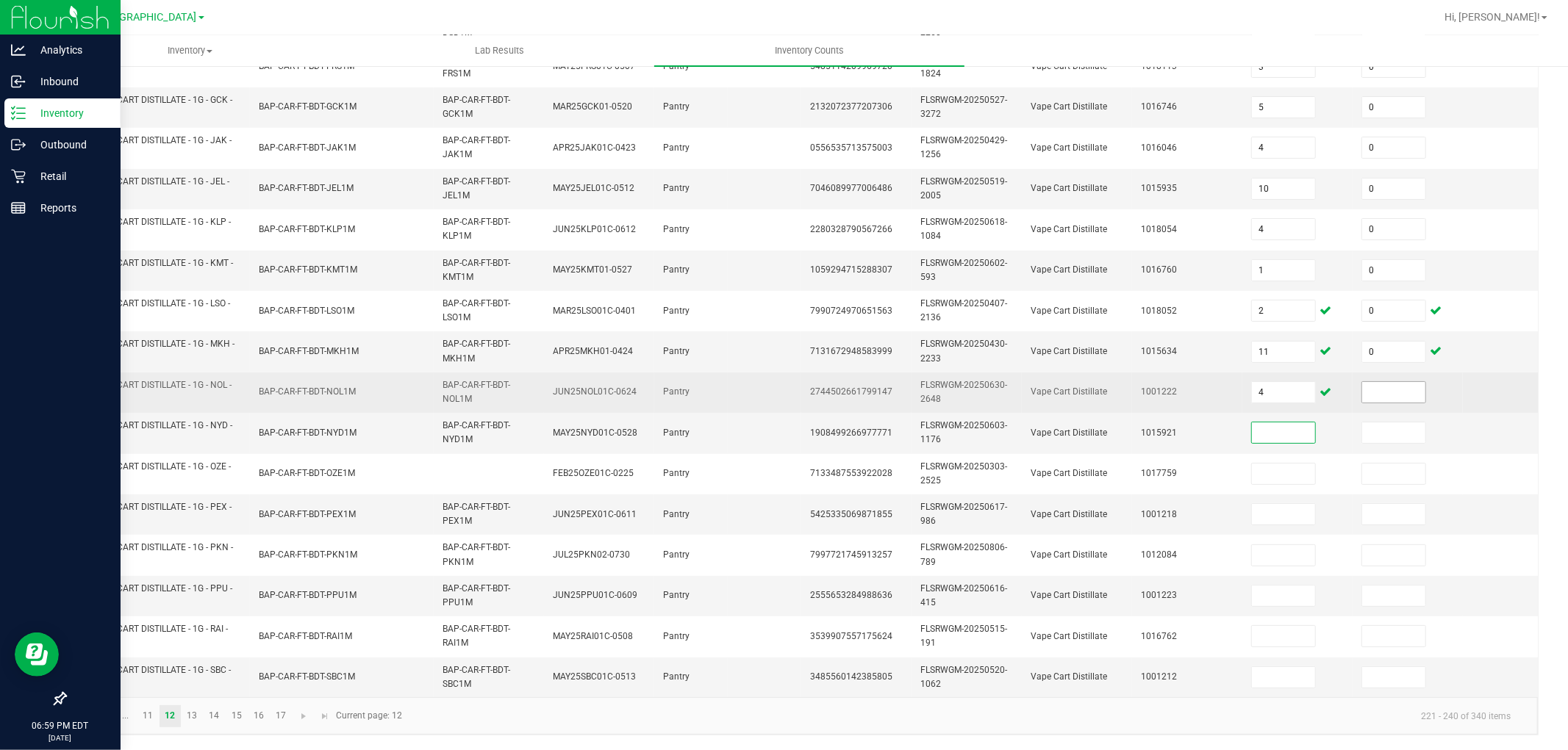
click at [1376, 382] on input at bounding box center [1393, 392] width 63 height 21
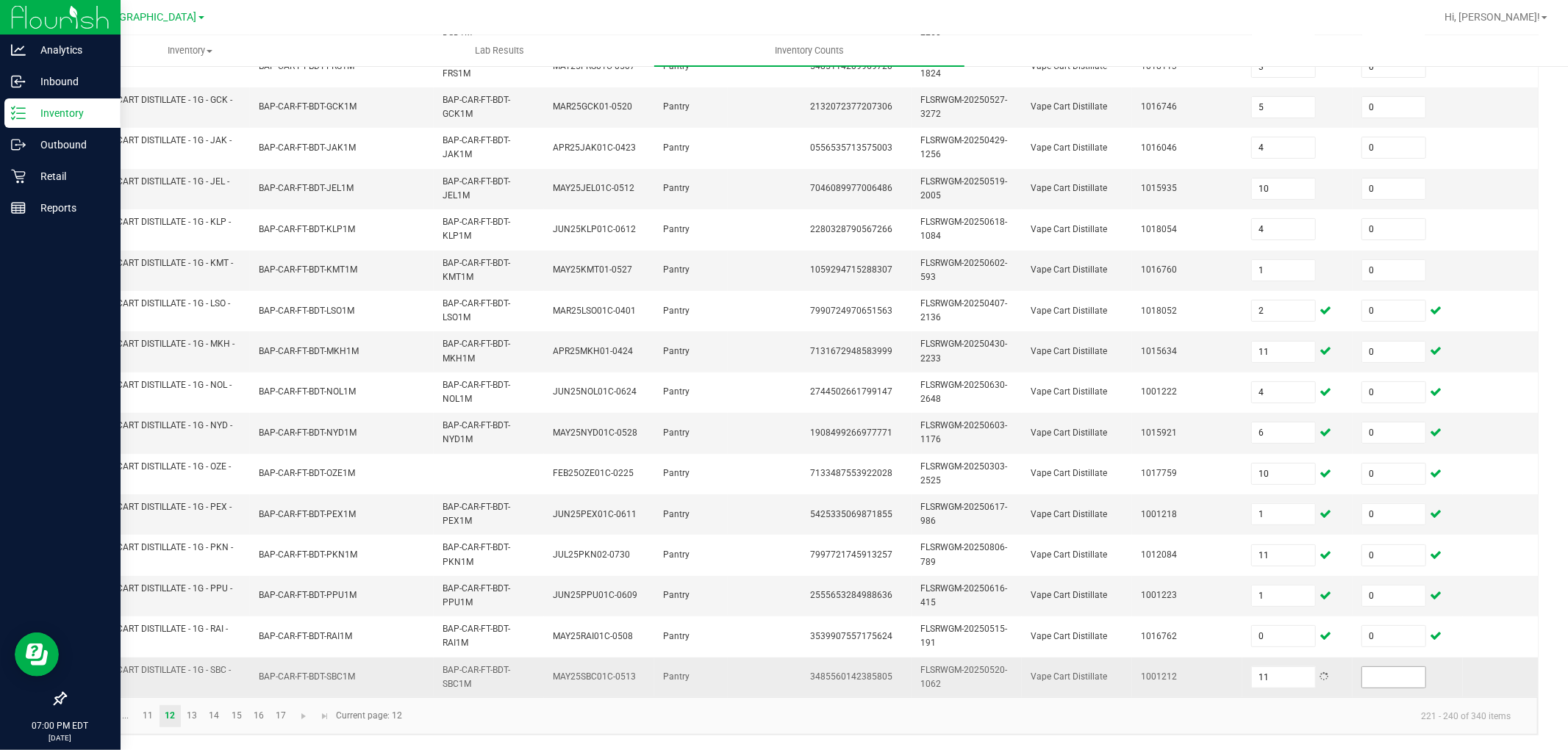
click at [1400, 667] on input at bounding box center [1393, 677] width 63 height 21
click at [196, 675] on link "13" at bounding box center [192, 716] width 21 height 22
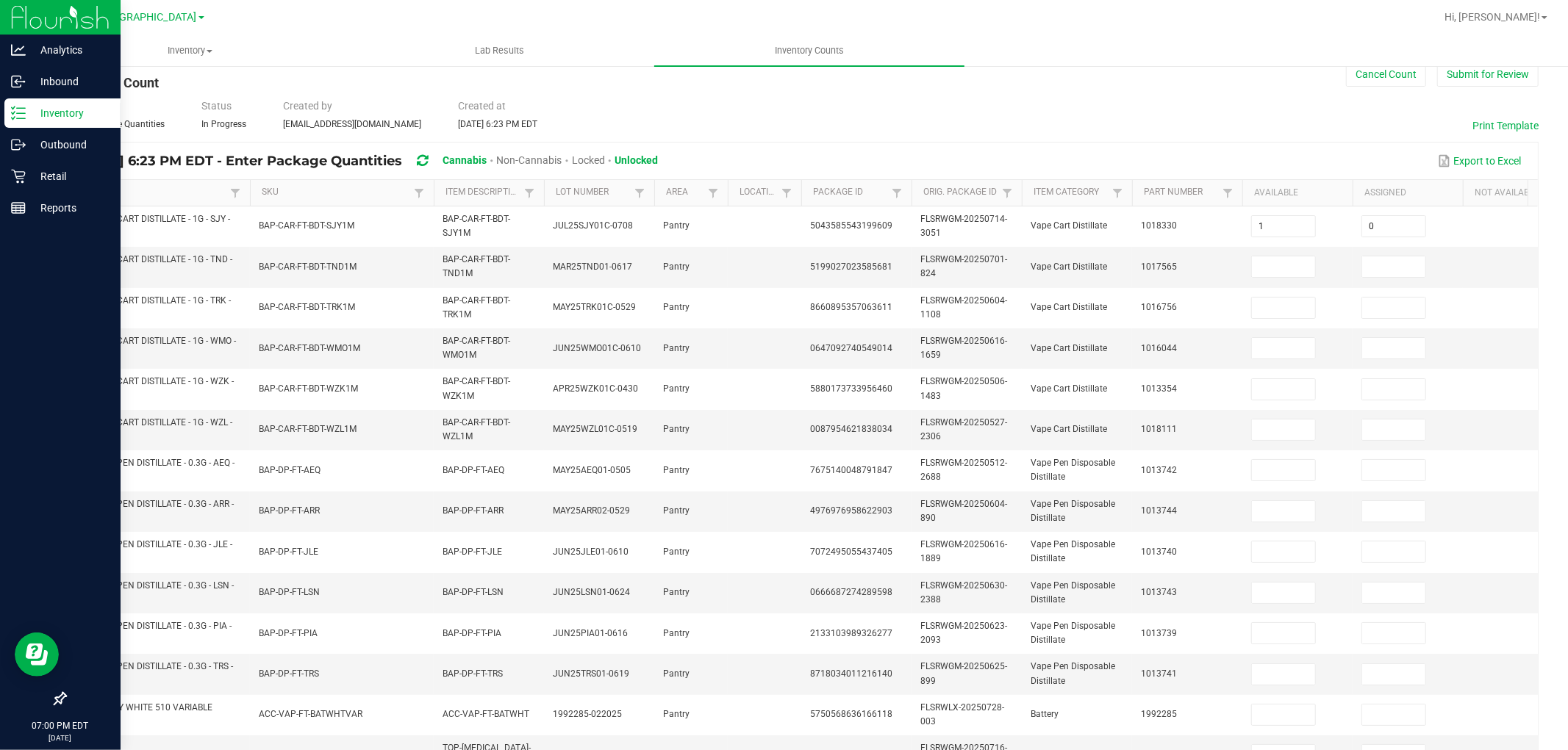
scroll to position [0, 0]
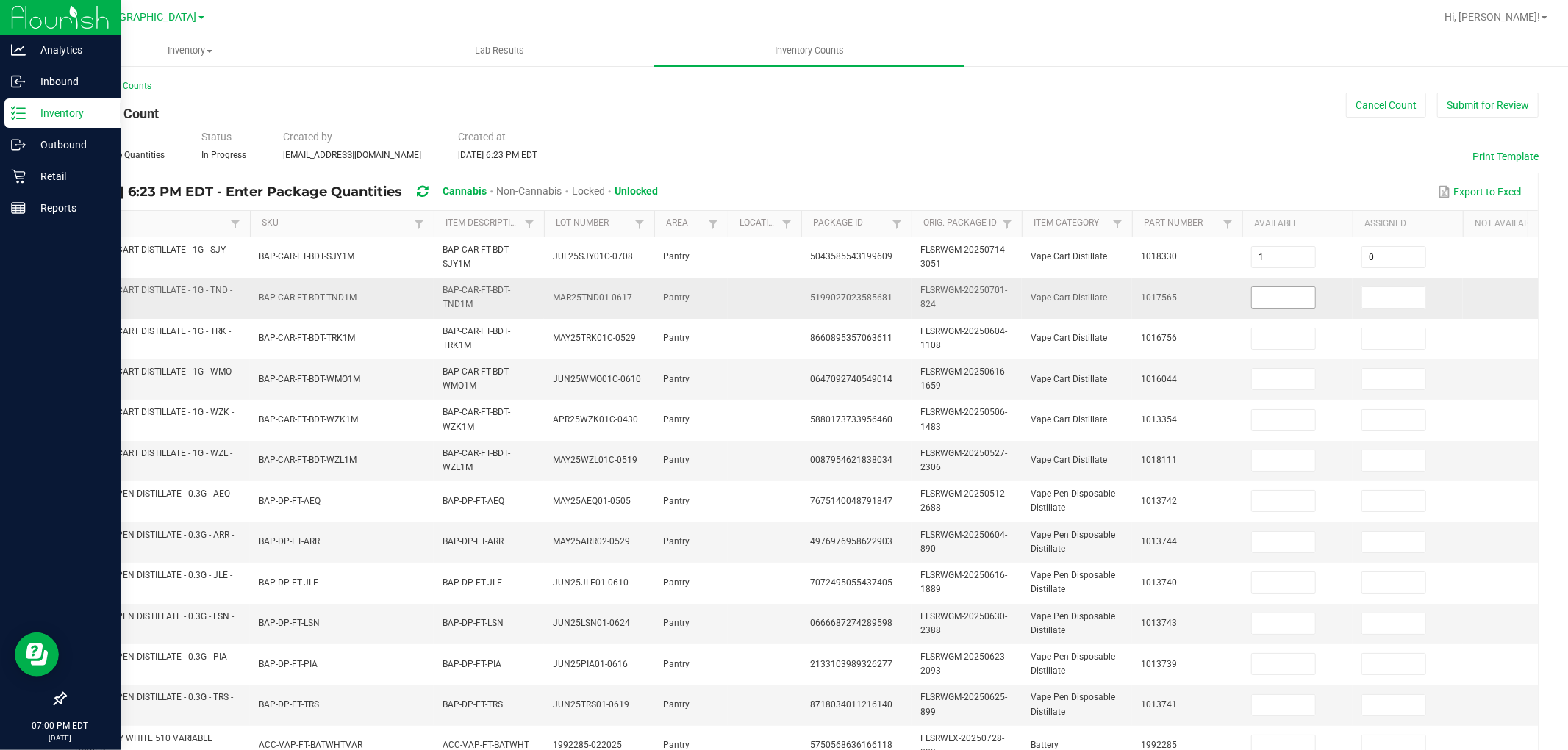
click at [1270, 295] on input at bounding box center [1283, 298] width 63 height 21
click at [1394, 379] on input "1" at bounding box center [1393, 379] width 63 height 21
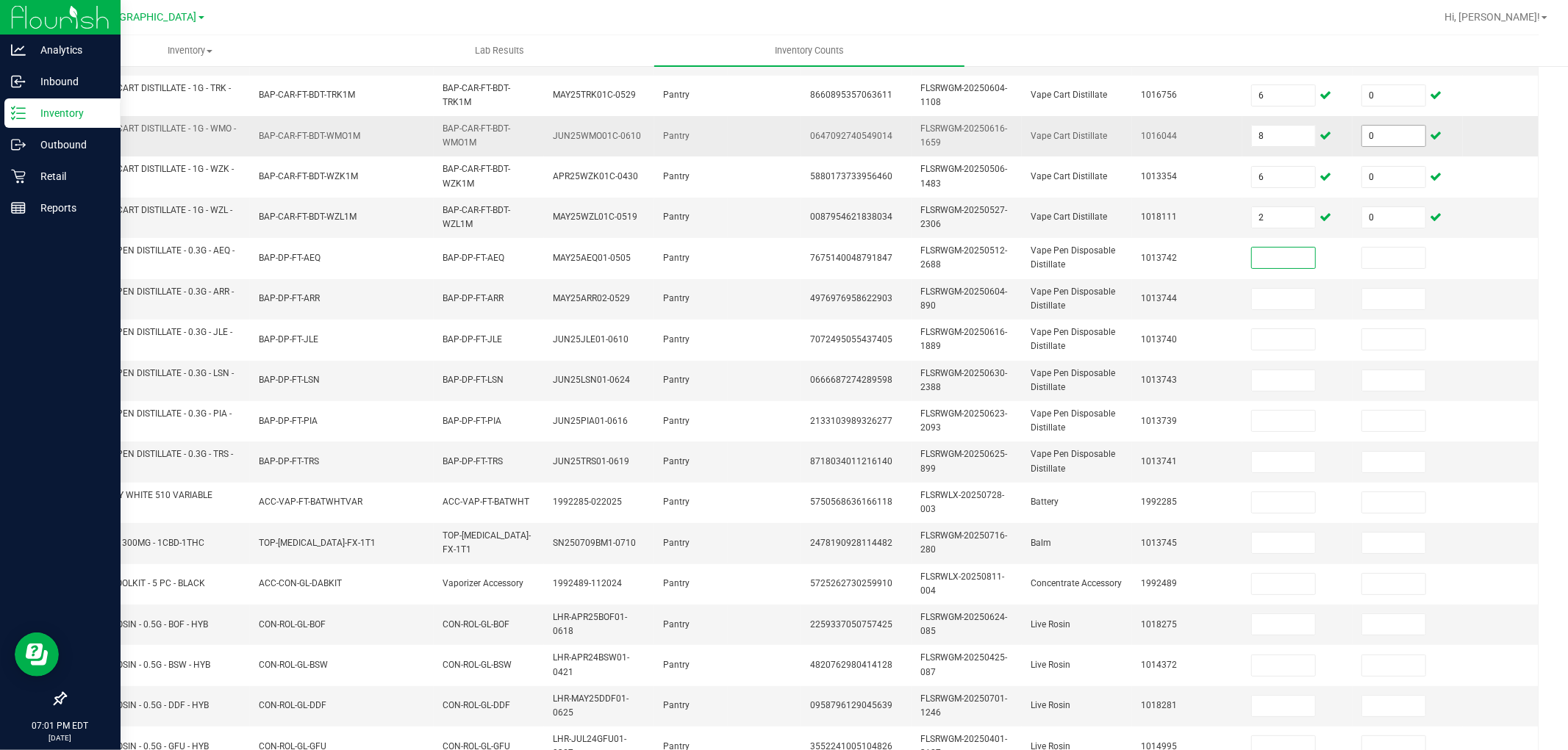
scroll to position [367, 0]
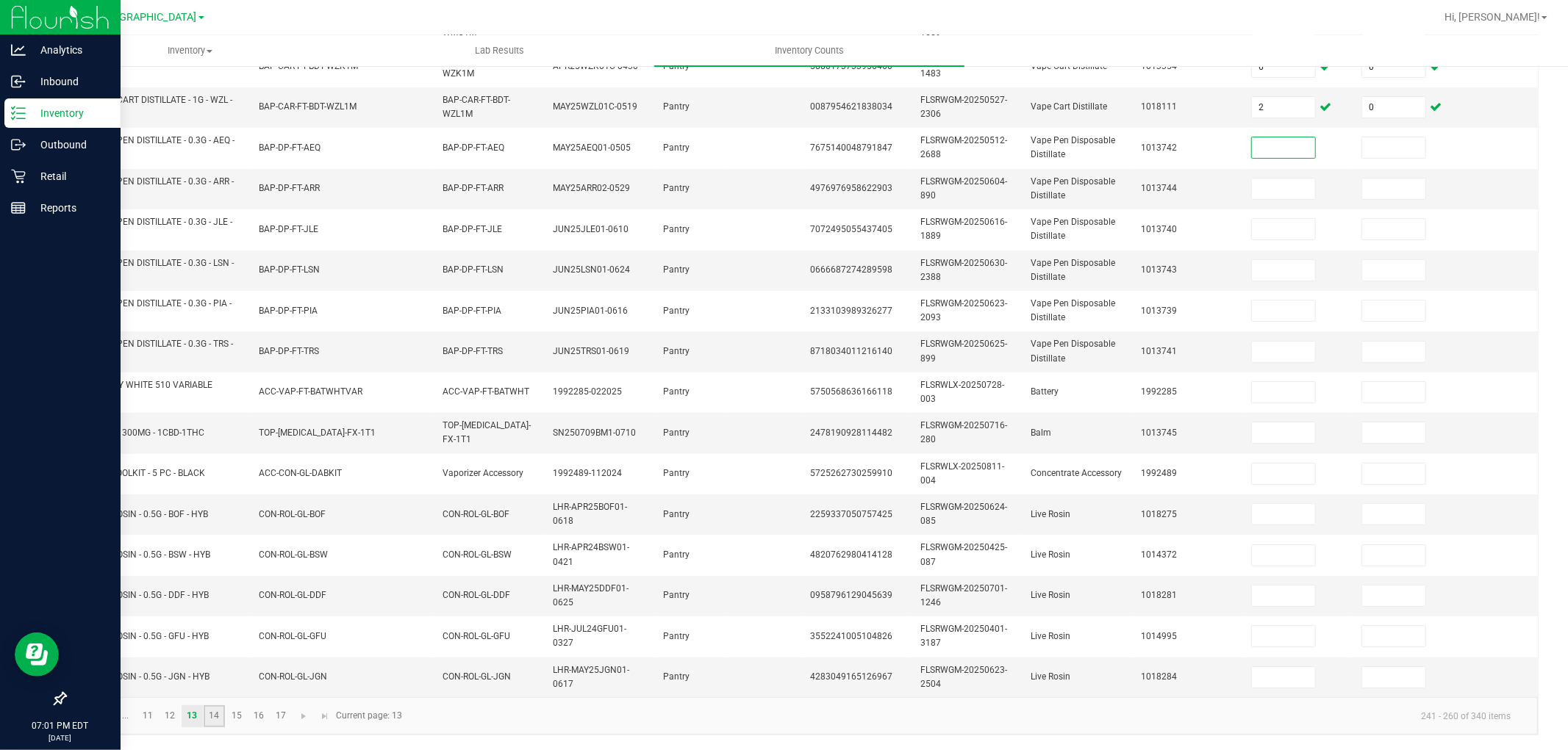
click at [216, 675] on link "14" at bounding box center [214, 716] width 21 height 22
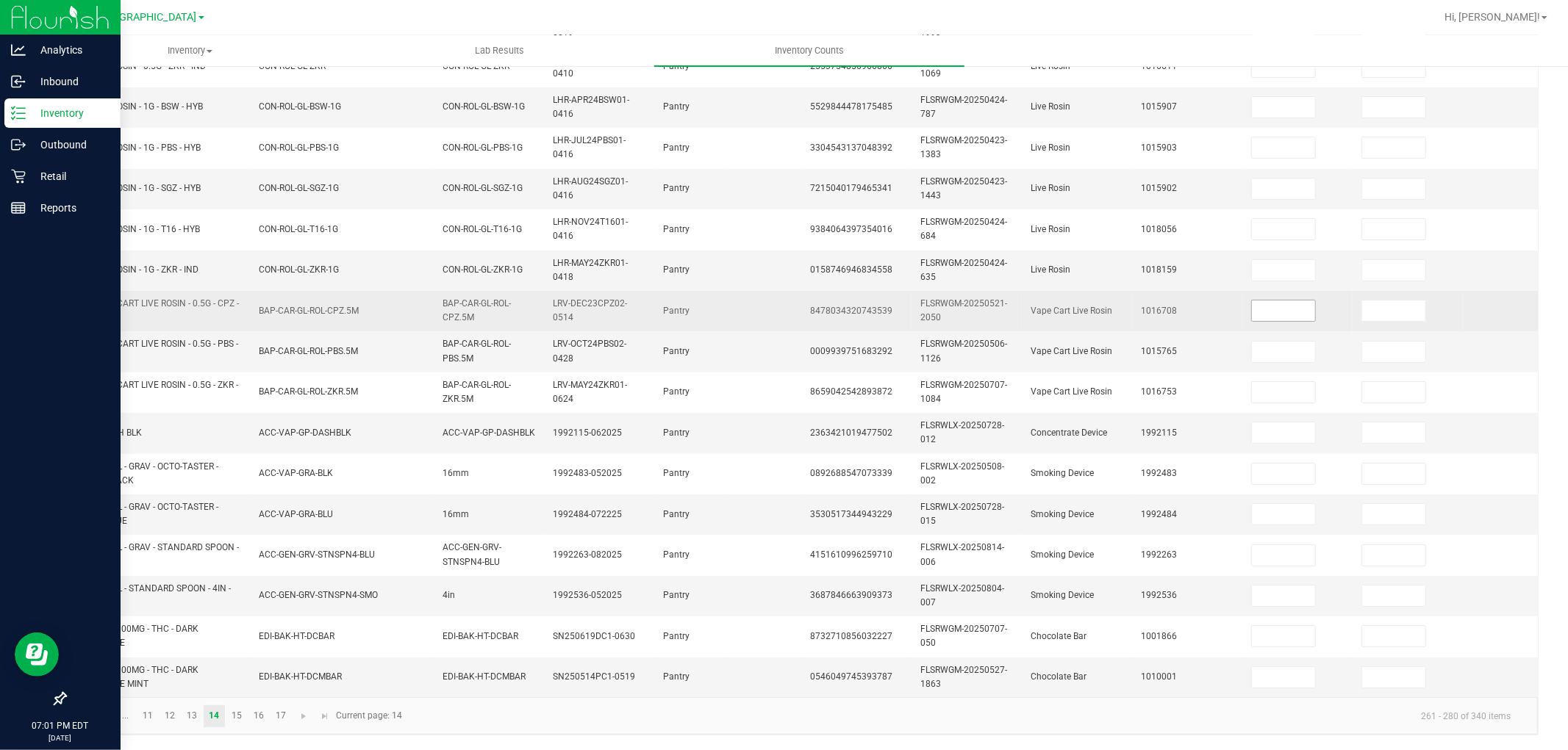
click at [1289, 301] on input at bounding box center [1283, 311] width 63 height 21
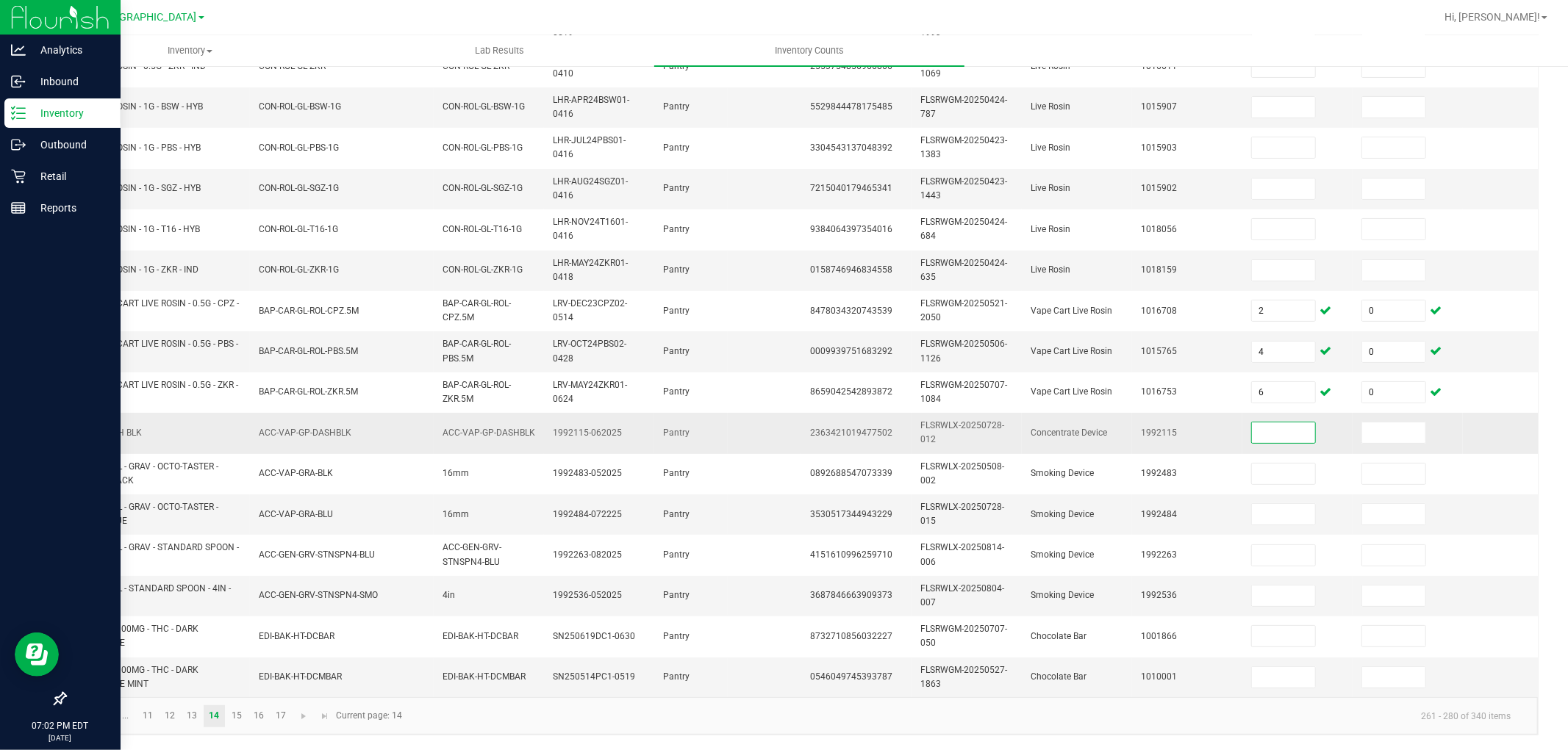
click at [107, 428] on span "GPEN DASH BLK" at bounding box center [108, 432] width 67 height 10
drag, startPoint x: 107, startPoint y: 423, endPoint x: 96, endPoint y: 415, distance: 13.6
click at [96, 428] on span "GPEN DASH BLK" at bounding box center [108, 432] width 67 height 10
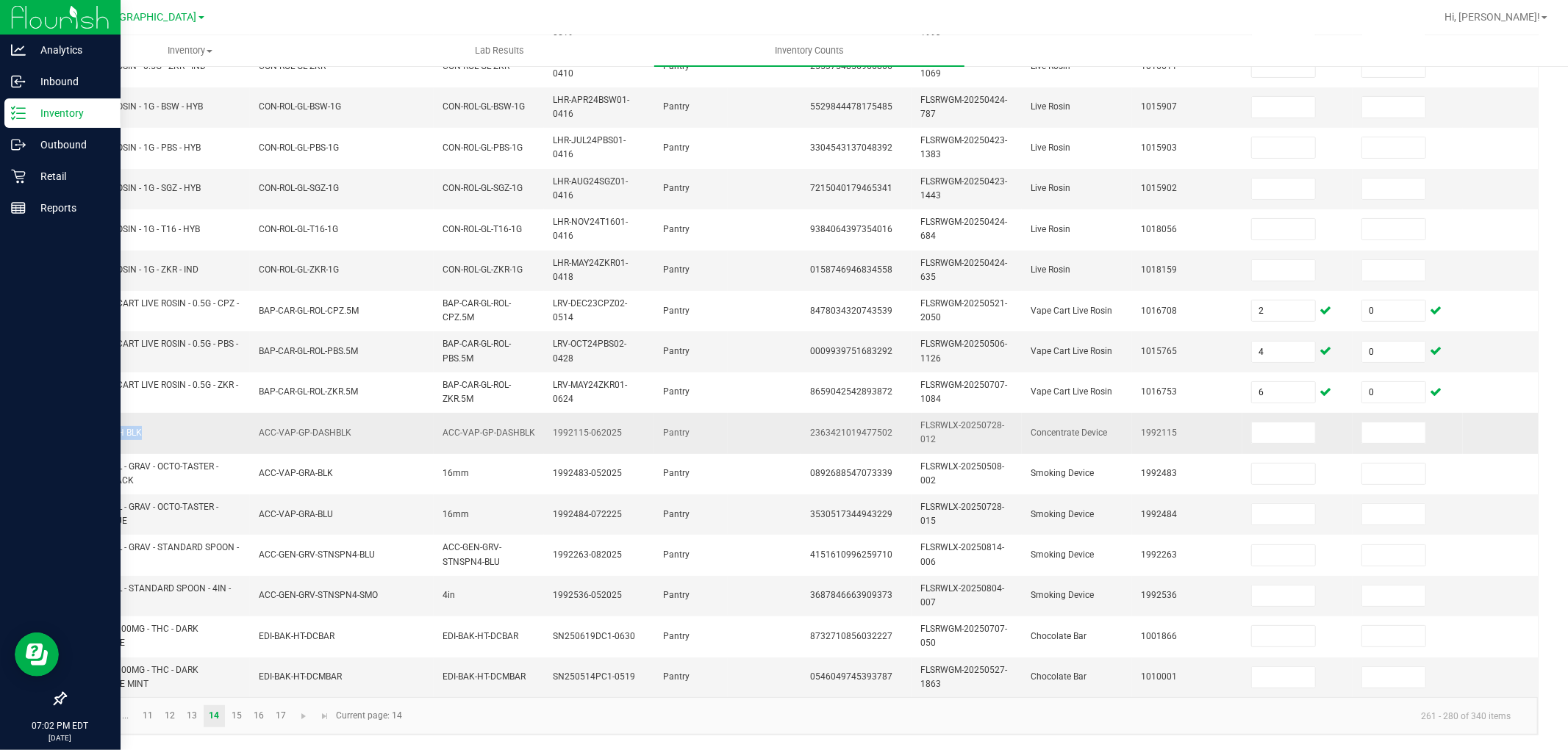
click at [96, 428] on span "GPEN DASH BLK" at bounding box center [108, 432] width 67 height 10
copy span "GPEN DASH BLK"
click at [1273, 427] on input at bounding box center [1283, 433] width 63 height 21
click at [1378, 423] on input at bounding box center [1393, 433] width 63 height 21
click at [1030, 507] on td "Smoking Device" at bounding box center [1076, 514] width 111 height 40
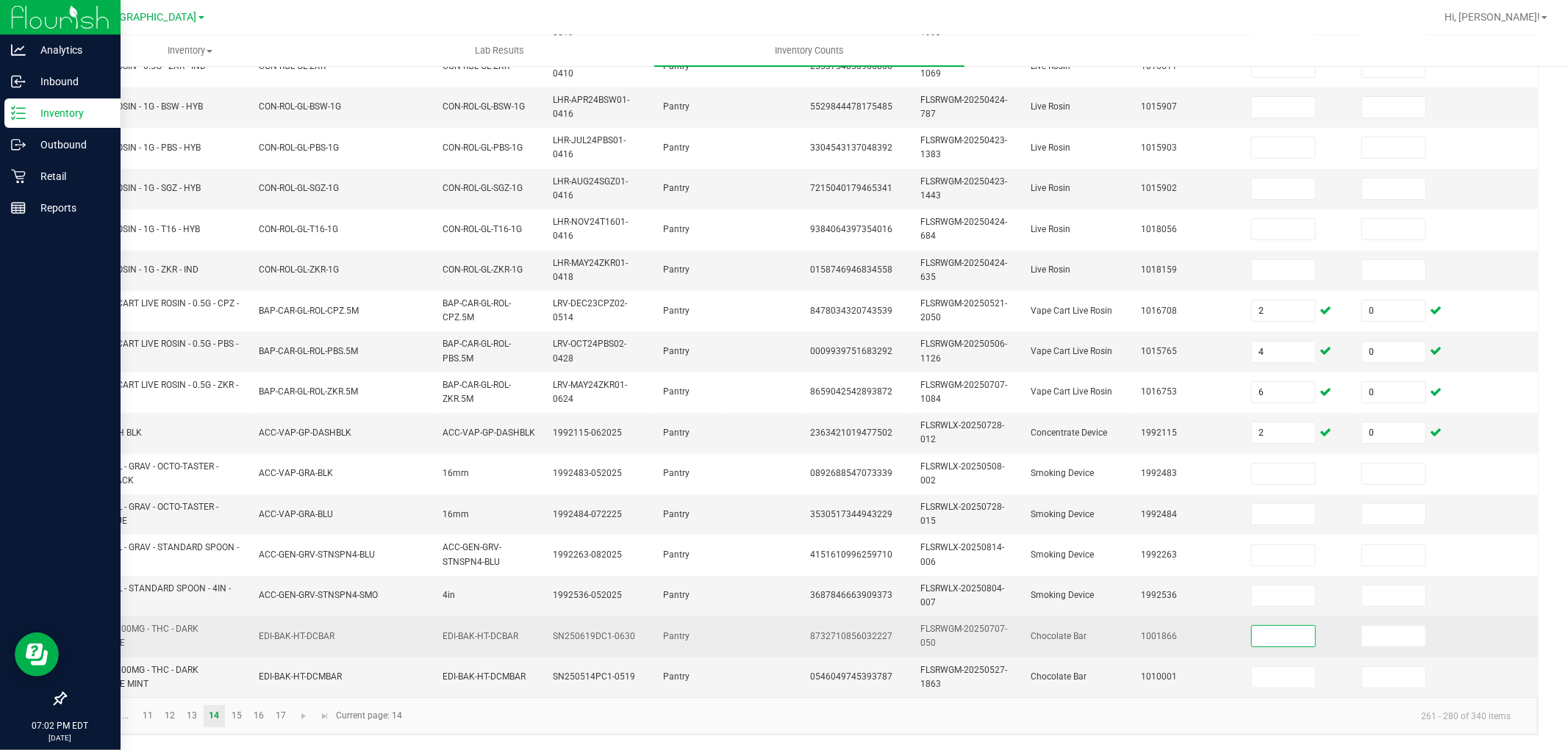
drag, startPoint x: 1285, startPoint y: 630, endPoint x: 1282, endPoint y: 554, distance: 76.1
click at [1284, 630] on input at bounding box center [1283, 636] width 63 height 21
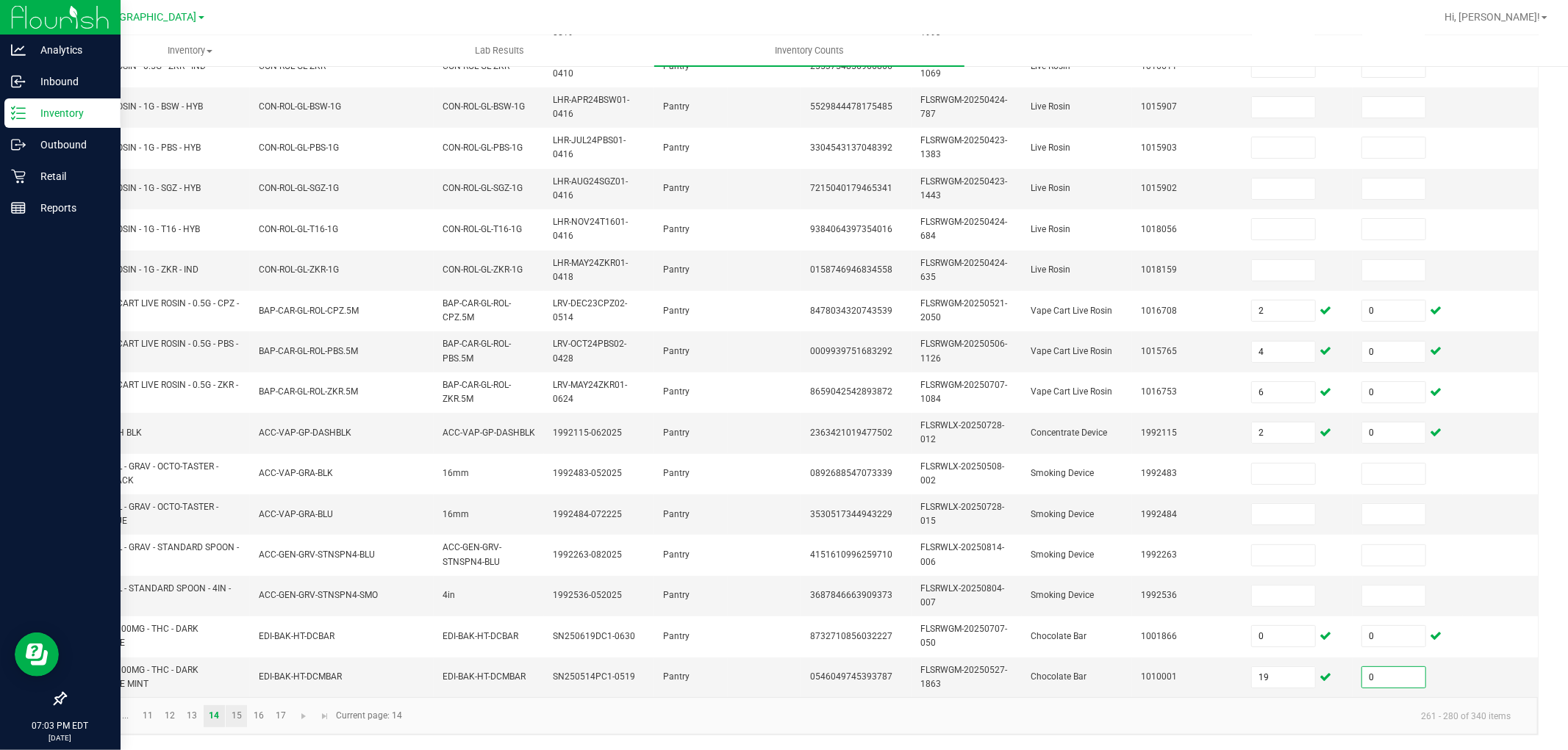
click at [237, 675] on link "15" at bounding box center [236, 716] width 21 height 22
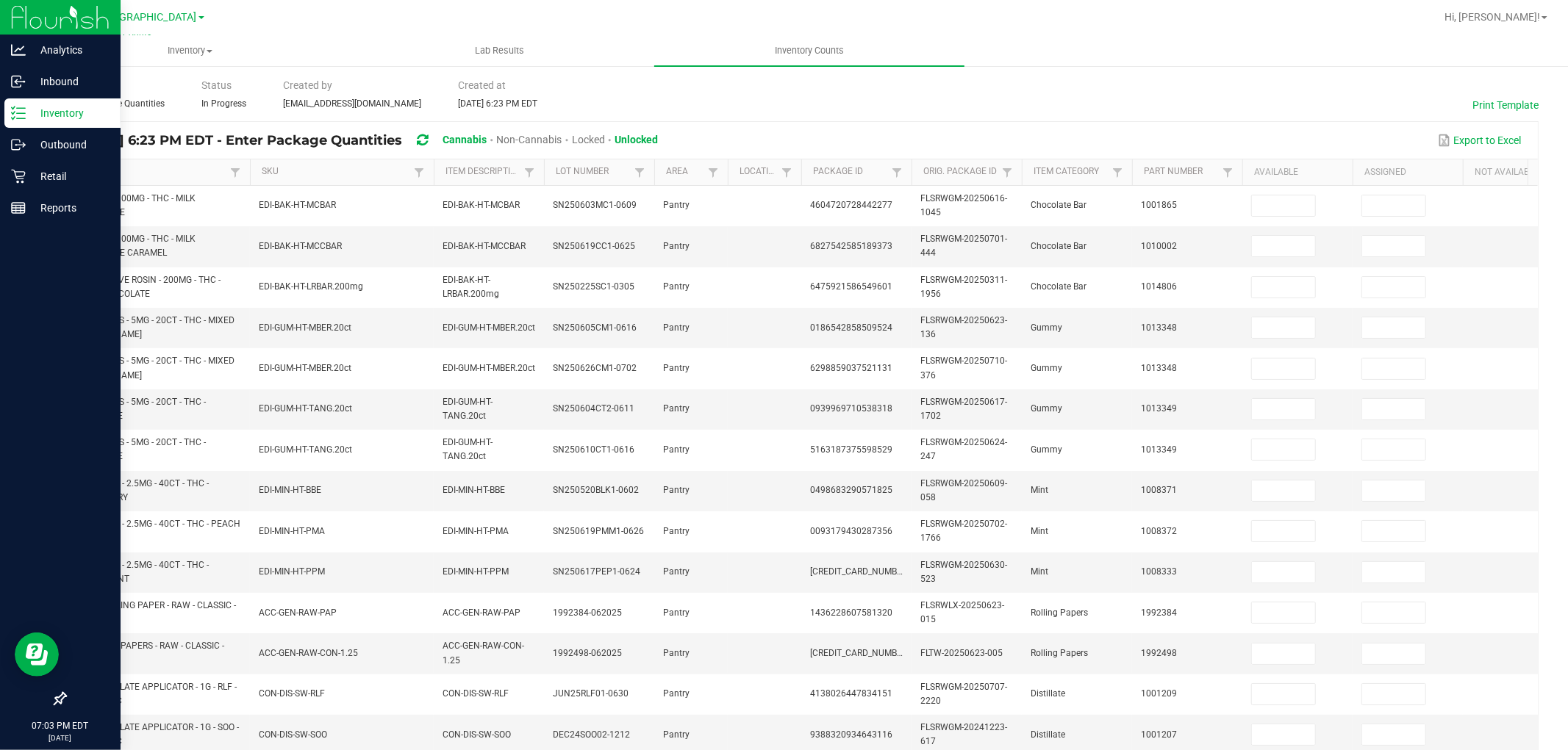
scroll to position [0, 0]
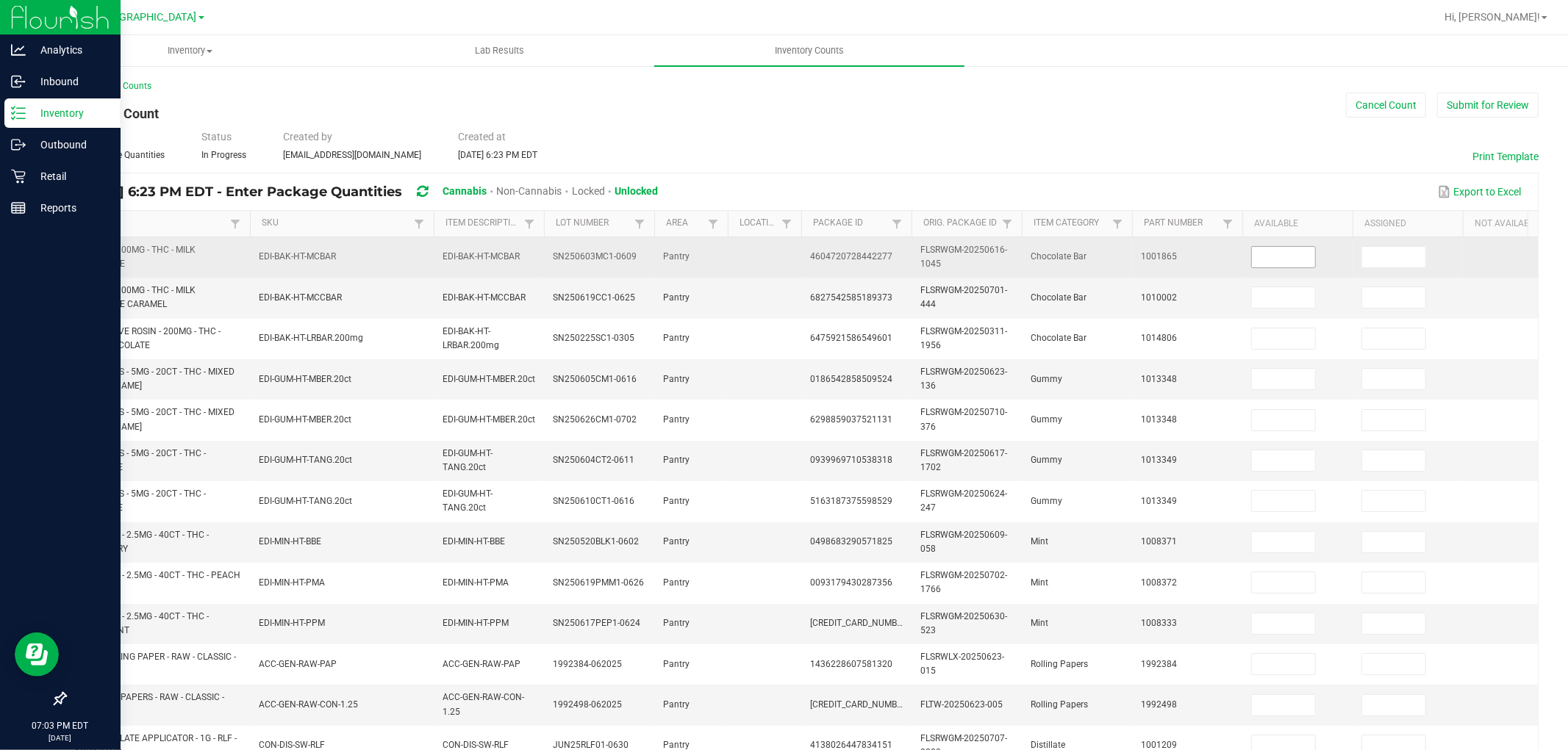
click at [1297, 258] on input at bounding box center [1283, 257] width 63 height 21
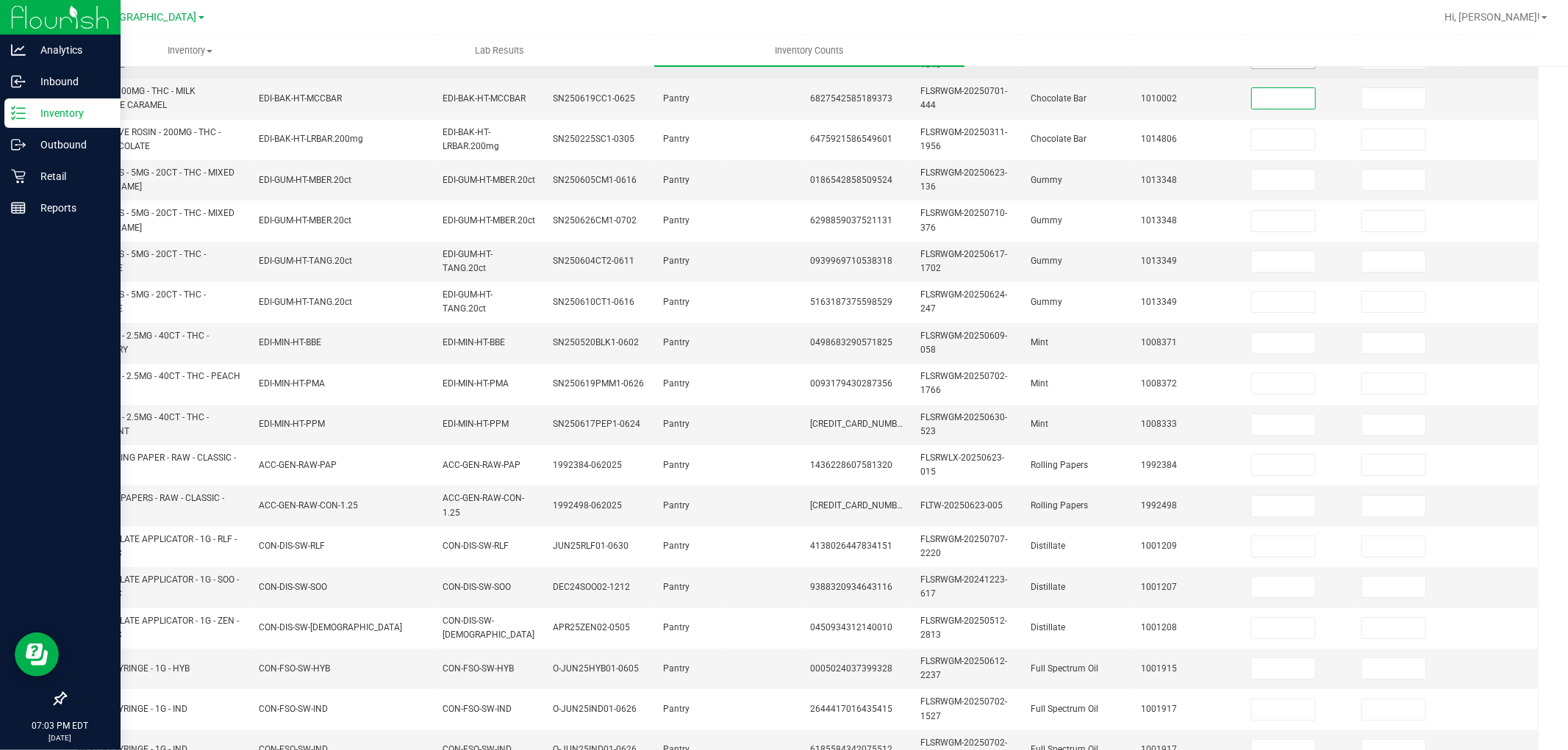
scroll to position [200, 0]
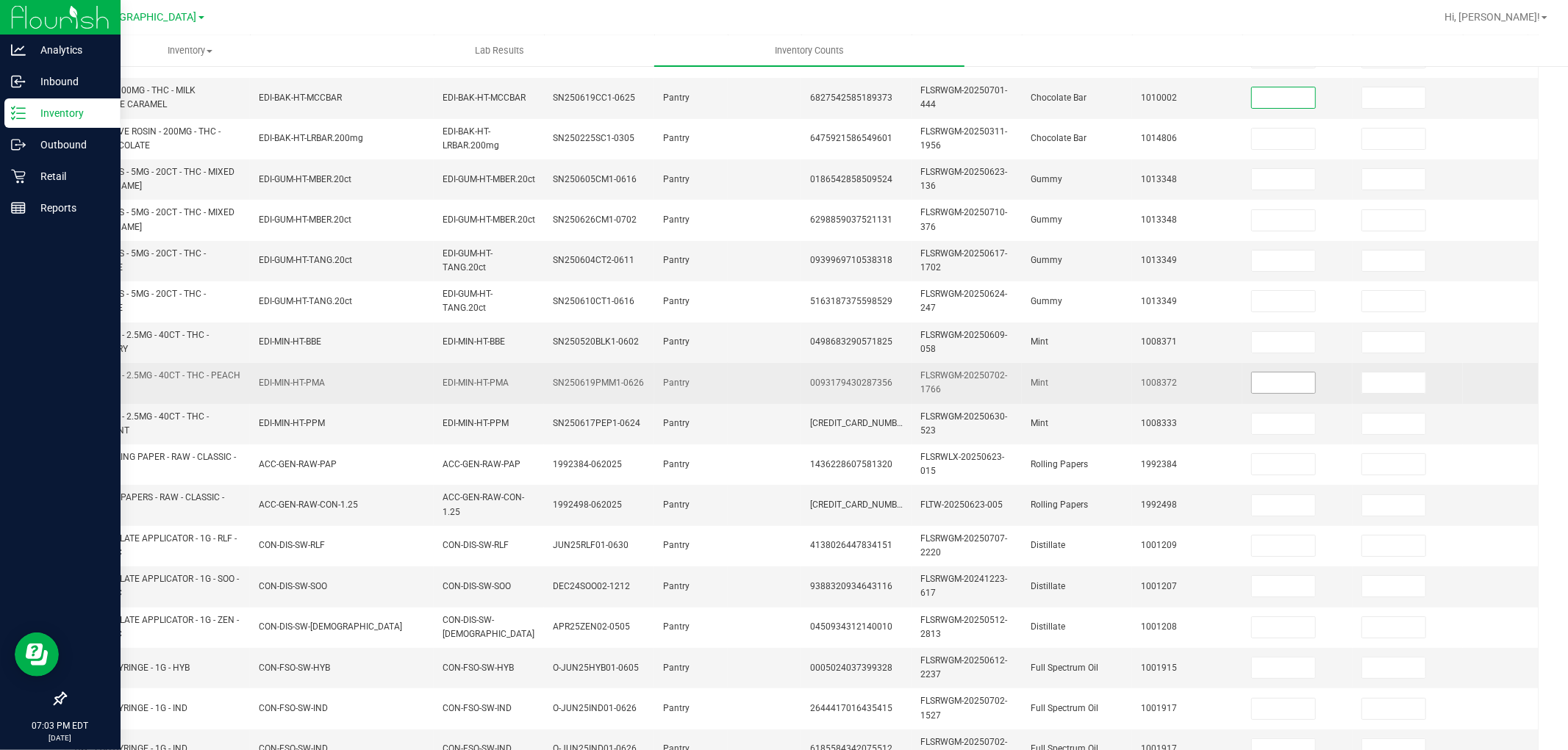
click at [1276, 381] on input at bounding box center [1283, 383] width 63 height 21
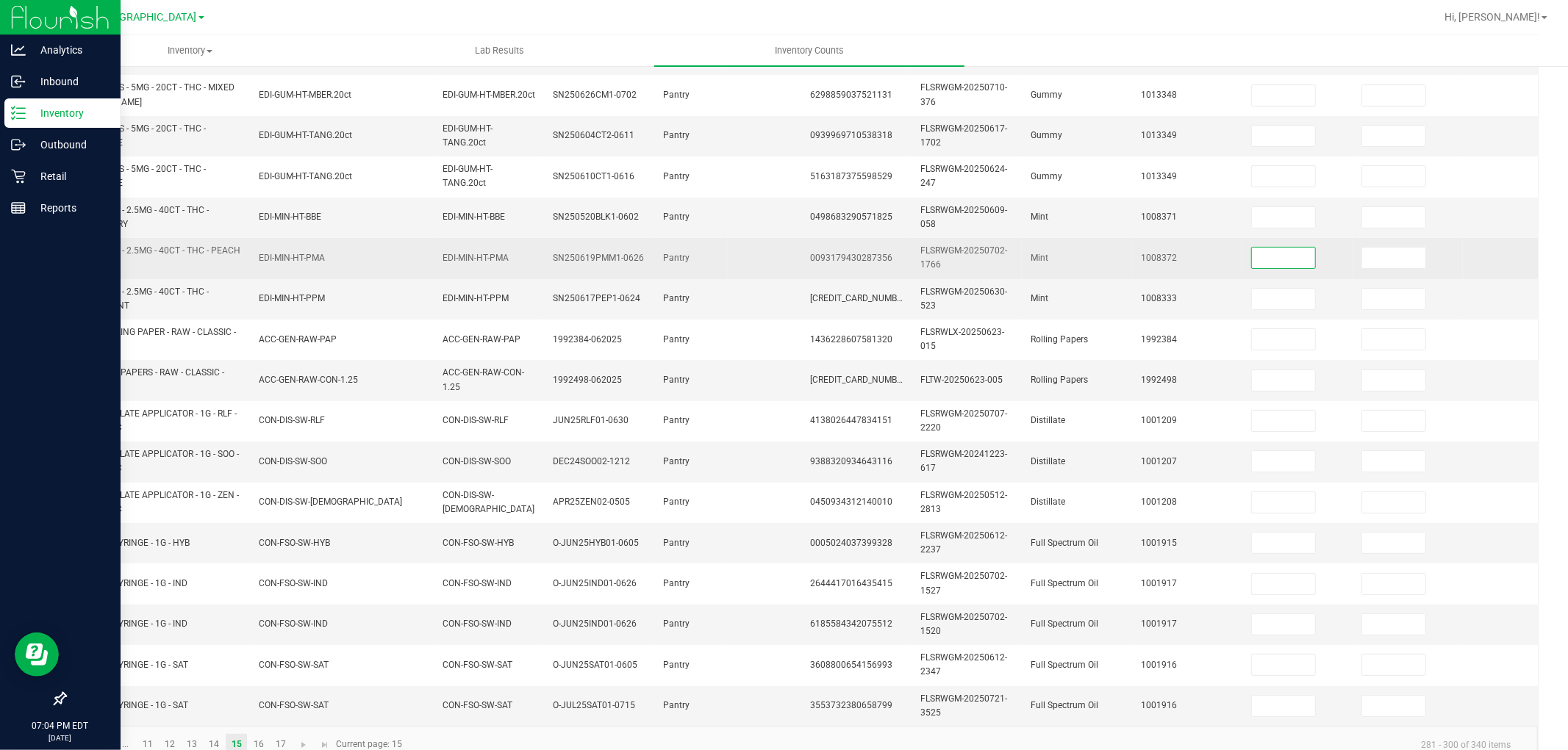
scroll to position [367, 0]
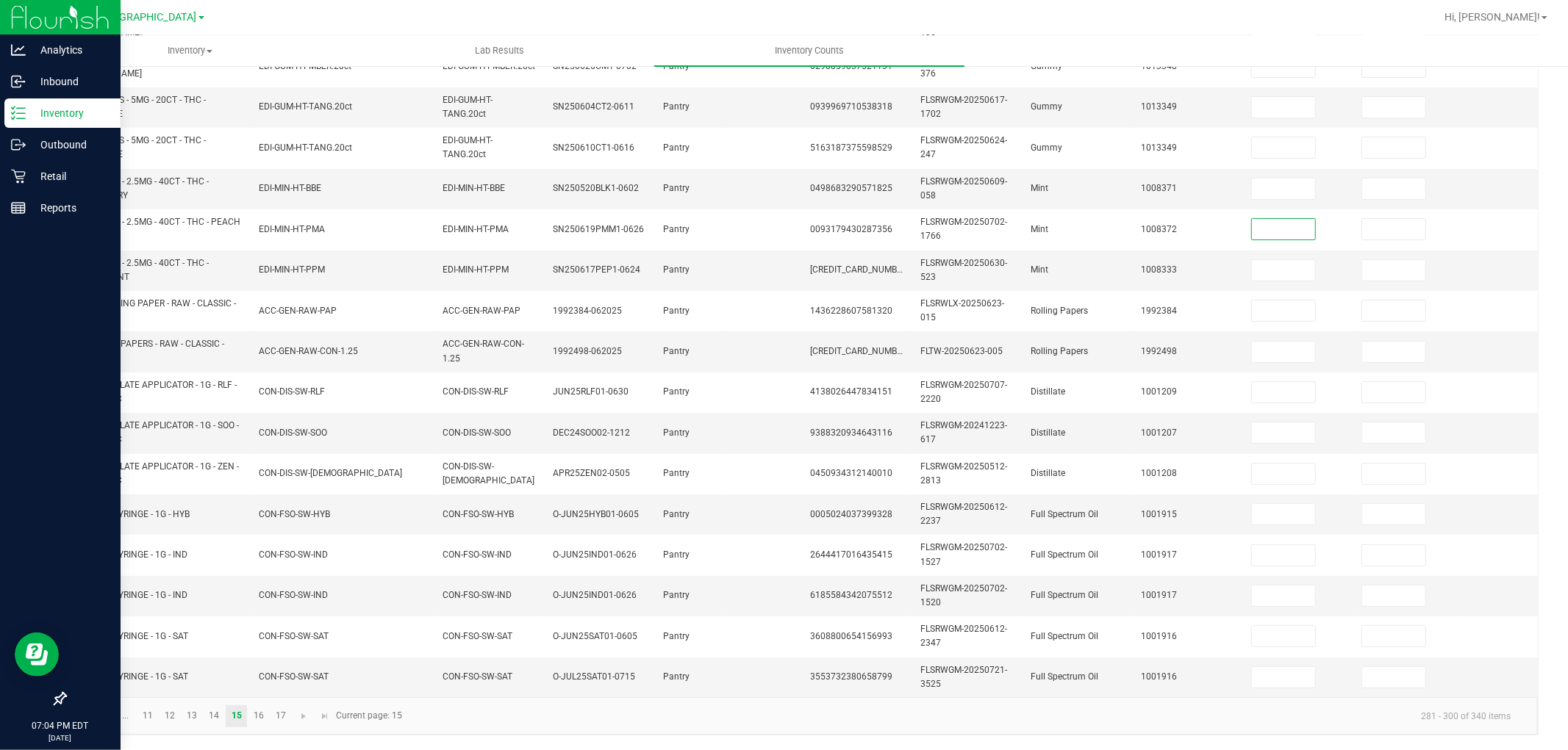
click at [82, 675] on span "Go to the first page" at bounding box center [82, 716] width 12 height 12
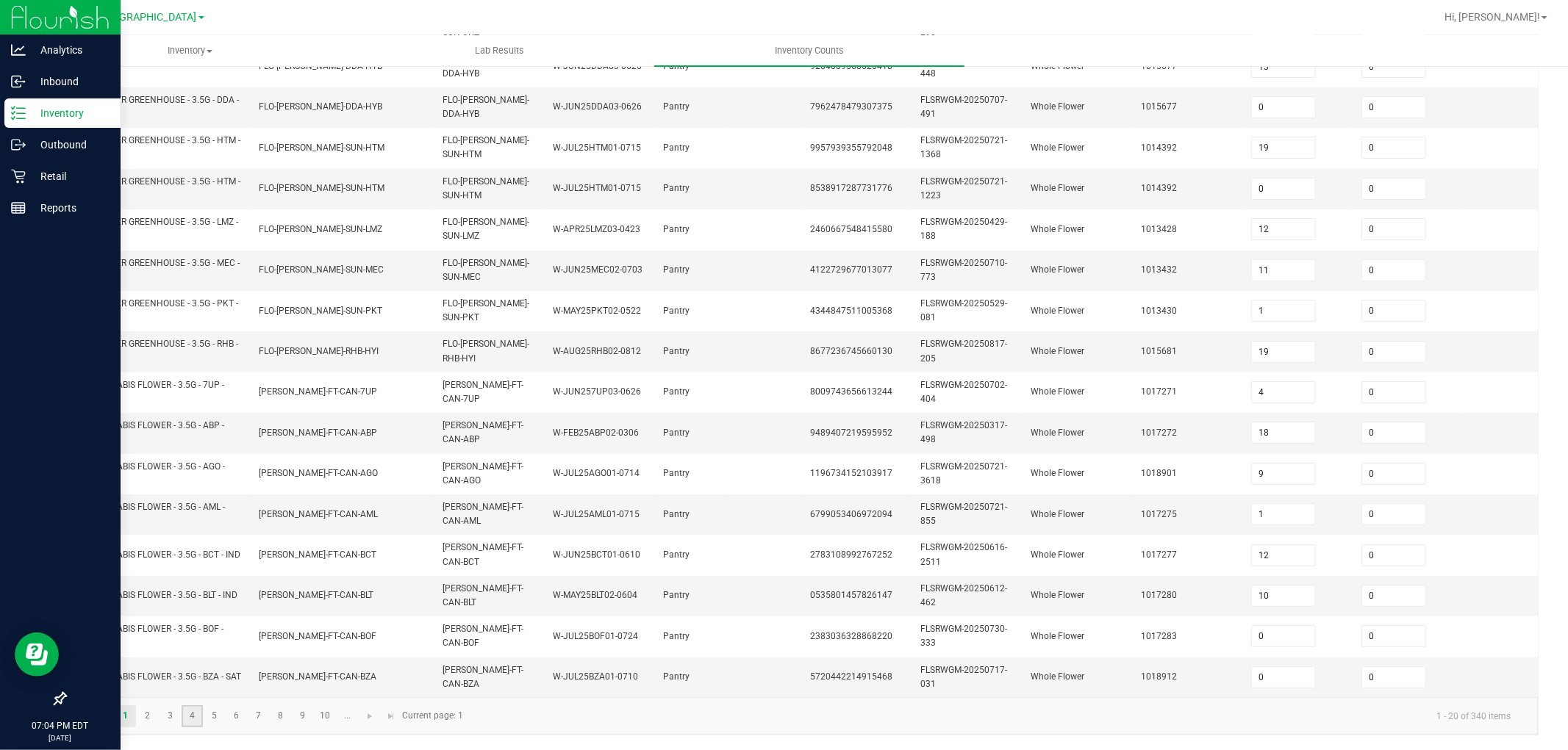
click at [192, 675] on link "4" at bounding box center [192, 716] width 21 height 22
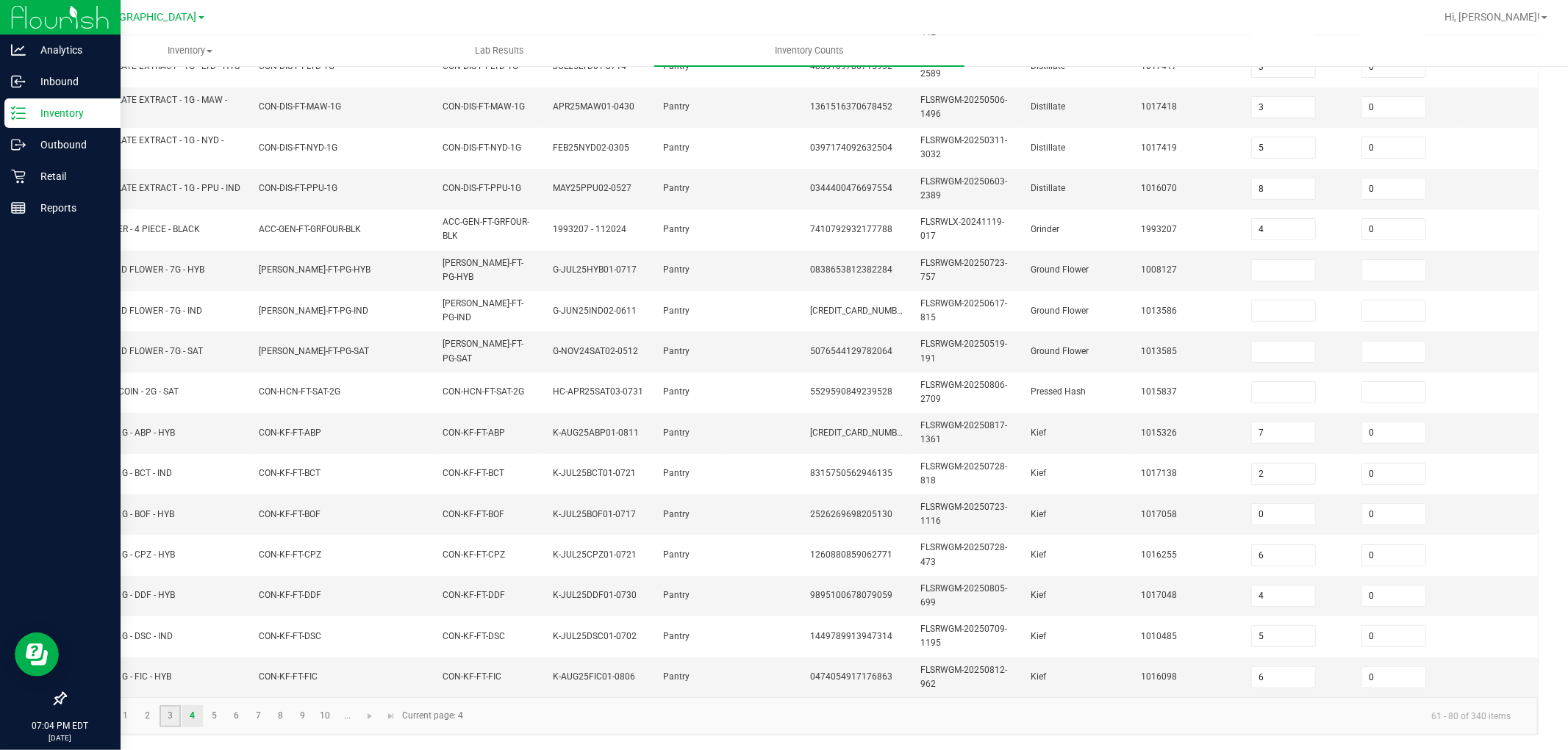
click at [165, 675] on link "3" at bounding box center [170, 716] width 21 height 22
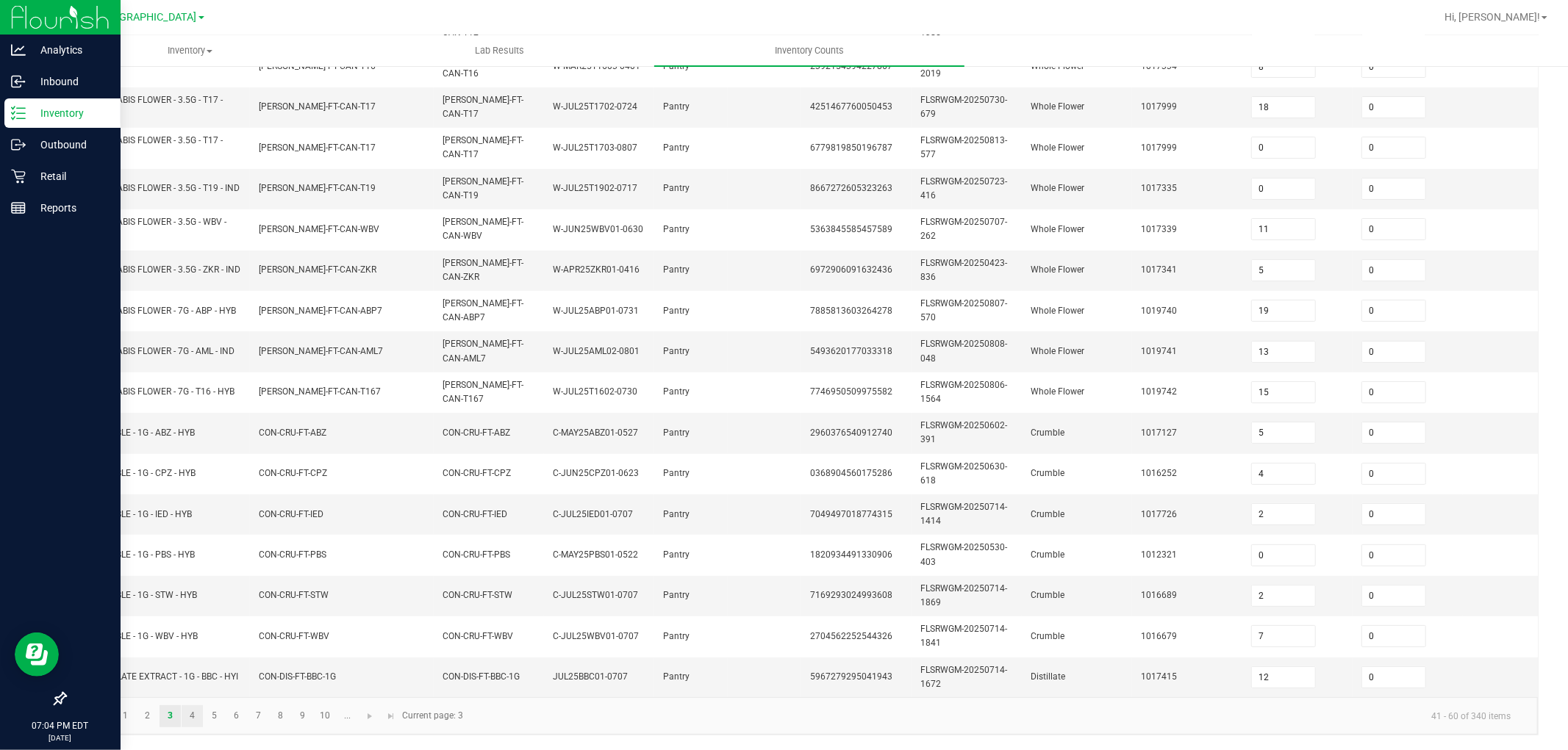
click at [192, 675] on link "4" at bounding box center [192, 716] width 21 height 22
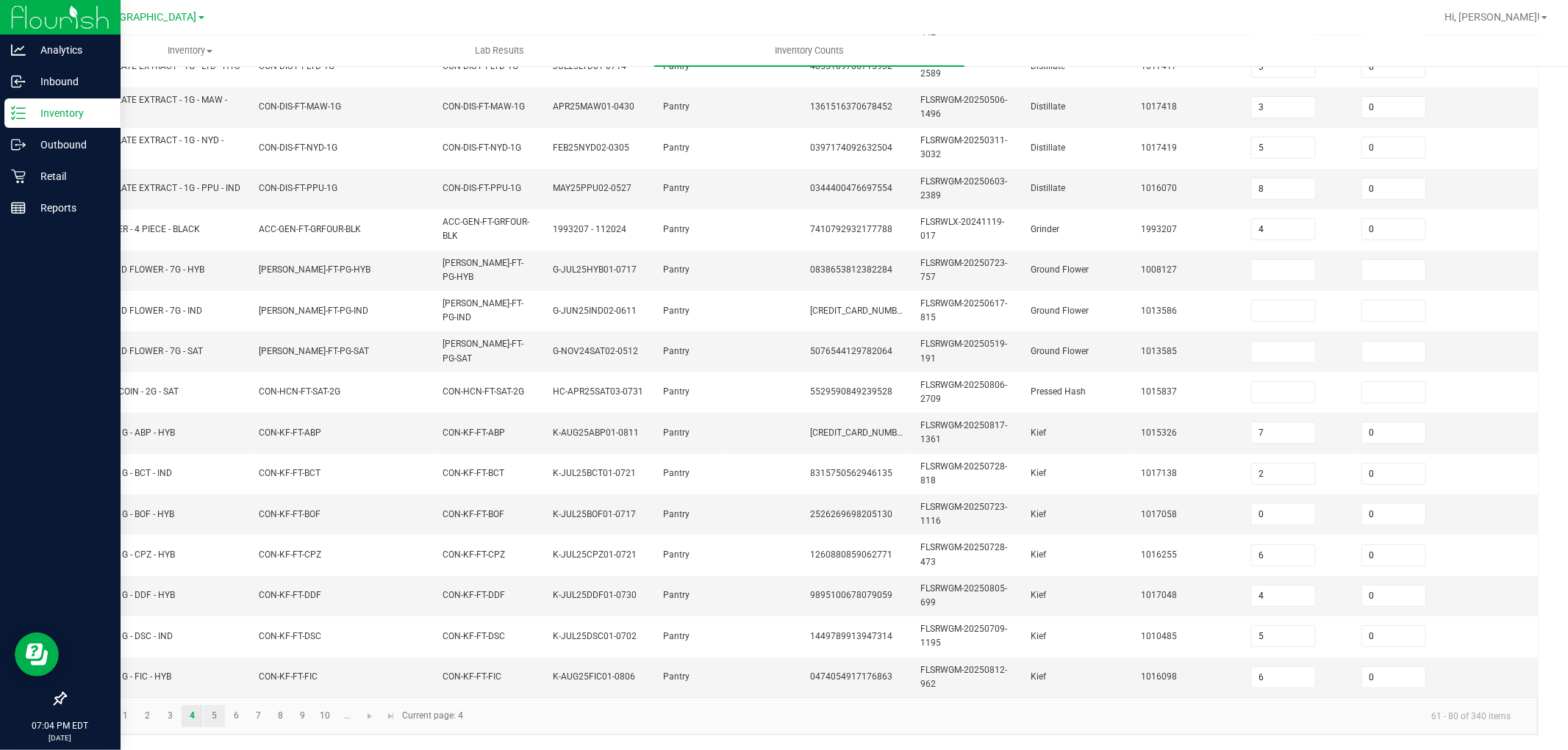
click at [214, 675] on link "5" at bounding box center [214, 716] width 21 height 22
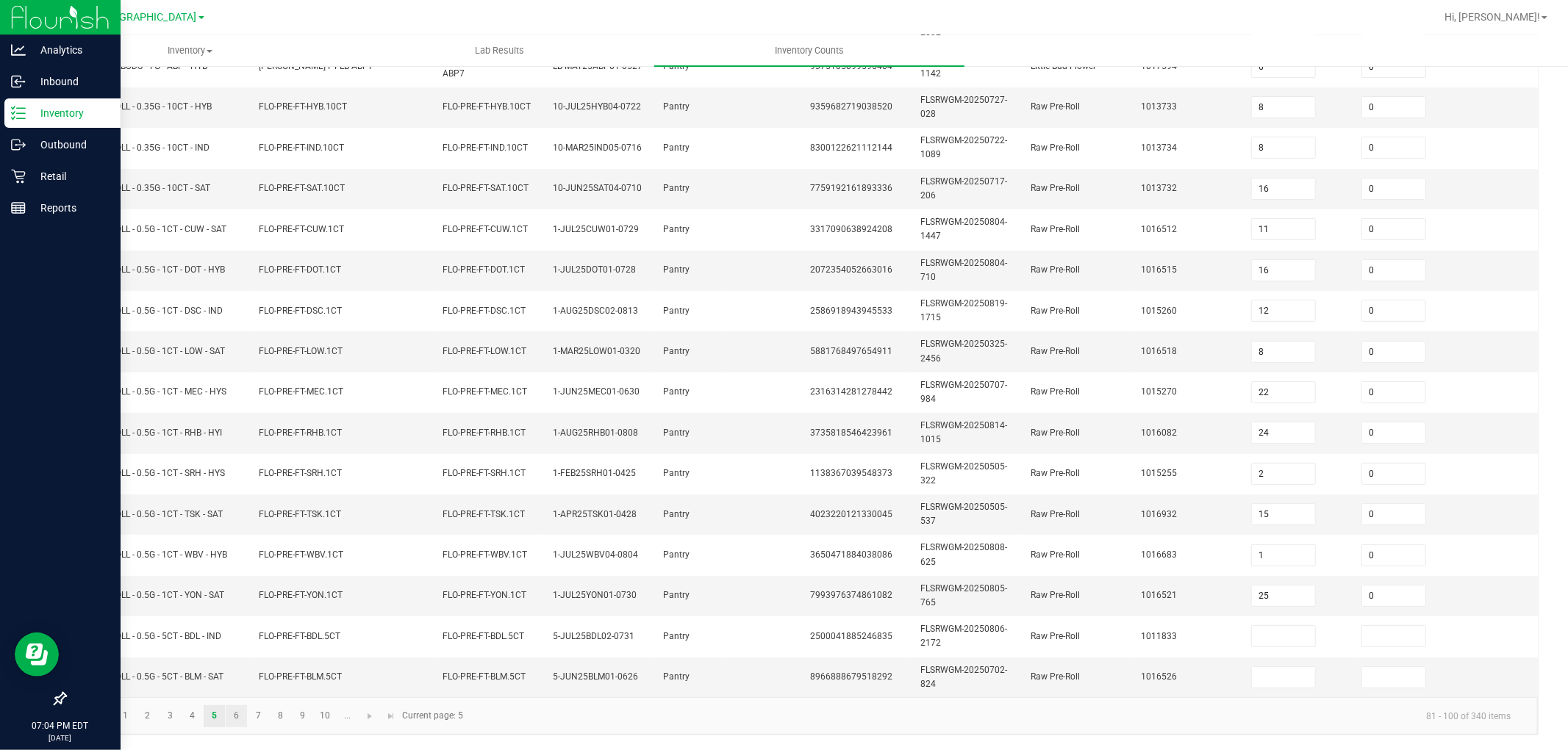
click at [236, 675] on link "6" at bounding box center [236, 716] width 21 height 22
click at [259, 675] on link "7" at bounding box center [258, 716] width 21 height 22
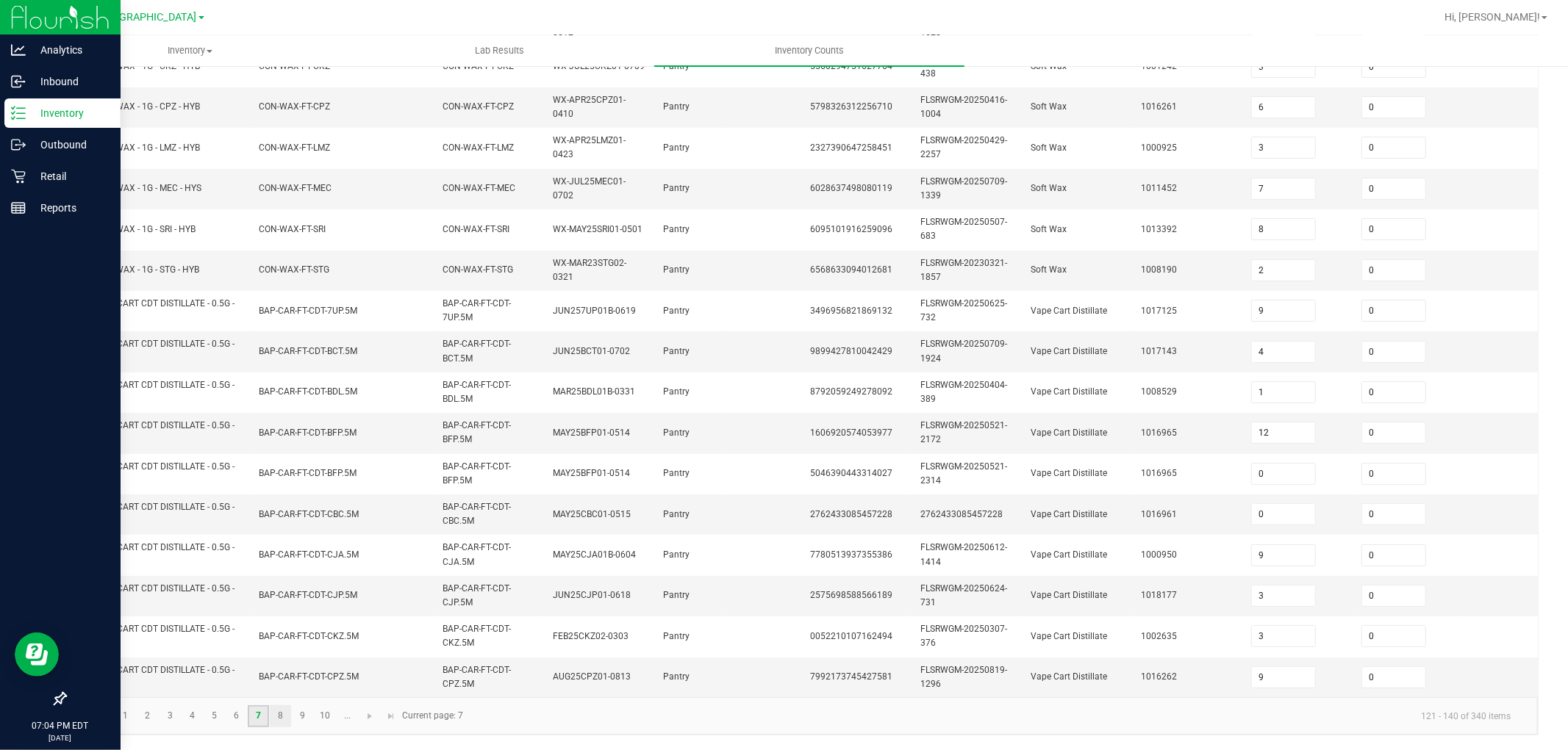
click at [281, 675] on link "8" at bounding box center [280, 716] width 21 height 22
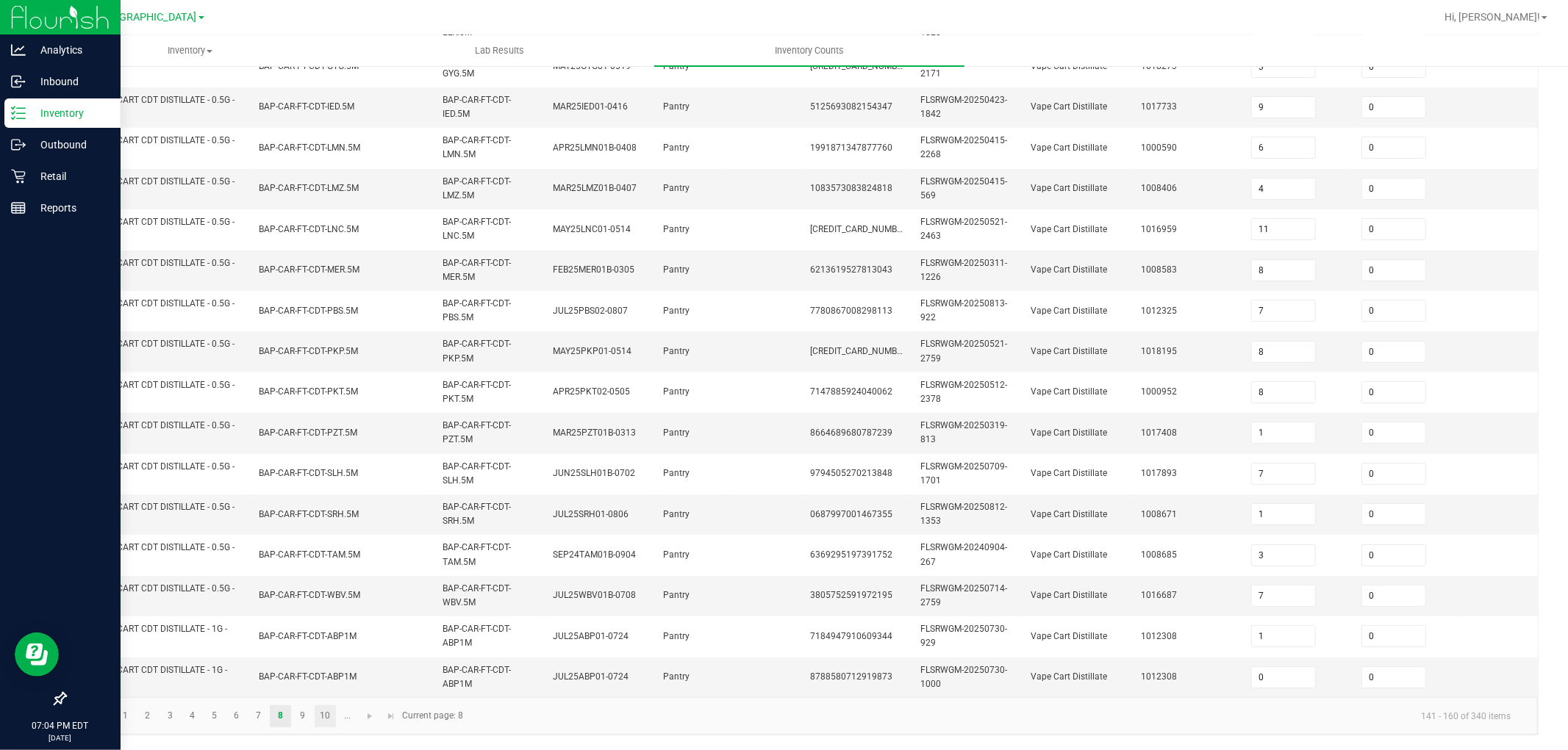
click at [324, 675] on link "10" at bounding box center [324, 716] width 21 height 22
click at [391, 675] on span "Go to the last page" at bounding box center [391, 716] width 12 height 12
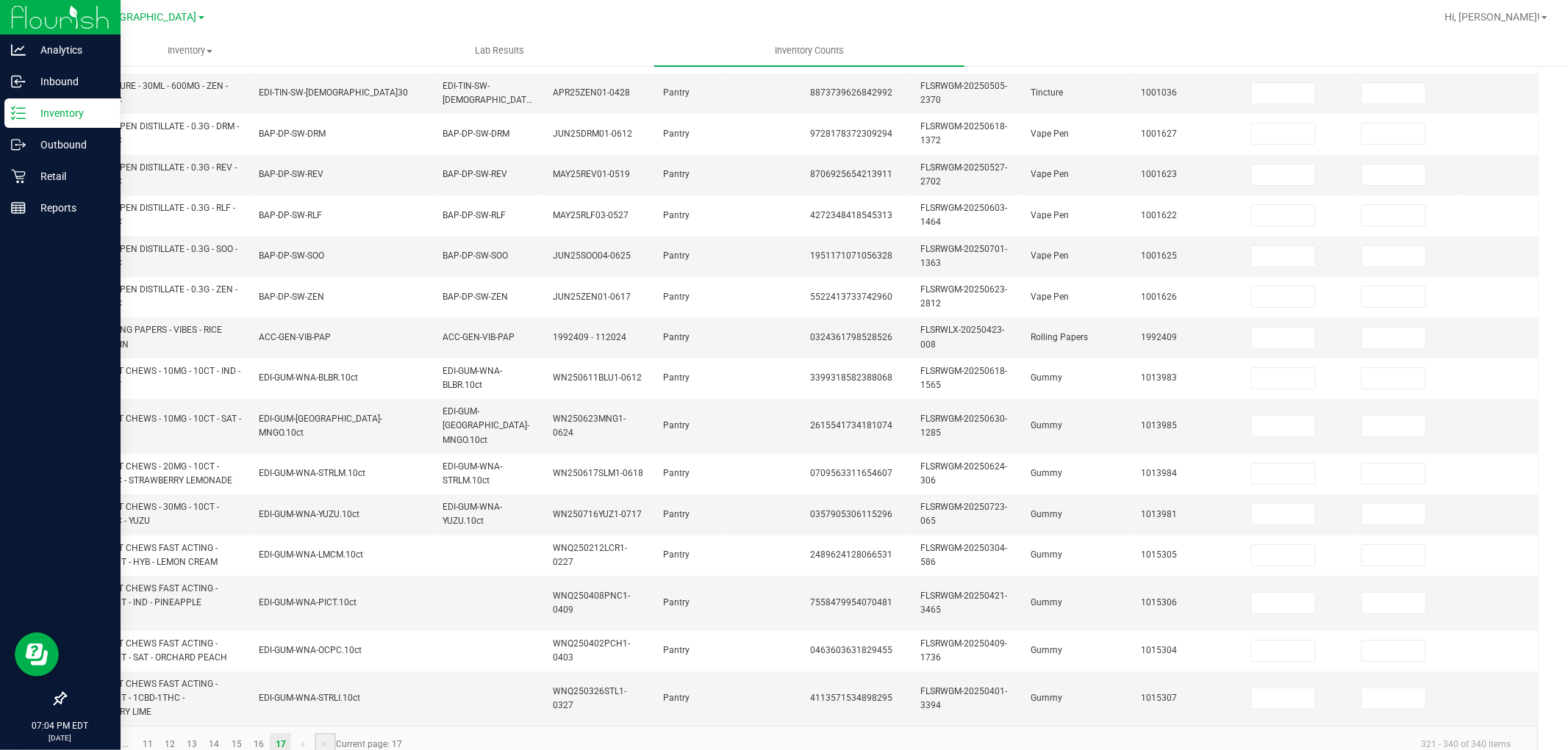
scroll to position [395, 0]
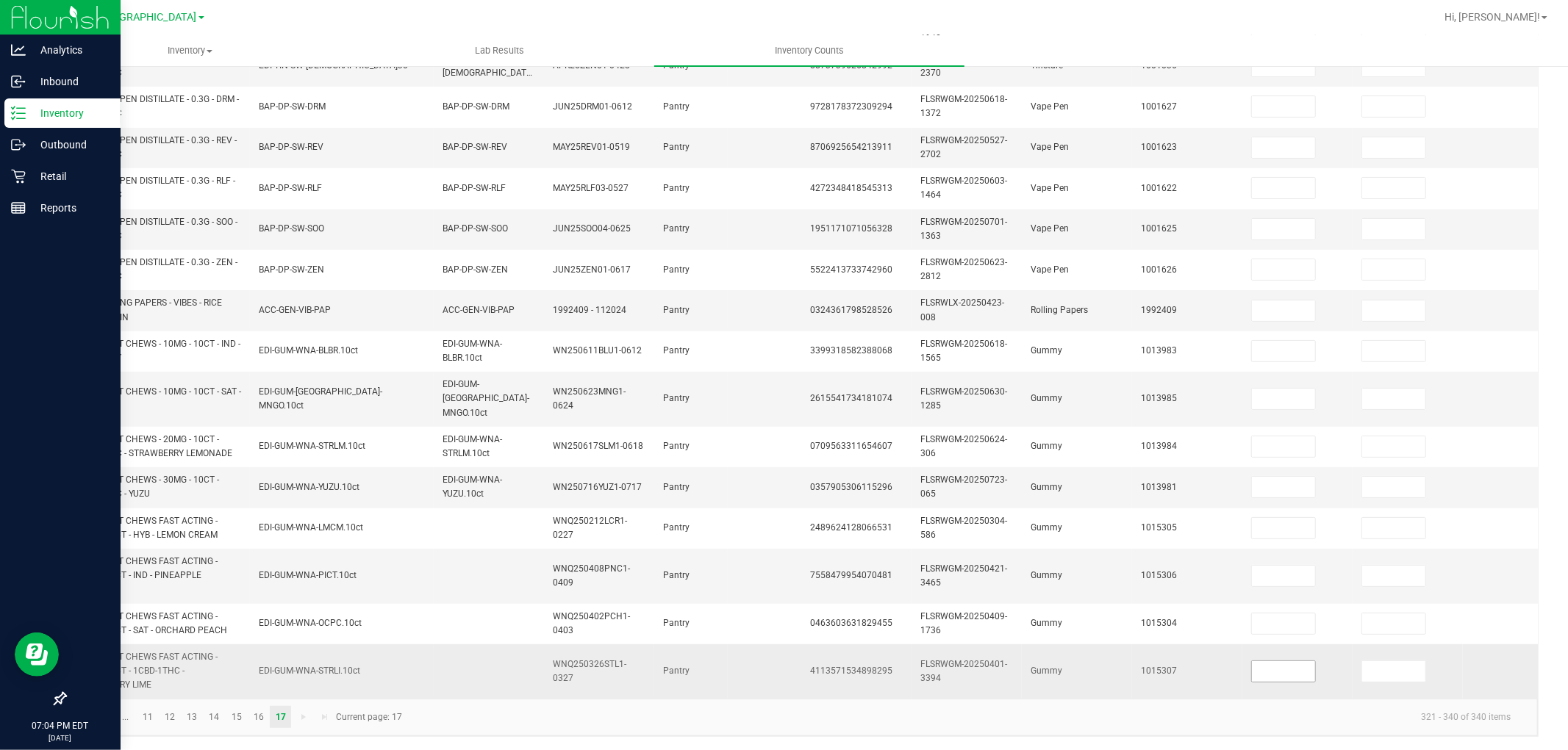
click at [1277, 661] on input at bounding box center [1283, 671] width 63 height 21
click at [1274, 662] on input at bounding box center [1283, 671] width 63 height 21
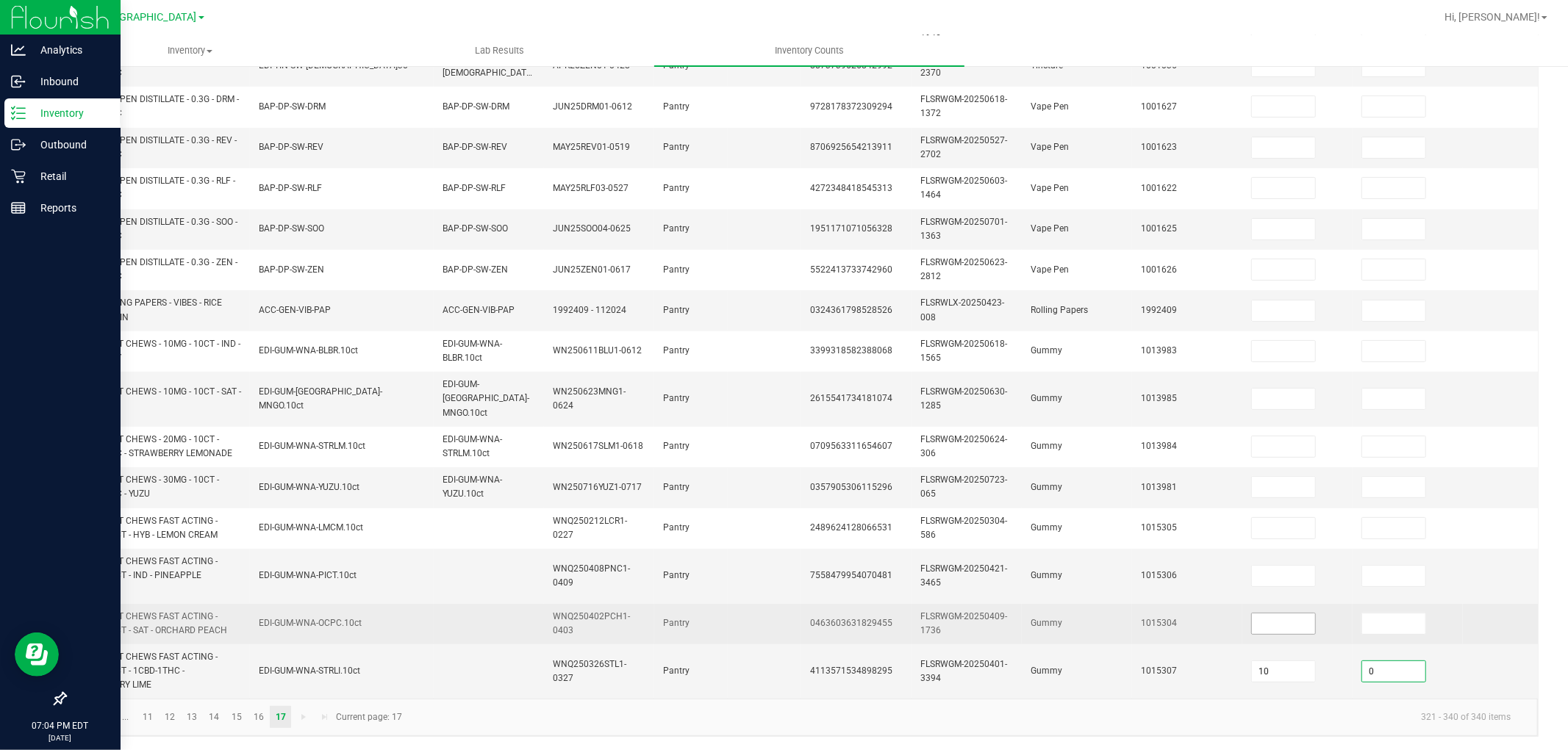
click at [1291, 614] on input at bounding box center [1283, 624] width 63 height 21
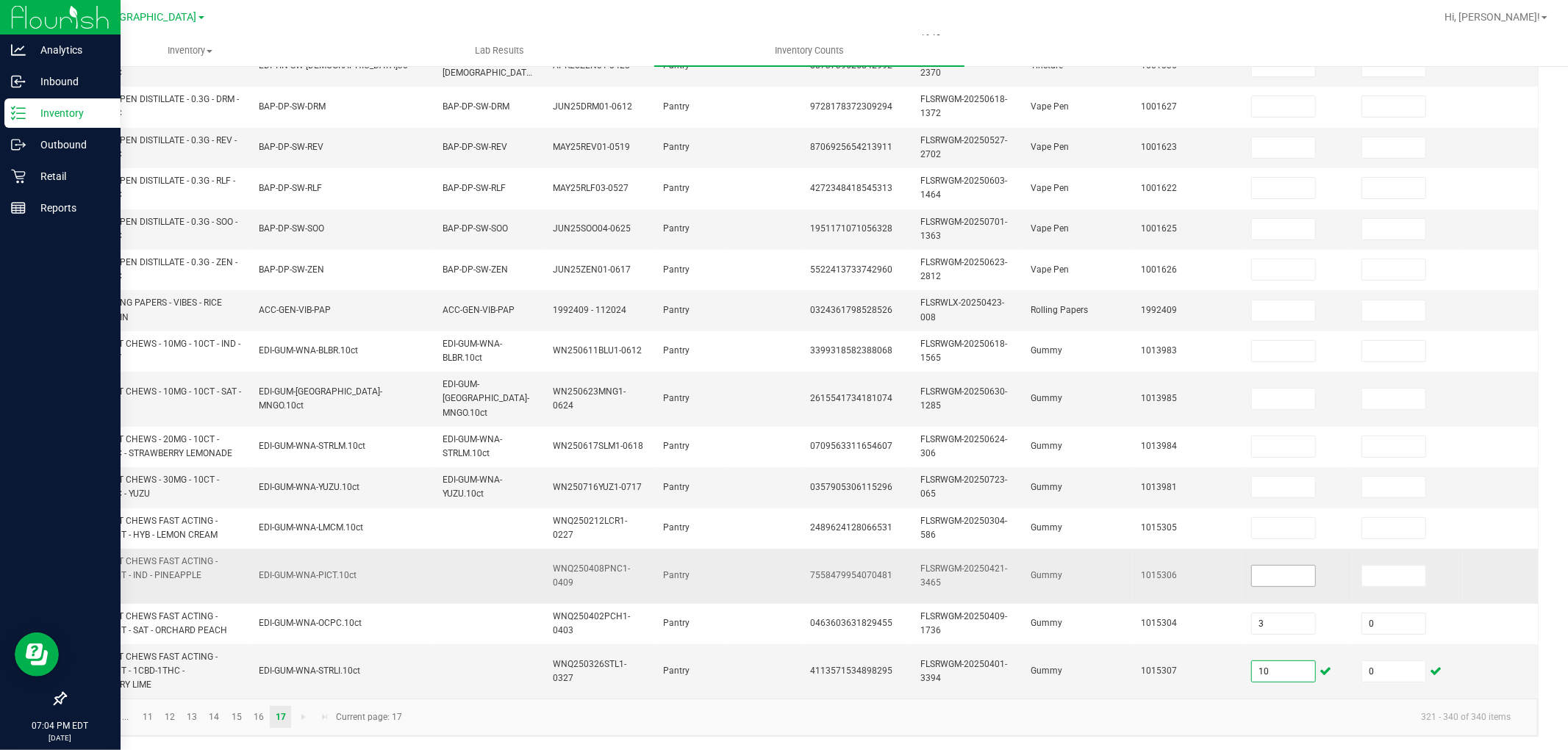
click at [1292, 565] on input at bounding box center [1283, 576] width 63 height 21
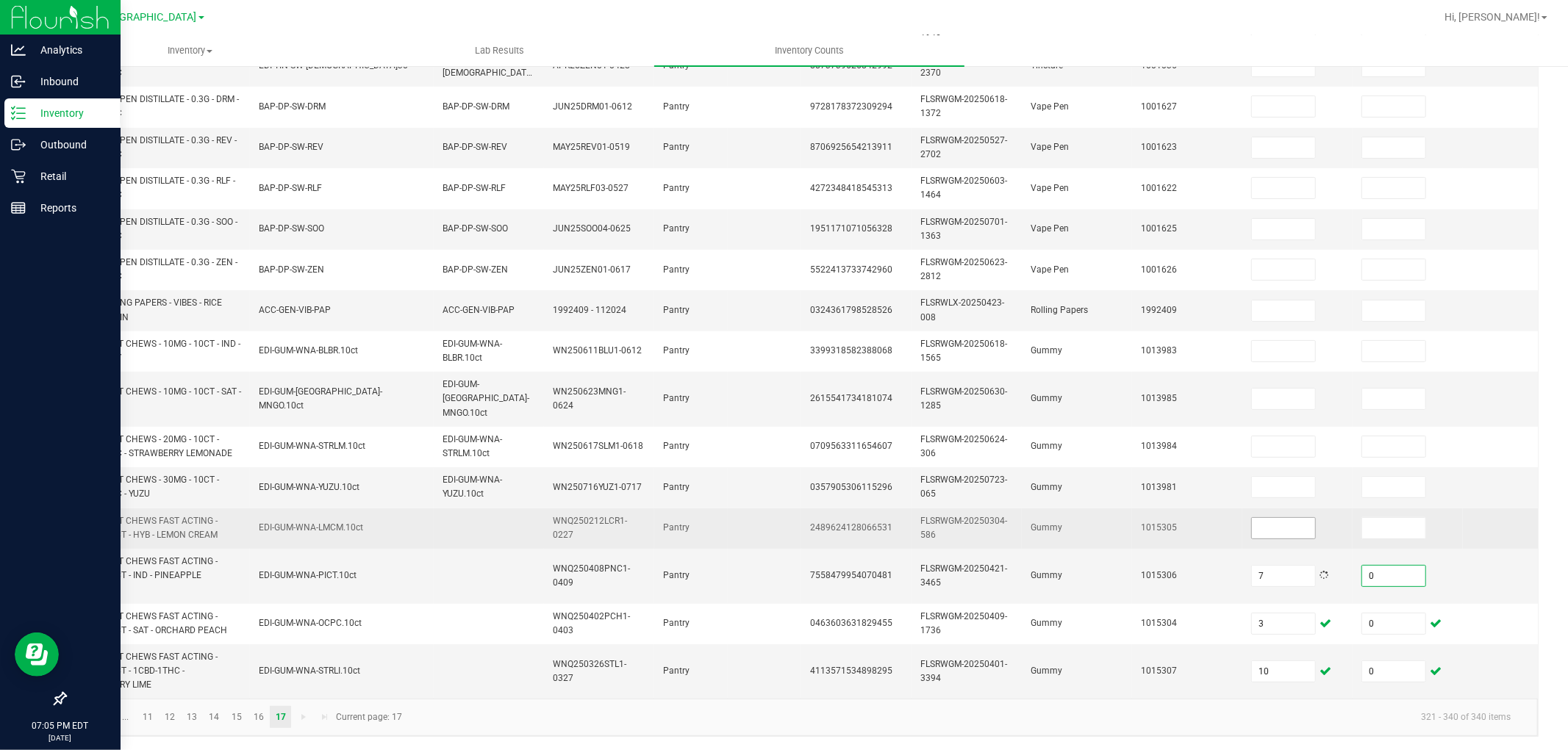
click at [1284, 518] on input at bounding box center [1283, 528] width 63 height 21
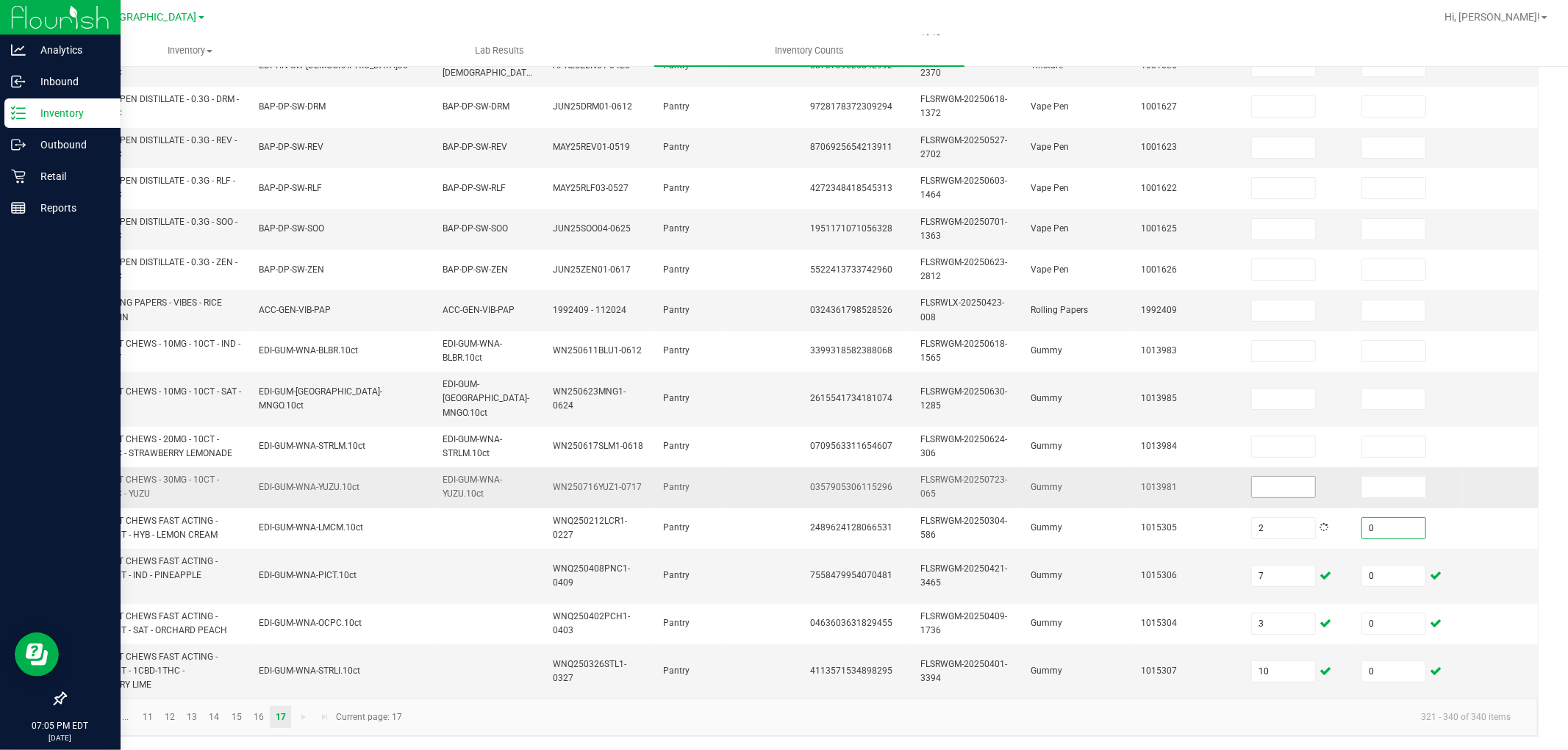
click at [1287, 477] on input at bounding box center [1283, 487] width 63 height 21
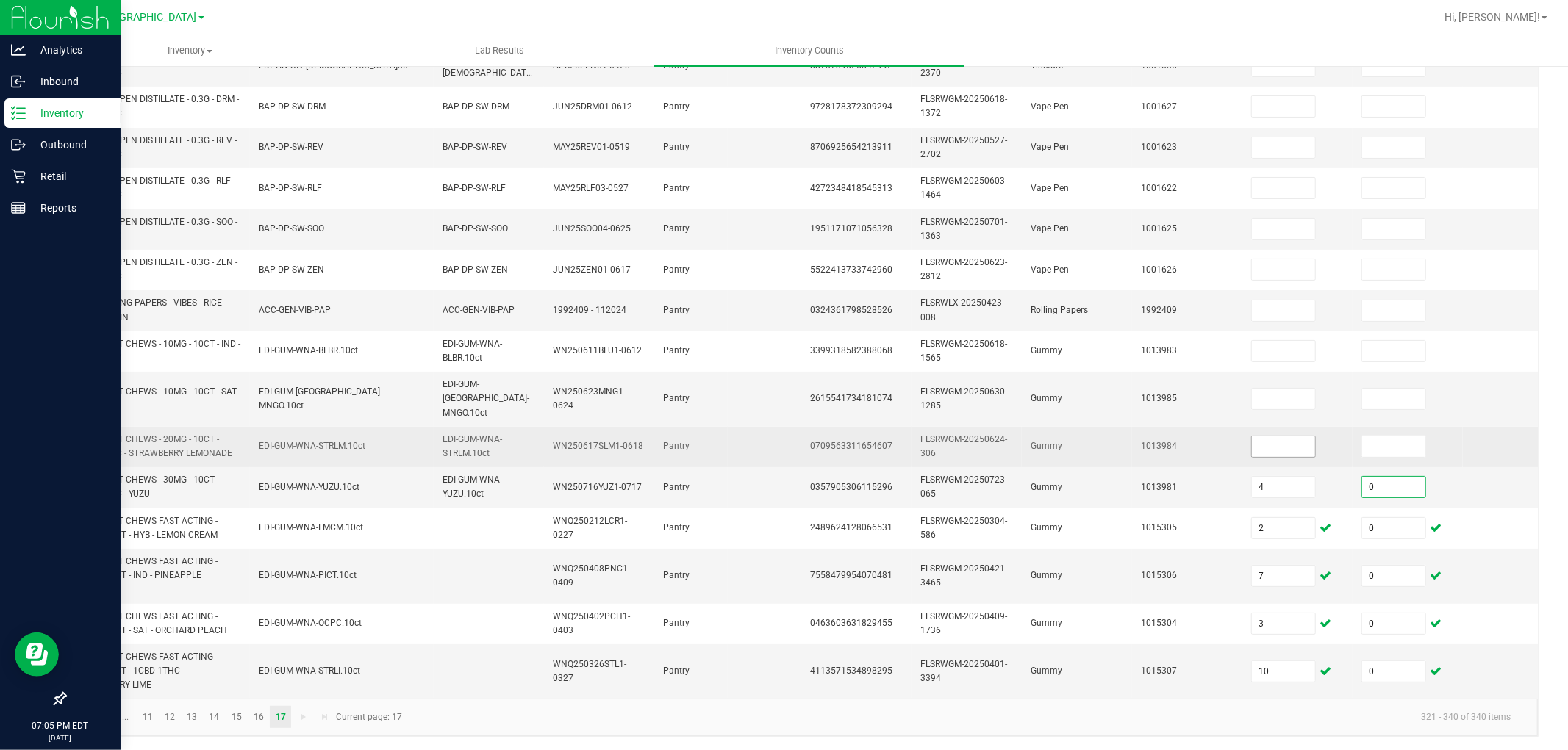
click at [1292, 438] on input at bounding box center [1283, 447] width 63 height 21
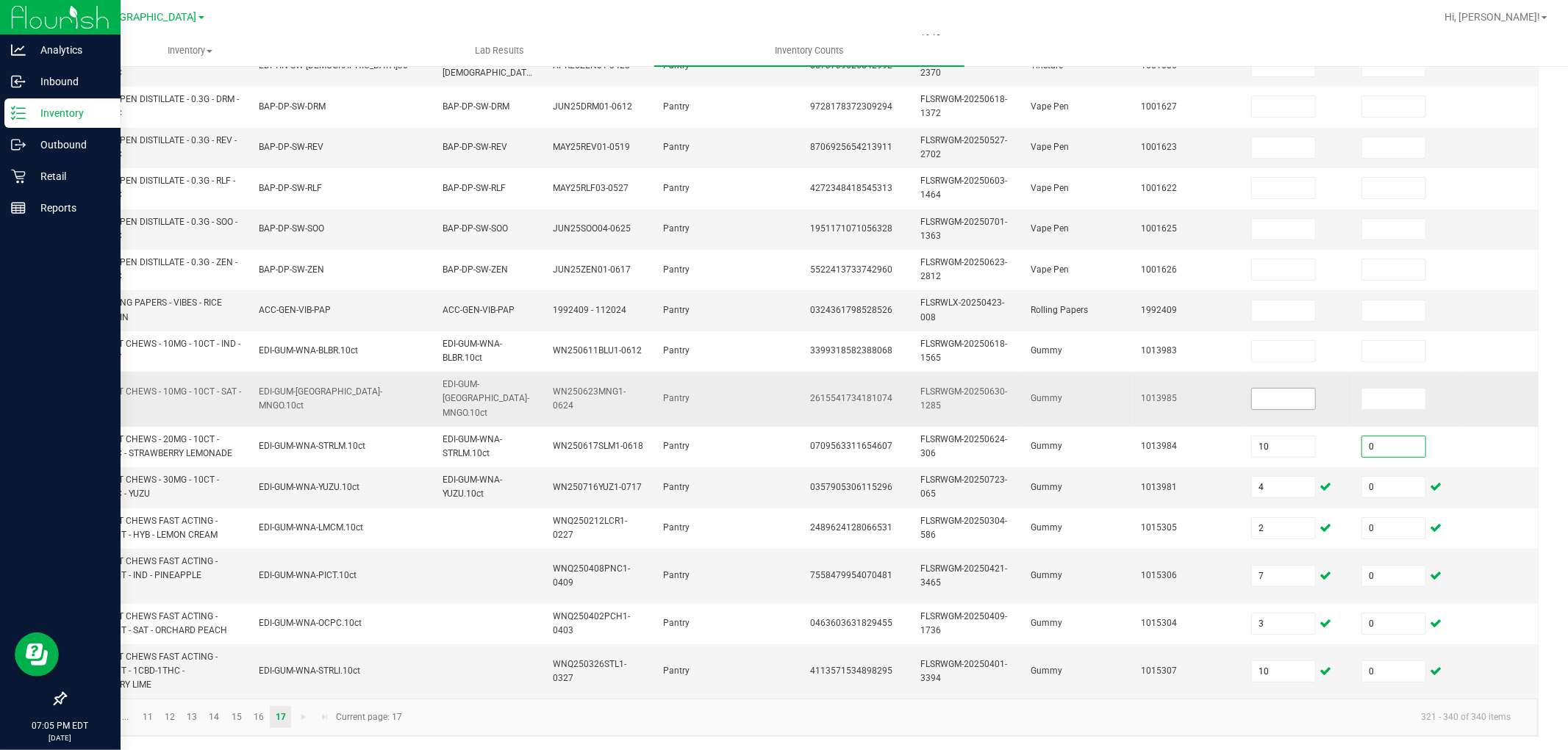
click at [1274, 395] on input at bounding box center [1283, 399] width 63 height 21
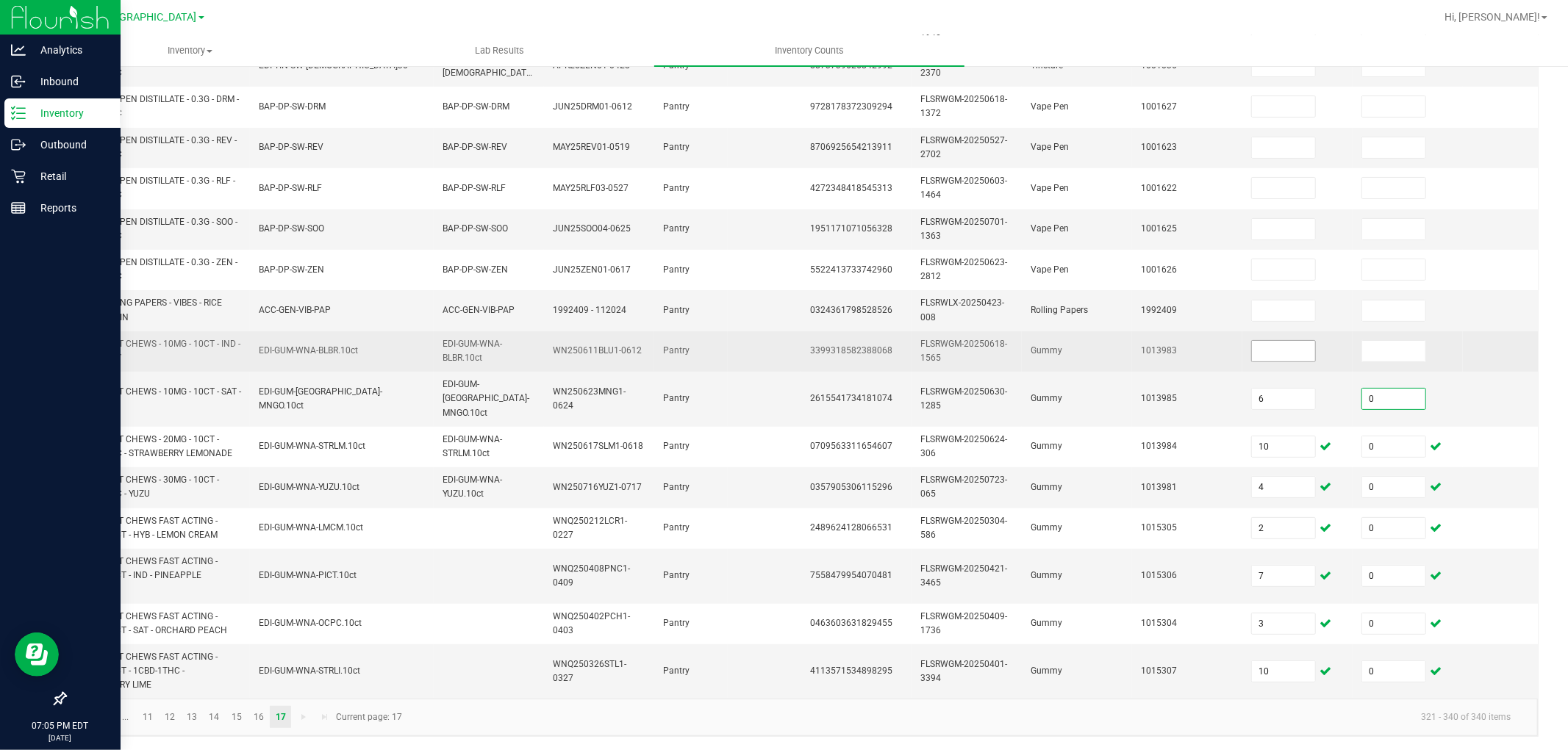
click at [1273, 354] on input at bounding box center [1283, 351] width 63 height 21
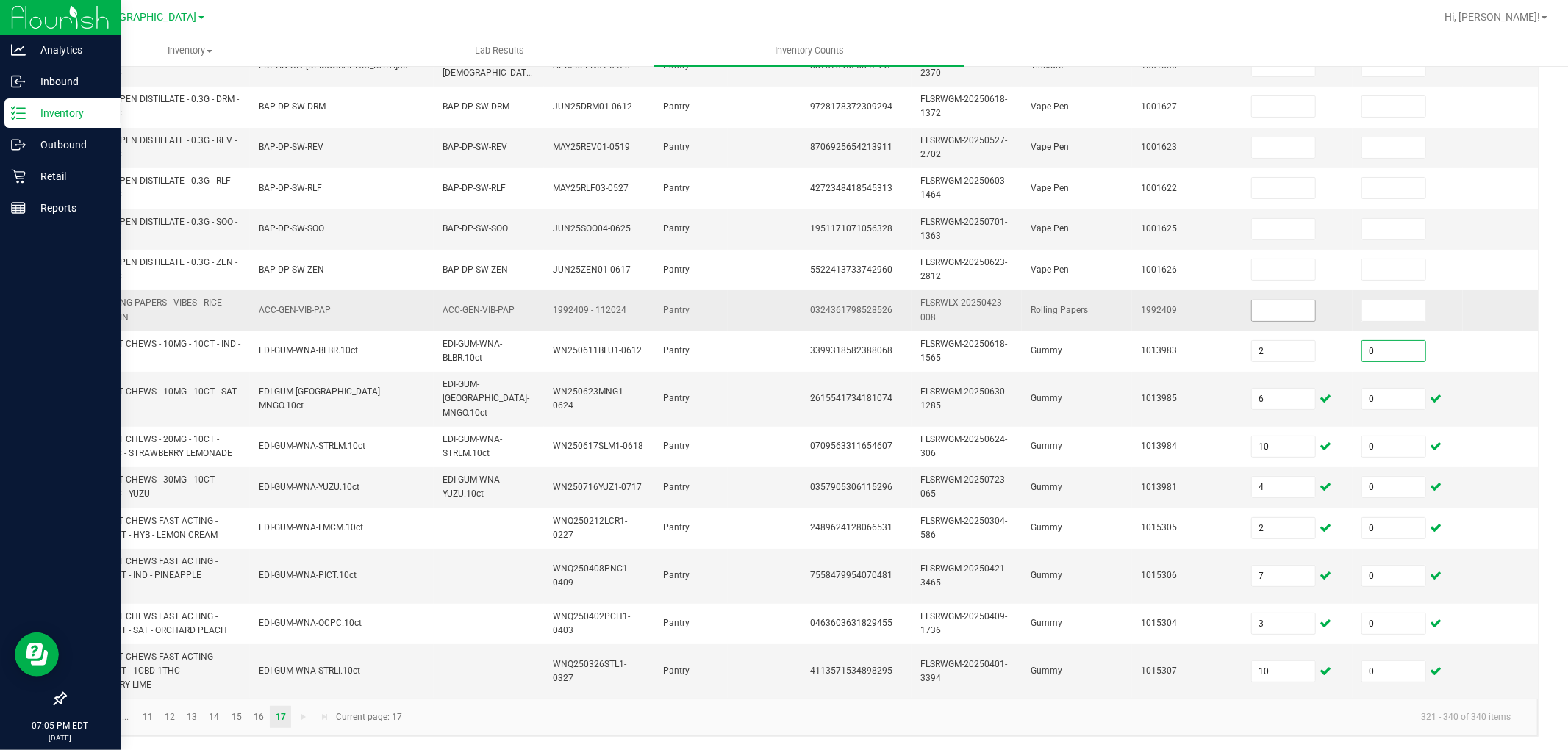
click at [1282, 312] on input at bounding box center [1283, 311] width 63 height 21
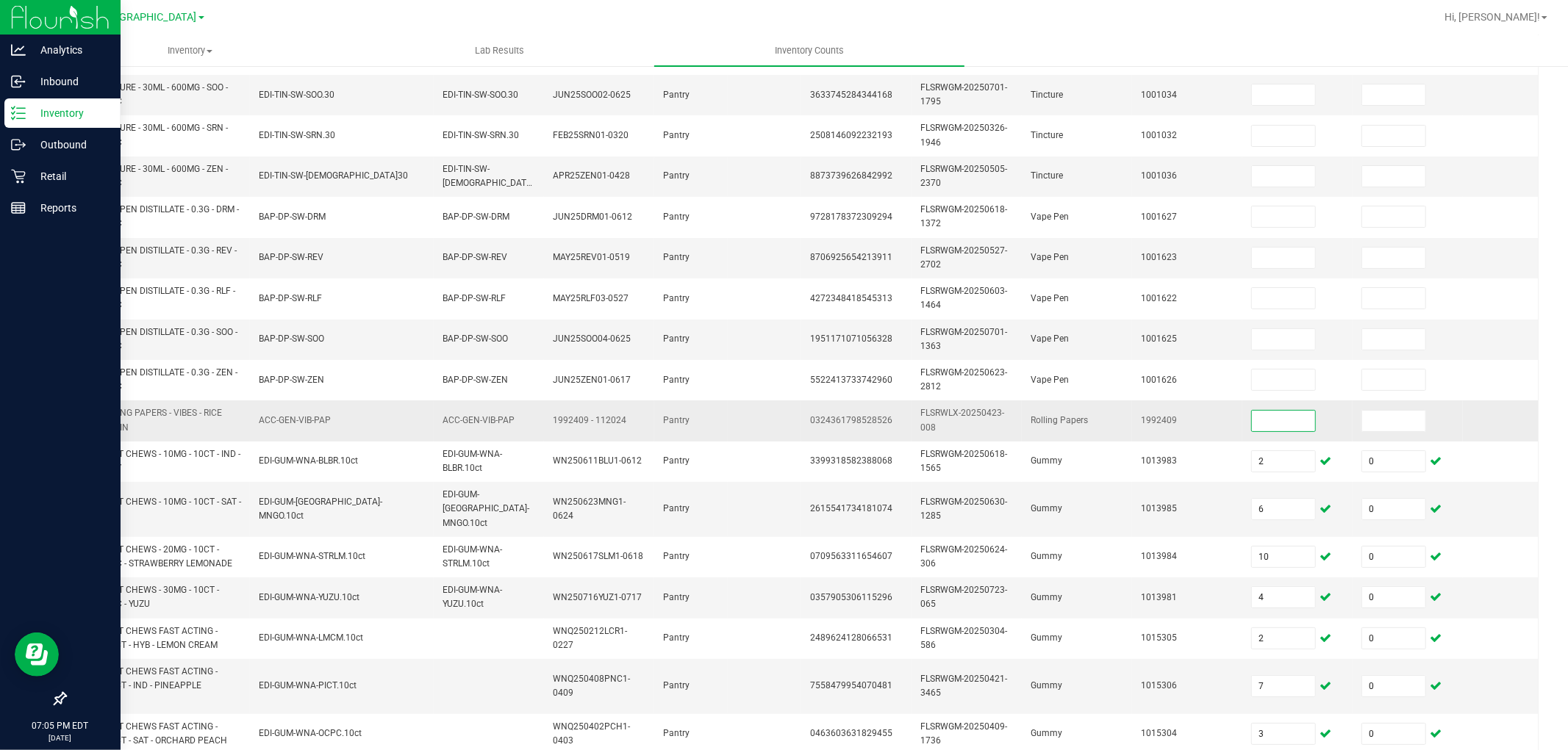
scroll to position [272, 0]
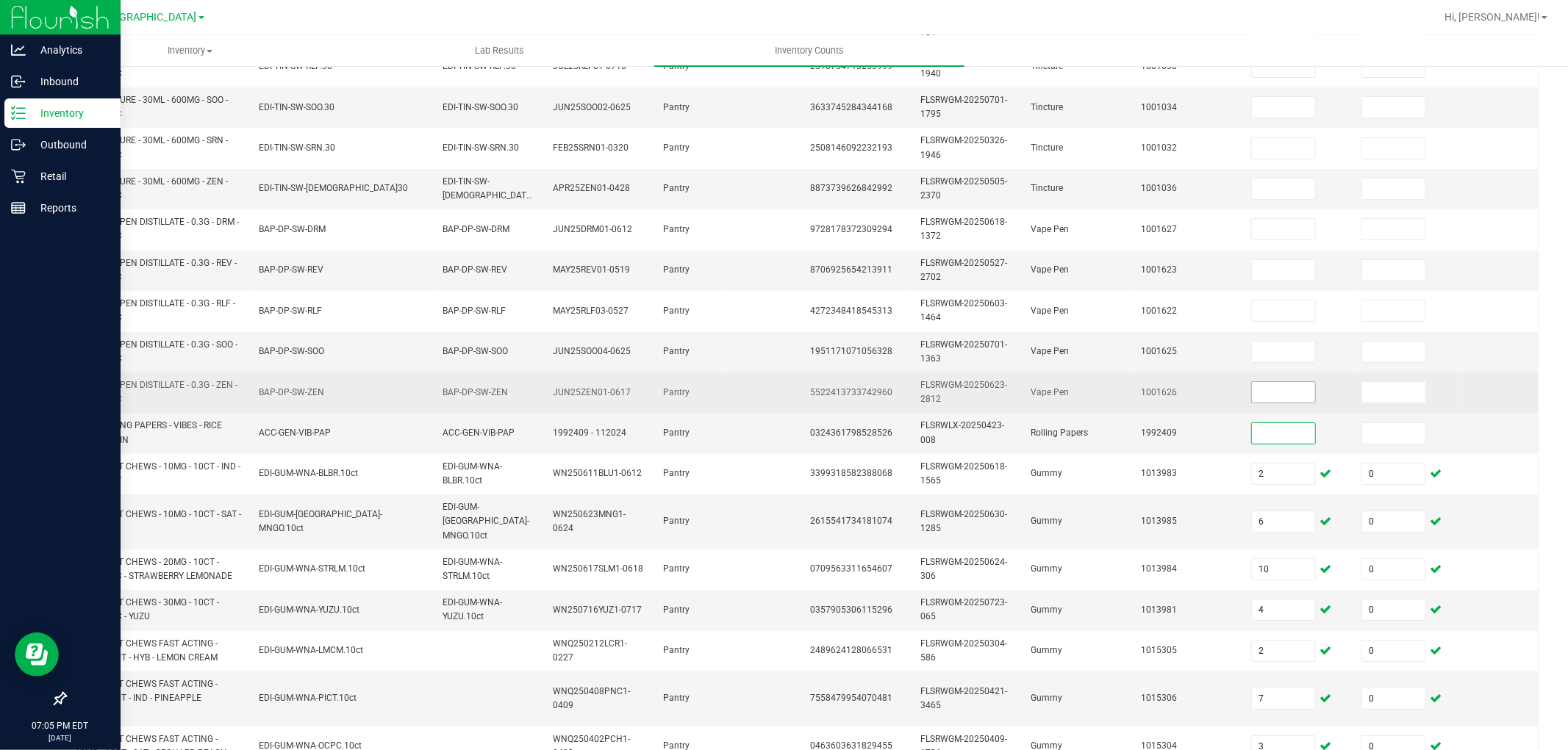
click at [1295, 393] on input at bounding box center [1283, 392] width 63 height 21
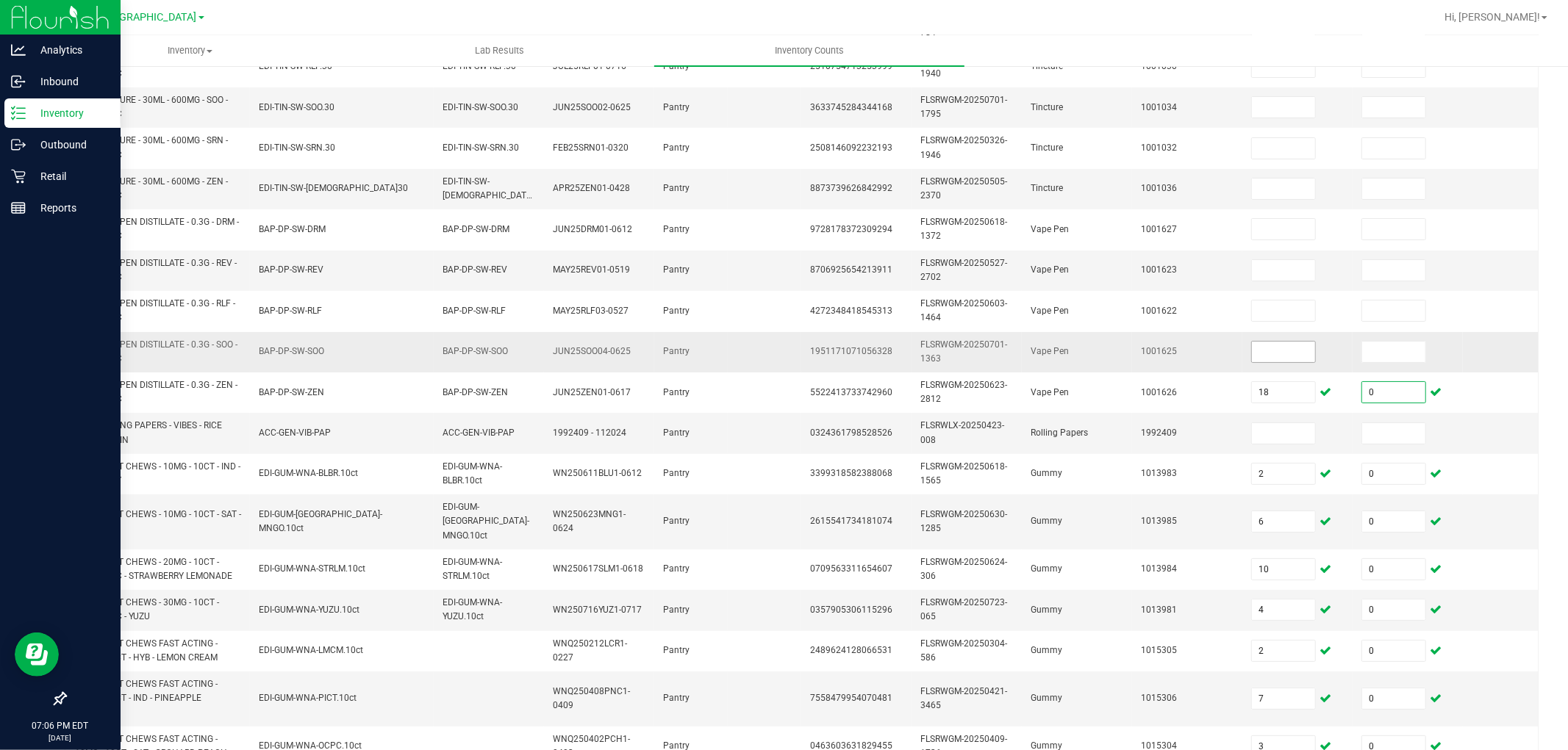
click at [1280, 354] on input at bounding box center [1283, 352] width 63 height 21
click at [1284, 353] on input "160" at bounding box center [1283, 352] width 63 height 21
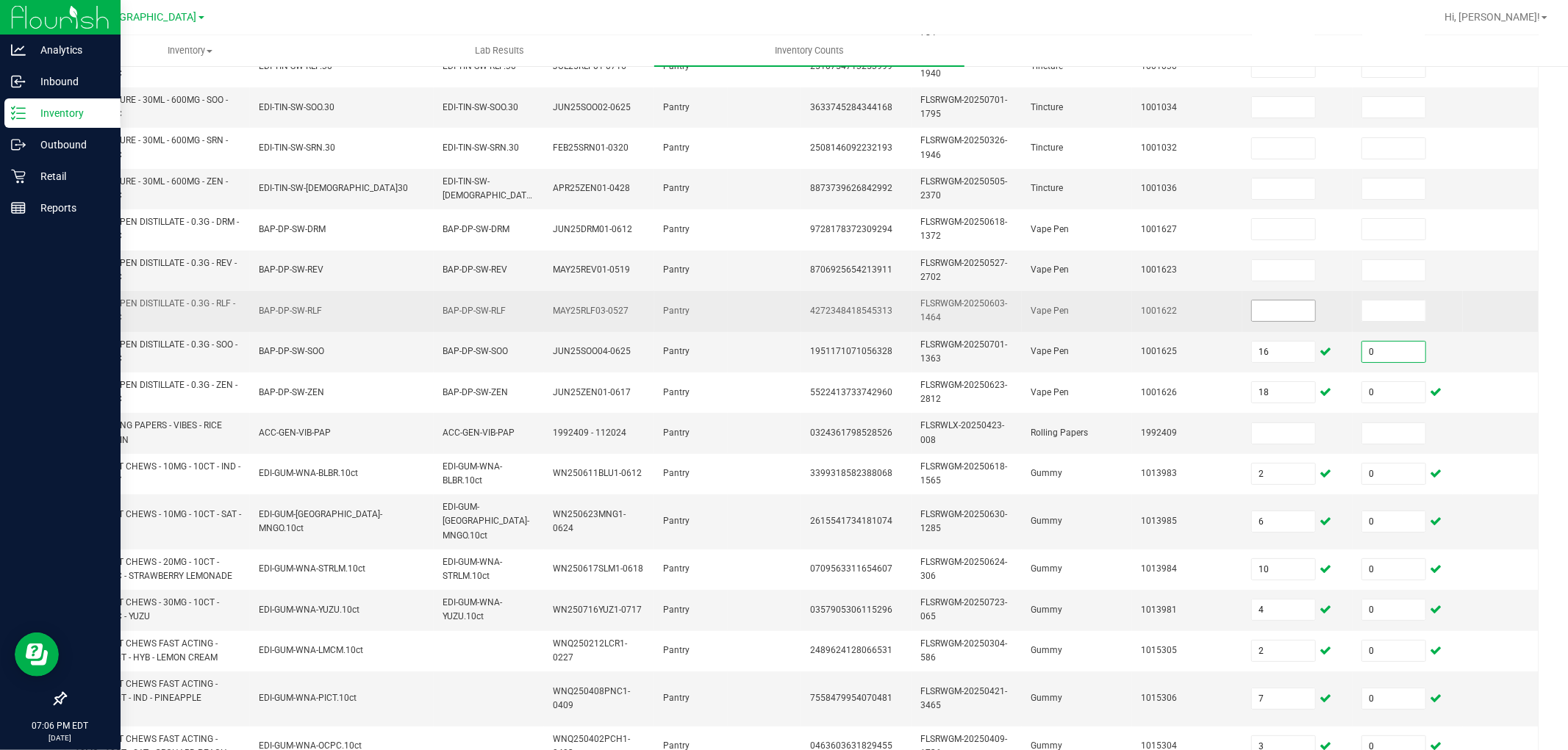
click at [1302, 312] on input at bounding box center [1283, 311] width 63 height 21
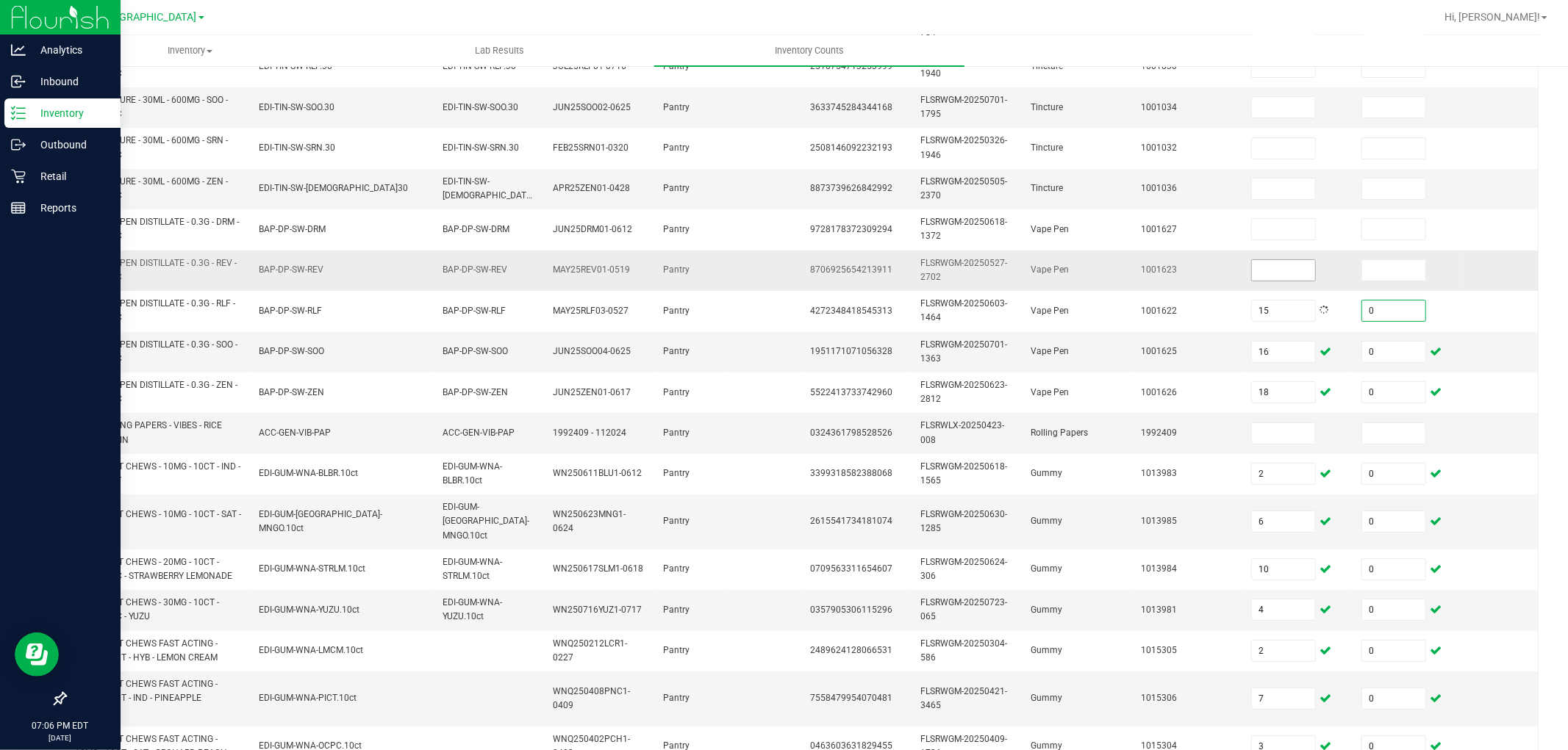
click at [1282, 270] on input at bounding box center [1283, 270] width 63 height 21
click at [1281, 206] on td at bounding box center [1298, 189] width 111 height 40
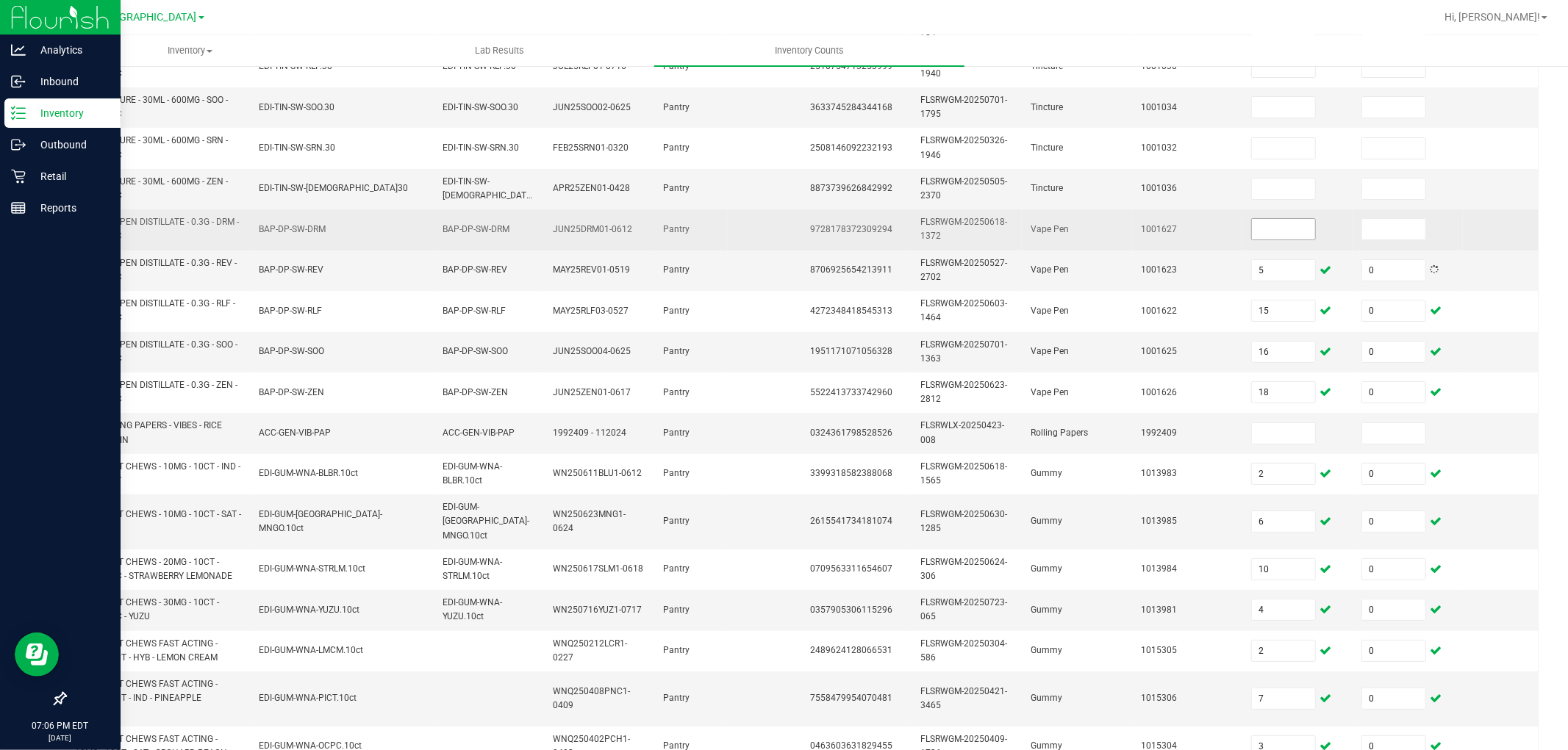
click at [1282, 229] on input at bounding box center [1283, 229] width 63 height 21
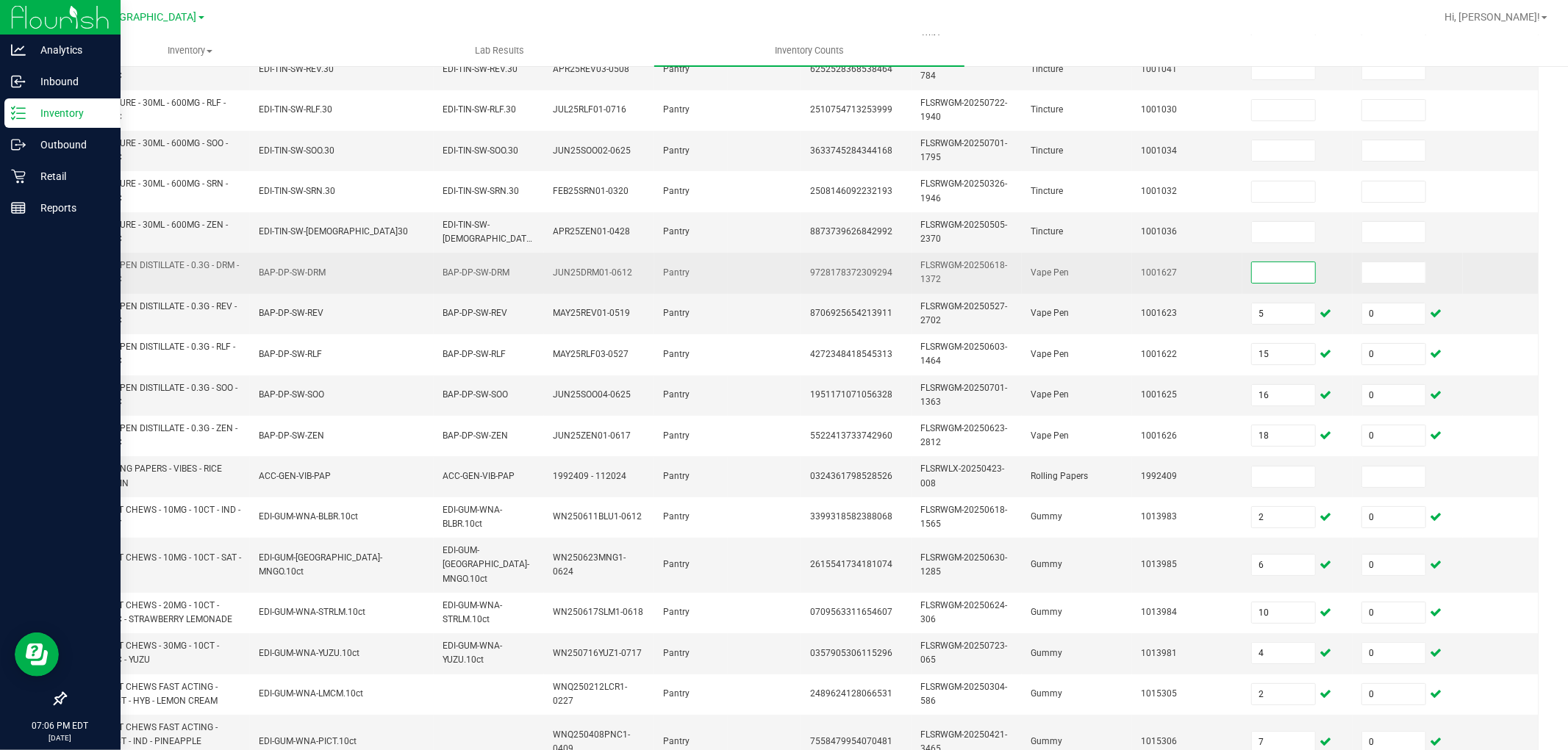
scroll to position [208, 0]
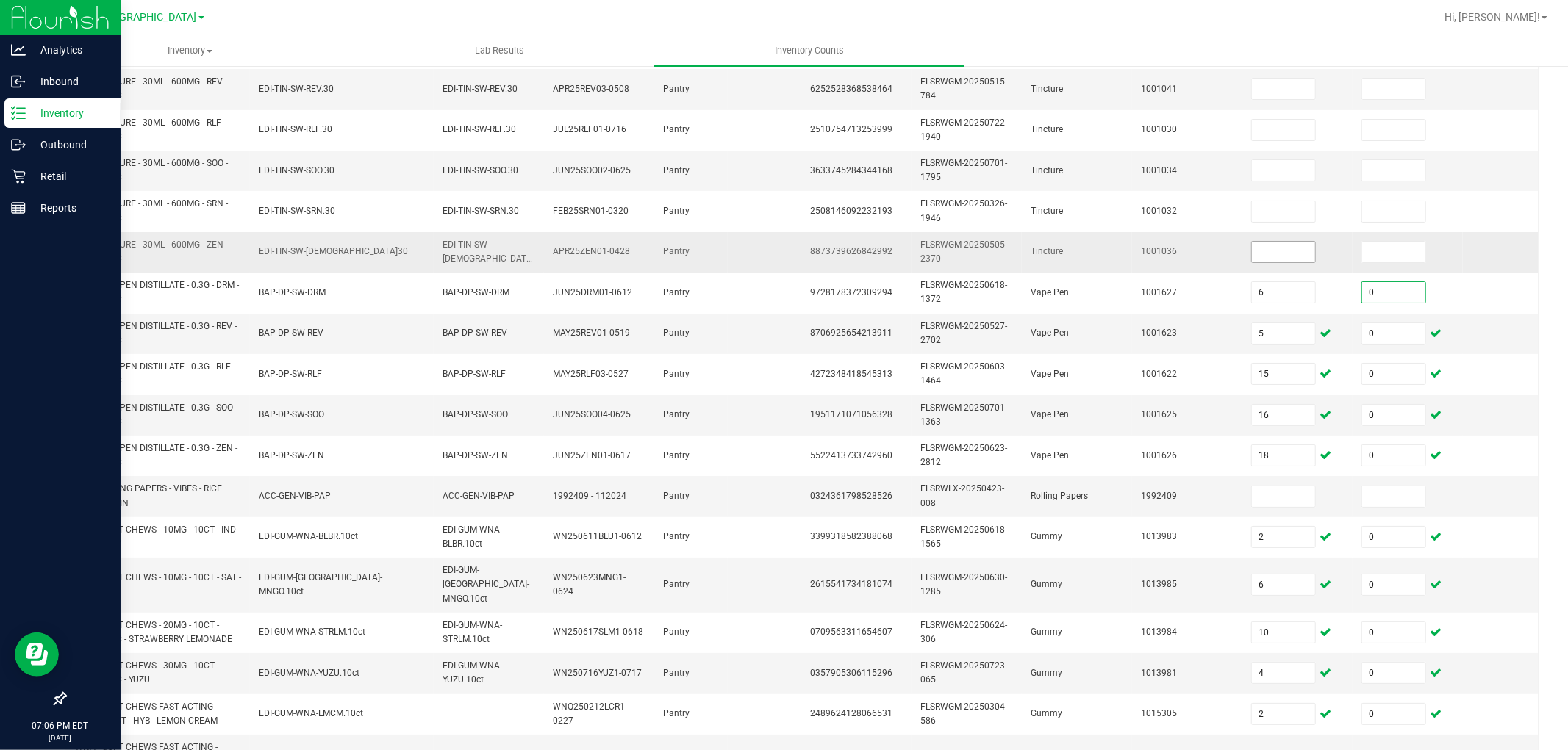
click at [1299, 252] on input at bounding box center [1283, 252] width 63 height 21
click at [773, 408] on td at bounding box center [764, 416] width 73 height 40
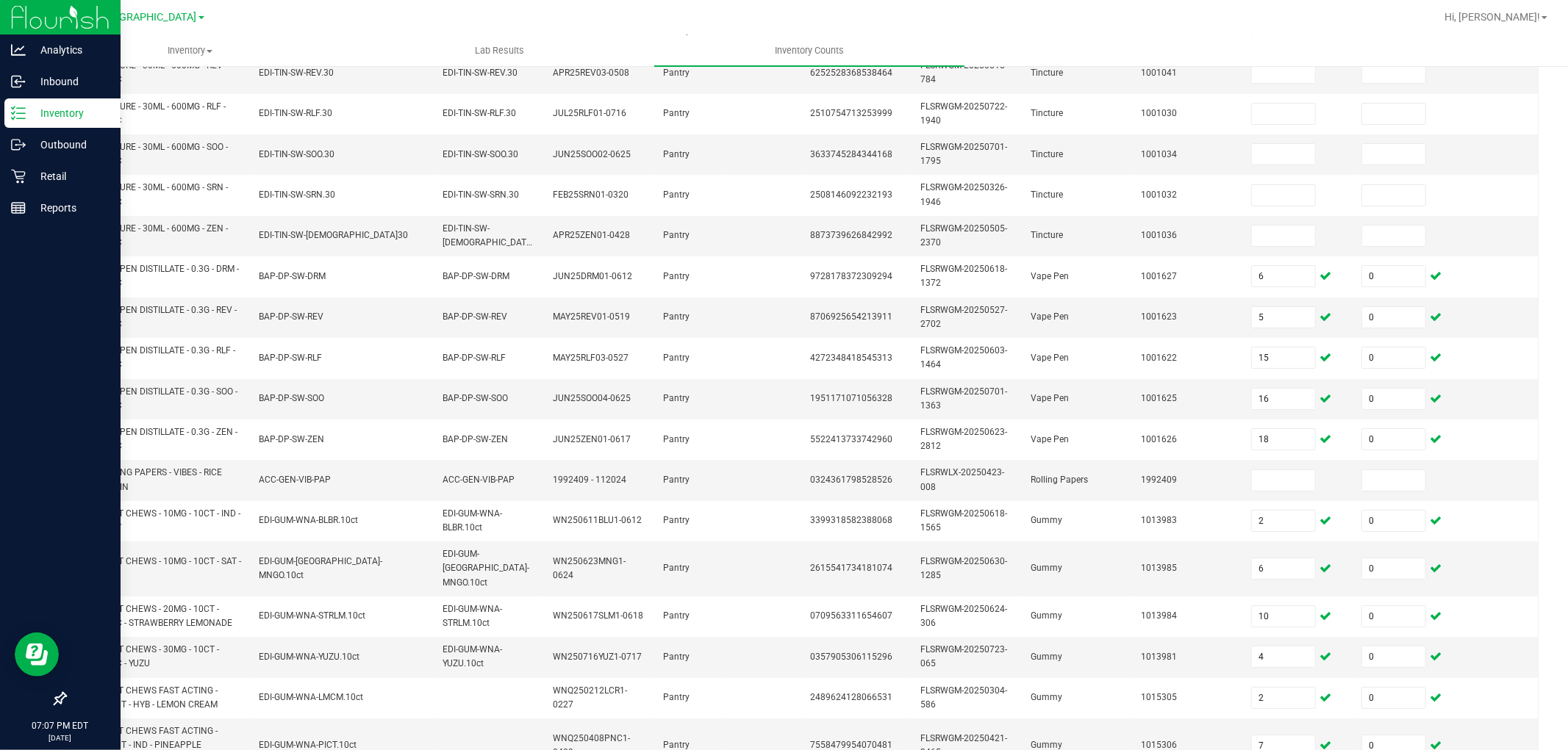
scroll to position [395, 0]
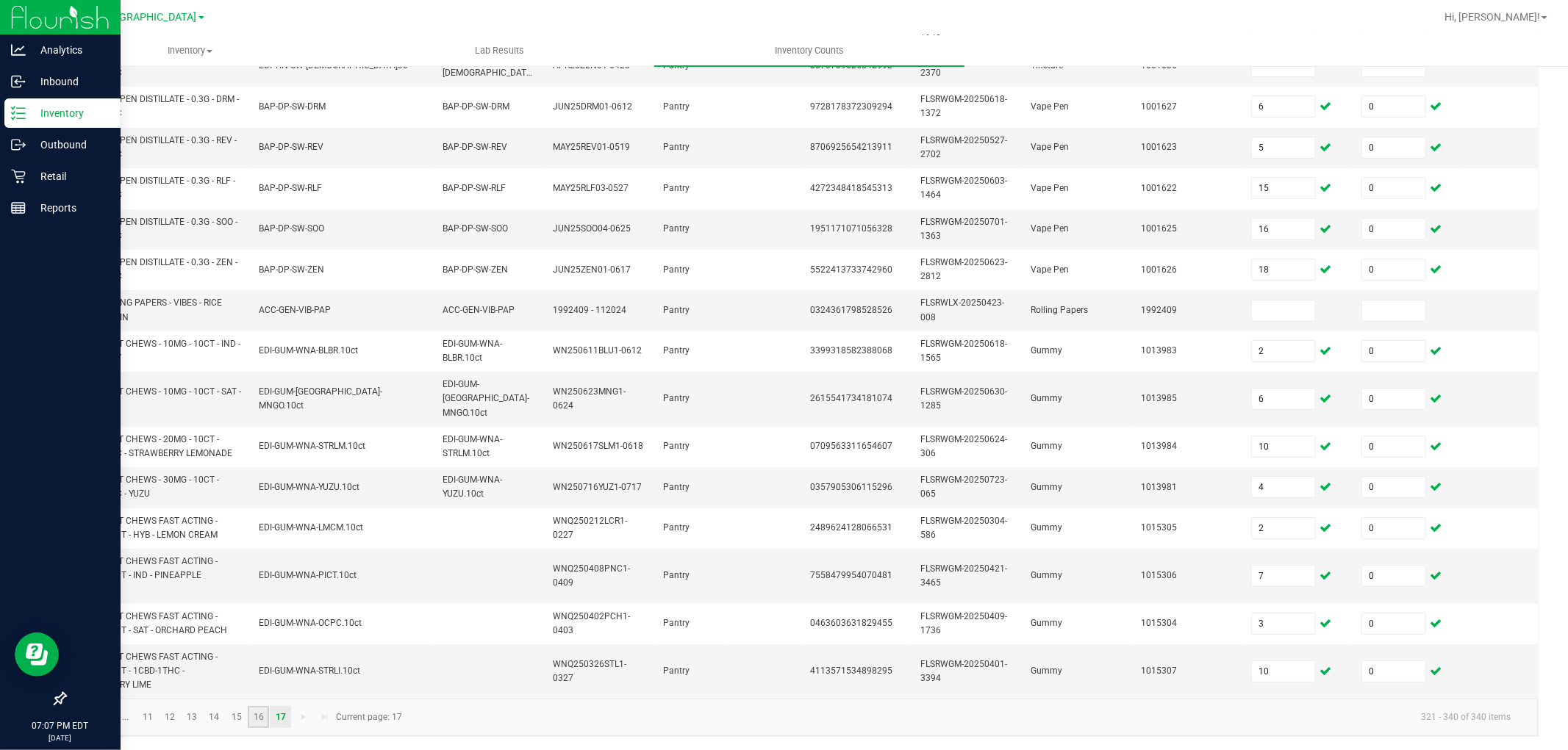
click at [258, 675] on link "16" at bounding box center [258, 717] width 21 height 22
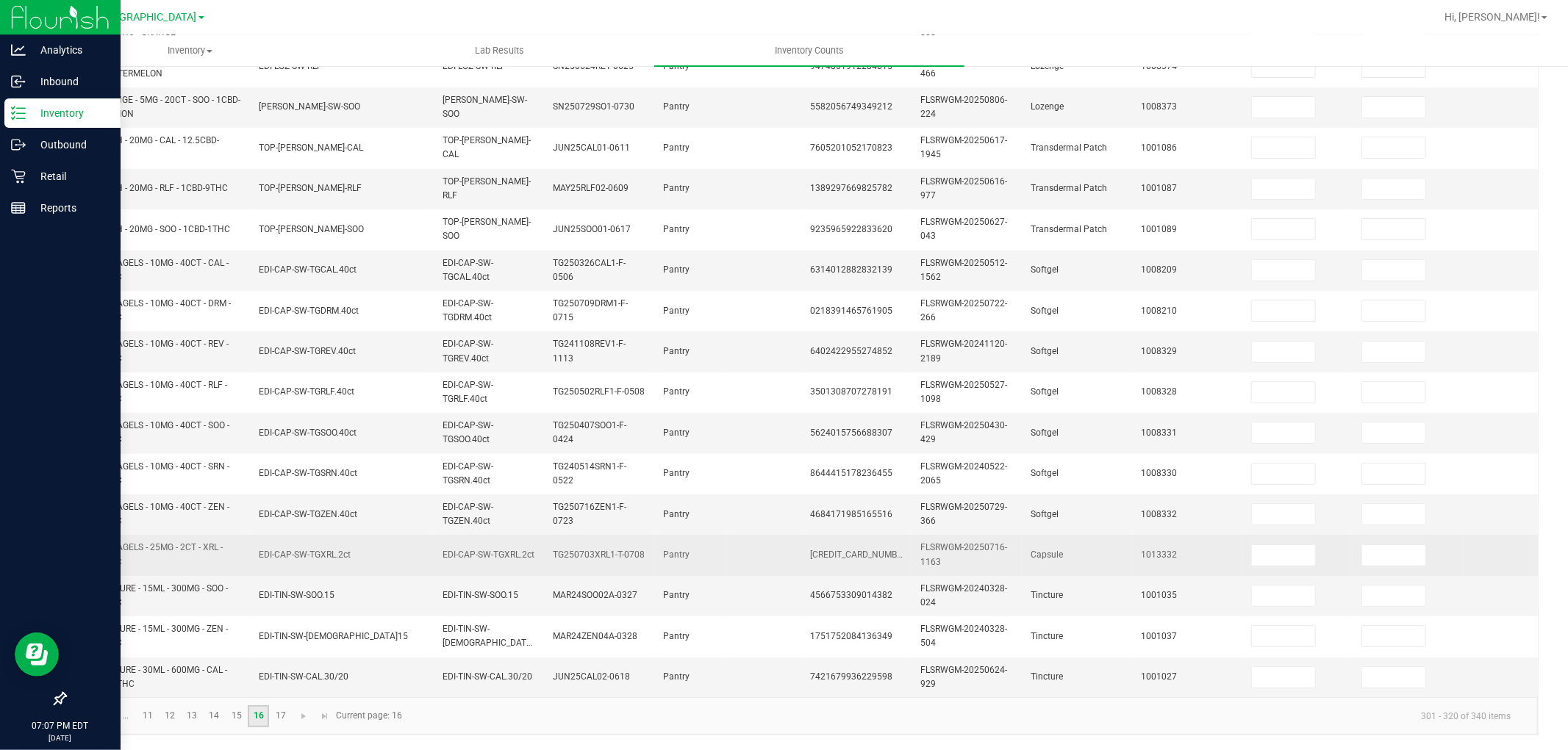
scroll to position [367, 0]
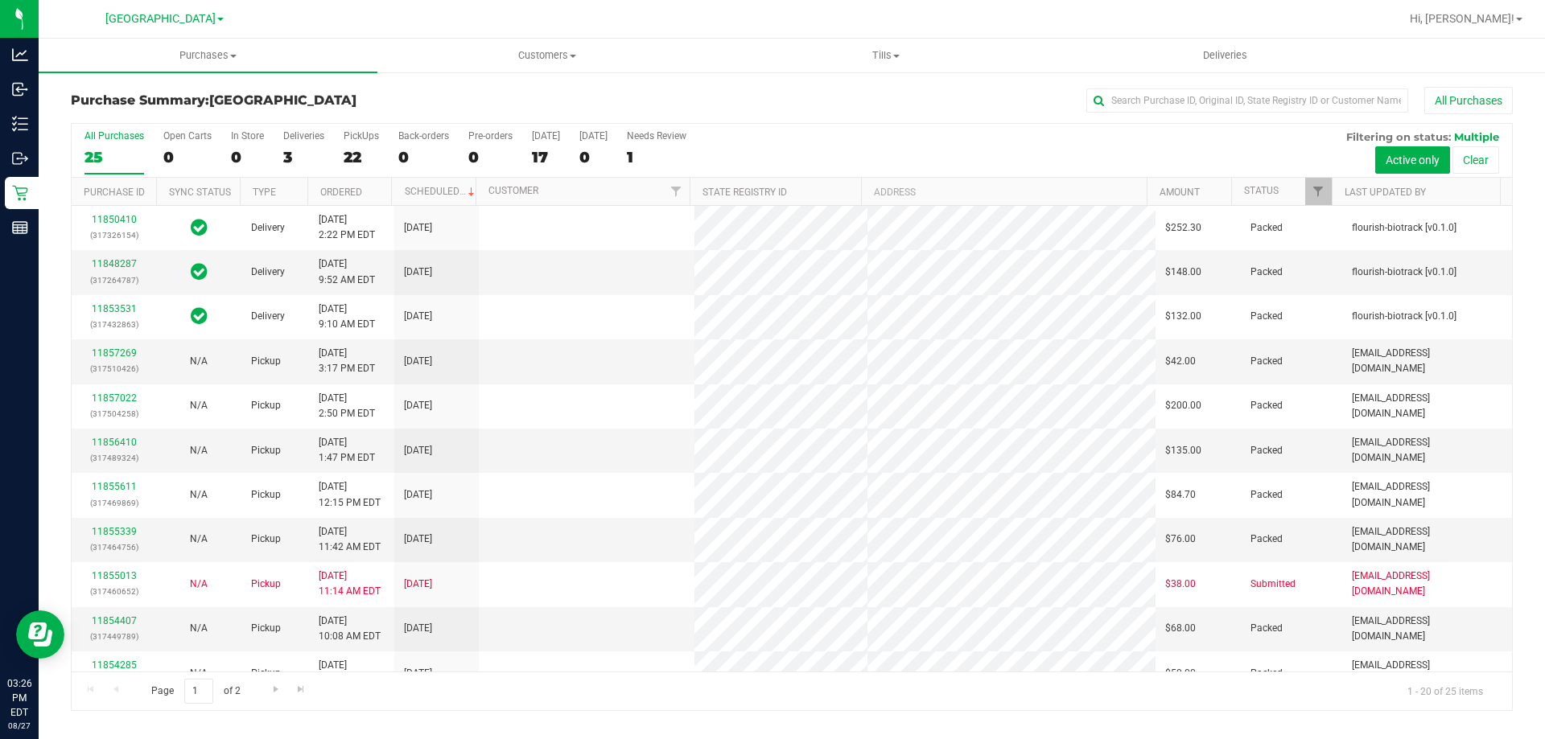
scroll to position [425, 0]
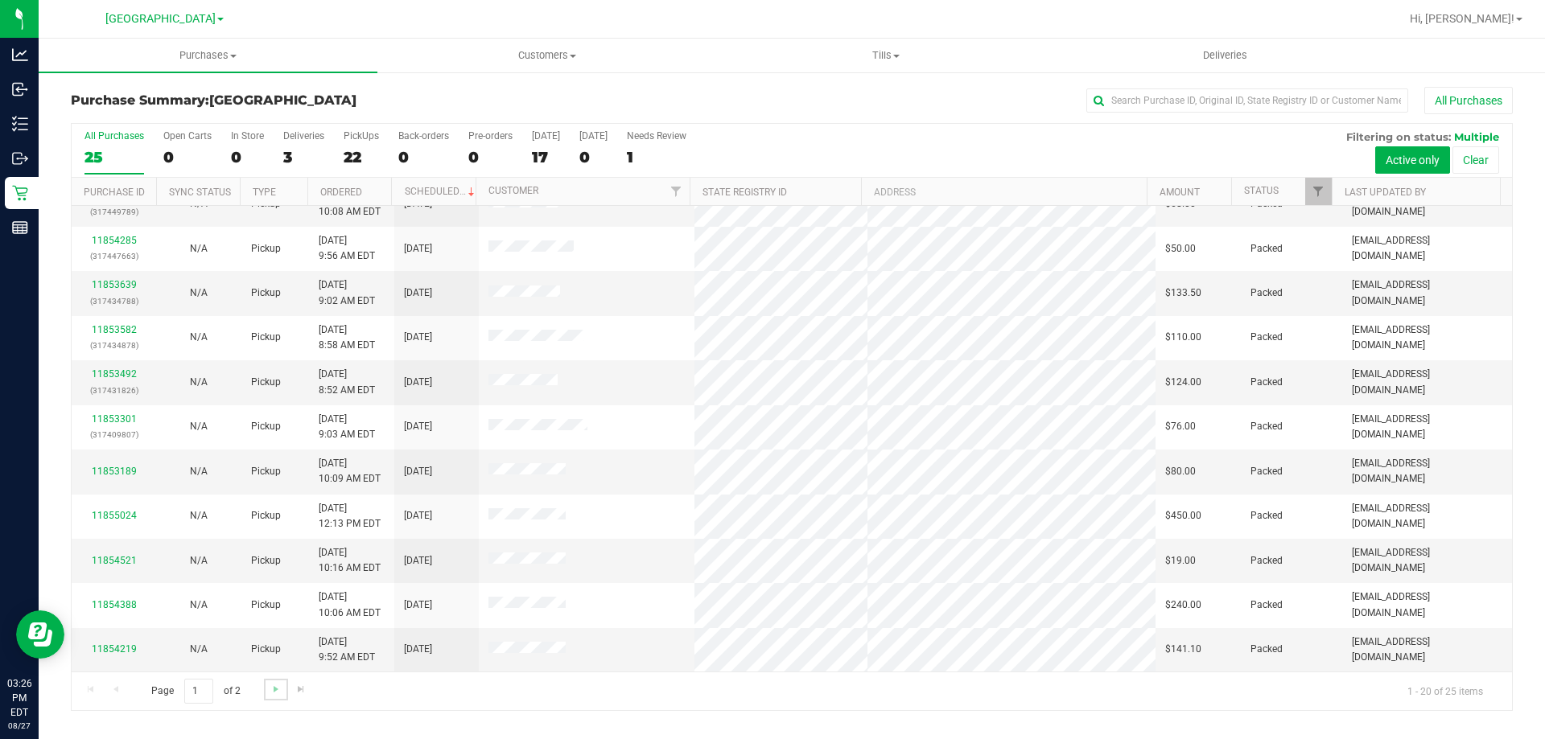
click at [282, 686] on link "Go to the next page" at bounding box center [275, 690] width 23 height 22
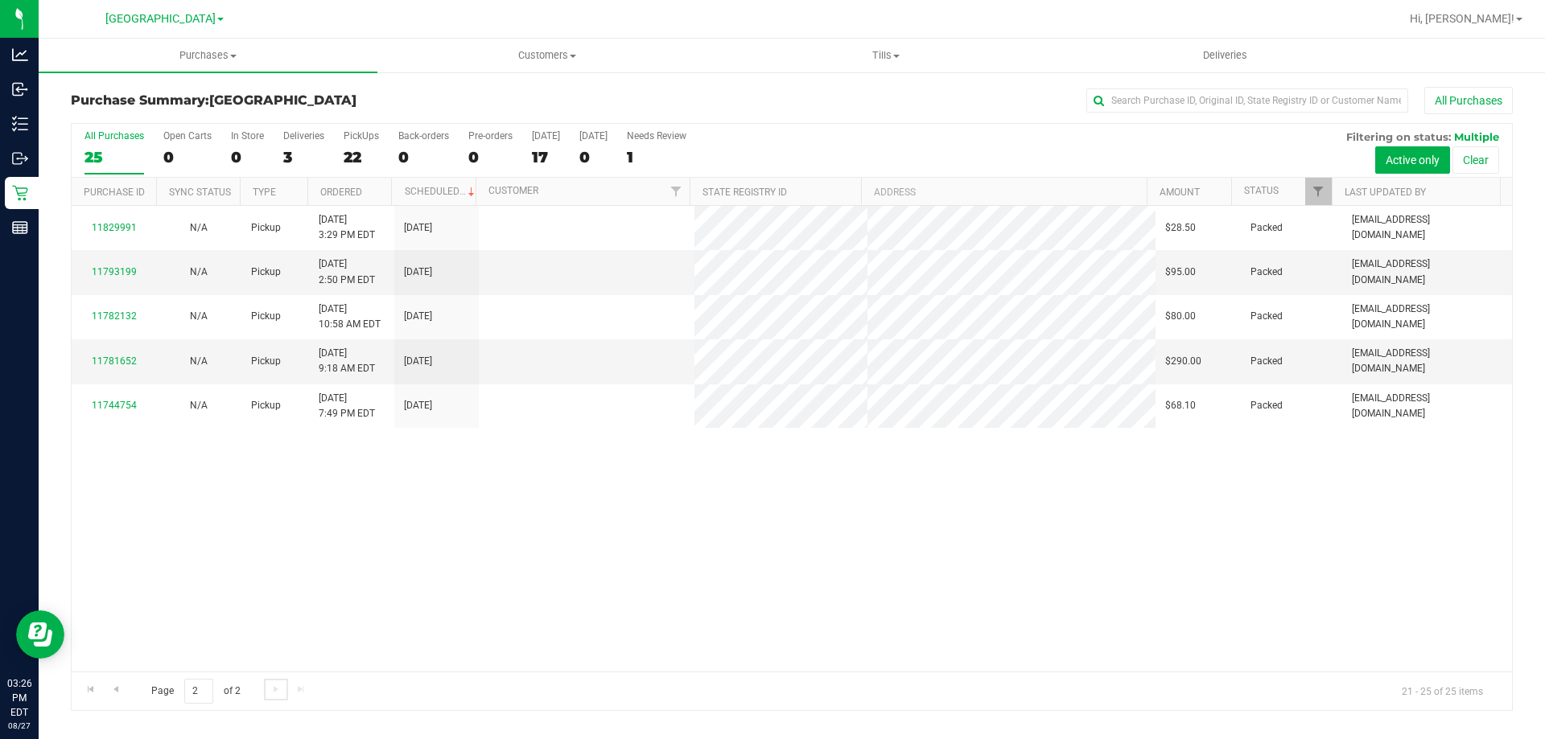
scroll to position [0, 0]
click at [115, 689] on span "Go to the previous page" at bounding box center [115, 689] width 13 height 13
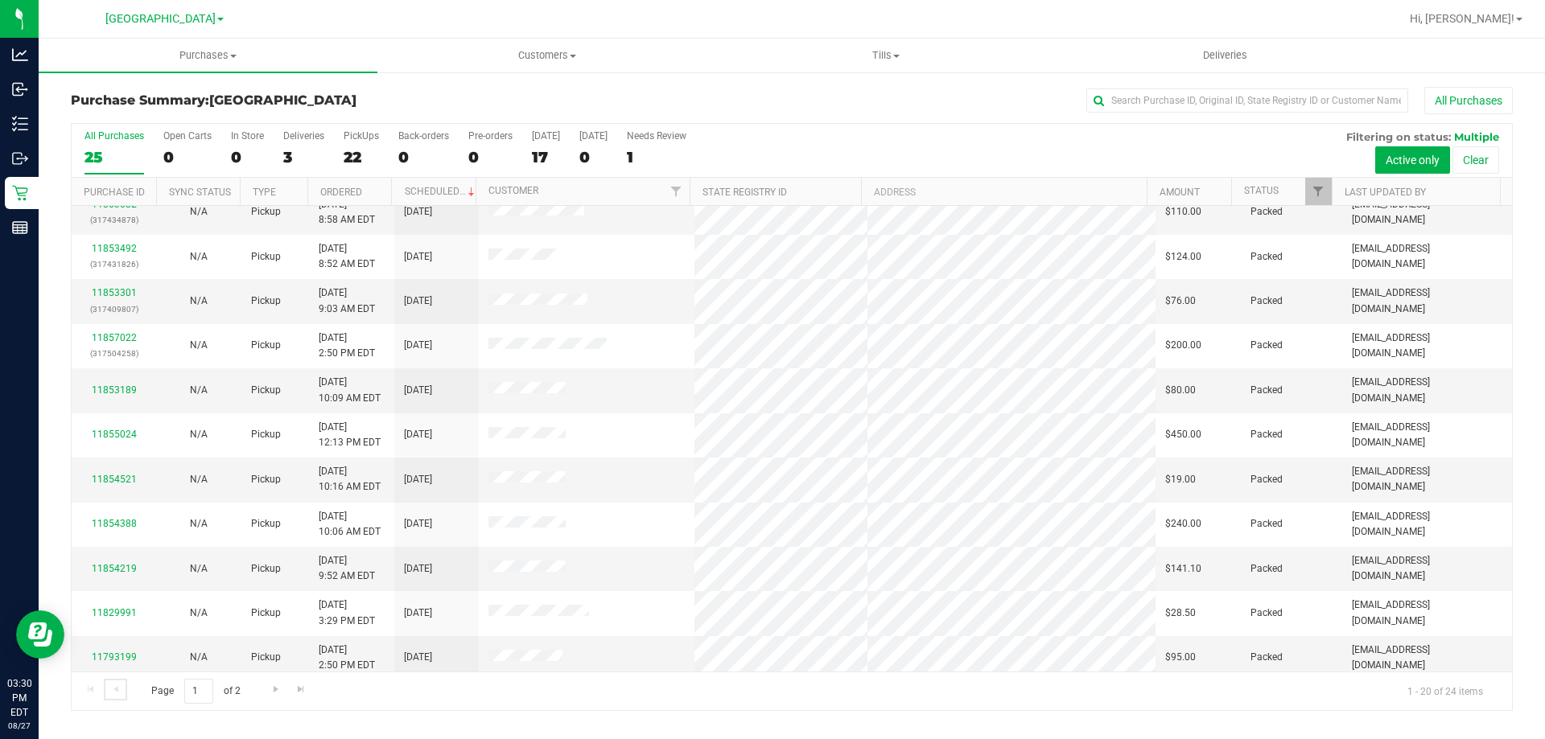
scroll to position [425, 0]
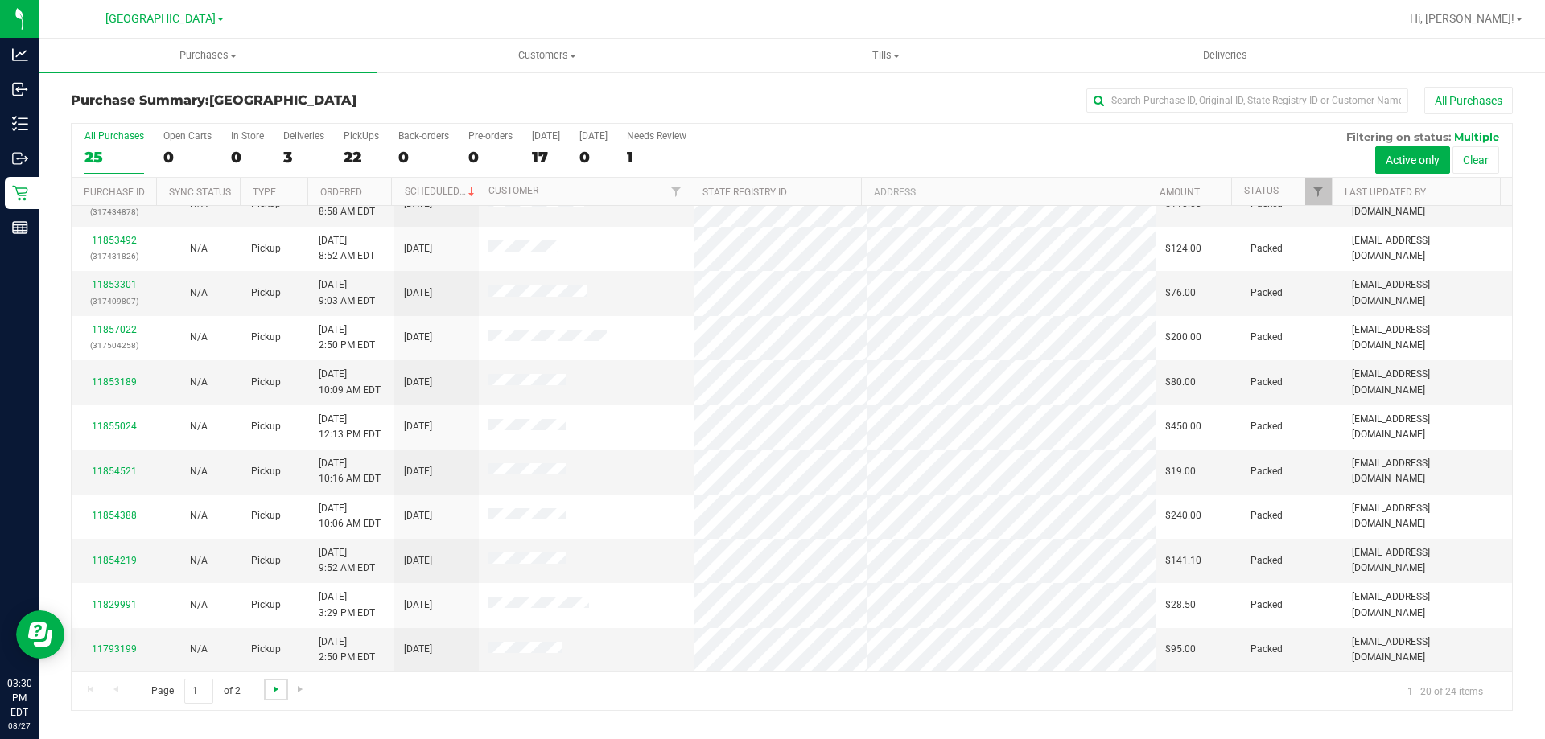
click at [274, 691] on span "Go to the next page" at bounding box center [275, 689] width 13 height 13
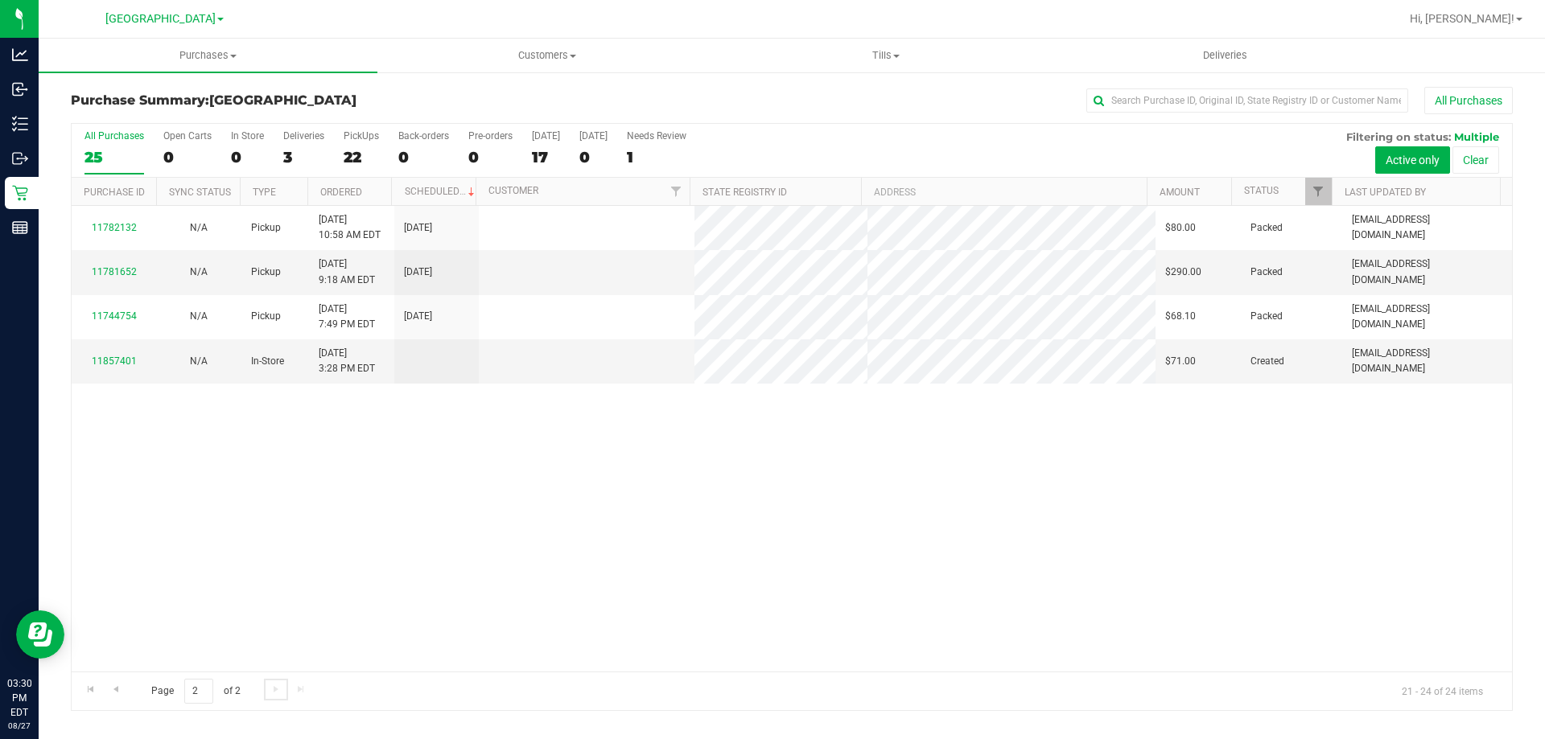
scroll to position [0, 0]
click at [118, 689] on span "Go to the previous page" at bounding box center [115, 689] width 13 height 13
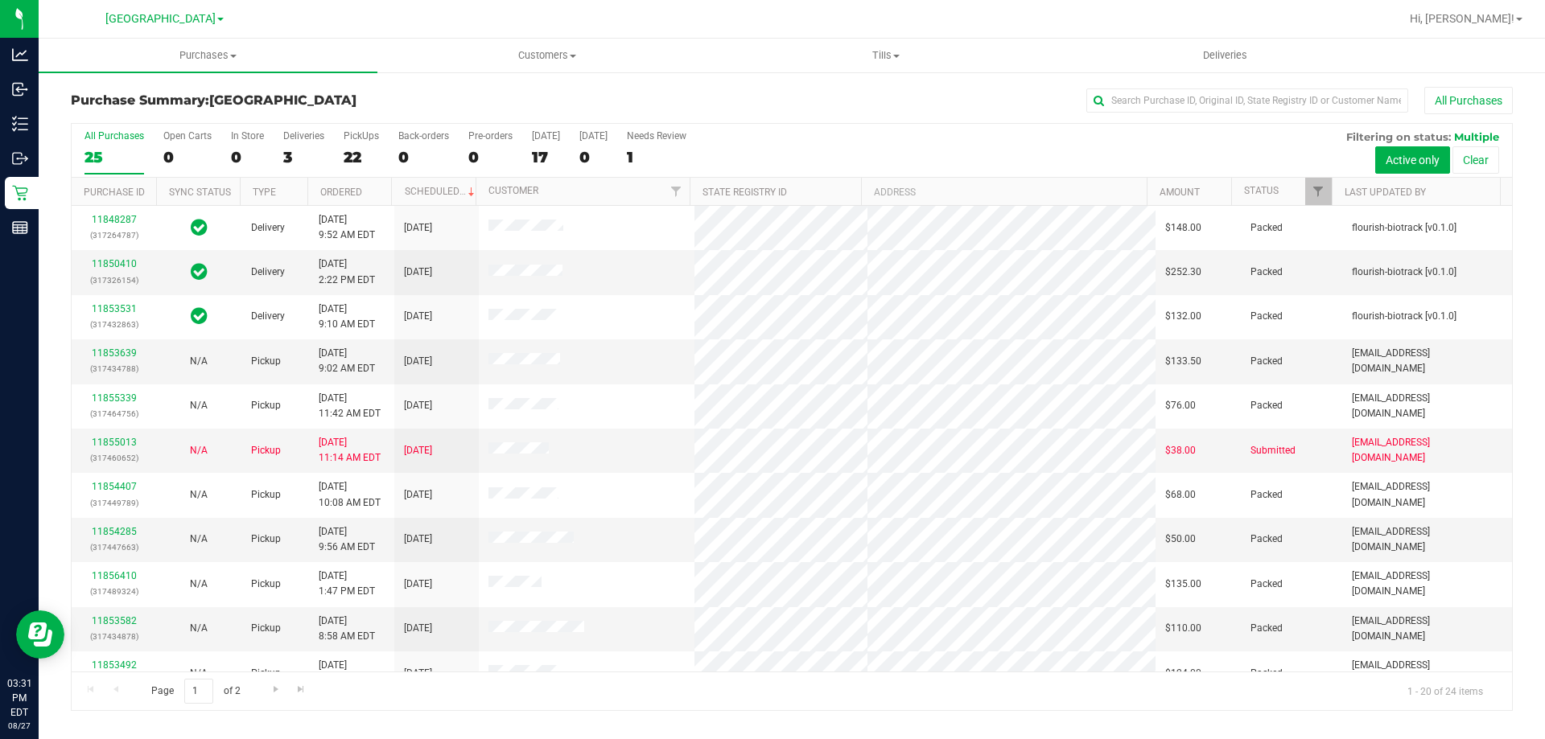
click at [520, 90] on div "Purchase Summary: North Port WC All Purchases" at bounding box center [792, 104] width 1442 height 35
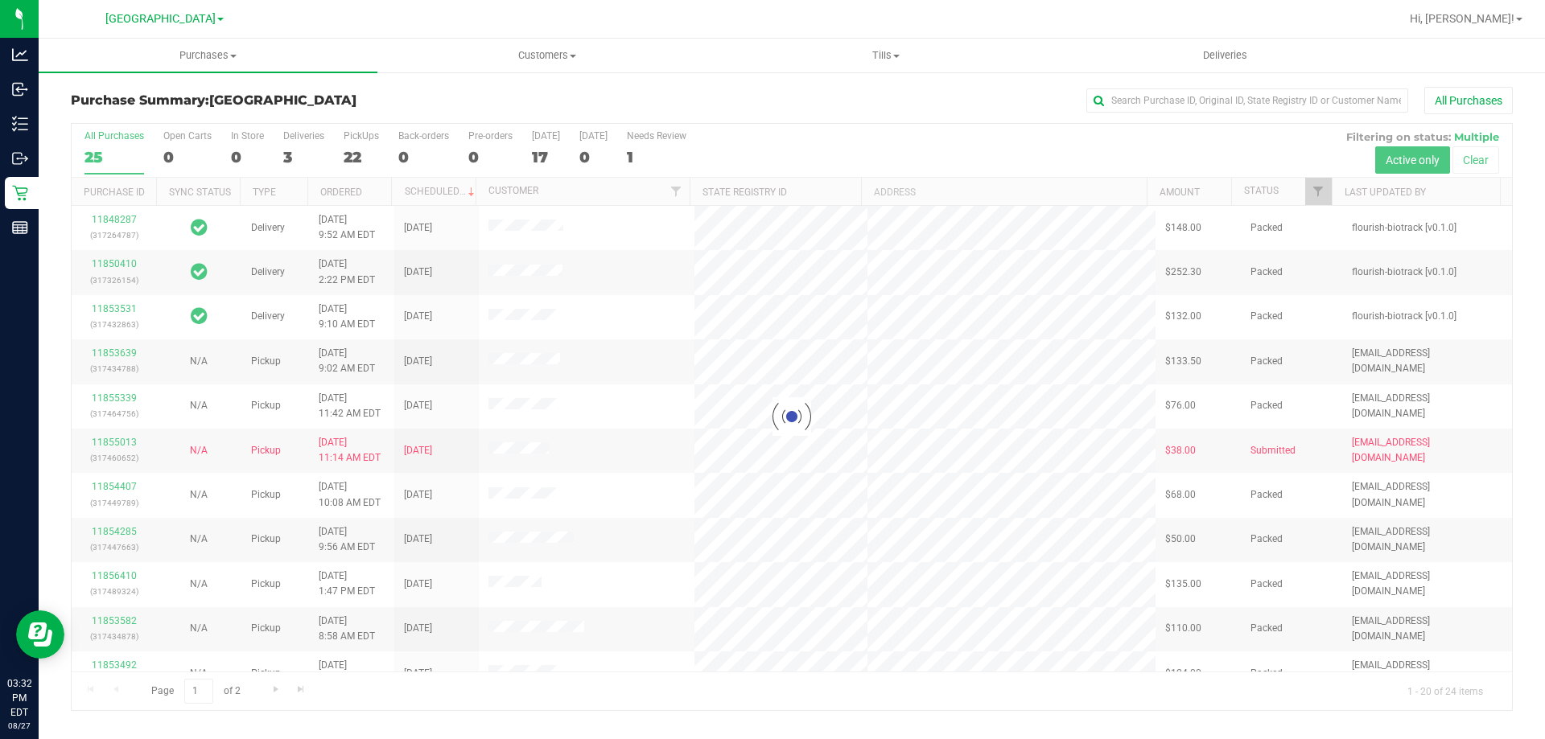
click at [1006, 107] on div "All Purchases" at bounding box center [1031, 100] width 961 height 27
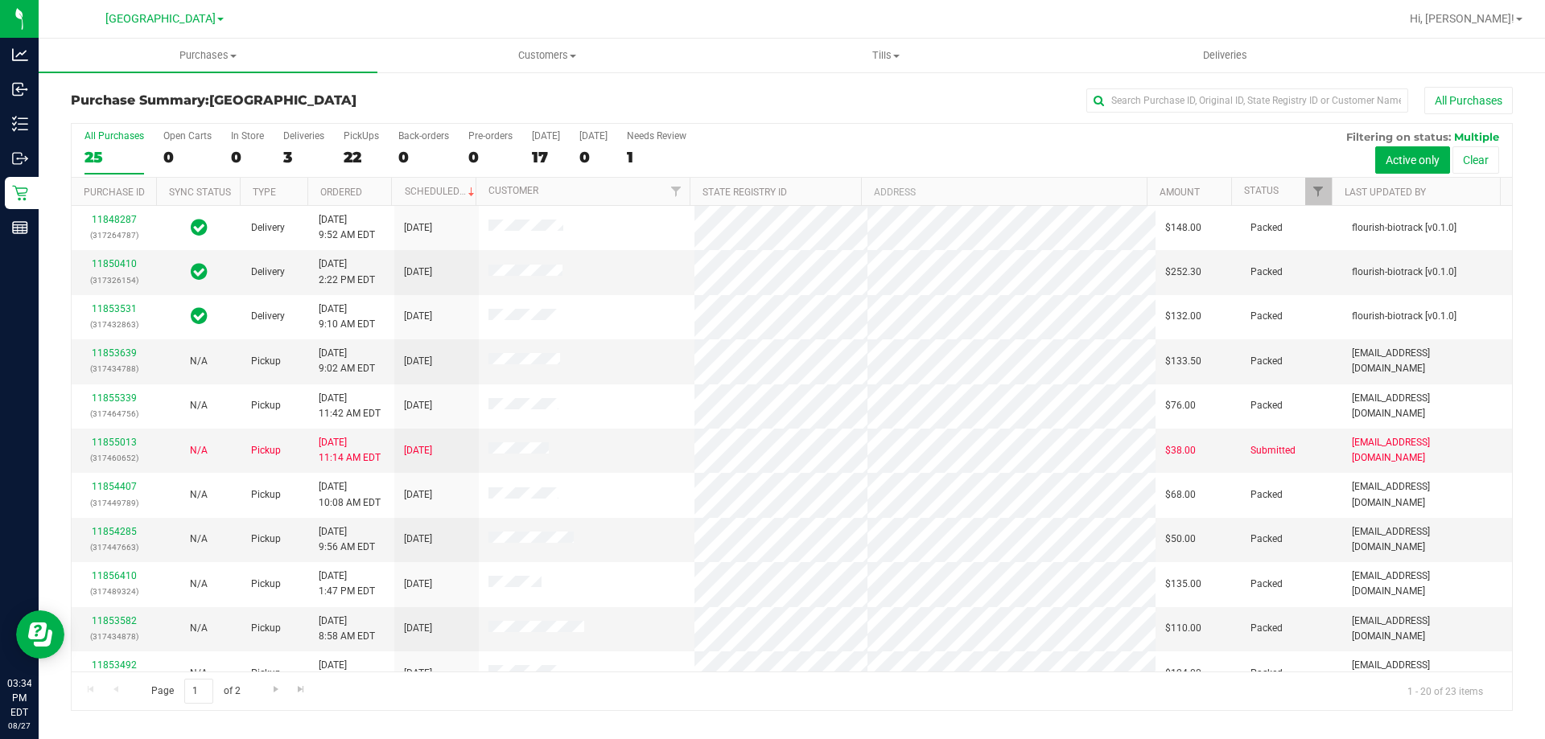
click at [763, 121] on div "Purchase Summary: North Port WC All Purchases" at bounding box center [792, 104] width 1442 height 35
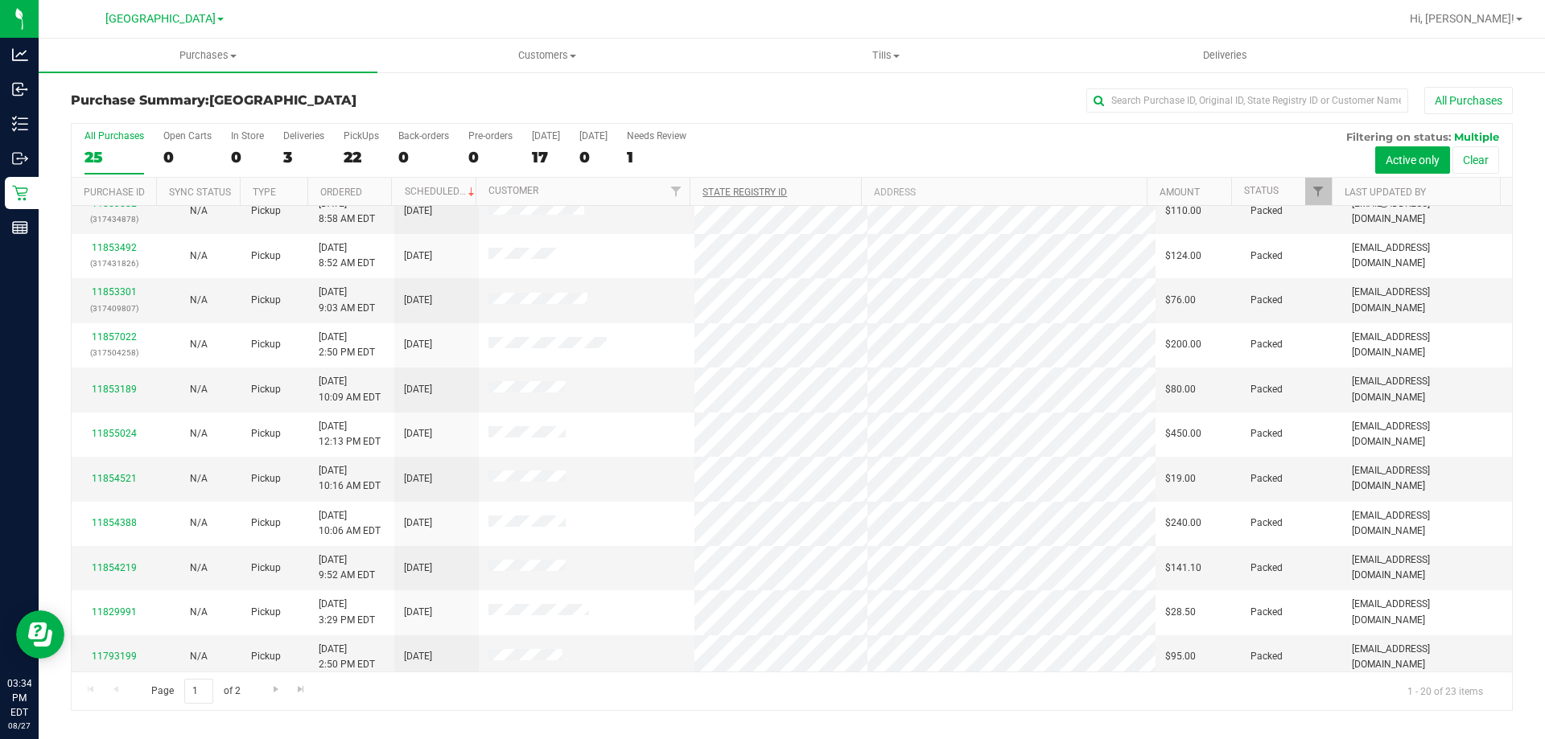
scroll to position [425, 0]
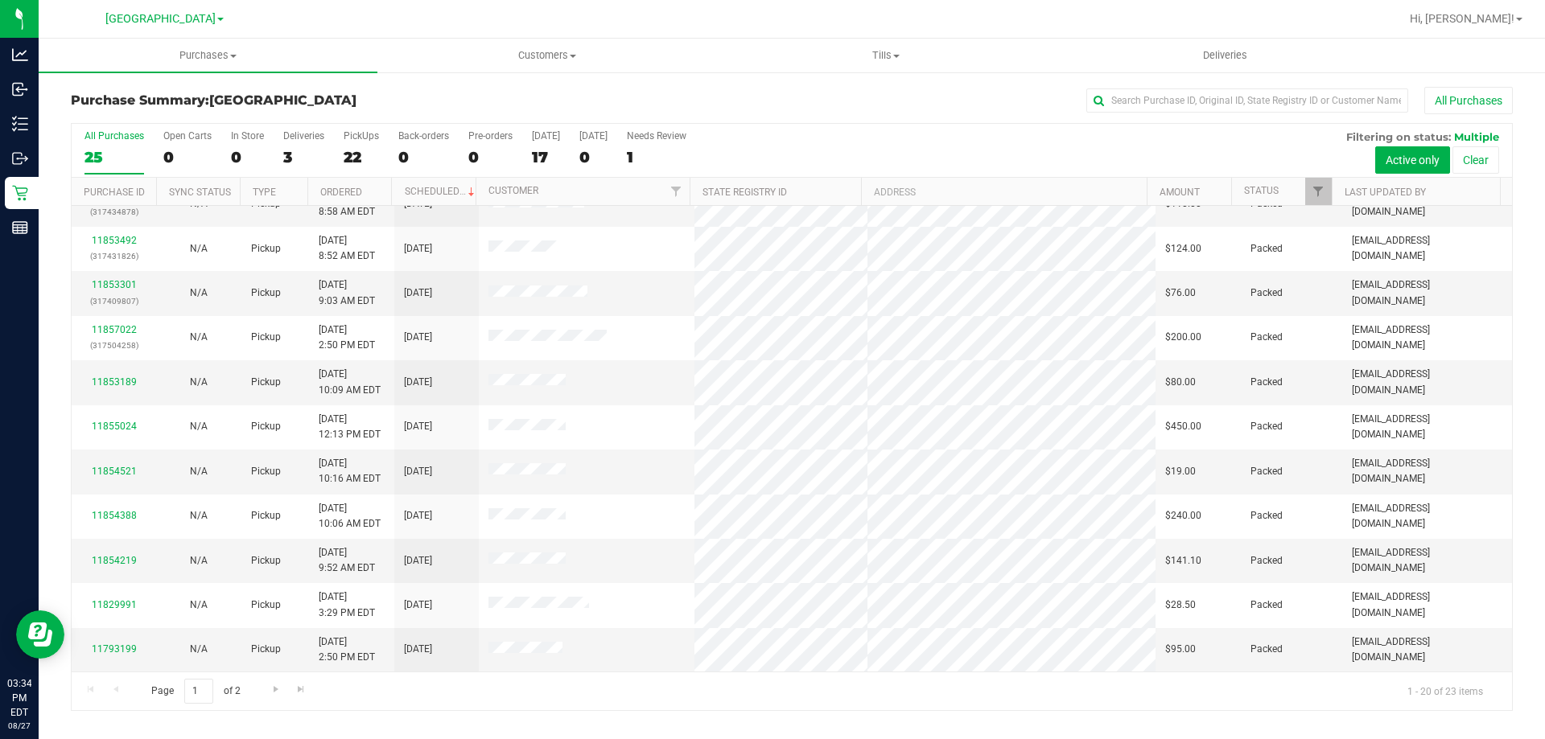
click at [659, 94] on div "All Purchases" at bounding box center [1031, 100] width 961 height 27
click at [756, 113] on div "All Purchases" at bounding box center [1031, 100] width 961 height 27
click at [278, 690] on span "Go to the next page" at bounding box center [275, 689] width 13 height 13
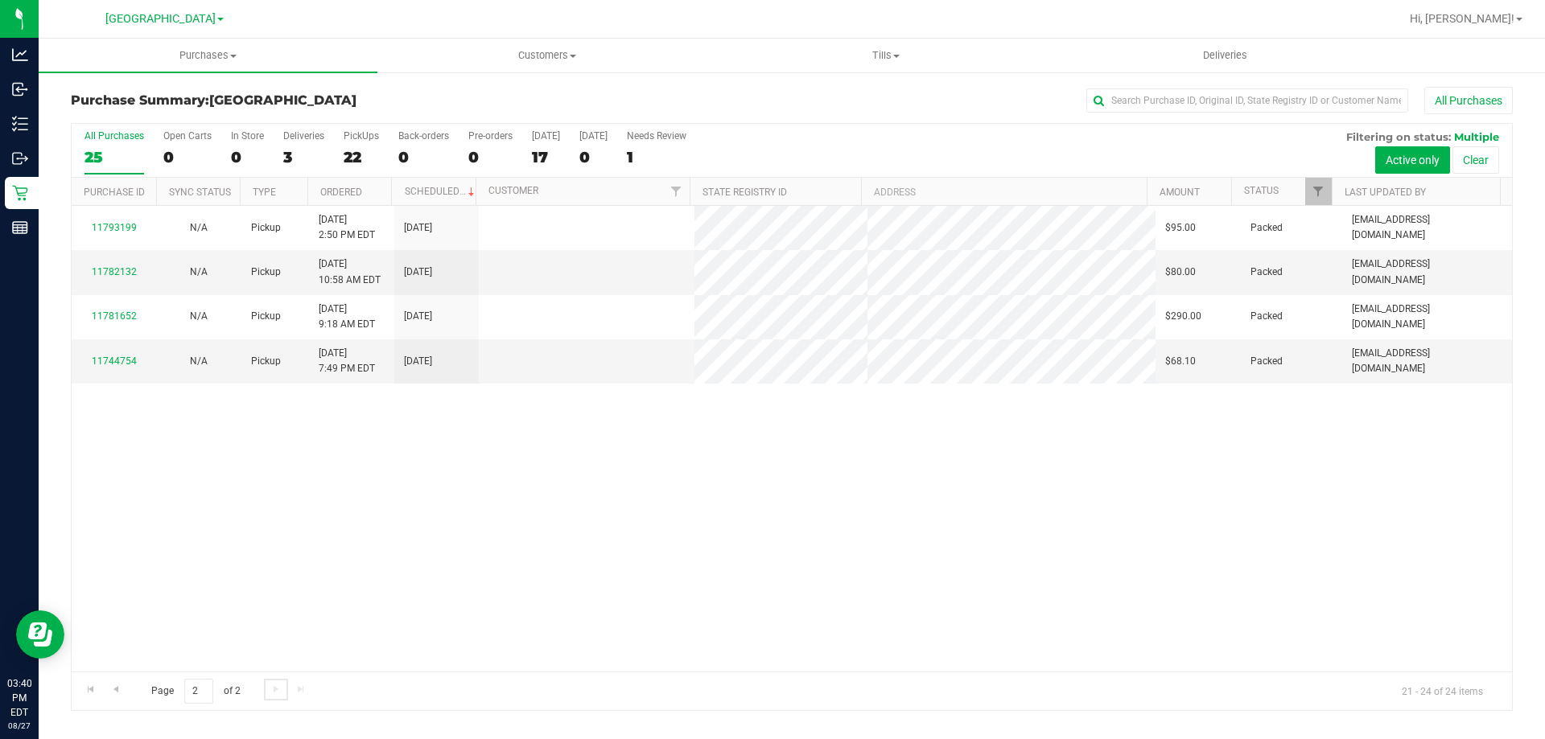
scroll to position [0, 0]
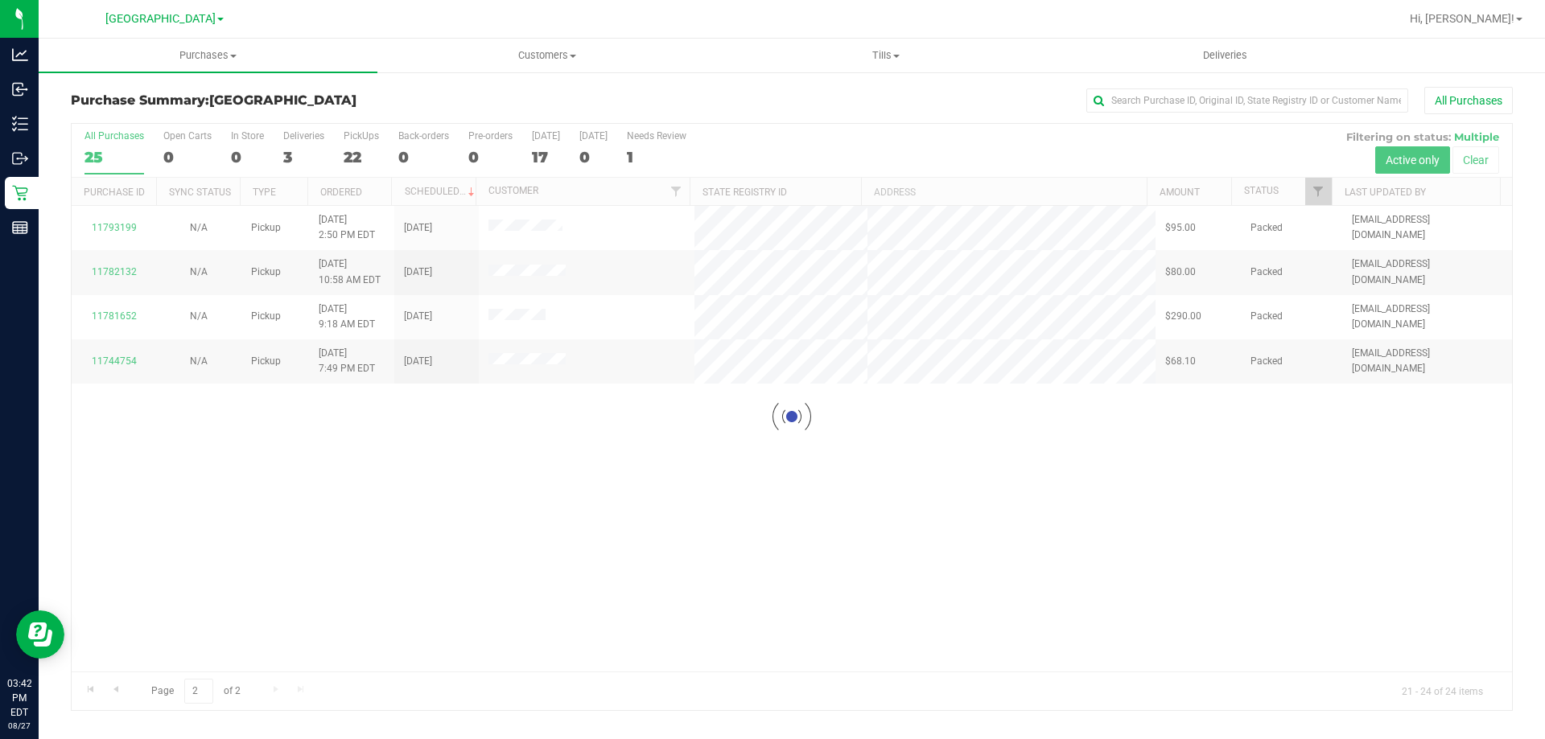
click at [117, 690] on div at bounding box center [792, 417] width 1440 height 586
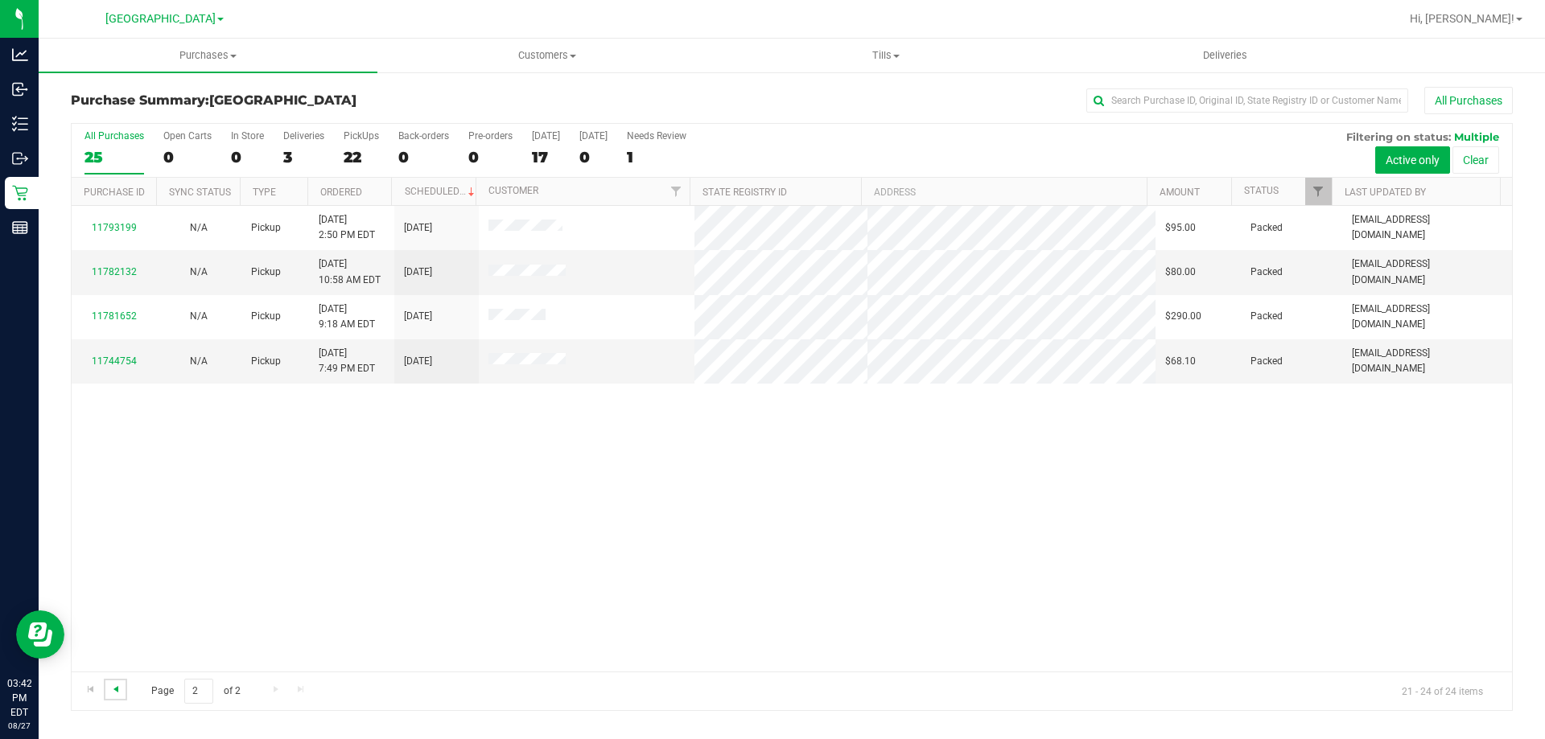
click at [116, 691] on span "Go to the previous page" at bounding box center [115, 689] width 13 height 13
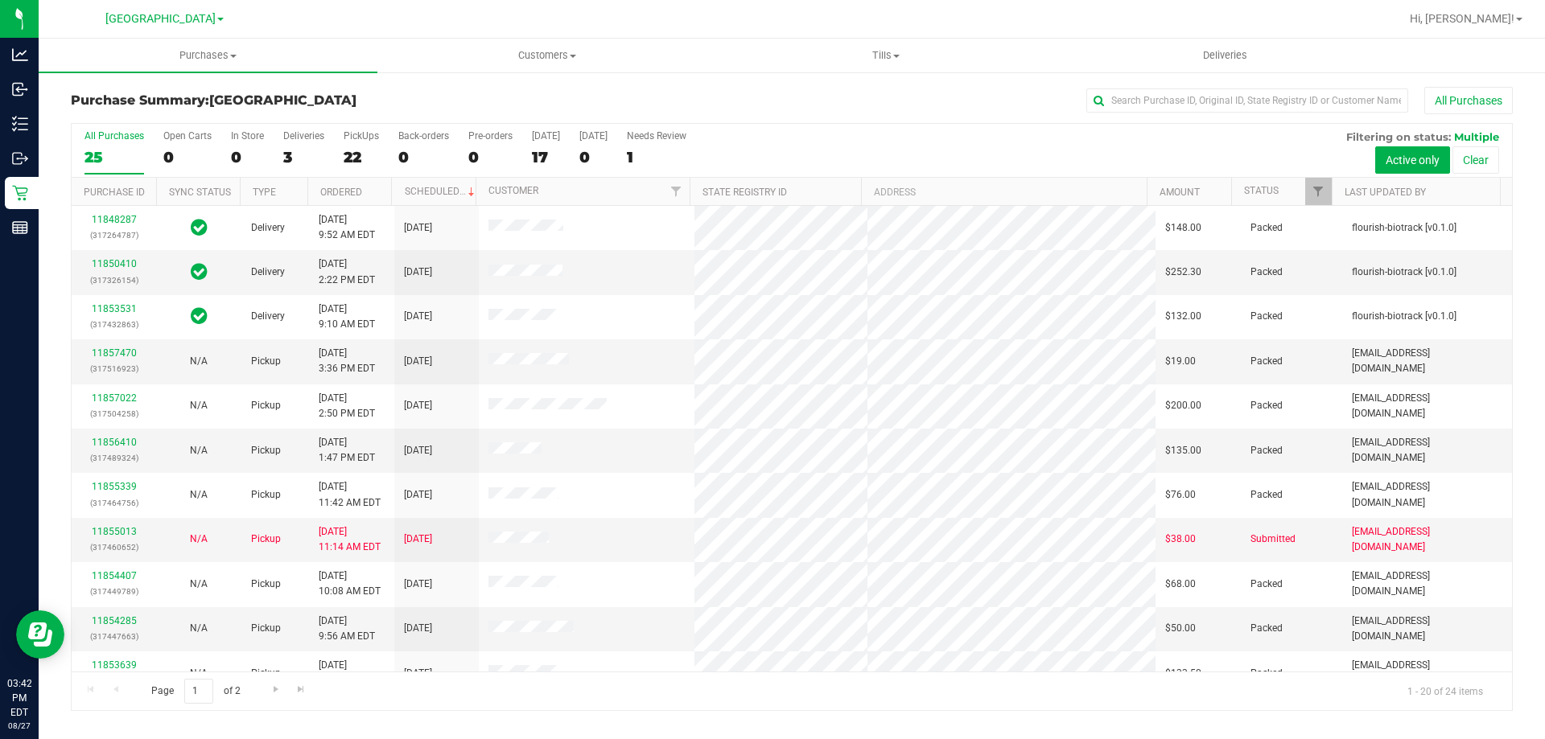
click at [673, 108] on div "All Purchases" at bounding box center [1031, 100] width 961 height 27
click at [1033, 105] on div "All Purchases" at bounding box center [1031, 100] width 961 height 27
click at [992, 161] on div "All Purchases 25 Open Carts 0 In Store 0 Deliveries 3 PickUps 22 Back-orders 0 …" at bounding box center [792, 151] width 1440 height 54
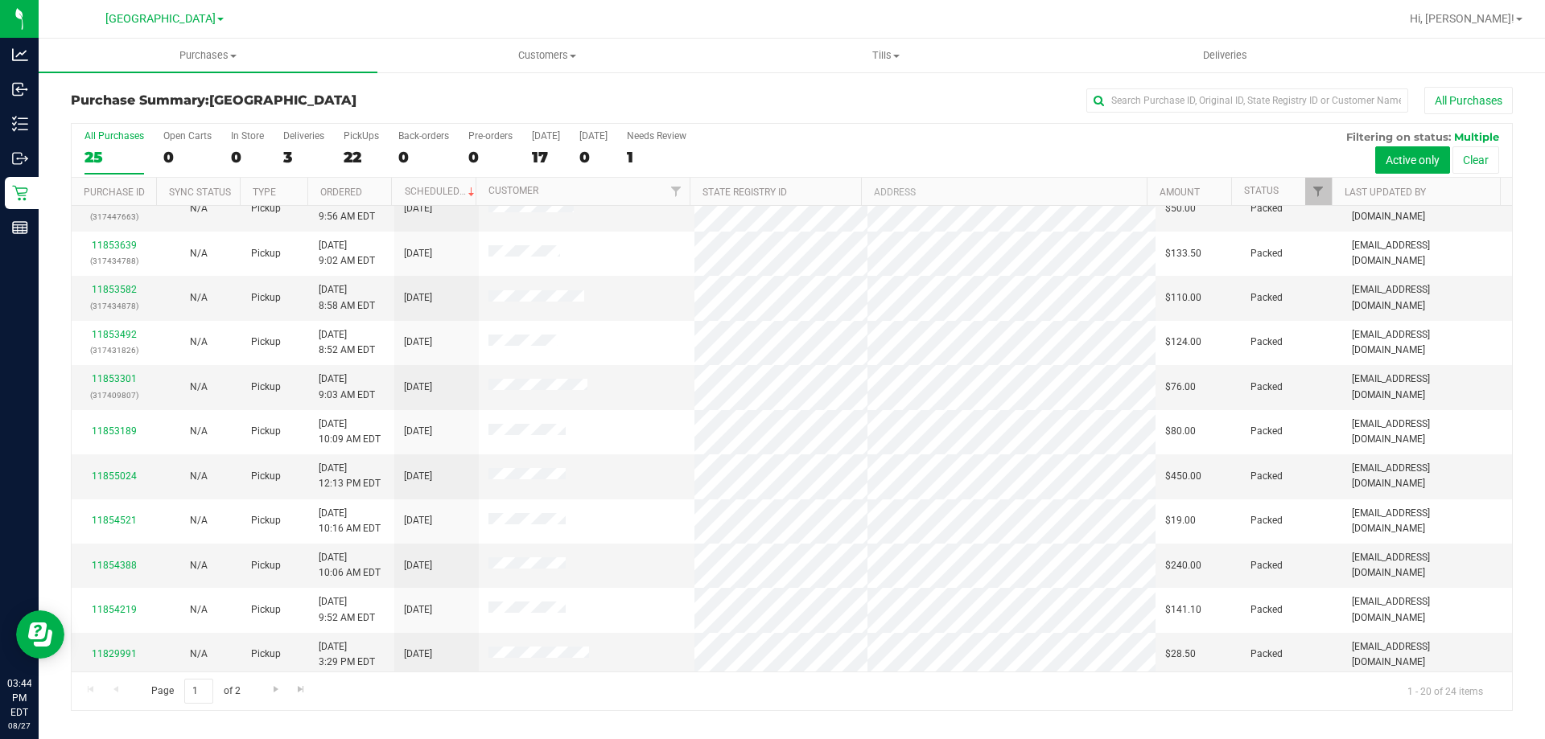
scroll to position [425, 0]
click at [725, 102] on div "All Purchases" at bounding box center [1031, 100] width 961 height 27
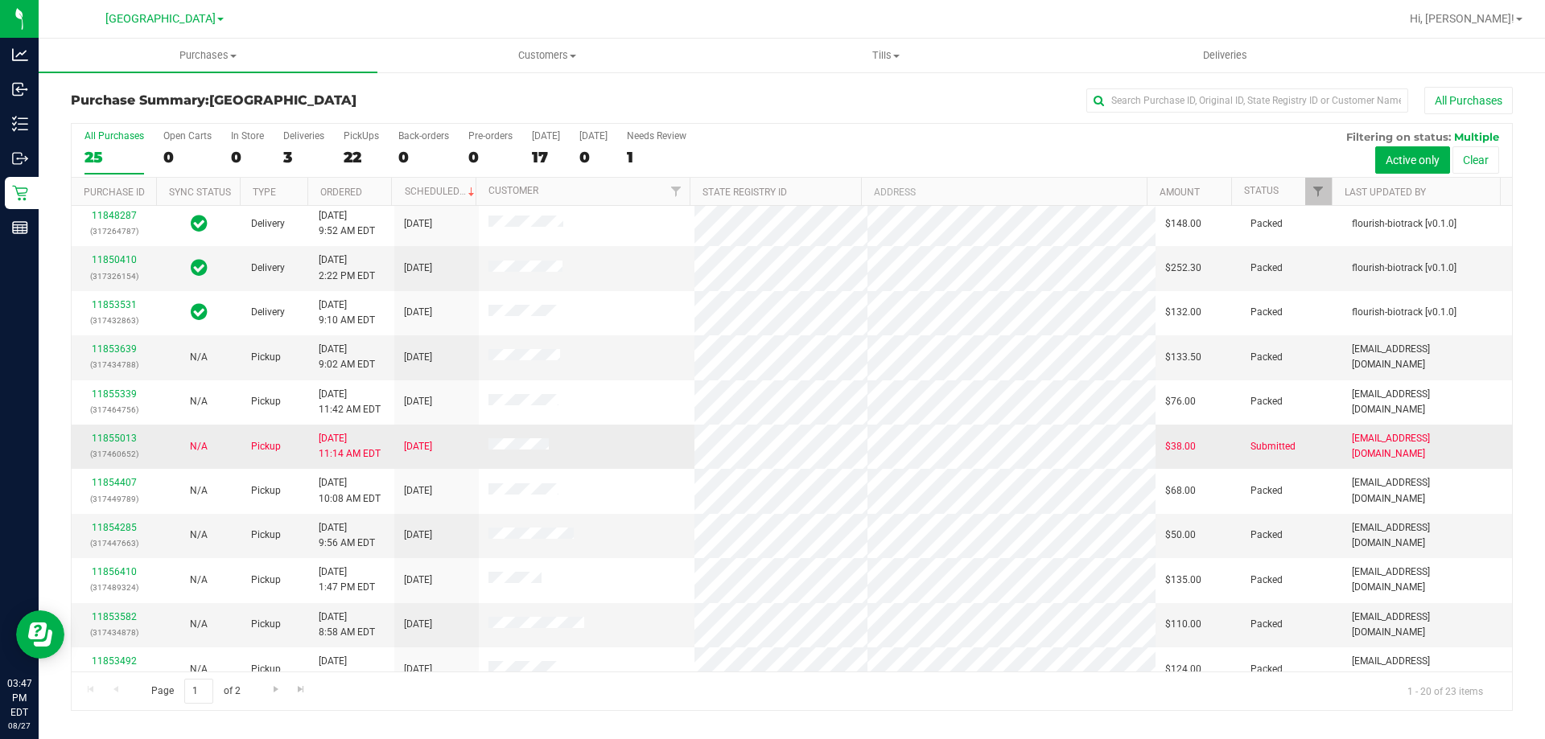
scroll to position [0, 0]
click at [941, 92] on div "All Purchases" at bounding box center [1031, 100] width 961 height 27
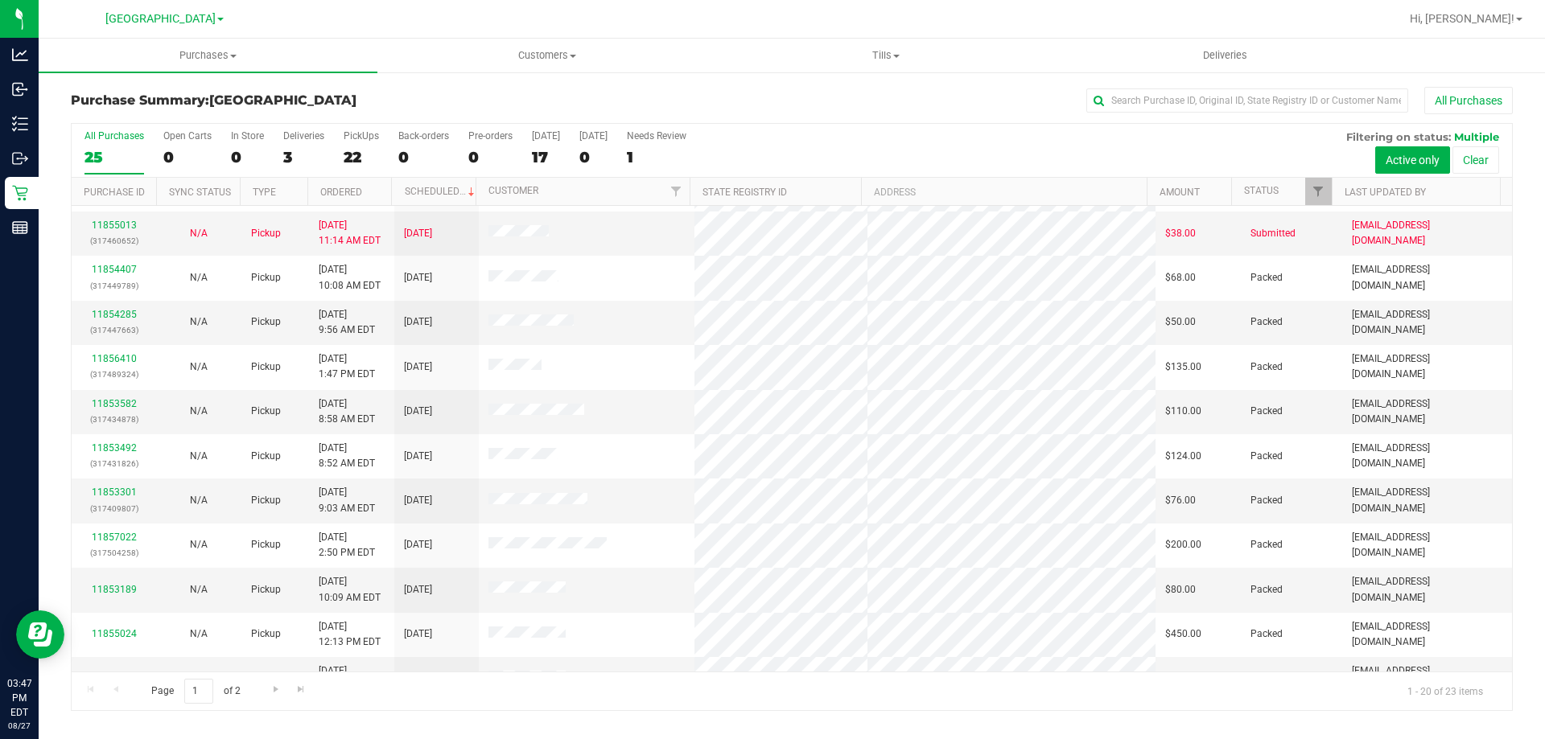
scroll to position [425, 0]
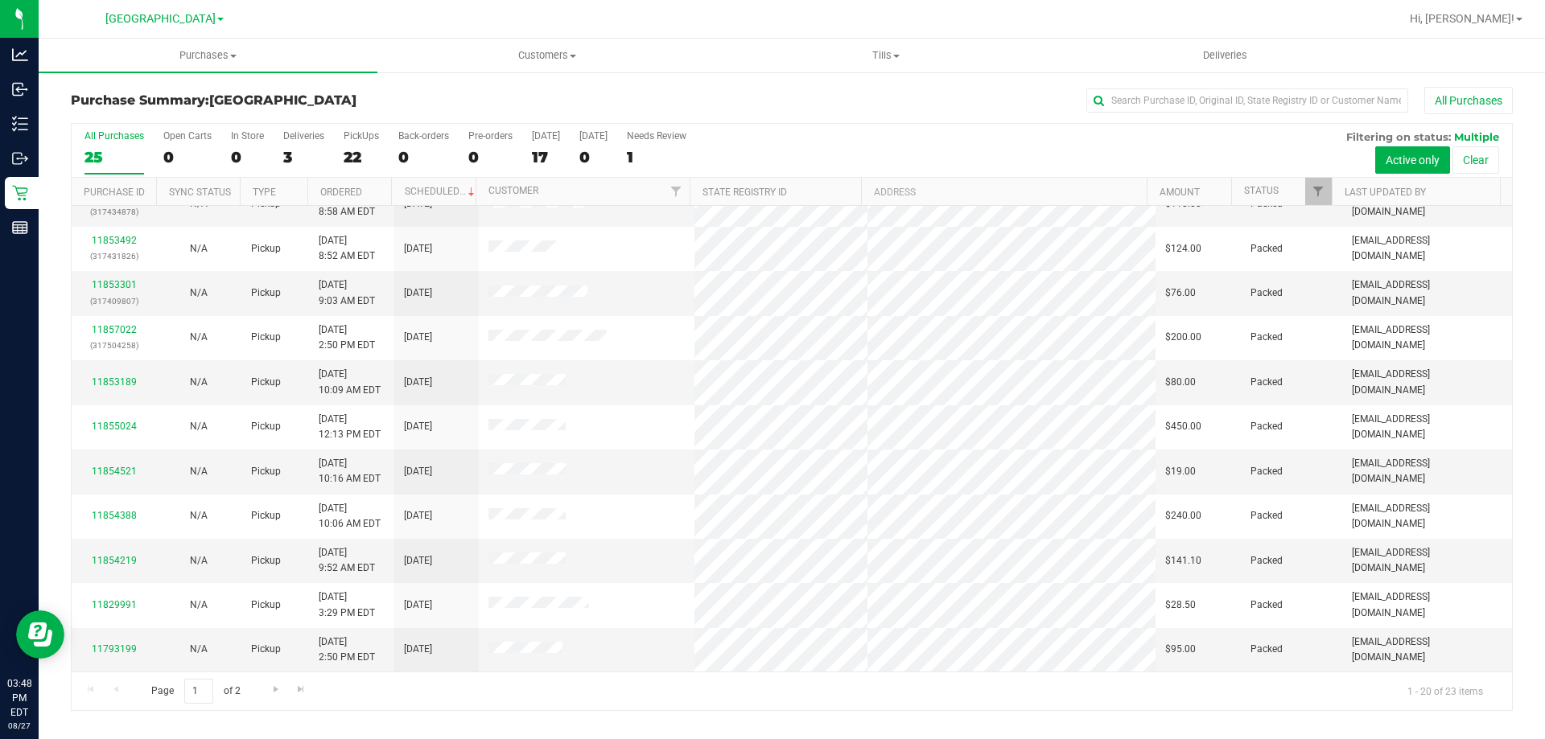
click at [822, 93] on div "All Purchases" at bounding box center [1031, 100] width 961 height 27
click at [901, 13] on div at bounding box center [843, 18] width 1111 height 31
click at [271, 685] on span "Go to the next page" at bounding box center [275, 689] width 13 height 13
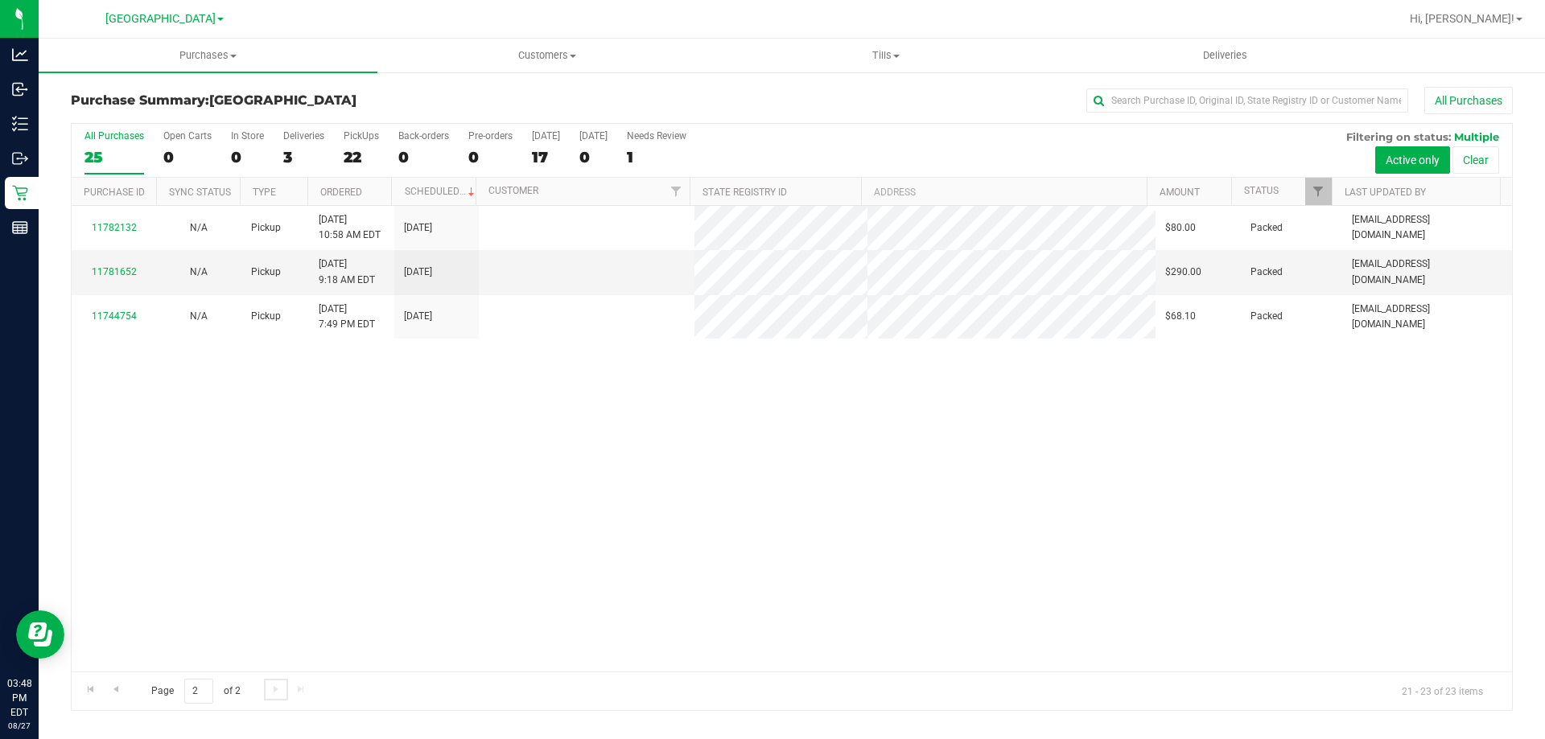
scroll to position [0, 0]
click at [116, 686] on span "Go to the previous page" at bounding box center [115, 689] width 13 height 13
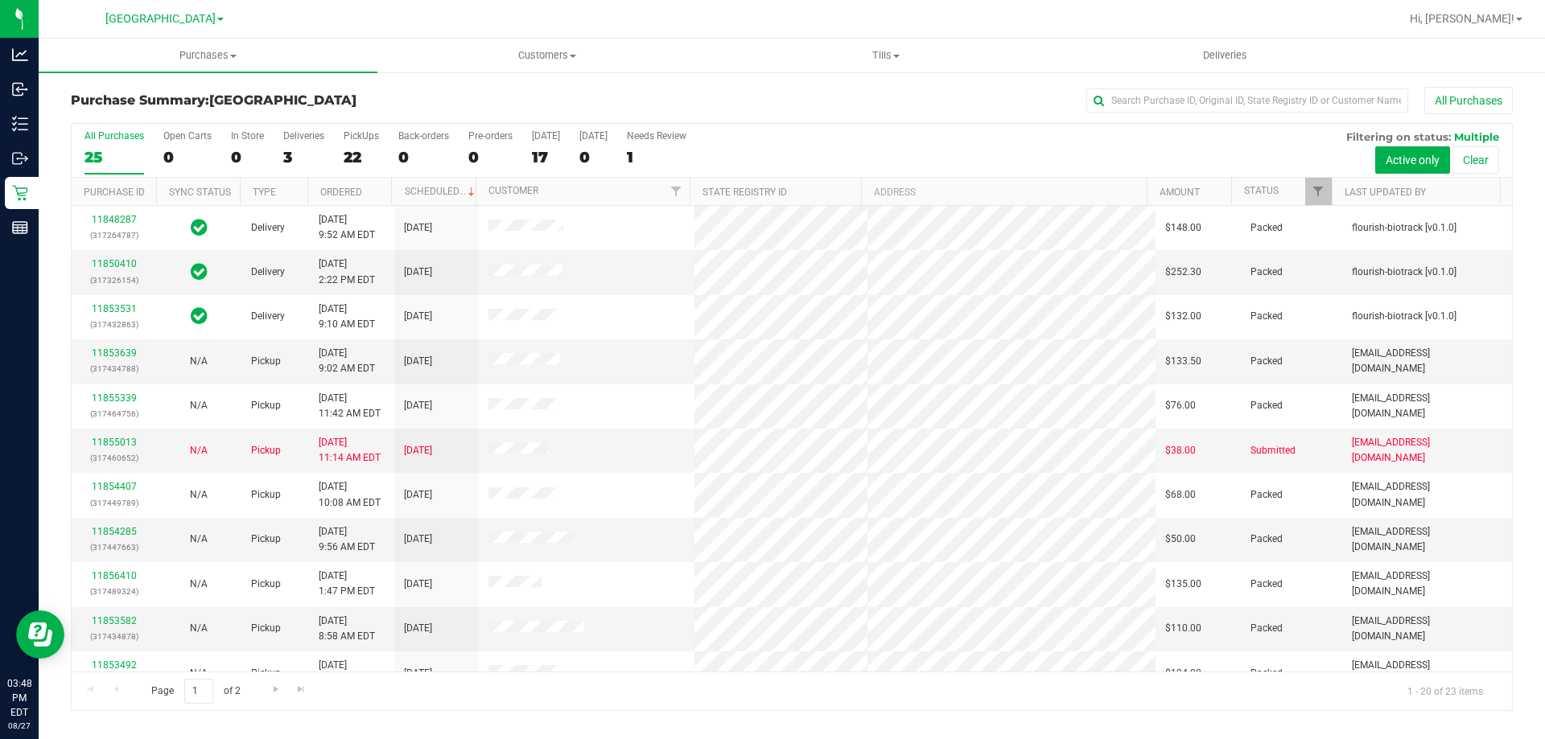
click at [796, 105] on div "All Purchases" at bounding box center [1031, 100] width 961 height 27
click at [1037, 25] on div at bounding box center [843, 18] width 1111 height 31
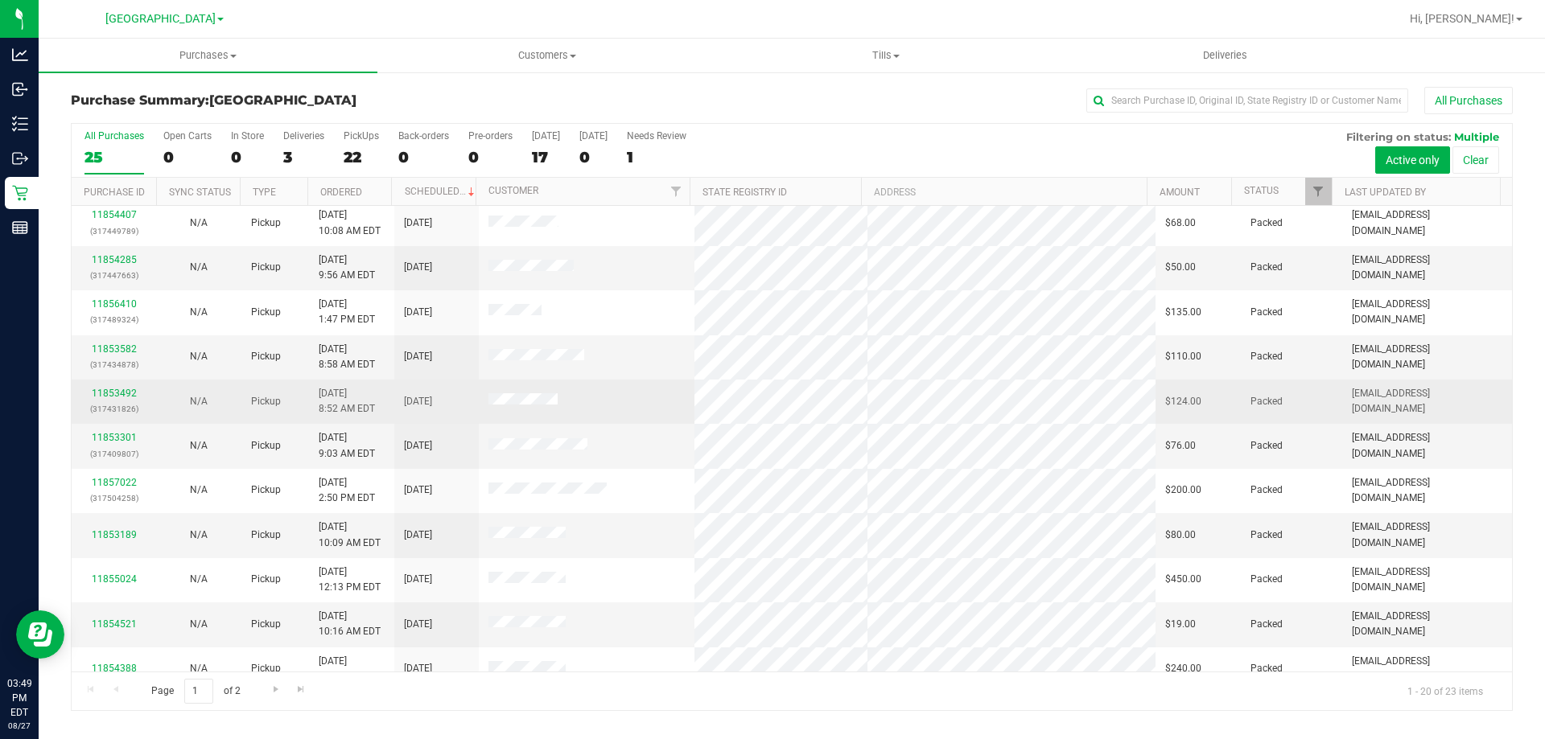
scroll to position [103, 0]
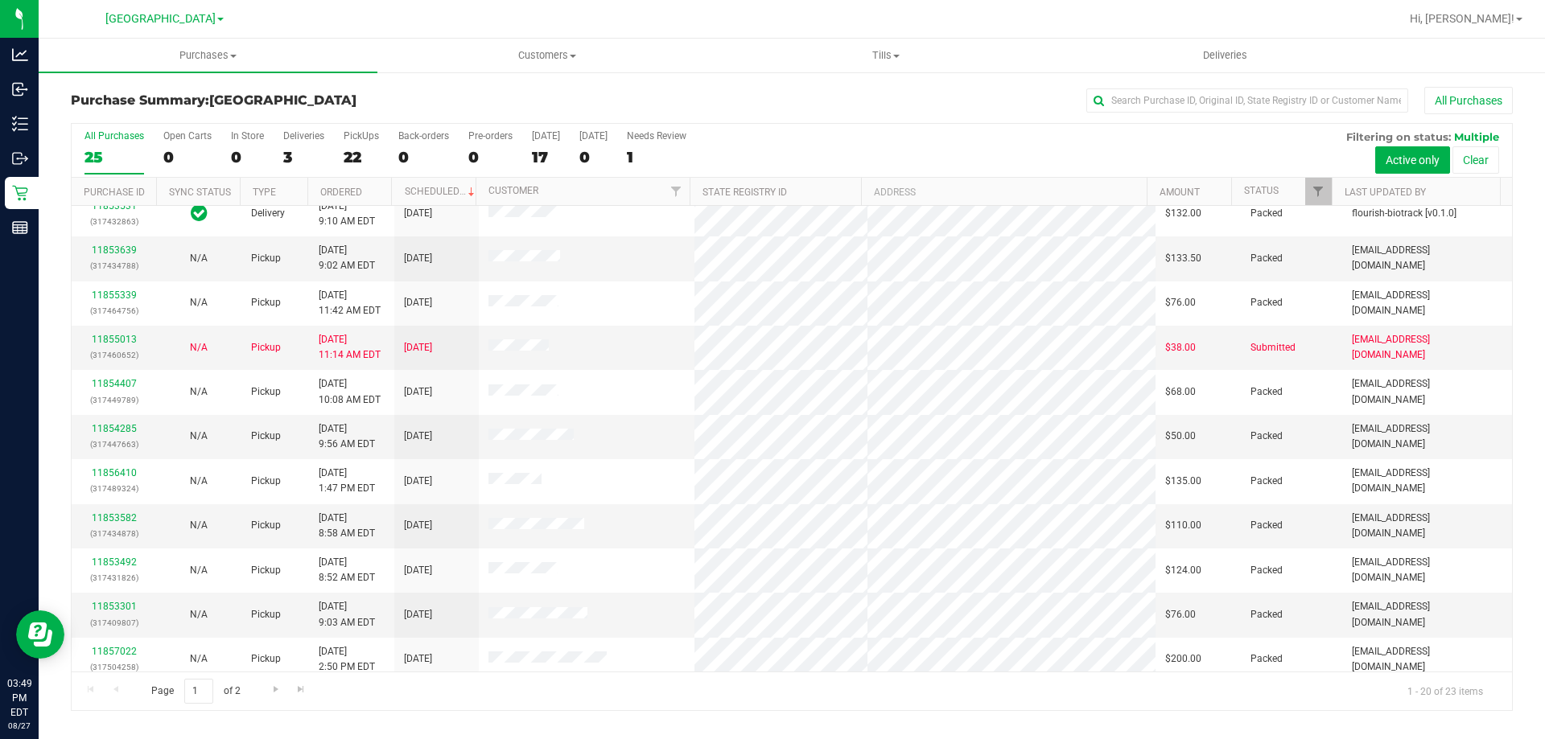
click at [996, 97] on div "All Purchases" at bounding box center [1031, 100] width 961 height 27
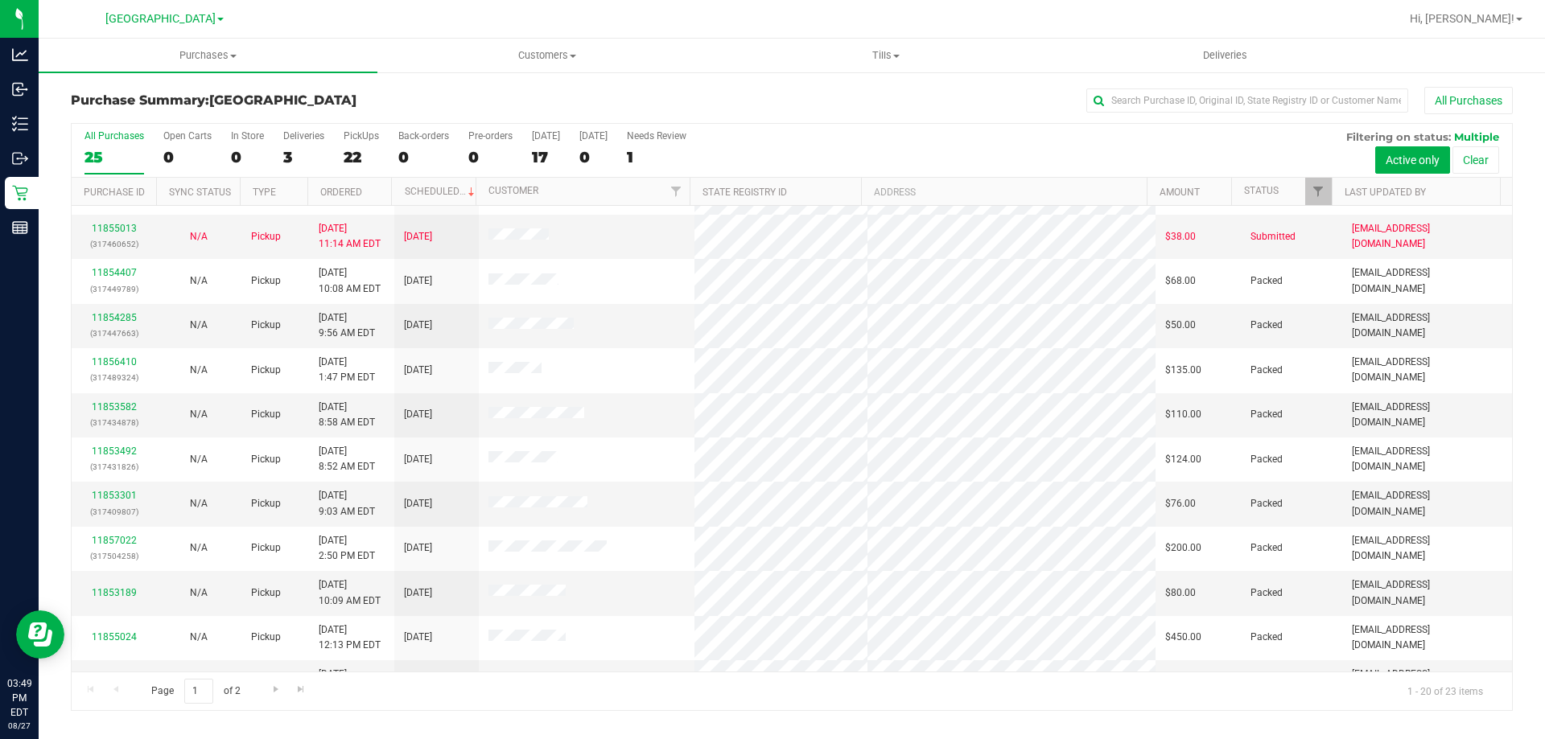
scroll to position [425, 0]
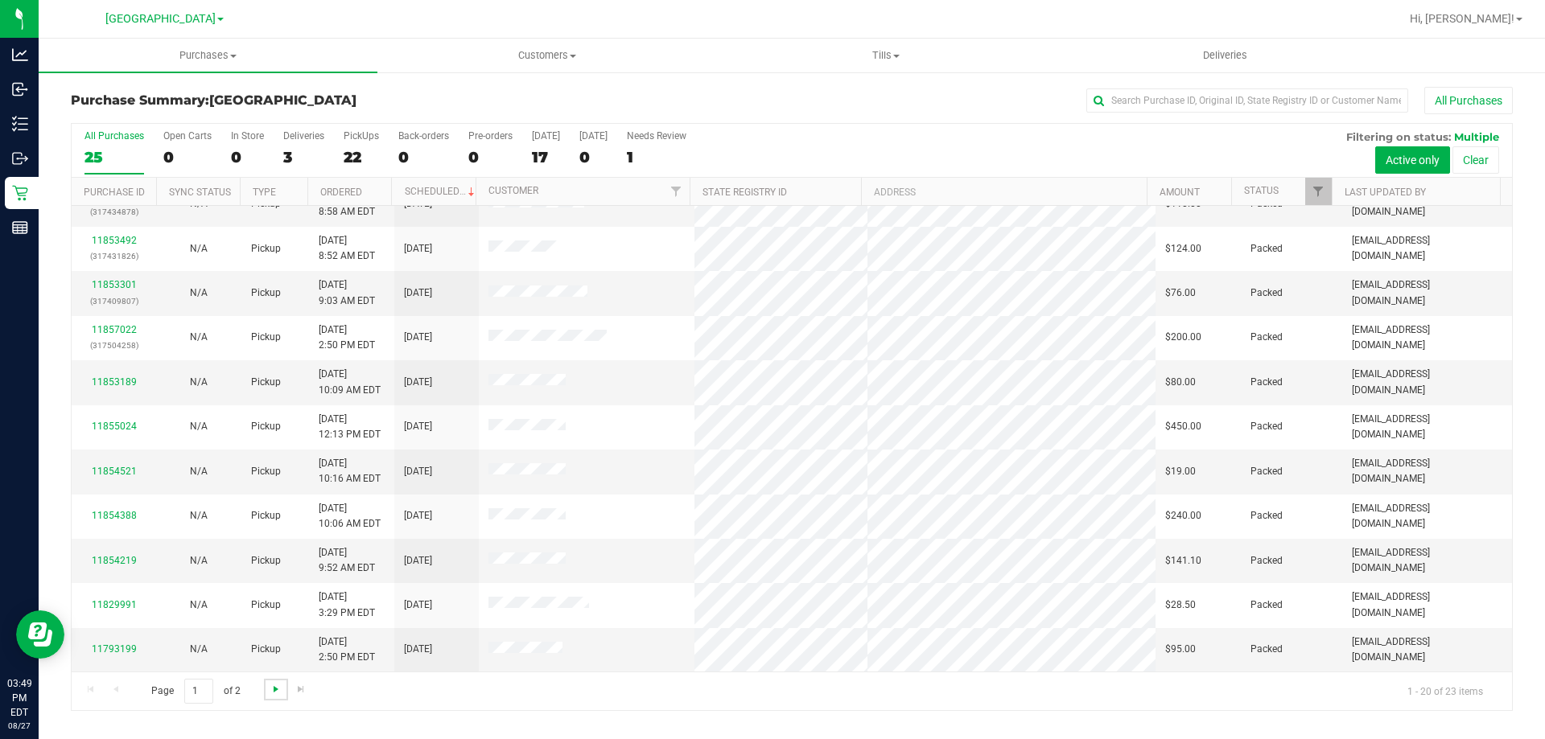
click at [270, 693] on span "Go to the next page" at bounding box center [275, 689] width 13 height 13
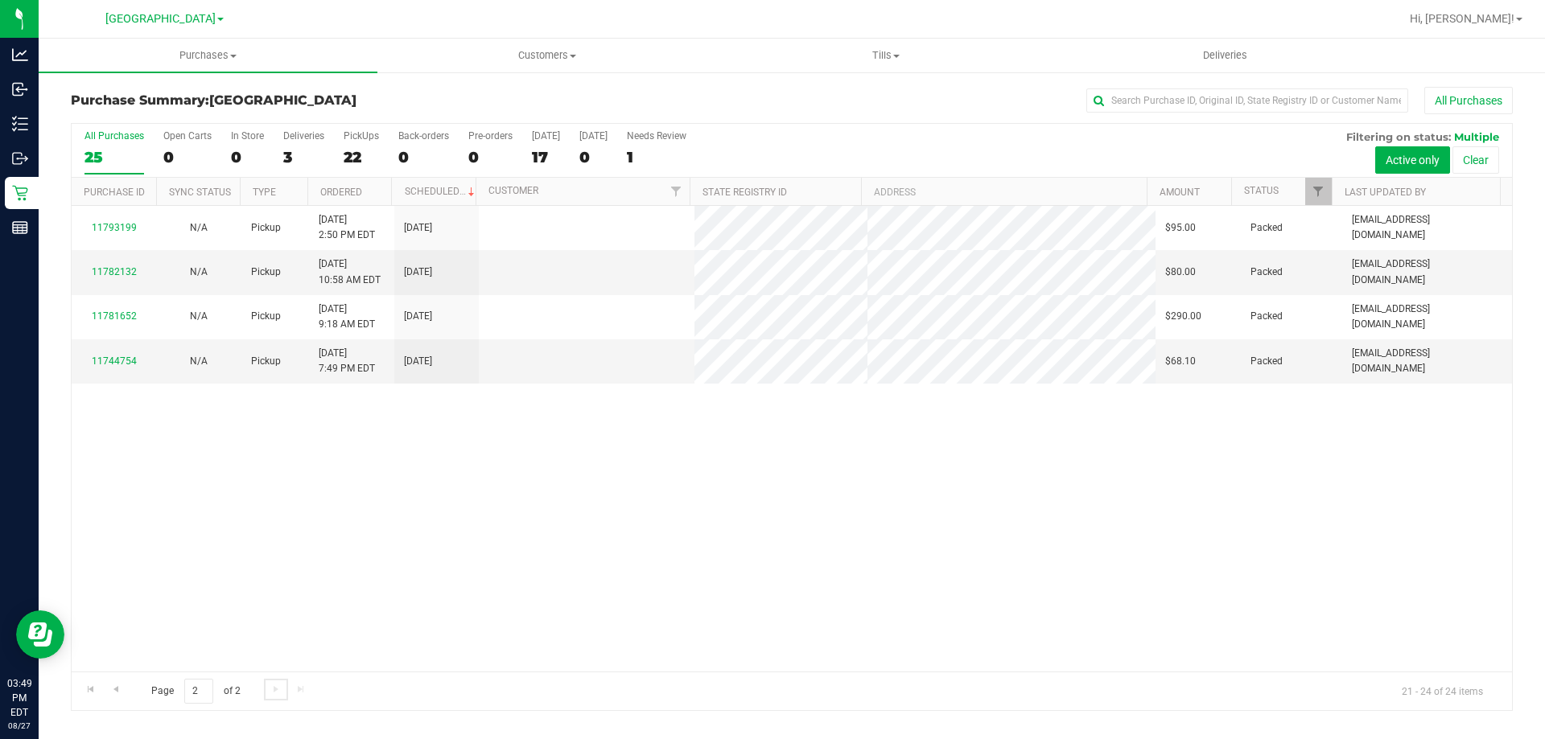
scroll to position [0, 0]
click at [117, 687] on span "Go to the previous page" at bounding box center [115, 689] width 13 height 13
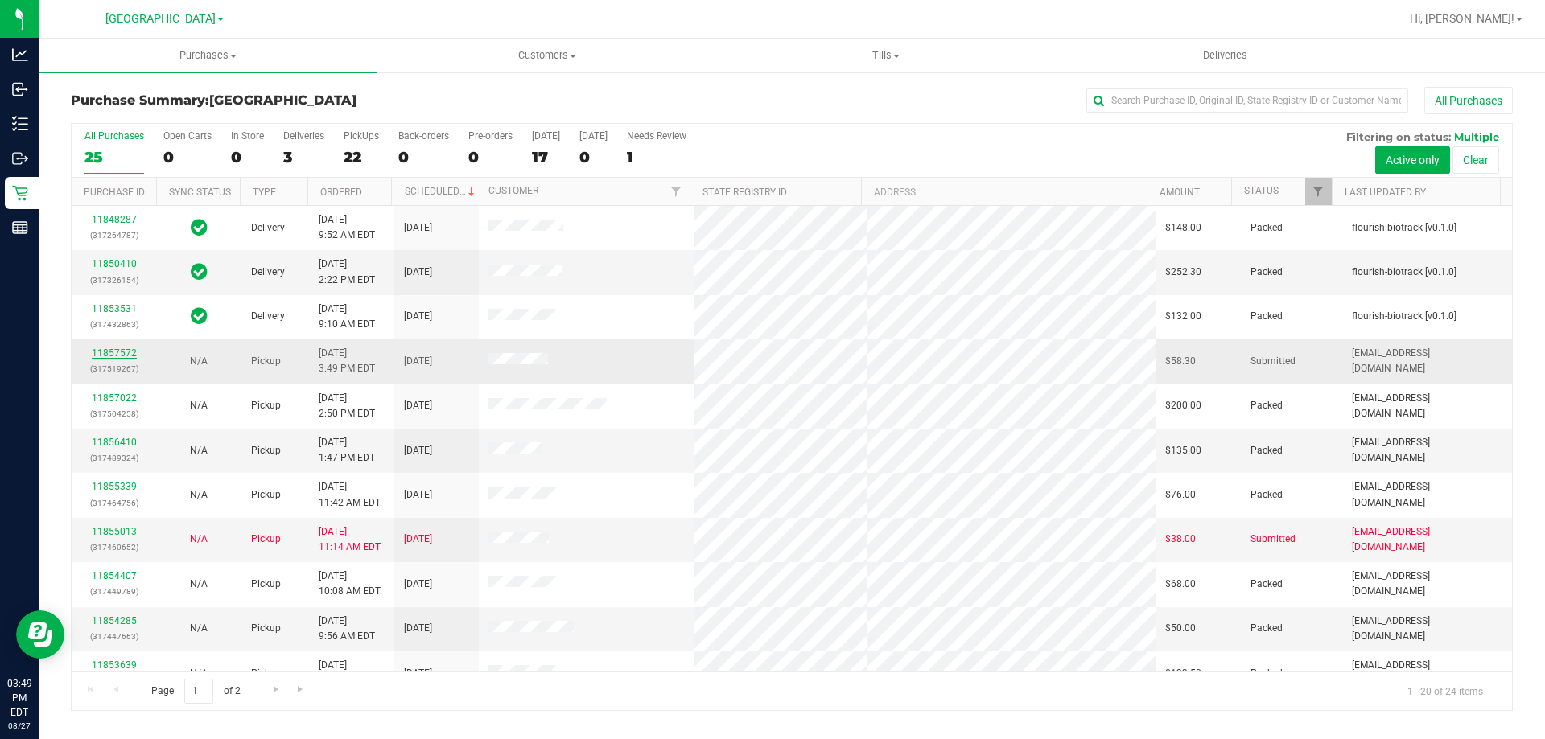
click at [110, 352] on link "11857572" at bounding box center [114, 353] width 45 height 11
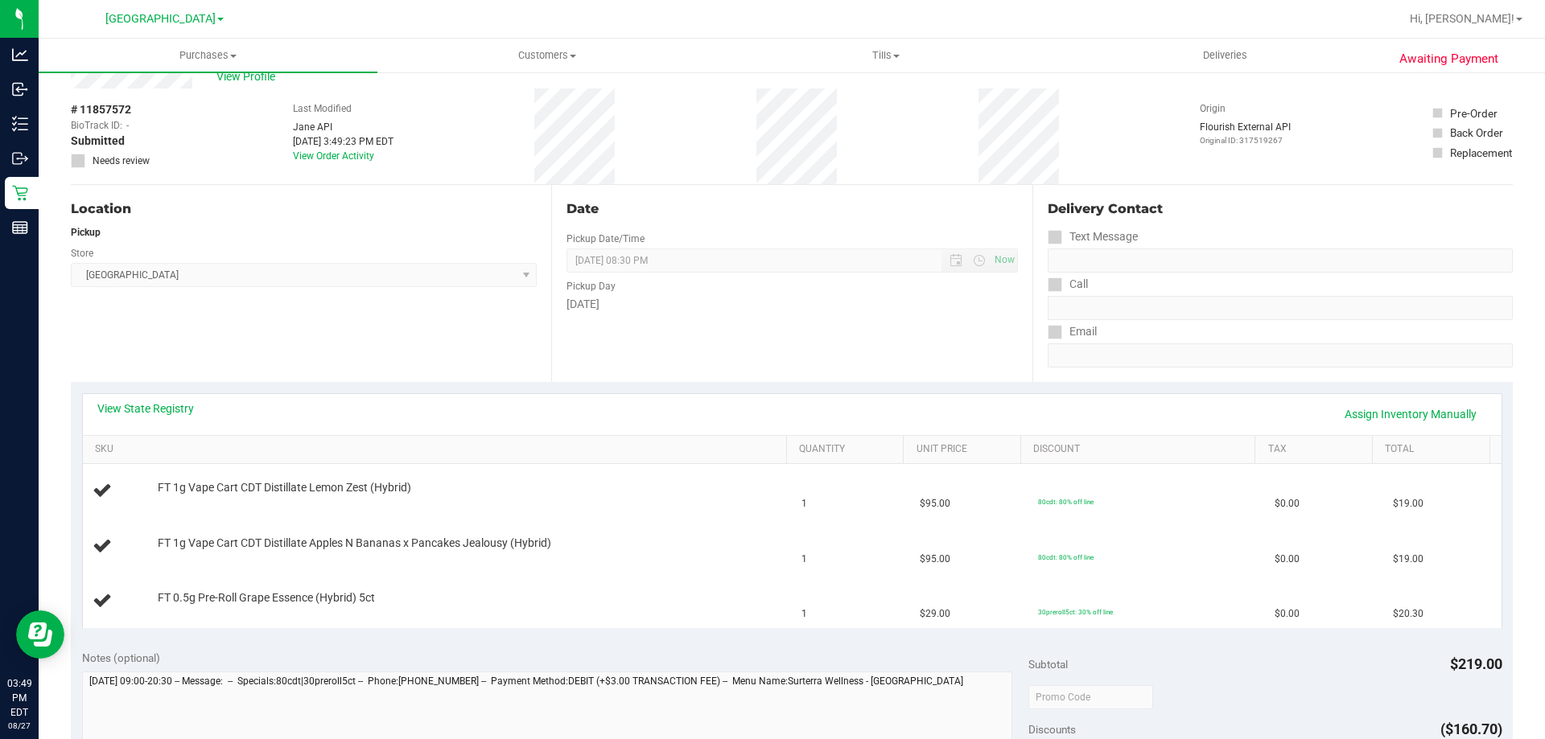
scroll to position [80, 0]
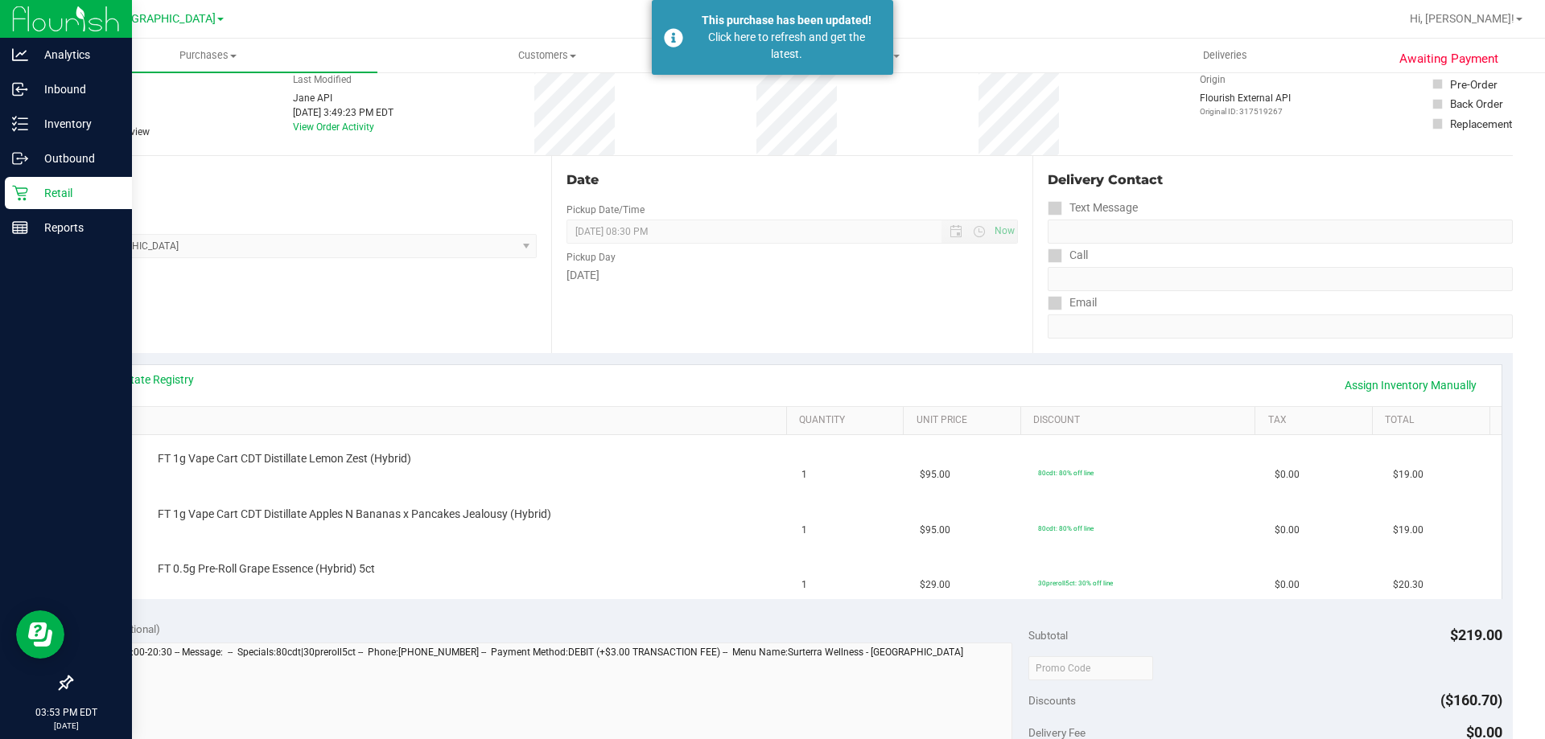
click at [17, 183] on div "Retail" at bounding box center [68, 193] width 127 height 32
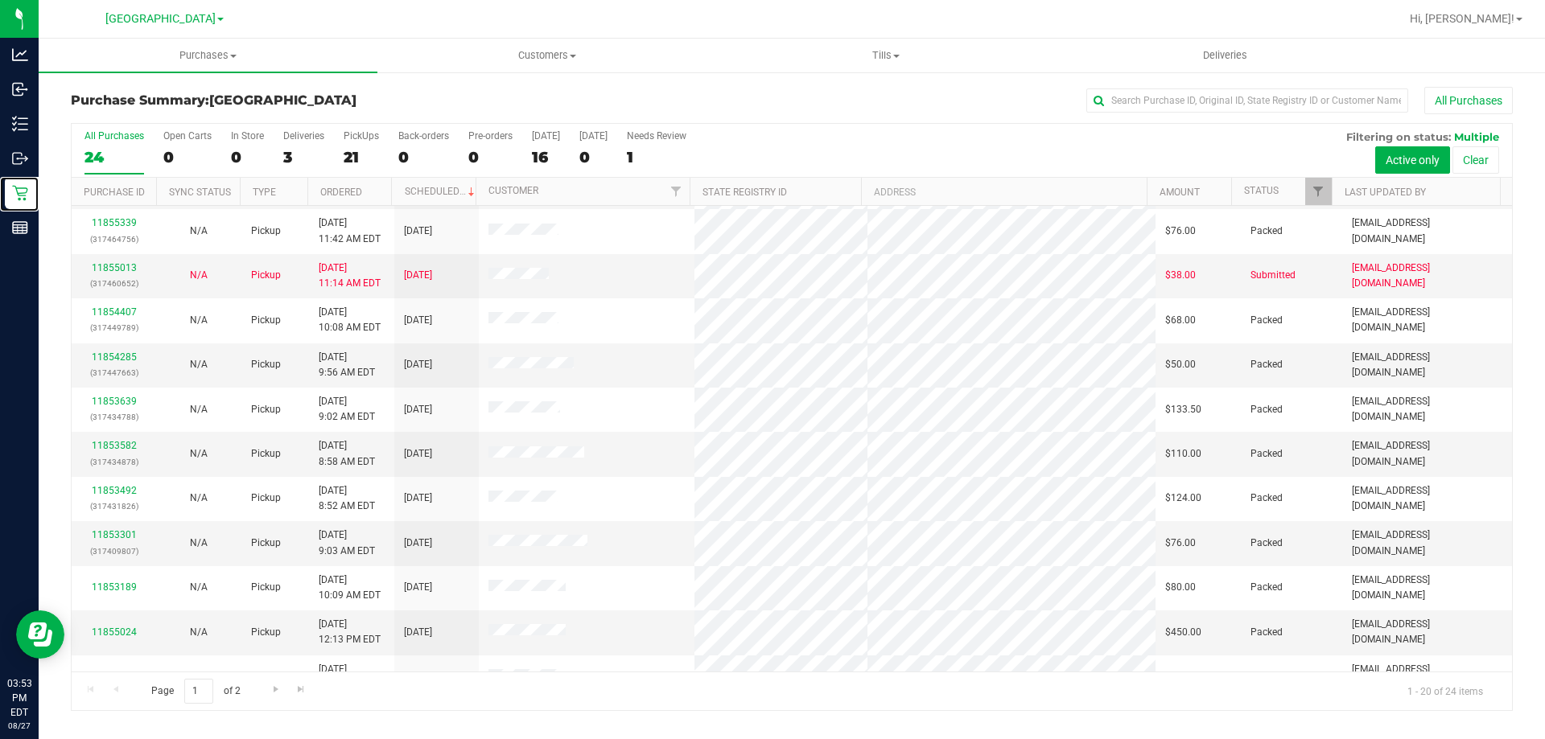
scroll to position [23, 0]
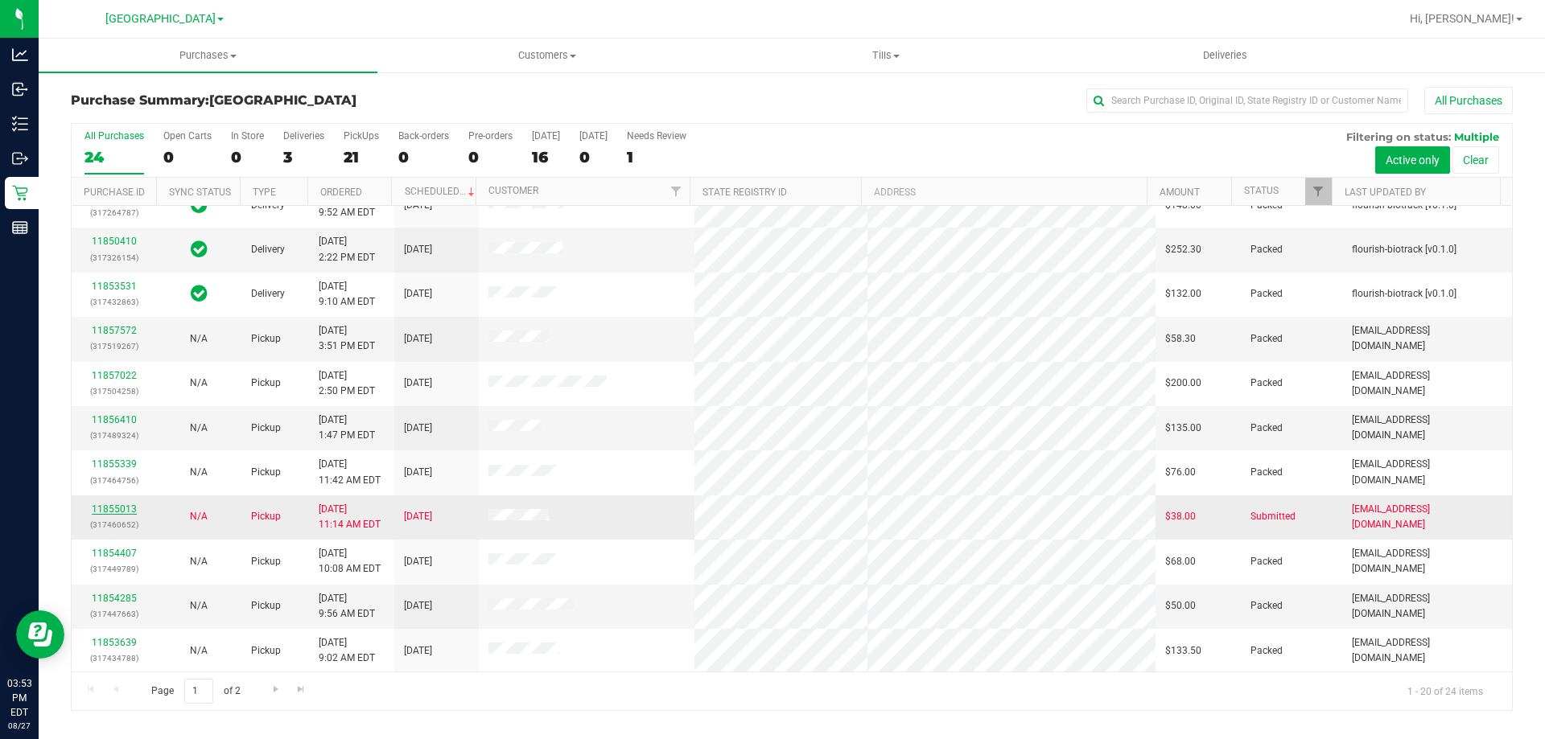
click at [110, 508] on link "11855013" at bounding box center [114, 509] width 45 height 11
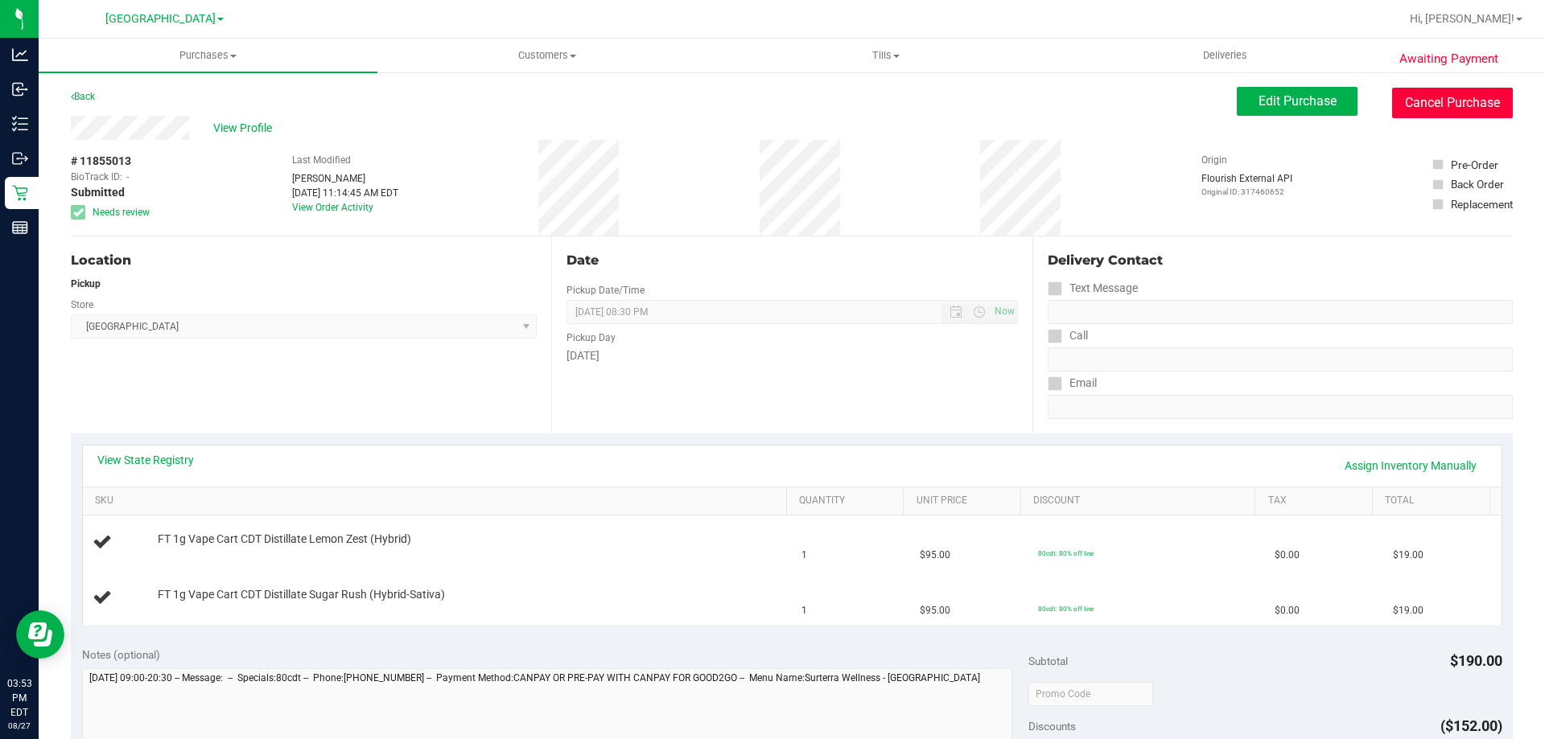
click at [1431, 113] on button "Cancel Purchase" at bounding box center [1452, 103] width 121 height 31
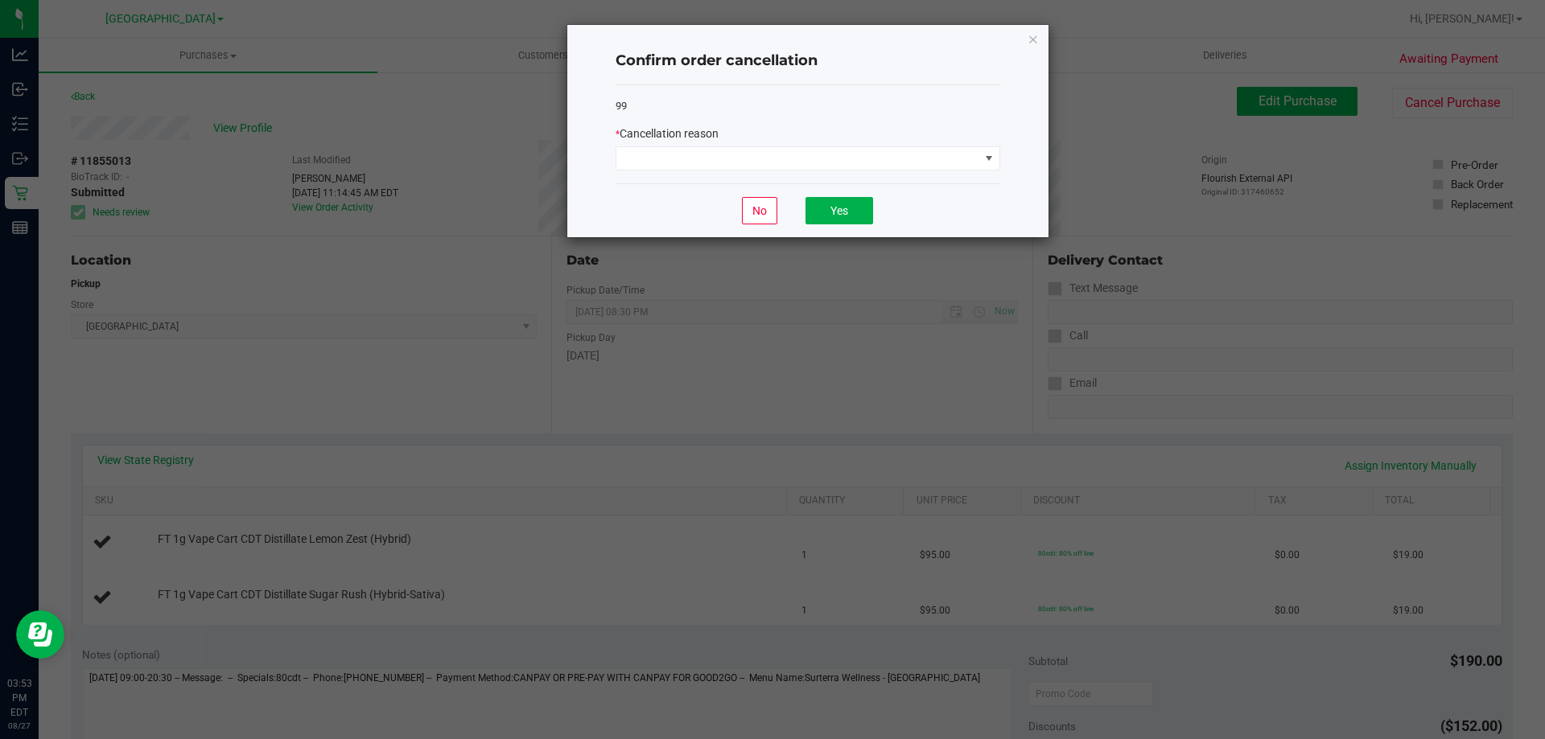
click at [235, 399] on ngb-modal-window "Confirm order cancellation 99 * Cancellation reason No Yes" at bounding box center [778, 369] width 1557 height 739
click at [776, 211] on button "No" at bounding box center [759, 210] width 35 height 27
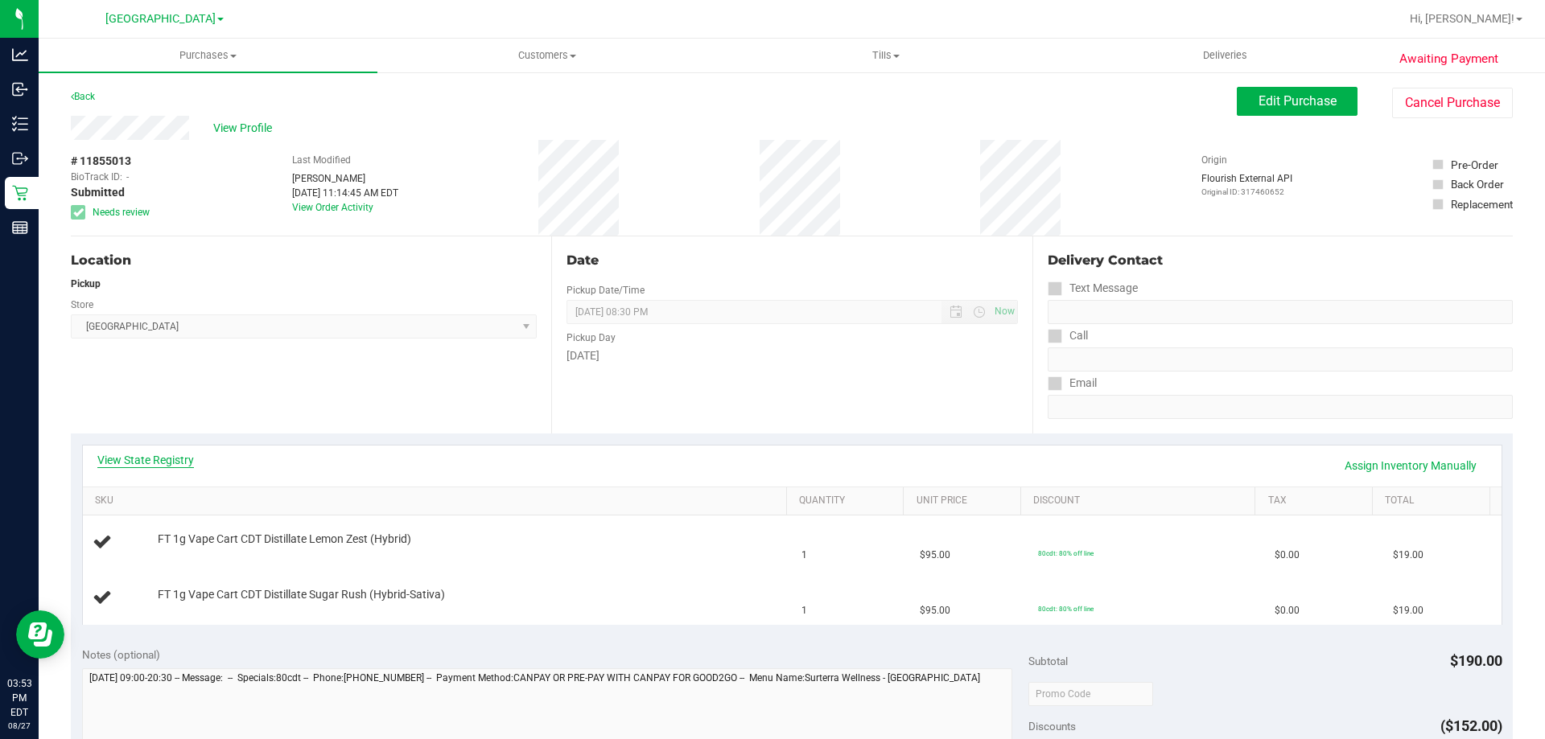
click at [178, 454] on link "View State Registry" at bounding box center [145, 460] width 97 height 16
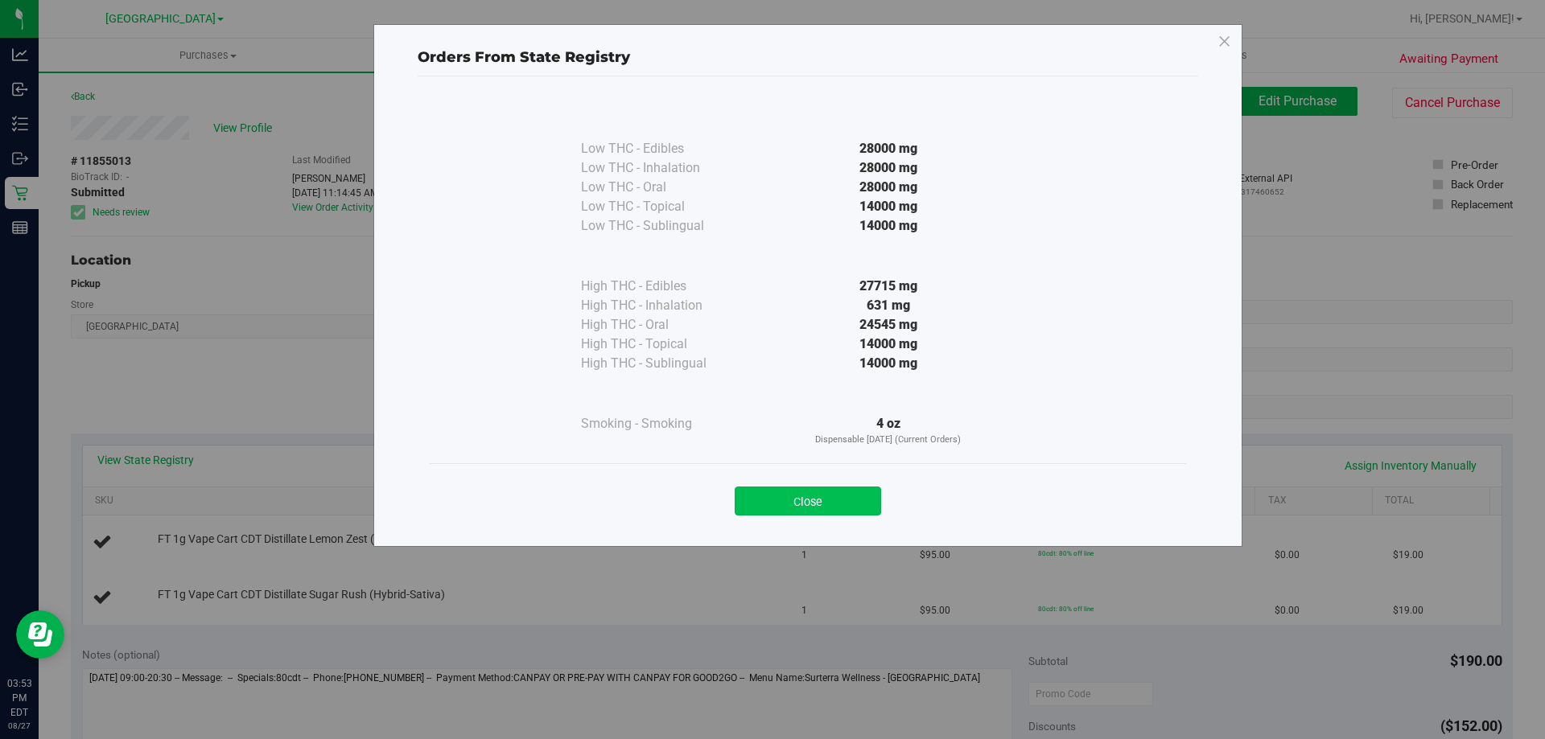
click at [785, 495] on button "Close" at bounding box center [807, 501] width 146 height 29
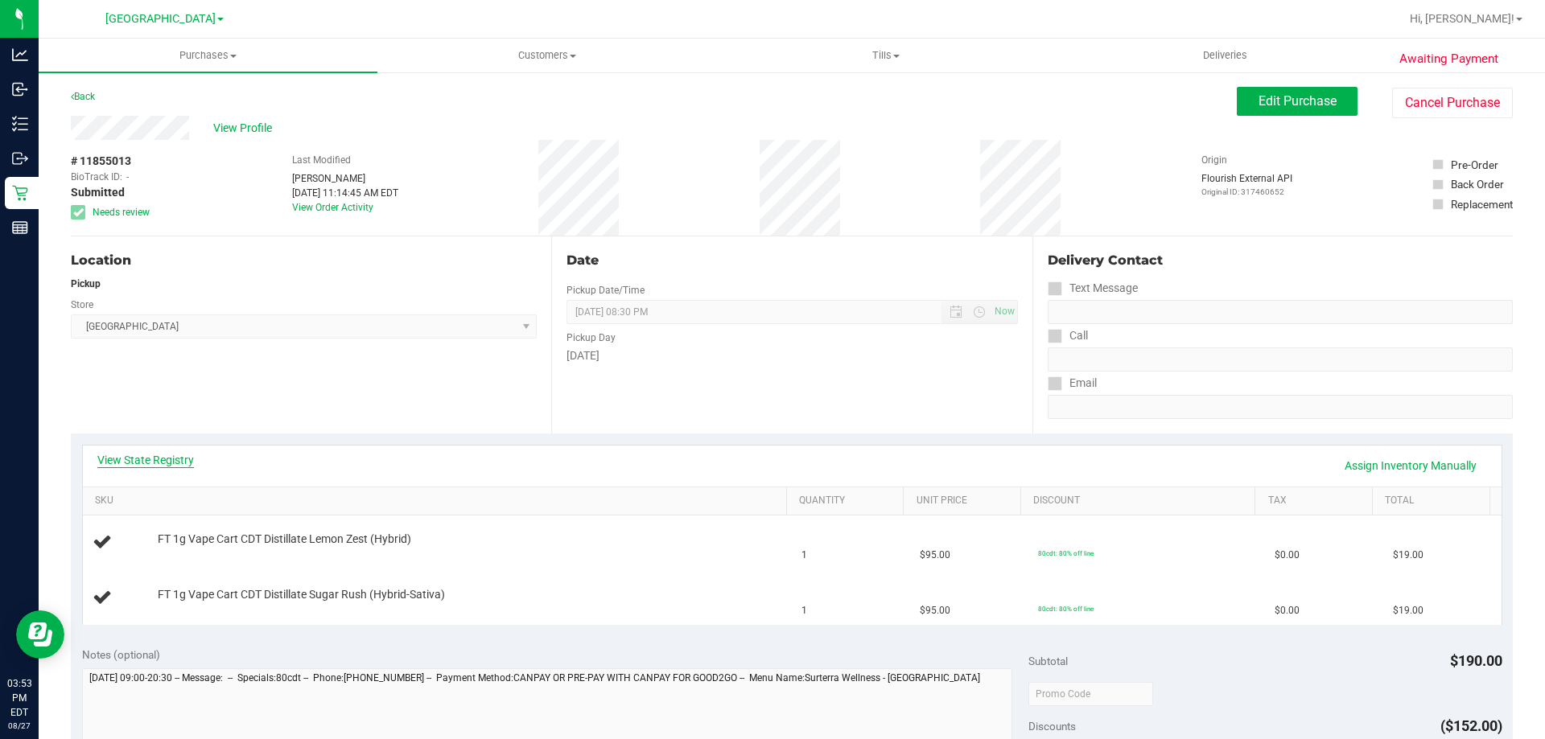
click at [176, 466] on link "View State Registry" at bounding box center [145, 460] width 97 height 16
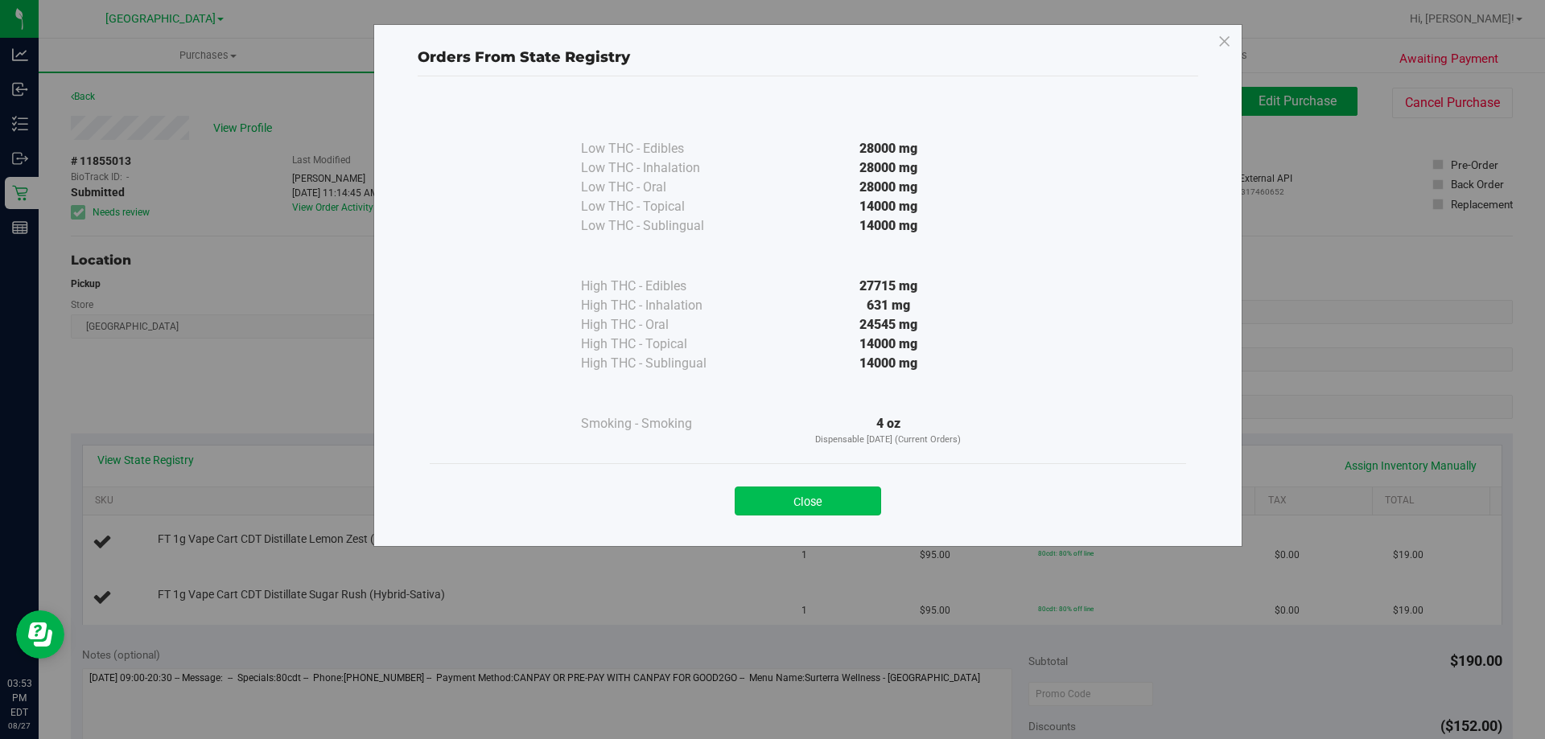
click at [822, 506] on button "Close" at bounding box center [807, 501] width 146 height 29
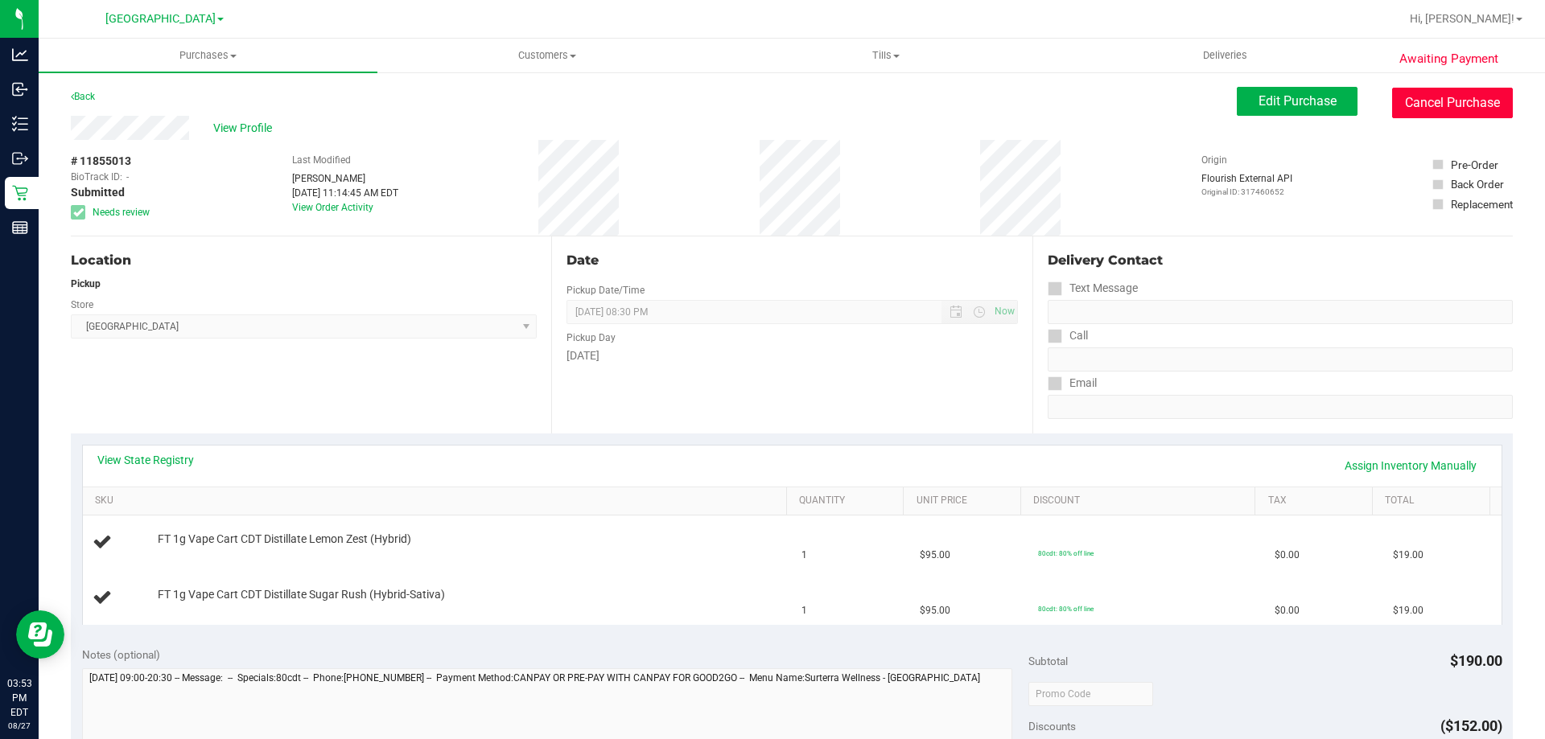
click at [1409, 107] on button "Cancel Purchase" at bounding box center [1452, 103] width 121 height 31
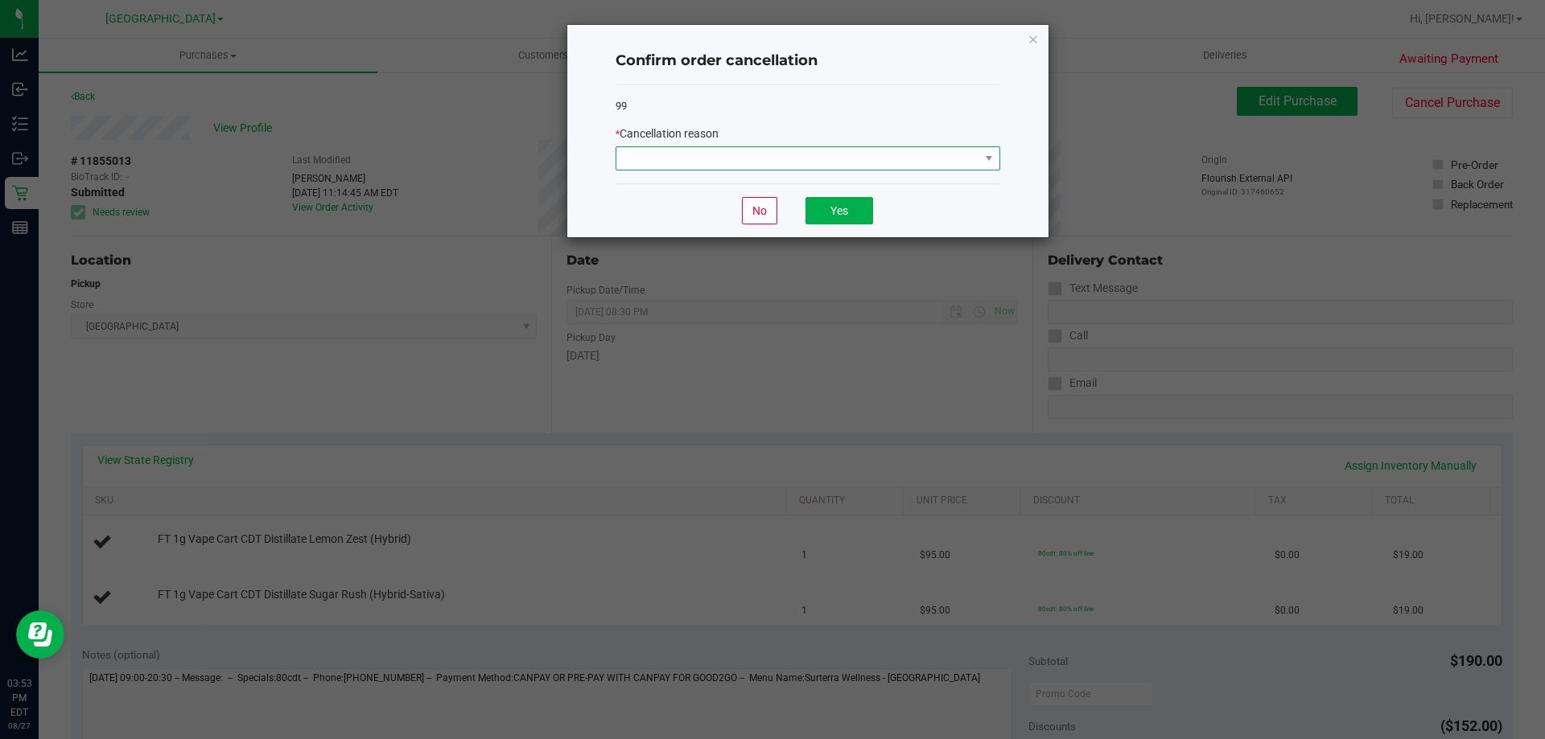
click at [971, 162] on span at bounding box center [797, 158] width 363 height 23
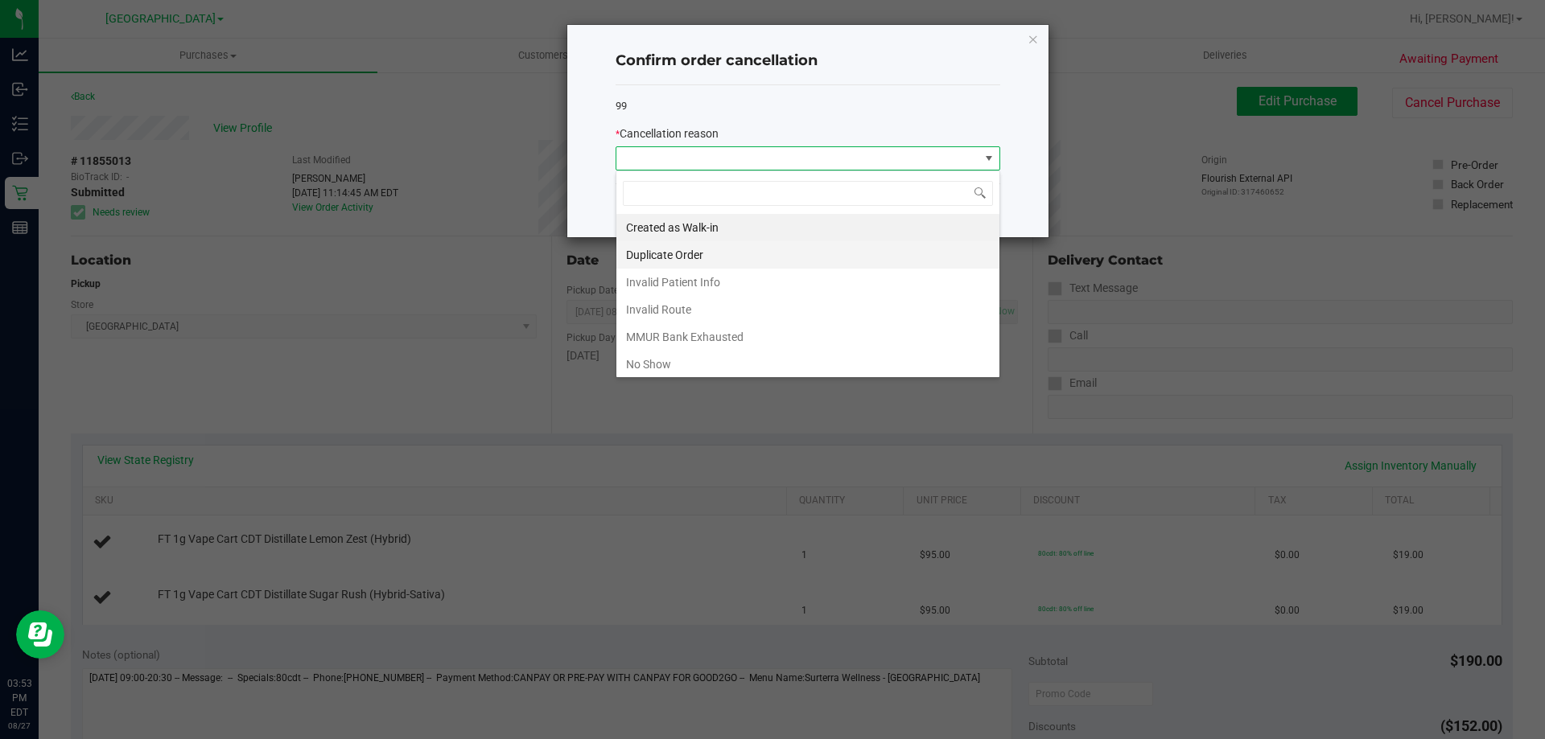
scroll to position [24, 385]
click at [686, 338] on li "MMUR Bank Exhausted" at bounding box center [807, 336] width 383 height 27
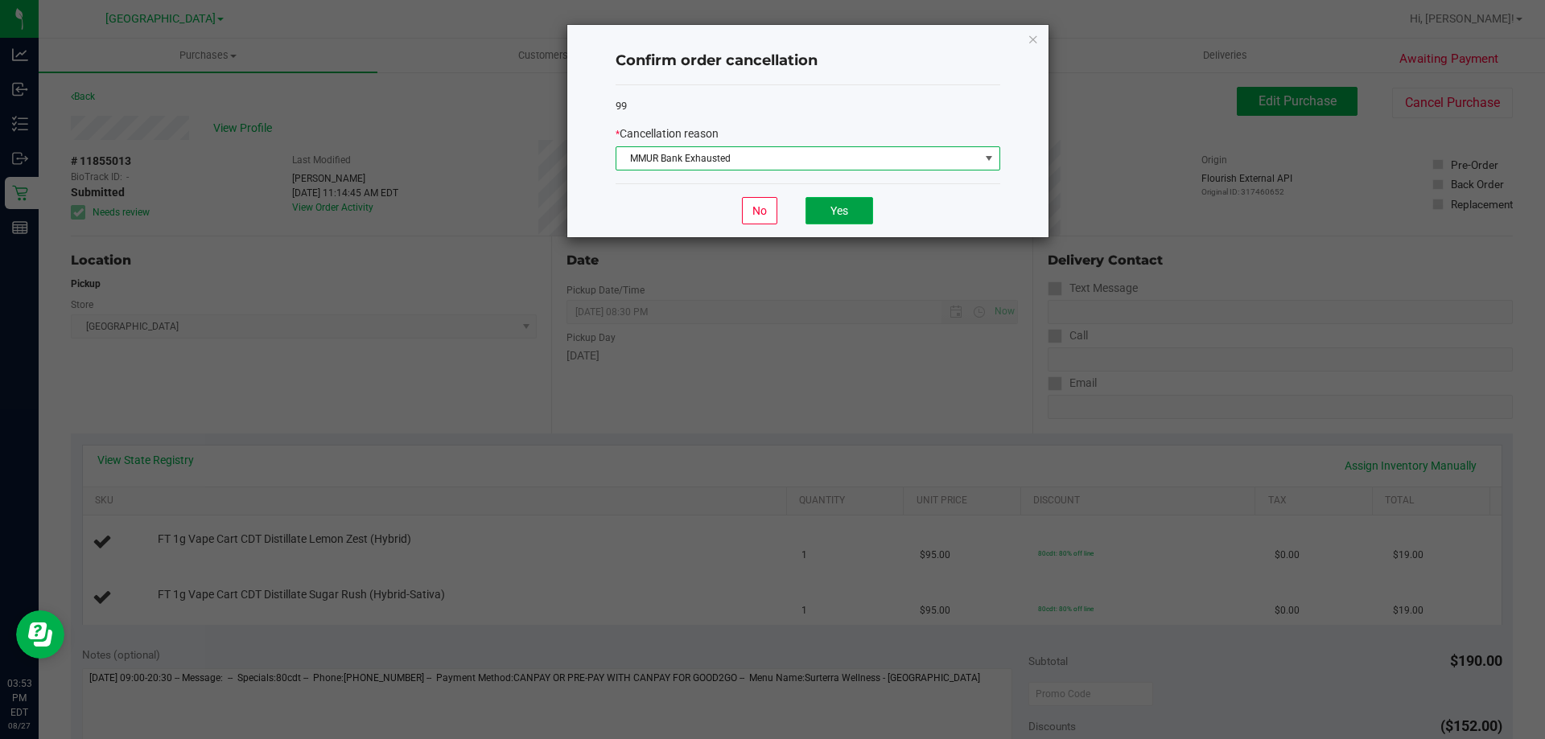
click at [837, 202] on button "Yes" at bounding box center [839, 210] width 68 height 27
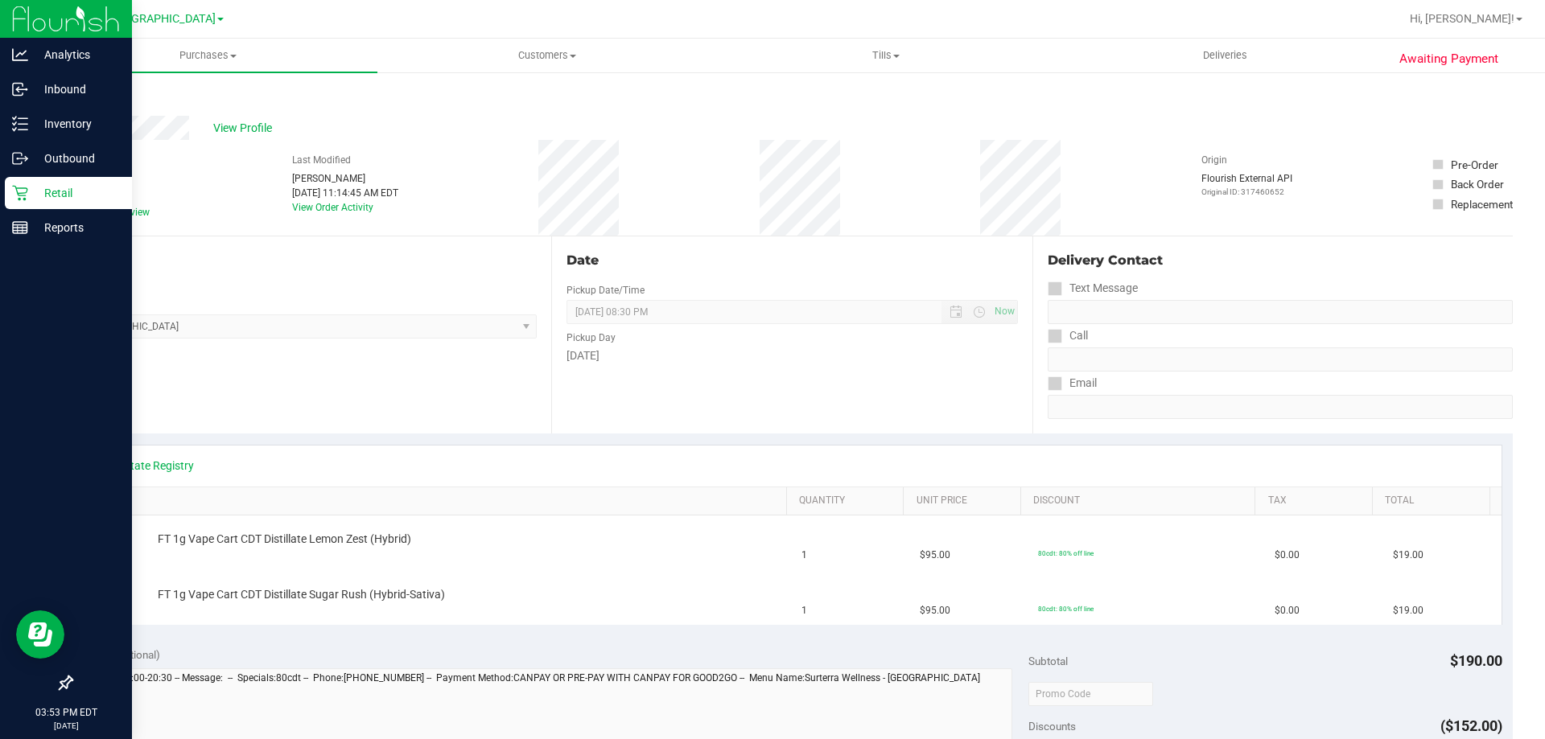
click at [32, 195] on p "Retail" at bounding box center [76, 192] width 97 height 19
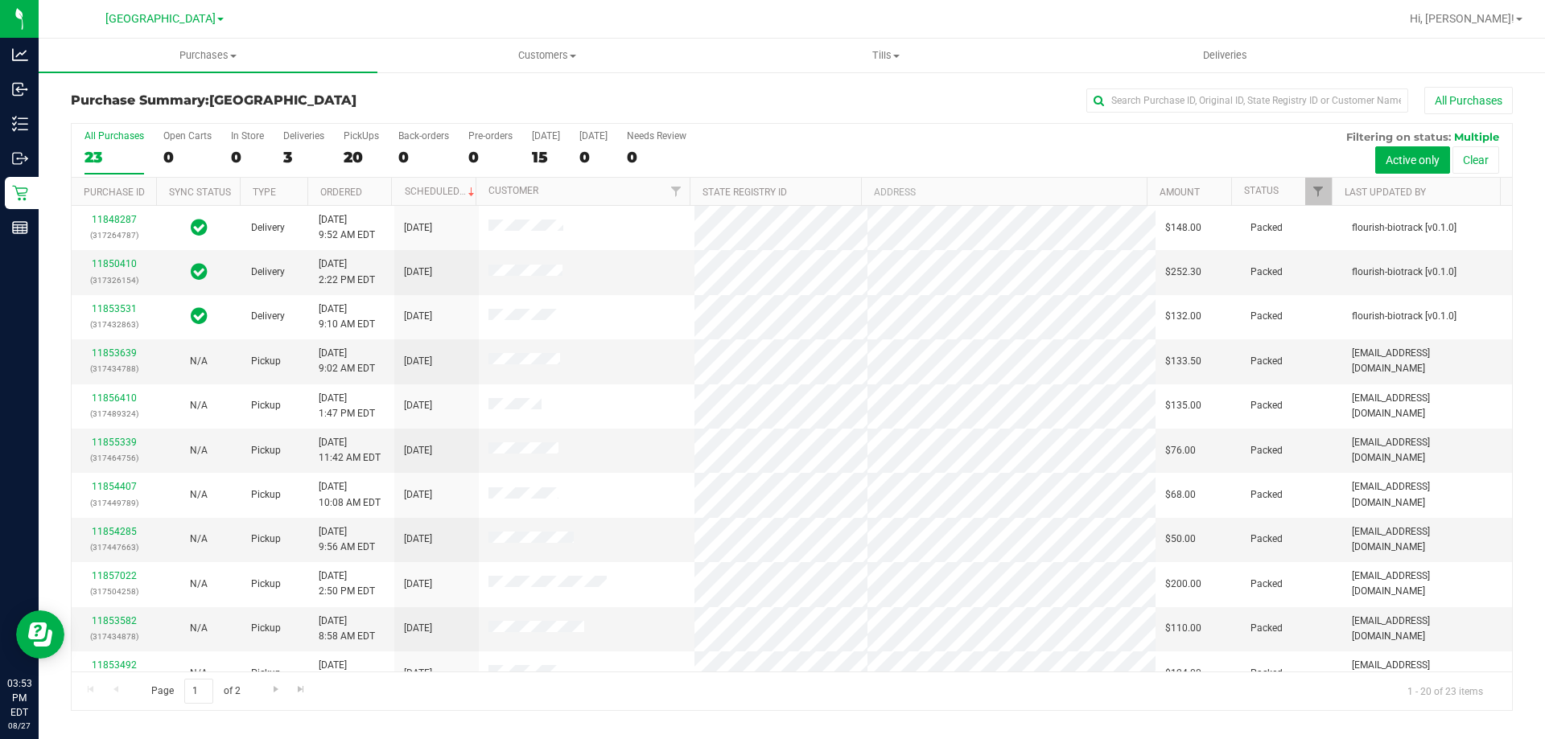
click at [901, 97] on div "All Purchases" at bounding box center [1031, 100] width 961 height 27
click at [753, 81] on div "Purchase Summary: North Port WC All Purchases All Purchases 23 Open Carts 0 In …" at bounding box center [792, 399] width 1506 height 656
click at [1022, 6] on div at bounding box center [843, 18] width 1111 height 31
click at [965, 106] on div "All Purchases" at bounding box center [1031, 100] width 961 height 27
click at [894, 99] on div "All Purchases" at bounding box center [1031, 100] width 961 height 27
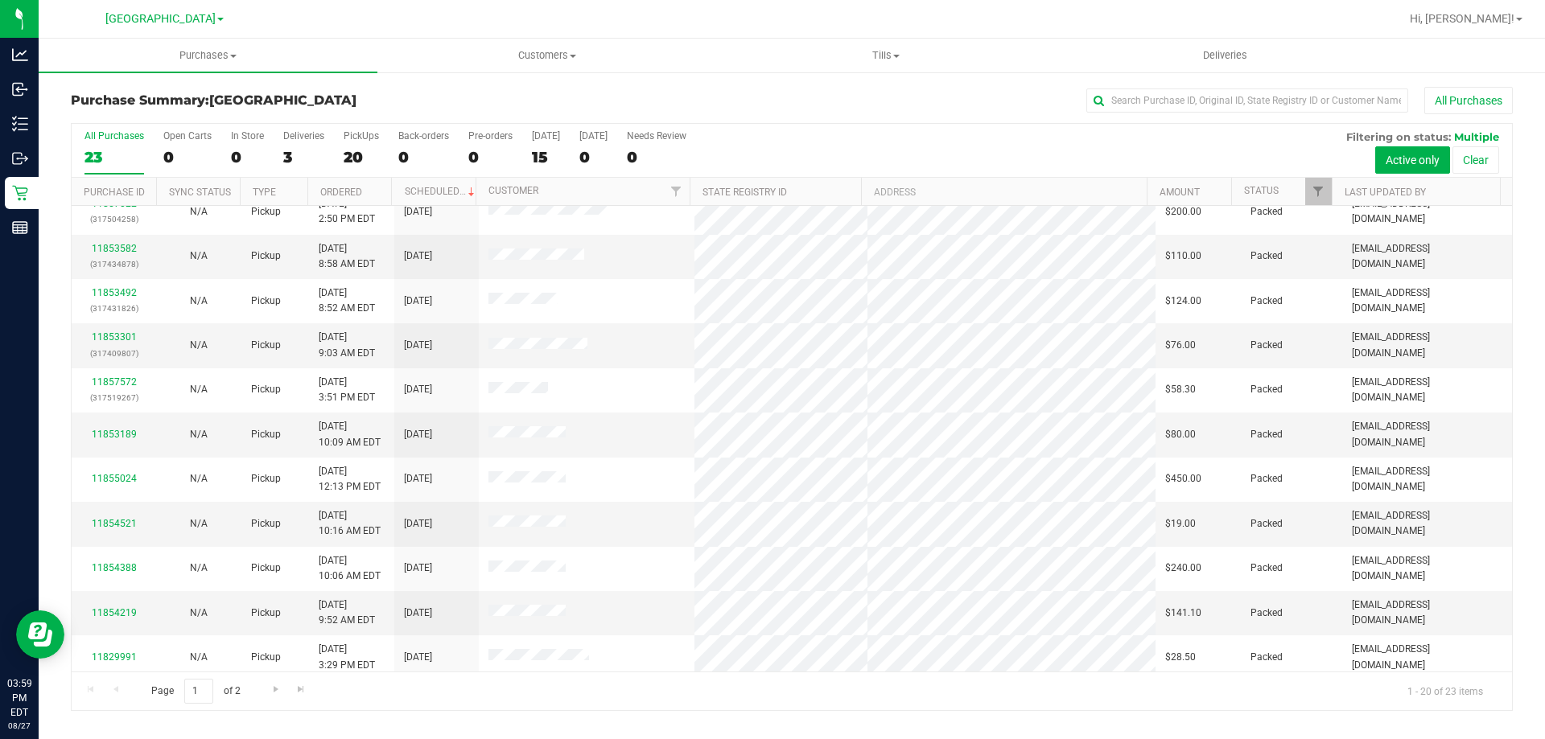
scroll to position [425, 0]
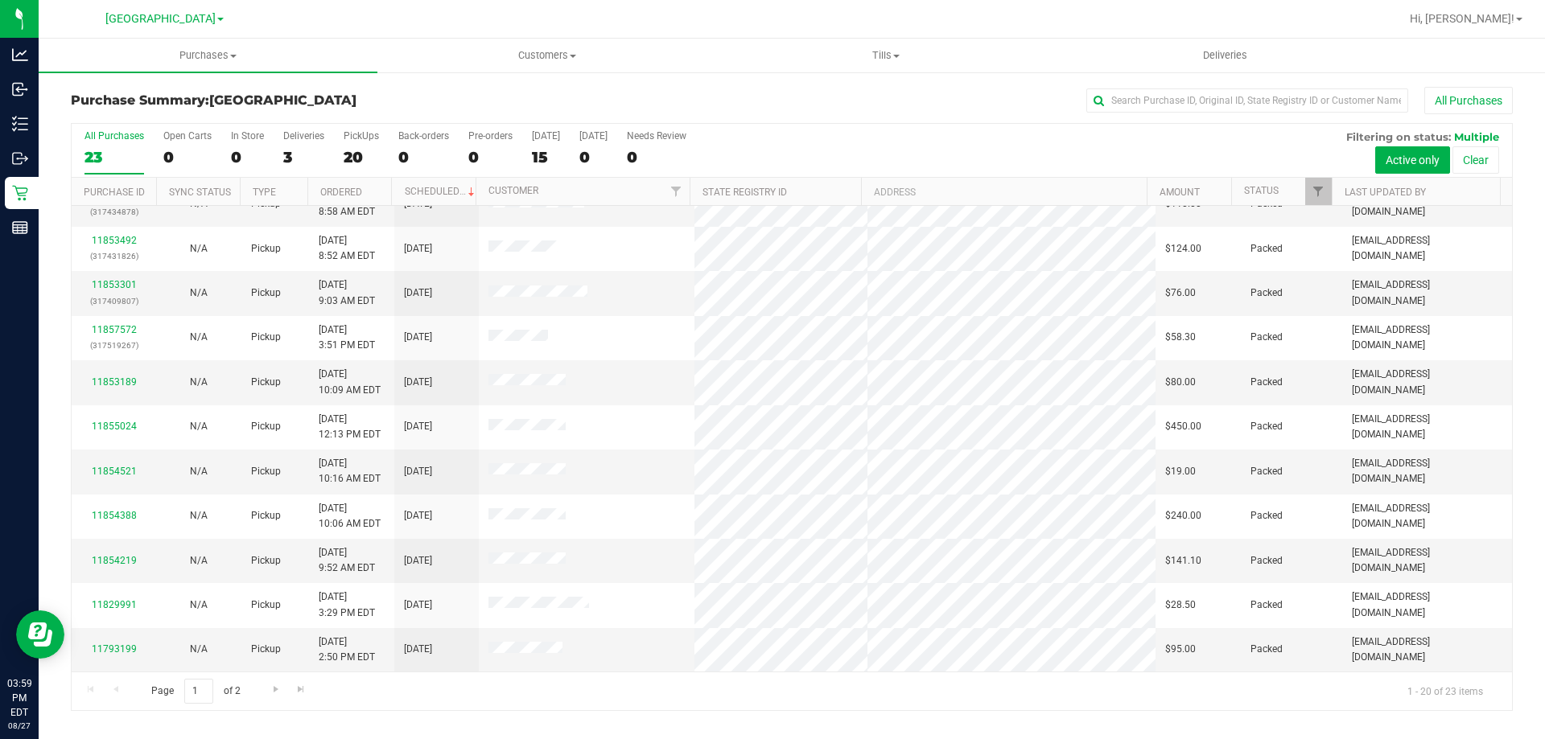
click at [817, 99] on div "All Purchases" at bounding box center [1031, 100] width 961 height 27
click at [278, 694] on span "Go to the next page" at bounding box center [275, 689] width 13 height 13
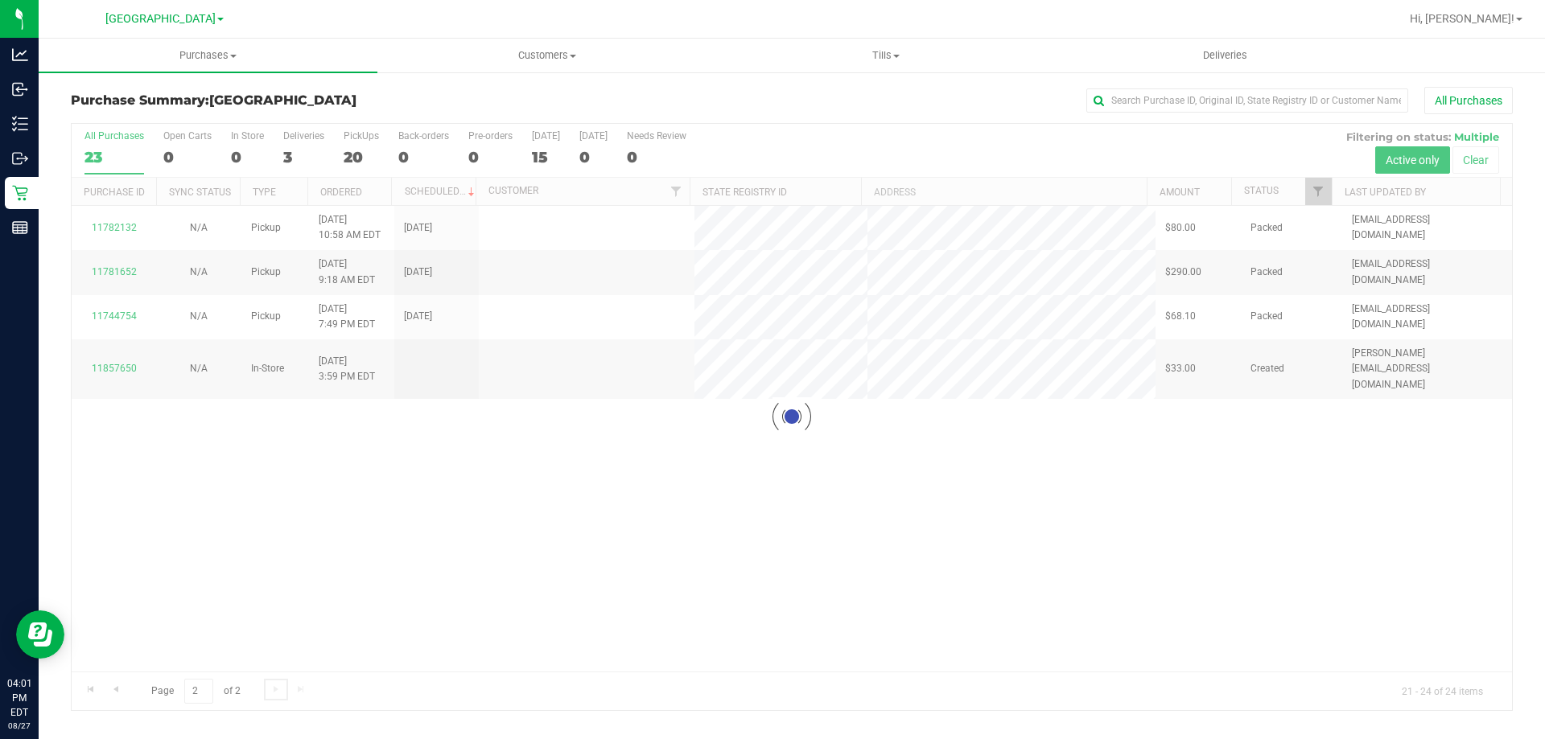
scroll to position [0, 0]
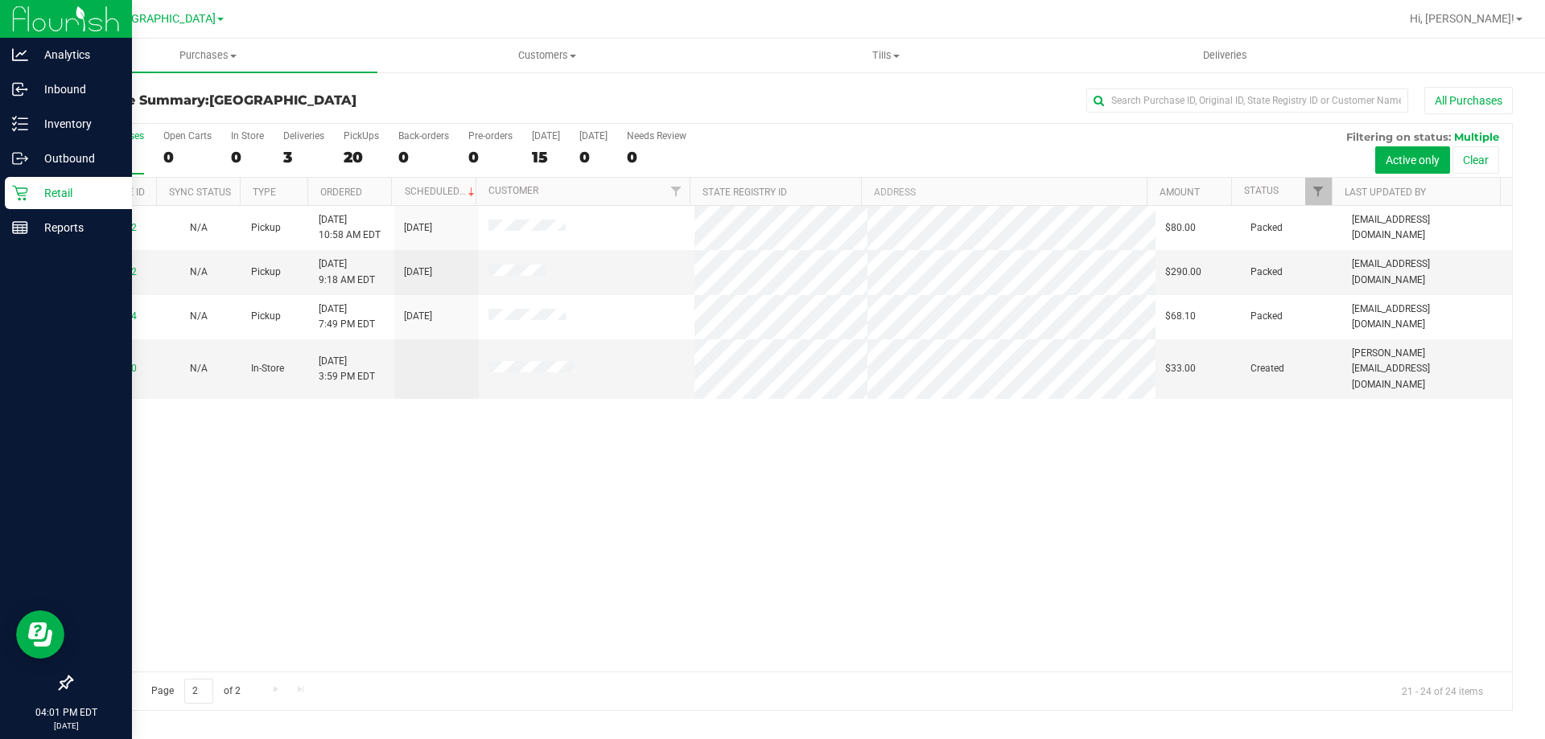
click at [54, 187] on p "Retail" at bounding box center [76, 192] width 97 height 19
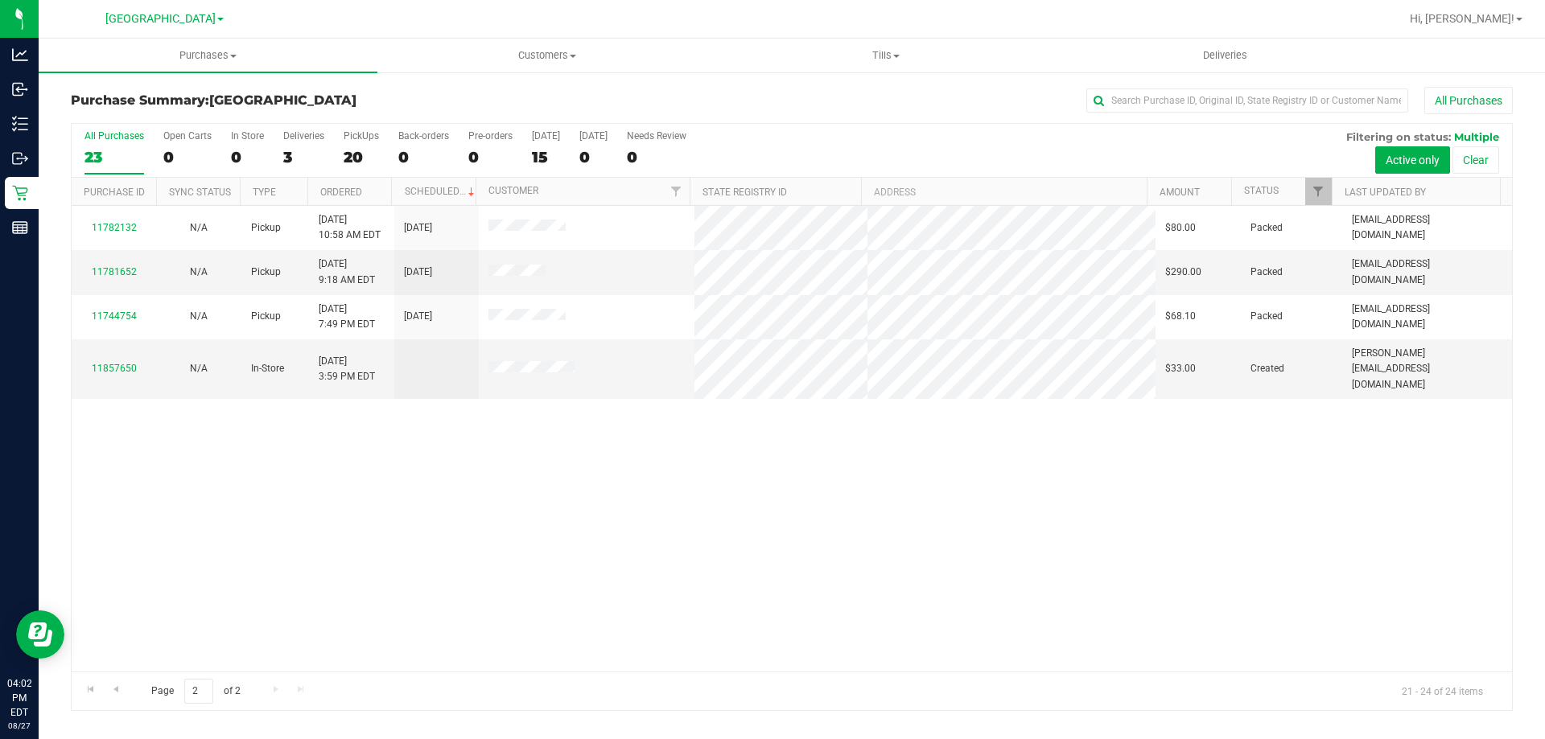
click at [689, 493] on div "11782132 N/A Pickup 8/13/2025 10:58 AM EDT 8/13/2025 $80.00 Packed wperkins@liv…" at bounding box center [792, 439] width 1440 height 466
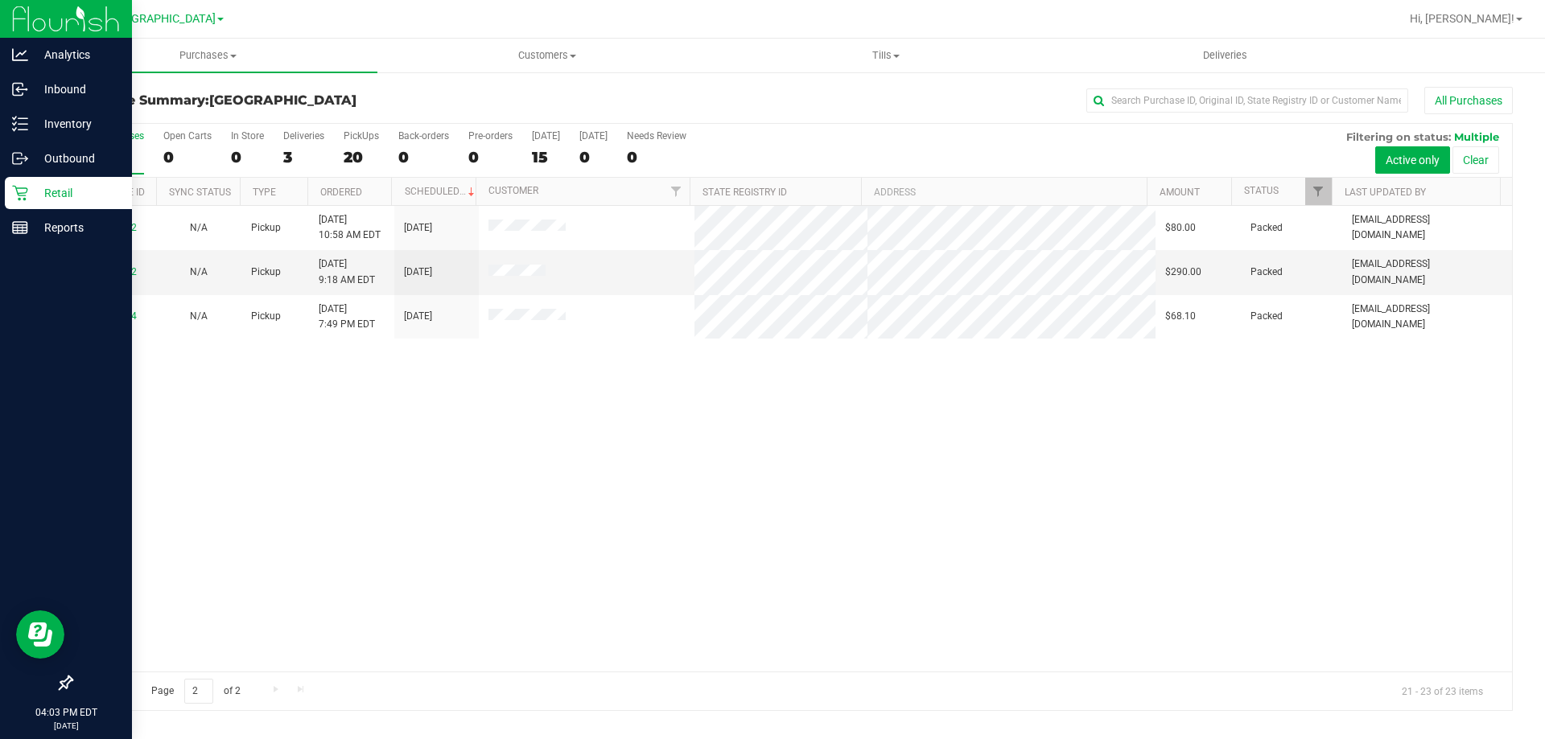
click at [35, 189] on p "Retail" at bounding box center [76, 192] width 97 height 19
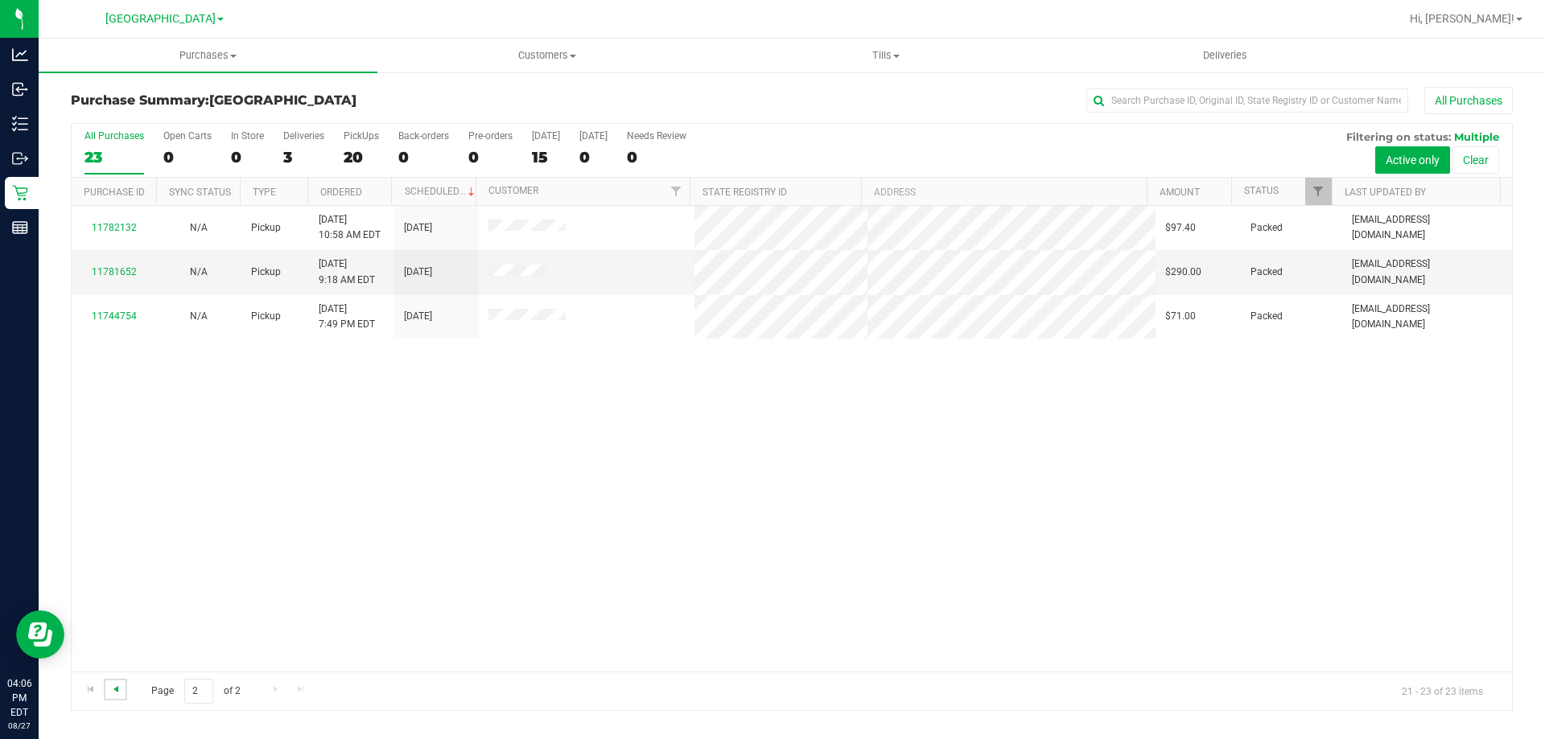
click at [118, 694] on span "Go to the previous page" at bounding box center [115, 689] width 13 height 13
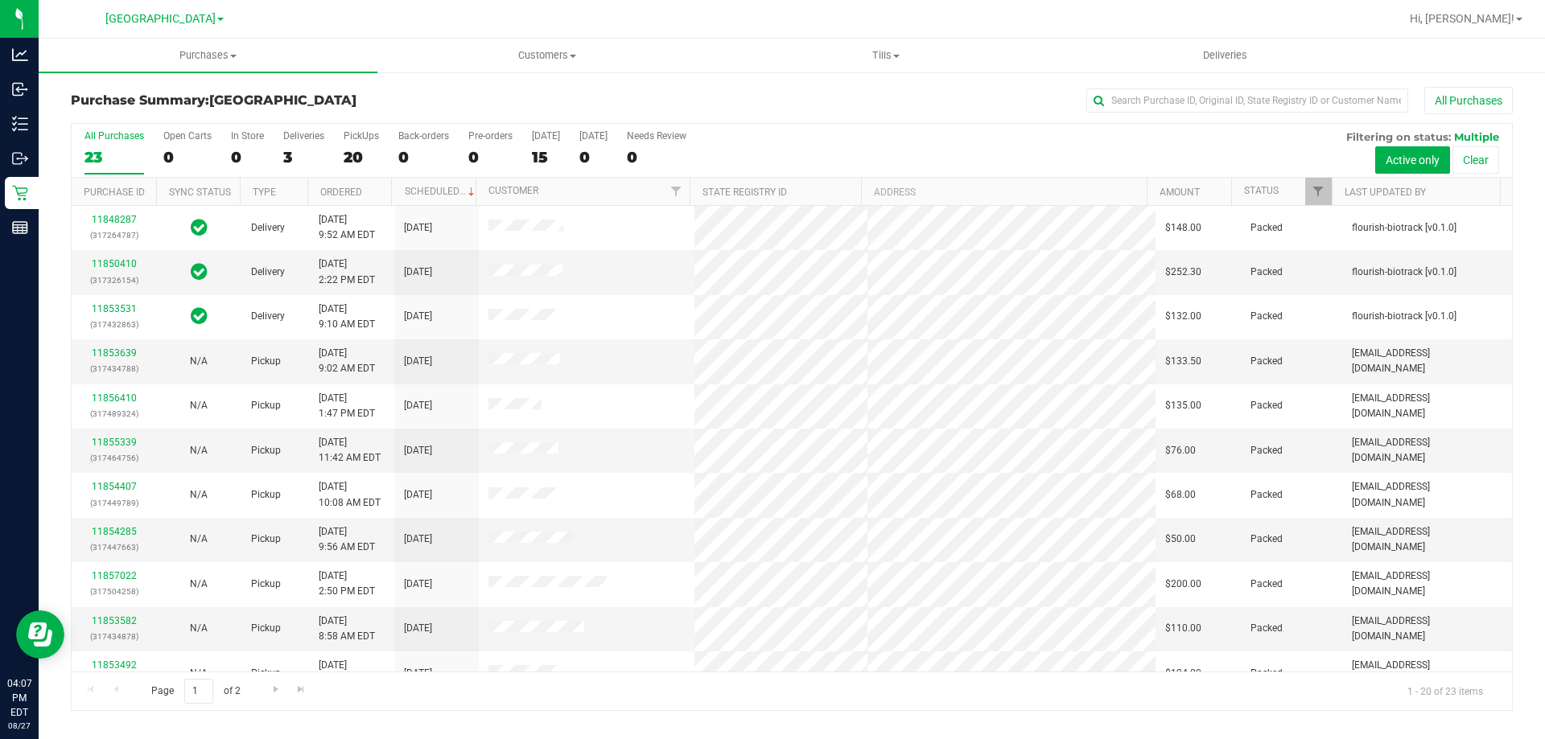
click at [590, 109] on div "All Purchases" at bounding box center [1031, 100] width 961 height 27
click at [895, 82] on div "Purchase Summary: North Port WC All Purchases All Purchases 23 Open Carts 0 In …" at bounding box center [792, 399] width 1506 height 656
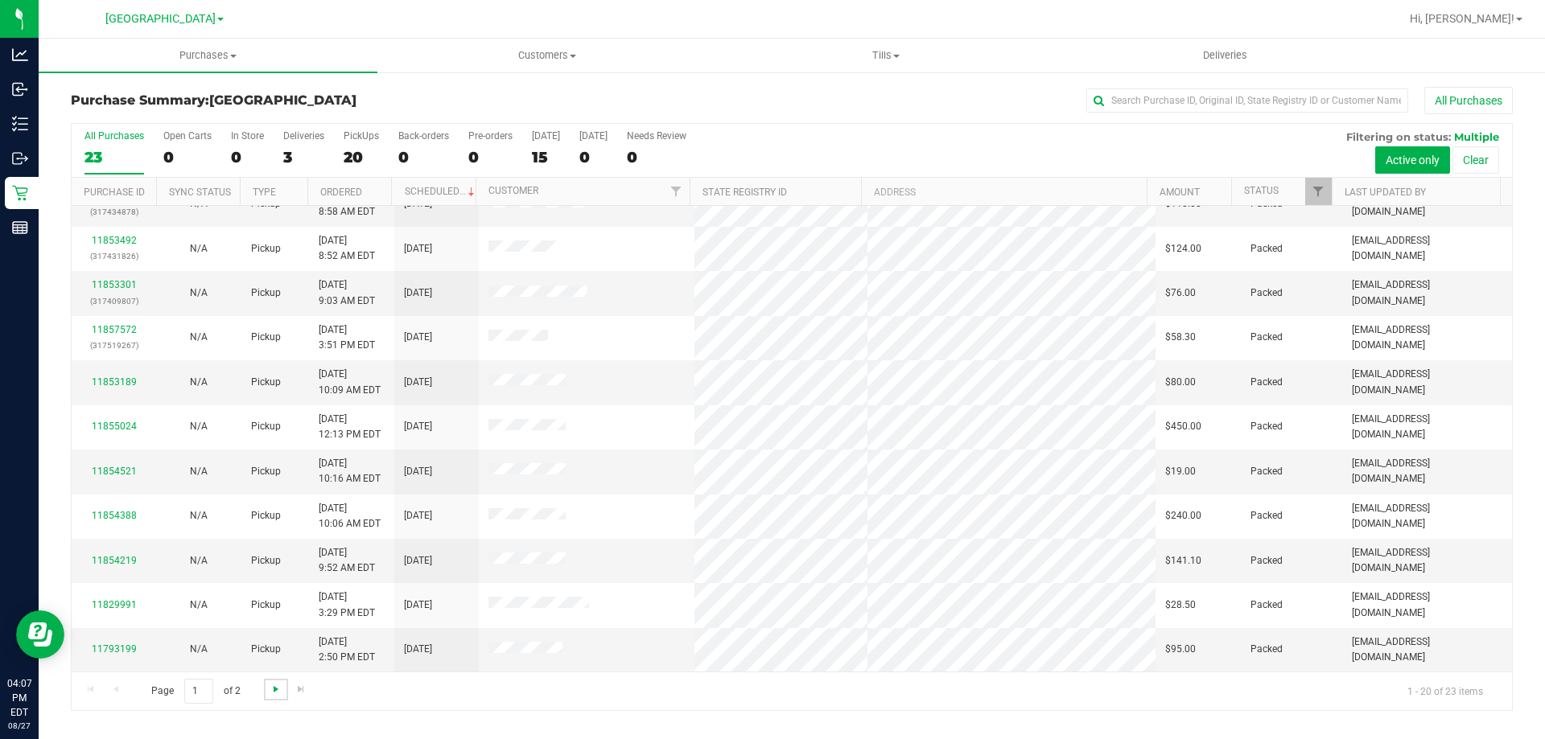
click at [269, 688] on span "Go to the next page" at bounding box center [275, 689] width 13 height 13
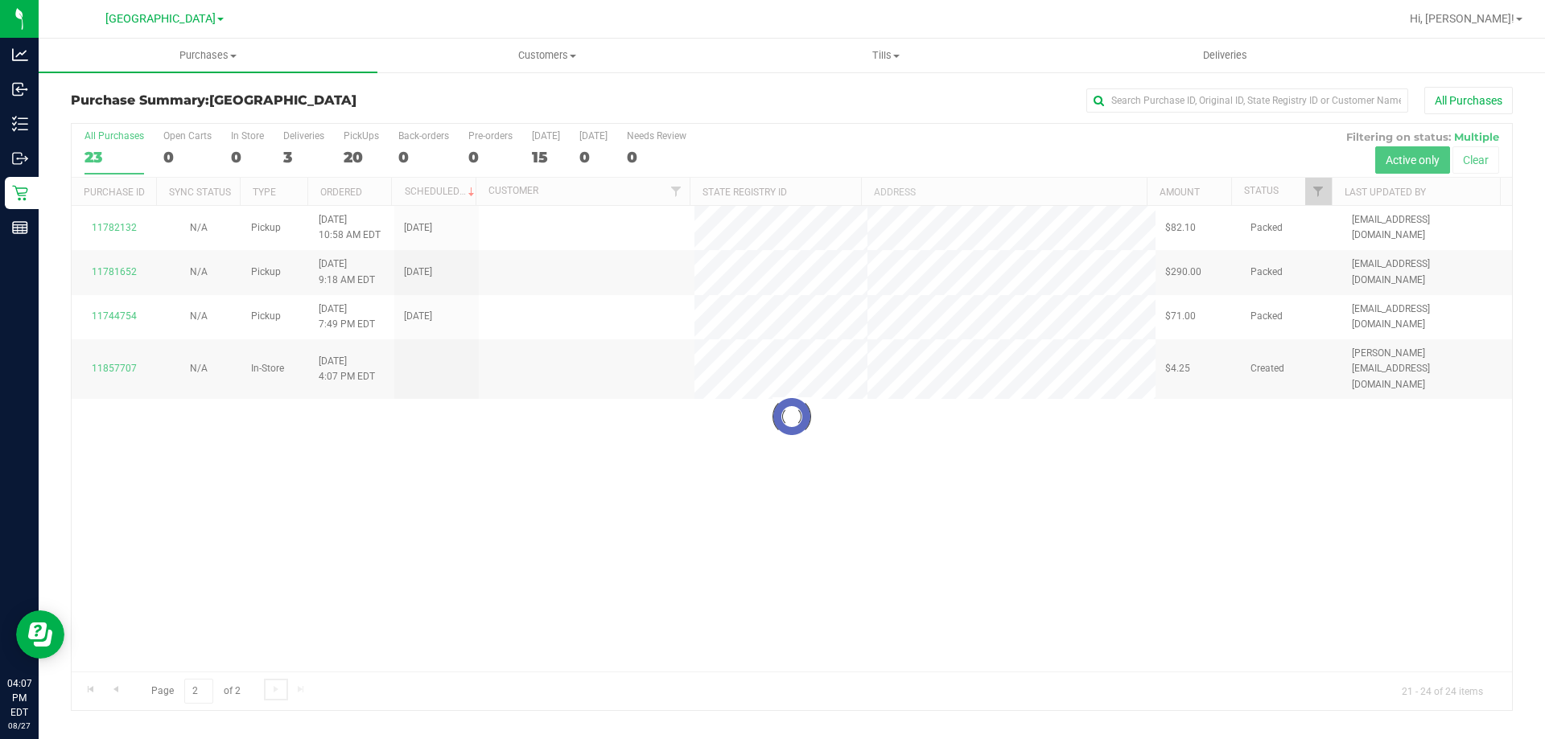
scroll to position [0, 0]
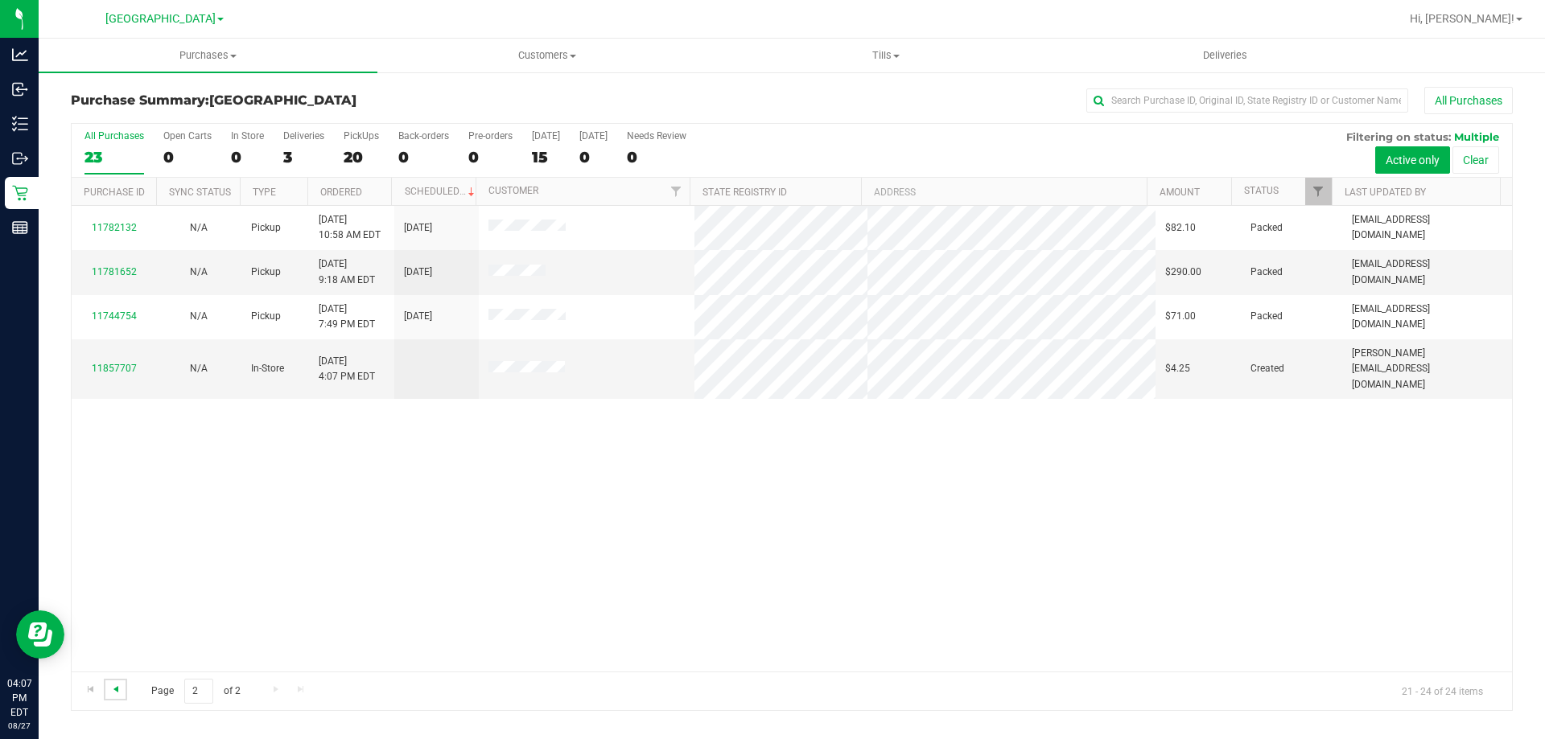
click at [116, 690] on span "Go to the previous page" at bounding box center [115, 689] width 13 height 13
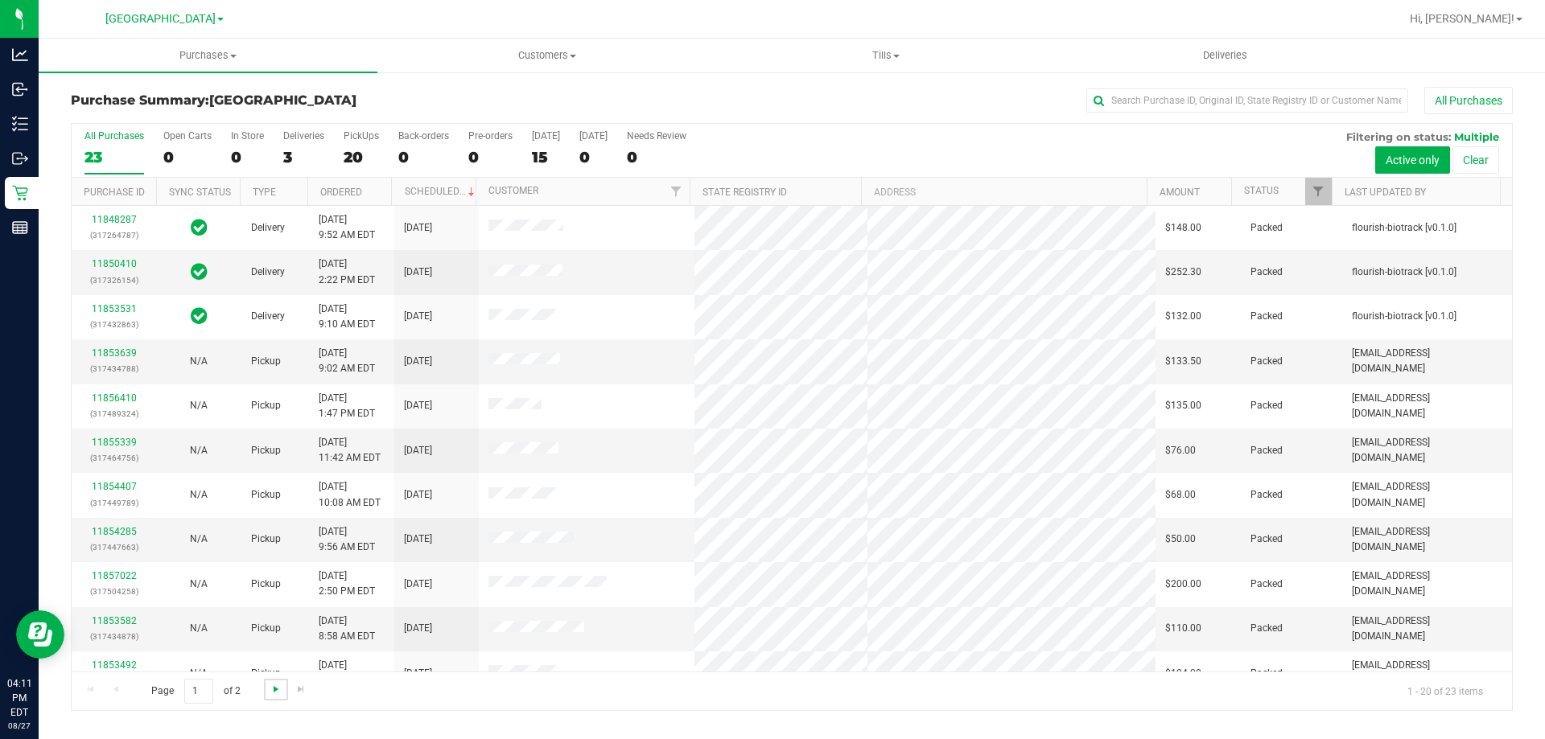
click at [276, 693] on span "Go to the next page" at bounding box center [275, 689] width 13 height 13
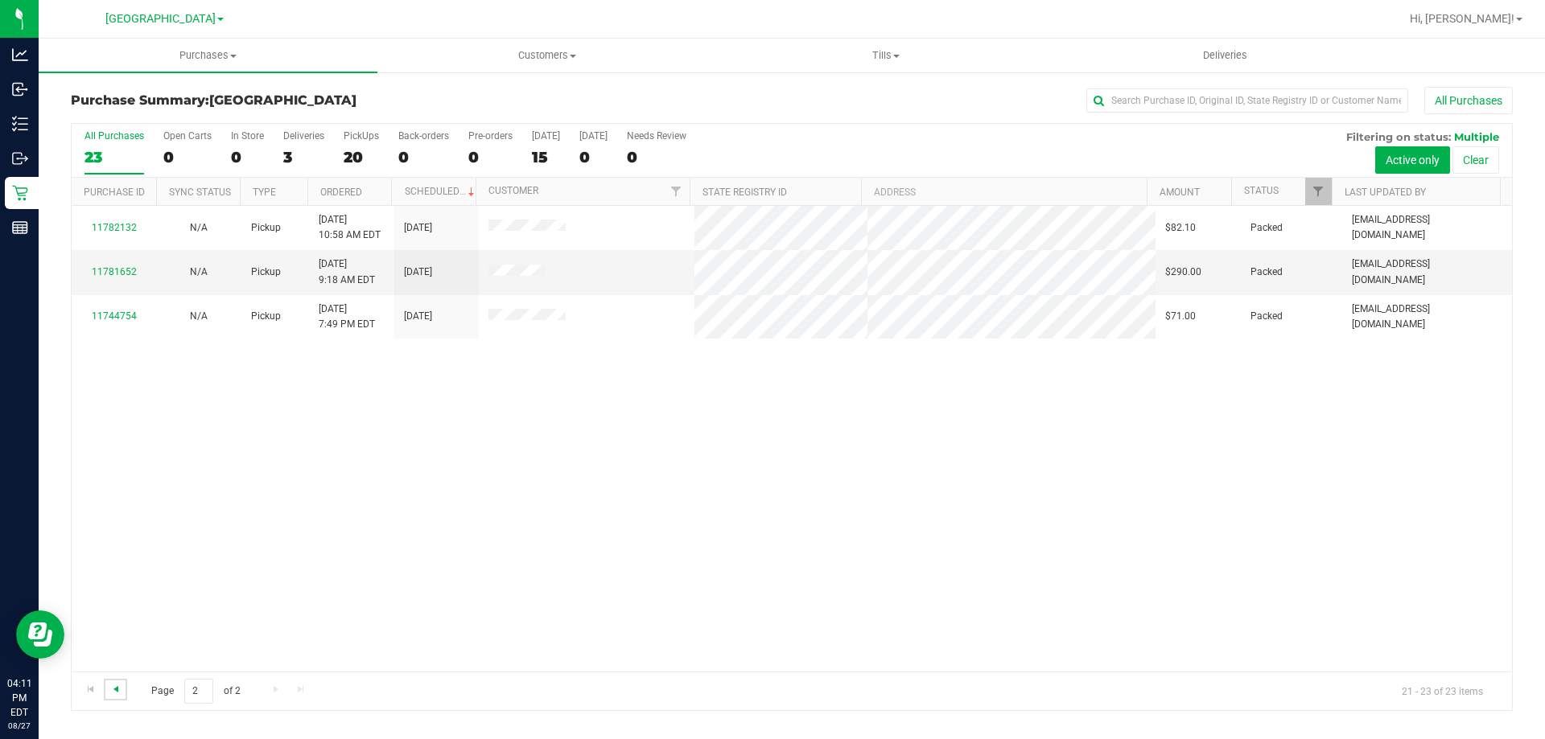
click at [119, 690] on span "Go to the previous page" at bounding box center [115, 689] width 13 height 13
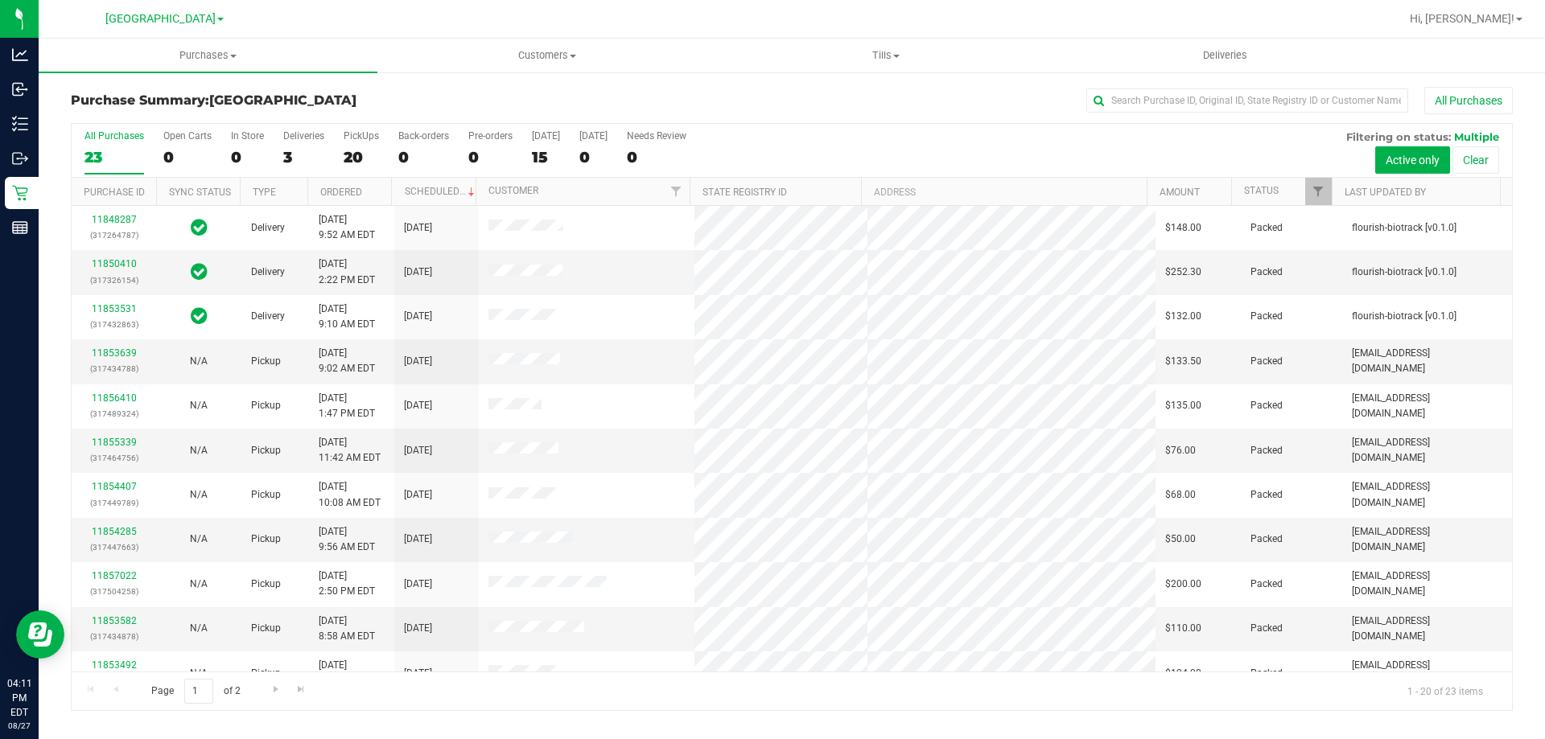
click at [972, 155] on div "All Purchases 23 Open Carts 0 In Store 0 Deliveries 3 PickUps 20 Back-orders 0 …" at bounding box center [792, 151] width 1440 height 54
click at [704, 109] on div "All Purchases" at bounding box center [1031, 100] width 961 height 27
click at [845, 10] on div at bounding box center [843, 18] width 1111 height 31
click at [822, 97] on div "All Purchases" at bounding box center [1031, 100] width 961 height 27
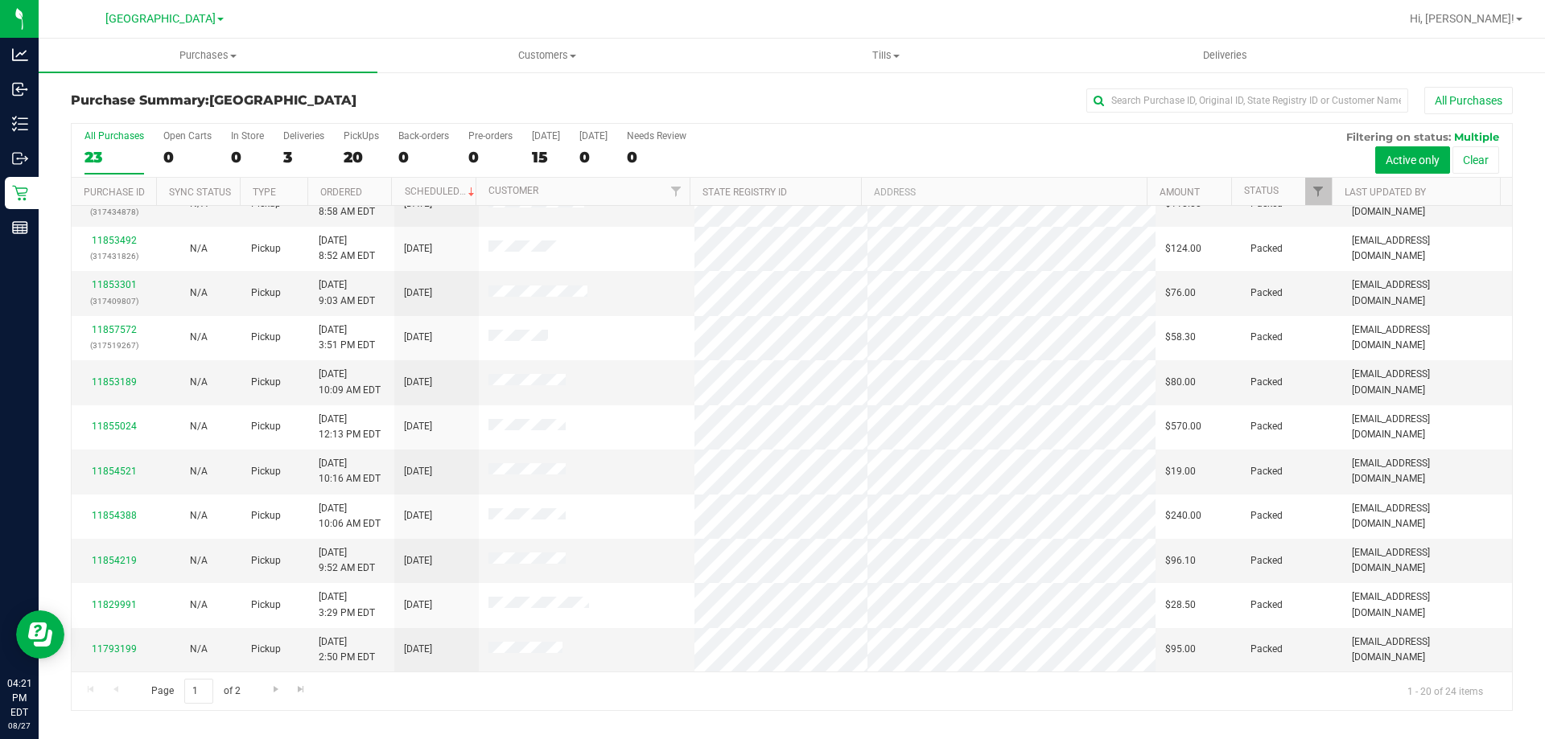
click at [717, 86] on div "Purchase Summary: North Port WC All Purchases All Purchases 23 Open Carts 0 In …" at bounding box center [792, 399] width 1506 height 656
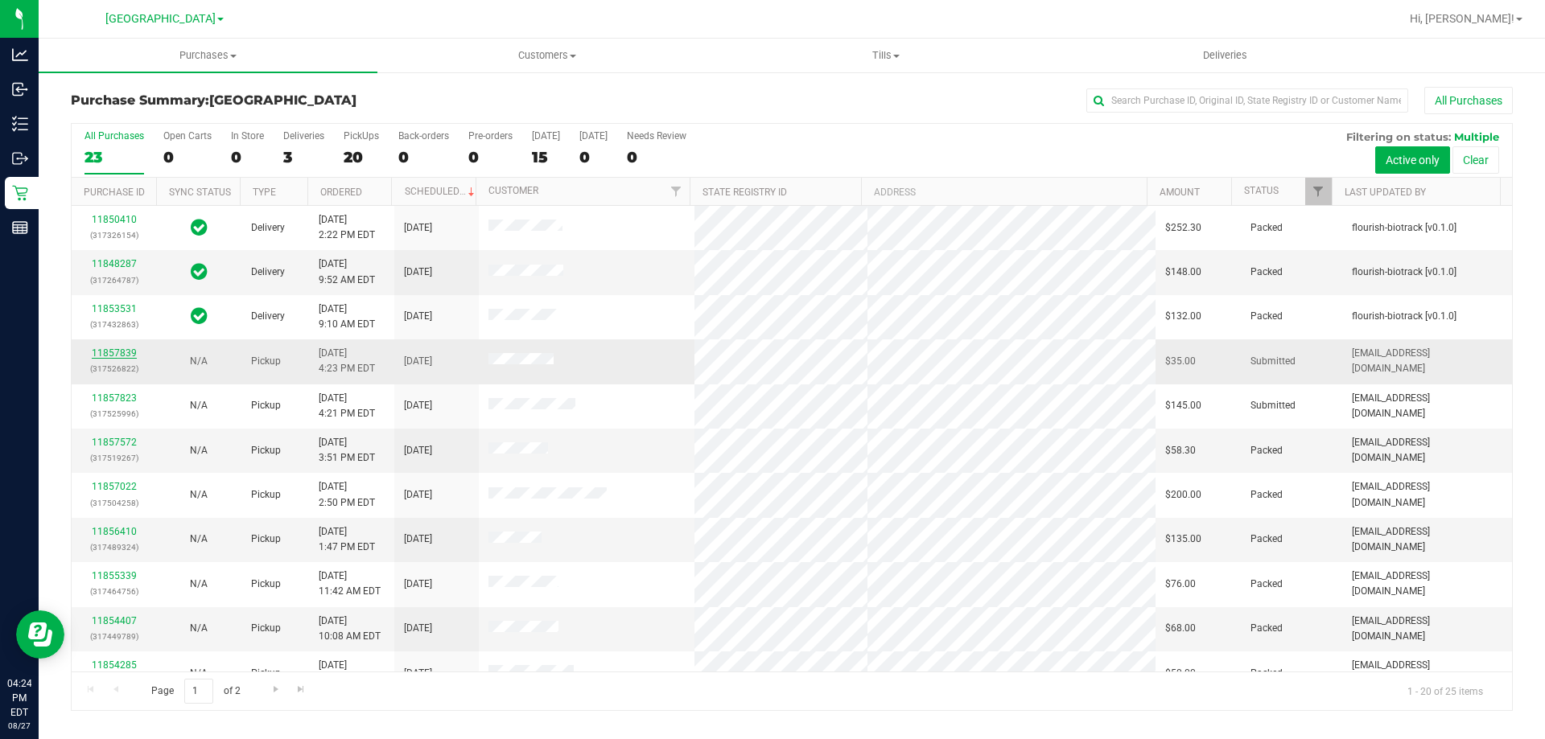
click at [117, 355] on link "11857839" at bounding box center [114, 353] width 45 height 11
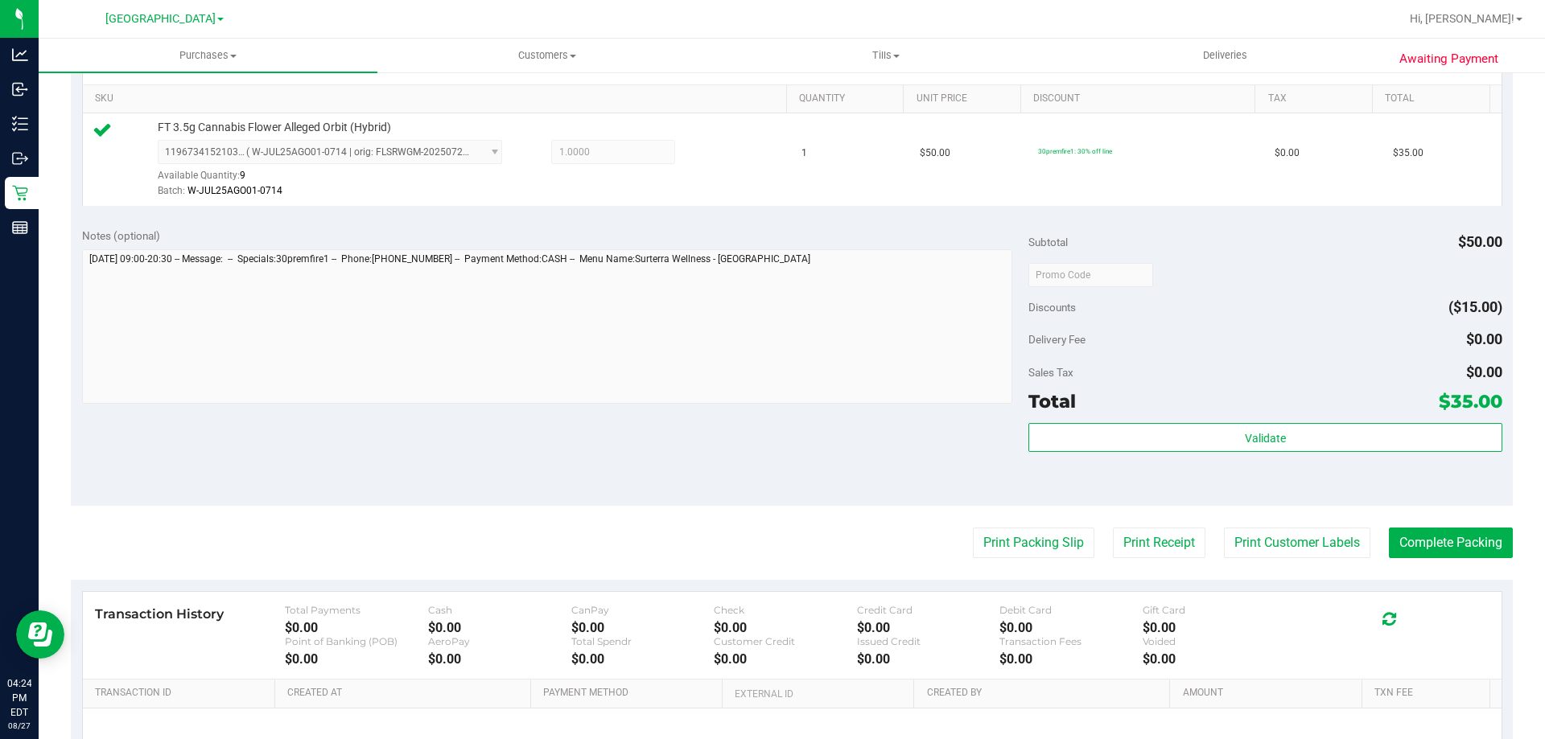
scroll to position [563, 0]
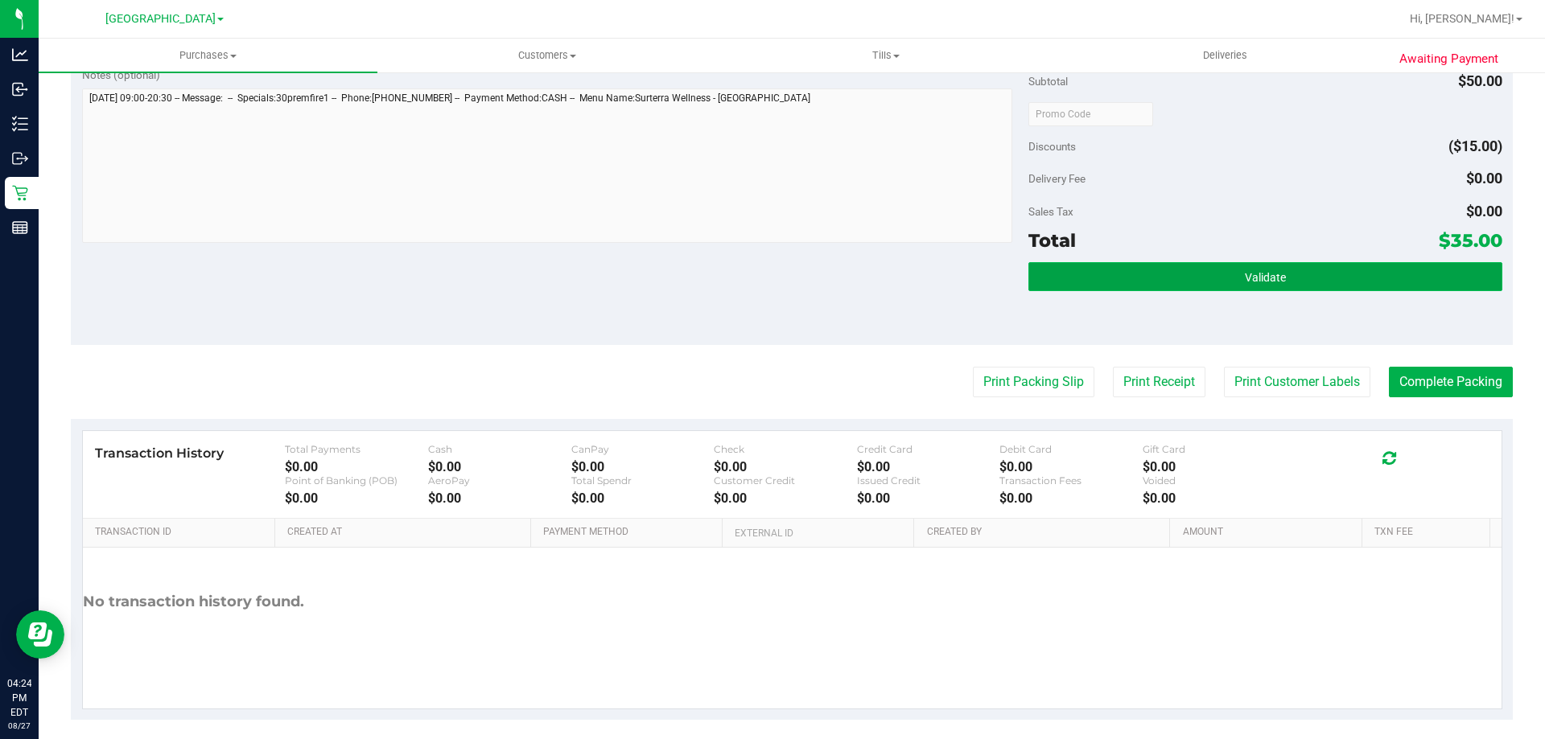
click at [1267, 275] on span "Validate" at bounding box center [1265, 277] width 41 height 13
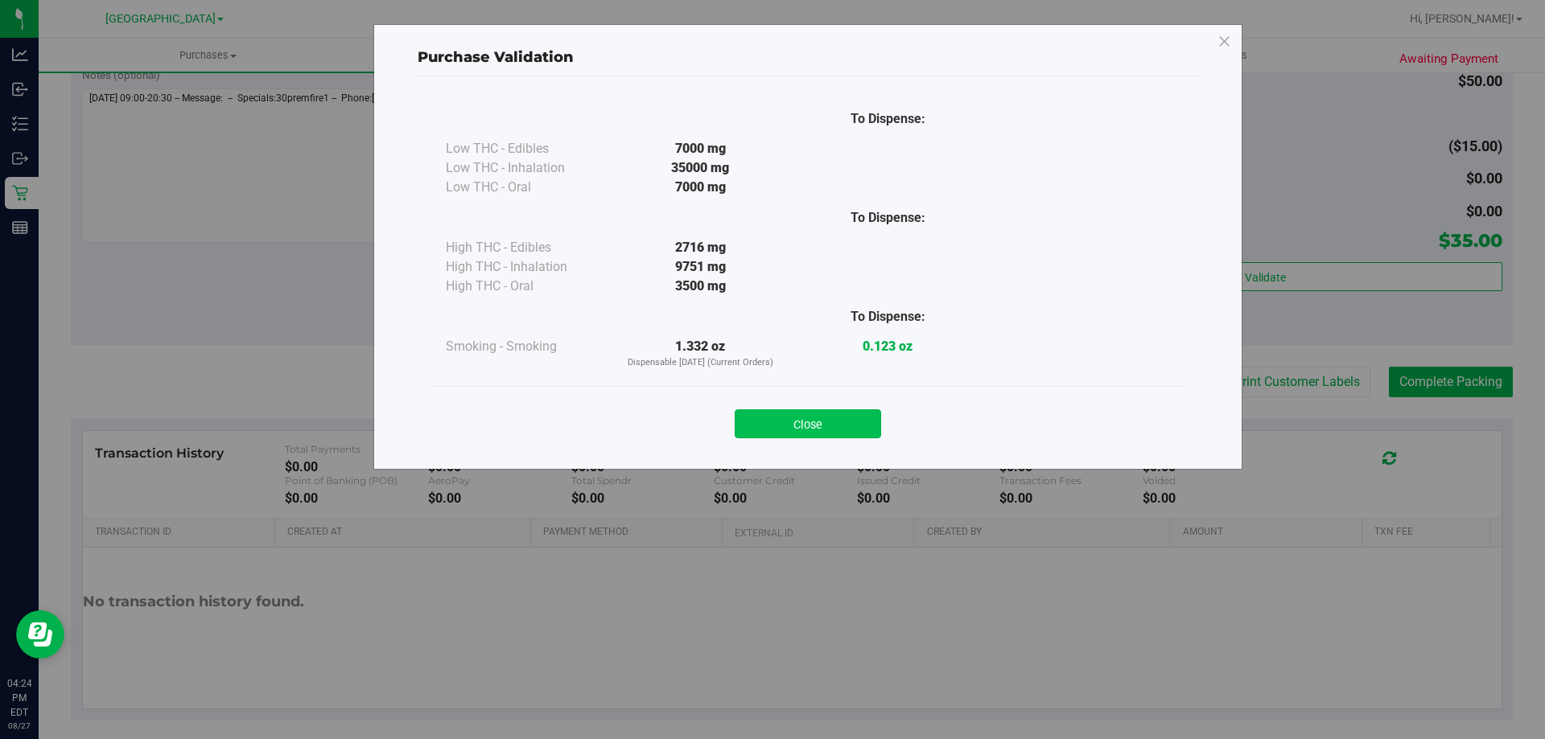
click at [817, 418] on button "Close" at bounding box center [807, 423] width 146 height 29
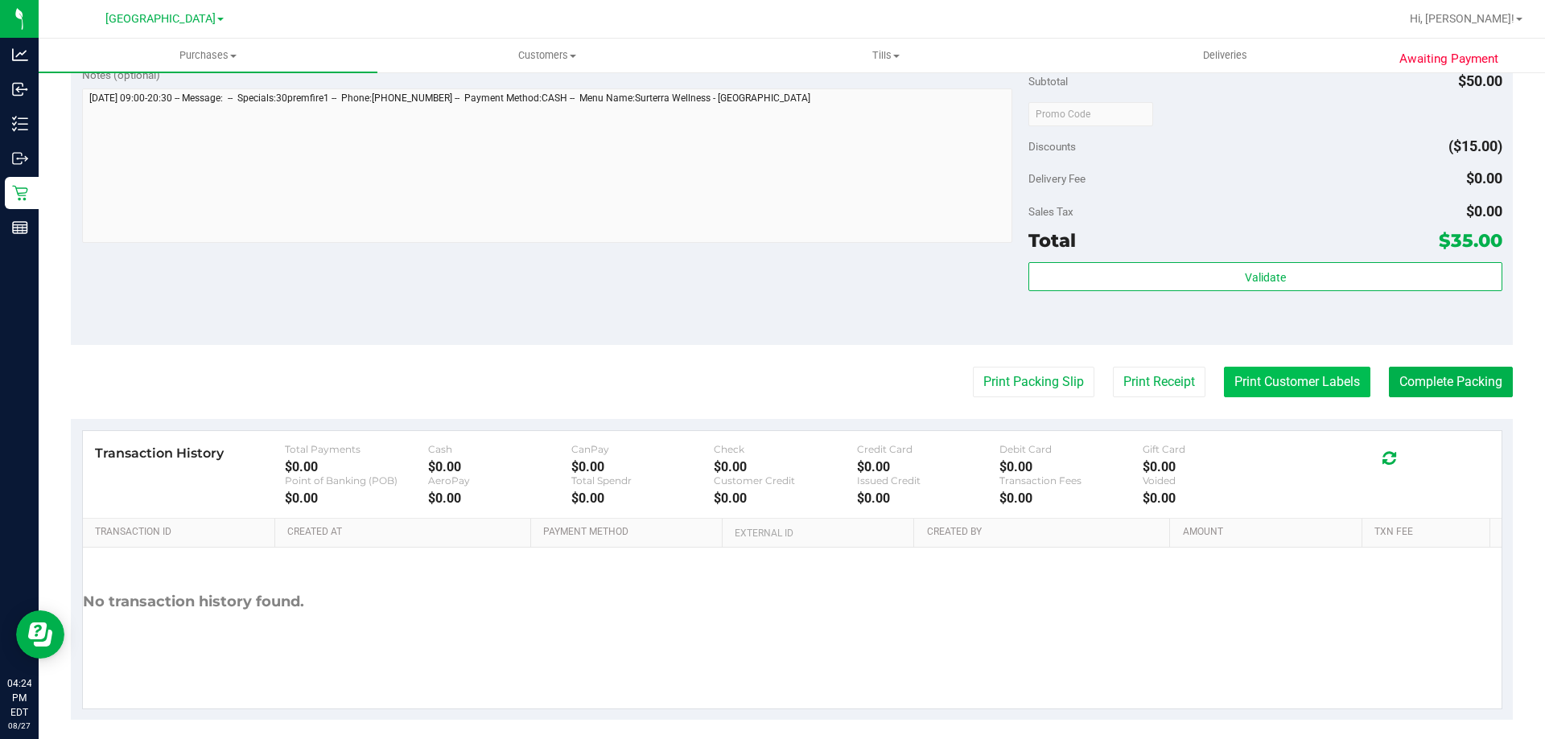
click at [1331, 388] on button "Print Customer Labels" at bounding box center [1297, 382] width 146 height 31
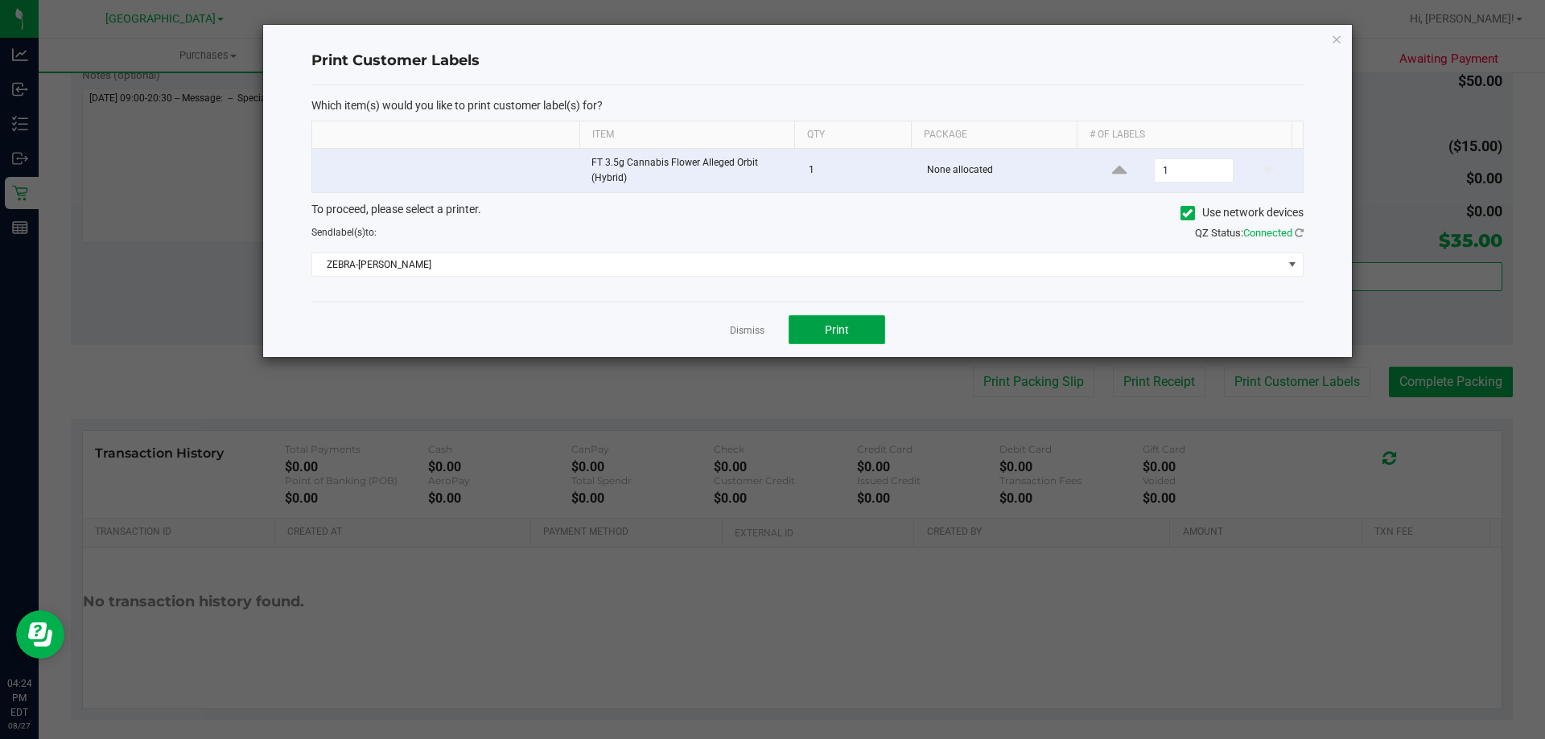
click at [803, 323] on button "Print" at bounding box center [836, 329] width 97 height 29
click at [1333, 37] on icon "button" at bounding box center [1336, 38] width 11 height 19
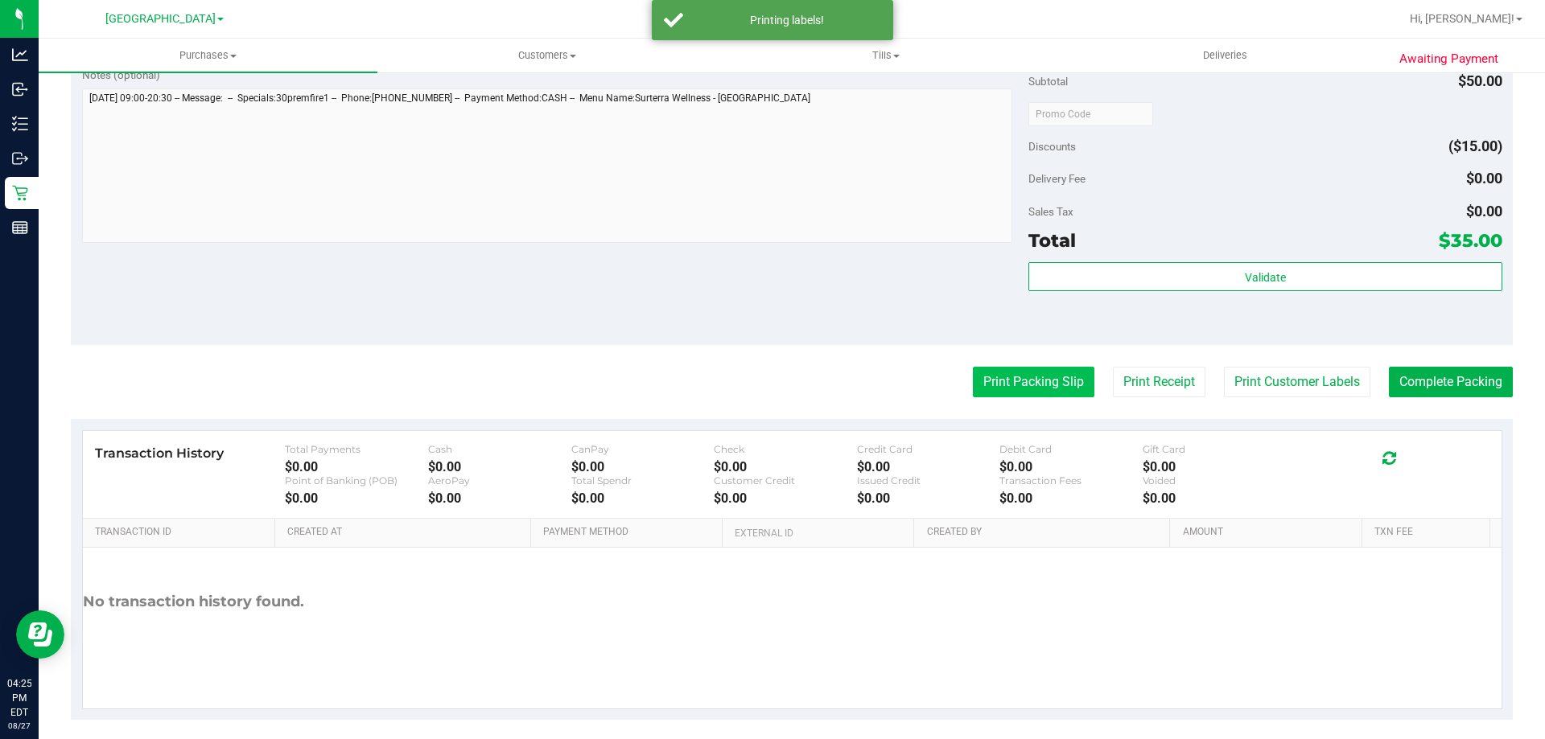
click at [1056, 389] on button "Print Packing Slip" at bounding box center [1033, 382] width 121 height 31
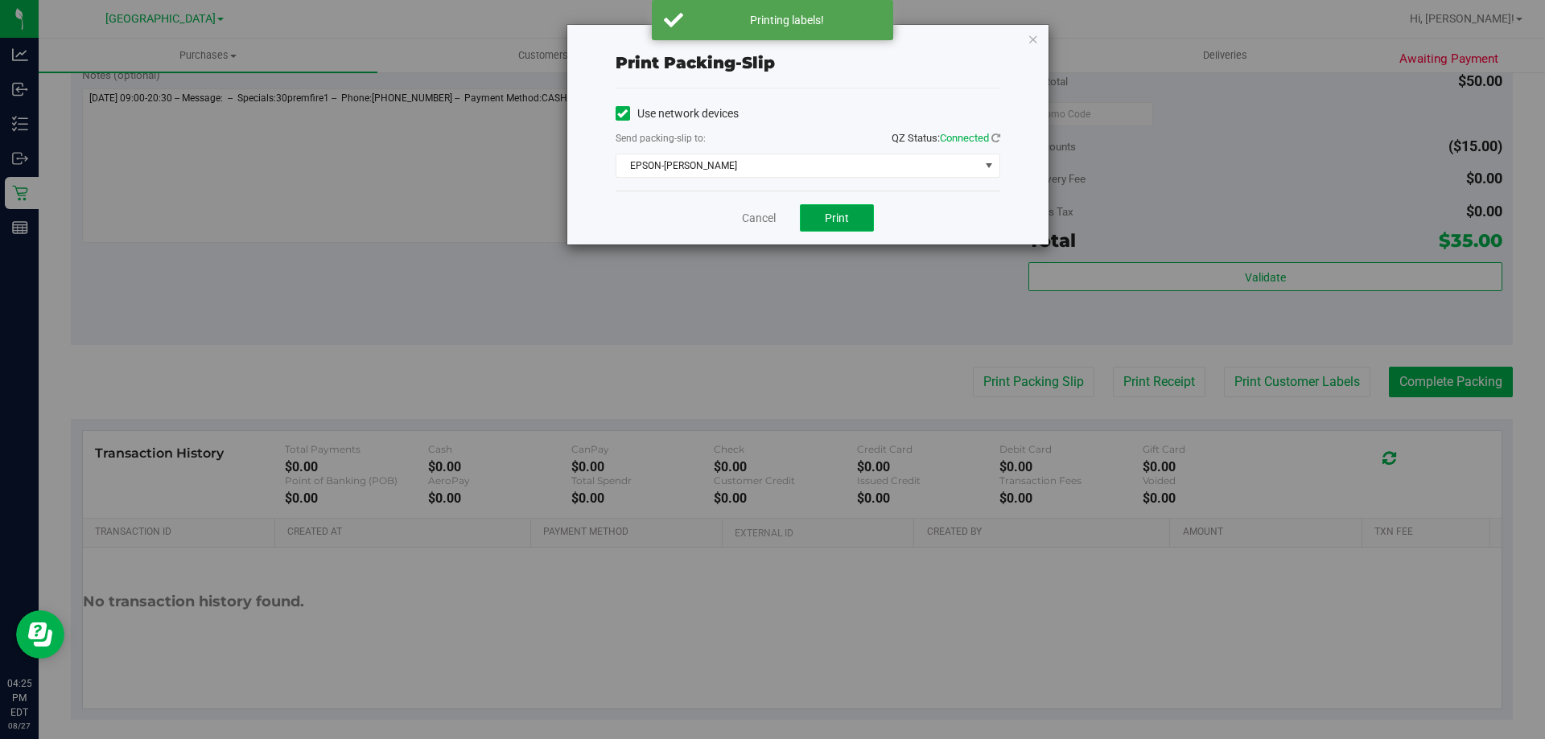
click at [824, 221] on button "Print" at bounding box center [837, 217] width 74 height 27
click at [1032, 38] on icon "button" at bounding box center [1032, 38] width 11 height 19
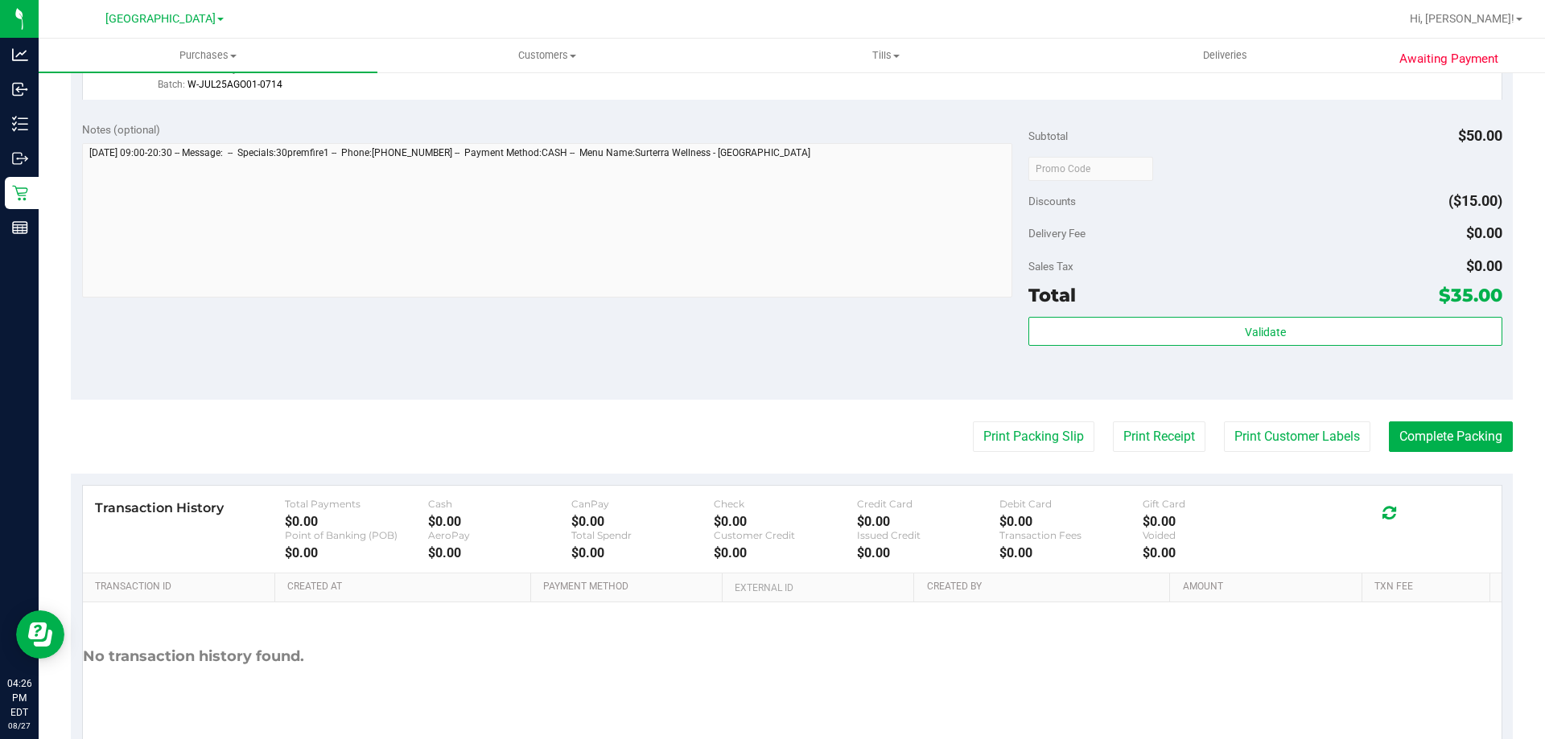
scroll to position [576, 0]
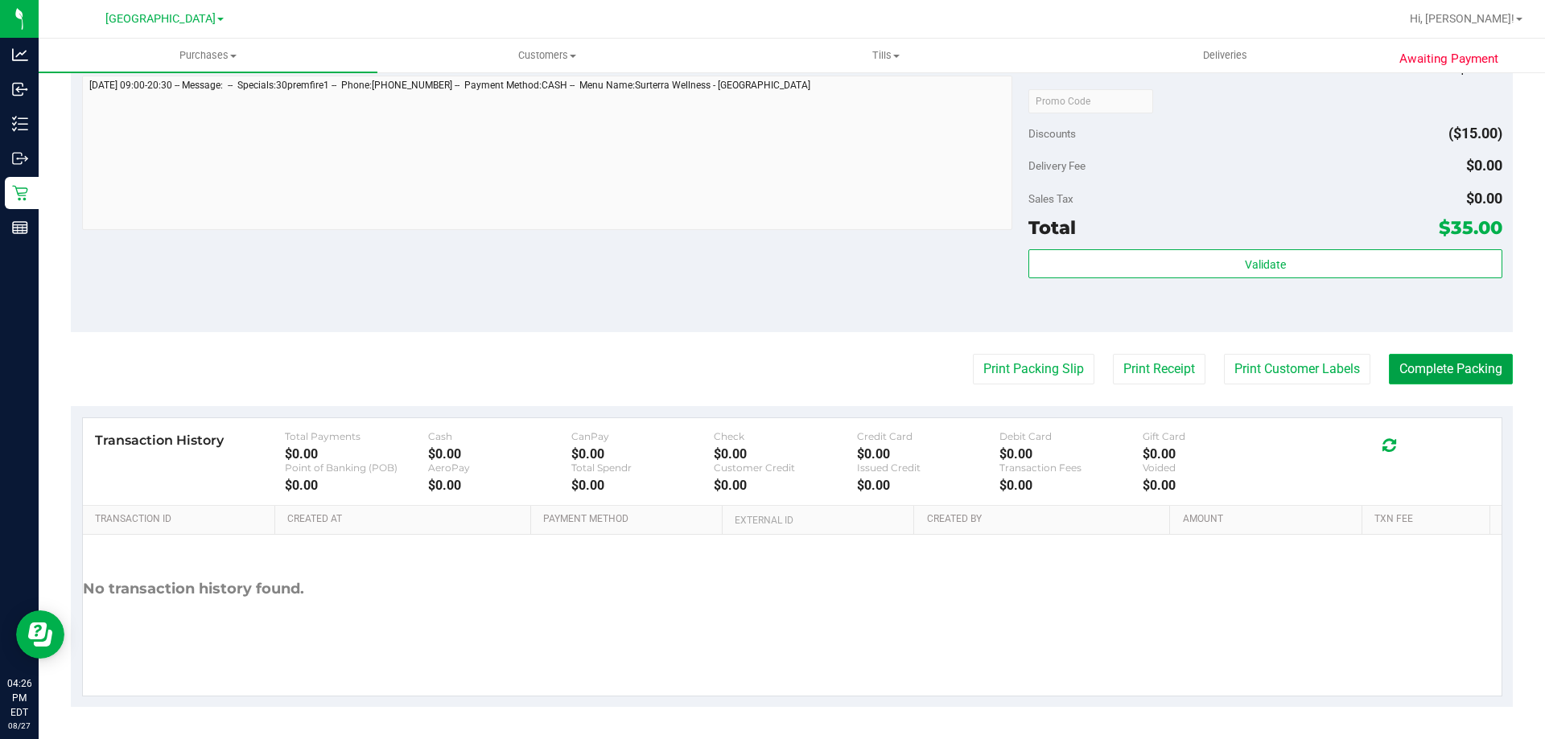
click at [1438, 374] on button "Complete Packing" at bounding box center [1451, 369] width 124 height 31
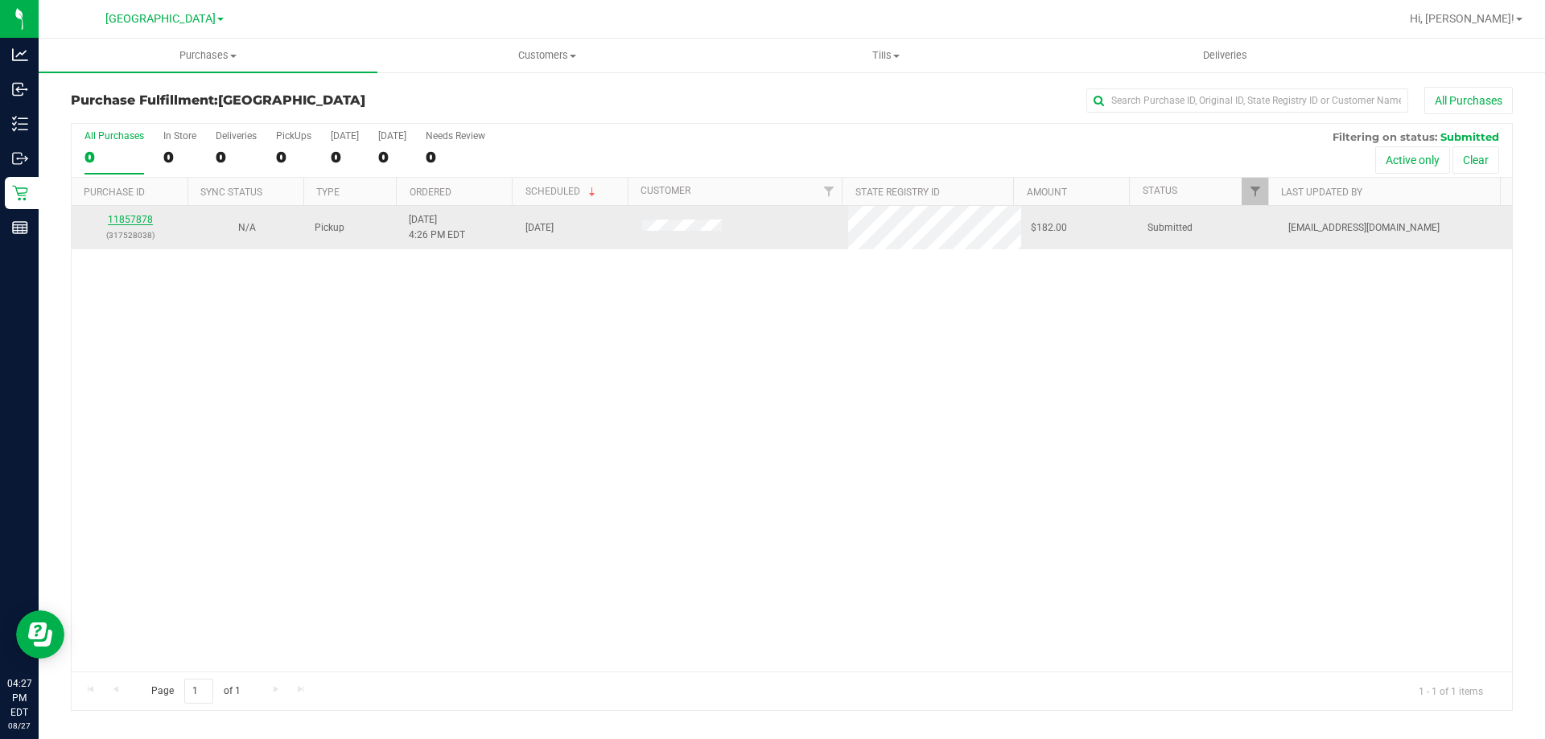
click at [129, 218] on link "11857878" at bounding box center [130, 219] width 45 height 11
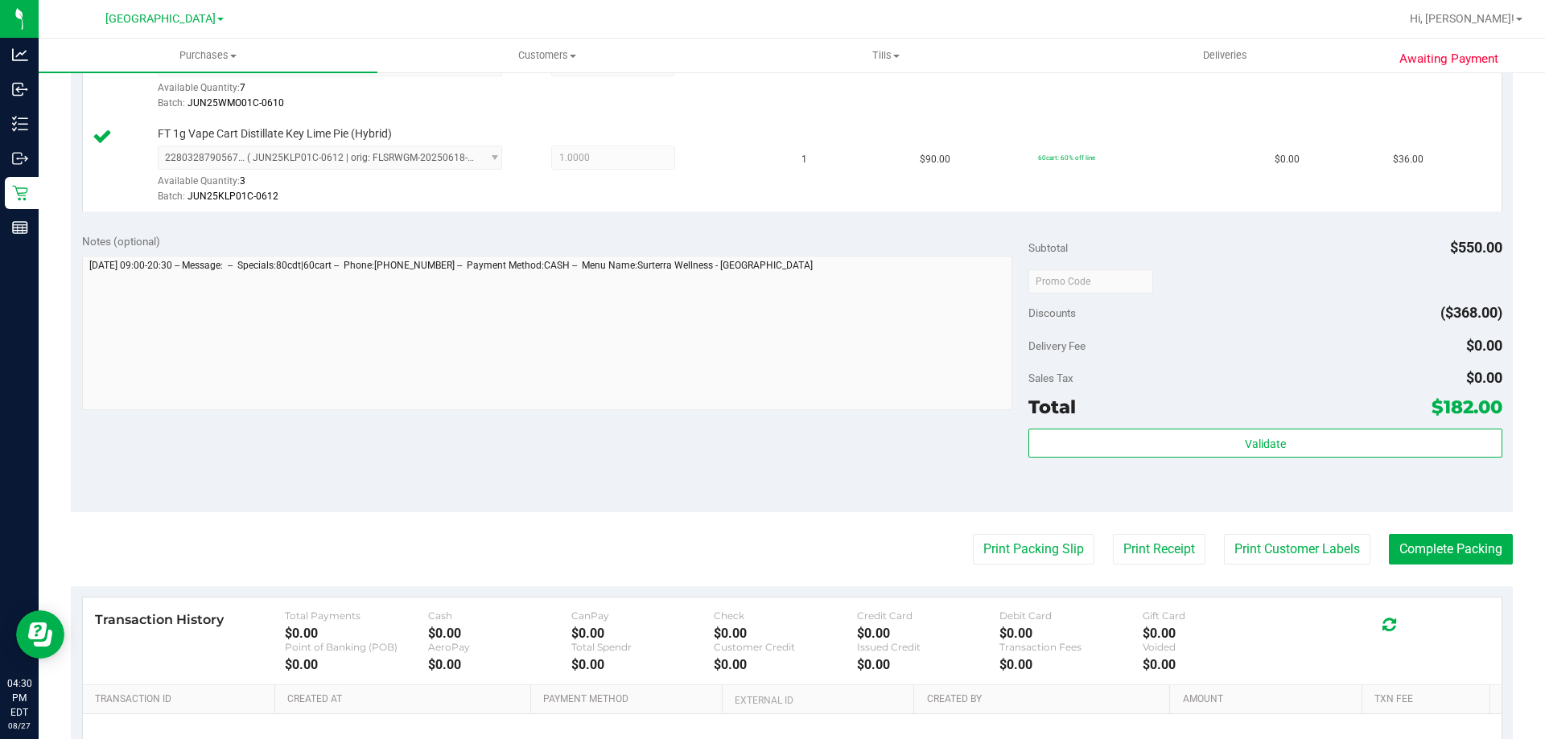
scroll to position [644, 0]
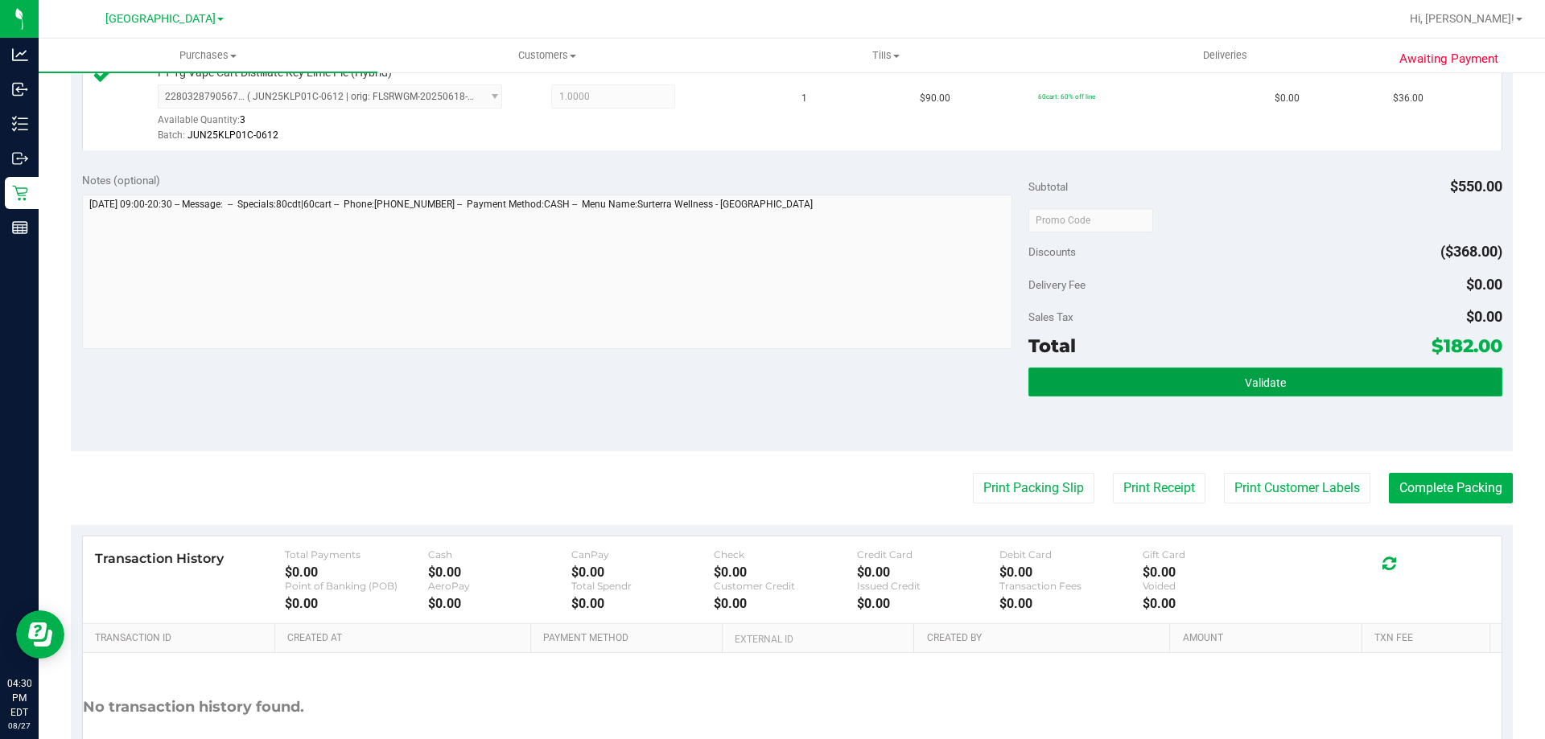
click at [1158, 381] on button "Validate" at bounding box center [1264, 382] width 473 height 29
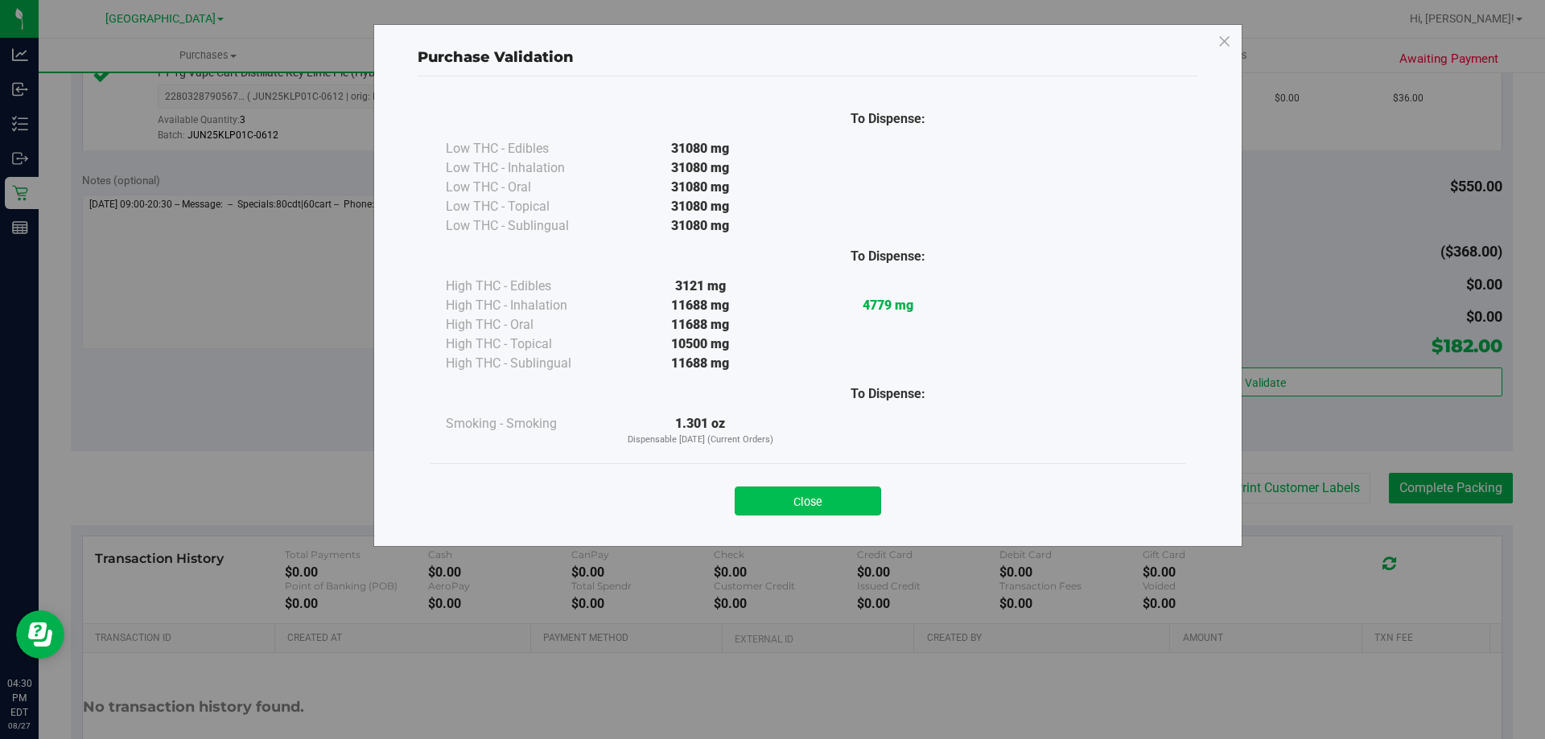
click at [815, 493] on button "Close" at bounding box center [807, 501] width 146 height 29
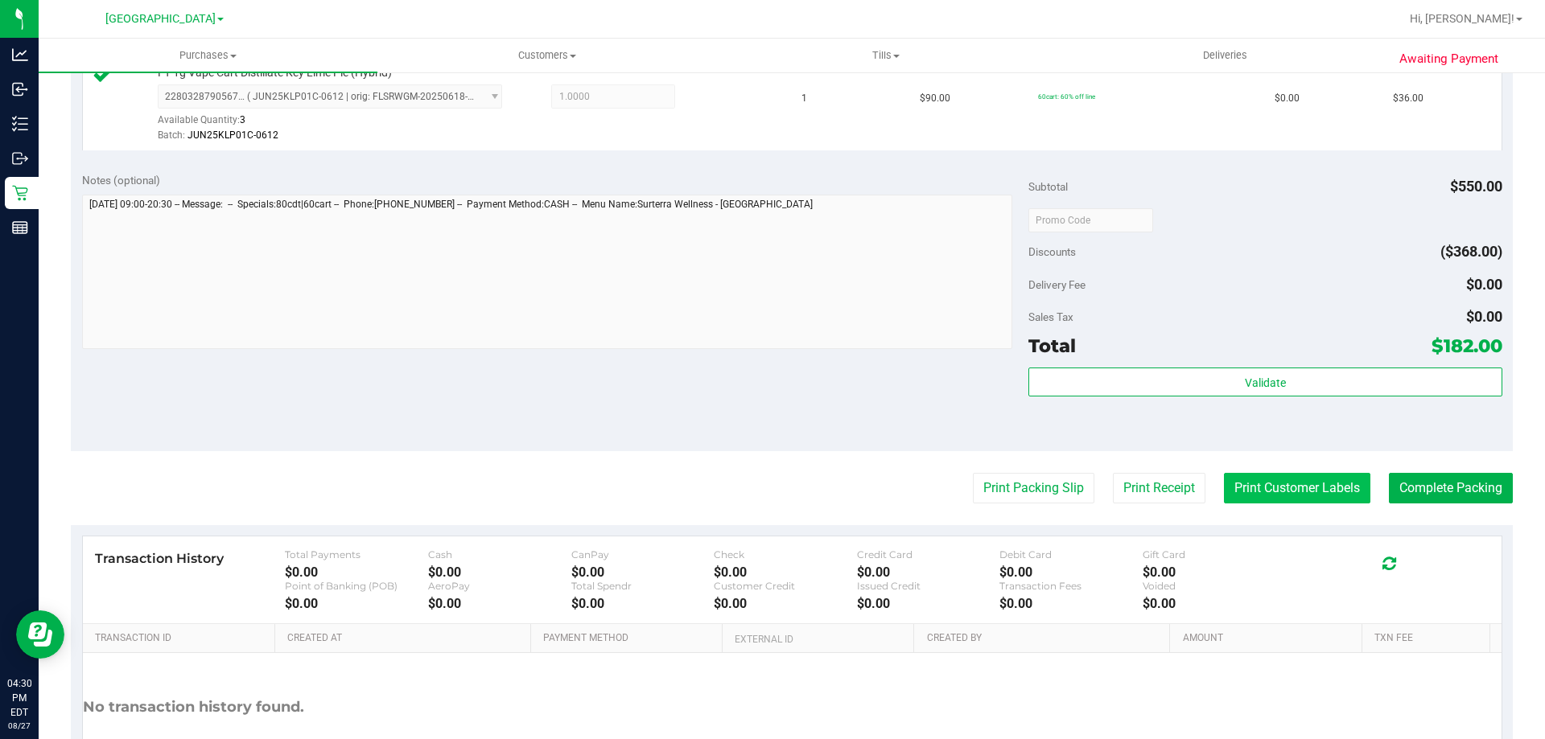
click at [1249, 493] on button "Print Customer Labels" at bounding box center [1297, 488] width 146 height 31
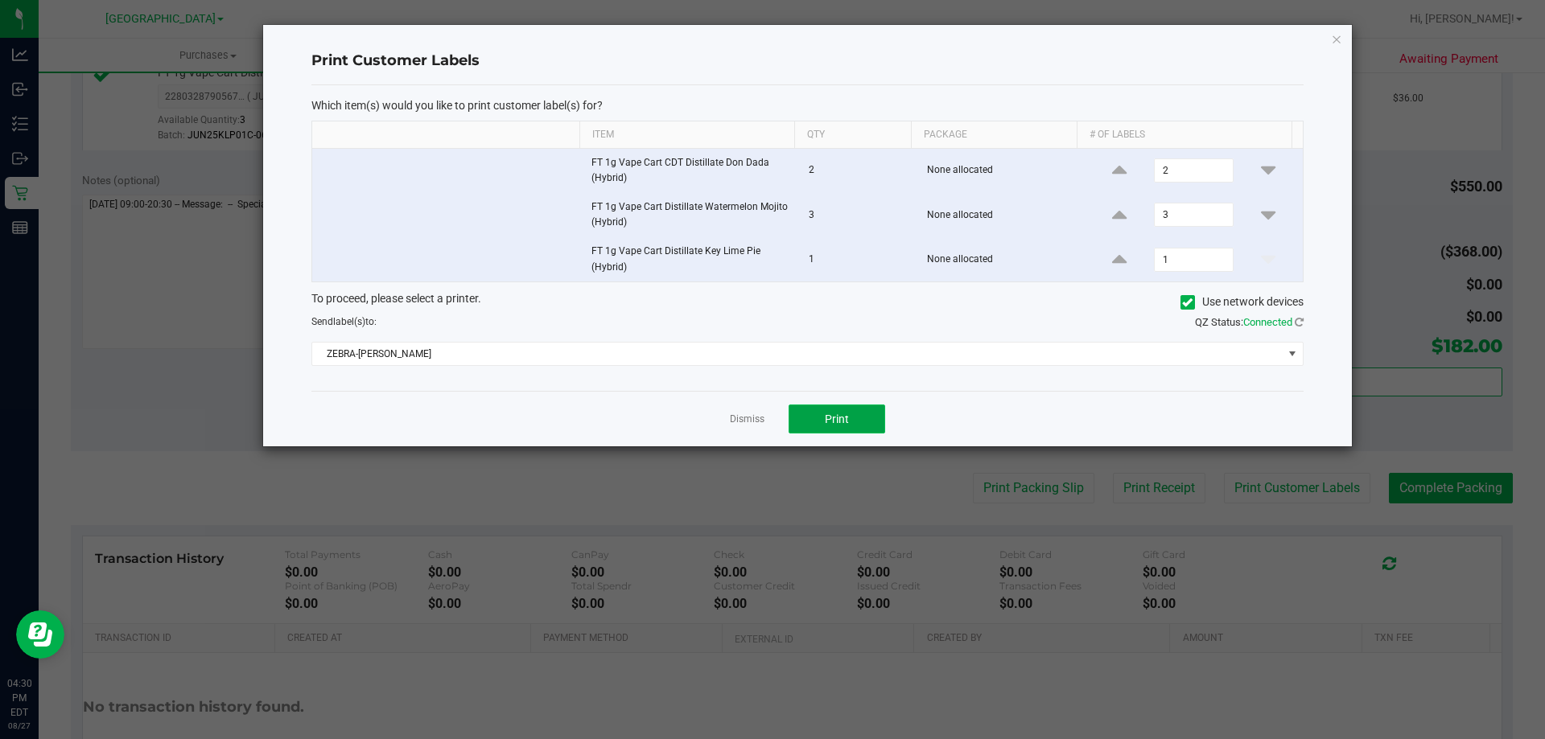
click at [832, 422] on span "Print" at bounding box center [837, 419] width 24 height 13
click at [1337, 44] on icon "button" at bounding box center [1336, 38] width 11 height 19
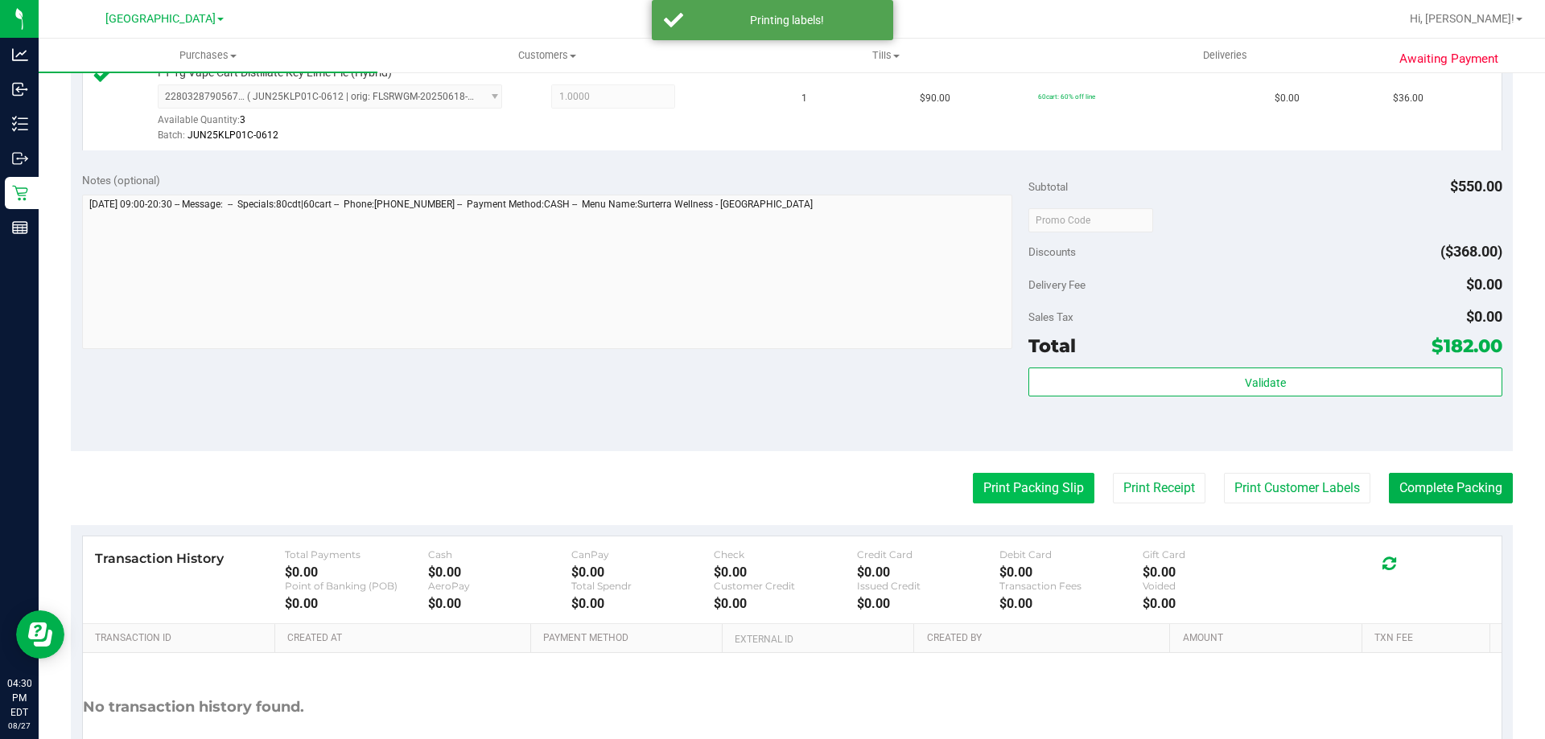
click at [1010, 481] on button "Print Packing Slip" at bounding box center [1033, 488] width 121 height 31
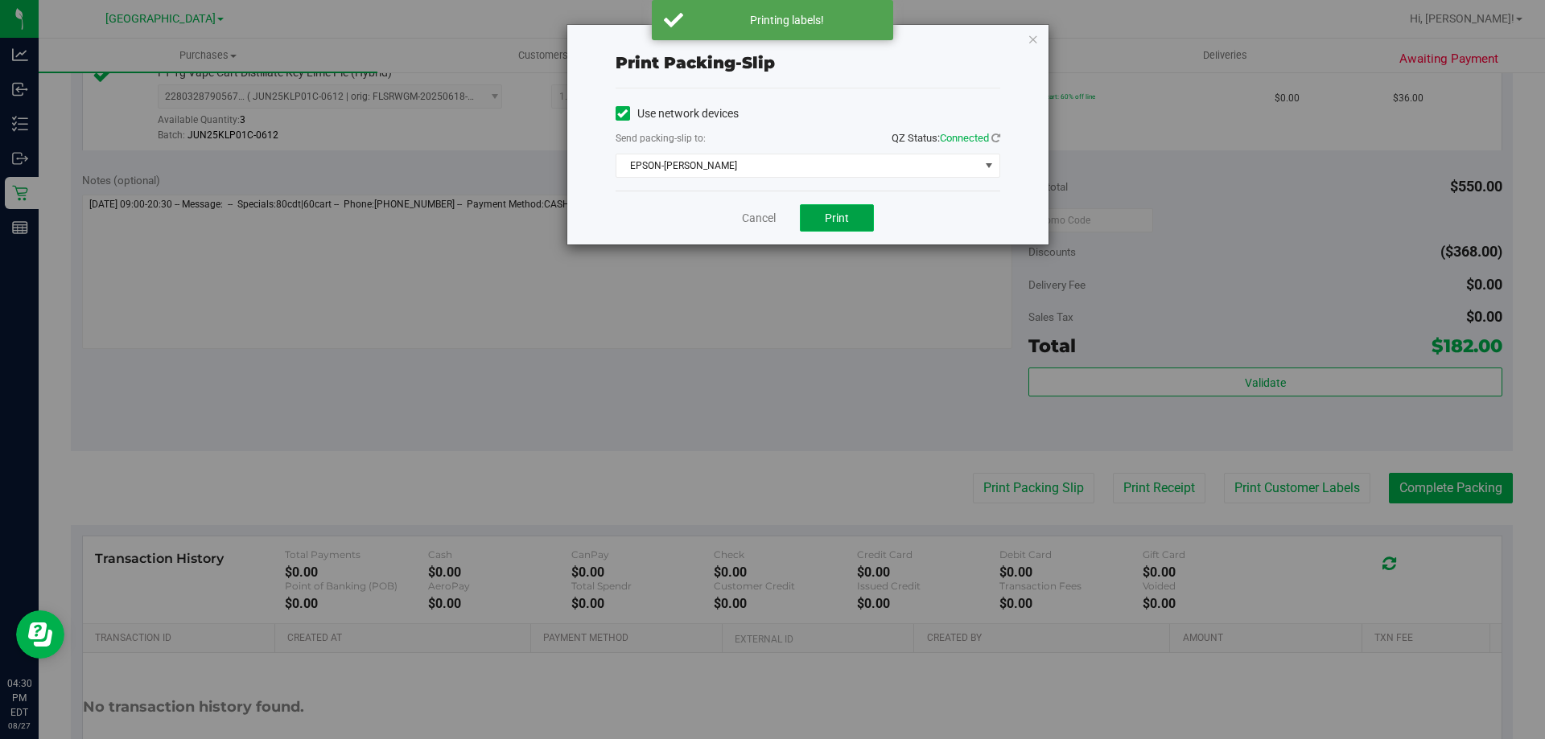
click at [827, 207] on button "Print" at bounding box center [837, 217] width 74 height 27
click at [1033, 45] on icon "button" at bounding box center [1032, 38] width 11 height 19
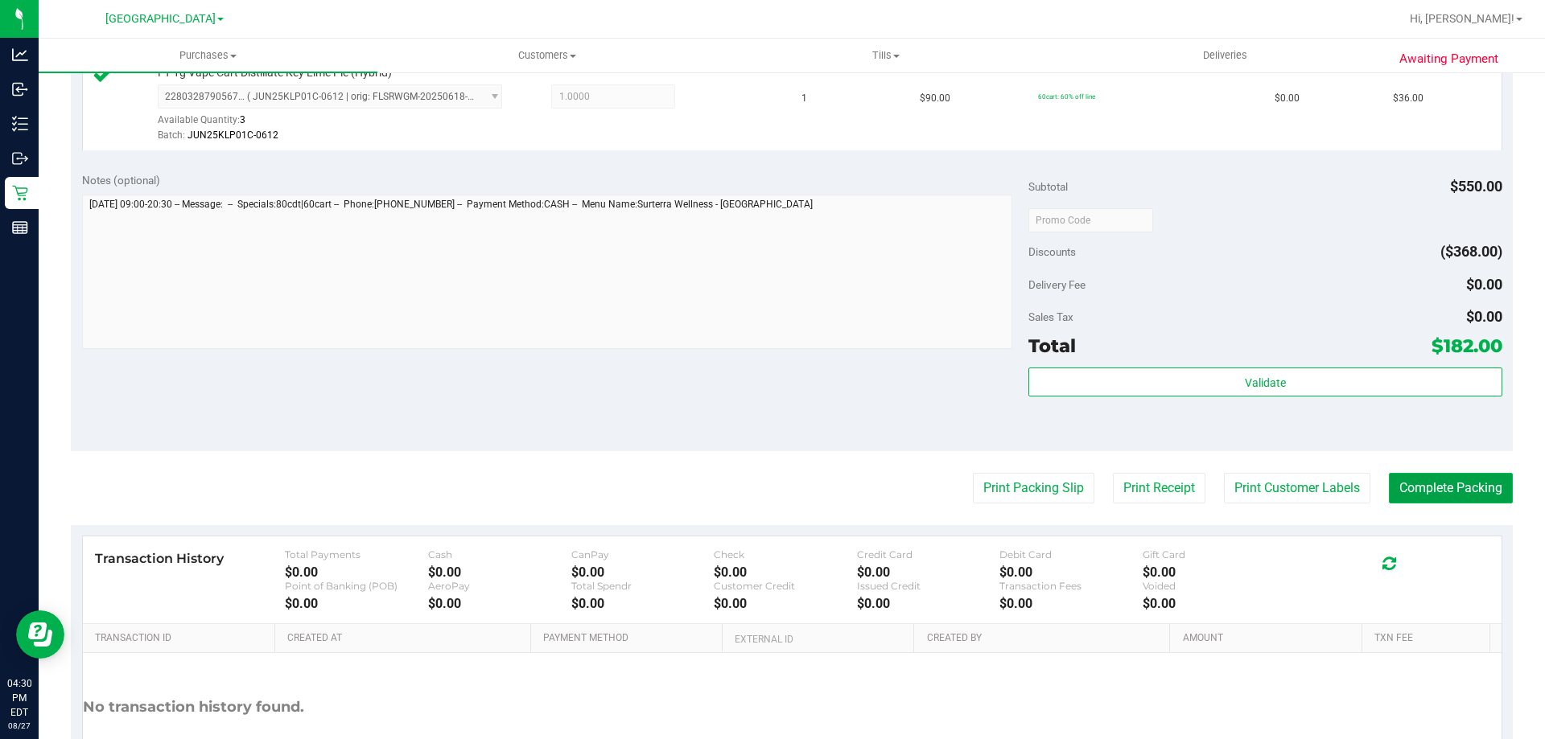
click at [1450, 488] on button "Complete Packing" at bounding box center [1451, 488] width 124 height 31
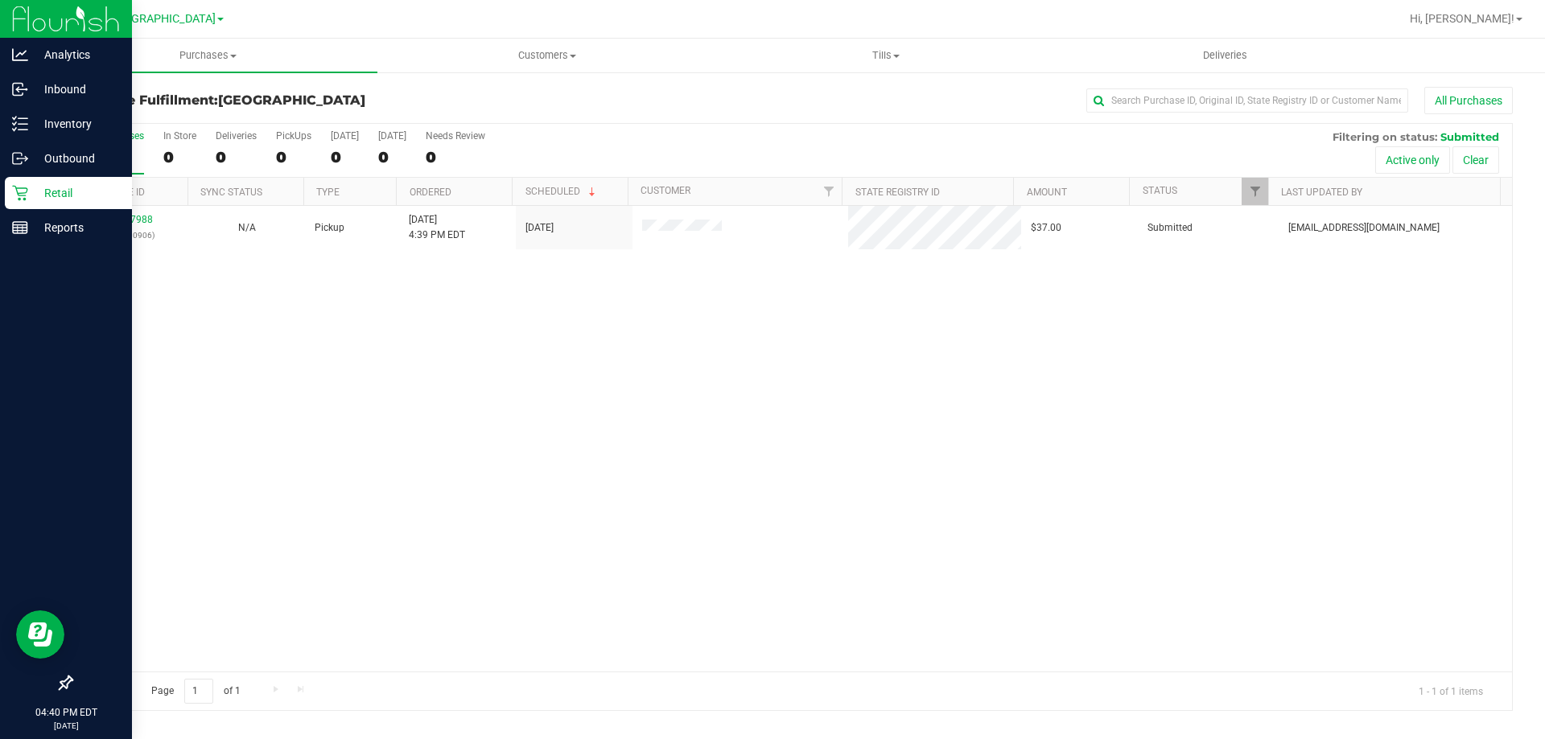
click at [32, 187] on p "Retail" at bounding box center [76, 192] width 97 height 19
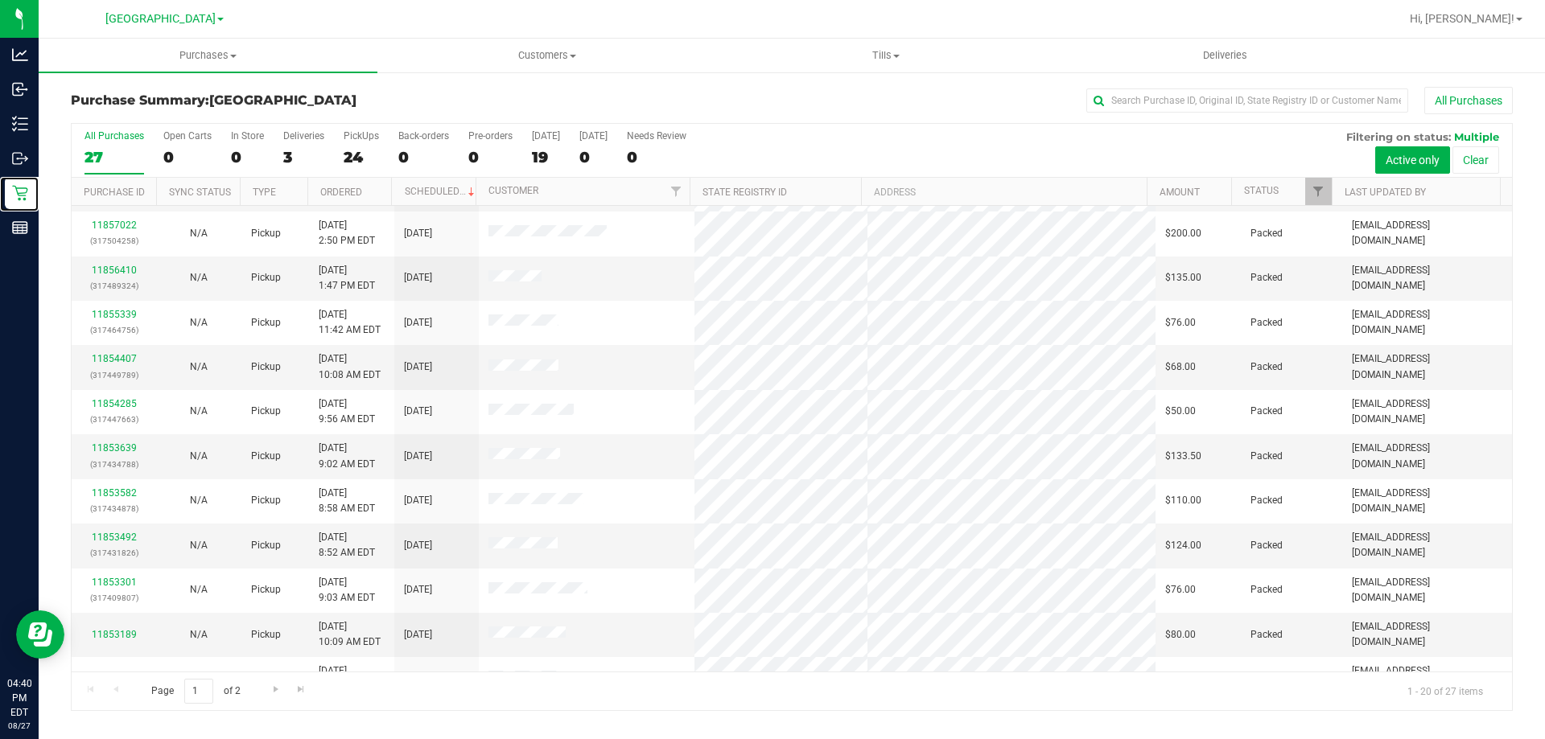
scroll to position [425, 0]
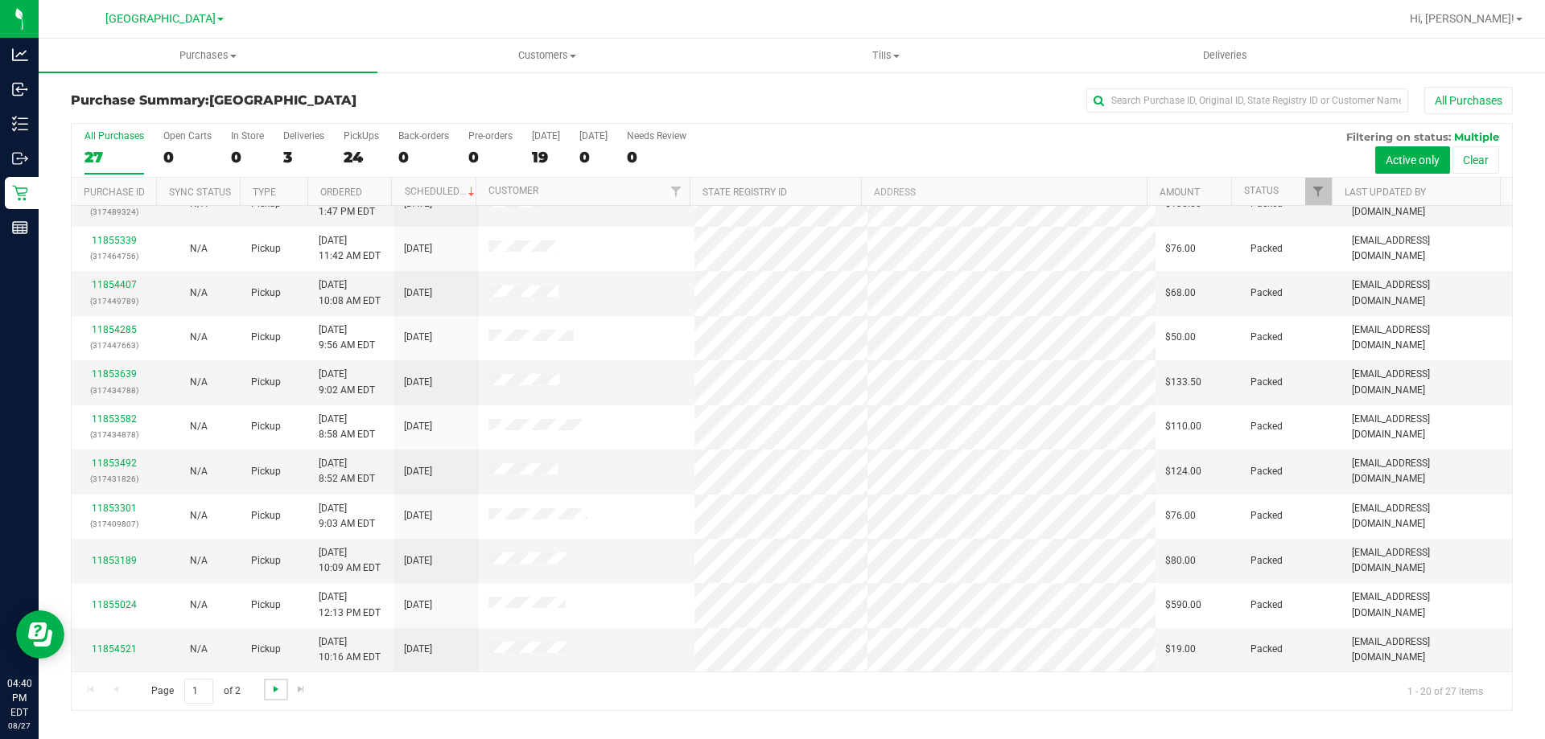
click at [275, 689] on span "Go to the next page" at bounding box center [275, 689] width 13 height 13
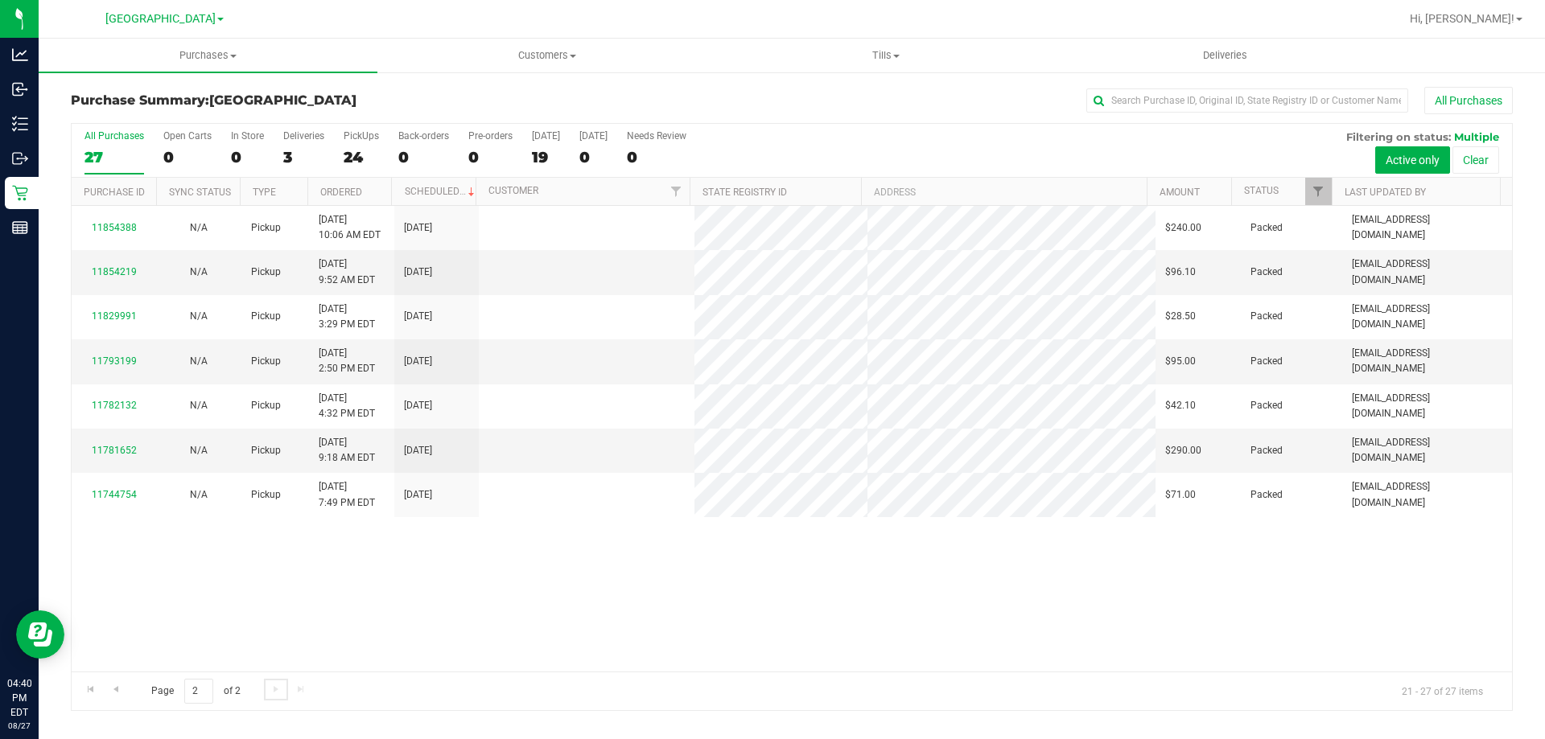
scroll to position [0, 0]
click at [880, 100] on div "All Purchases" at bounding box center [1031, 100] width 961 height 27
click at [536, 52] on span "Customers" at bounding box center [546, 55] width 337 height 14
click at [442, 94] on span "All customers" at bounding box center [435, 97] width 116 height 14
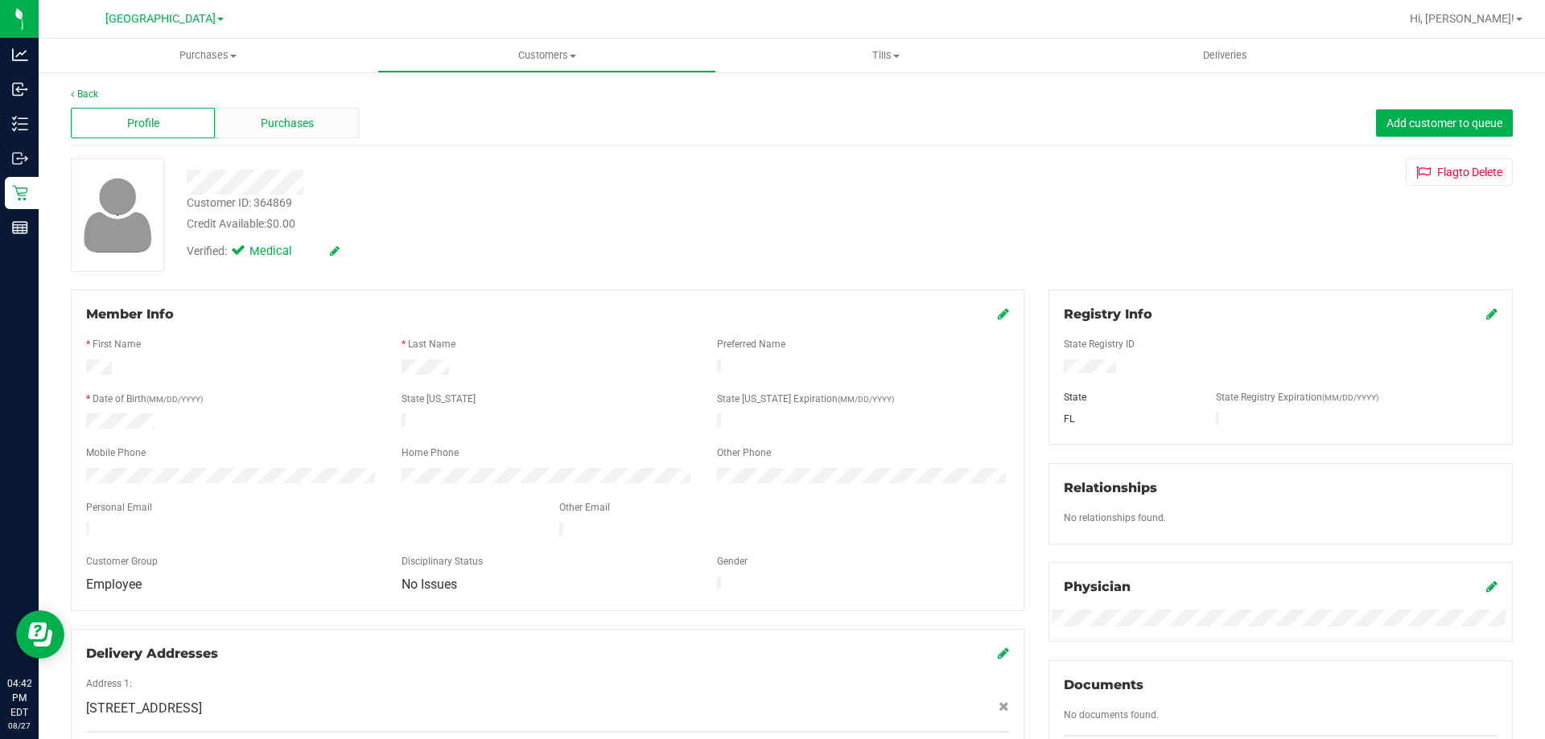
click at [269, 125] on span "Purchases" at bounding box center [287, 123] width 53 height 17
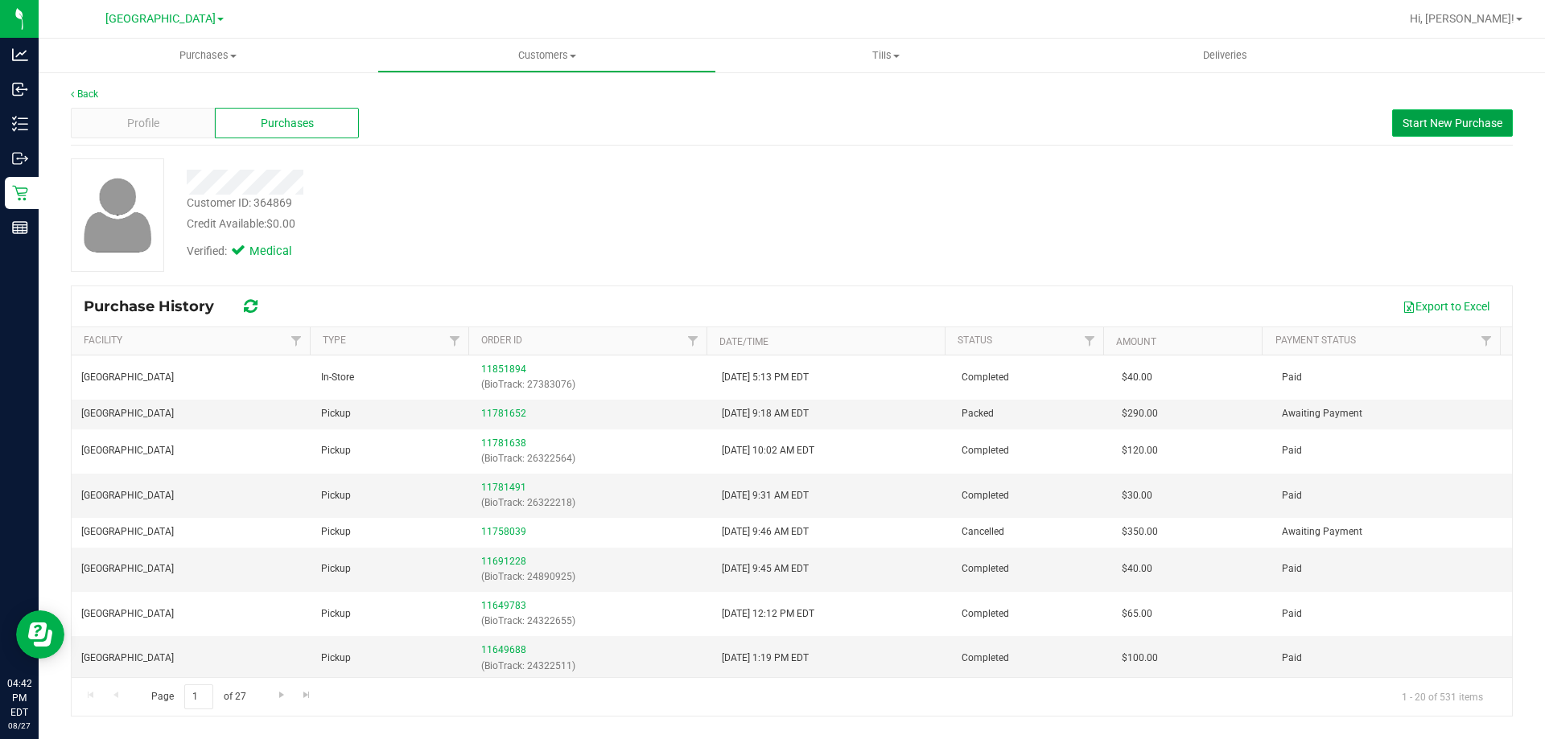
click at [1469, 127] on span "Start New Purchase" at bounding box center [1452, 123] width 100 height 13
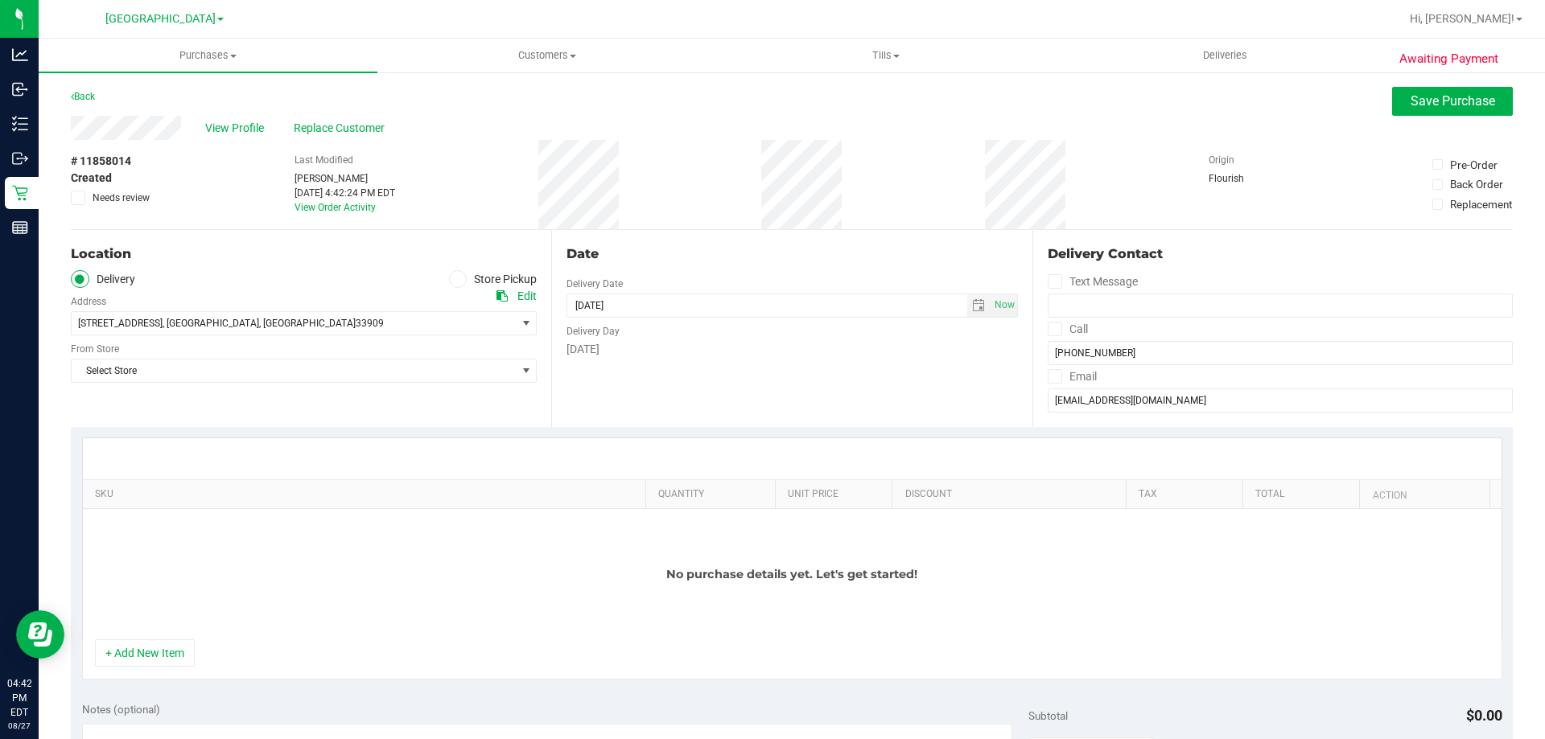
click at [459, 279] on span at bounding box center [458, 279] width 19 height 19
click at [0, 0] on input "Store Pickup" at bounding box center [0, 0] width 0 height 0
click at [489, 321] on span "Select Store" at bounding box center [294, 323] width 444 height 23
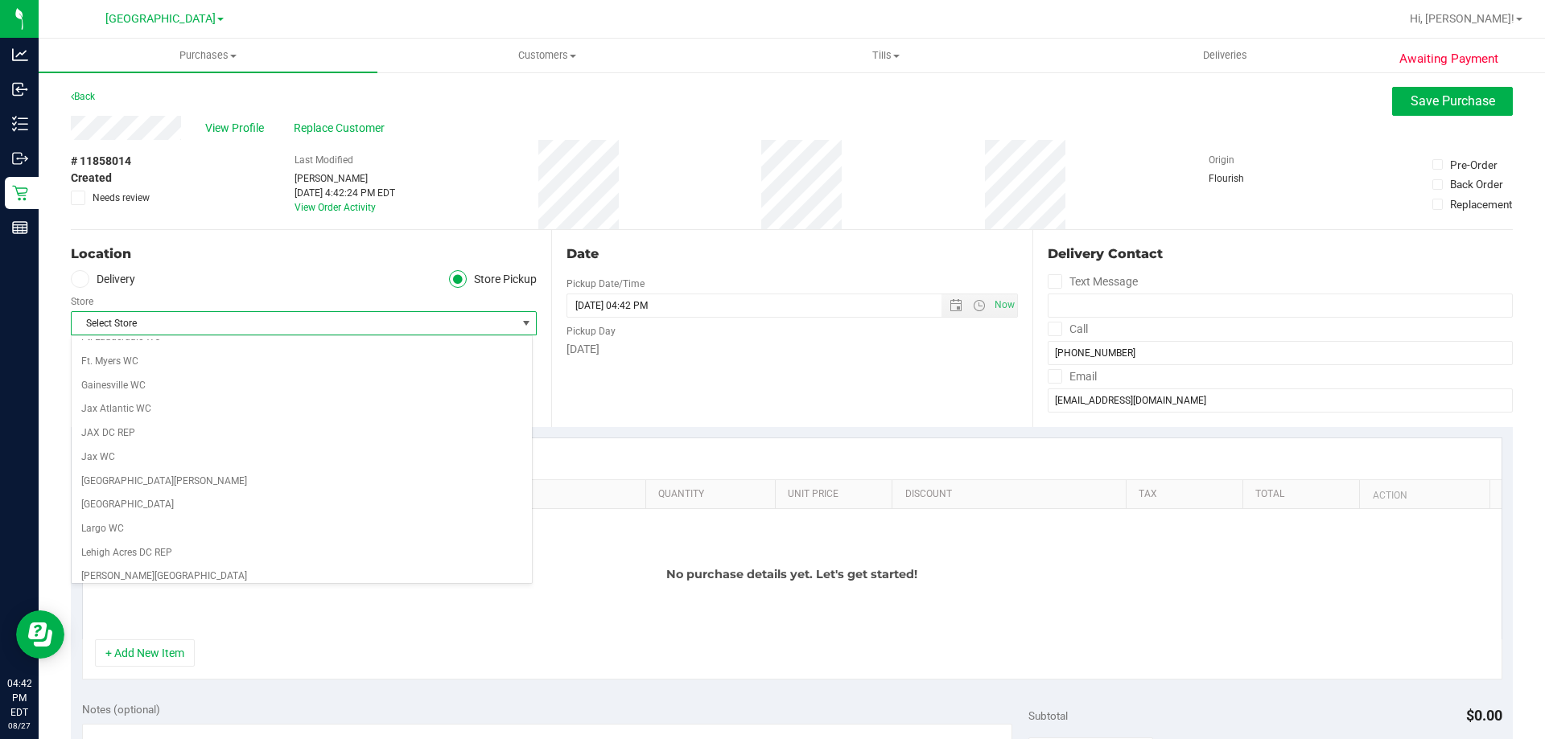
scroll to position [483, 0]
click at [130, 560] on li "[GEOGRAPHIC_DATA]" at bounding box center [302, 562] width 460 height 24
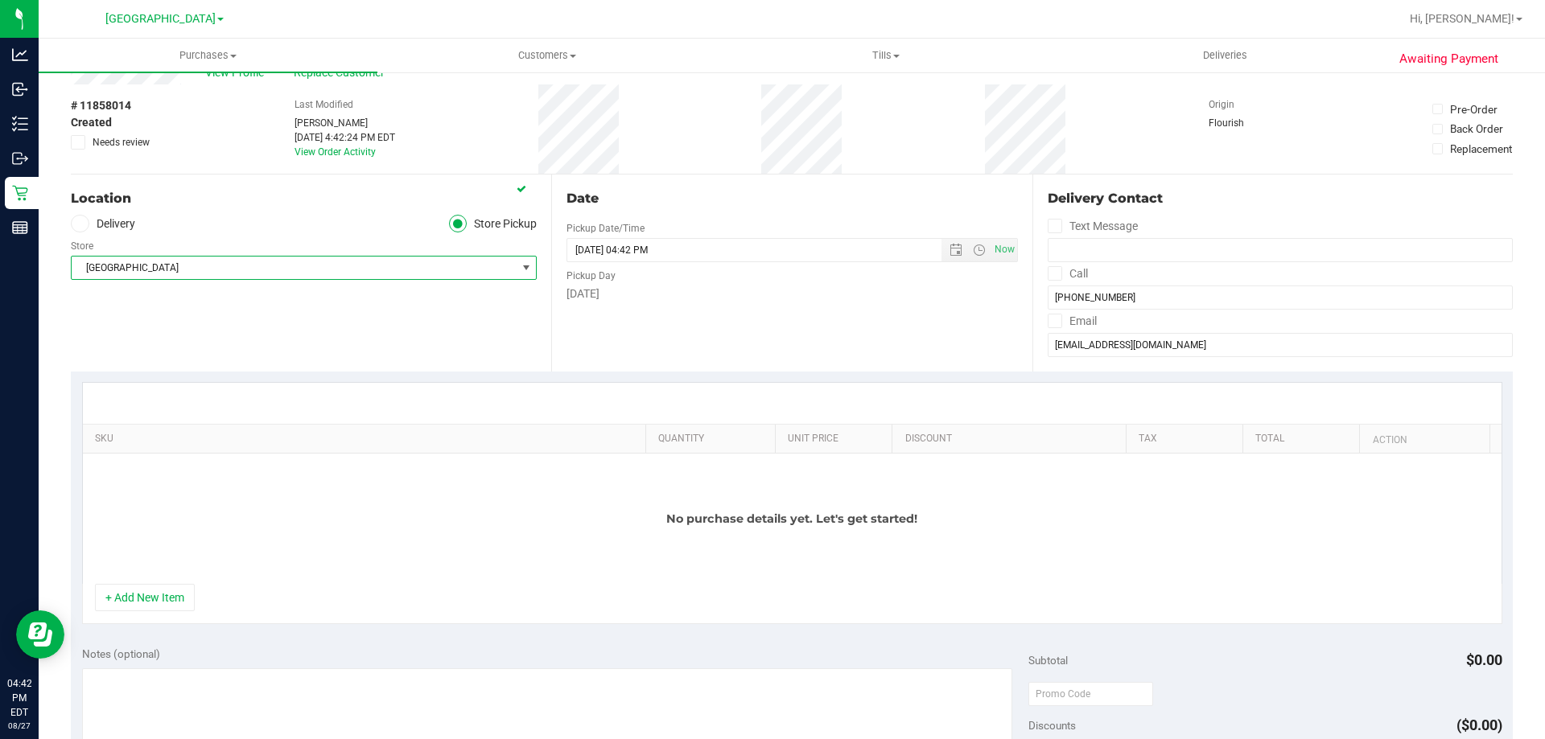
scroll to position [80, 0]
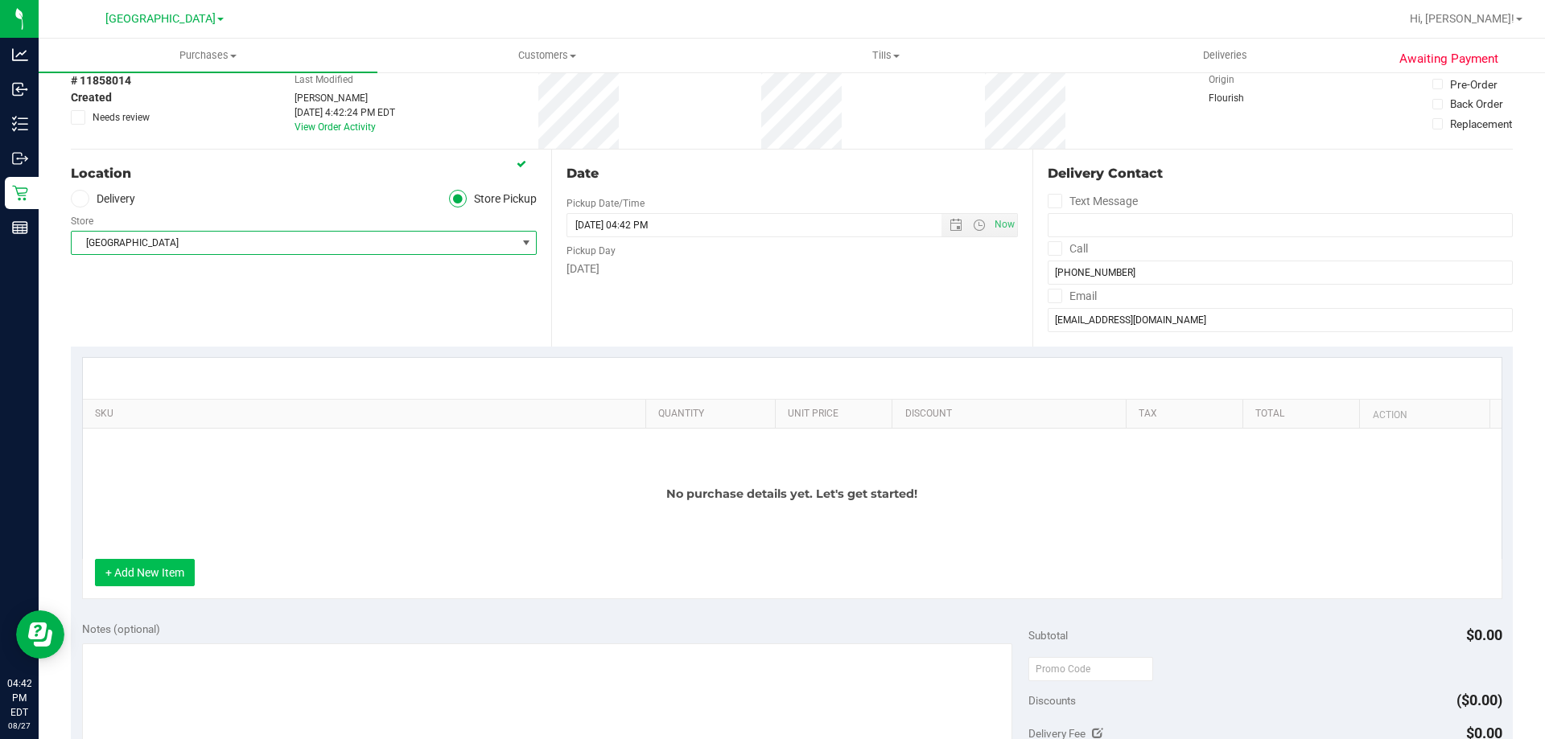
click at [146, 570] on button "+ Add New Item" at bounding box center [145, 572] width 100 height 27
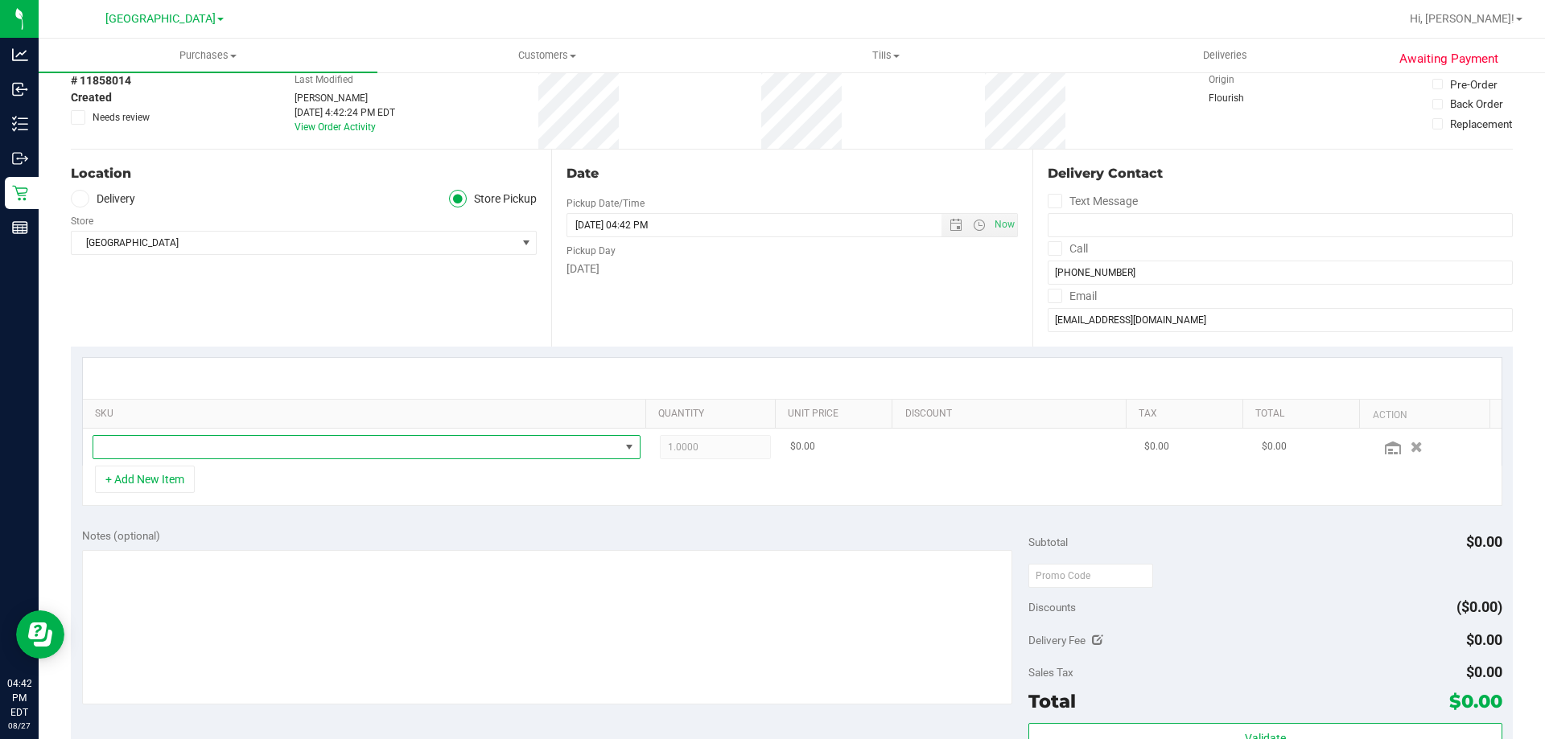
click at [261, 446] on span "NO DATA FOUND" at bounding box center [356, 447] width 526 height 23
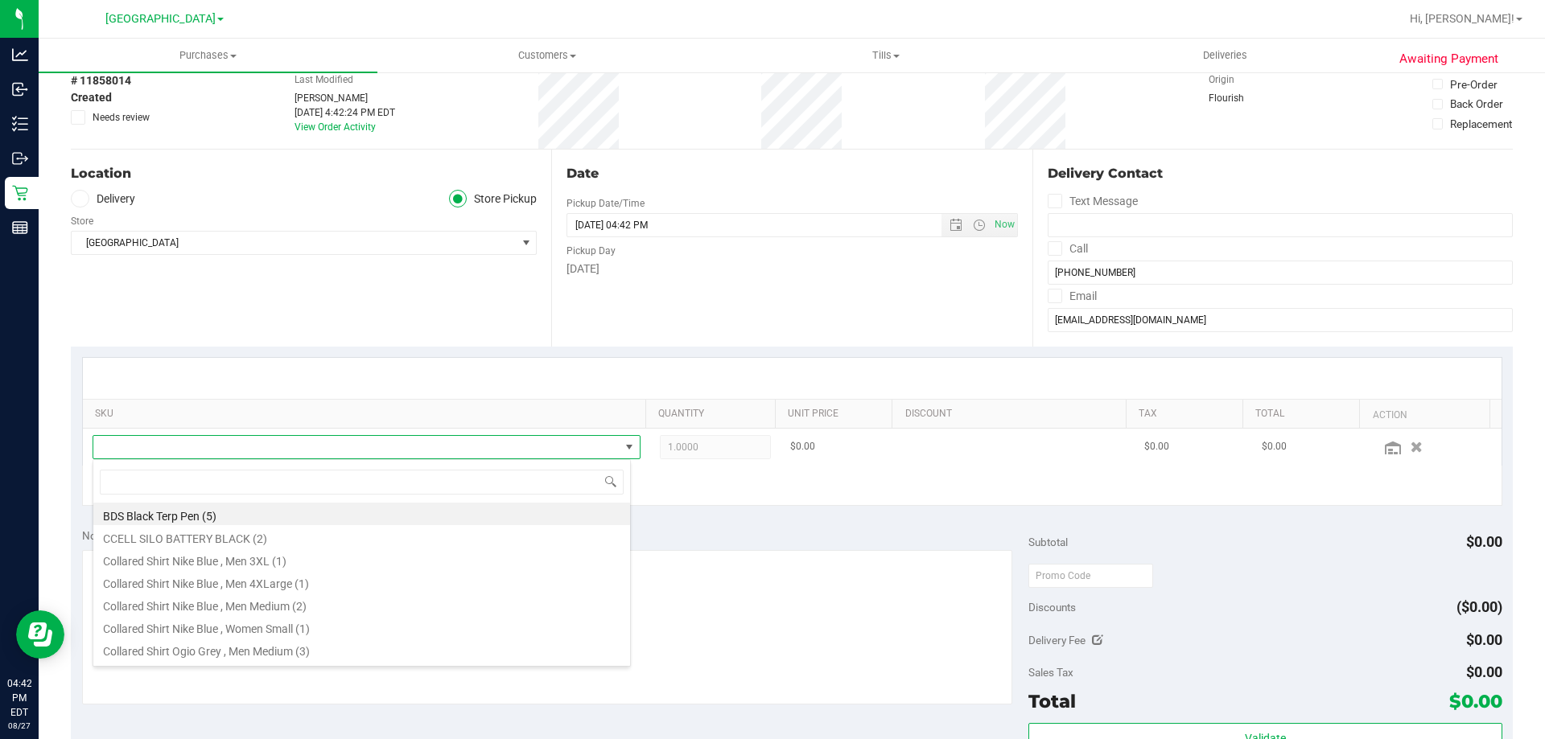
scroll to position [24, 533]
type input "strawberry"
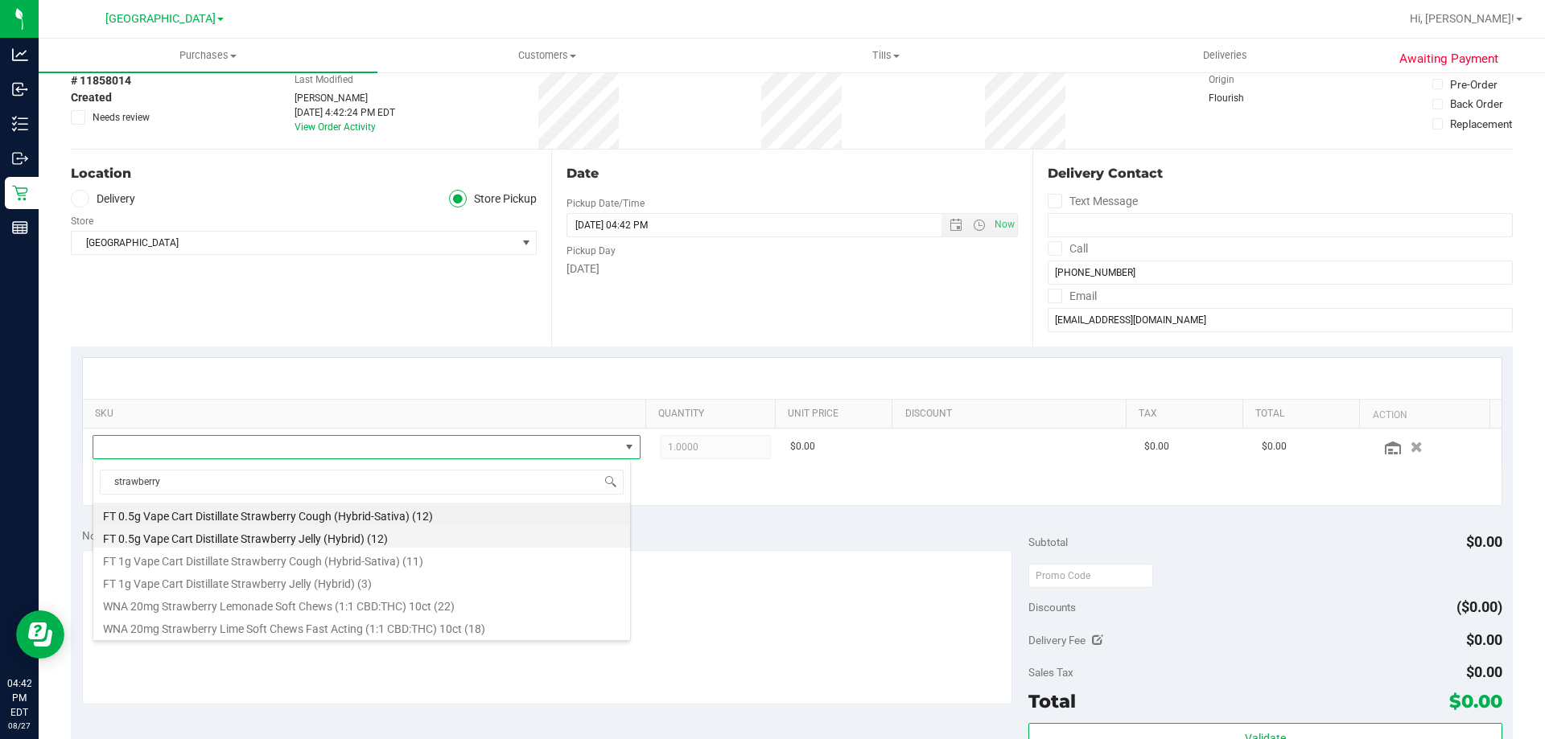
click at [266, 541] on li "FT 0.5g Vape Cart Distillate Strawberry Jelly (Hybrid) (12)" at bounding box center [361, 536] width 537 height 23
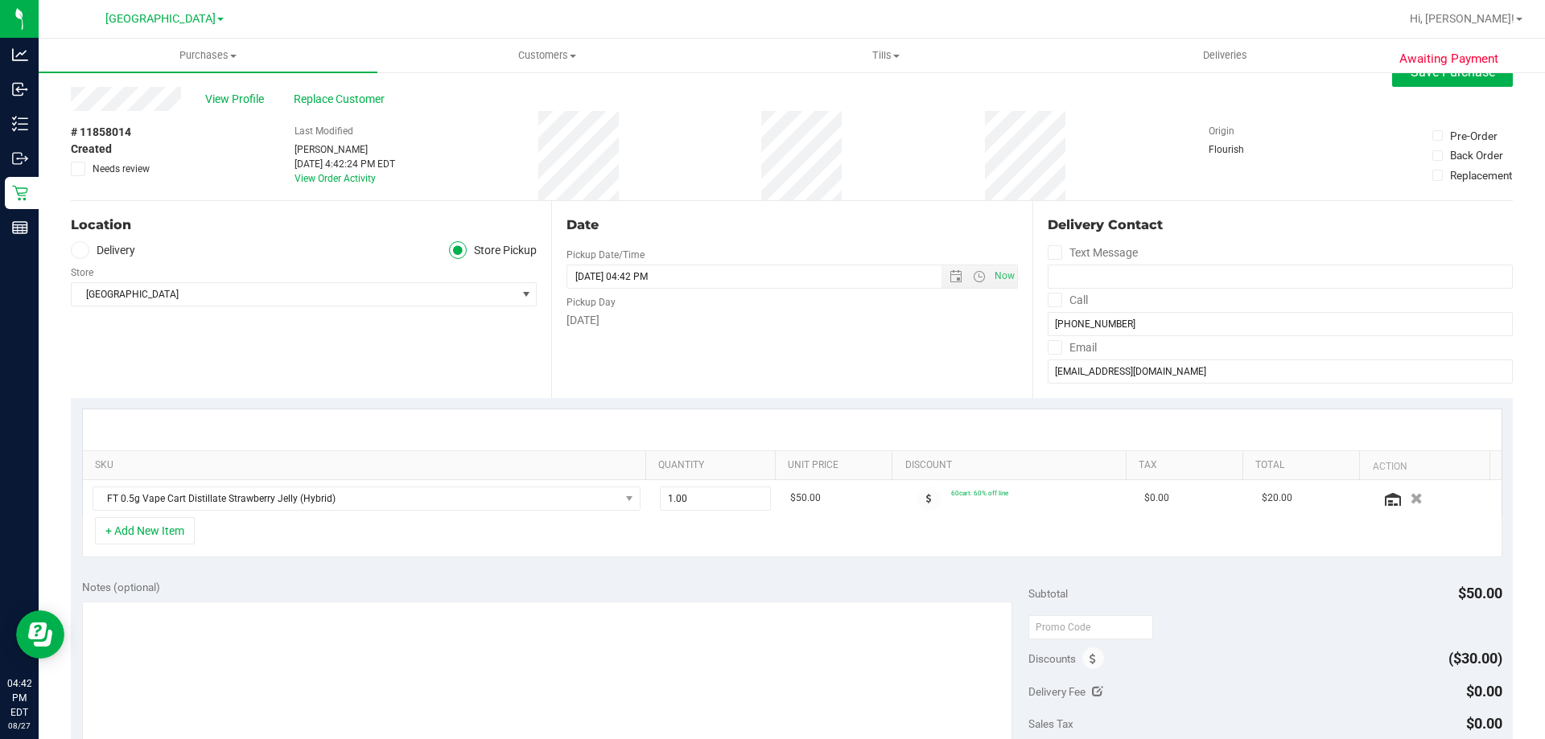
scroll to position [0, 0]
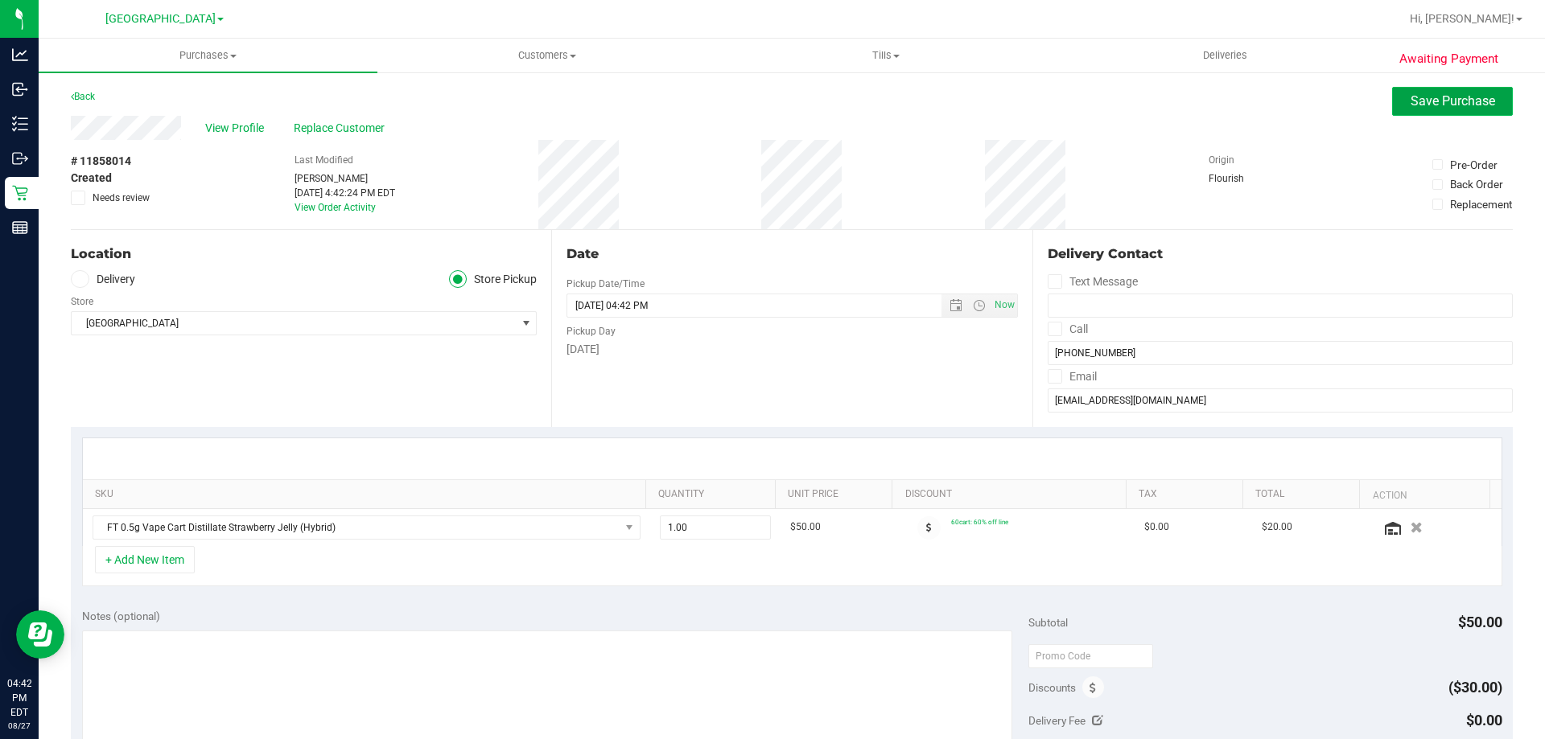
click at [1433, 103] on span "Save Purchase" at bounding box center [1452, 100] width 84 height 15
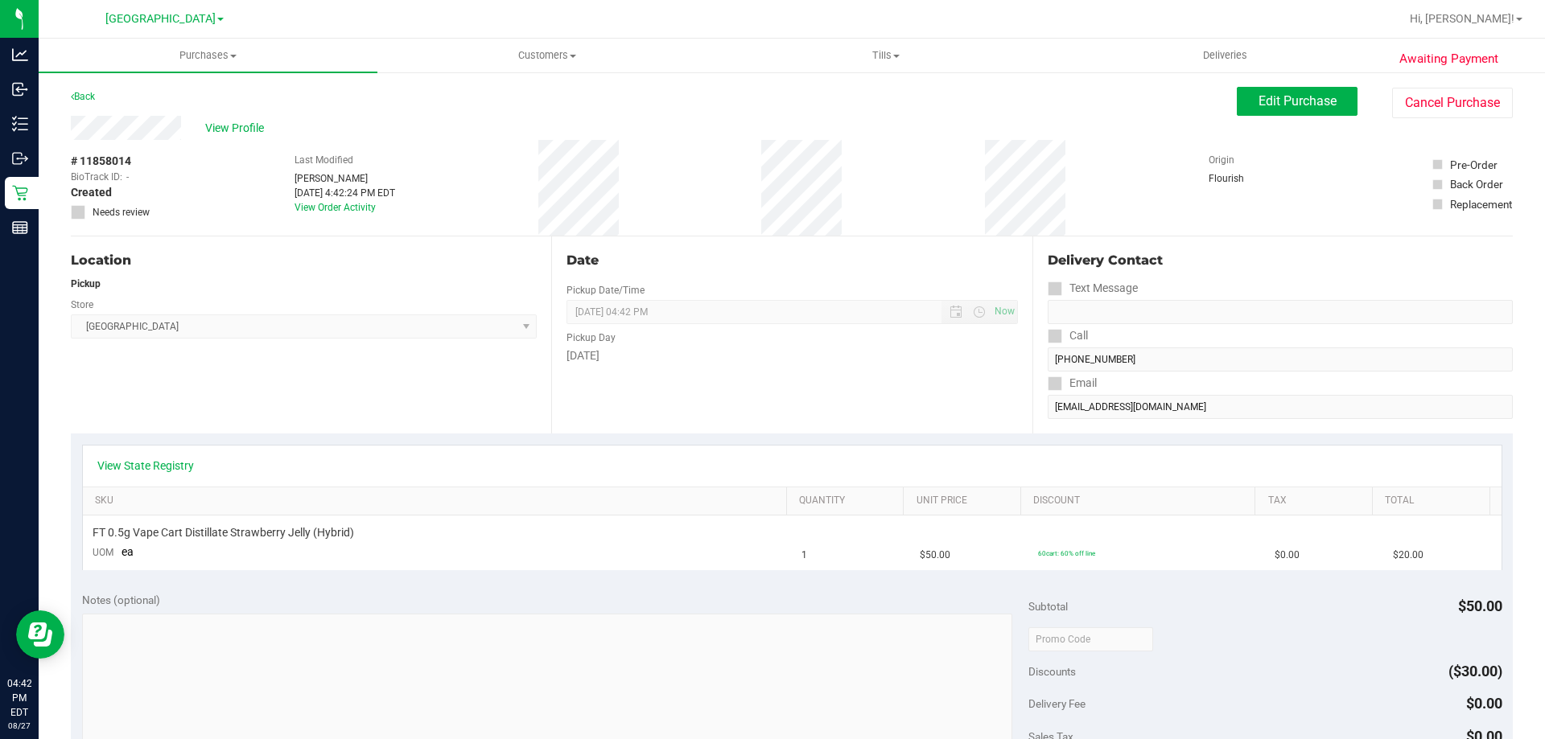
scroll to position [322, 0]
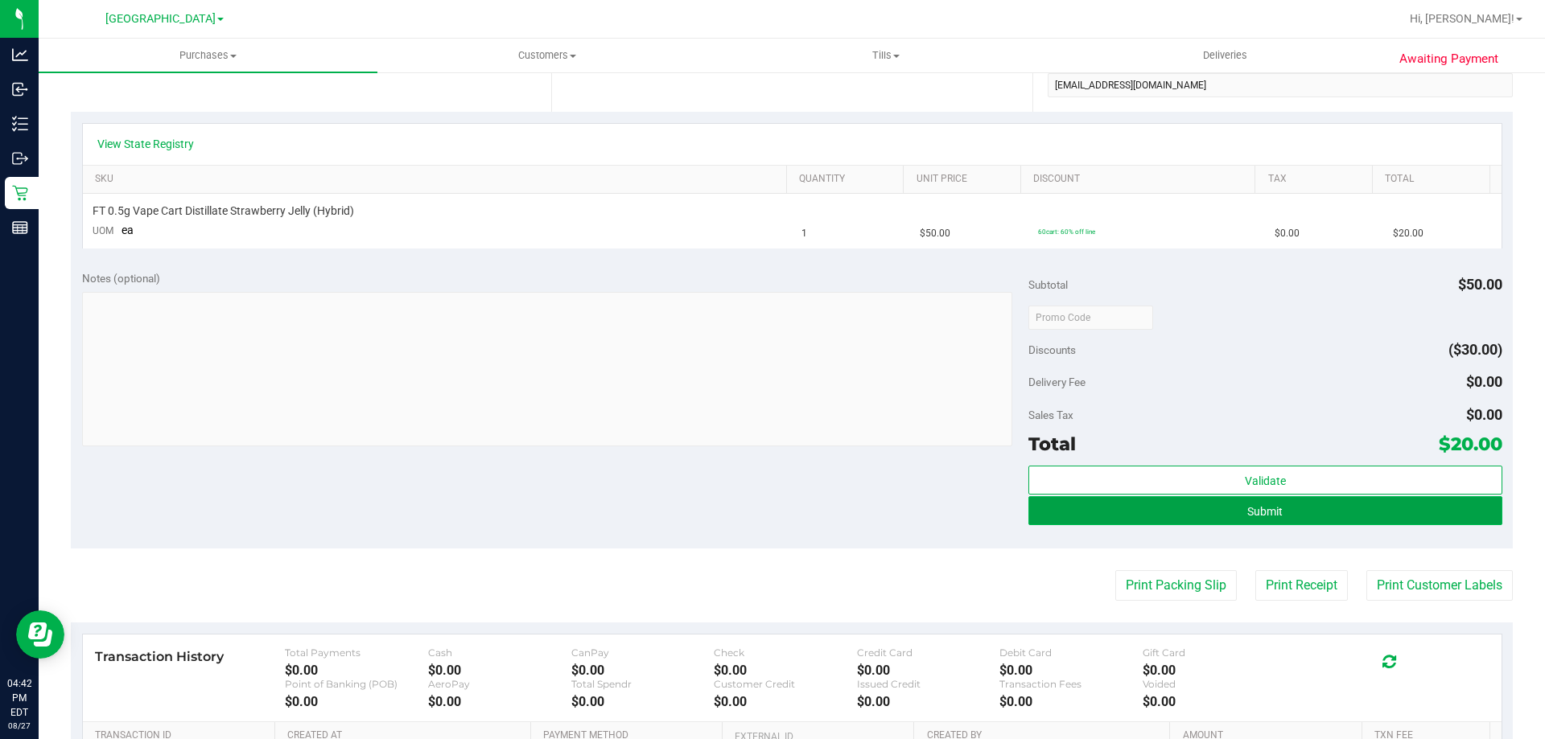
click at [1296, 512] on button "Submit" at bounding box center [1264, 510] width 473 height 29
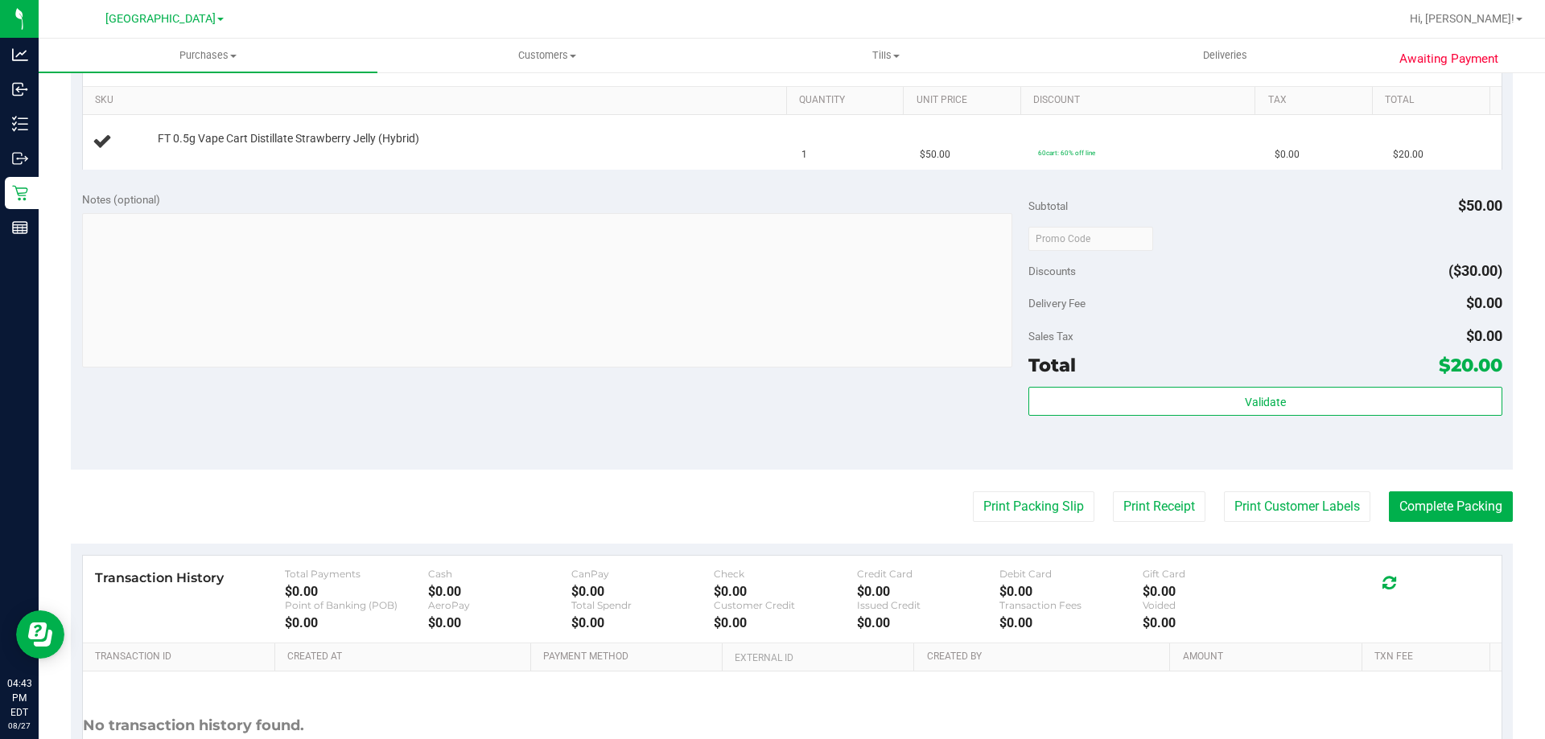
scroll to position [402, 0]
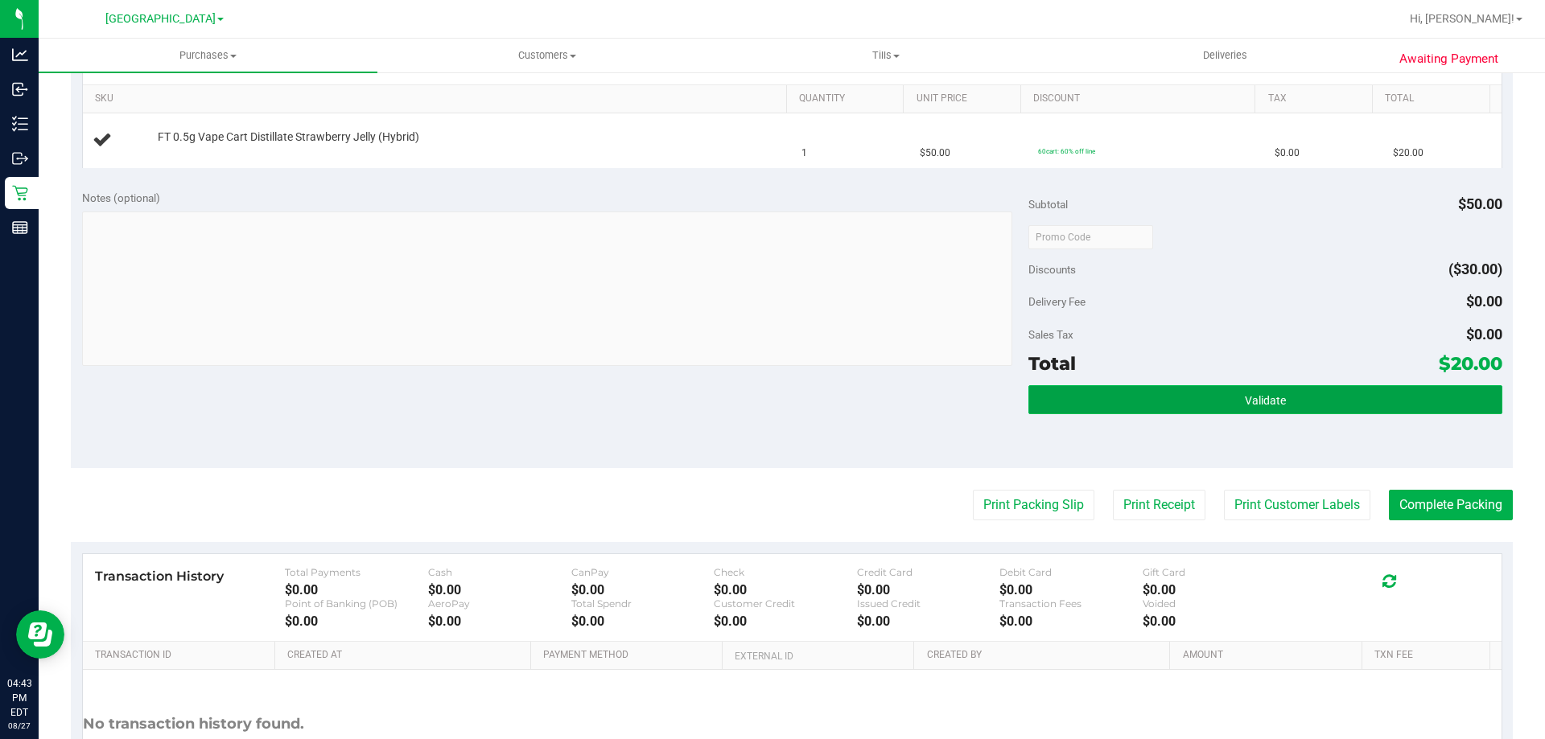
click at [1301, 409] on button "Validate" at bounding box center [1264, 399] width 473 height 29
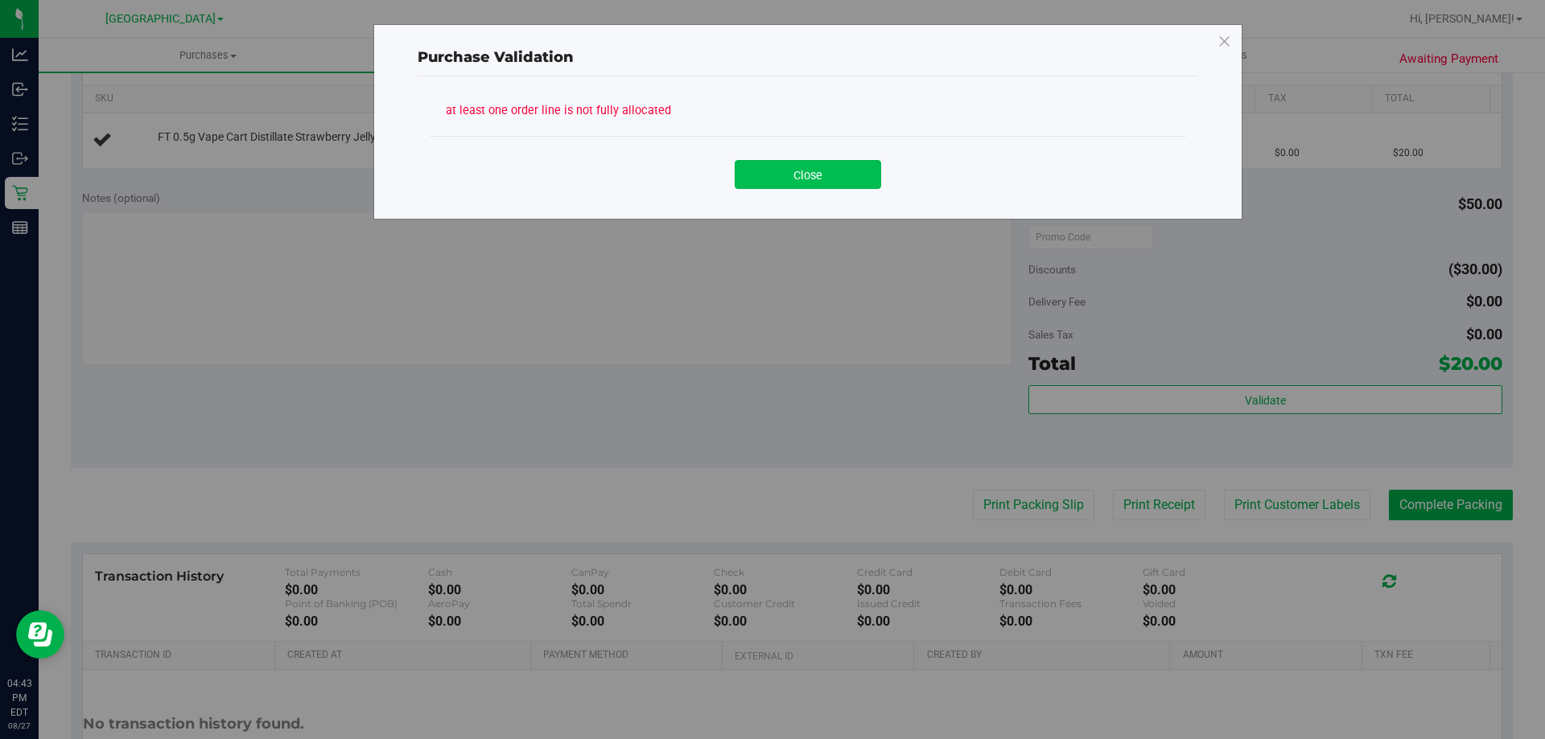
click at [796, 175] on button "Close" at bounding box center [807, 174] width 146 height 29
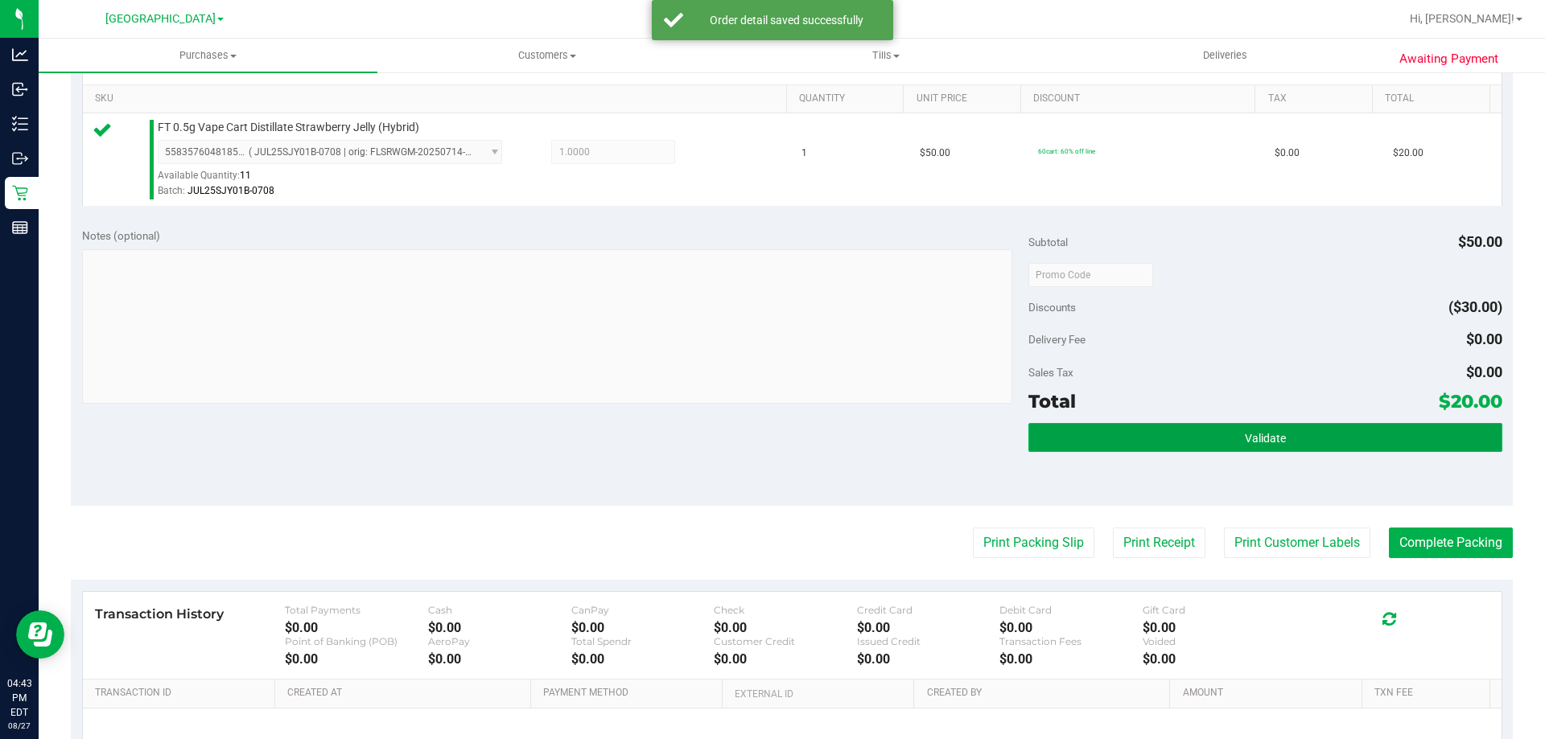
click at [1263, 441] on span "Validate" at bounding box center [1265, 438] width 41 height 13
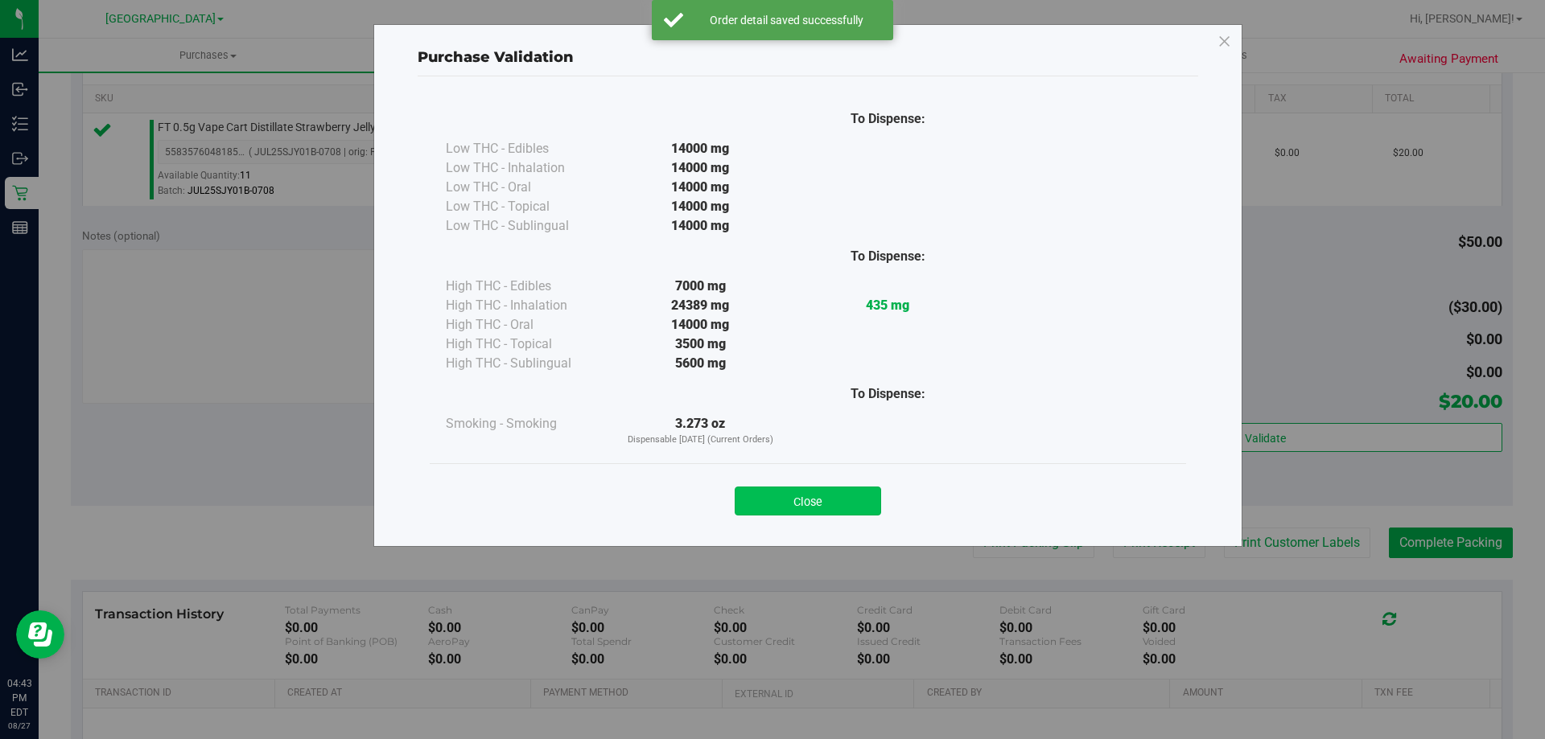
click at [821, 501] on button "Close" at bounding box center [807, 501] width 146 height 29
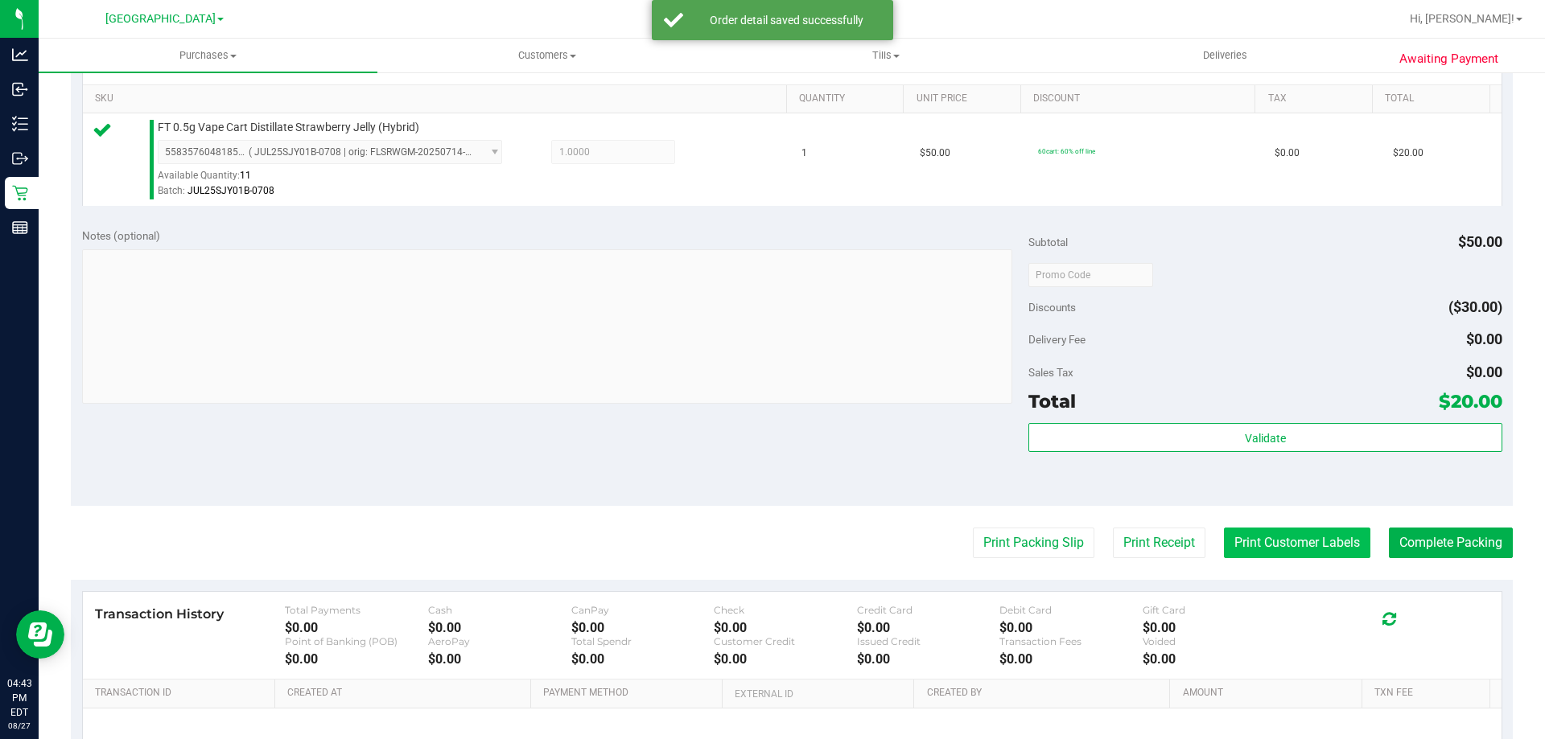
click at [1286, 541] on button "Print Customer Labels" at bounding box center [1297, 543] width 146 height 31
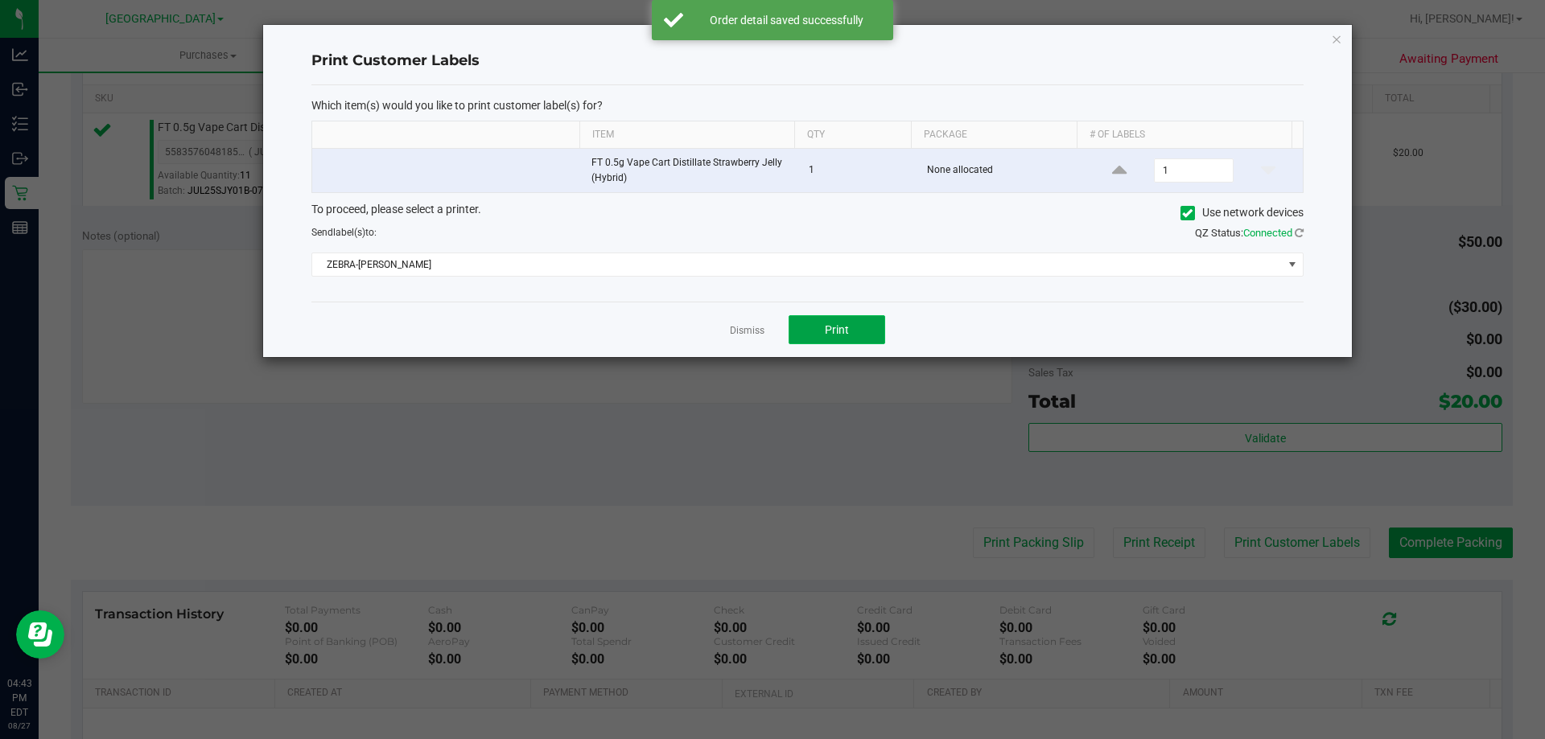
click at [821, 328] on button "Print" at bounding box center [836, 329] width 97 height 29
click at [1331, 40] on icon "button" at bounding box center [1336, 38] width 11 height 19
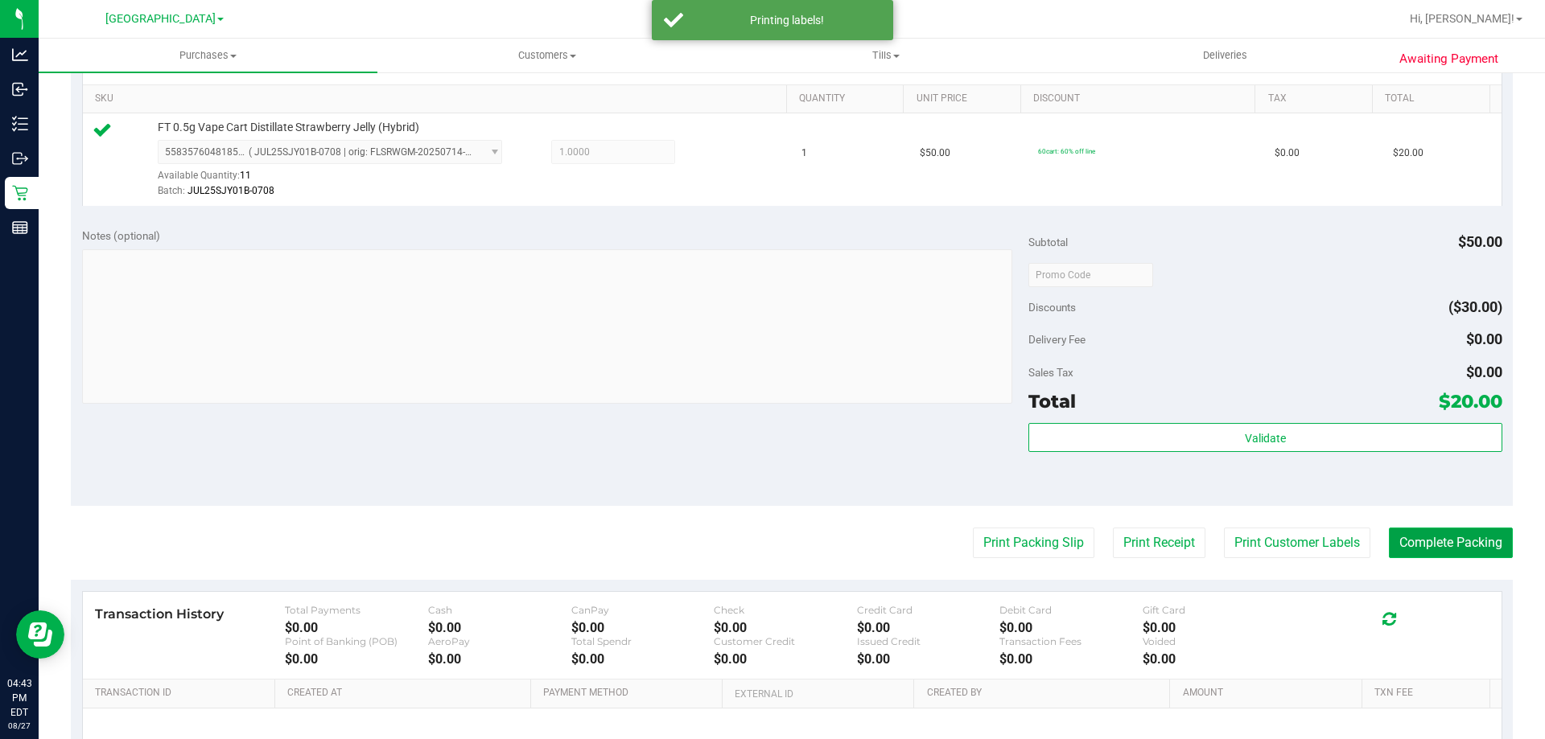
click at [1430, 539] on button "Complete Packing" at bounding box center [1451, 543] width 124 height 31
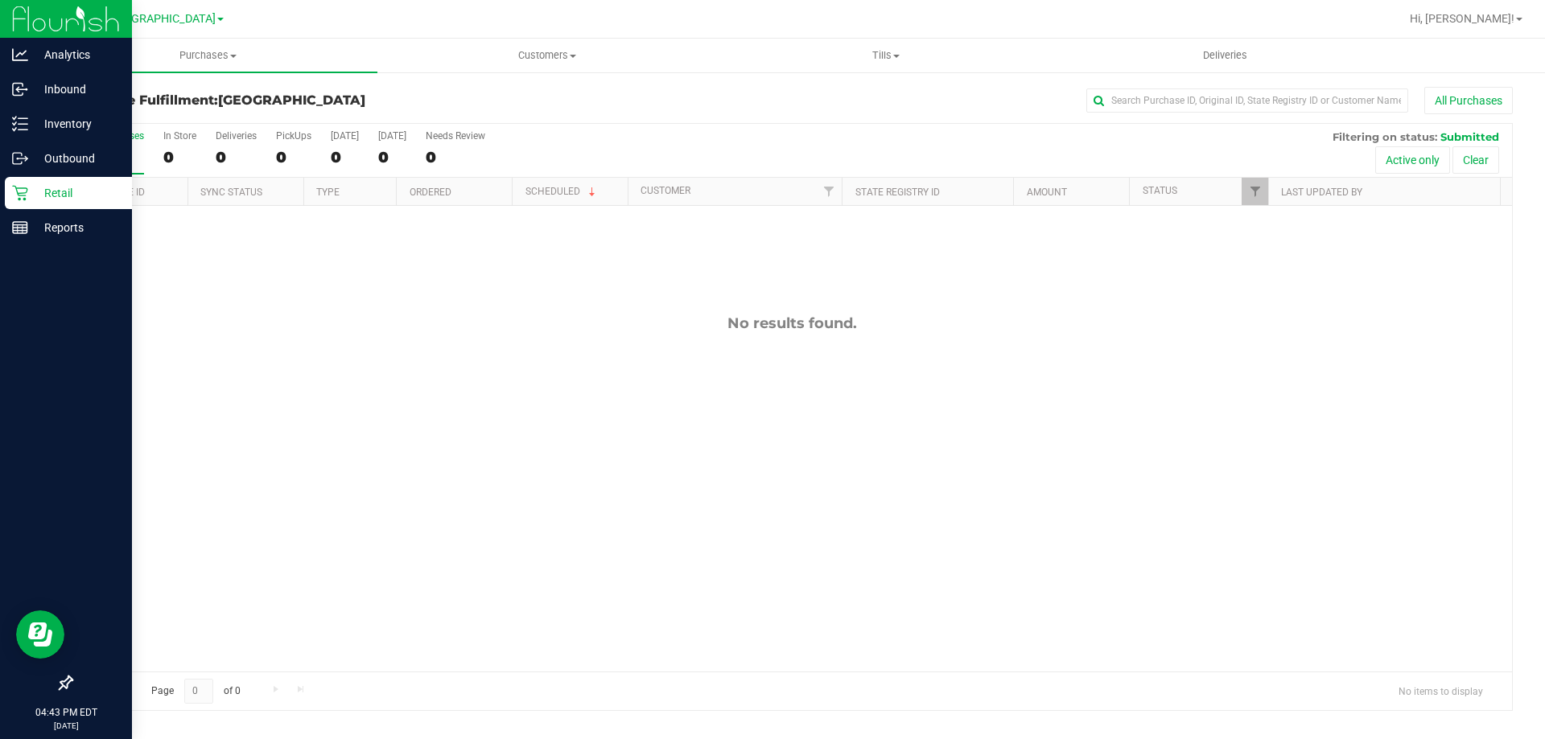
click at [30, 190] on p "Retail" at bounding box center [76, 192] width 97 height 19
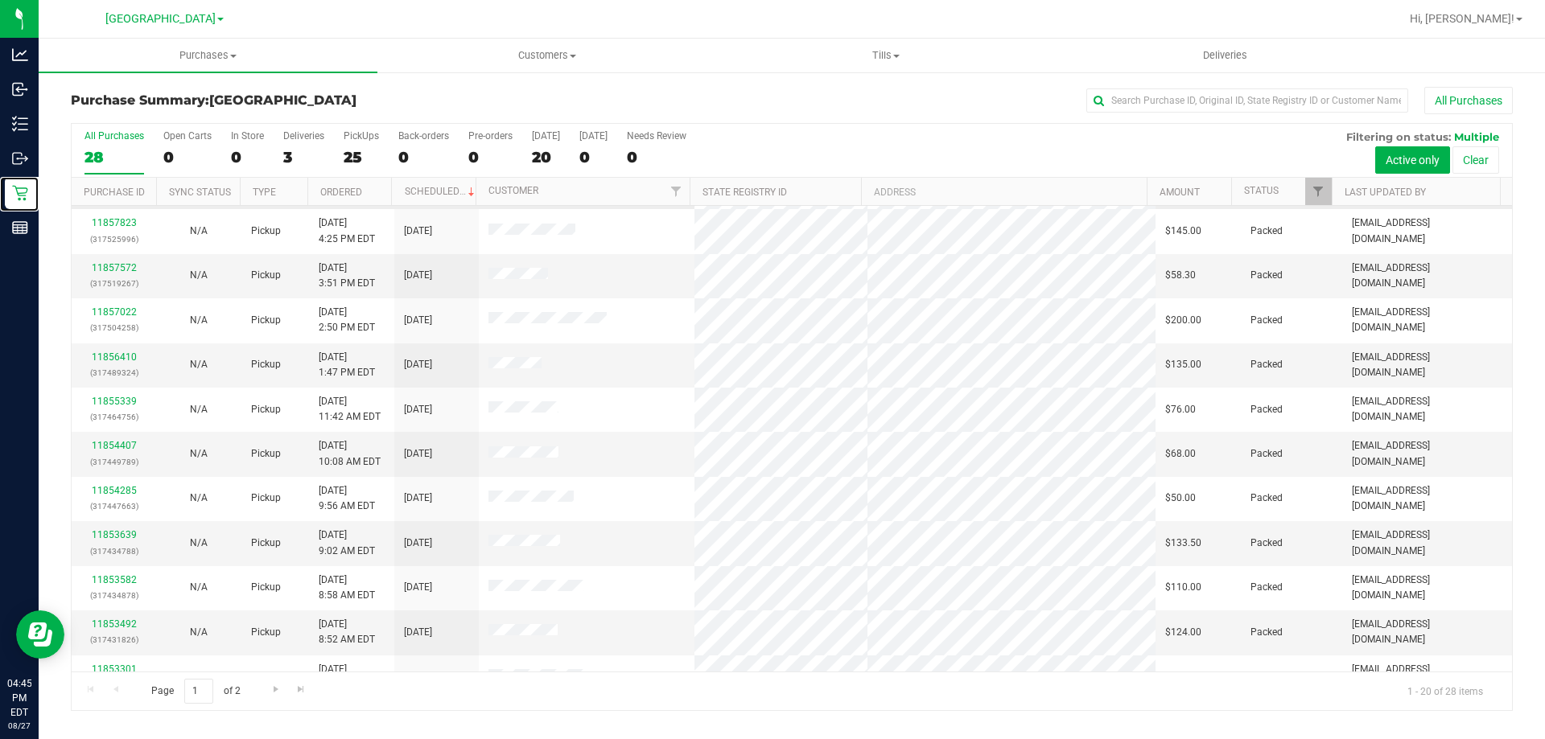
scroll to position [103, 0]
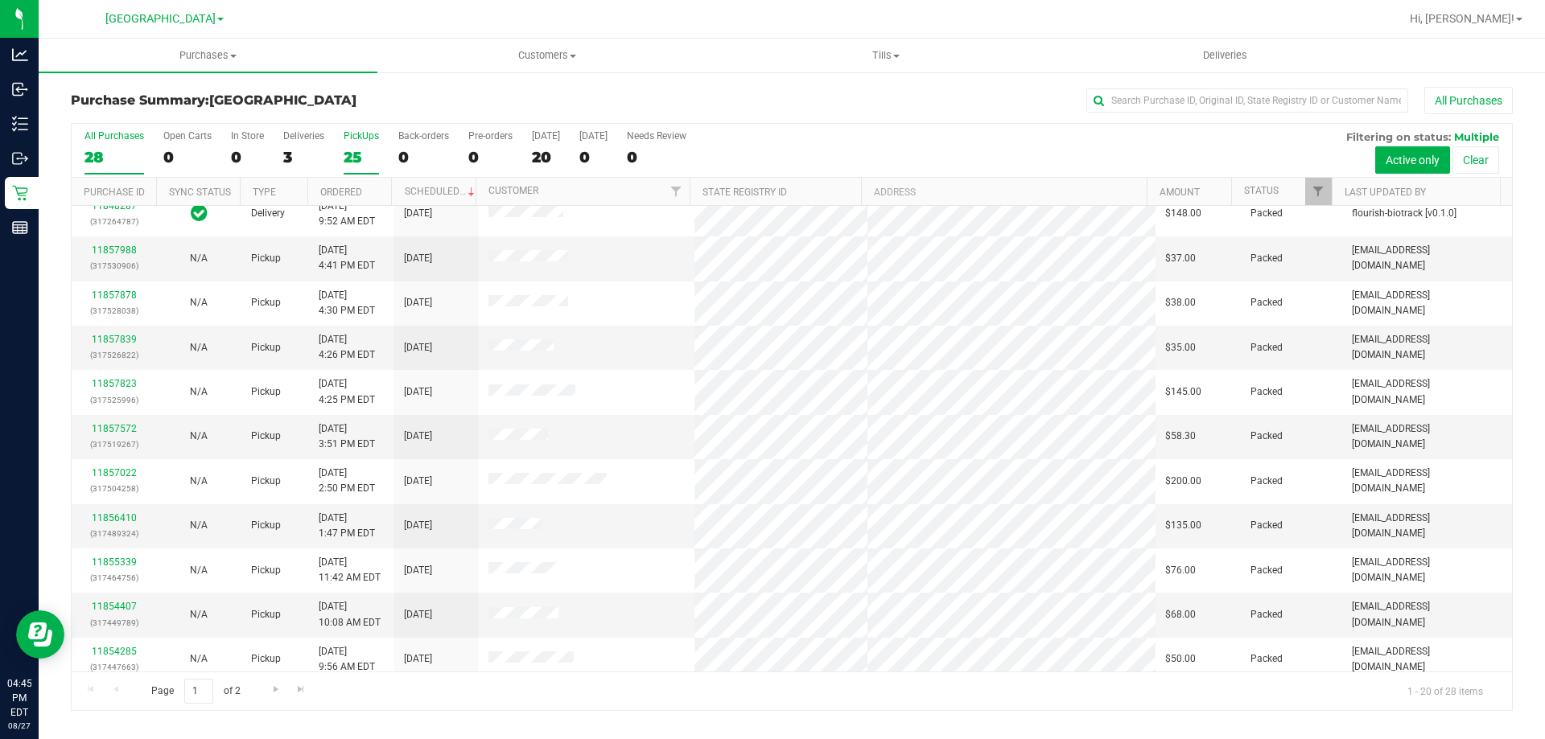
click at [354, 160] on div "25" at bounding box center [361, 157] width 35 height 19
click at [0, 0] on input "PickUps 25" at bounding box center [0, 0] width 0 height 0
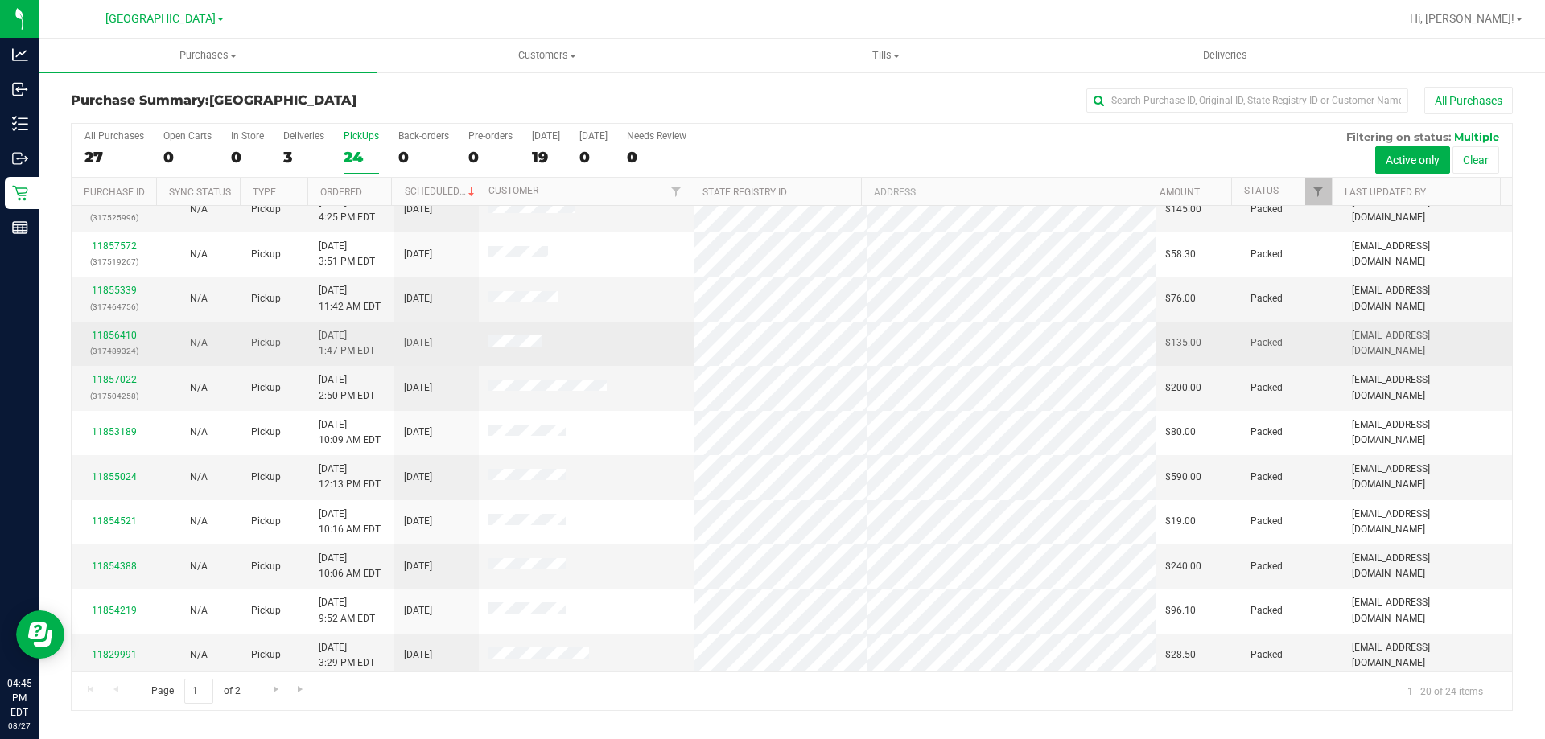
scroll to position [425, 0]
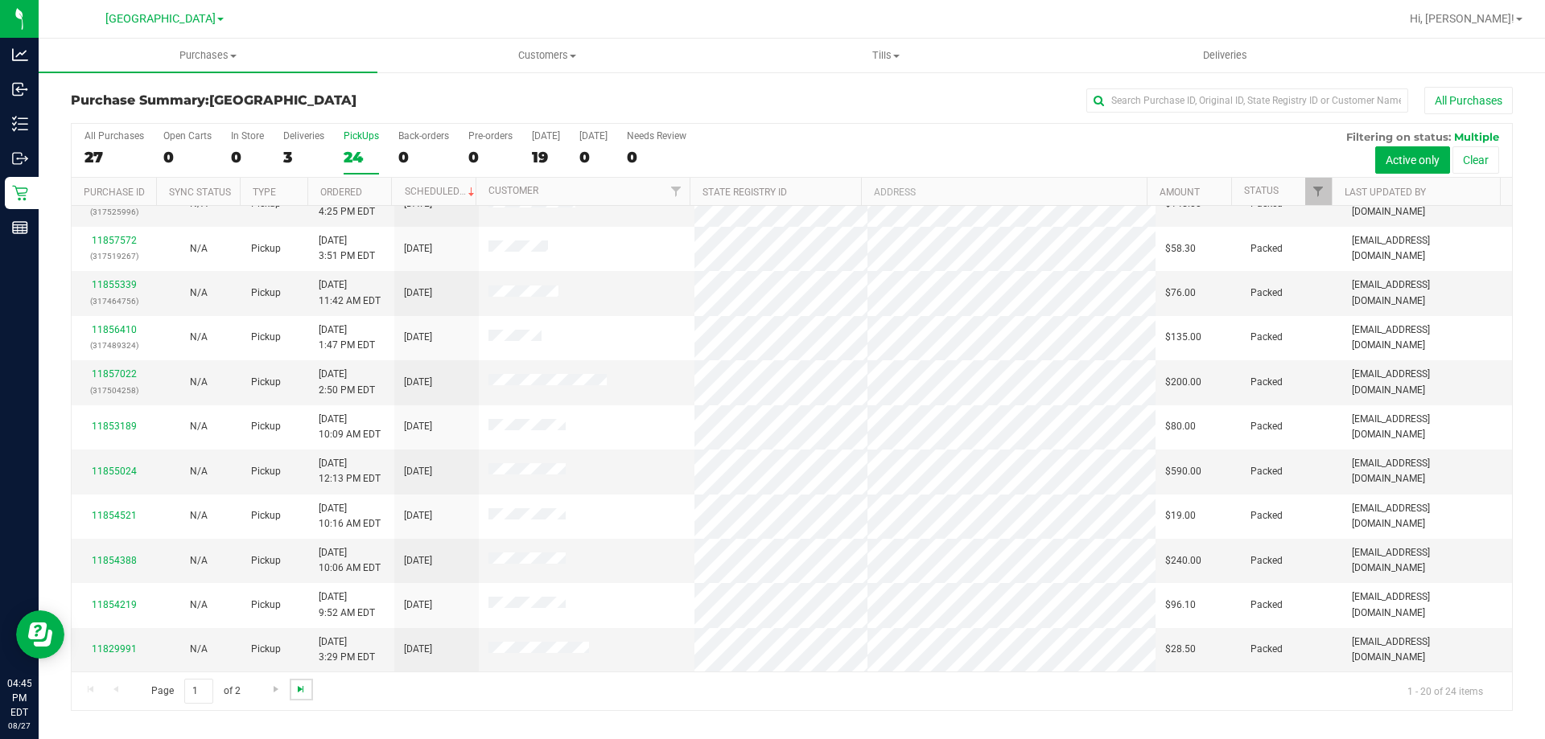
click at [296, 683] on span "Go to the last page" at bounding box center [300, 689] width 13 height 13
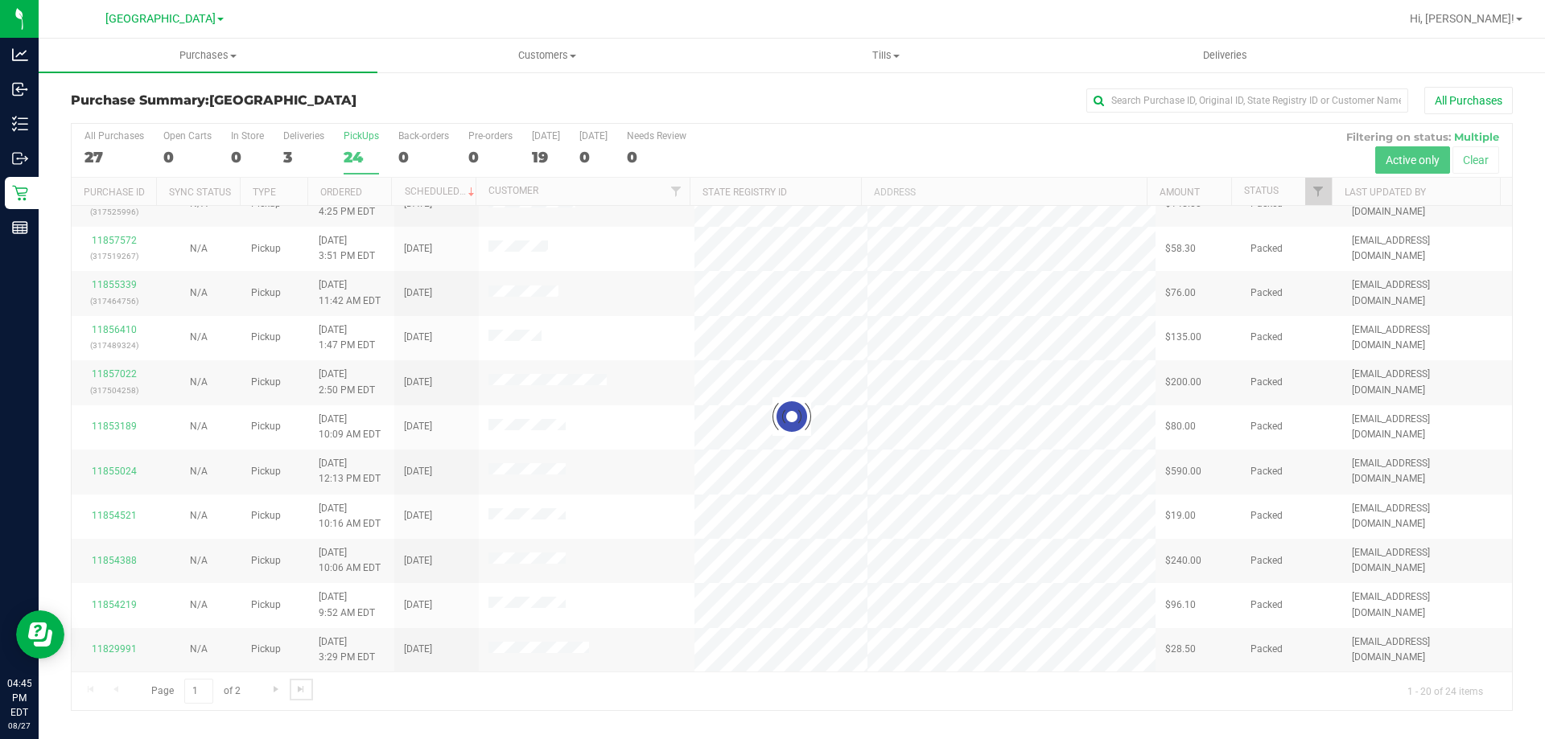
scroll to position [0, 0]
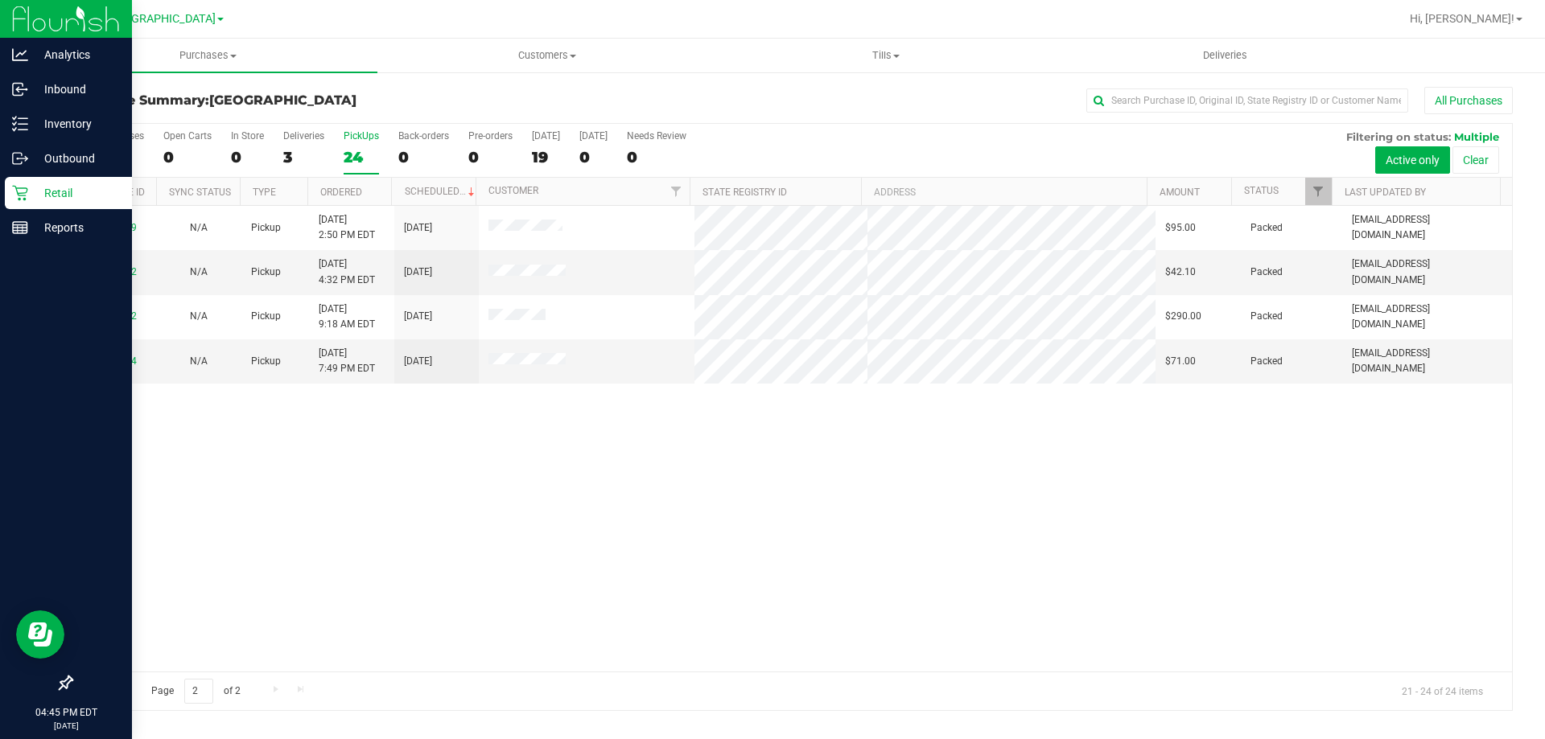
click at [21, 199] on icon at bounding box center [20, 193] width 16 height 16
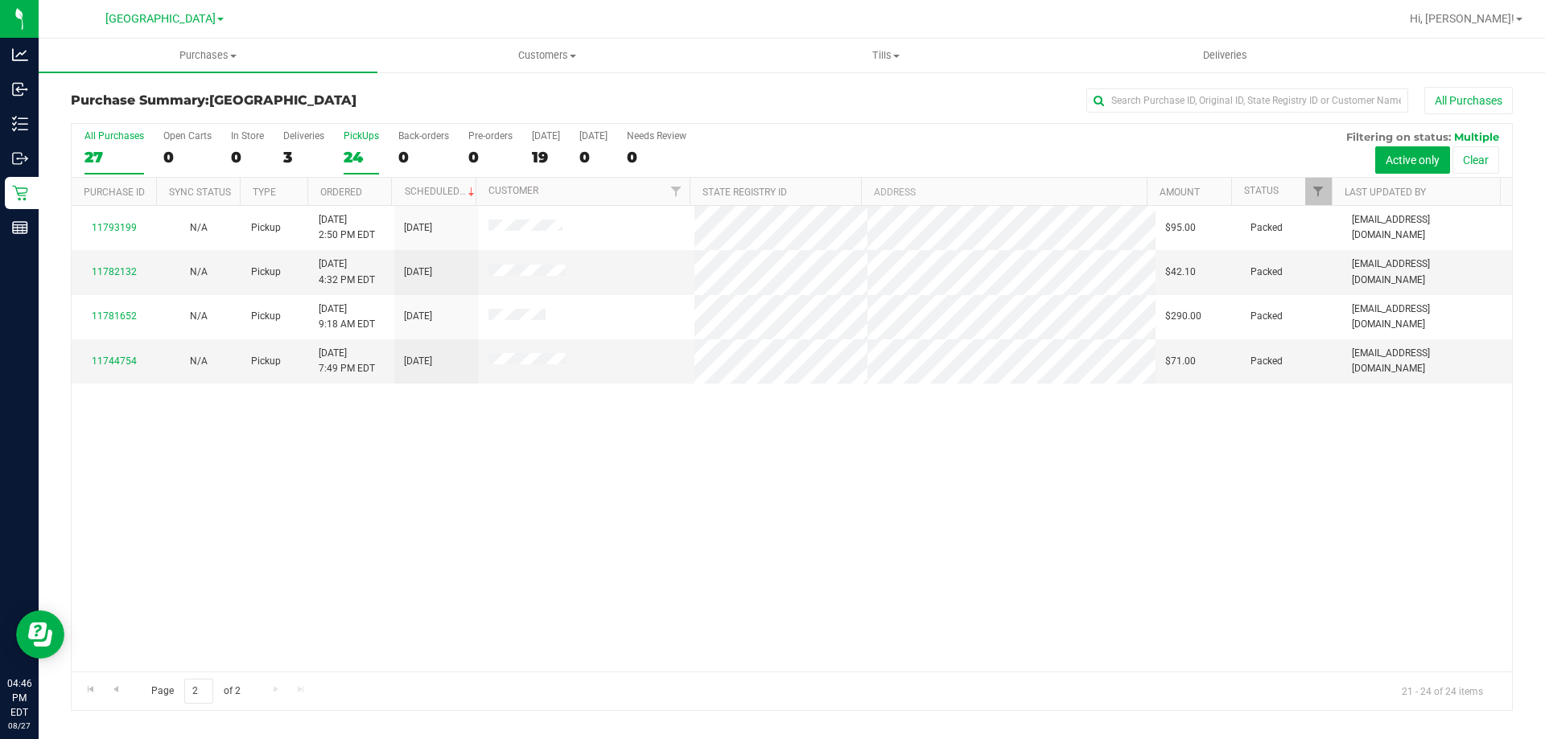
click at [117, 154] on div "27" at bounding box center [114, 157] width 60 height 19
click at [0, 0] on input "All Purchases 27" at bounding box center [0, 0] width 0 height 0
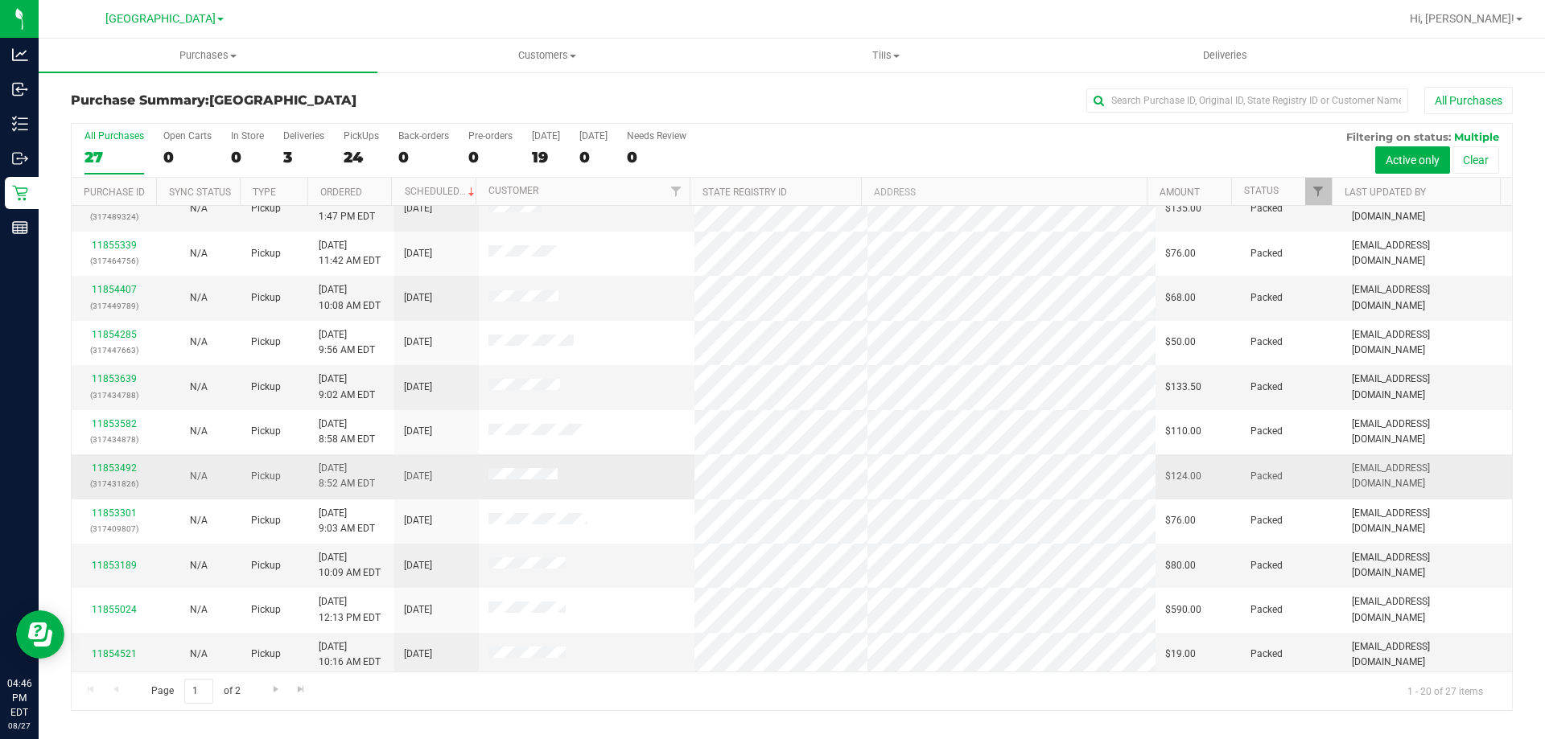
scroll to position [425, 0]
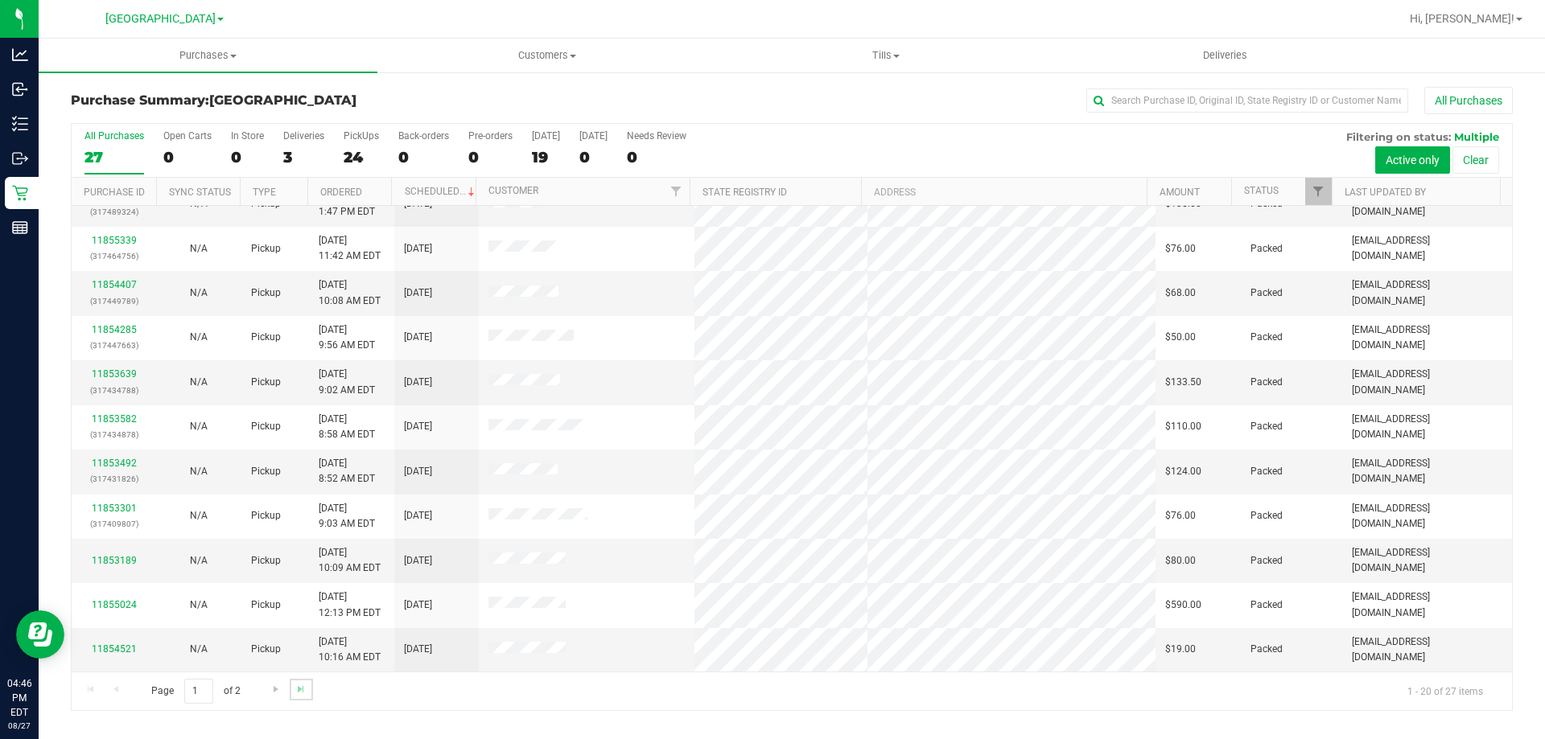
click at [290, 696] on link "Go to the last page" at bounding box center [301, 690] width 23 height 22
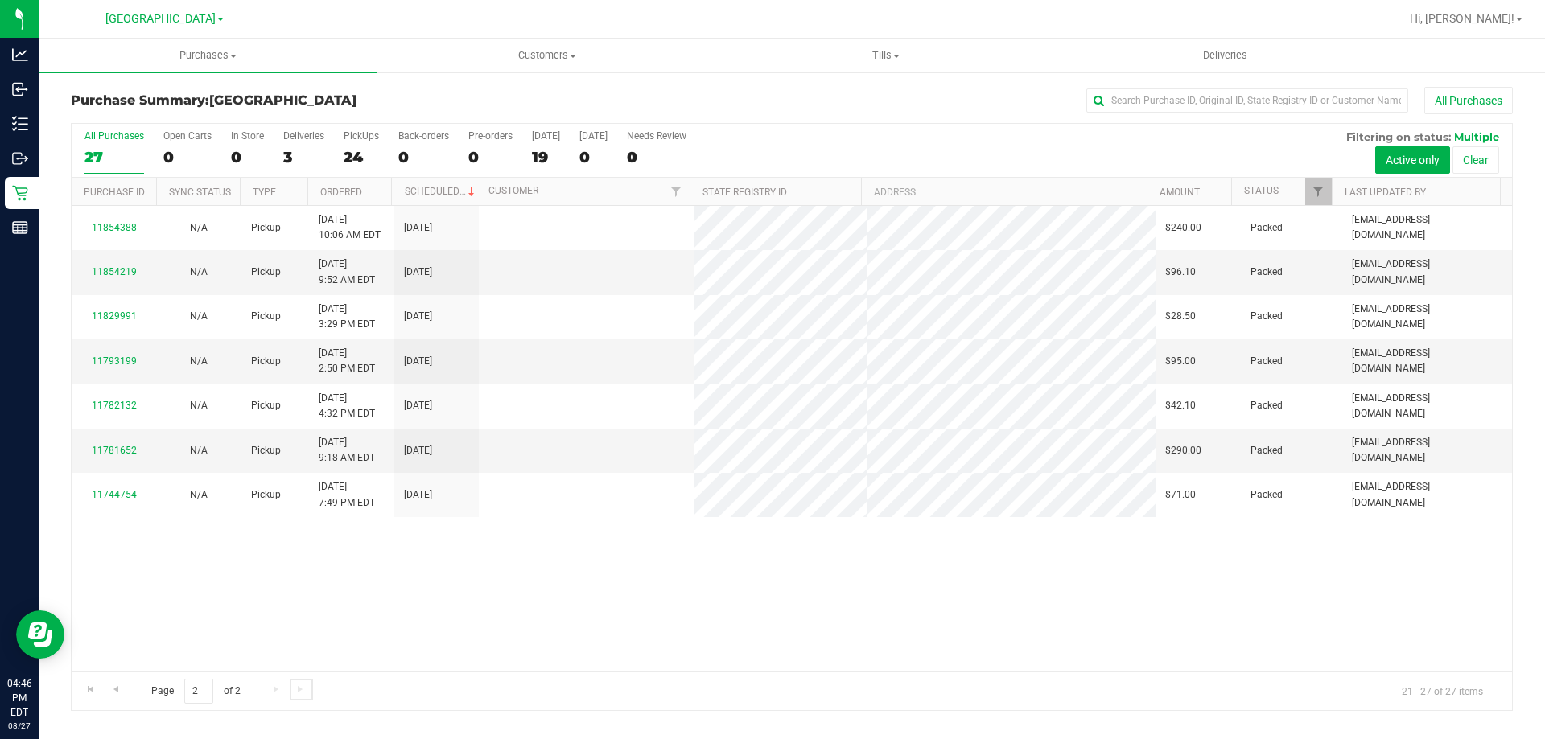
scroll to position [0, 0]
click at [110, 697] on link "Go to the previous page" at bounding box center [115, 690] width 23 height 22
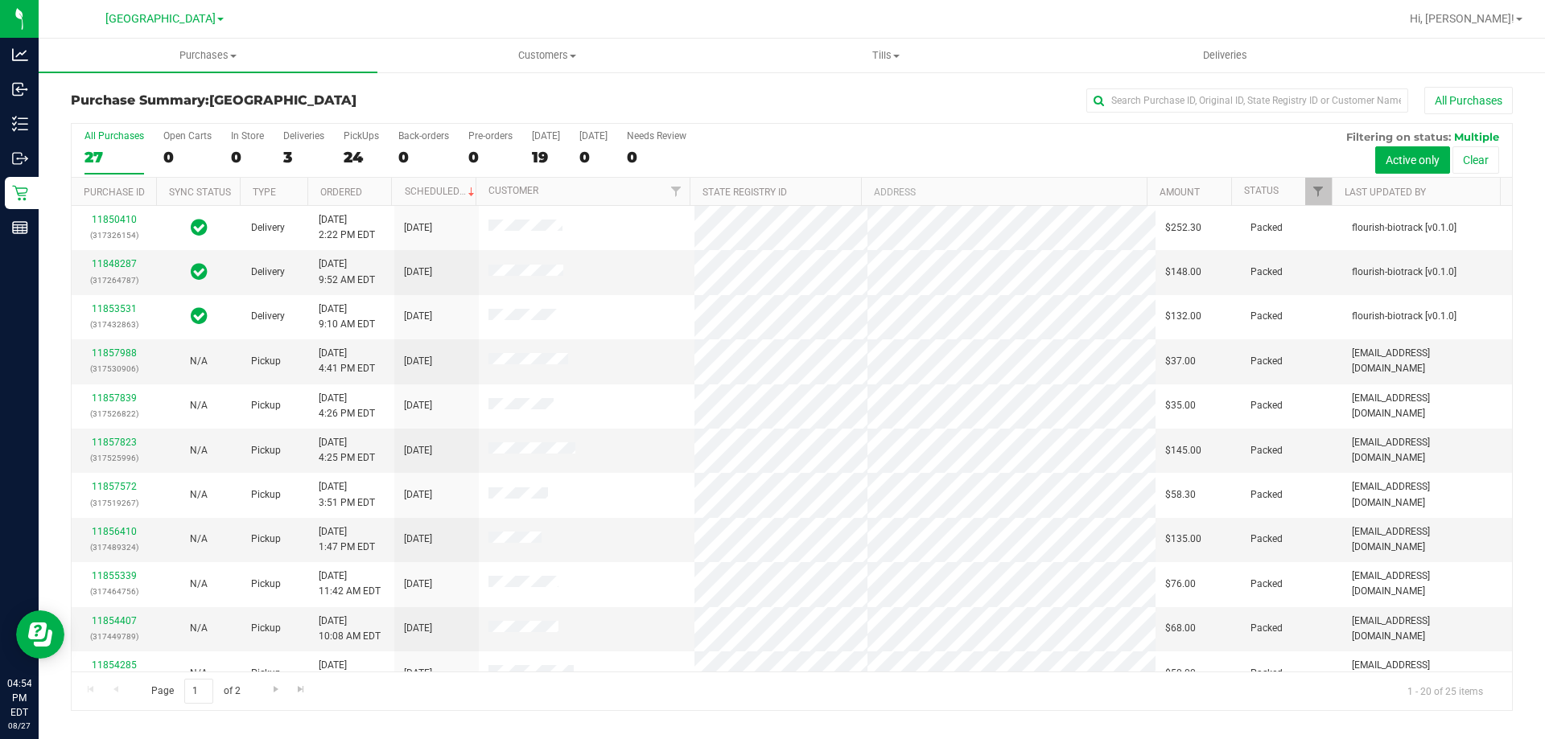
click at [534, 103] on h3 "Purchase Summary: [GEOGRAPHIC_DATA]" at bounding box center [311, 100] width 480 height 14
click at [105, 439] on link "11858284" at bounding box center [114, 442] width 45 height 11
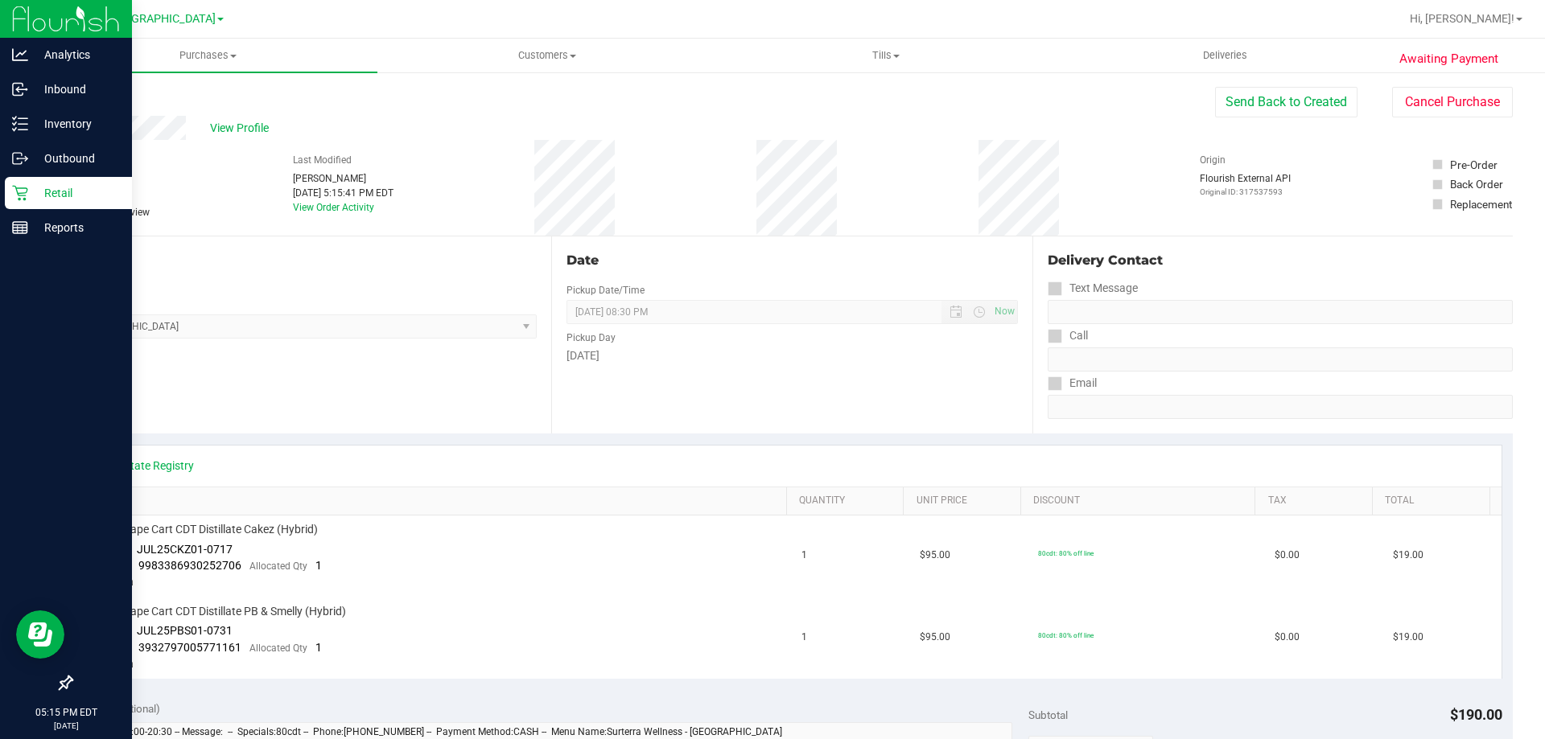
click at [84, 199] on p "Retail" at bounding box center [76, 192] width 97 height 19
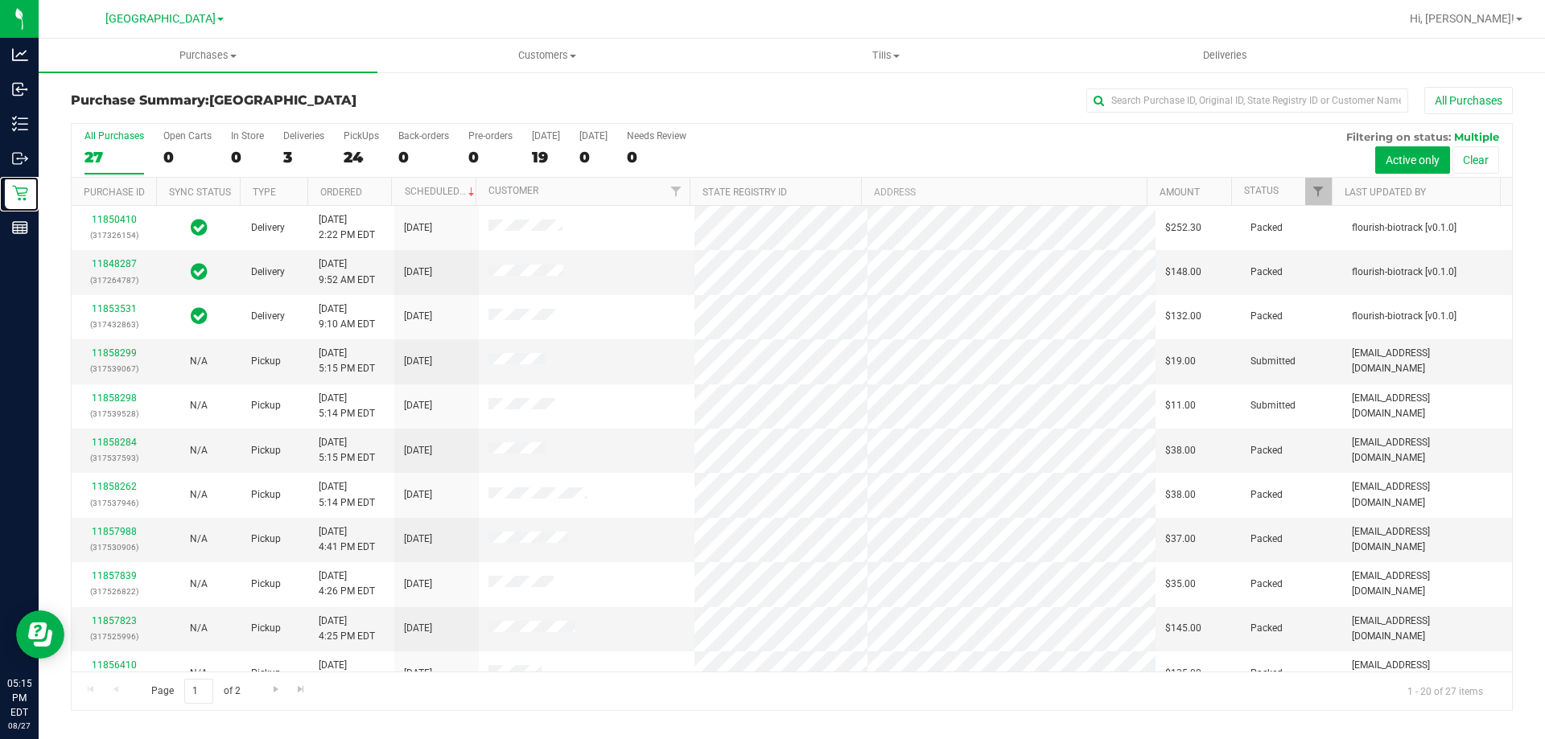
scroll to position [80, 0]
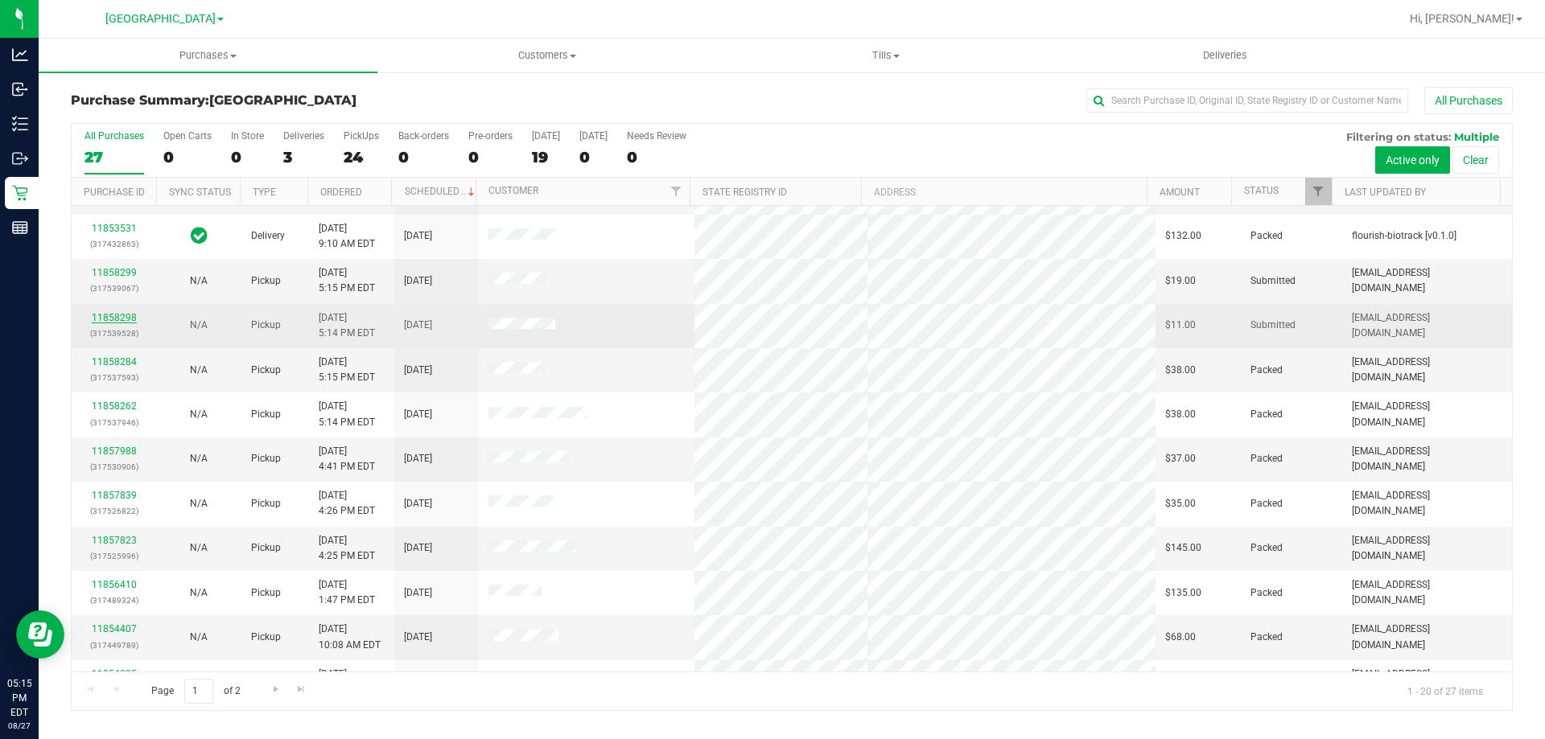
click at [117, 319] on link "11858298" at bounding box center [114, 317] width 45 height 11
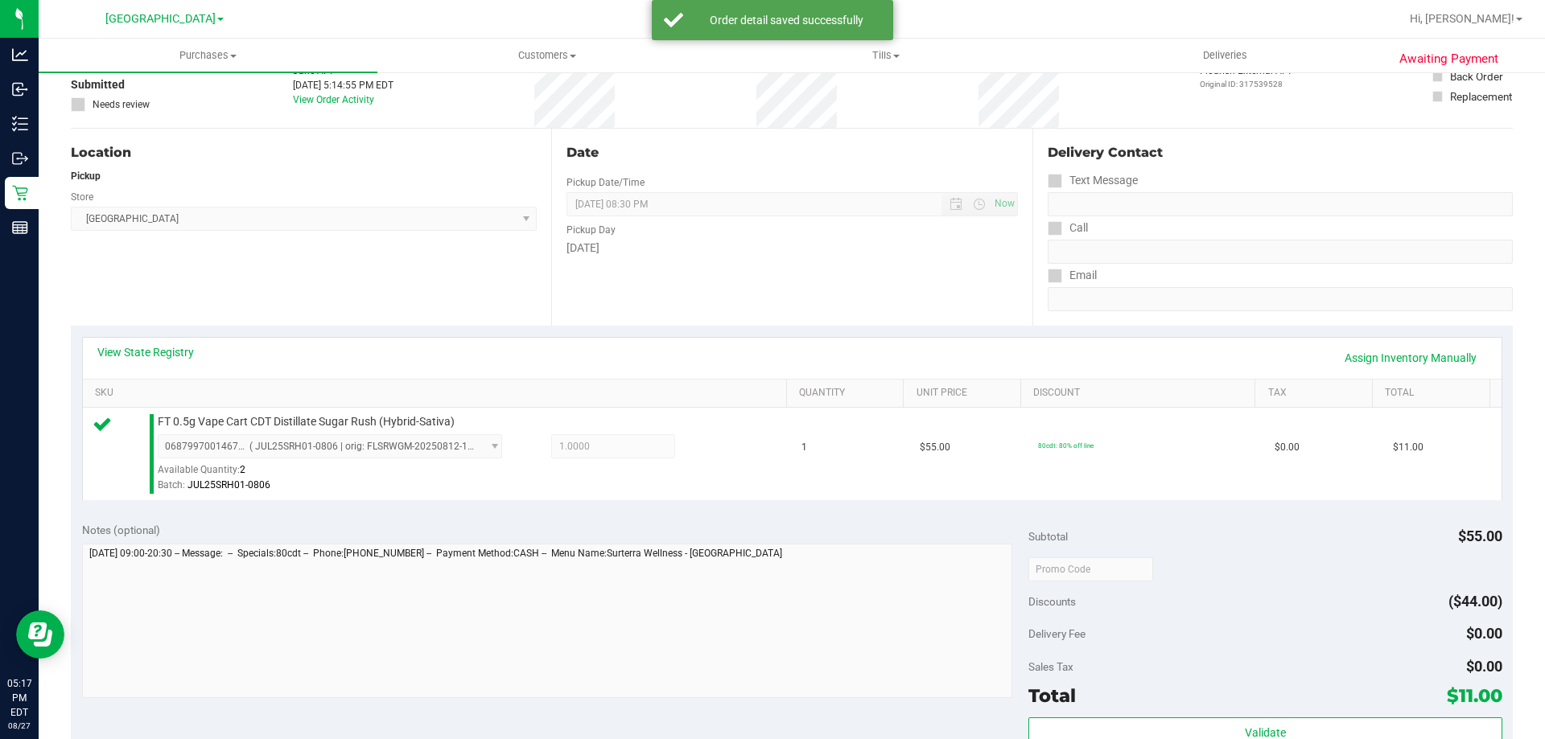
scroll to position [322, 0]
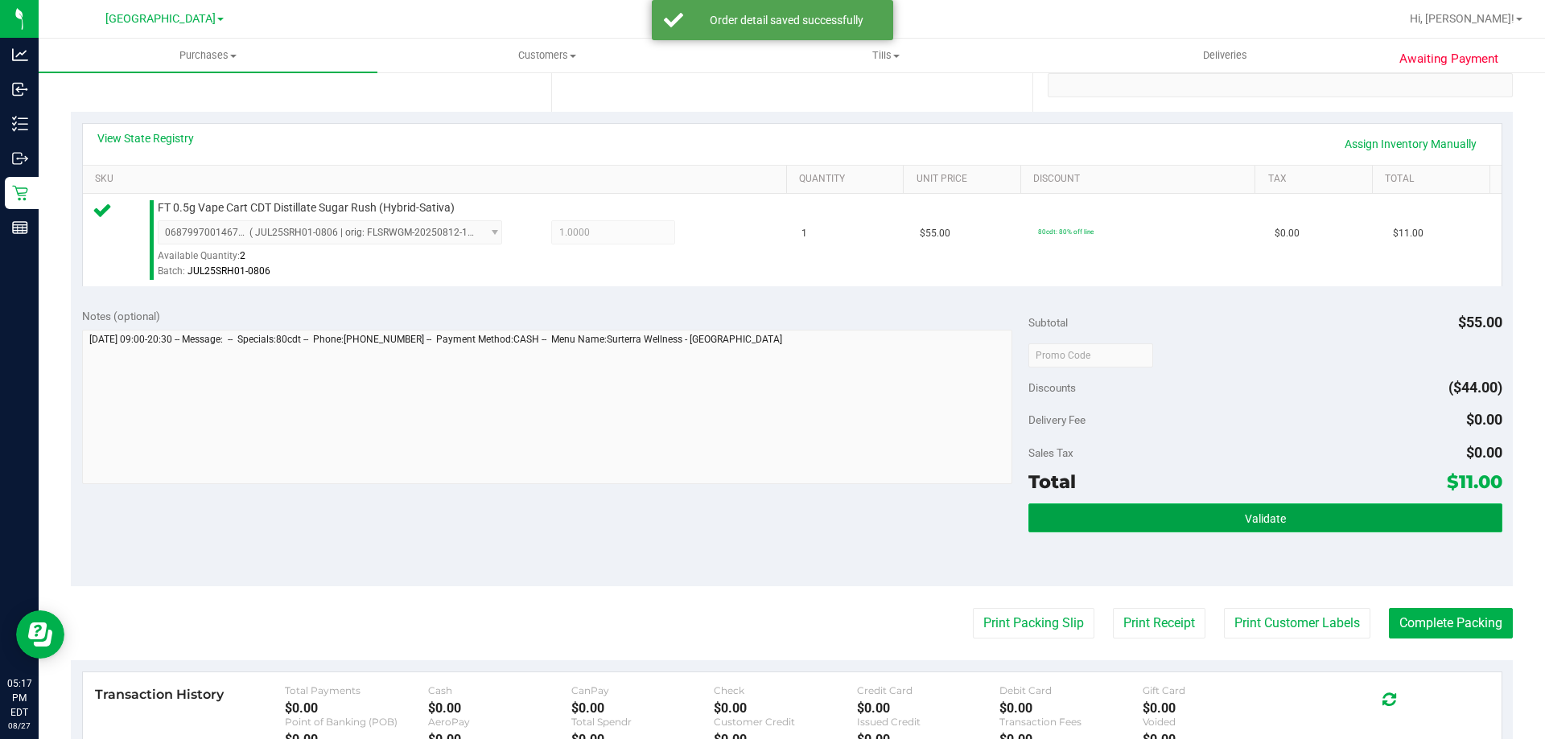
click at [1265, 517] on span "Validate" at bounding box center [1265, 518] width 41 height 13
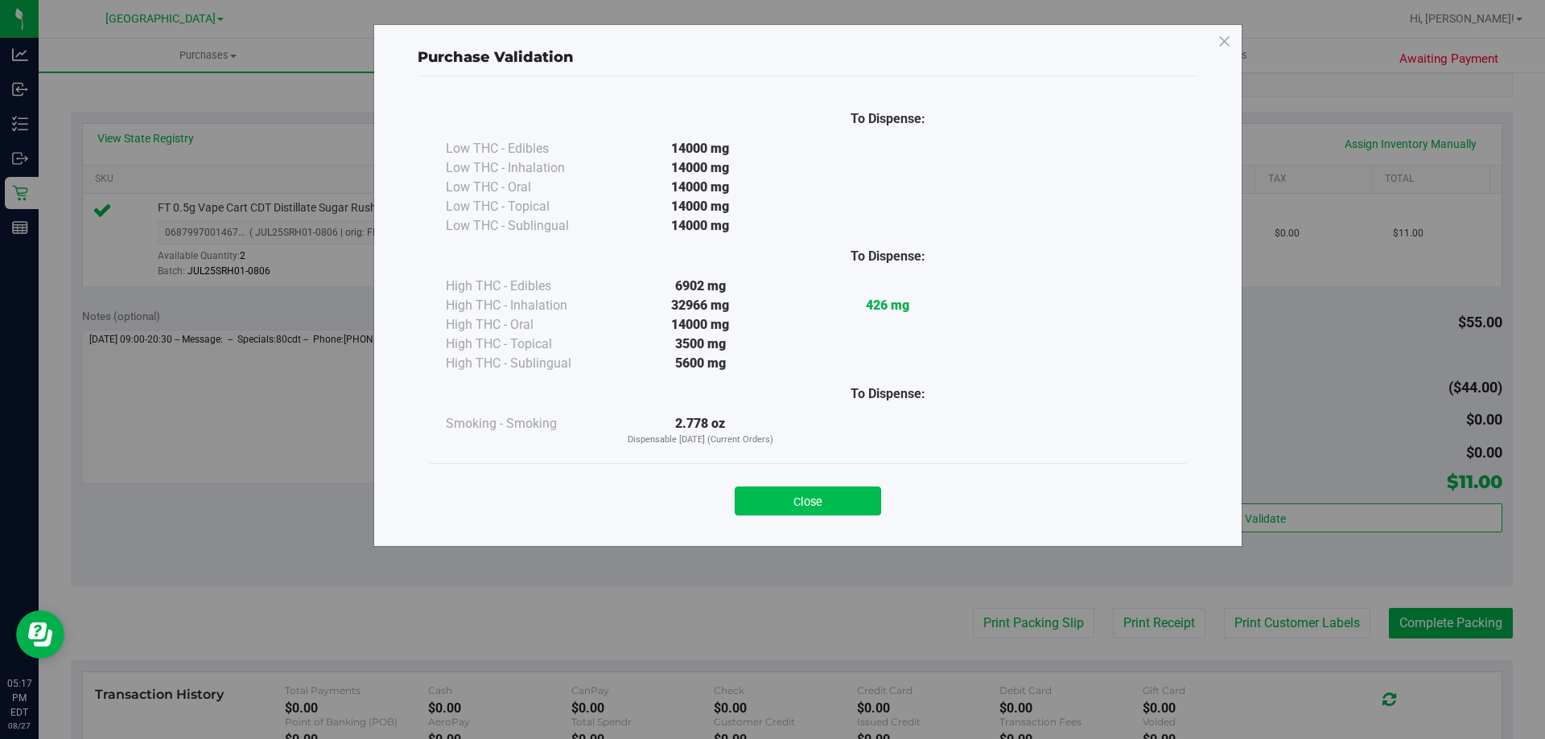
click at [835, 503] on button "Close" at bounding box center [807, 501] width 146 height 29
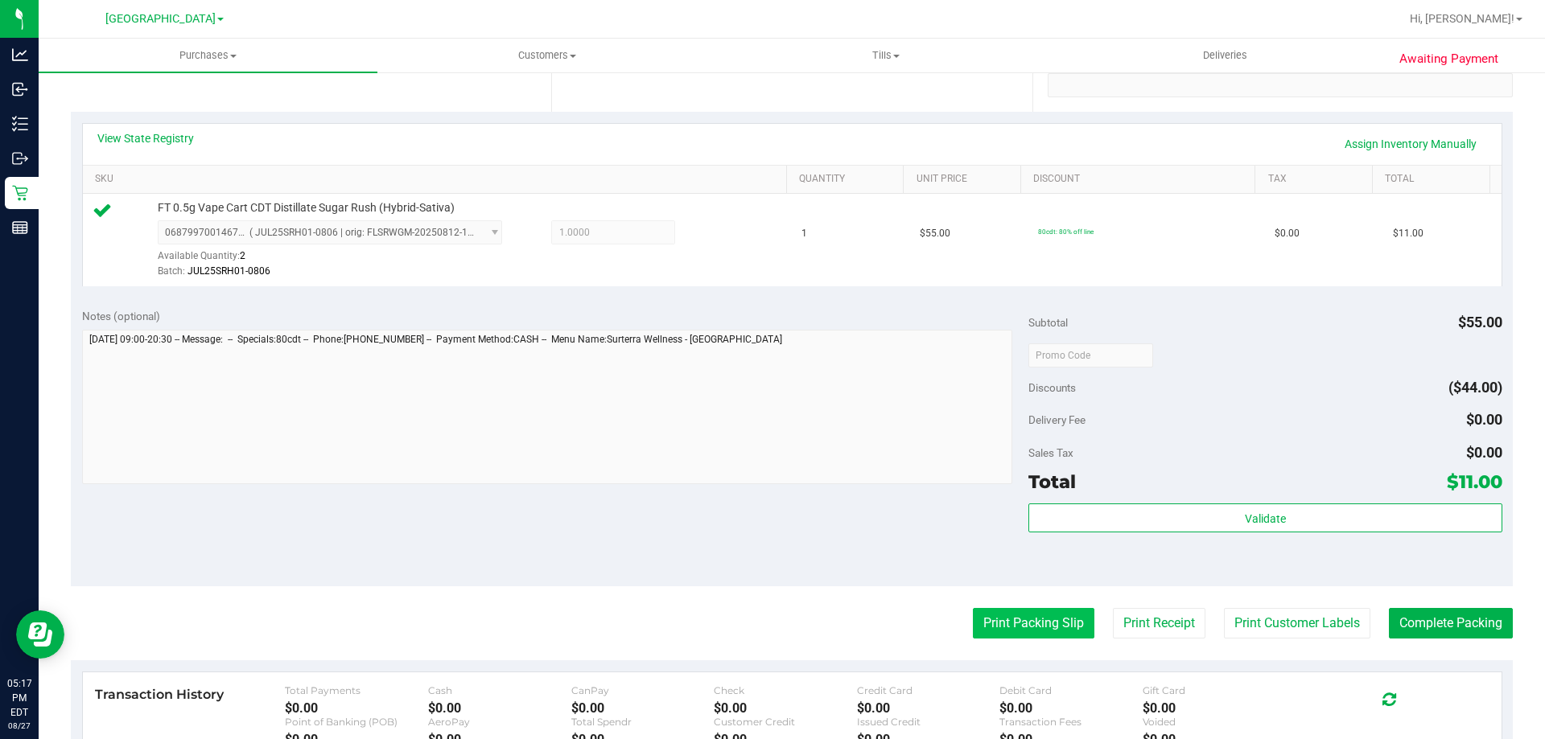
click at [1049, 614] on button "Print Packing Slip" at bounding box center [1033, 623] width 121 height 31
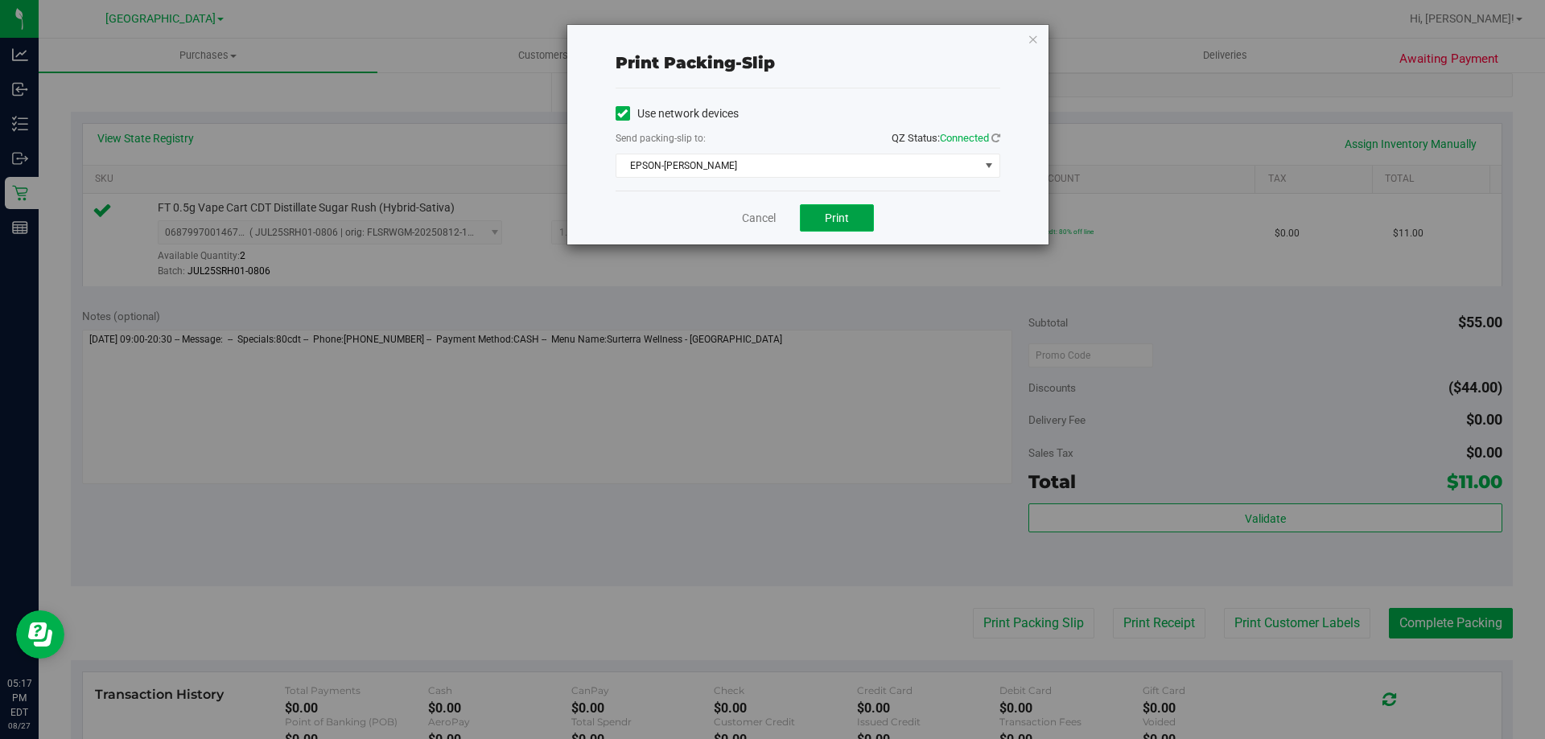
click at [813, 220] on button "Print" at bounding box center [837, 217] width 74 height 27
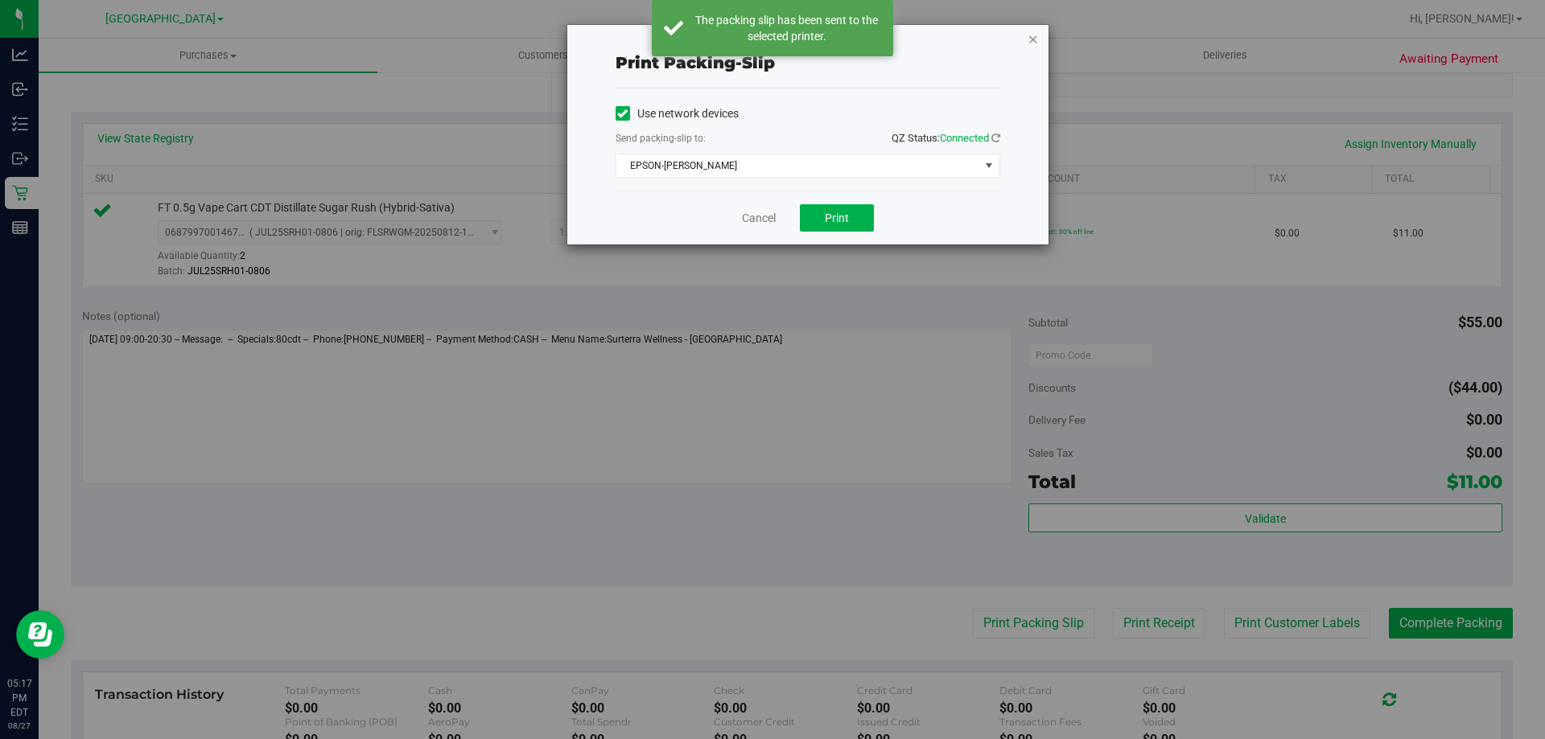
click at [1035, 42] on icon "button" at bounding box center [1032, 38] width 11 height 19
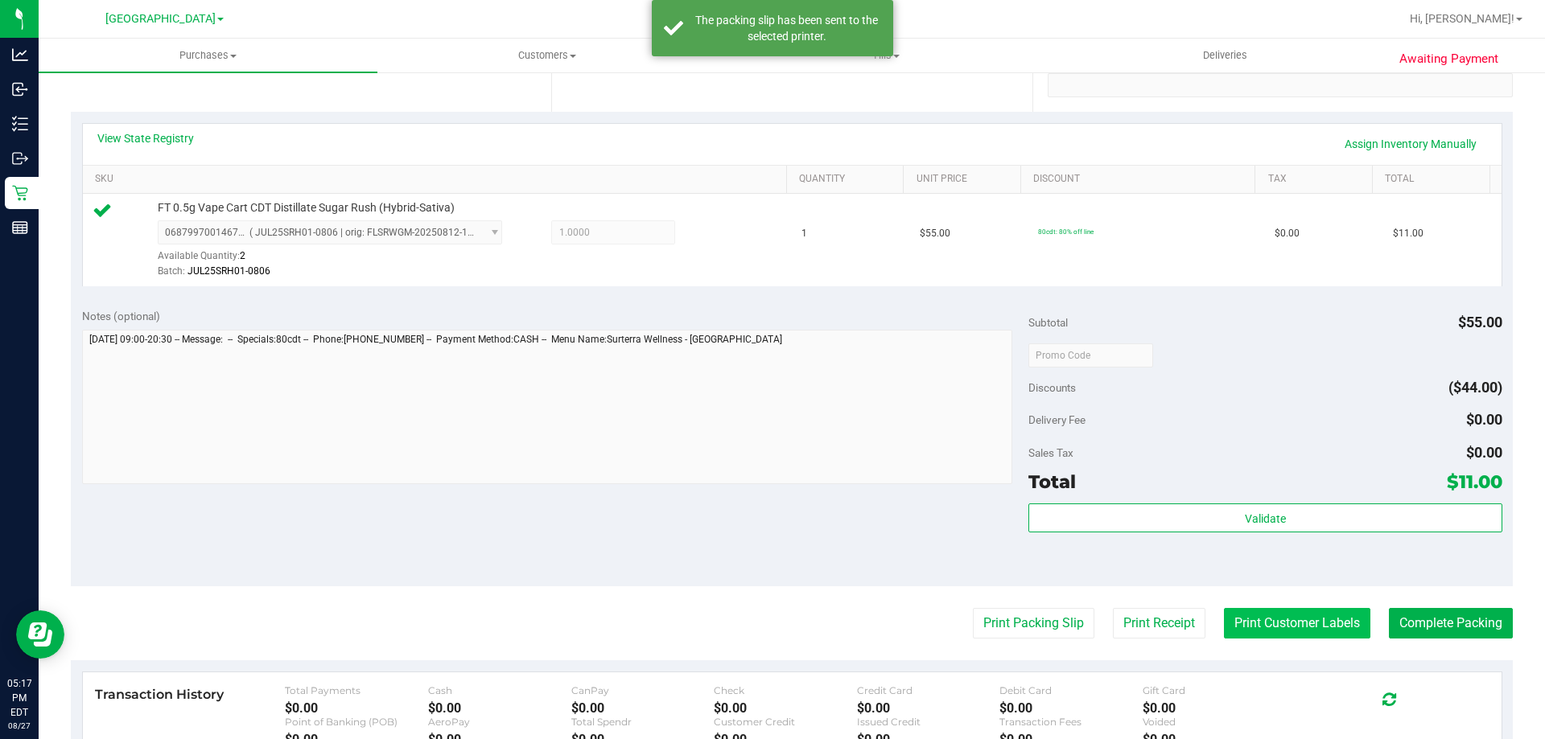
click at [1305, 632] on button "Print Customer Labels" at bounding box center [1297, 623] width 146 height 31
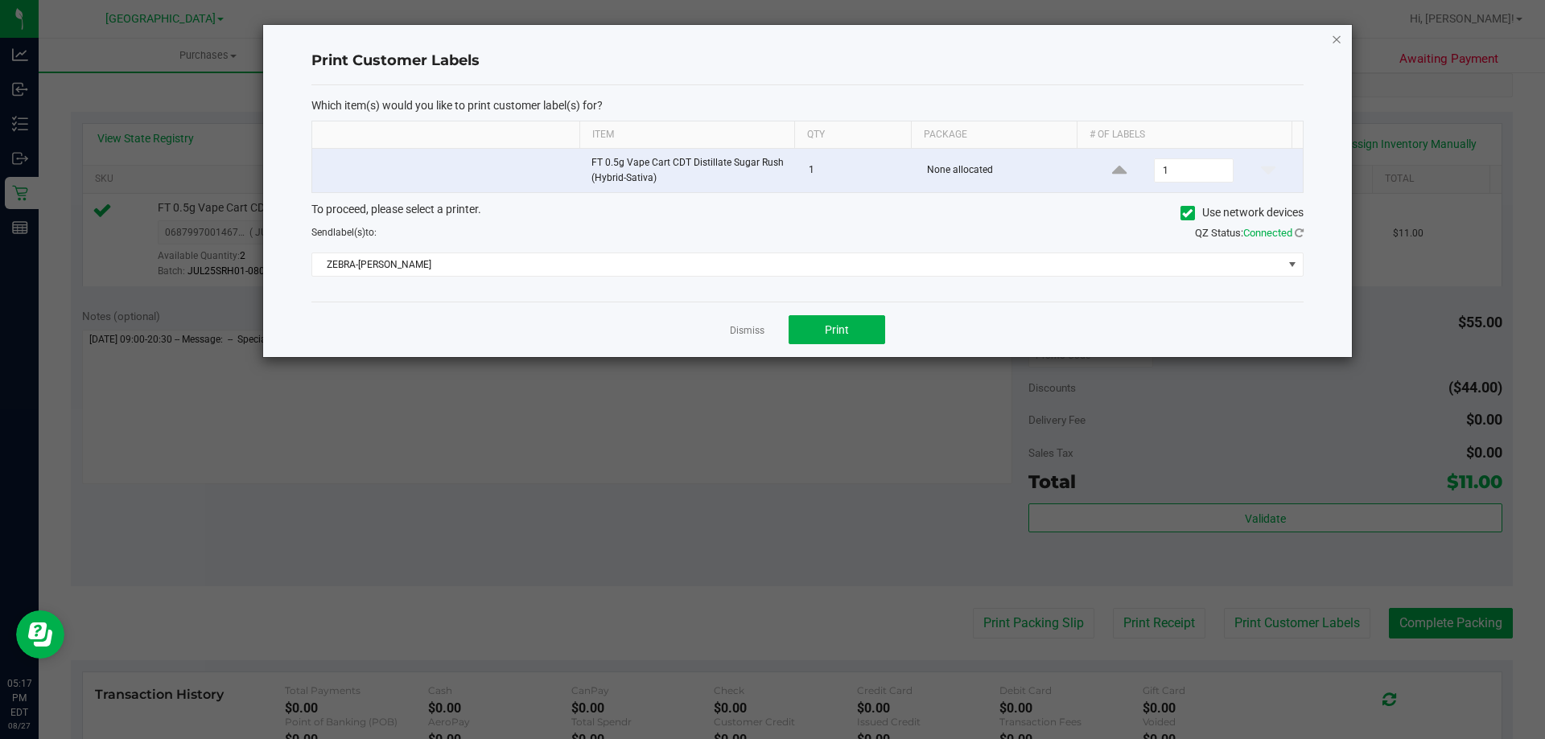
click at [1339, 36] on icon "button" at bounding box center [1336, 38] width 11 height 19
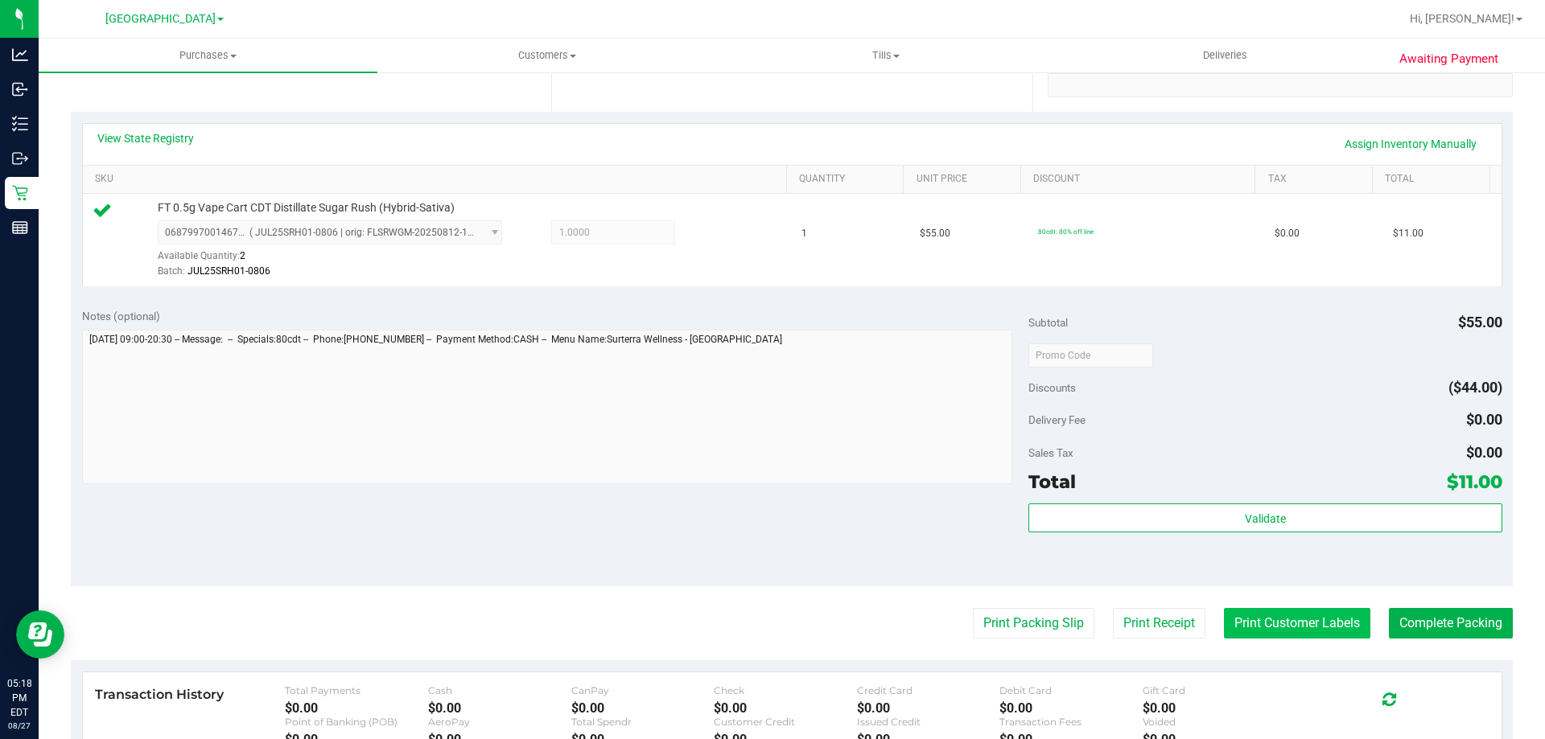
click at [1273, 630] on button "Print Customer Labels" at bounding box center [1297, 623] width 146 height 31
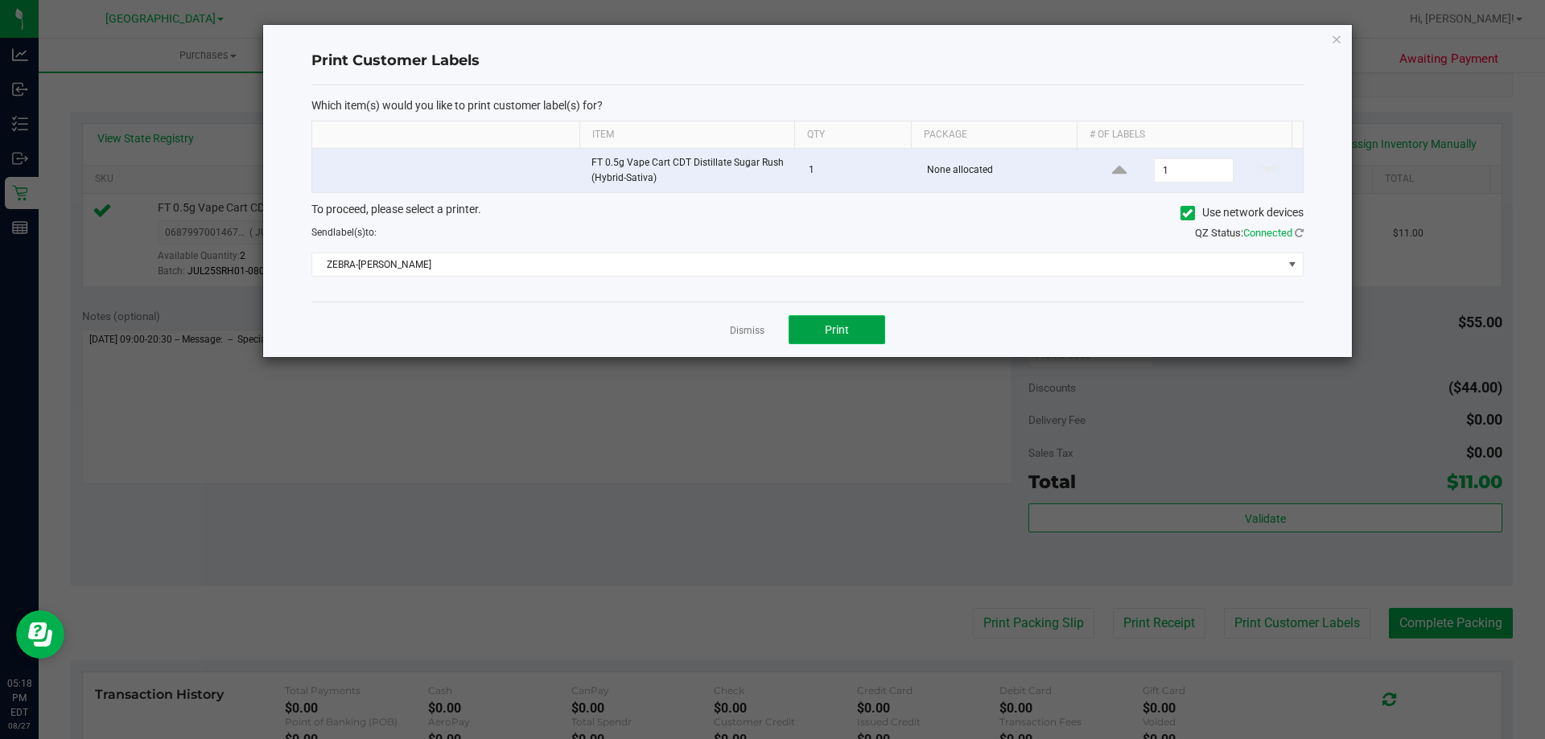
click at [826, 339] on button "Print" at bounding box center [836, 329] width 97 height 29
click at [1333, 35] on icon "button" at bounding box center [1336, 38] width 11 height 19
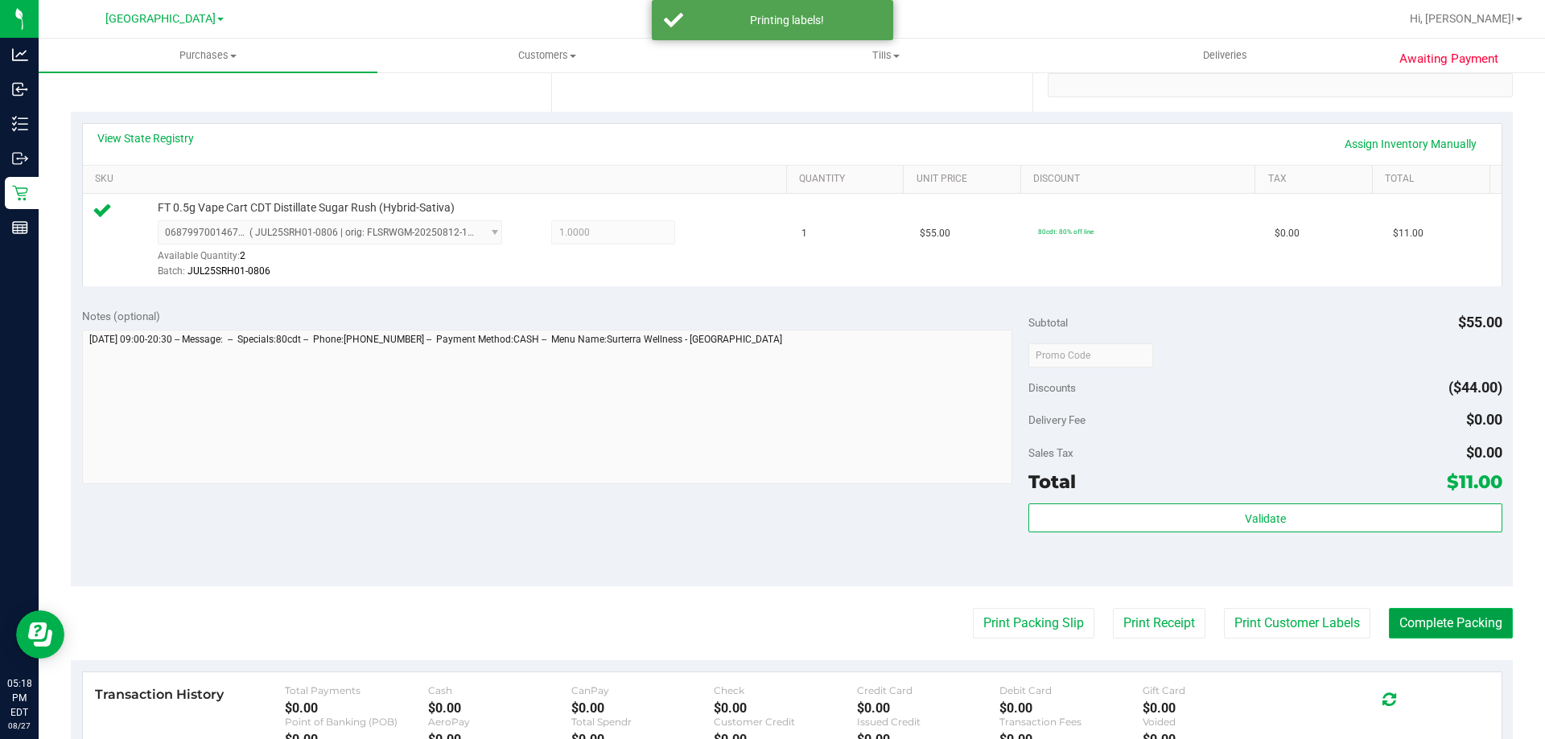
click at [1438, 627] on button "Complete Packing" at bounding box center [1451, 623] width 124 height 31
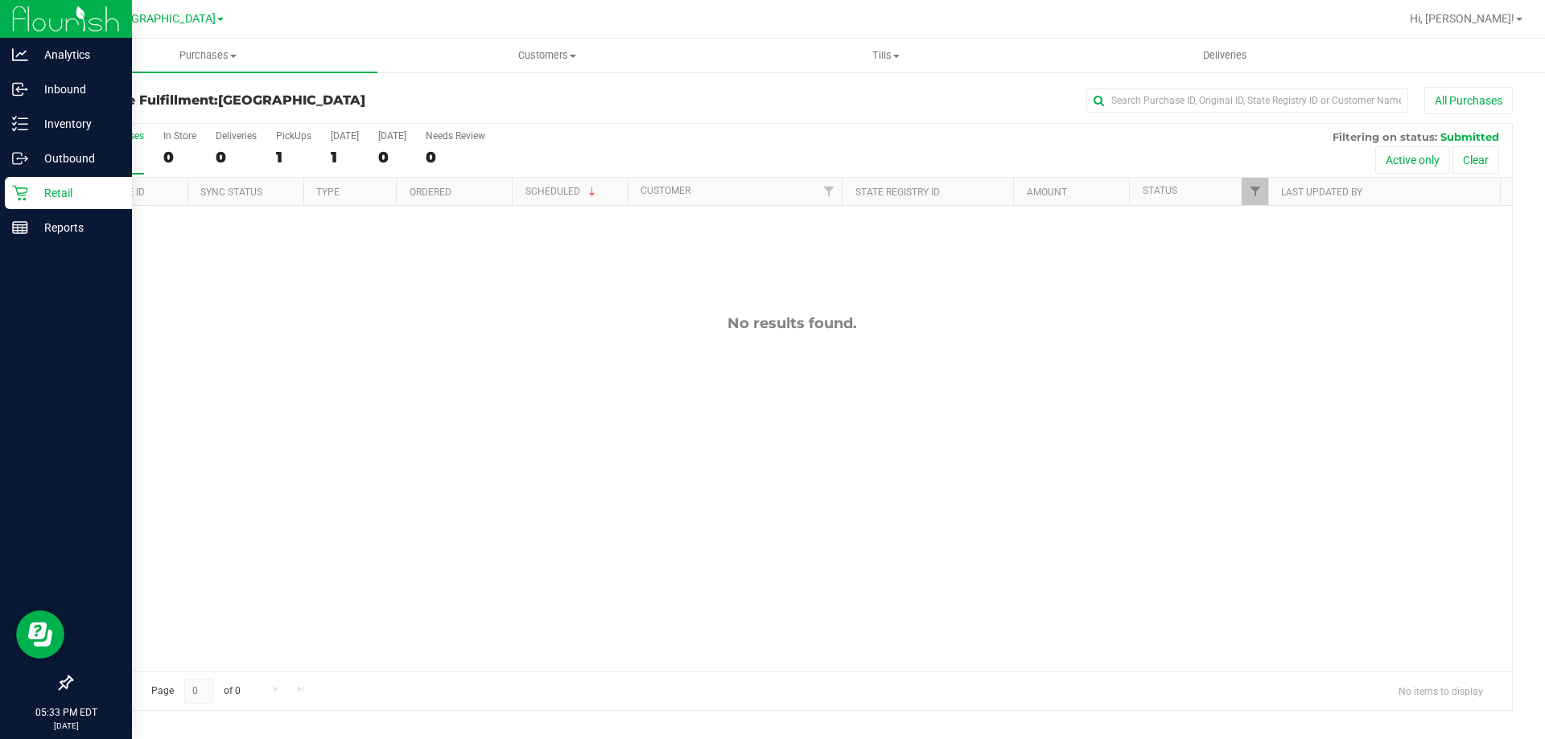
click at [22, 191] on icon at bounding box center [20, 193] width 16 height 16
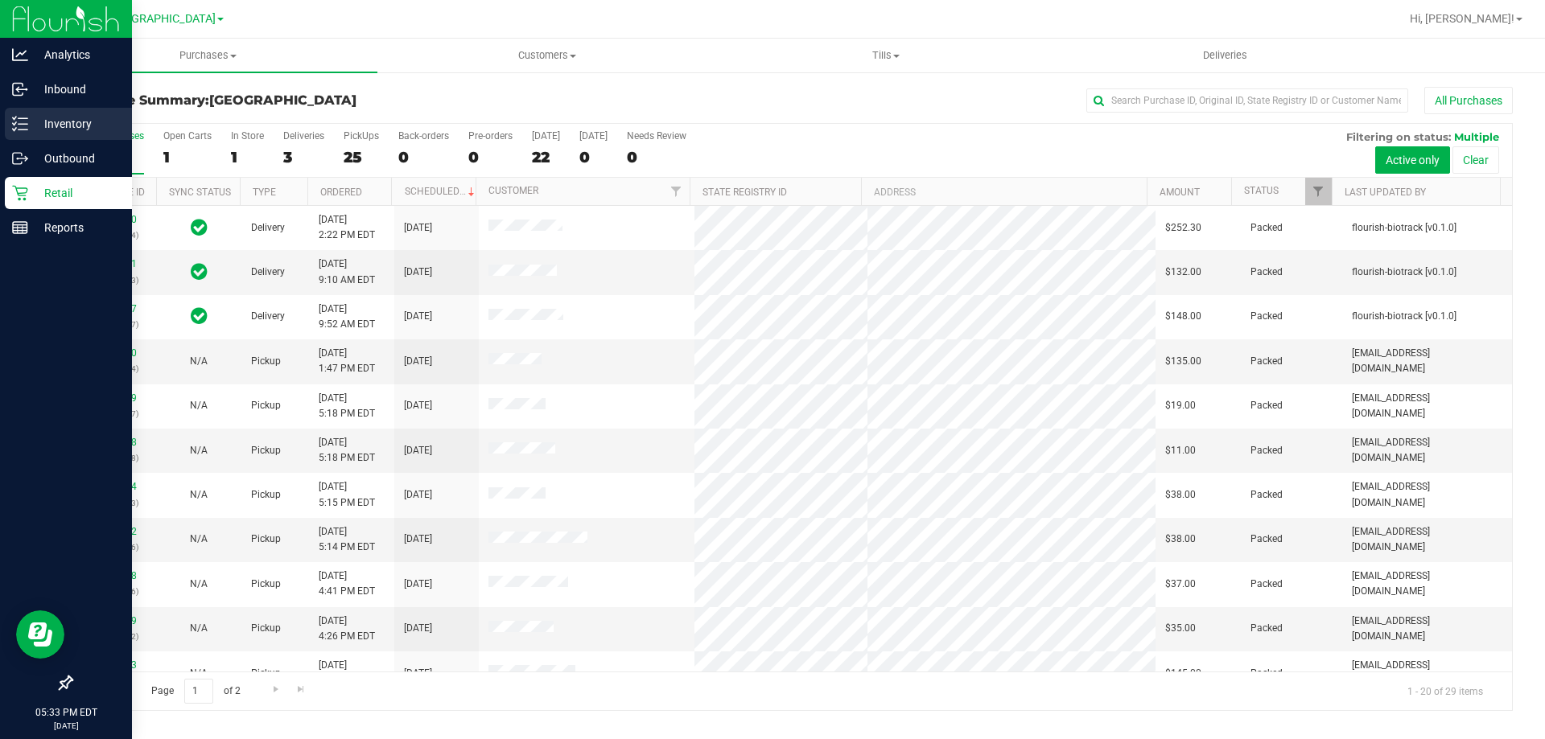
click at [32, 117] on p "Inventory" at bounding box center [76, 123] width 97 height 19
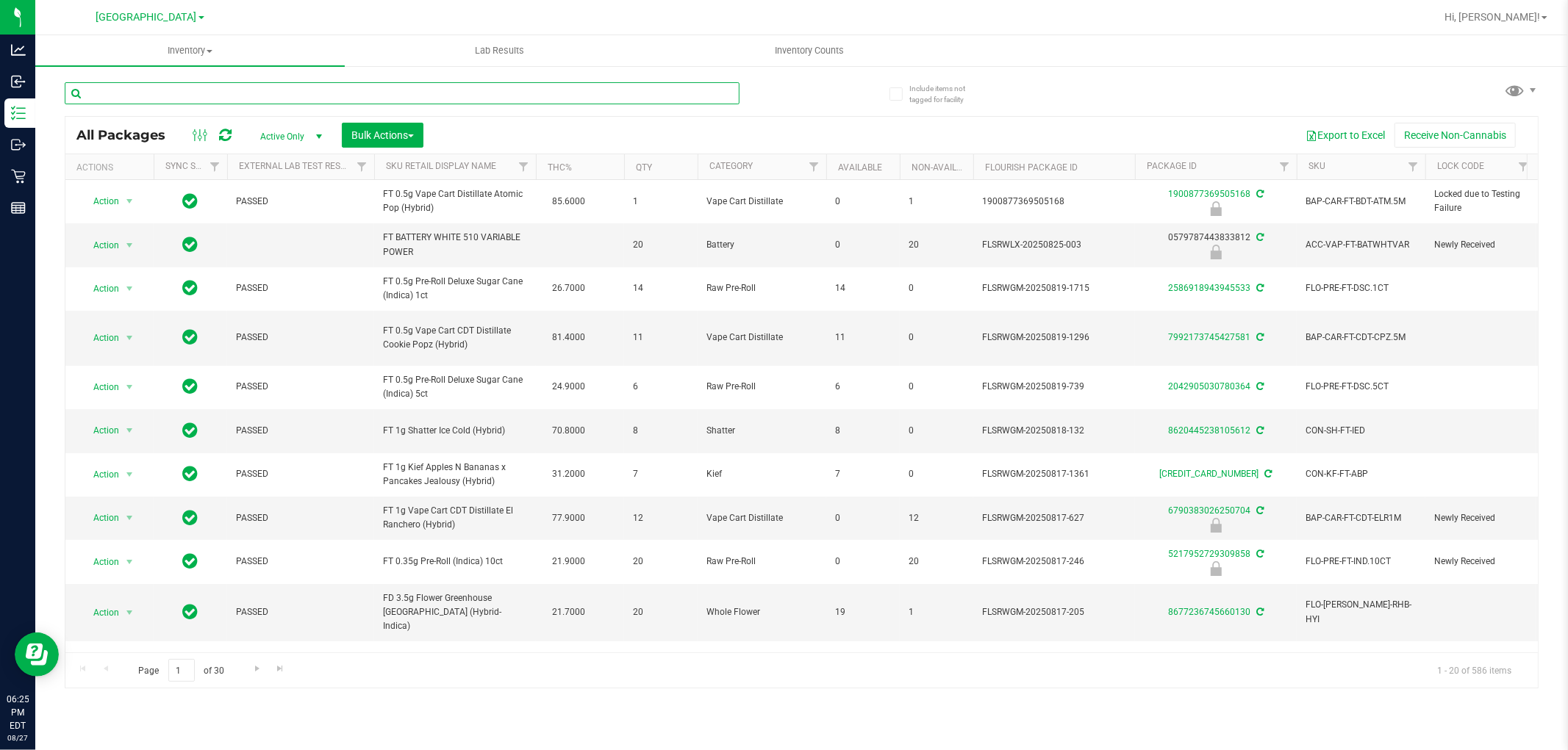
paste input "FT - GRINDER - 4 PIECE - BLACK"
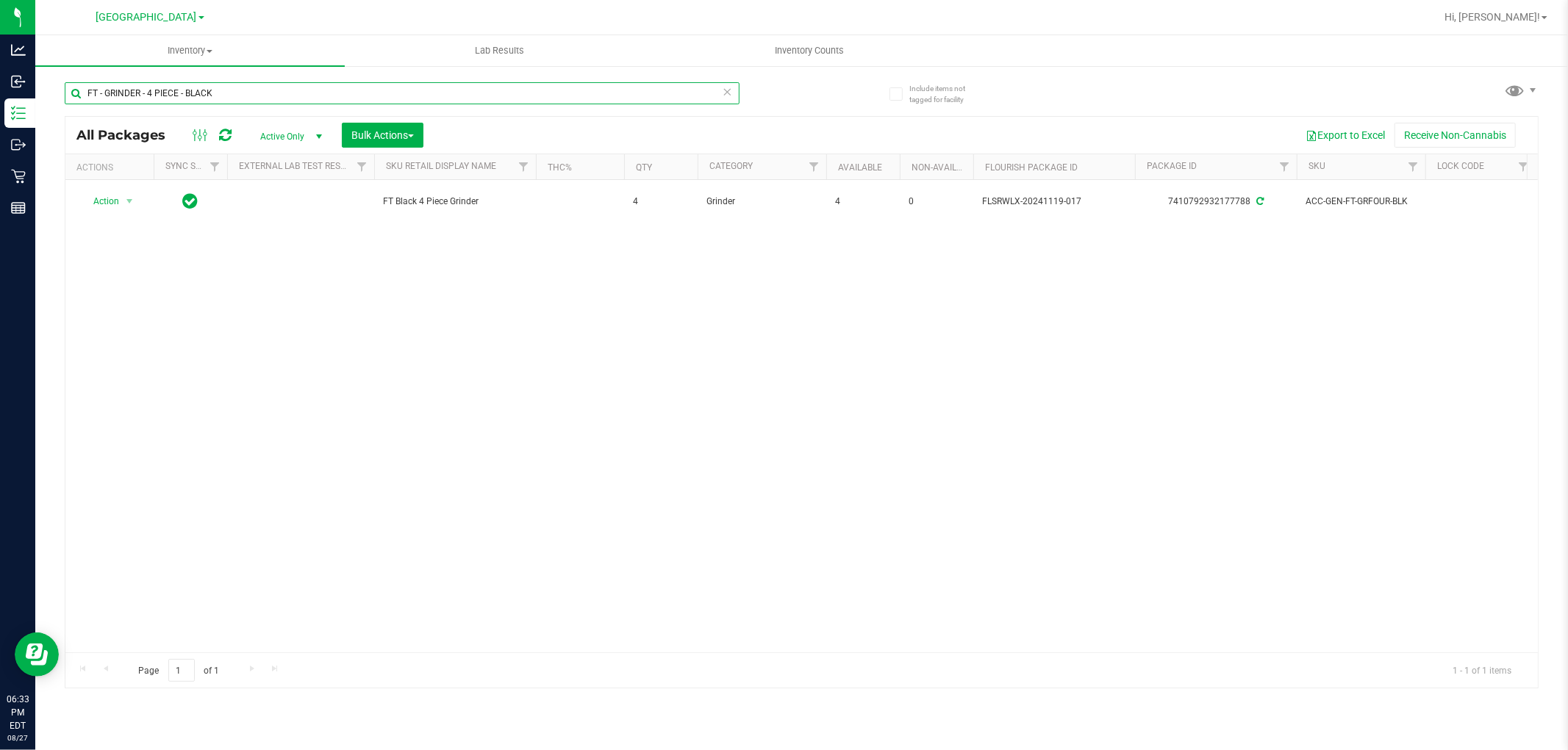
click at [245, 97] on input "FT - GRINDER - 4 PIECE - BLACK" at bounding box center [402, 93] width 675 height 22
paste input "VAPE CART CDT DISTILLATE - 0.5G - CBC - SAT"
click at [214, 100] on input "FT - VAPE CART CDT DISTILLATE - 0.5G - CBC - SAT" at bounding box center [402, 93] width 675 height 22
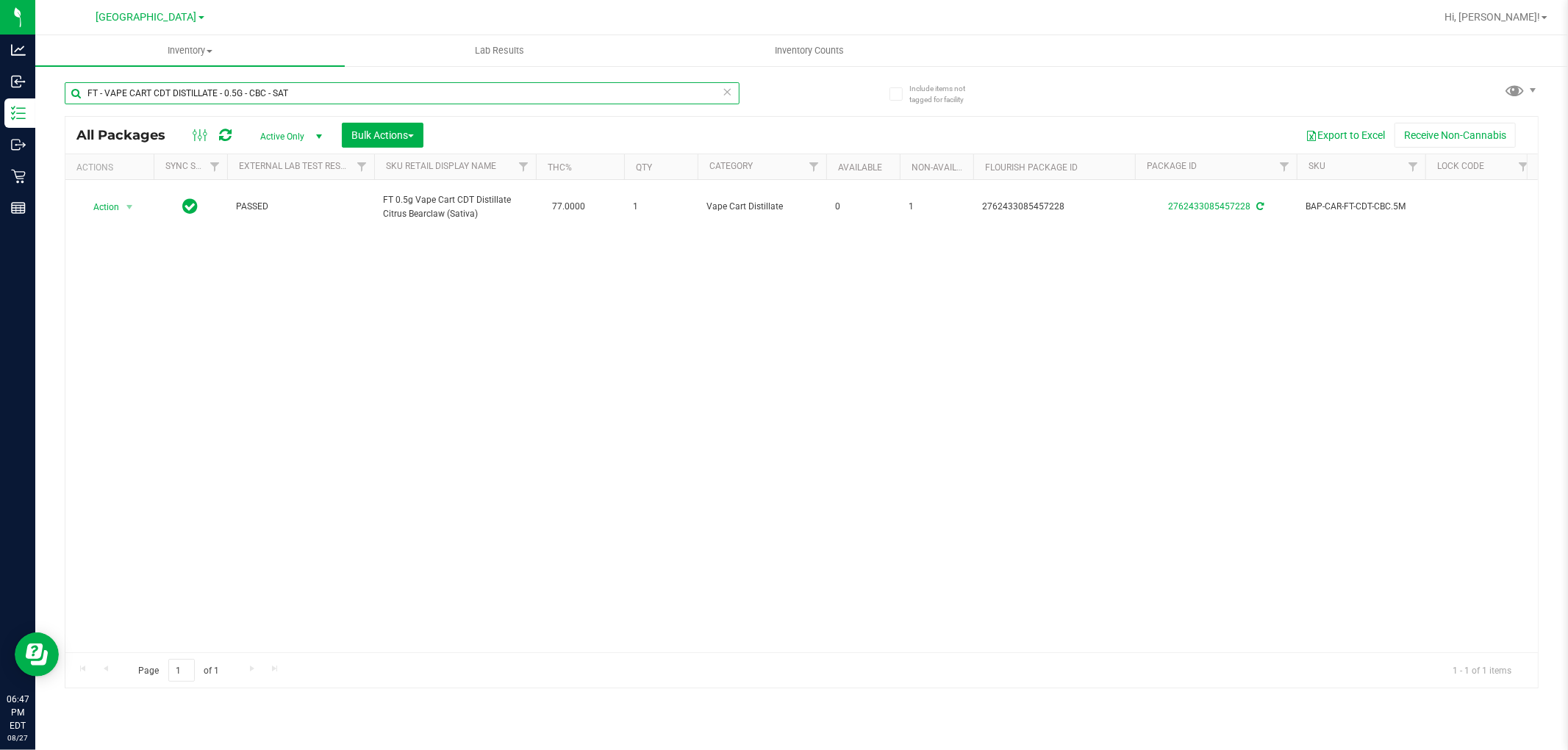
click at [214, 100] on input "FT - VAPE CART CDT DISTILLATE - 0.5G - CBC - SAT" at bounding box center [402, 93] width 675 height 22
paste input "DISTILLATE - 0.5G - SJY - HYB"
type input "F"
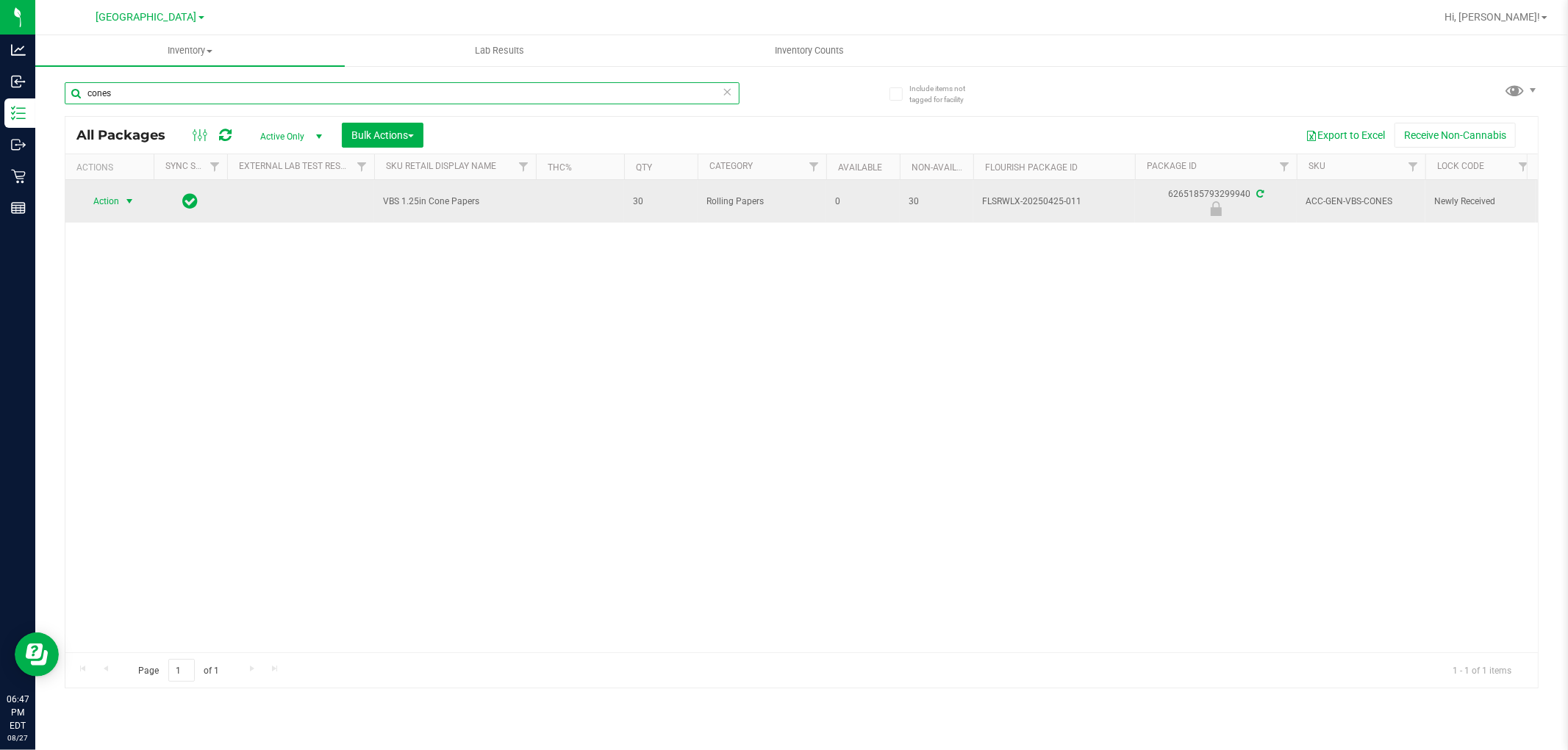
type input "cones"
click at [123, 201] on span "select" at bounding box center [129, 201] width 12 height 12
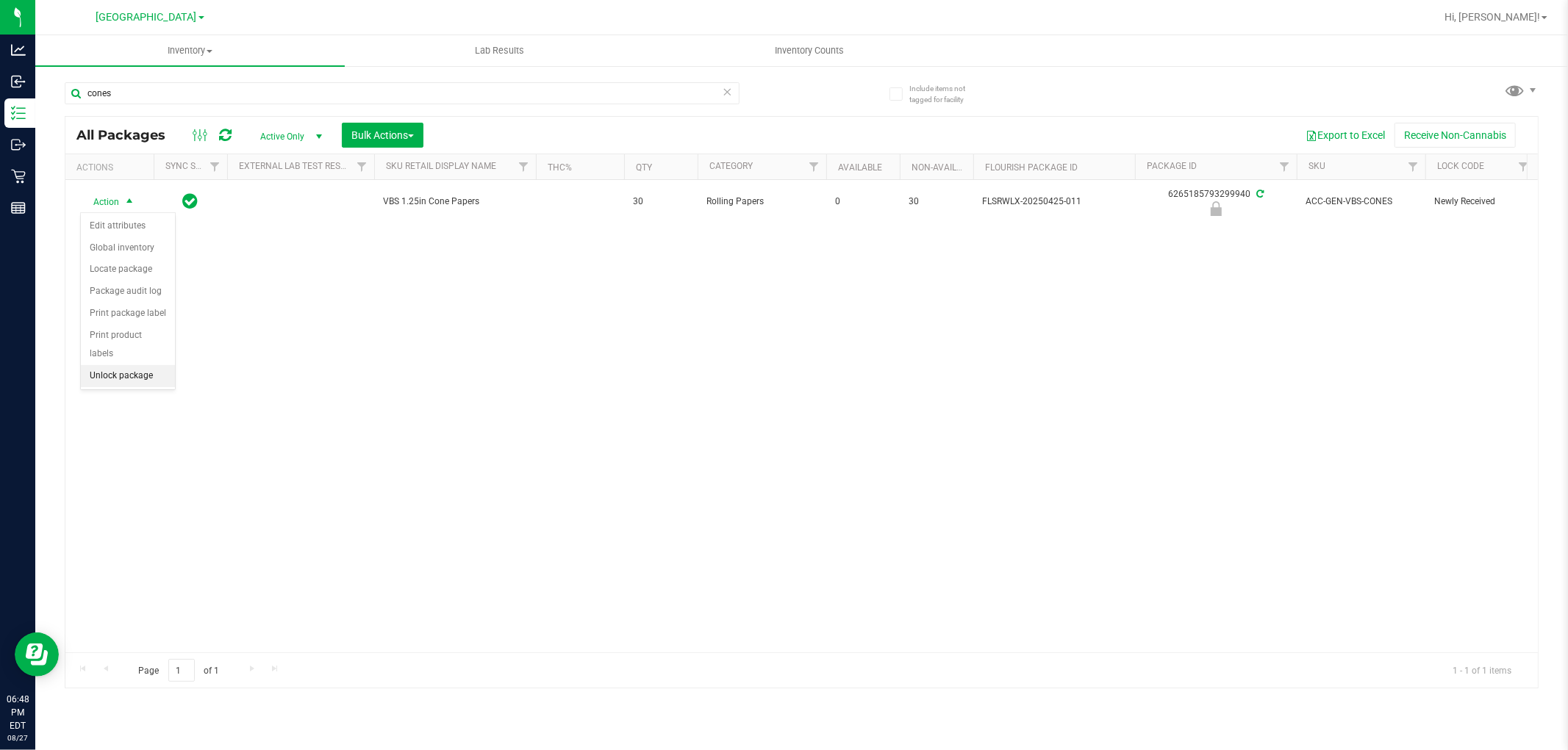
click at [133, 385] on li "Unlock package" at bounding box center [127, 376] width 94 height 22
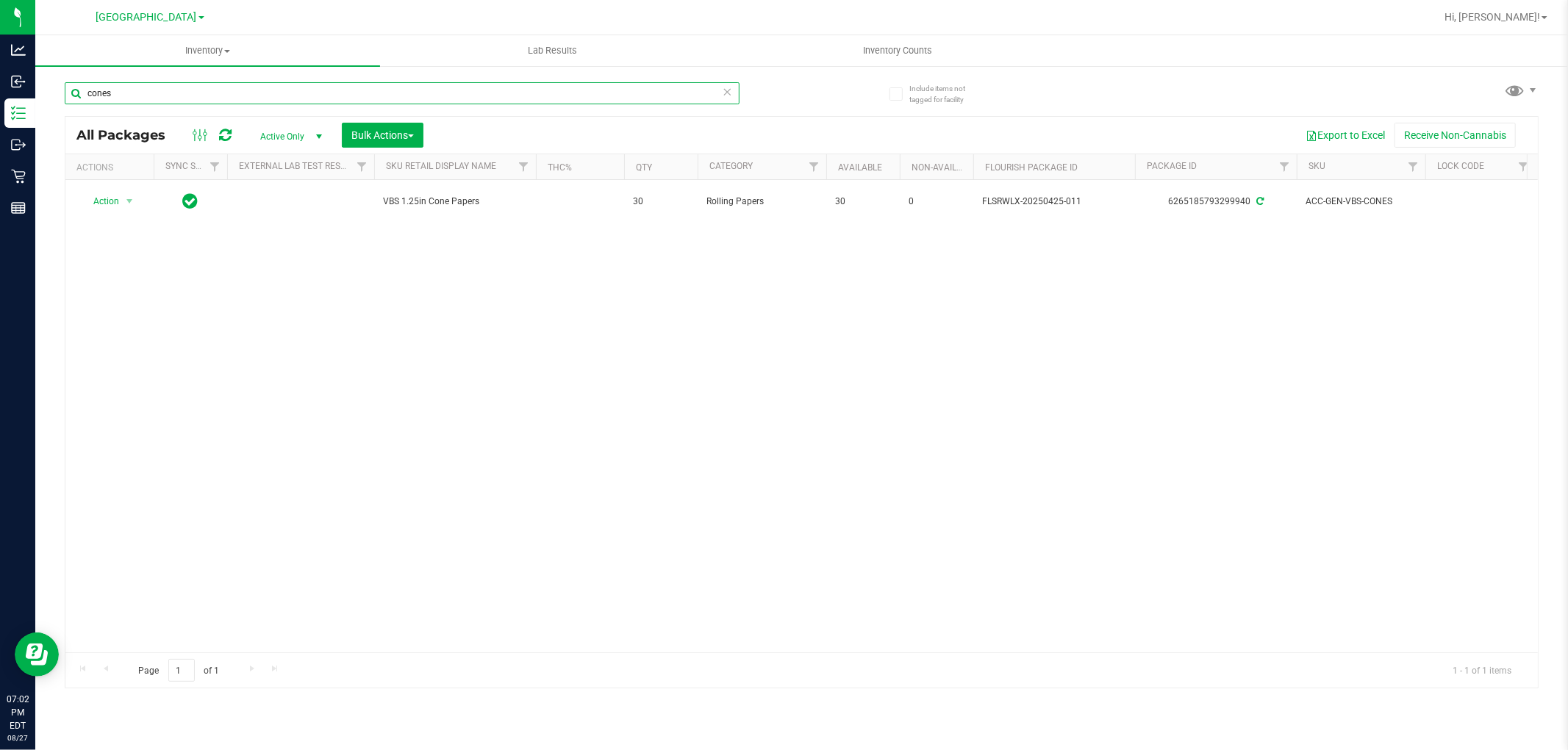
click at [250, 100] on input "cones" at bounding box center [402, 93] width 675 height 22
drag, startPoint x: 250, startPoint y: 100, endPoint x: 228, endPoint y: 97, distance: 22.2
click at [245, 99] on input "cones" at bounding box center [402, 93] width 675 height 22
paste input "GPEN DASH BLK"
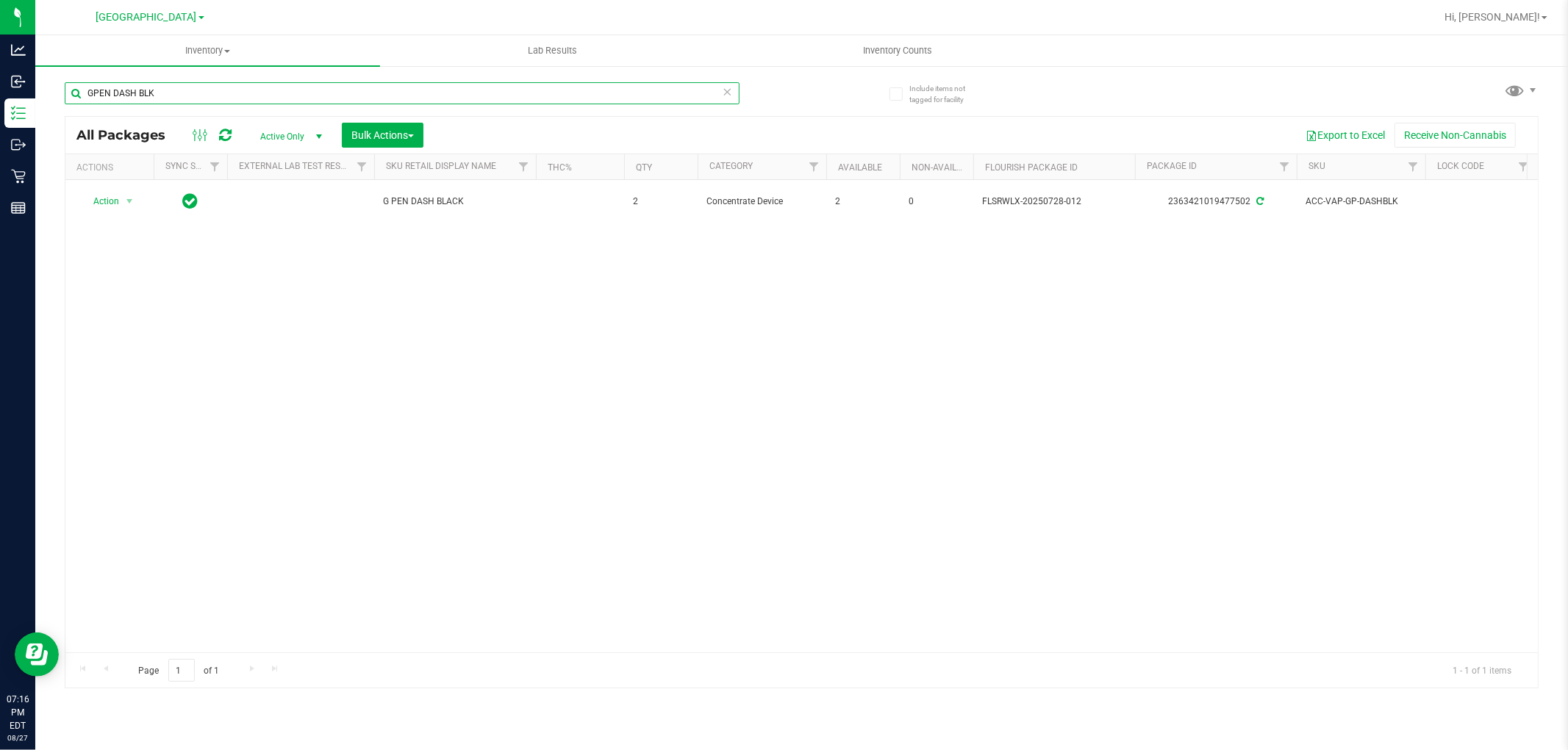
drag, startPoint x: 169, startPoint y: 96, endPoint x: 82, endPoint y: 92, distance: 87.1
click at [82, 92] on input "GPEN DASH BLK" at bounding box center [402, 93] width 675 height 22
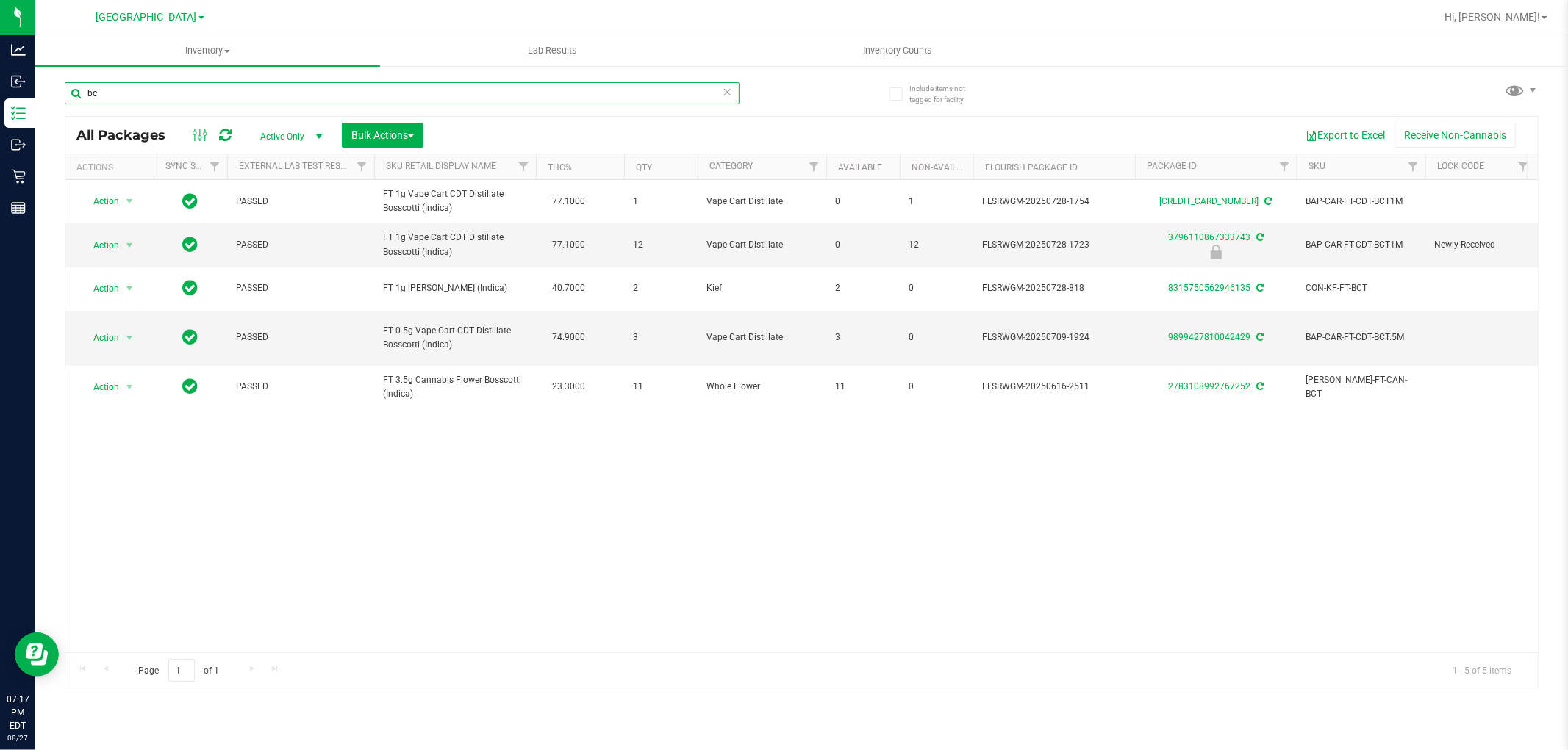
type input "b"
type input "3796110867333743"
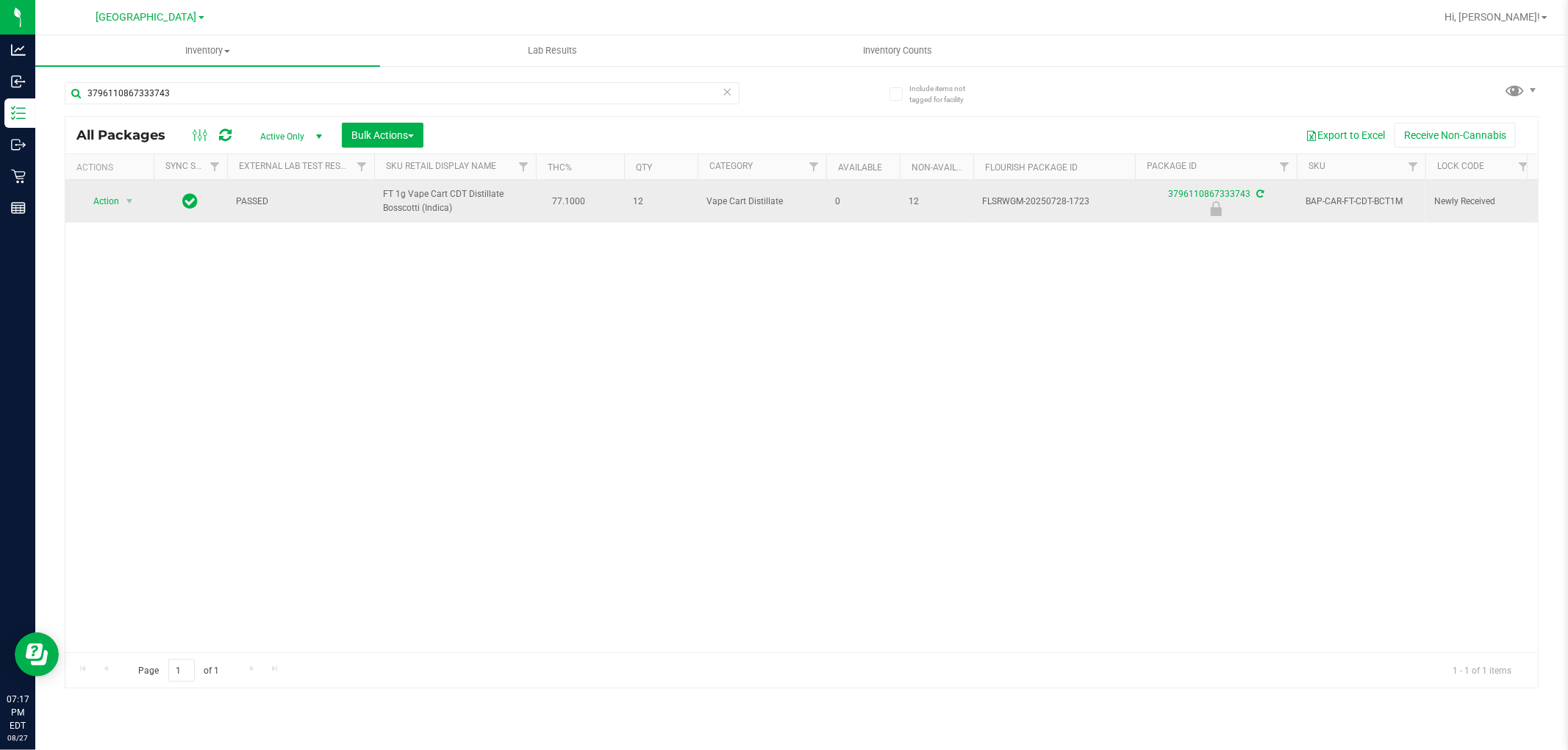
click at [105, 201] on span "Action" at bounding box center [100, 201] width 39 height 21
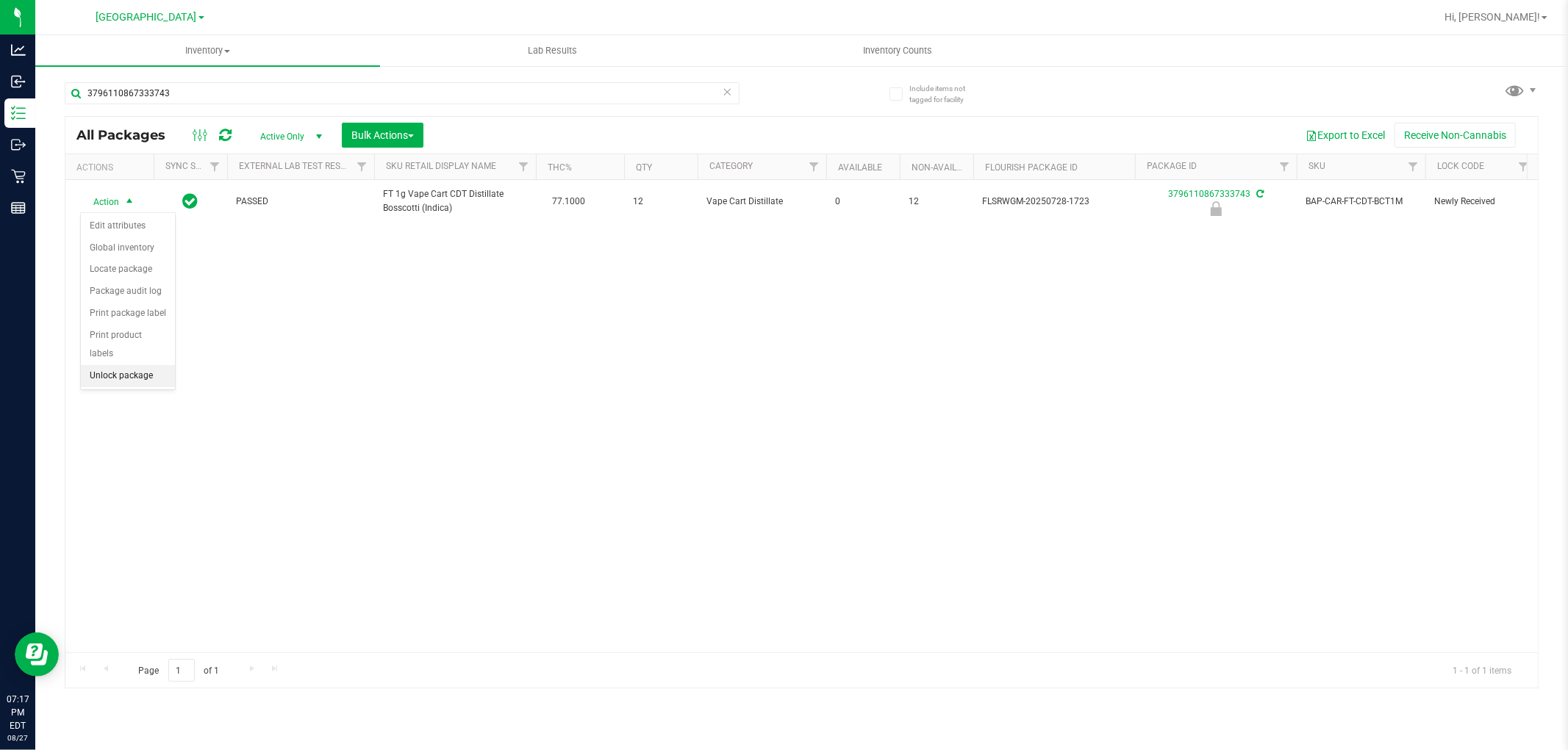
click at [127, 380] on li "Unlock package" at bounding box center [127, 376] width 94 height 22
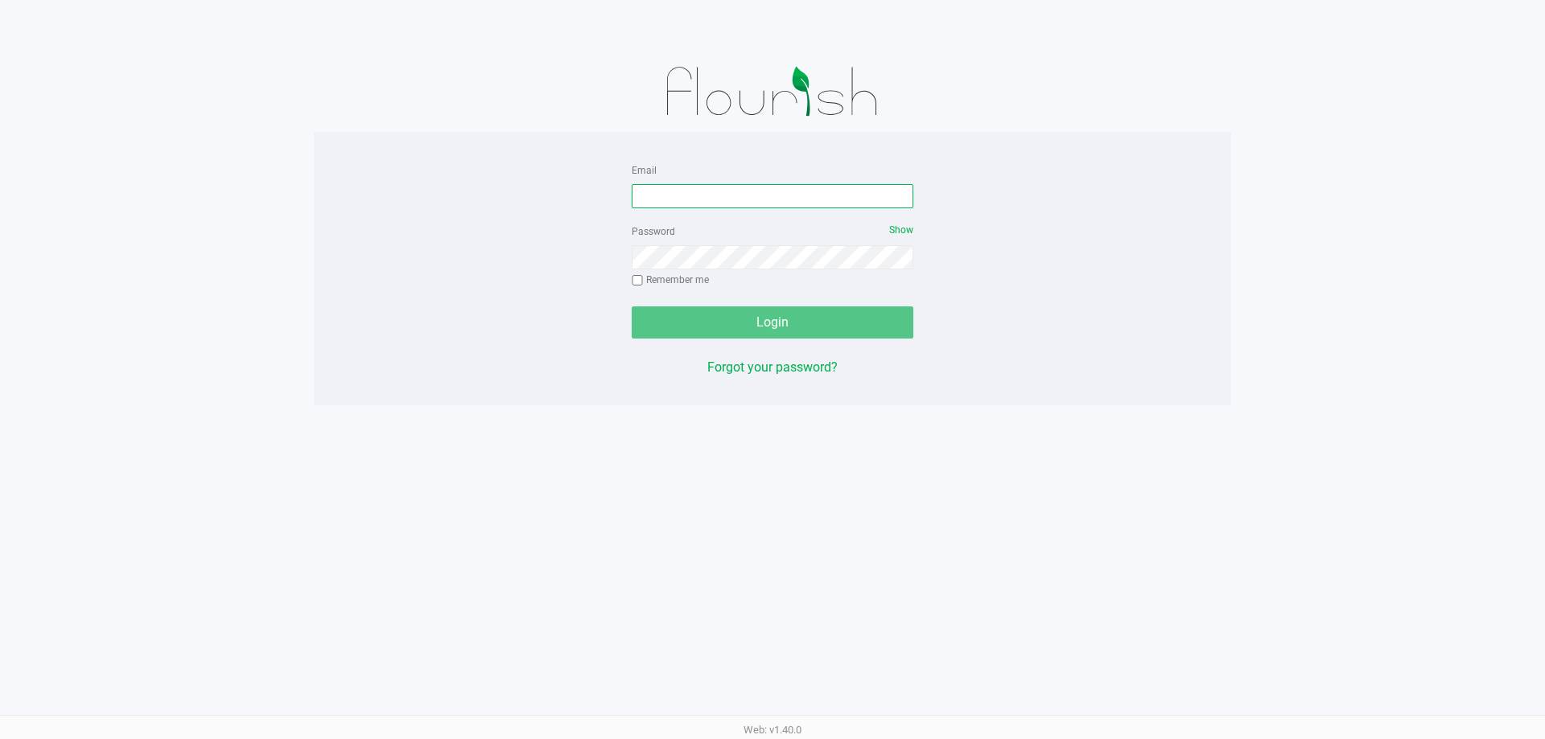
click at [823, 195] on input "Email" at bounding box center [773, 196] width 282 height 24
type input "[EMAIL_ADDRESS][DOMAIN_NAME]"
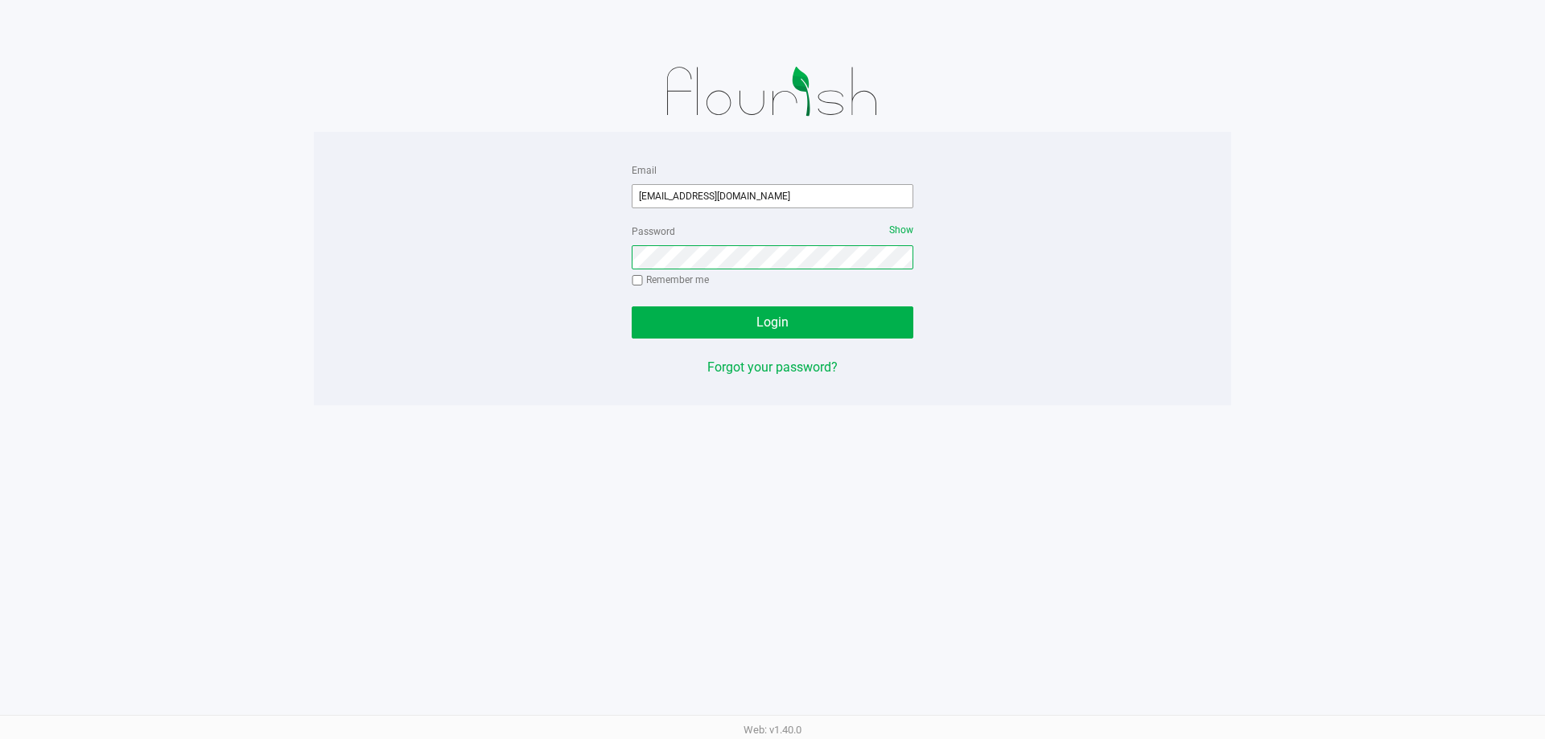
click at [632, 307] on button "Login" at bounding box center [773, 323] width 282 height 32
